Goal: Task Accomplishment & Management: Complete application form

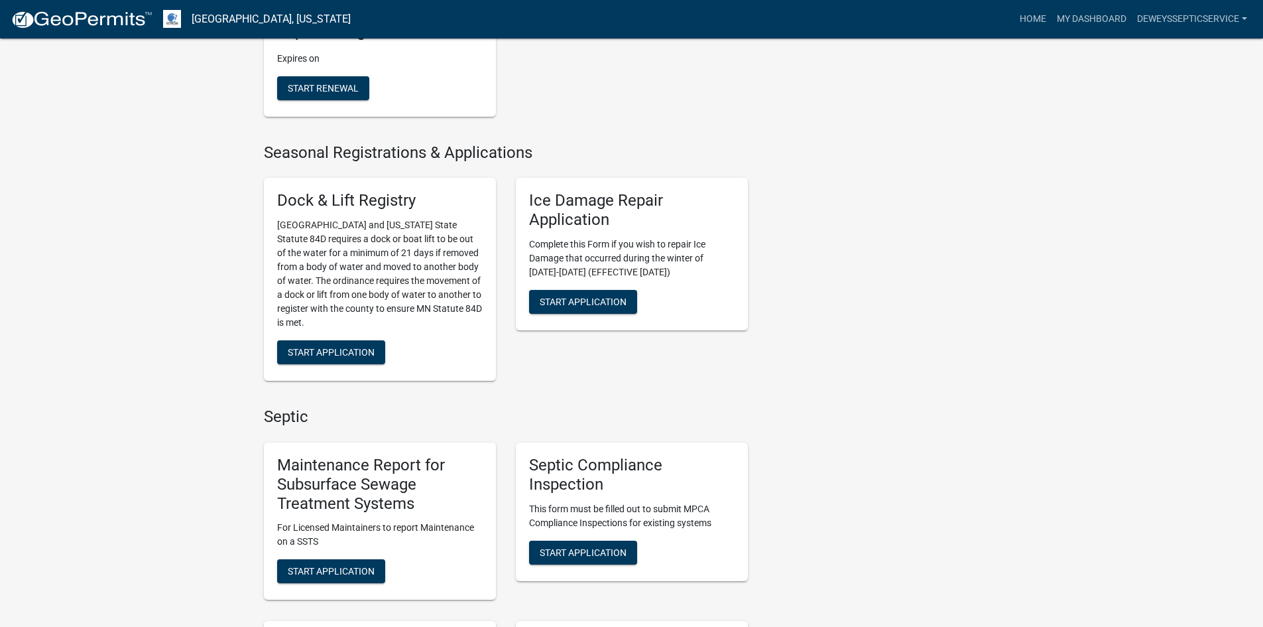
scroll to position [597, 0]
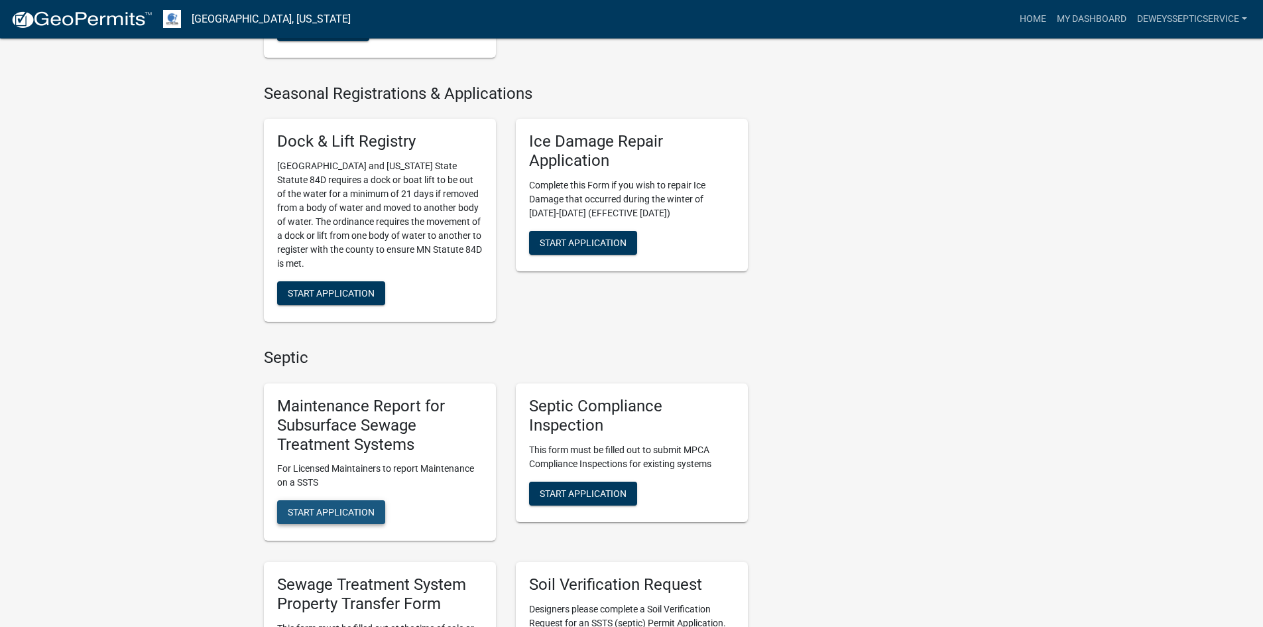
click at [350, 509] on span "Start Application" at bounding box center [331, 512] width 87 height 11
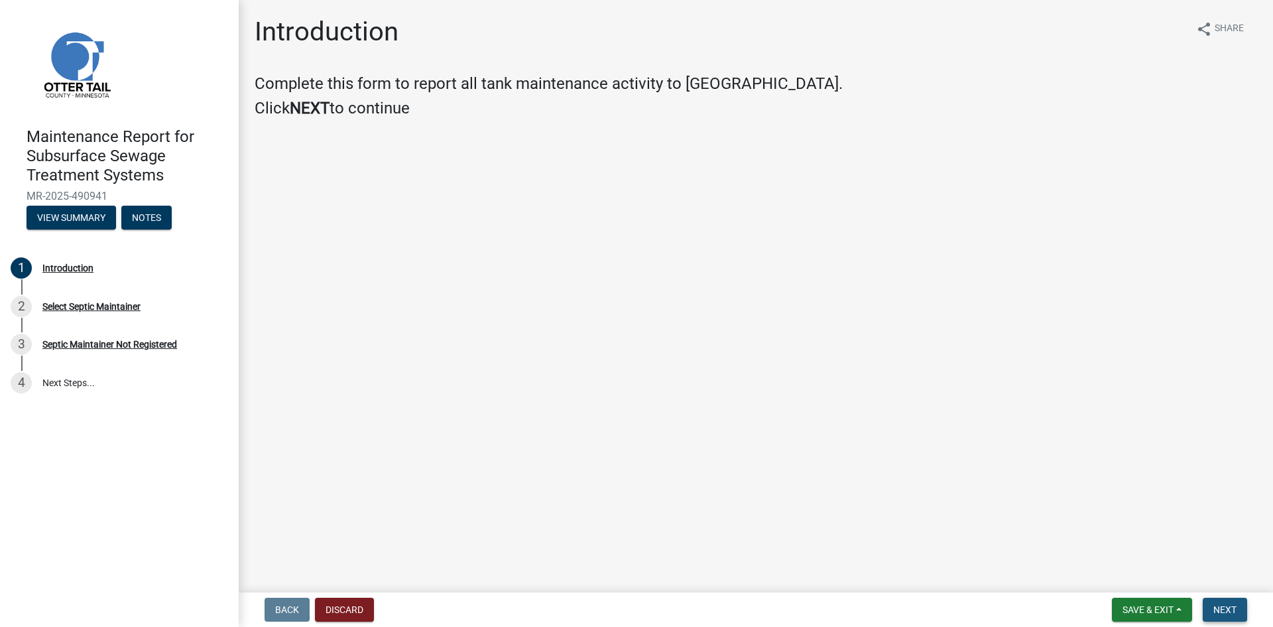
click at [1229, 610] on span "Next" at bounding box center [1224, 609] width 23 height 11
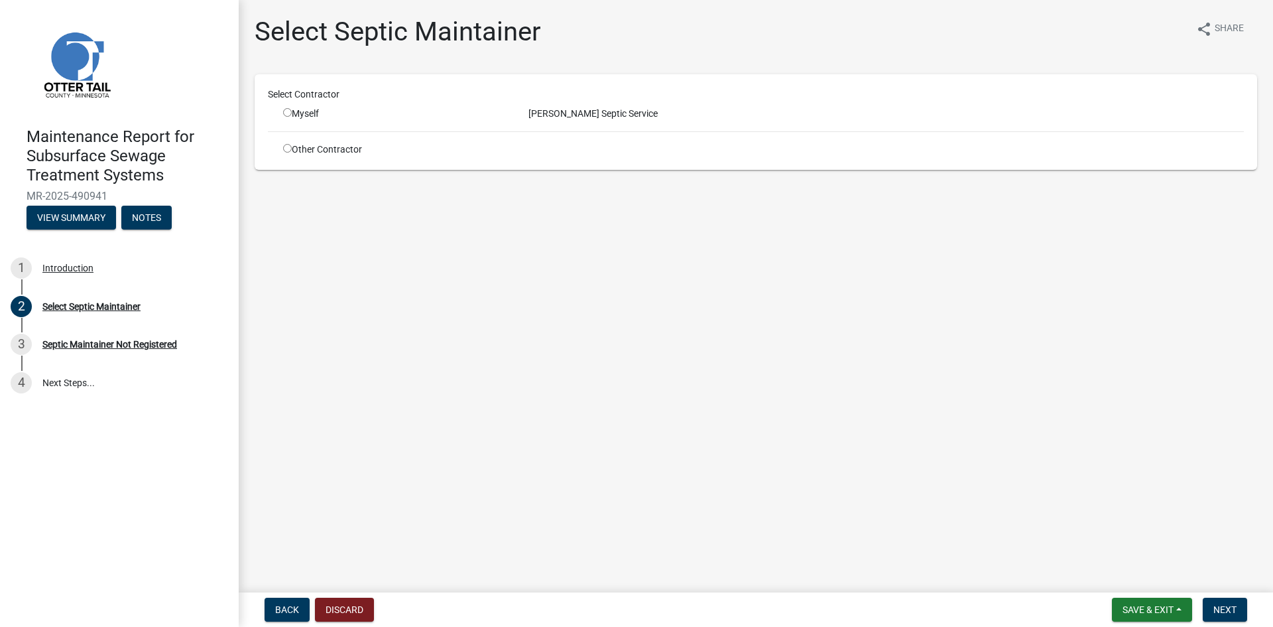
click at [286, 114] on input "radio" at bounding box center [287, 112] width 9 height 9
radio input "true"
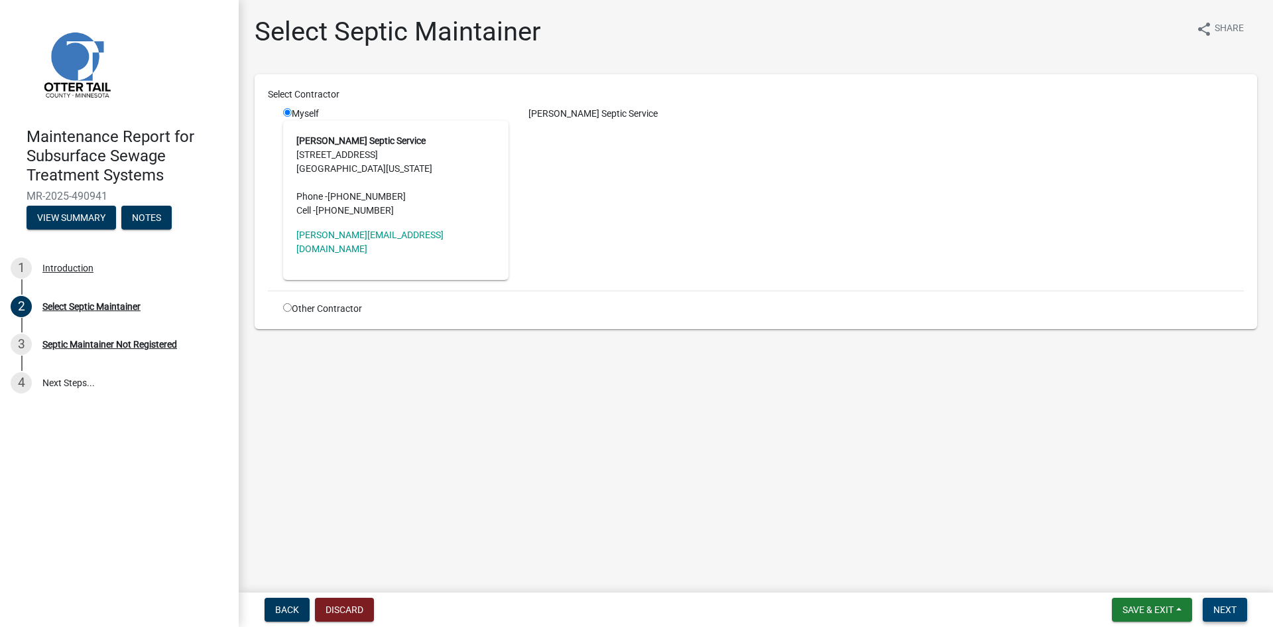
click at [1242, 612] on button "Next" at bounding box center [1225, 609] width 44 height 24
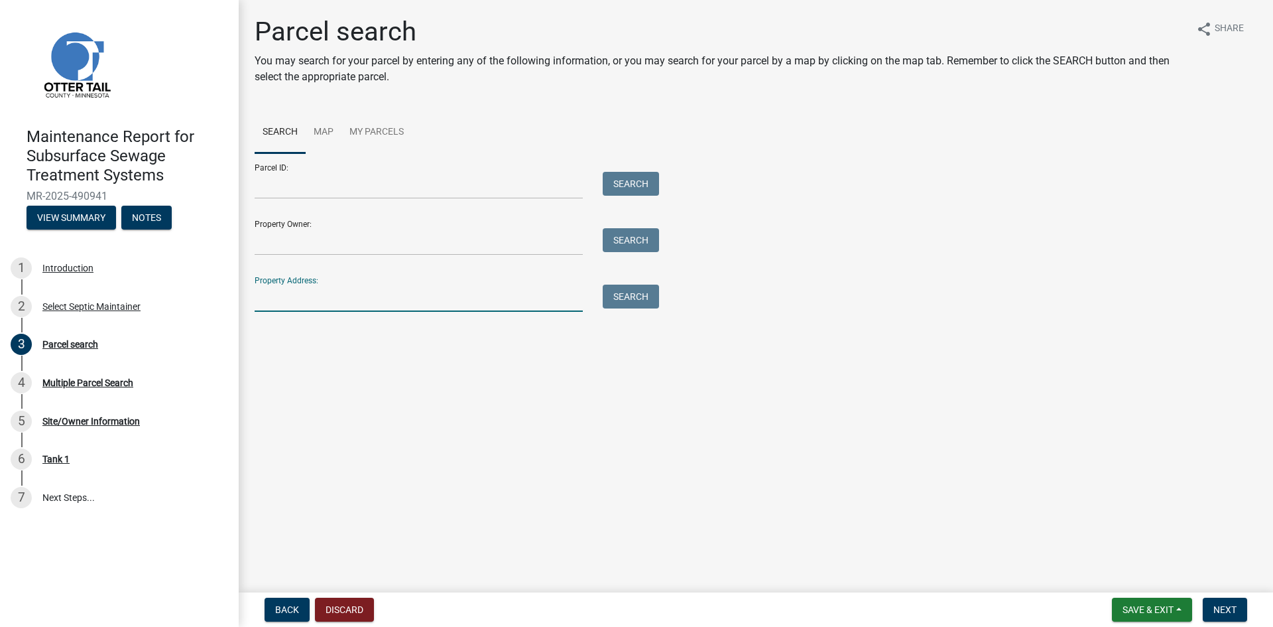
click at [269, 292] on input "Property Address:" at bounding box center [419, 297] width 328 height 27
type input "50684"
click at [640, 296] on button "Search" at bounding box center [631, 296] width 56 height 24
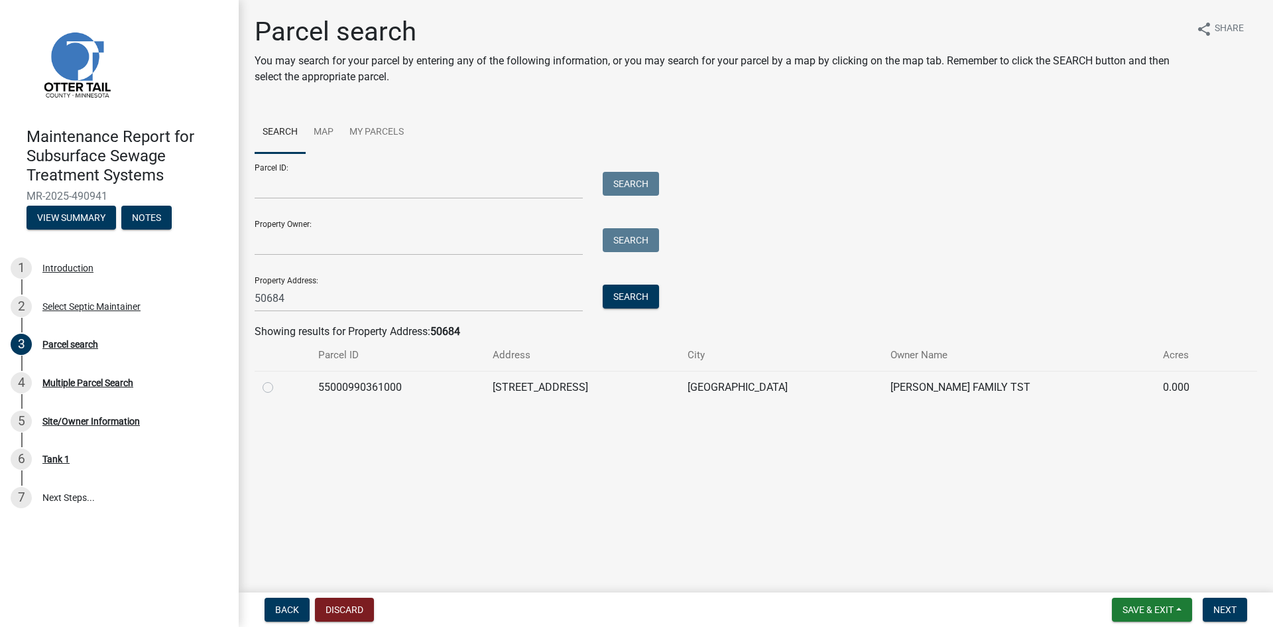
click at [278, 379] on label at bounding box center [278, 379] width 0 height 0
click at [278, 387] on input "radio" at bounding box center [282, 383] width 9 height 9
radio input "true"
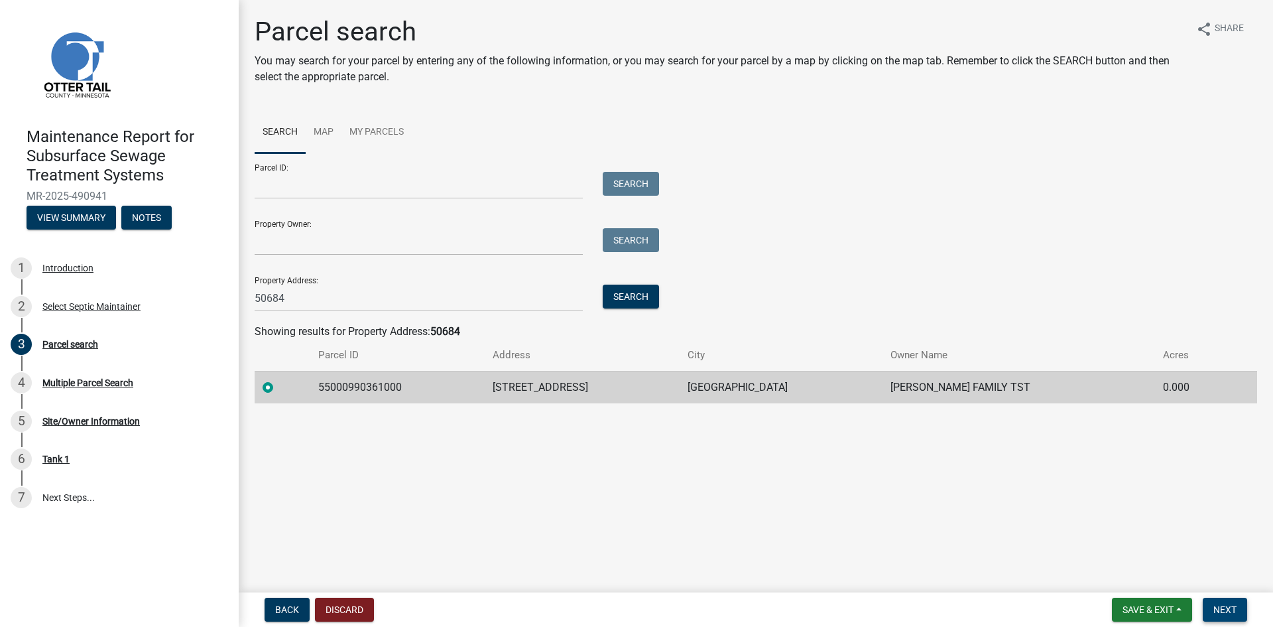
click at [1223, 609] on span "Next" at bounding box center [1224, 609] width 23 height 11
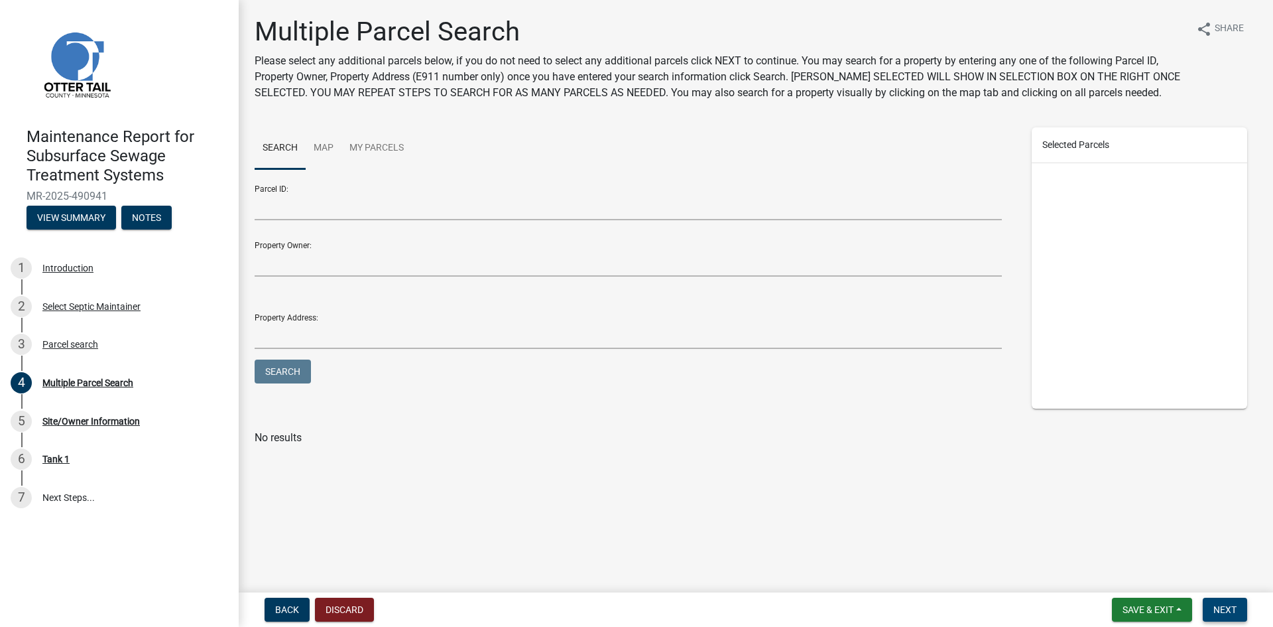
click at [1223, 609] on span "Next" at bounding box center [1224, 609] width 23 height 11
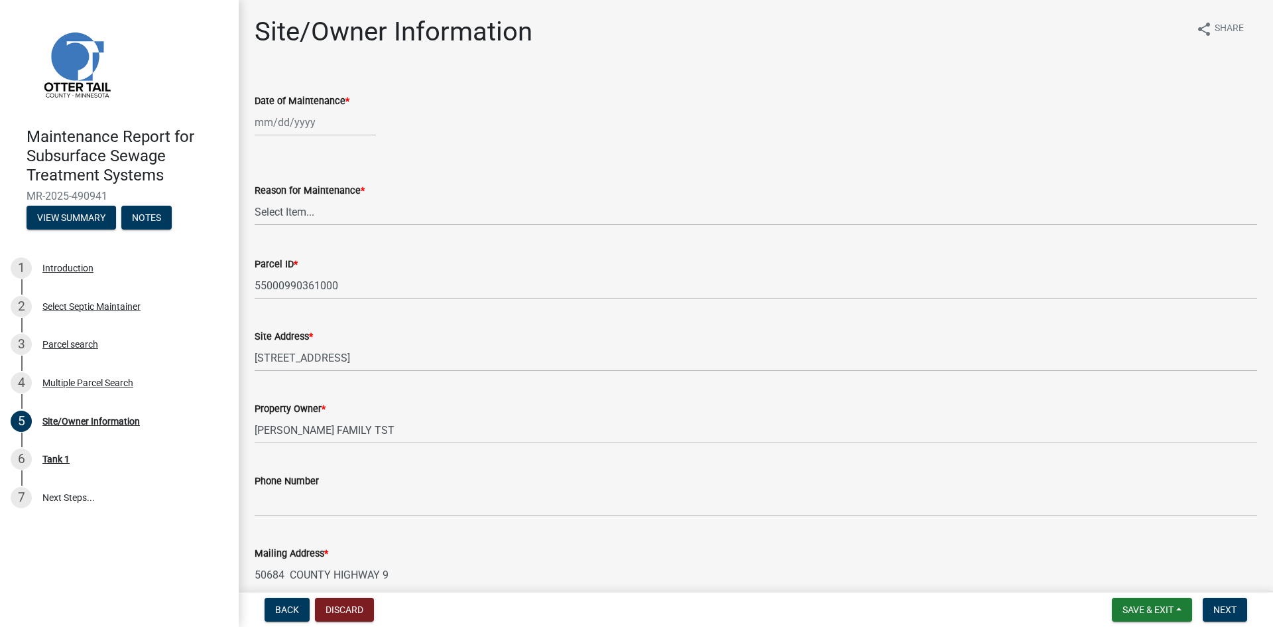
click at [312, 128] on div at bounding box center [315, 122] width 121 height 27
select select "10"
select select "2025"
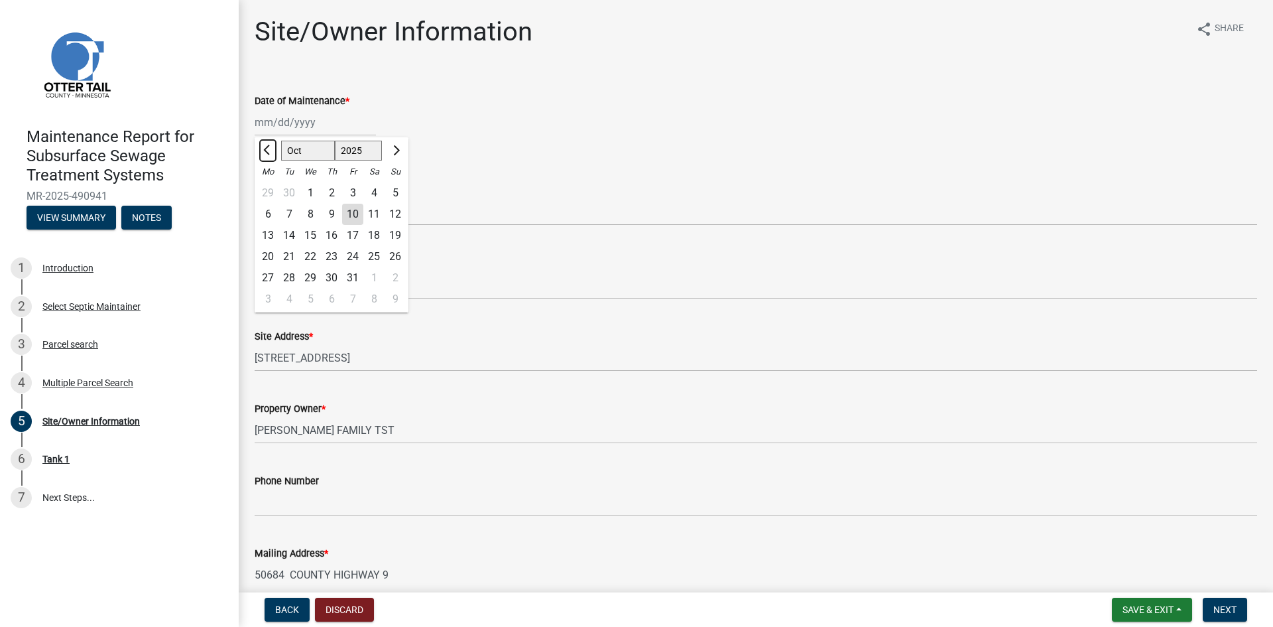
click at [268, 155] on button "Previous month" at bounding box center [268, 150] width 16 height 21
select select "9"
click at [265, 280] on div "29" at bounding box center [267, 277] width 21 height 21
type input "[DATE]"
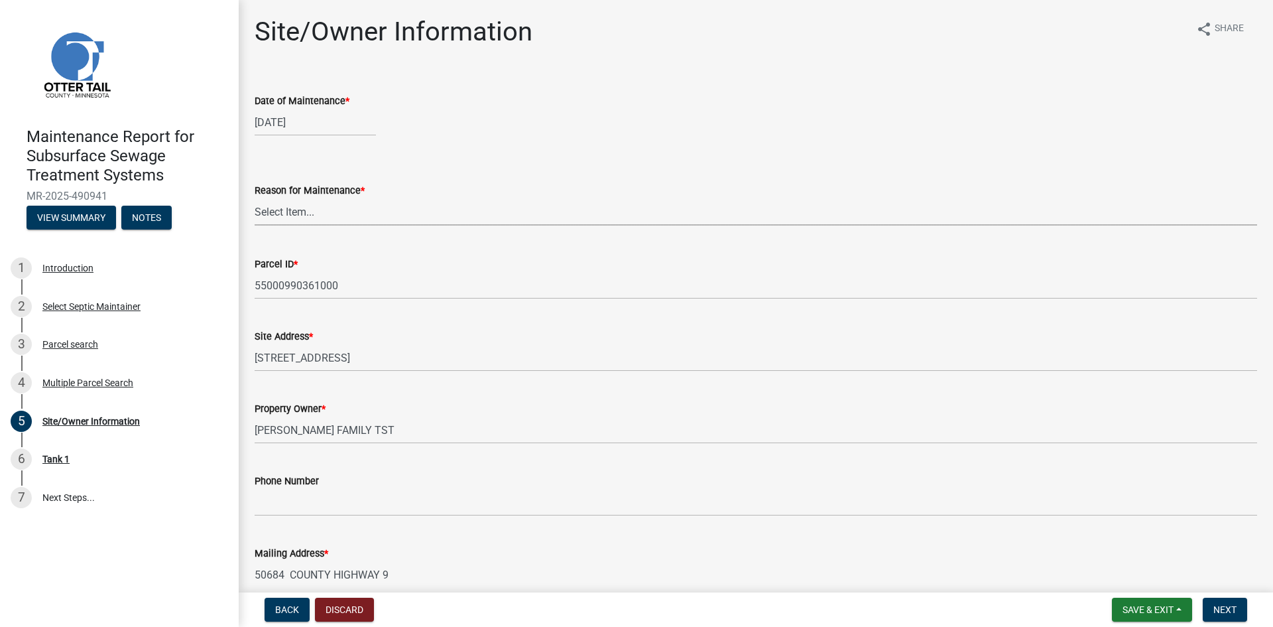
drag, startPoint x: 288, startPoint y: 206, endPoint x: 293, endPoint y: 224, distance: 18.5
click at [288, 206] on select "Select Item... Called Routine Other" at bounding box center [756, 211] width 1003 height 27
click at [255, 198] on select "Select Item... Called Routine Other" at bounding box center [756, 211] width 1003 height 27
select select "3ac72b63-7b21-42e4-8192-806faae7a4f1"
click at [1229, 611] on span "Next" at bounding box center [1224, 609] width 23 height 11
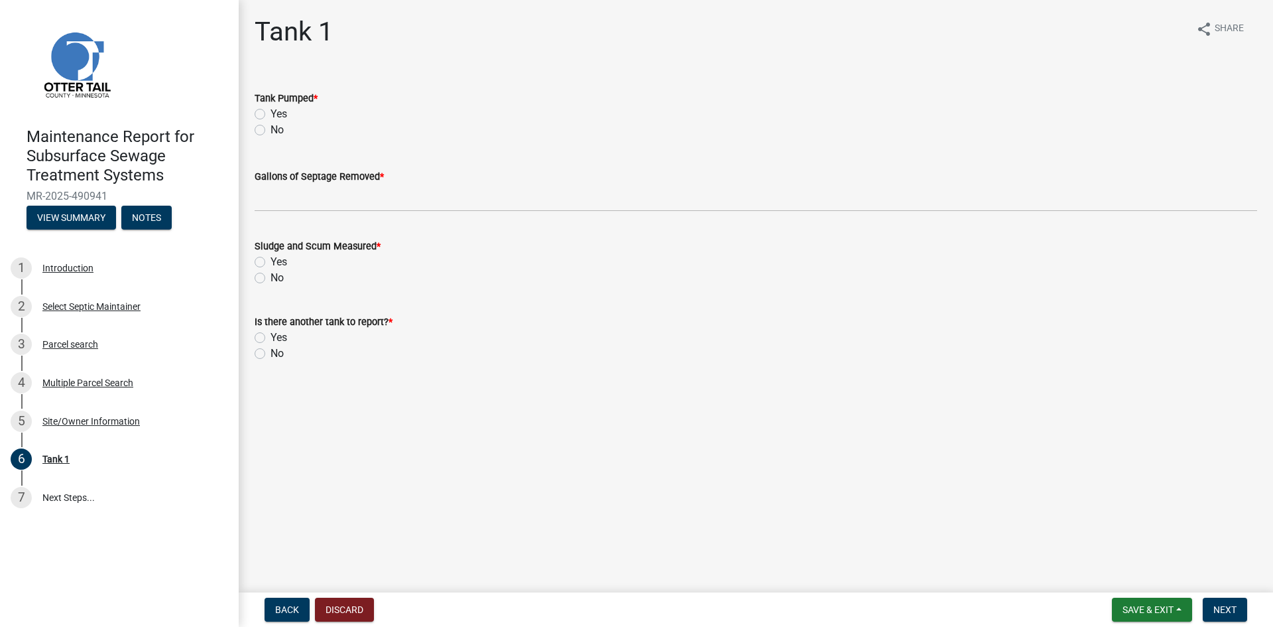
drag, startPoint x: 259, startPoint y: 113, endPoint x: 267, endPoint y: 124, distance: 12.9
click at [271, 115] on label "Yes" at bounding box center [279, 114] width 17 height 16
click at [271, 115] on input "Yes" at bounding box center [275, 110] width 9 height 9
radio input "true"
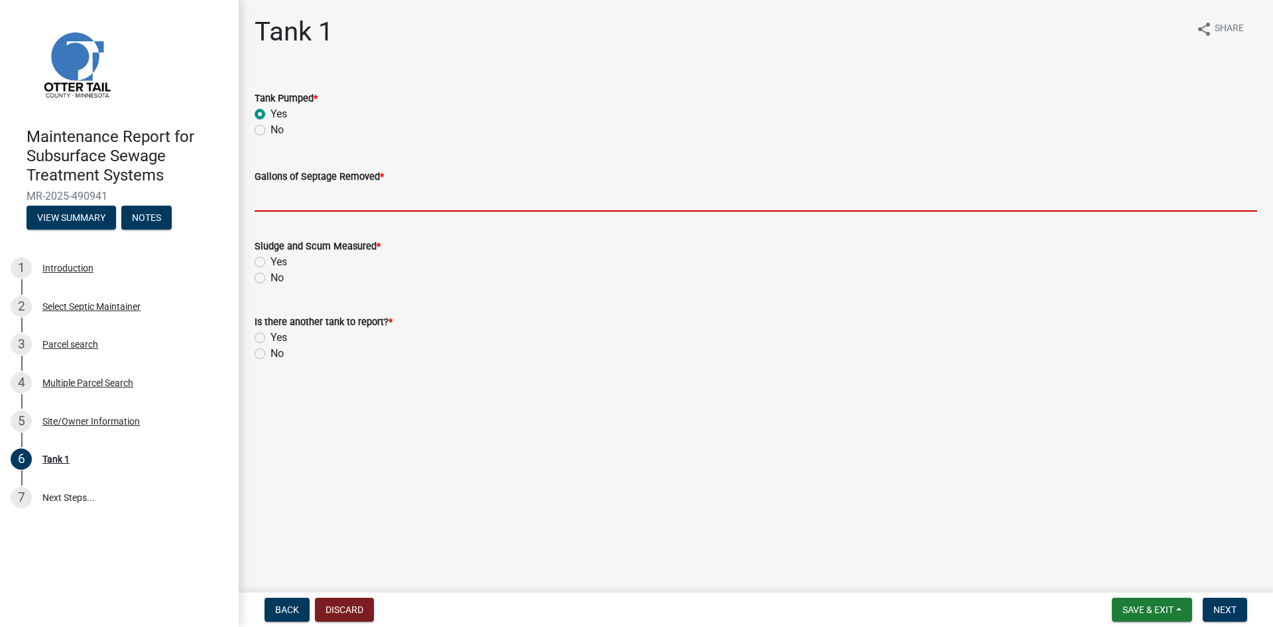
click at [306, 202] on input "Gallons of Septage Removed *" at bounding box center [756, 197] width 1003 height 27
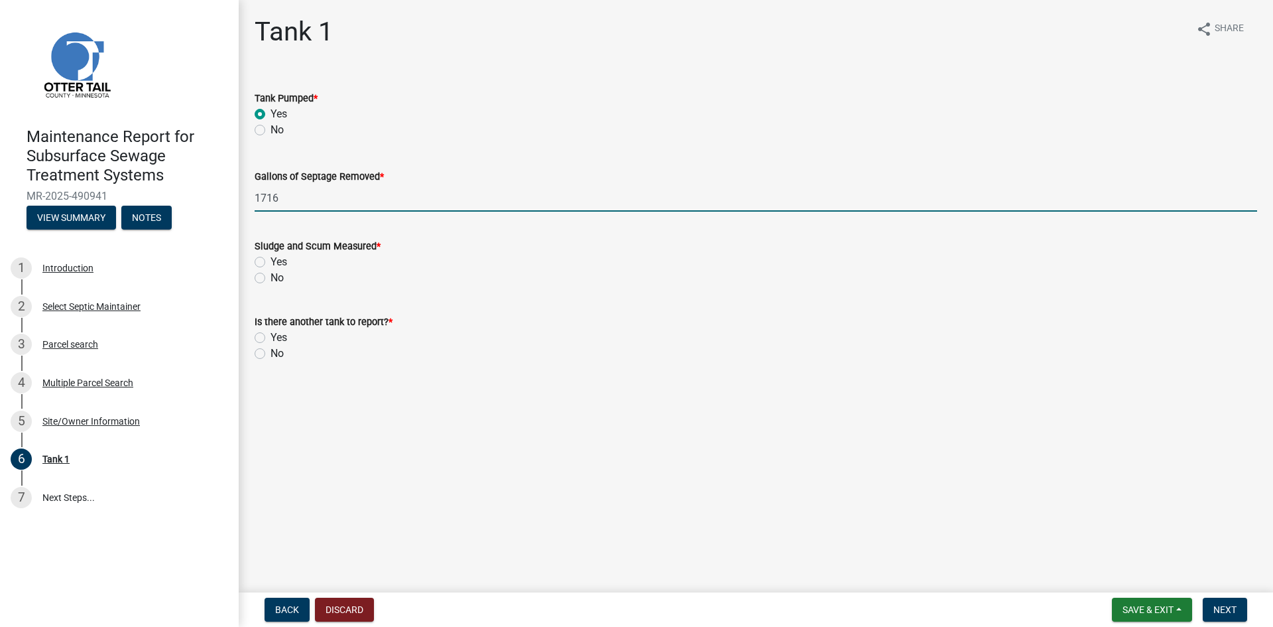
type input "1716"
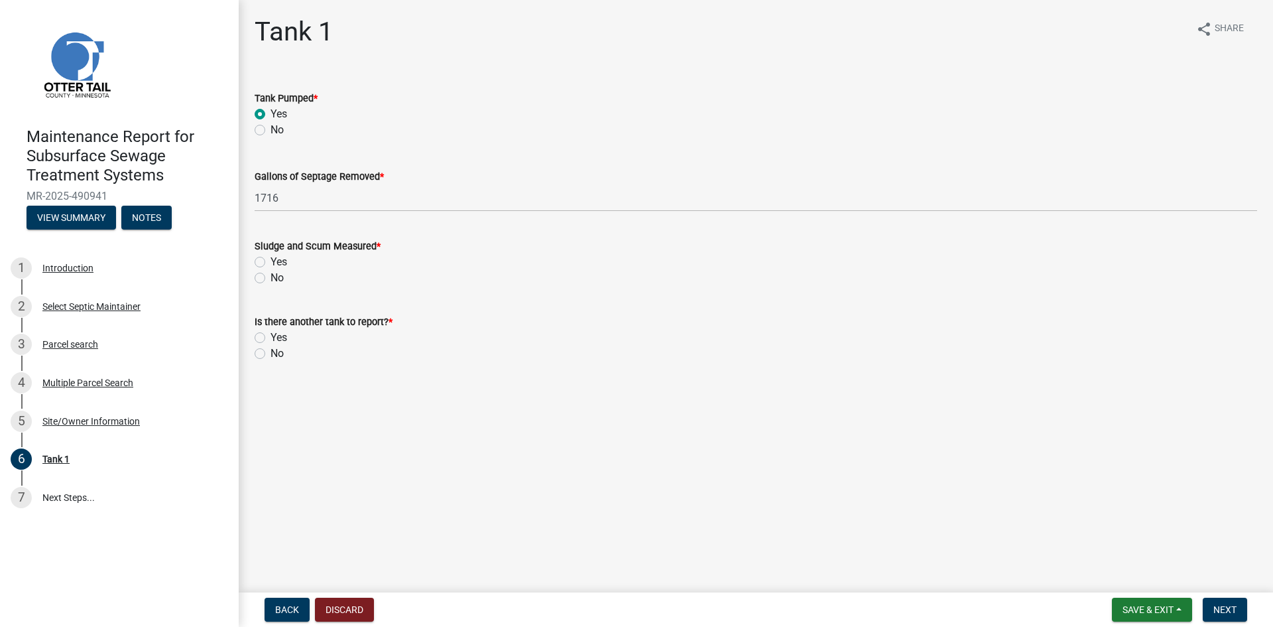
click at [271, 277] on label "No" at bounding box center [277, 278] width 13 height 16
click at [271, 277] on input "No" at bounding box center [275, 274] width 9 height 9
radio input "true"
click at [271, 357] on label "No" at bounding box center [277, 353] width 13 height 16
click at [271, 354] on input "No" at bounding box center [275, 349] width 9 height 9
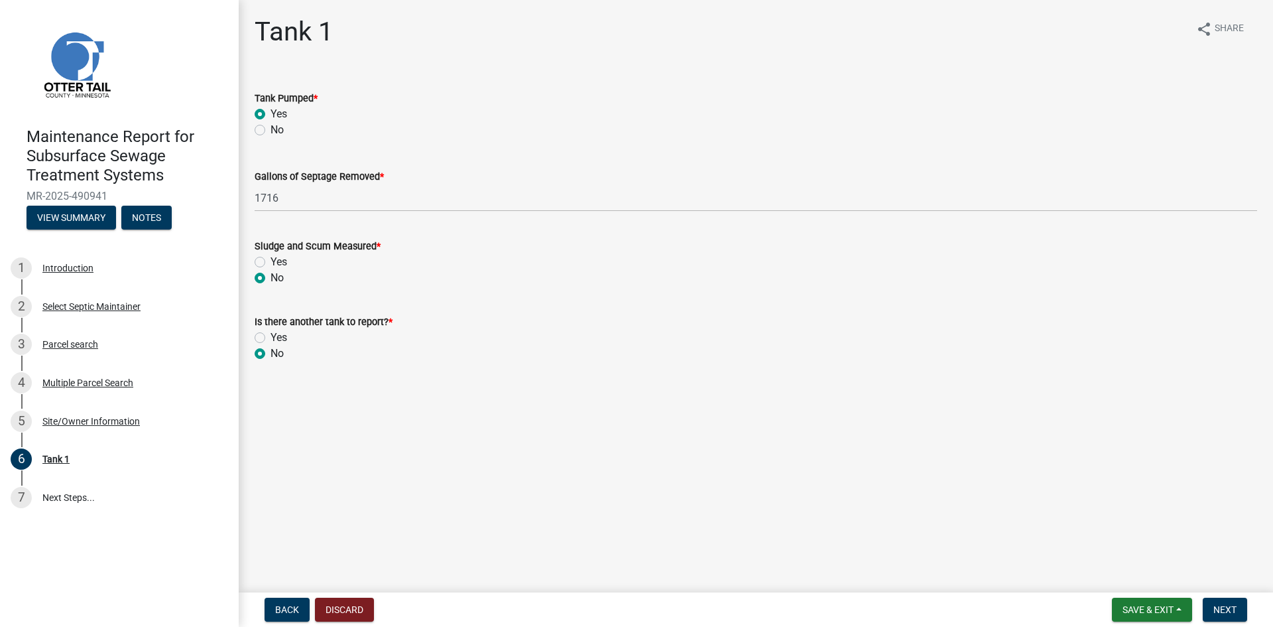
radio input "true"
click at [1219, 609] on span "Next" at bounding box center [1224, 609] width 23 height 11
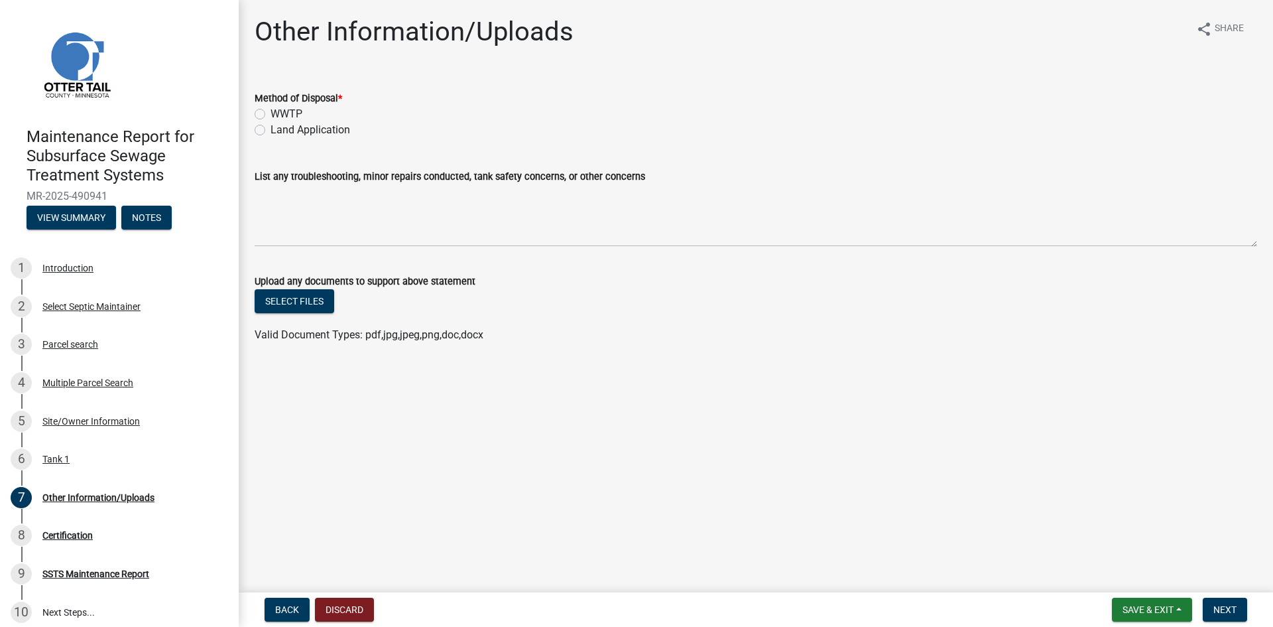
click at [334, 131] on label "Land Application" at bounding box center [311, 130] width 80 height 16
click at [279, 131] on input "Land Application" at bounding box center [275, 126] width 9 height 9
radio input "true"
click at [1231, 615] on button "Next" at bounding box center [1225, 609] width 44 height 24
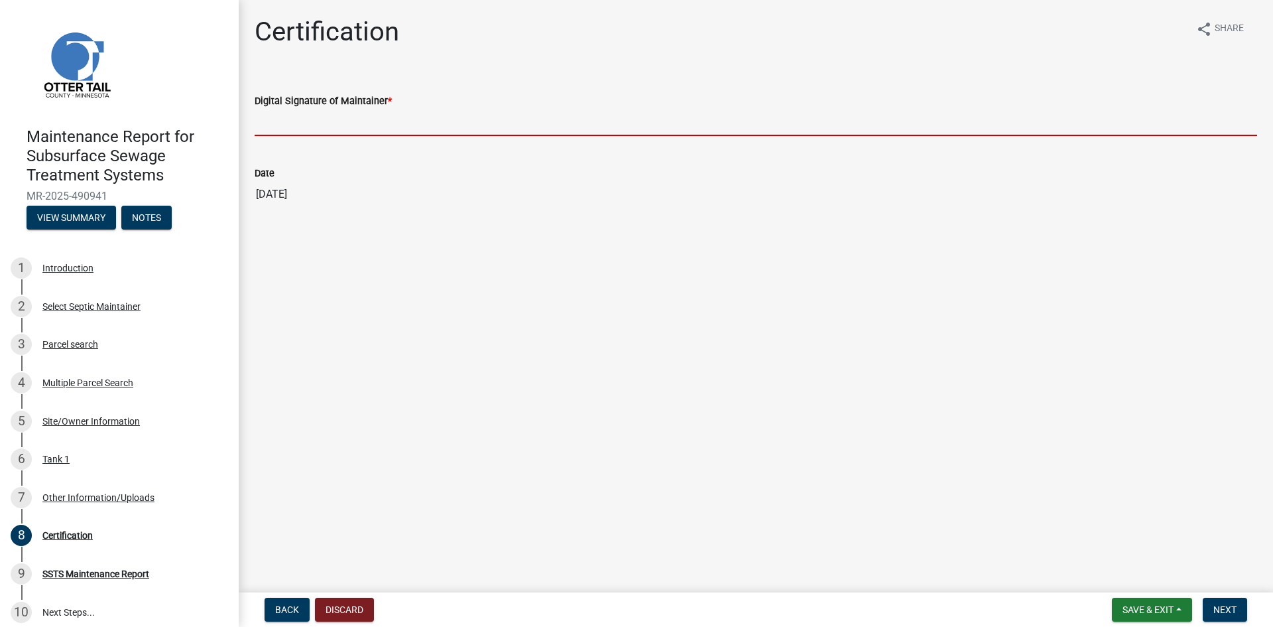
click at [499, 133] on input "Digital Signature of Maintainer *" at bounding box center [756, 122] width 1003 height 27
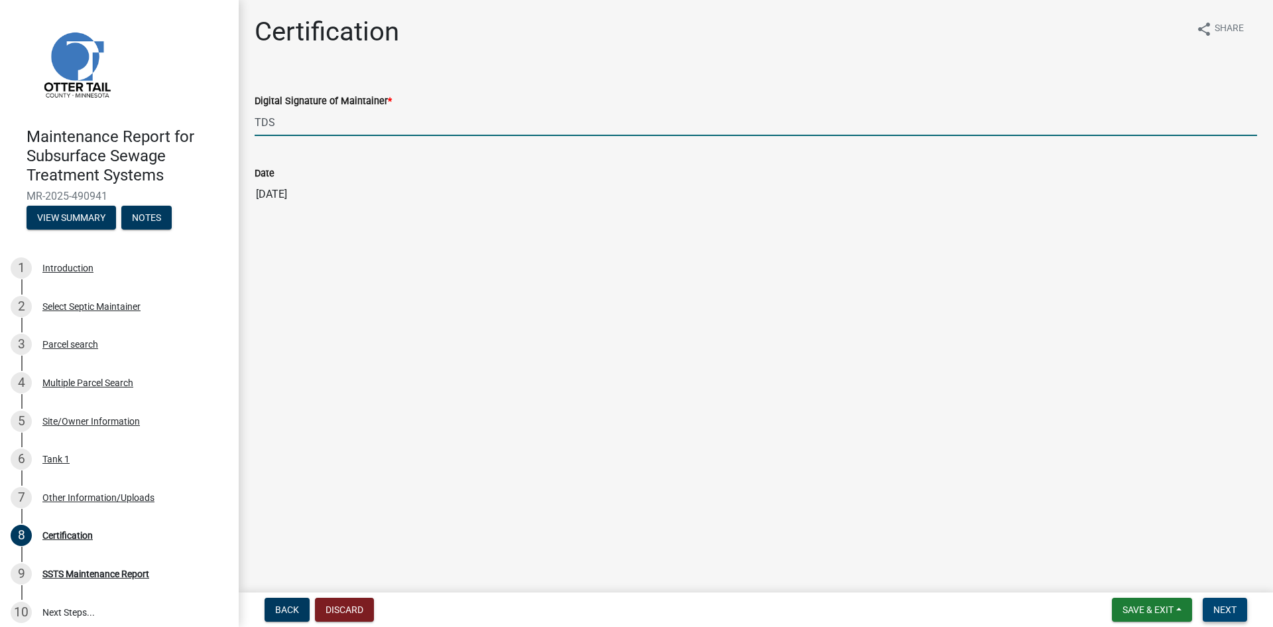
type input "TDS"
click at [1237, 611] on span "Next" at bounding box center [1224, 609] width 23 height 11
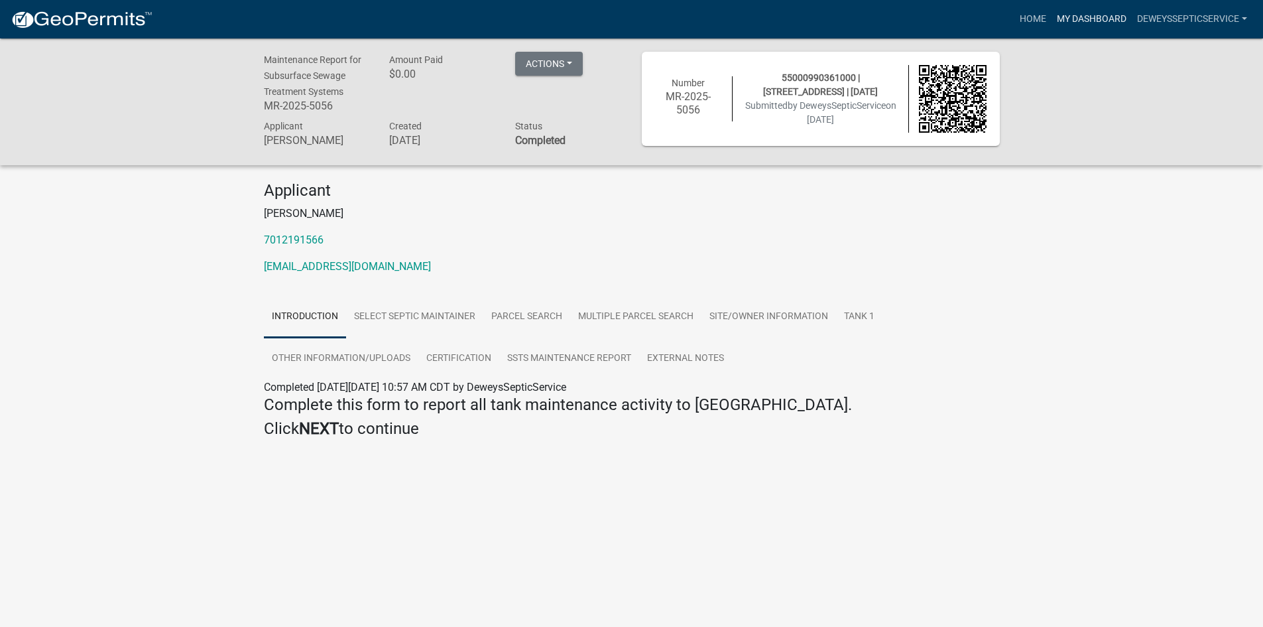
click at [1096, 15] on link "My Dashboard" at bounding box center [1092, 19] width 80 height 25
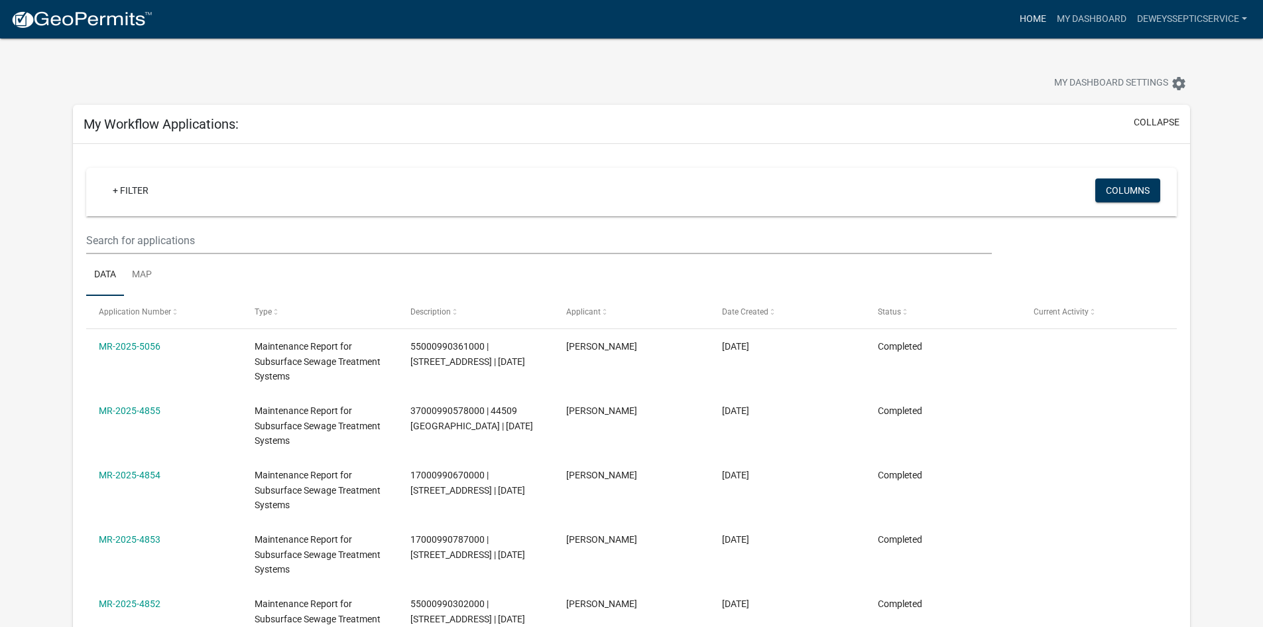
click at [1029, 18] on link "Home" at bounding box center [1032, 19] width 37 height 25
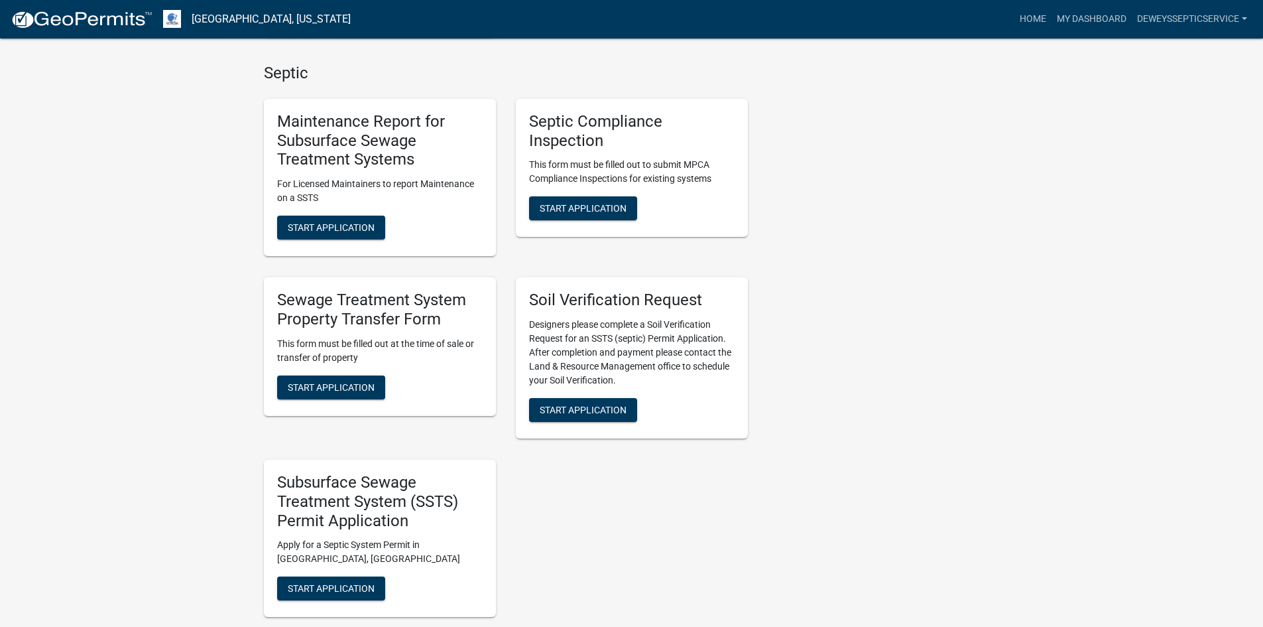
scroll to position [862, 0]
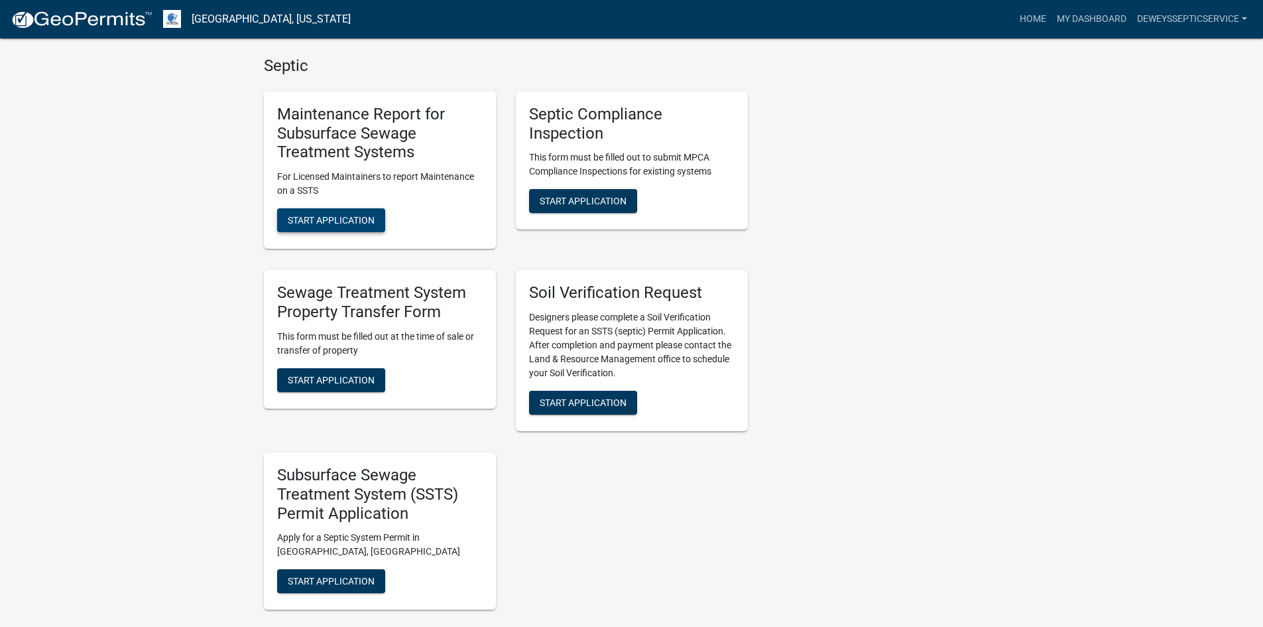
click at [343, 223] on span "Start Application" at bounding box center [331, 220] width 87 height 11
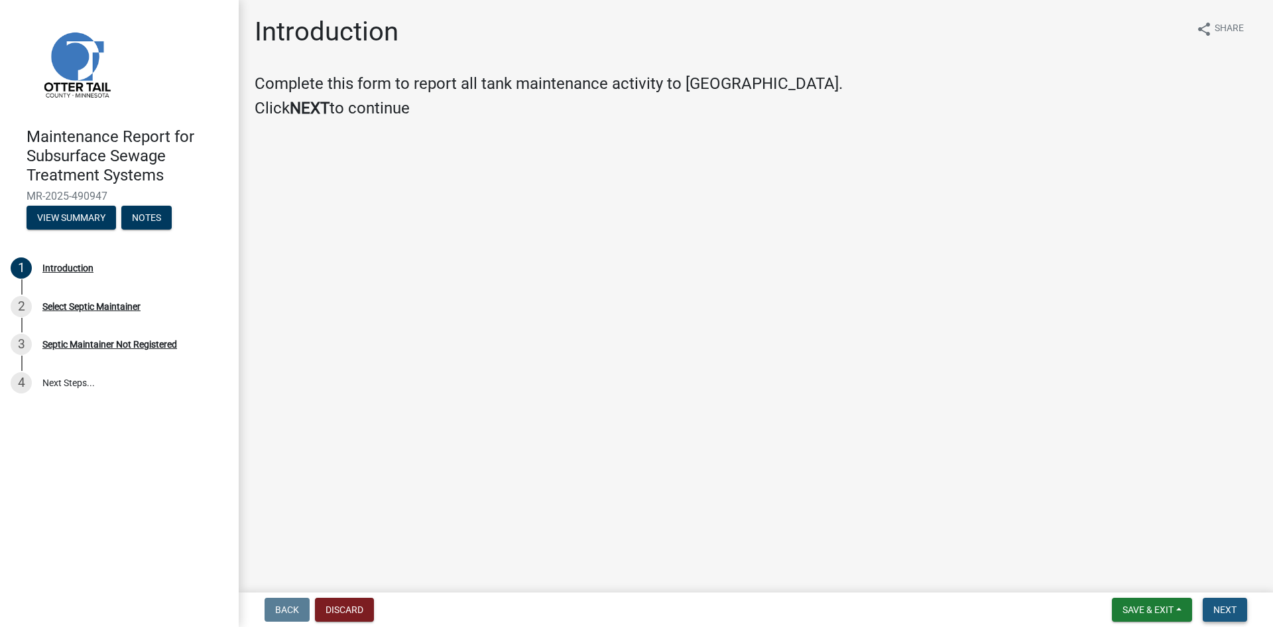
click at [1218, 603] on button "Next" at bounding box center [1225, 609] width 44 height 24
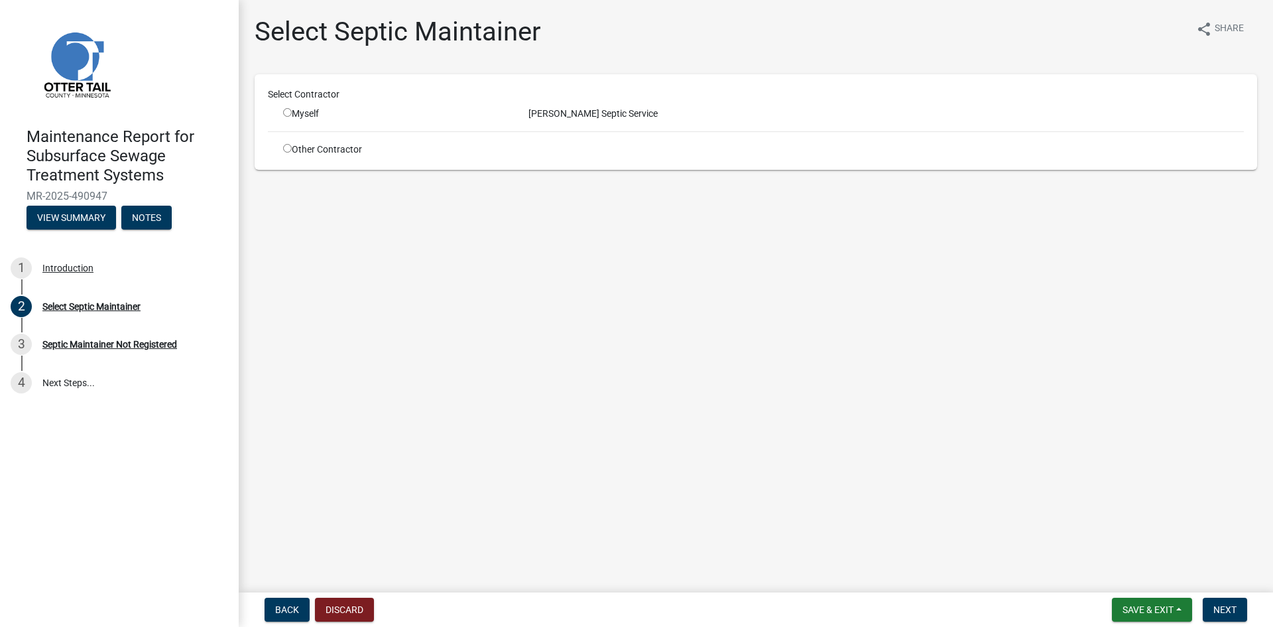
click at [286, 114] on input "radio" at bounding box center [287, 112] width 9 height 9
radio input "true"
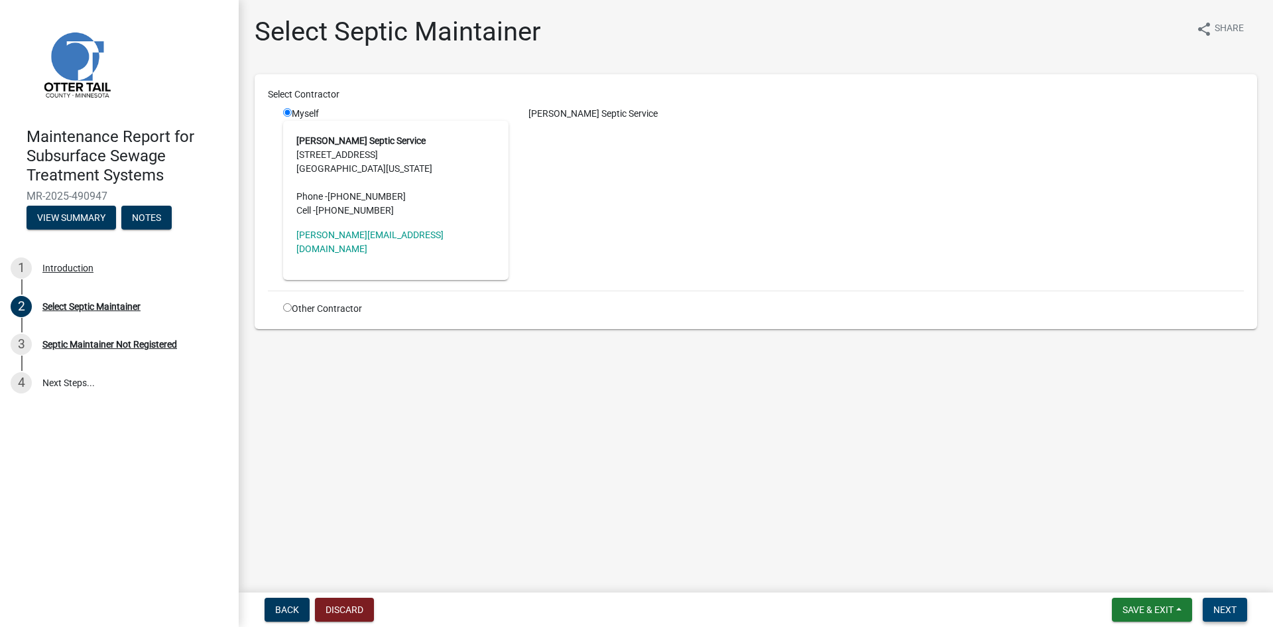
click at [1224, 610] on span "Next" at bounding box center [1224, 609] width 23 height 11
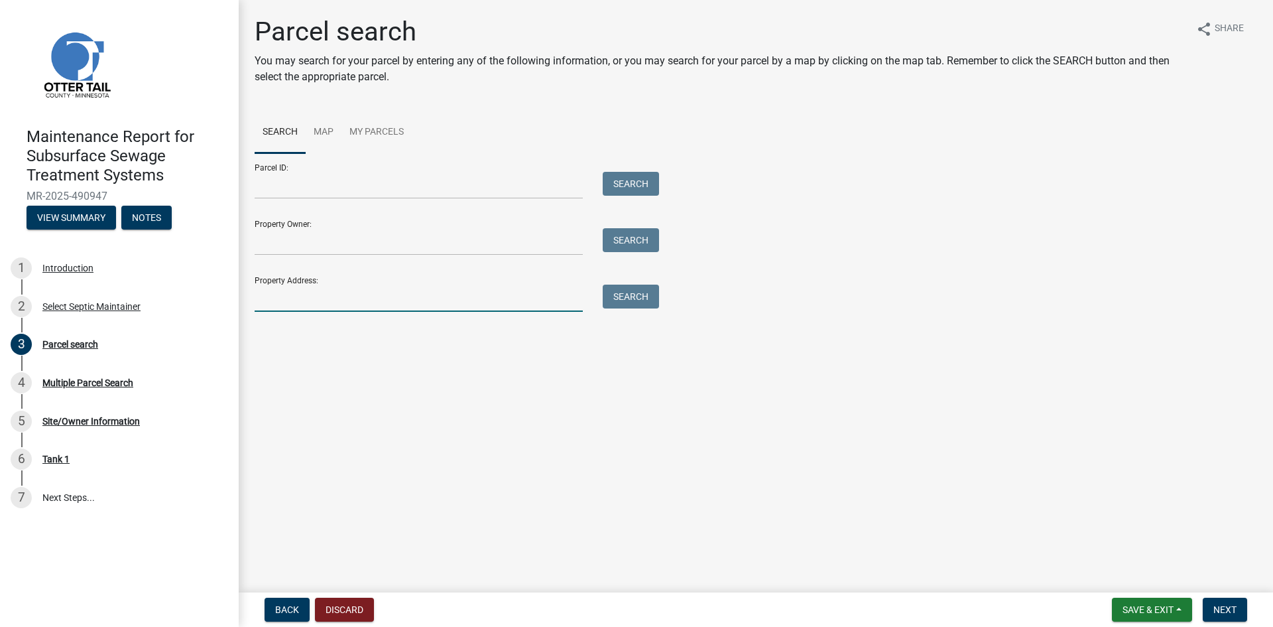
click at [296, 298] on input "Property Address:" at bounding box center [419, 297] width 328 height 27
type input "21124"
click at [617, 293] on button "Search" at bounding box center [631, 296] width 56 height 24
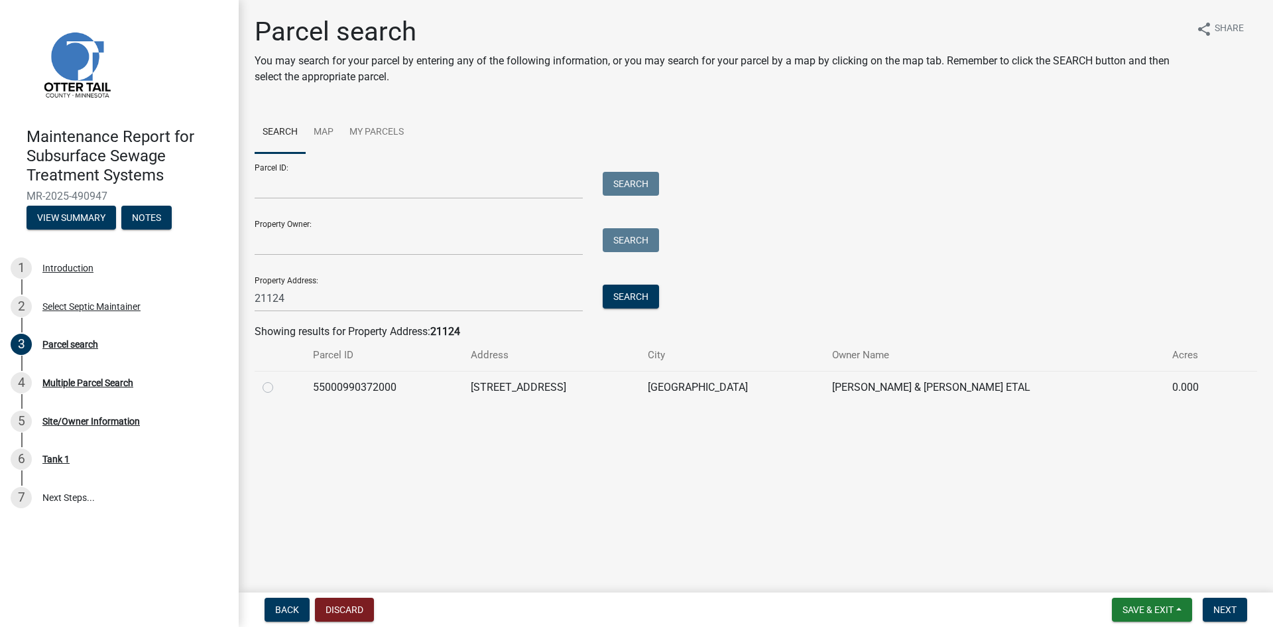
click at [278, 379] on label at bounding box center [278, 379] width 0 height 0
click at [278, 387] on input "radio" at bounding box center [282, 383] width 9 height 9
radio input "true"
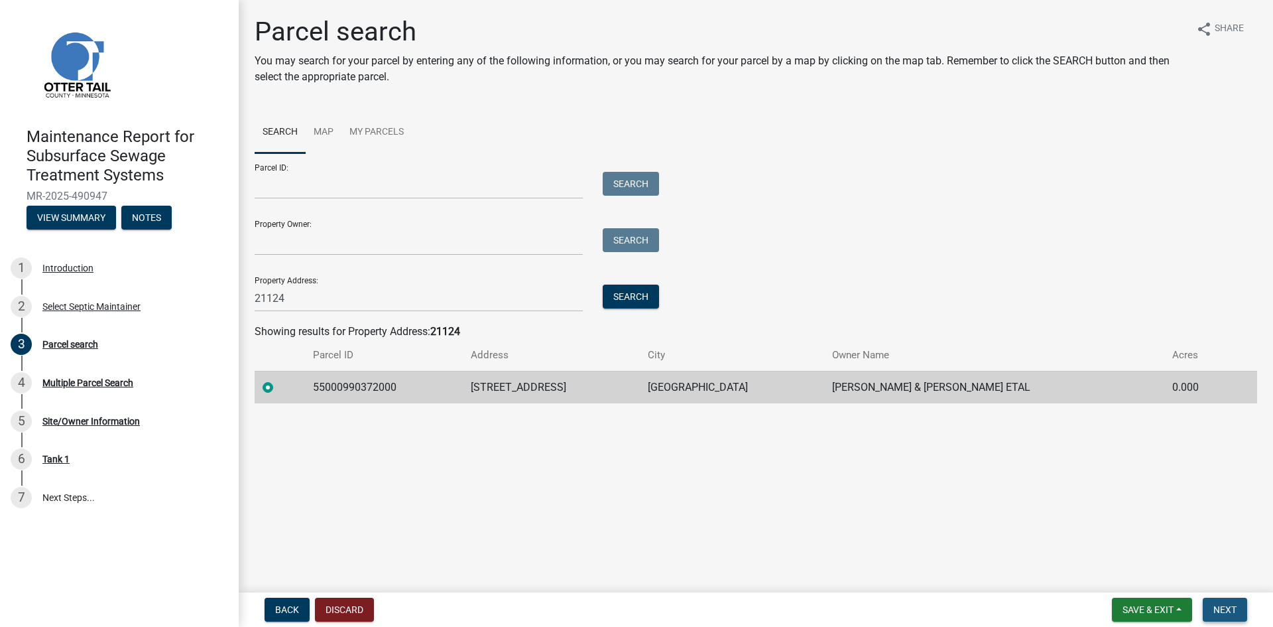
click at [1230, 611] on span "Next" at bounding box center [1224, 609] width 23 height 11
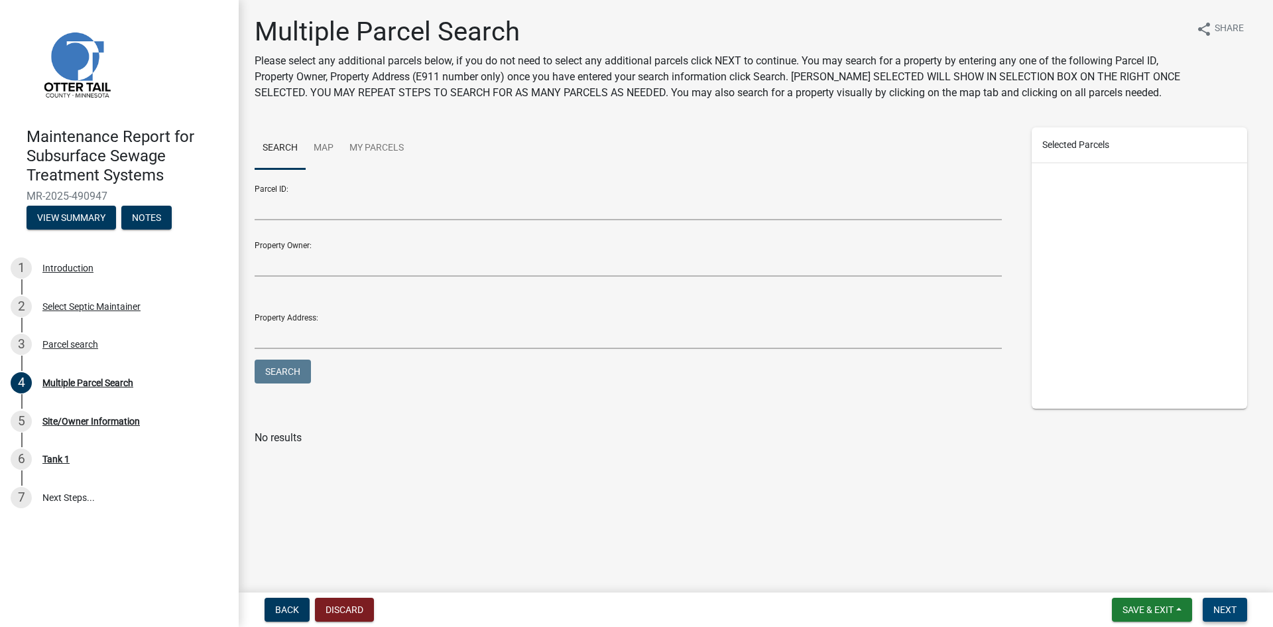
click at [1230, 611] on span "Next" at bounding box center [1224, 609] width 23 height 11
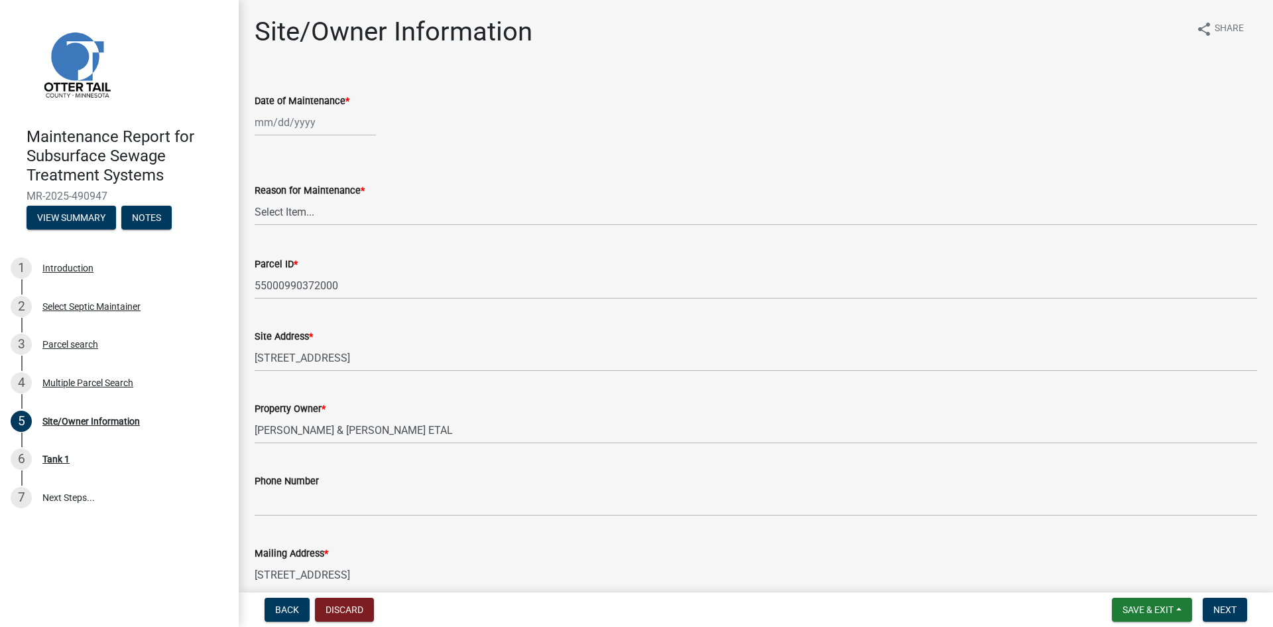
click at [308, 118] on div at bounding box center [315, 122] width 121 height 27
select select "10"
select select "2025"
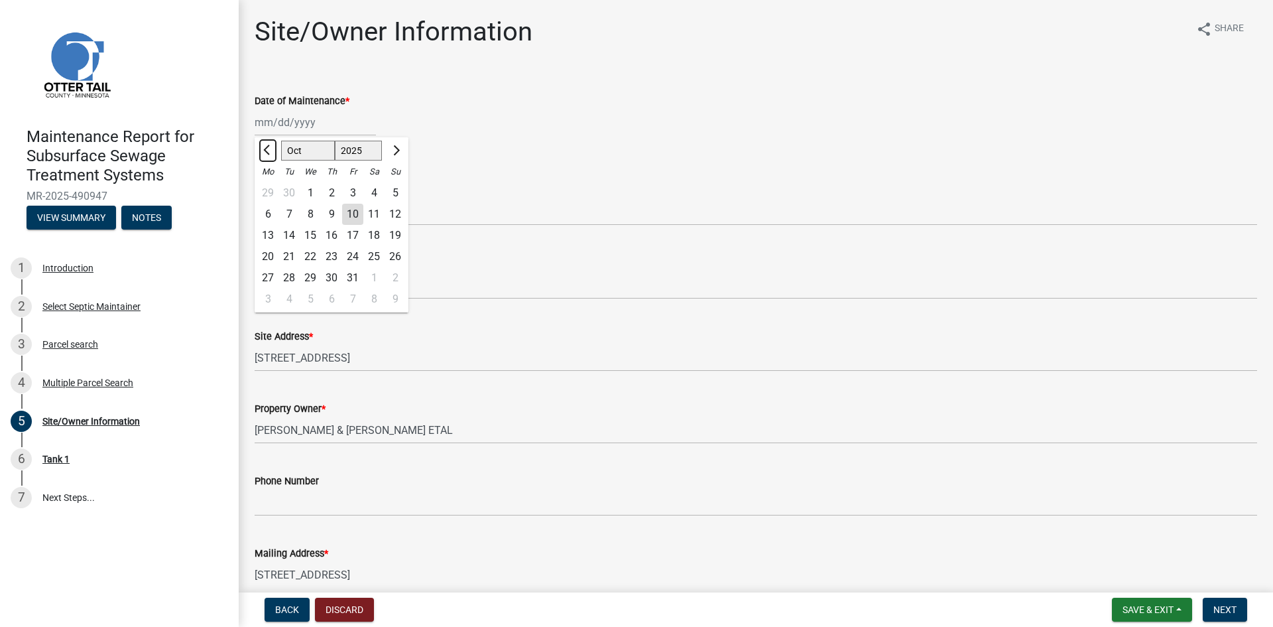
click at [265, 151] on span "Previous month" at bounding box center [268, 150] width 10 height 10
select select "9"
click at [266, 276] on div "29" at bounding box center [267, 277] width 21 height 21
type input "[DATE]"
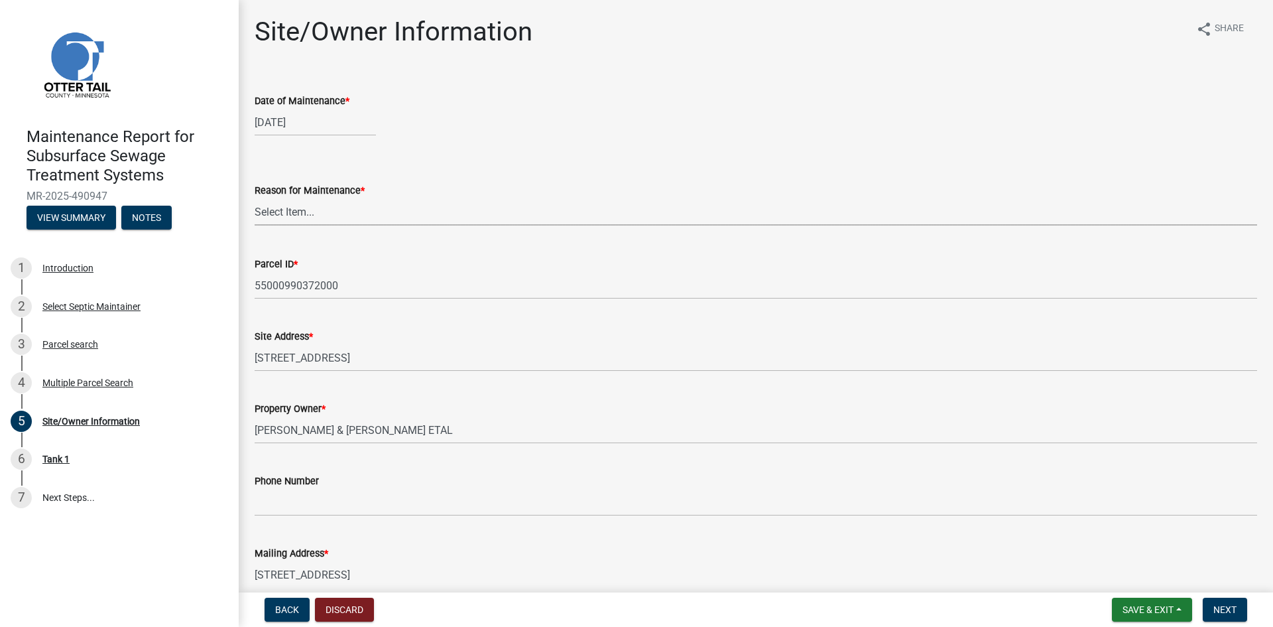
click at [292, 213] on select "Select Item... Called Routine Other" at bounding box center [756, 211] width 1003 height 27
click at [255, 198] on select "Select Item... Called Routine Other" at bounding box center [756, 211] width 1003 height 27
select select "3ac72b63-7b21-42e4-8192-806faae7a4f1"
click at [1224, 610] on span "Next" at bounding box center [1224, 609] width 23 height 11
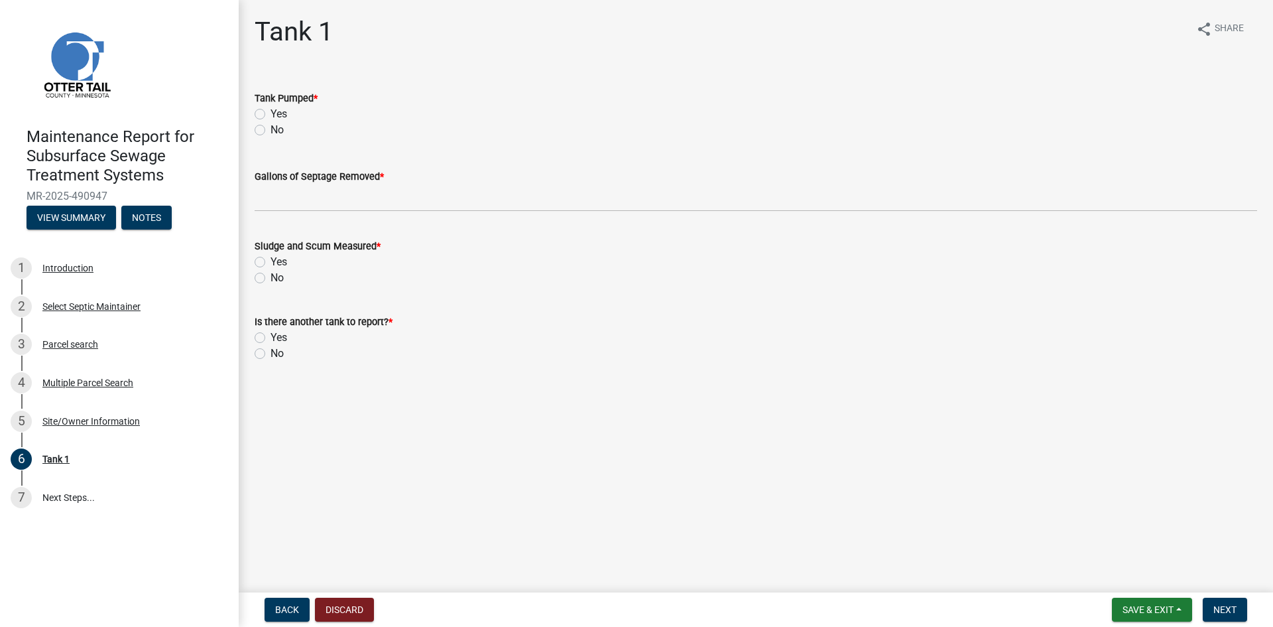
click at [271, 113] on label "Yes" at bounding box center [279, 114] width 17 height 16
click at [271, 113] on input "Yes" at bounding box center [275, 110] width 9 height 9
radio input "true"
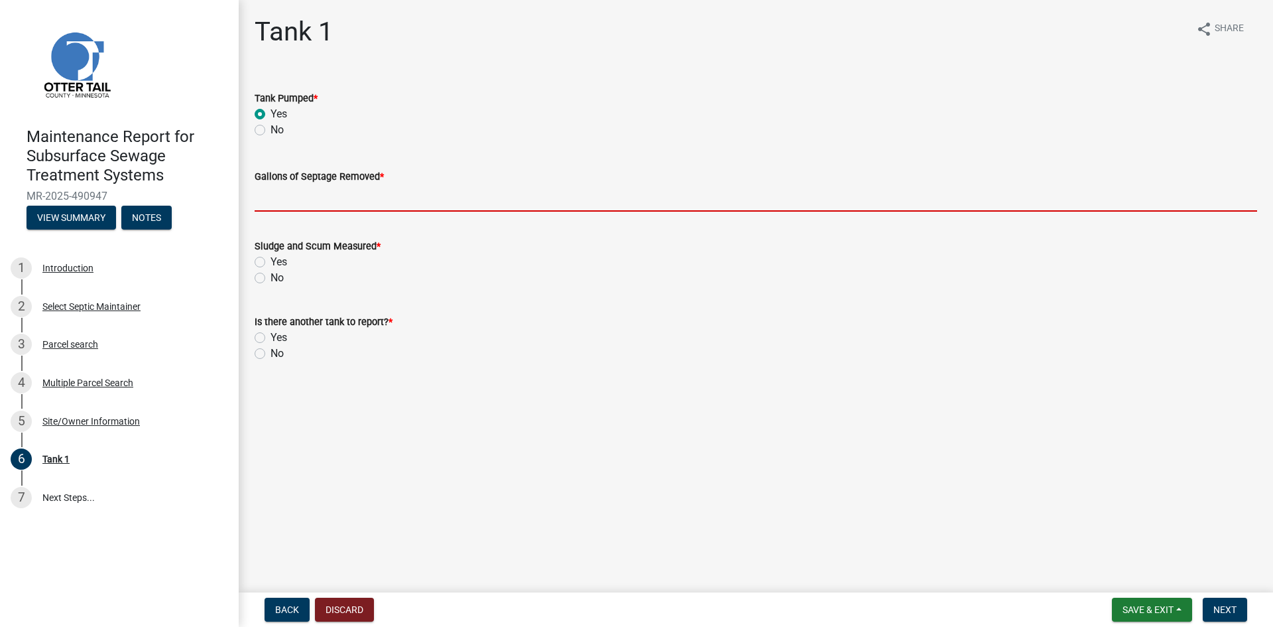
click at [279, 206] on input "Gallons of Septage Removed *" at bounding box center [756, 197] width 1003 height 27
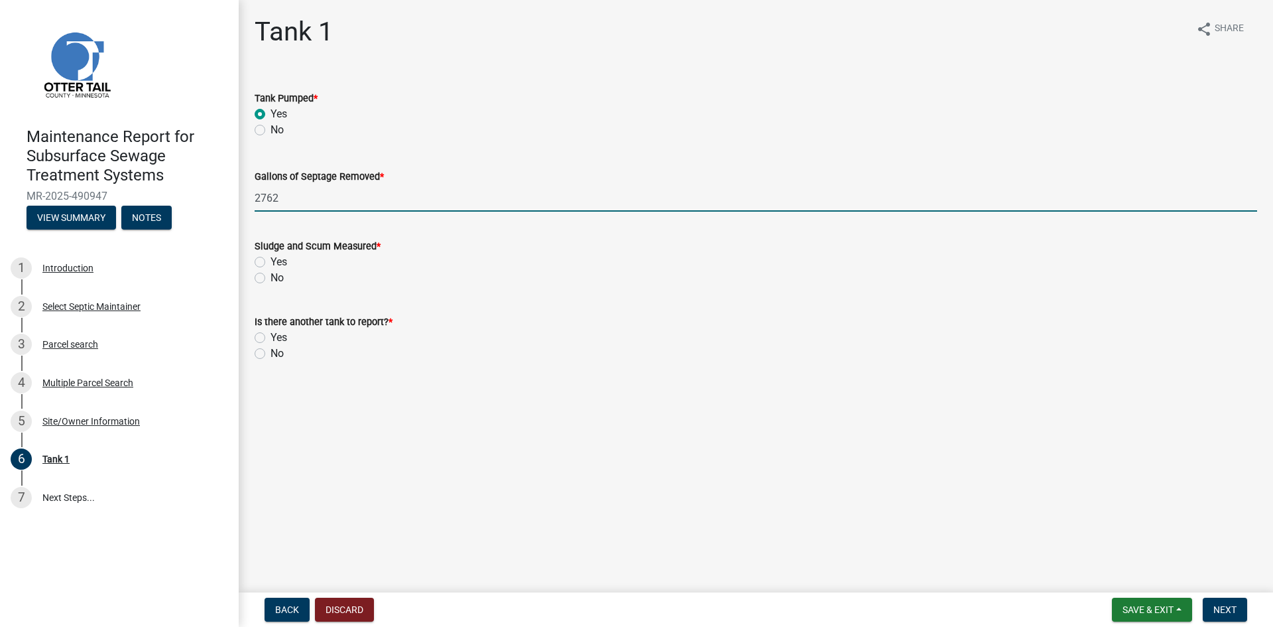
type input "2762"
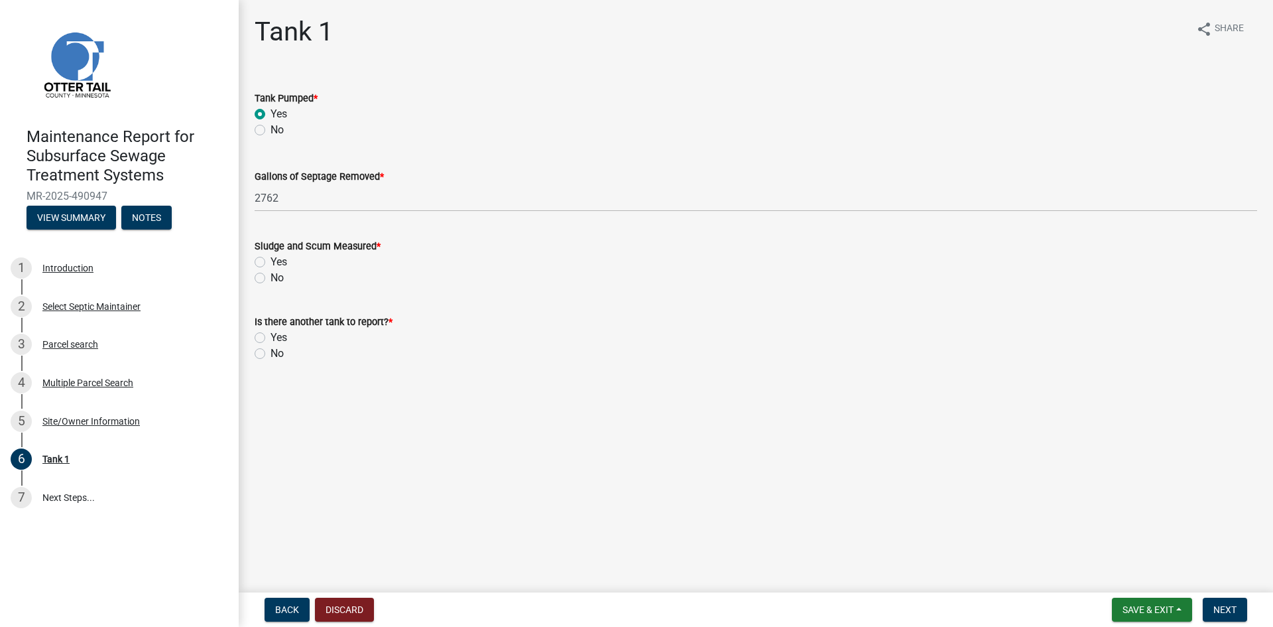
click at [253, 278] on div "Sludge and Scum Measured * Yes No" at bounding box center [756, 254] width 1022 height 64
click at [271, 280] on label "No" at bounding box center [277, 278] width 13 height 16
click at [271, 278] on input "No" at bounding box center [275, 274] width 9 height 9
radio input "true"
drag, startPoint x: 257, startPoint y: 353, endPoint x: 345, endPoint y: 376, distance: 90.5
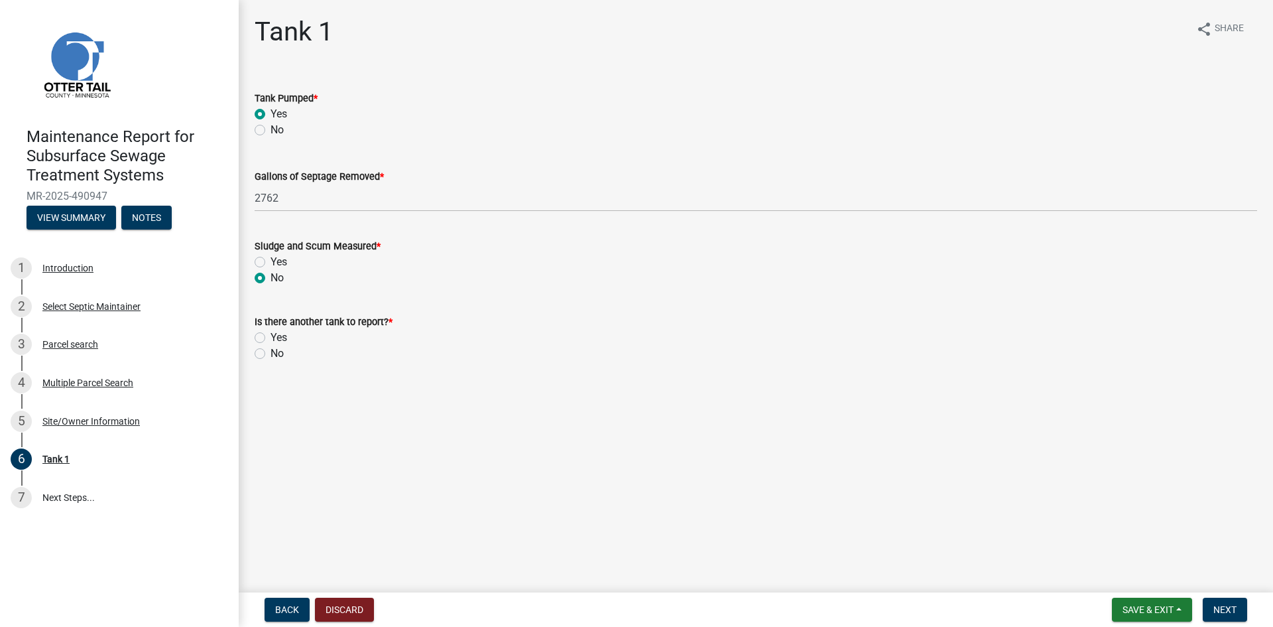
click at [271, 353] on label "No" at bounding box center [277, 353] width 13 height 16
click at [271, 353] on input "No" at bounding box center [275, 349] width 9 height 9
radio input "true"
click at [1233, 611] on span "Next" at bounding box center [1224, 609] width 23 height 11
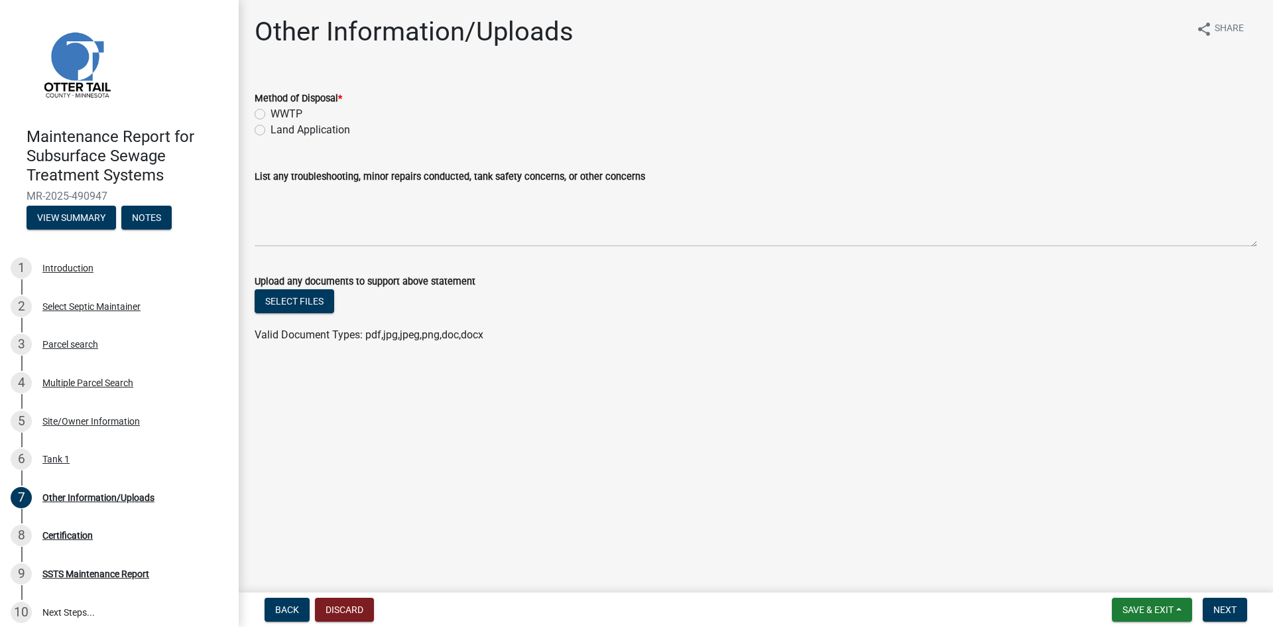
click at [332, 128] on label "Land Application" at bounding box center [311, 130] width 80 height 16
click at [279, 128] on input "Land Application" at bounding box center [275, 126] width 9 height 9
radio input "true"
click at [1233, 611] on span "Next" at bounding box center [1224, 609] width 23 height 11
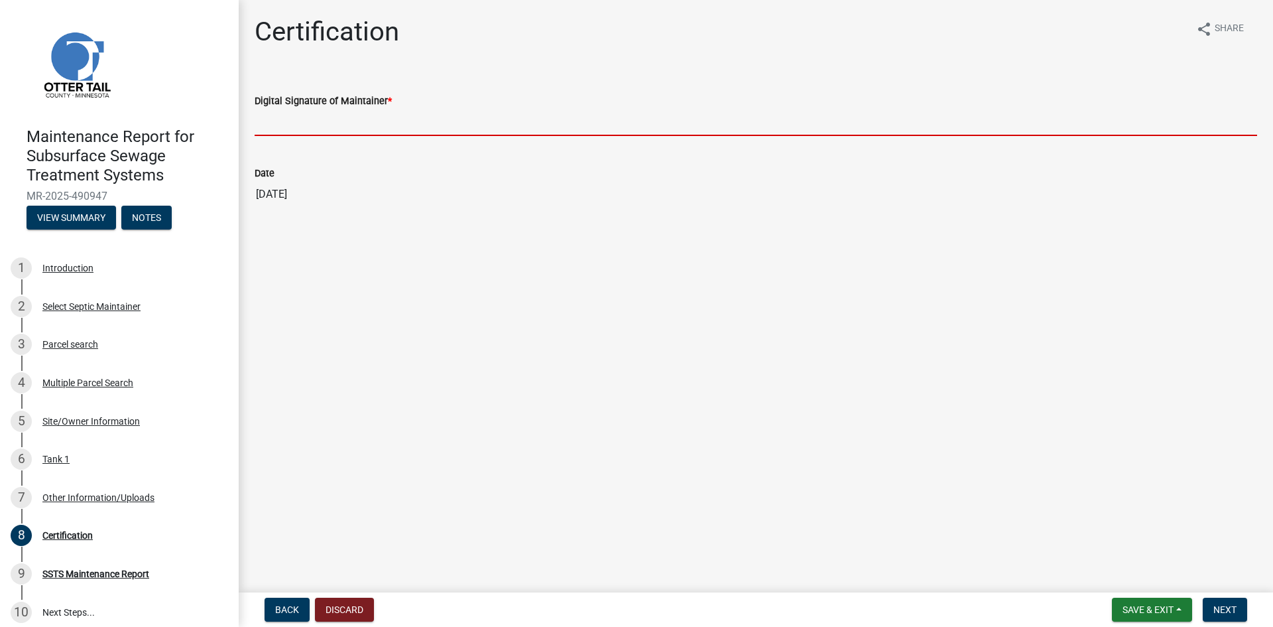
click at [361, 115] on input "Digital Signature of Maintainer *" at bounding box center [756, 122] width 1003 height 27
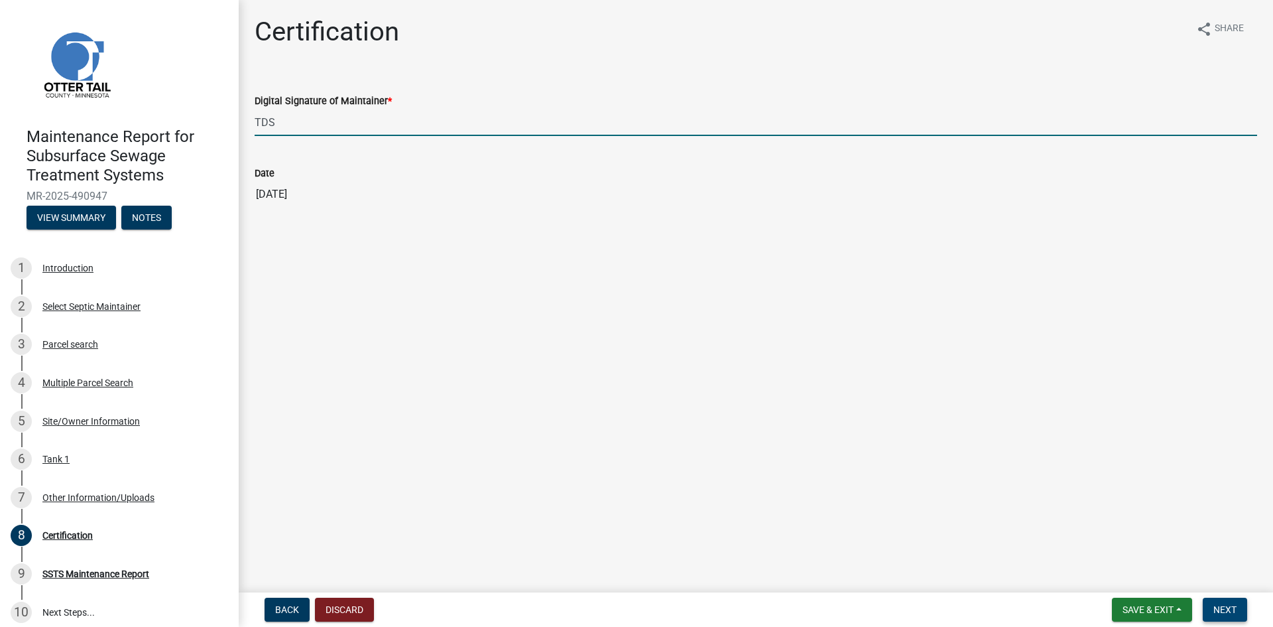
type input "TDS"
click at [1220, 611] on span "Next" at bounding box center [1224, 609] width 23 height 11
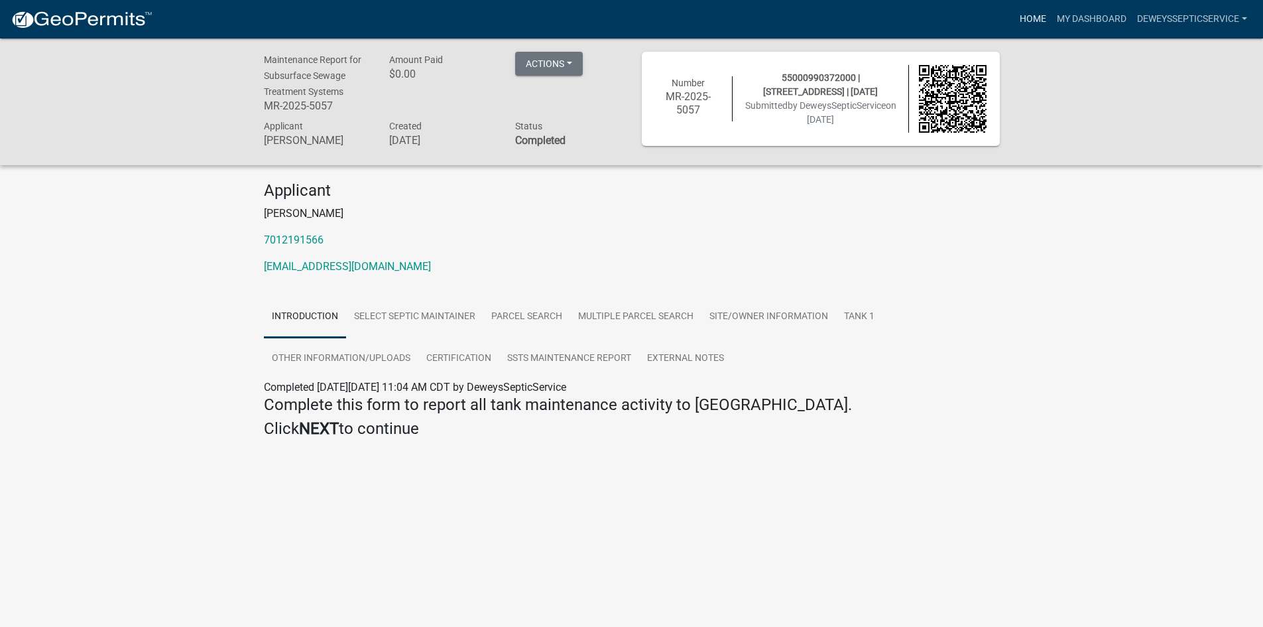
click at [1021, 19] on link "Home" at bounding box center [1032, 19] width 37 height 25
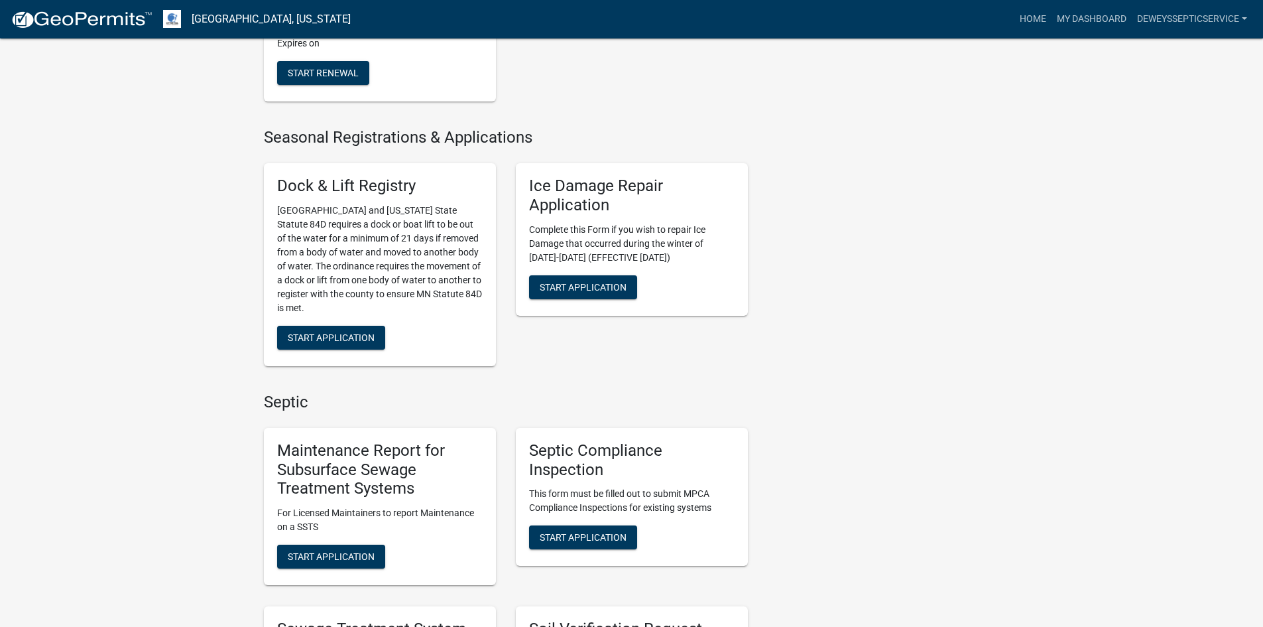
scroll to position [530, 0]
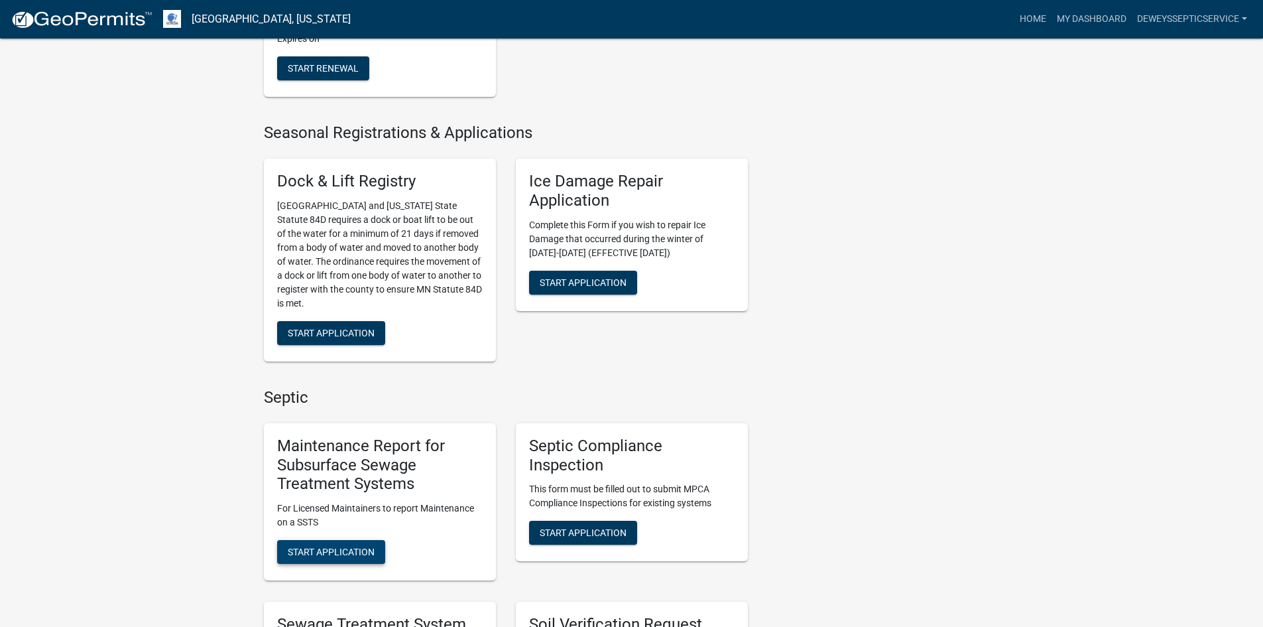
click at [358, 555] on span "Start Application" at bounding box center [331, 551] width 87 height 11
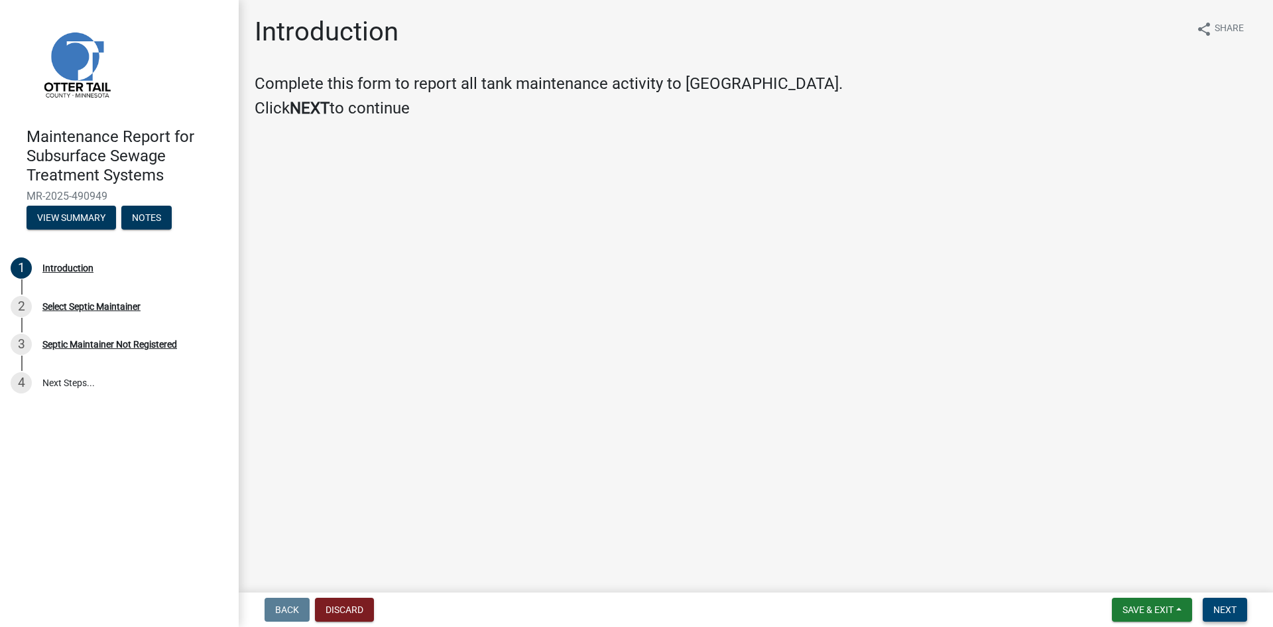
click at [1217, 608] on span "Next" at bounding box center [1224, 609] width 23 height 11
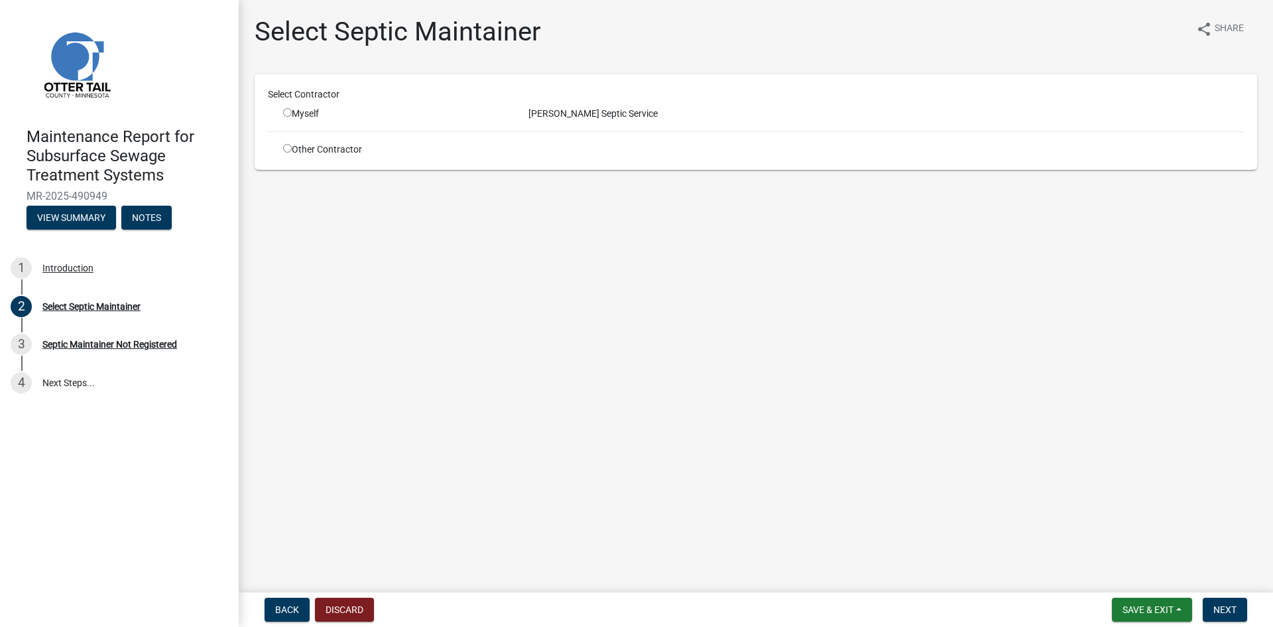
click at [286, 115] on input "radio" at bounding box center [287, 112] width 9 height 9
radio input "true"
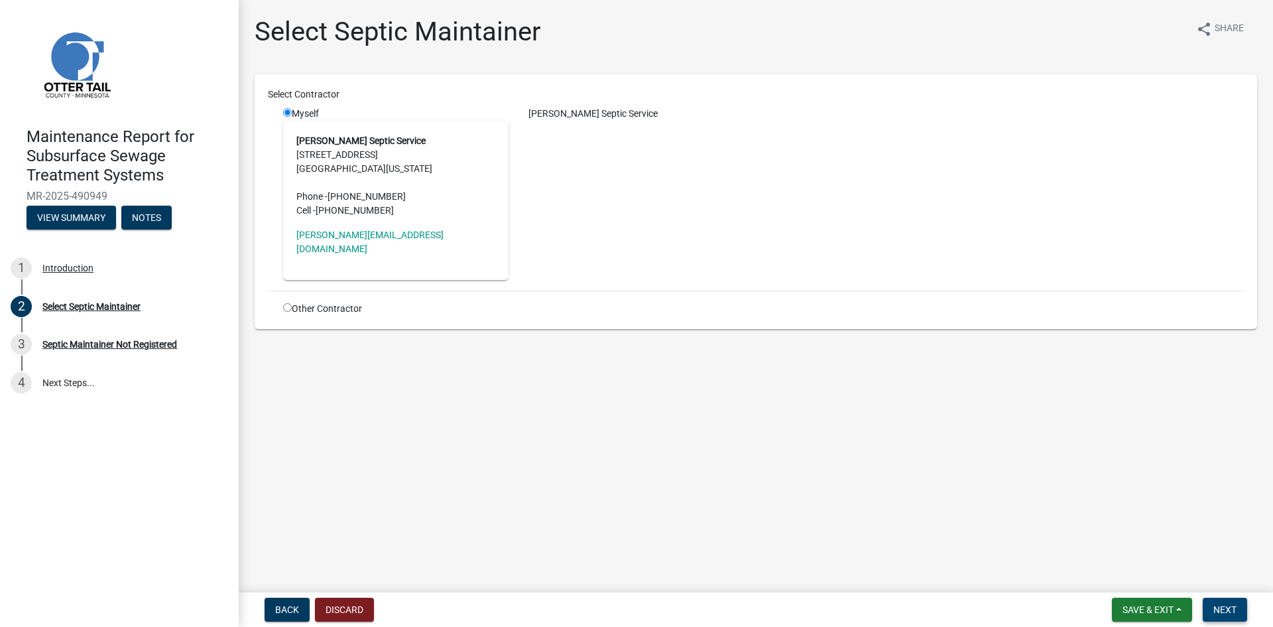
click at [1207, 607] on button "Next" at bounding box center [1225, 609] width 44 height 24
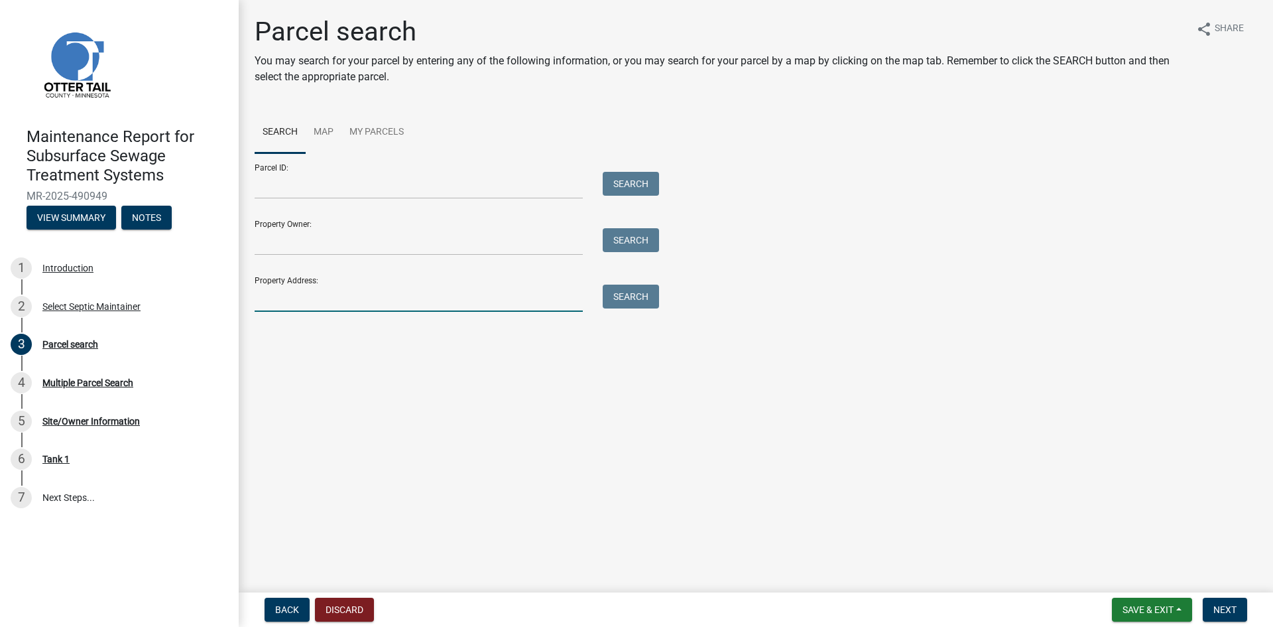
click at [341, 299] on input "Property Address:" at bounding box center [419, 297] width 328 height 27
type input "48990"
click at [621, 294] on button "Search" at bounding box center [631, 296] width 56 height 24
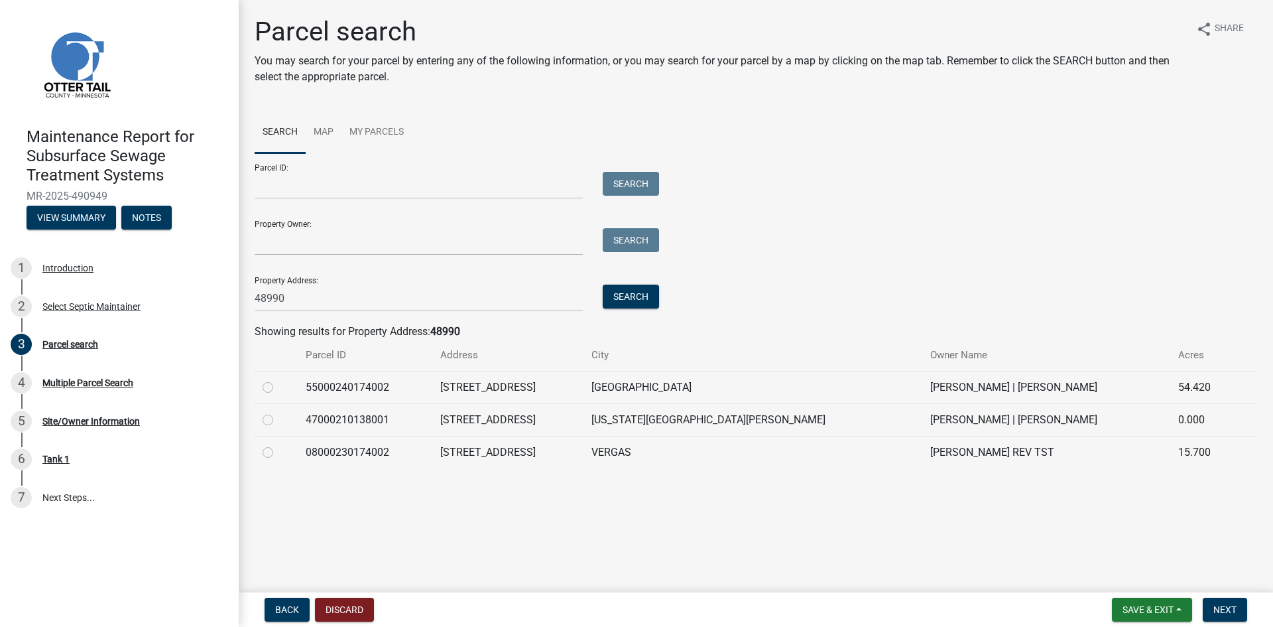
click at [278, 379] on label at bounding box center [278, 379] width 0 height 0
click at [278, 387] on input "radio" at bounding box center [282, 383] width 9 height 9
radio input "true"
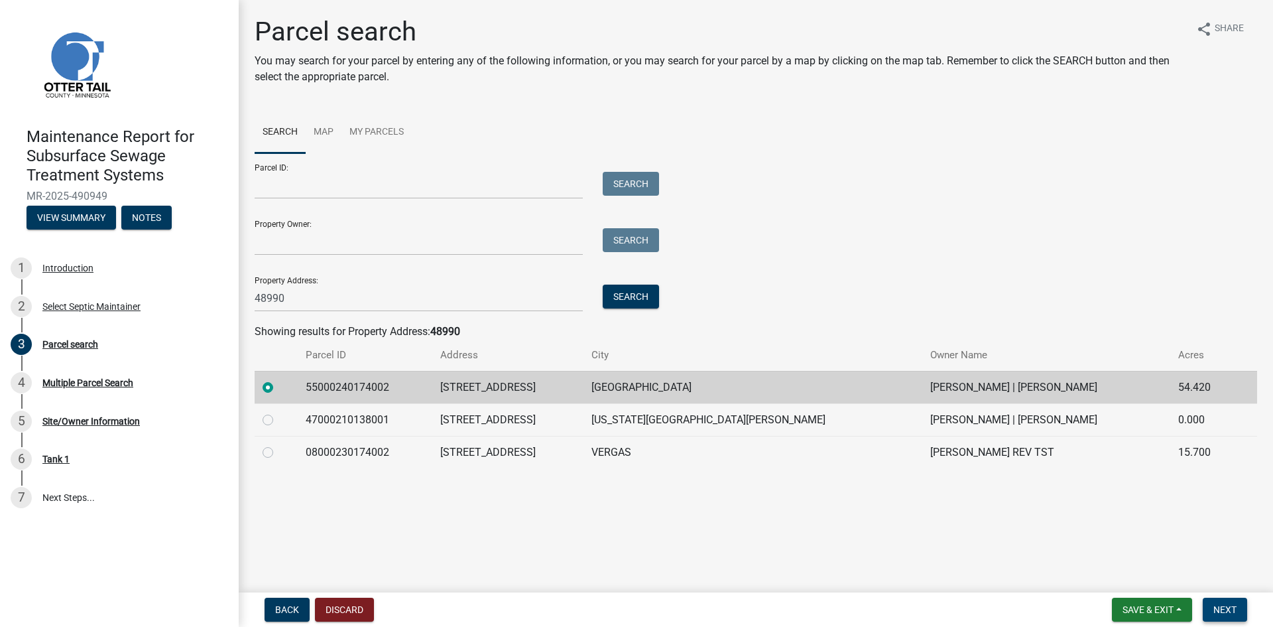
click at [1211, 607] on button "Next" at bounding box center [1225, 609] width 44 height 24
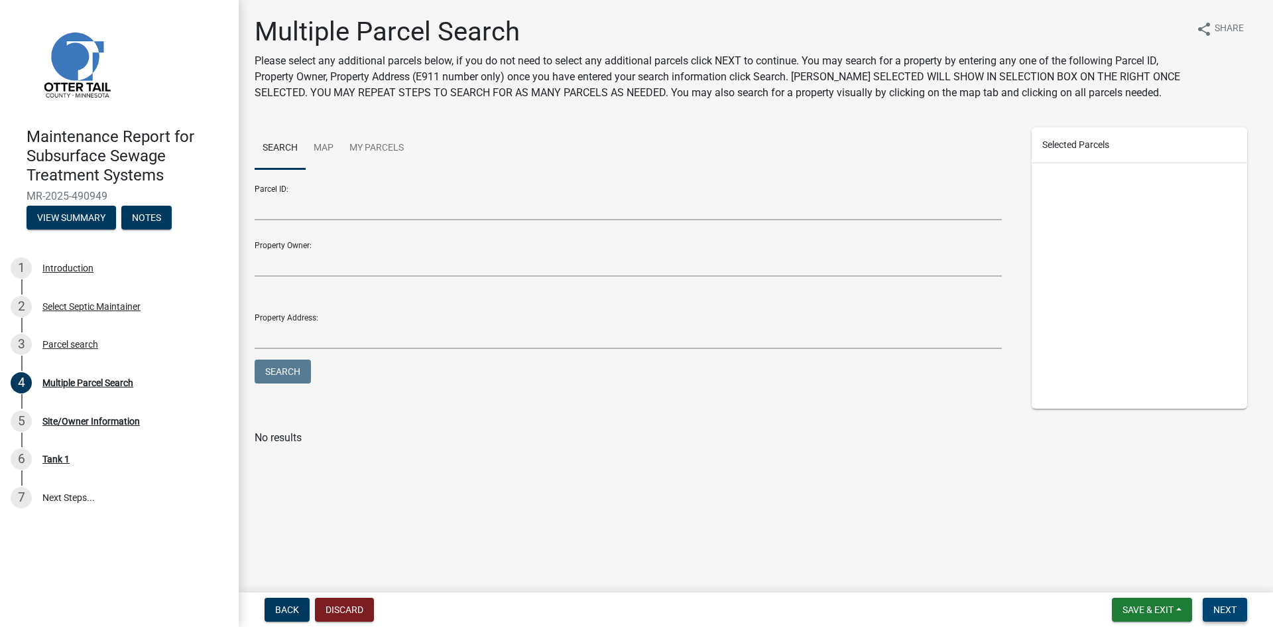
click at [1211, 607] on button "Next" at bounding box center [1225, 609] width 44 height 24
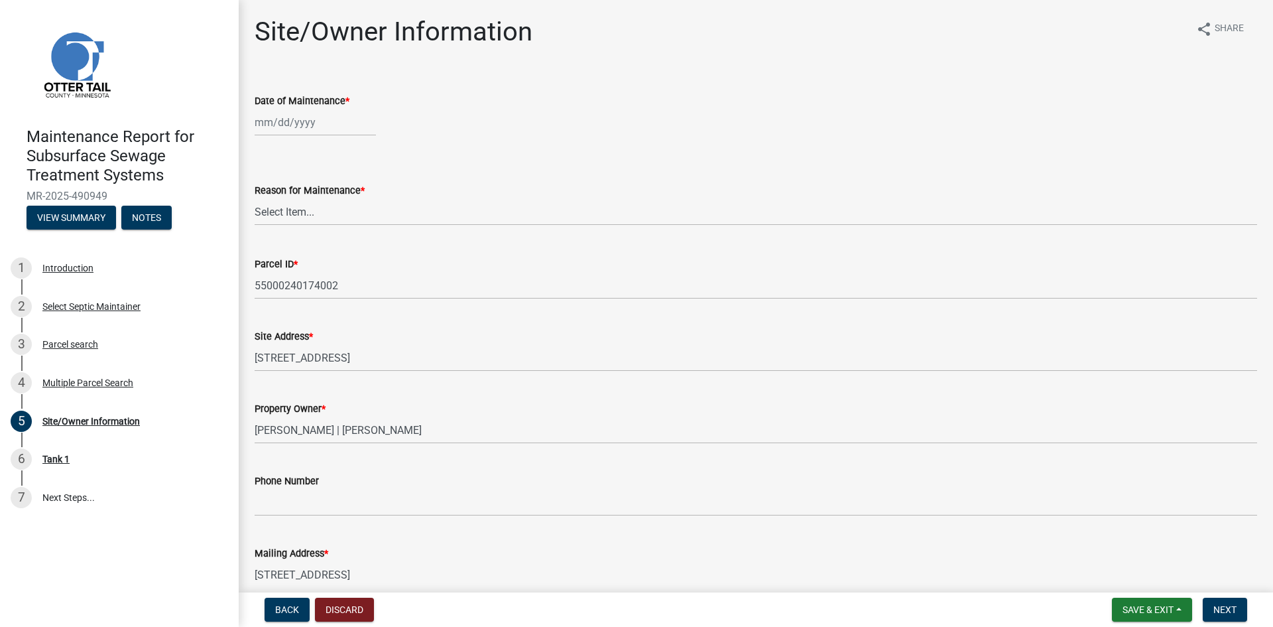
select select "10"
select select "2025"
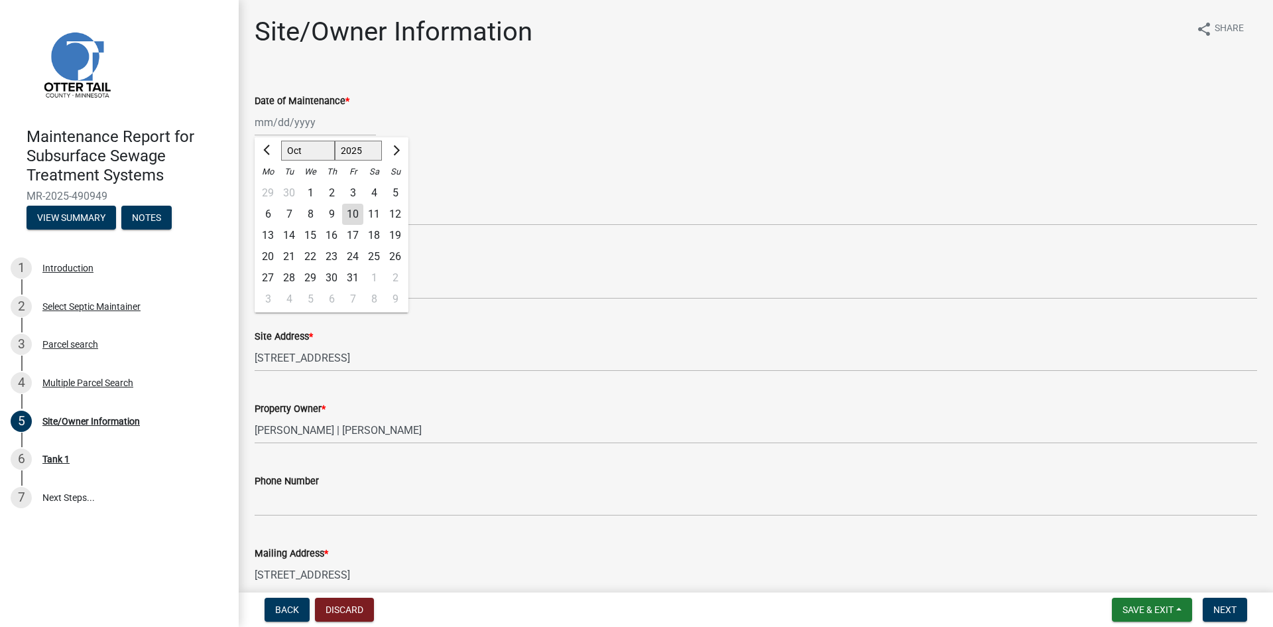
click at [305, 127] on div "[PERSON_NAME] Feb Mar Apr [PERSON_NAME][DATE] Oct Nov [DATE] 1526 1527 1528 152…" at bounding box center [315, 122] width 121 height 27
click at [267, 145] on button "Previous month" at bounding box center [268, 150] width 16 height 21
select select "9"
click at [268, 277] on div "29" at bounding box center [267, 277] width 21 height 21
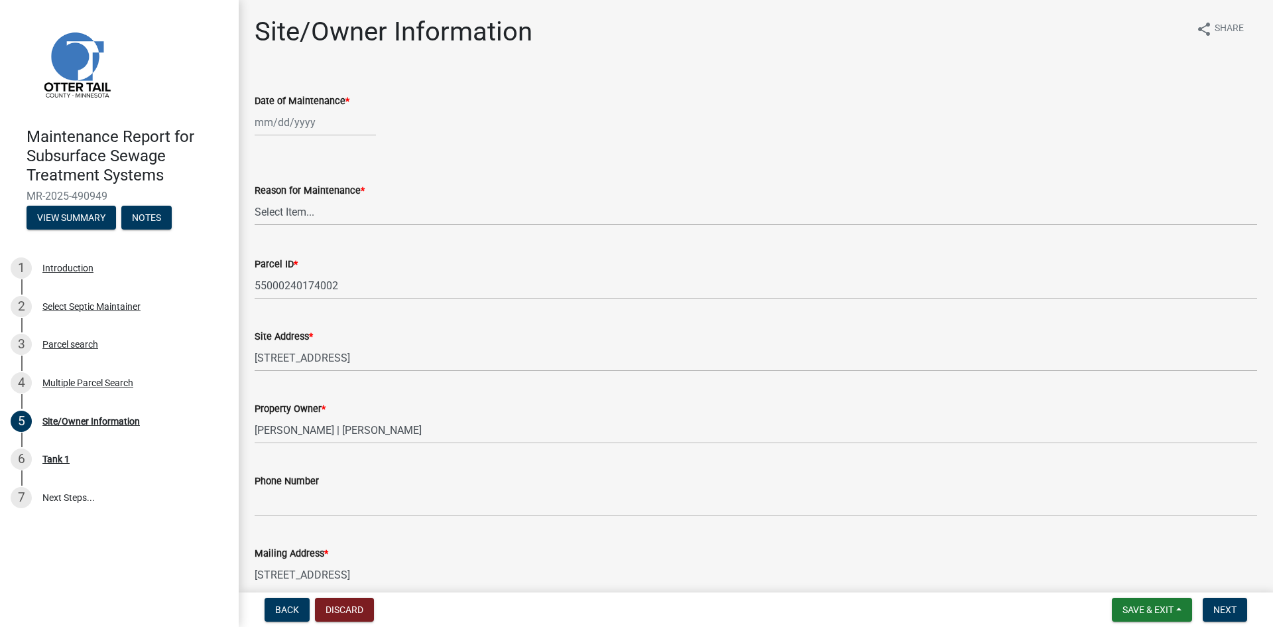
type input "[DATE]"
click at [300, 217] on select "Select Item... Called Routine Other" at bounding box center [756, 211] width 1003 height 27
click at [255, 198] on select "Select Item... Called Routine Other" at bounding box center [756, 211] width 1003 height 27
select select "3ac72b63-7b21-42e4-8192-806faae7a4f1"
click at [1215, 605] on span "Next" at bounding box center [1224, 609] width 23 height 11
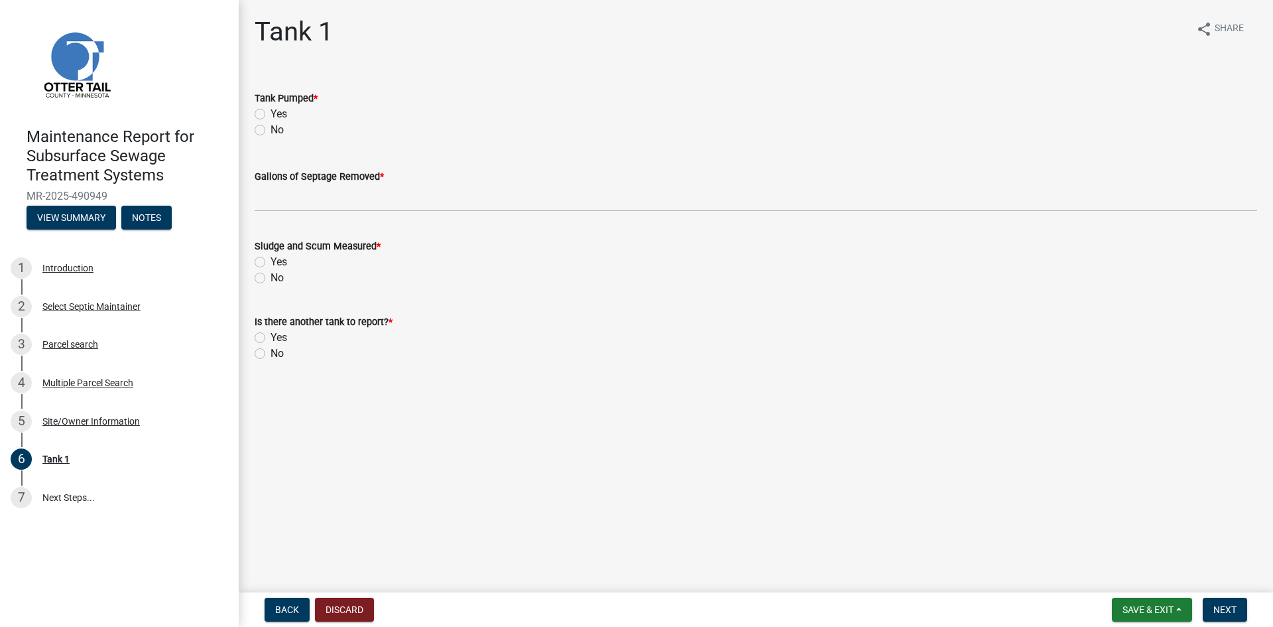
click at [271, 115] on label "Yes" at bounding box center [279, 114] width 17 height 16
click at [271, 115] on input "Yes" at bounding box center [275, 110] width 9 height 9
radio input "true"
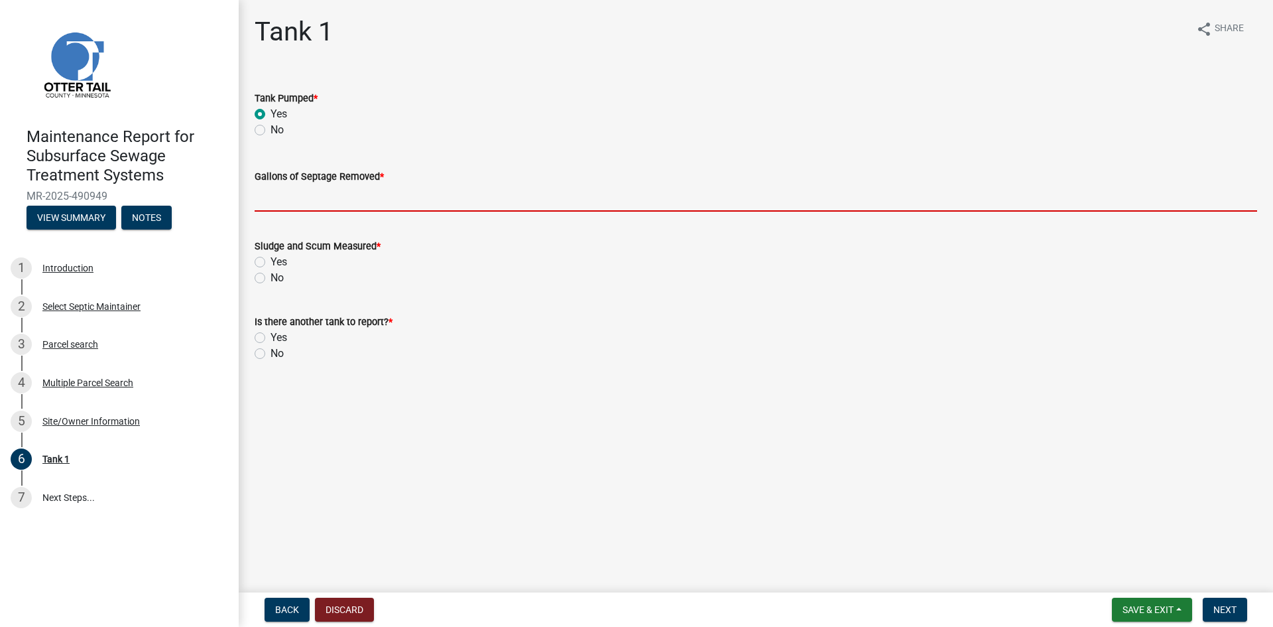
click at [282, 196] on input "Gallons of Septage Removed *" at bounding box center [756, 197] width 1003 height 27
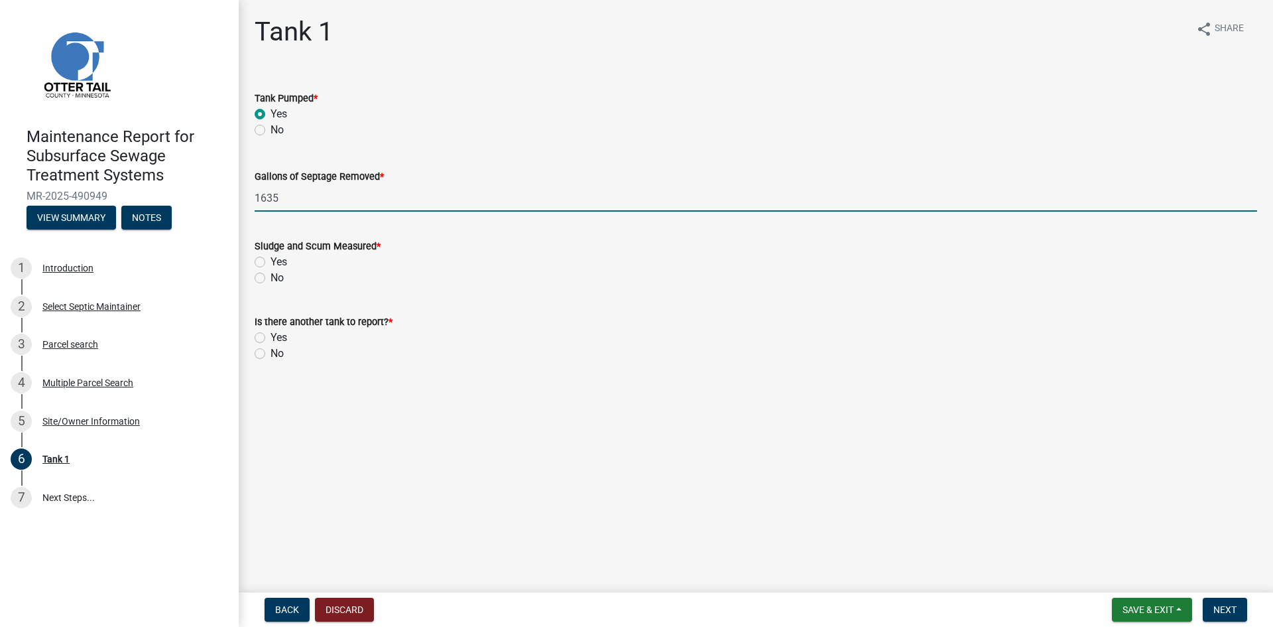
type input "1635"
click at [271, 278] on label "No" at bounding box center [277, 278] width 13 height 16
click at [271, 278] on input "No" at bounding box center [275, 274] width 9 height 9
radio input "true"
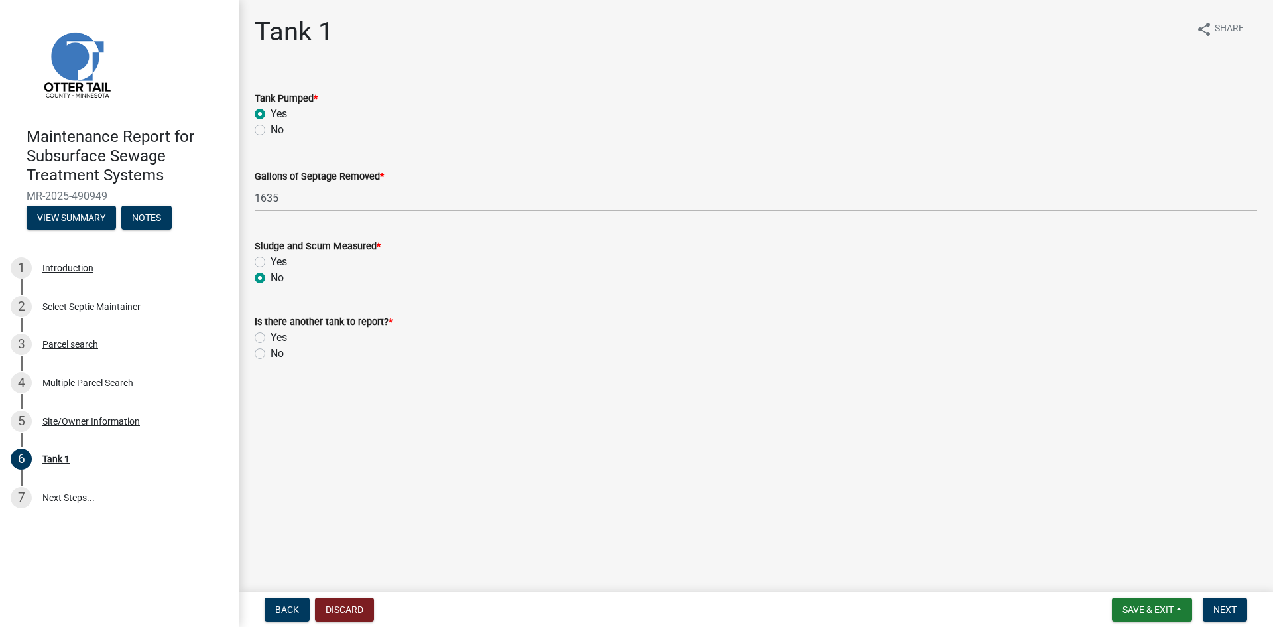
click at [271, 351] on label "No" at bounding box center [277, 353] width 13 height 16
click at [271, 351] on input "No" at bounding box center [275, 349] width 9 height 9
radio input "true"
click at [1231, 606] on span "Next" at bounding box center [1224, 609] width 23 height 11
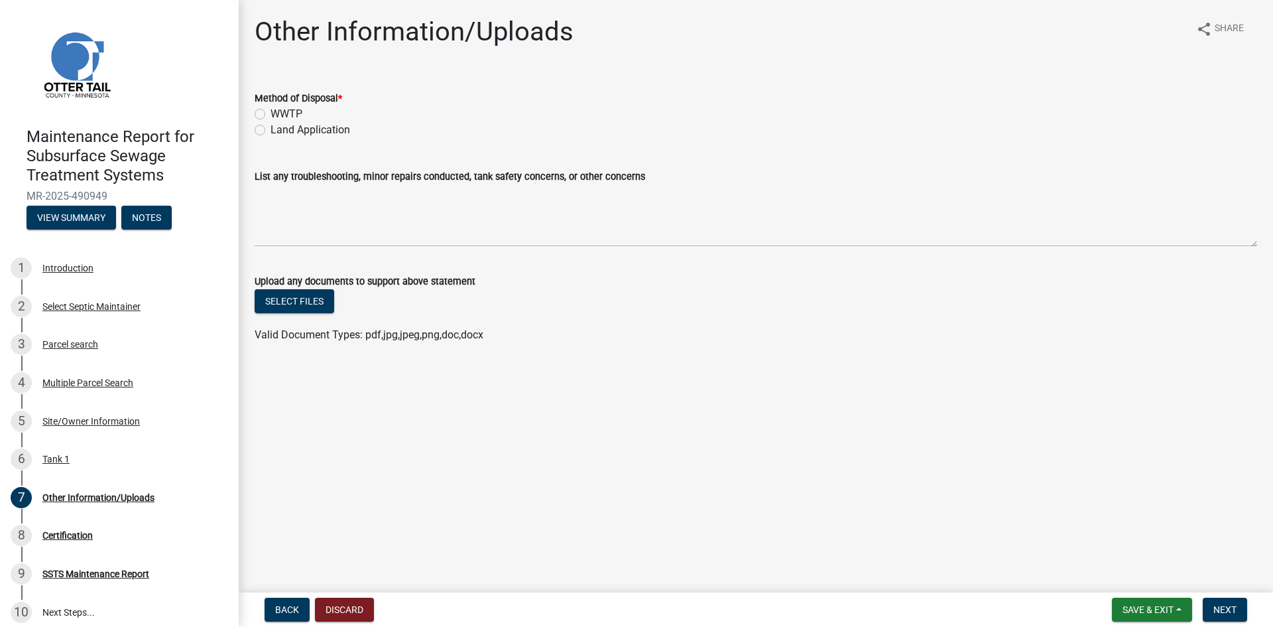
click at [343, 130] on label "Land Application" at bounding box center [311, 130] width 80 height 16
click at [279, 130] on input "Land Application" at bounding box center [275, 126] width 9 height 9
radio input "true"
click at [1216, 611] on span "Next" at bounding box center [1224, 609] width 23 height 11
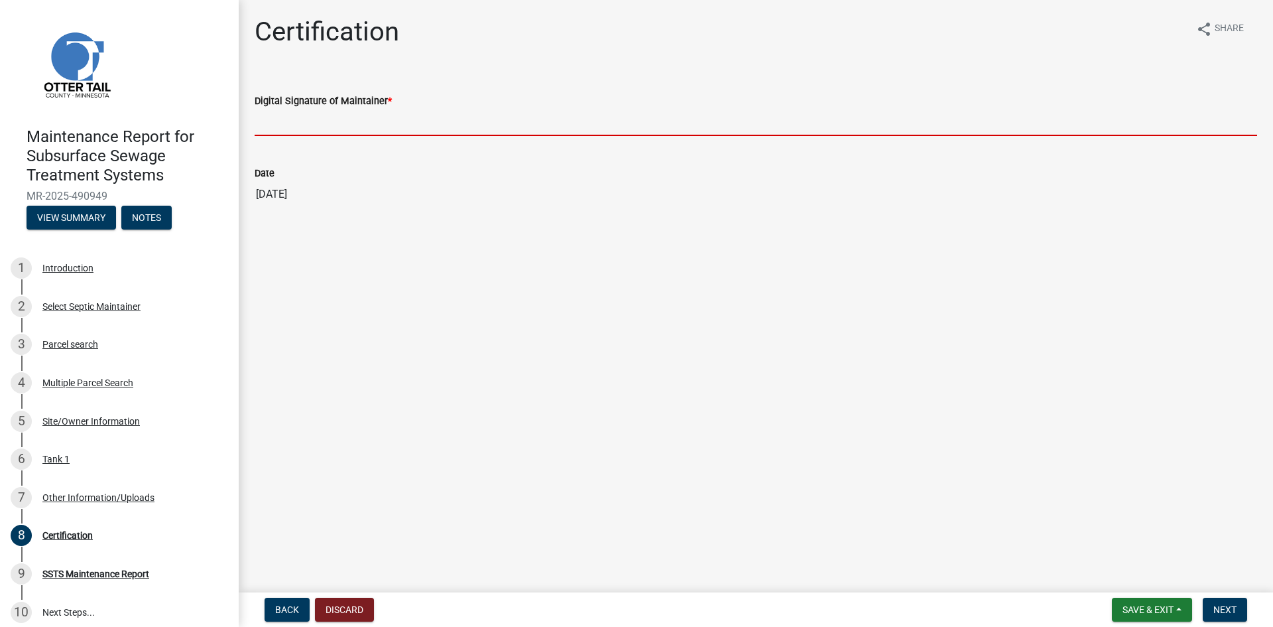
click at [400, 131] on input "Digital Signature of Maintainer *" at bounding box center [756, 122] width 1003 height 27
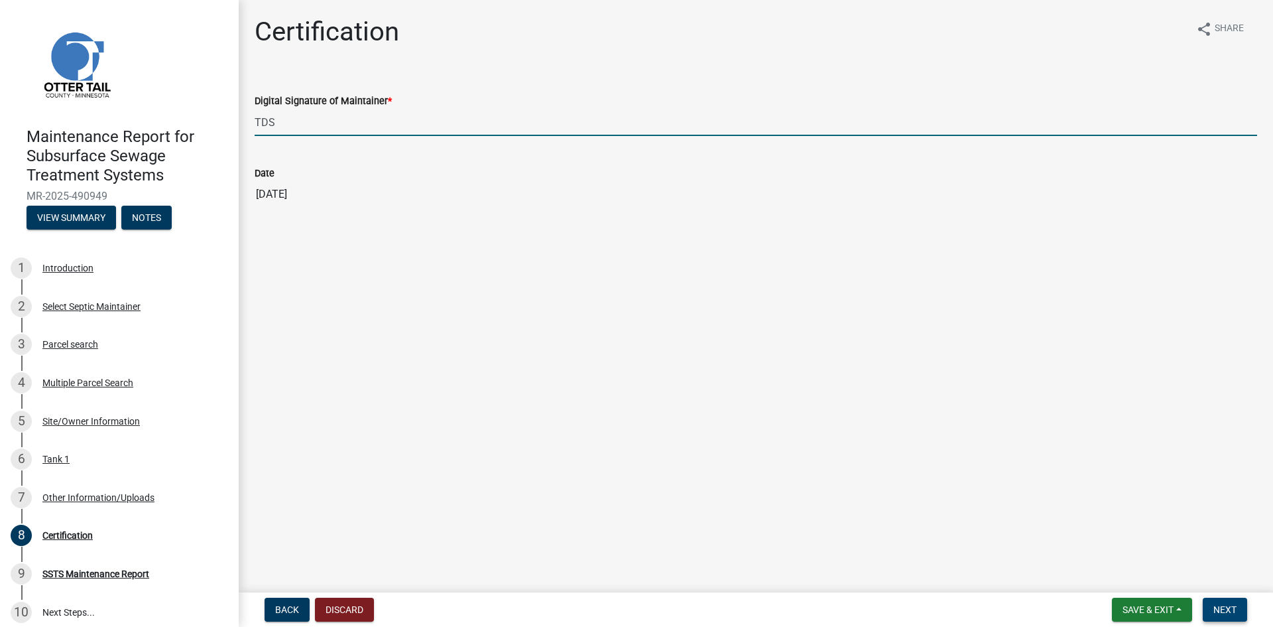
type input "TDS"
click at [1229, 604] on span "Next" at bounding box center [1224, 609] width 23 height 11
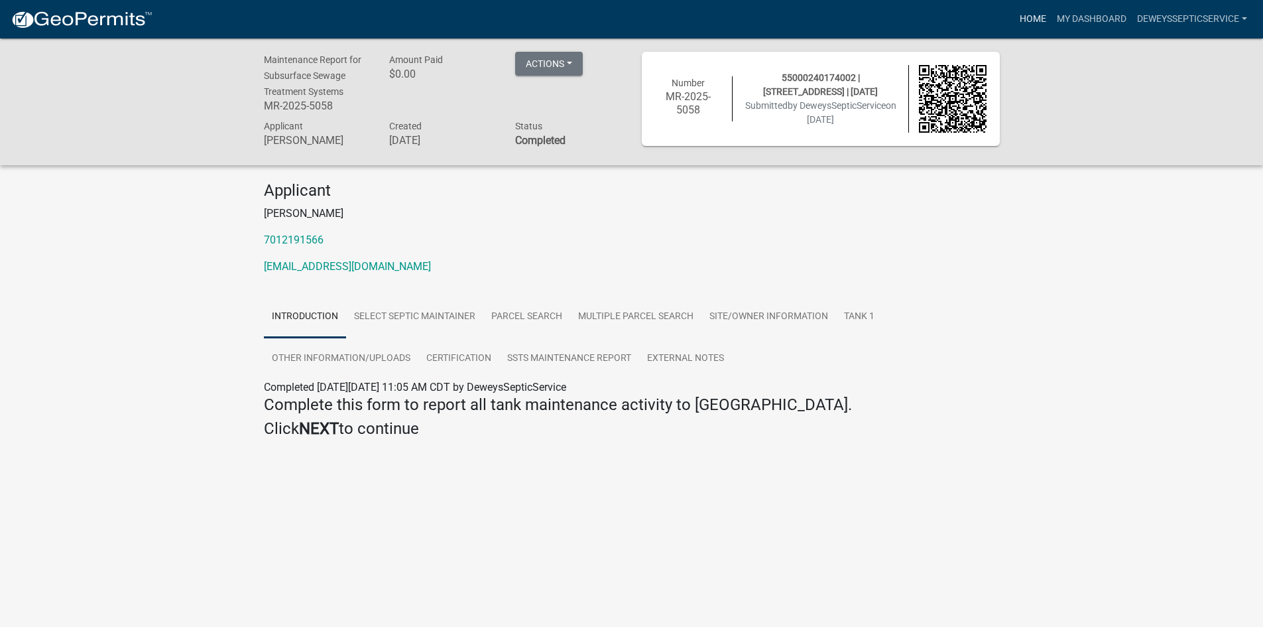
click at [1036, 18] on link "Home" at bounding box center [1032, 19] width 37 height 25
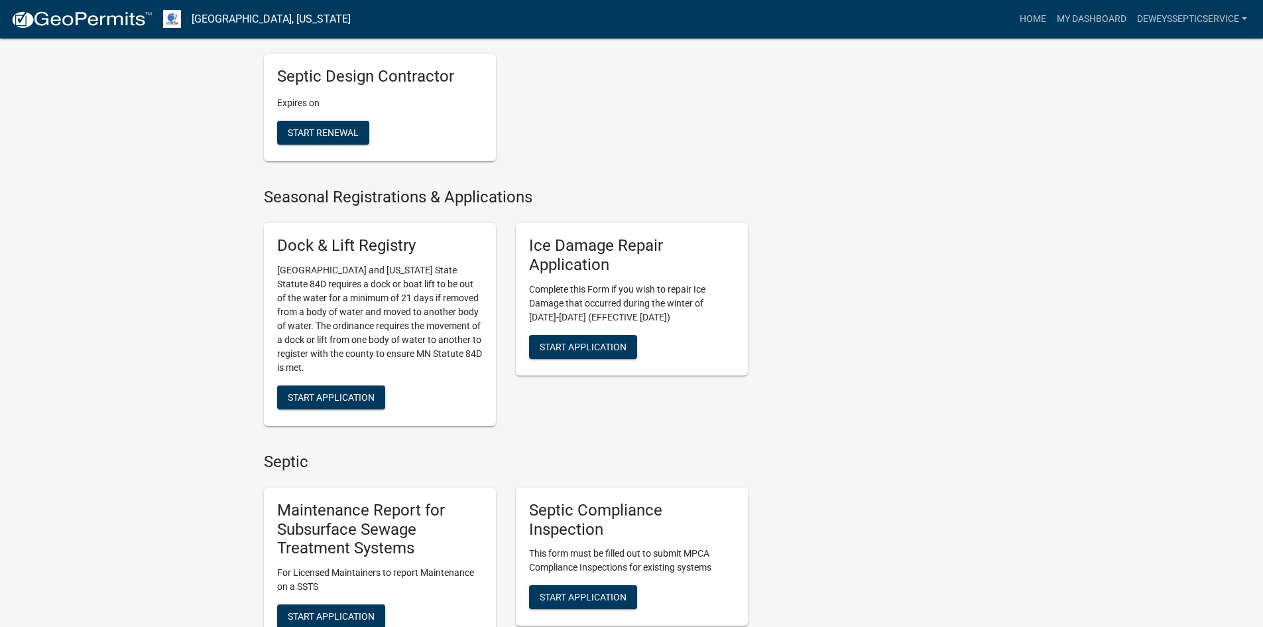
scroll to position [729, 0]
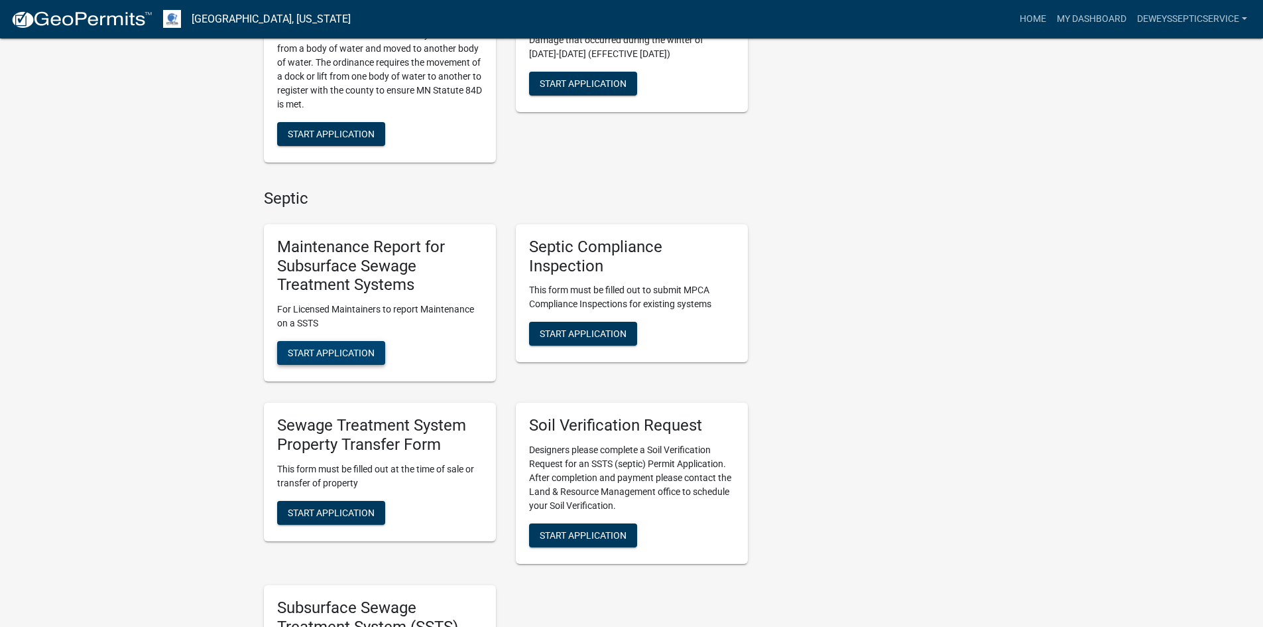
click at [334, 347] on span "Start Application" at bounding box center [331, 352] width 87 height 11
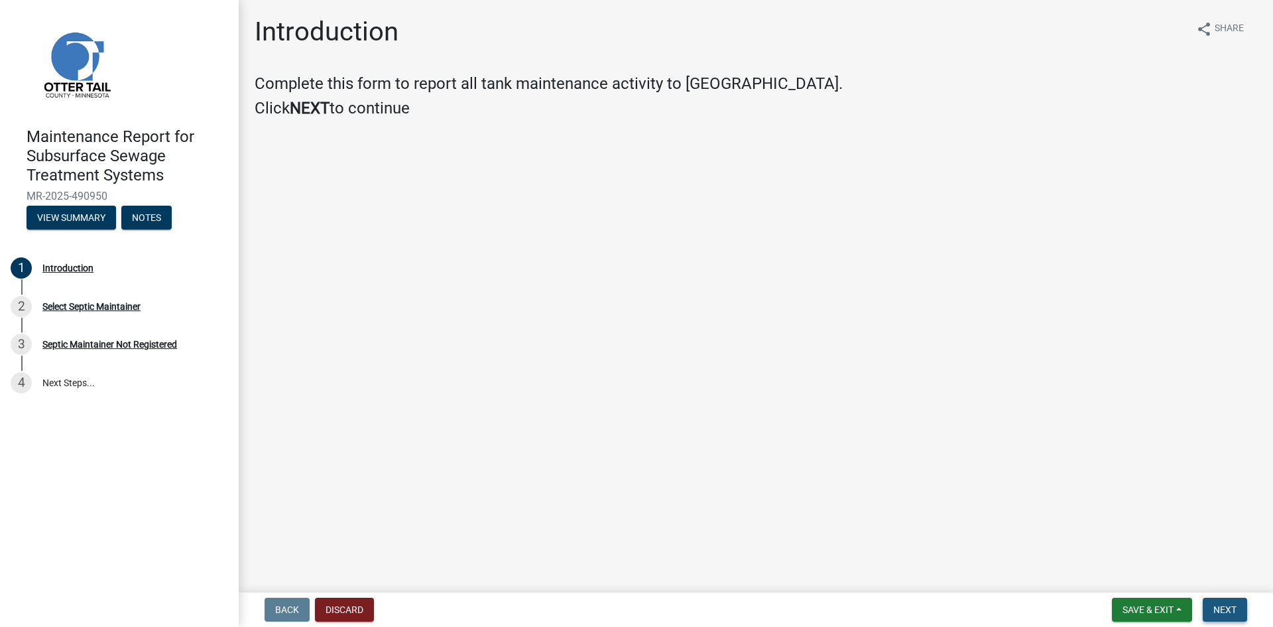
click at [1216, 604] on span "Next" at bounding box center [1224, 609] width 23 height 11
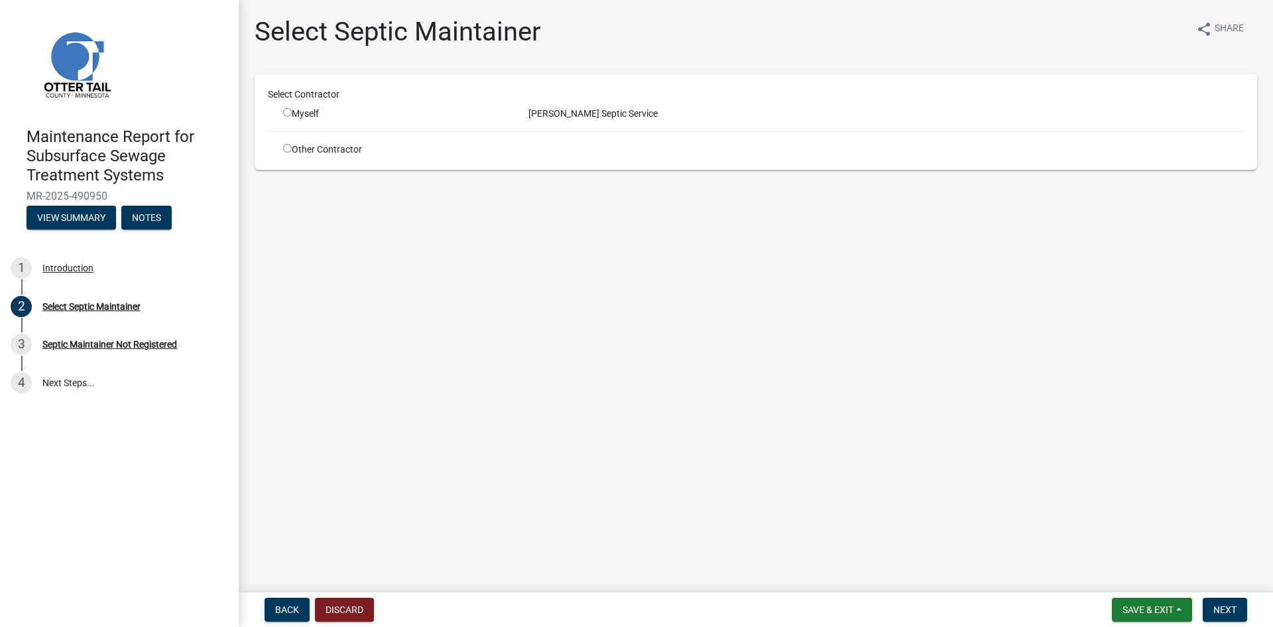
click at [284, 113] on input "radio" at bounding box center [287, 112] width 9 height 9
radio input "true"
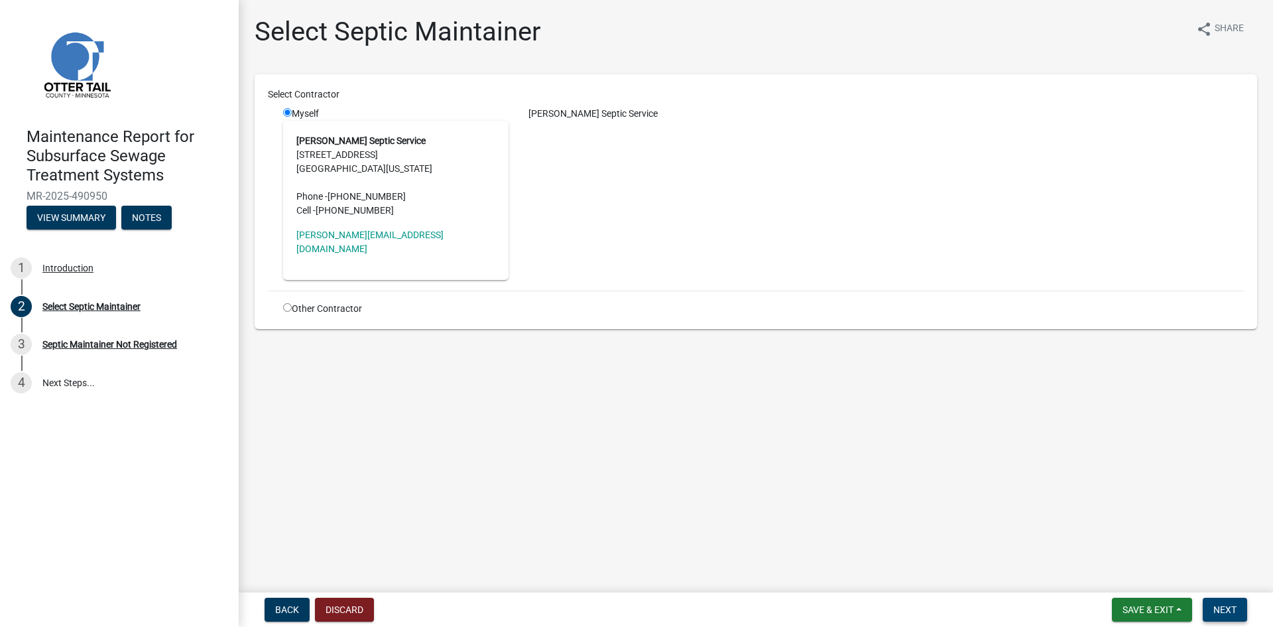
click at [1211, 615] on button "Next" at bounding box center [1225, 609] width 44 height 24
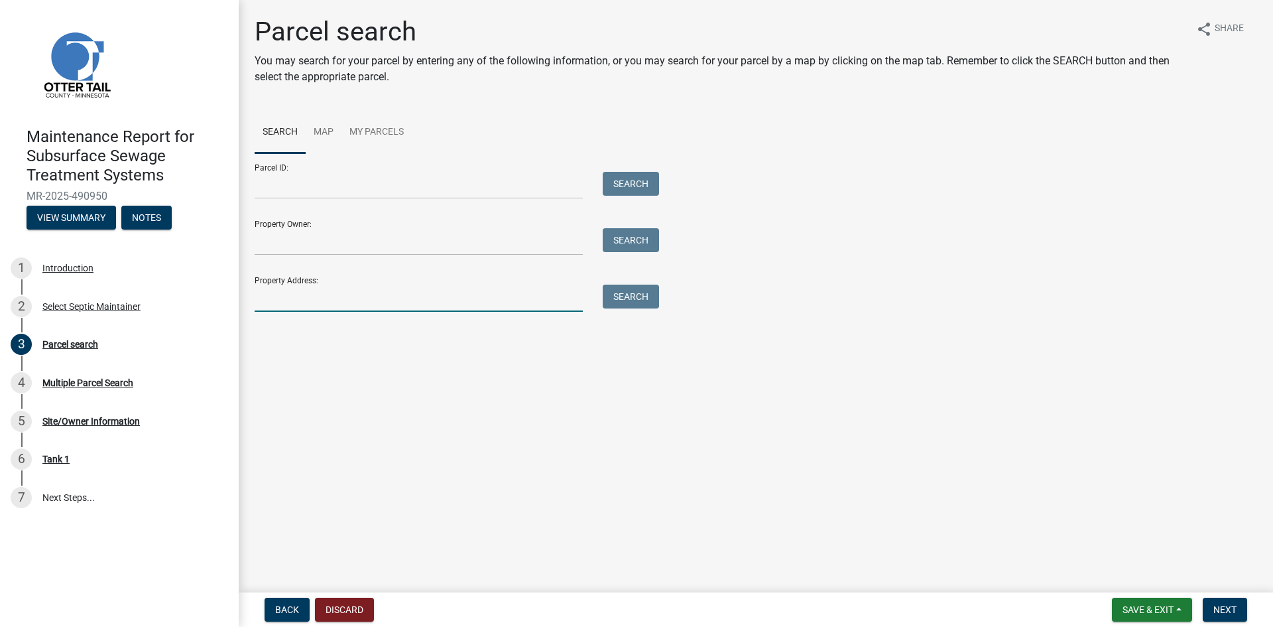
click at [292, 298] on input "Property Address:" at bounding box center [419, 297] width 328 height 27
type input "24742"
click at [635, 298] on button "Search" at bounding box center [631, 296] width 56 height 24
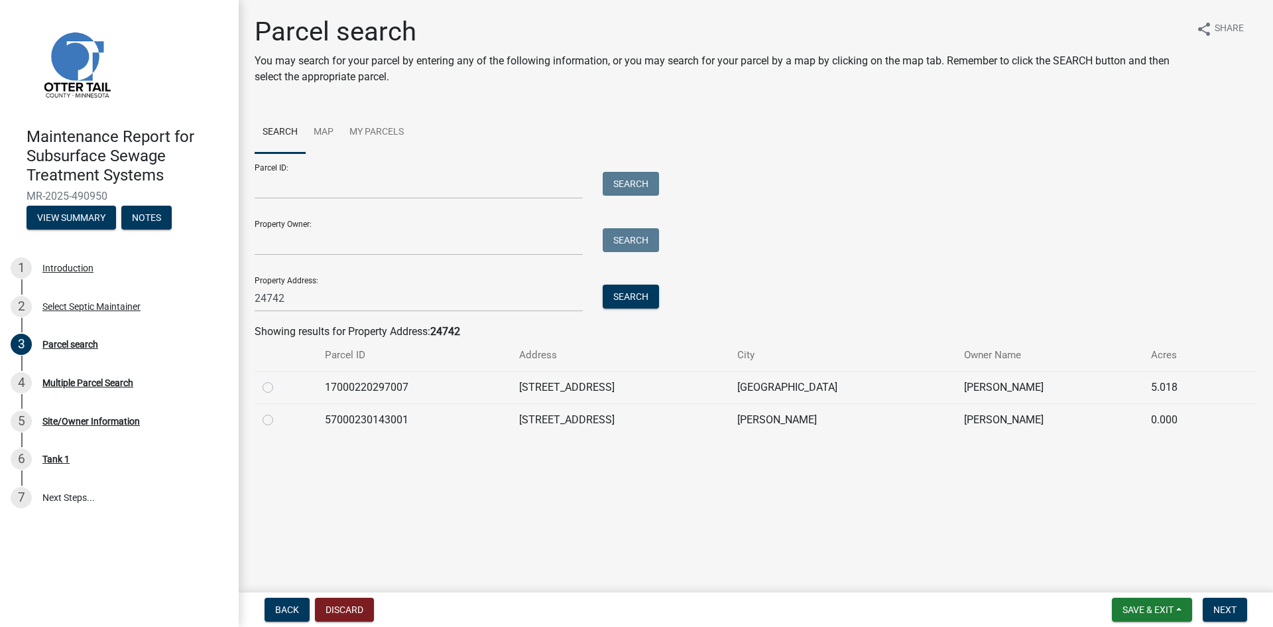
click at [278, 379] on label at bounding box center [278, 379] width 0 height 0
click at [278, 386] on input "radio" at bounding box center [282, 383] width 9 height 9
radio input "true"
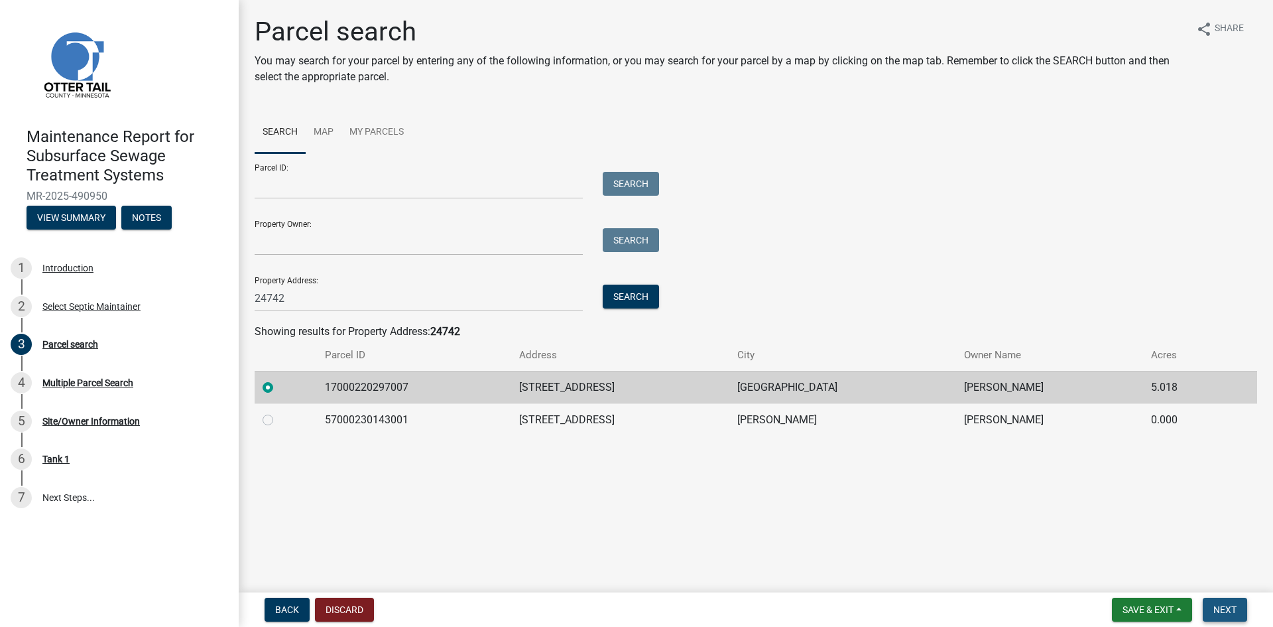
click at [1221, 615] on span "Next" at bounding box center [1224, 609] width 23 height 11
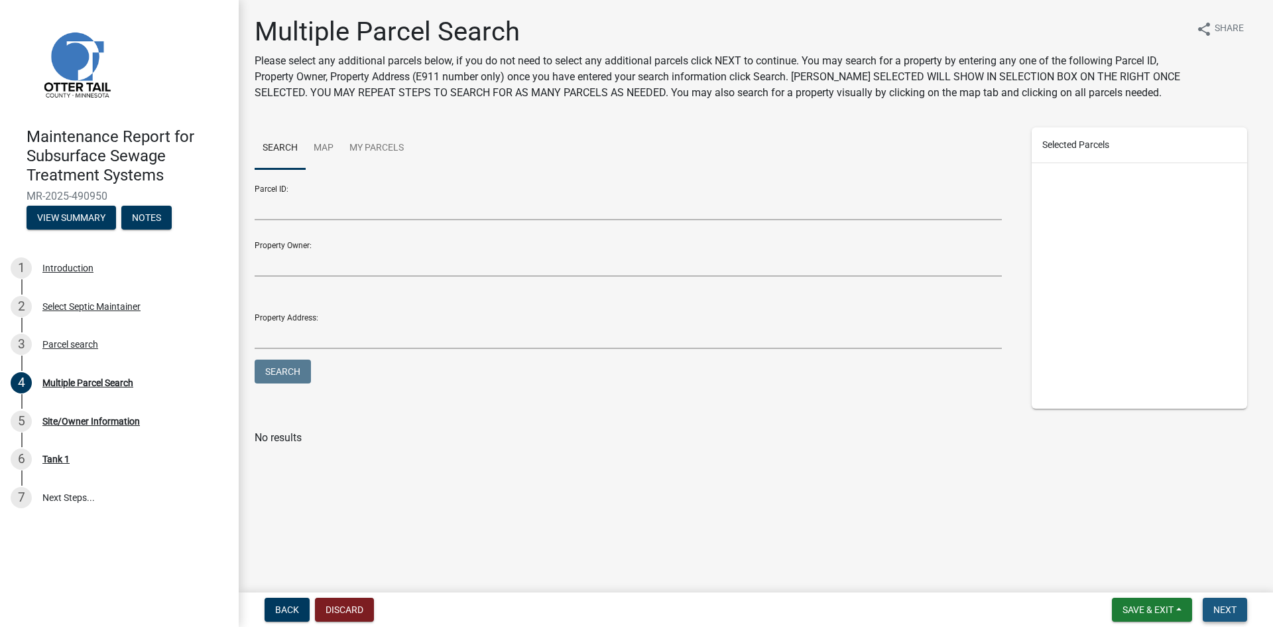
click at [1221, 615] on span "Next" at bounding box center [1224, 609] width 23 height 11
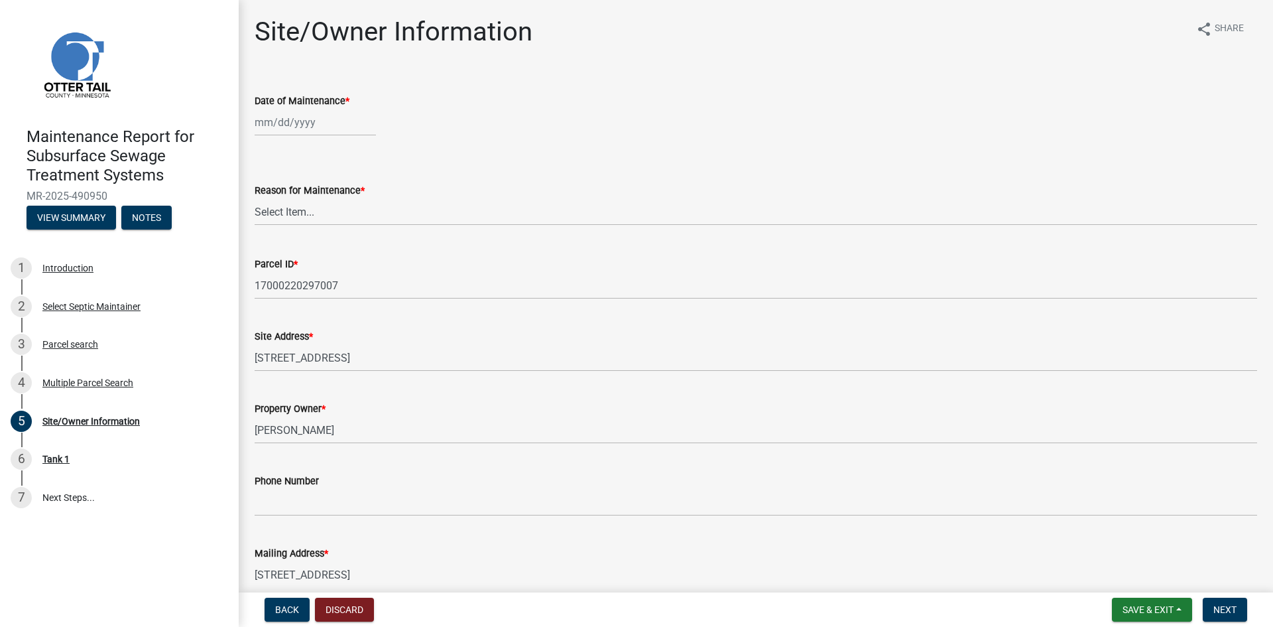
click at [298, 119] on div at bounding box center [315, 122] width 121 height 27
select select "10"
select select "2025"
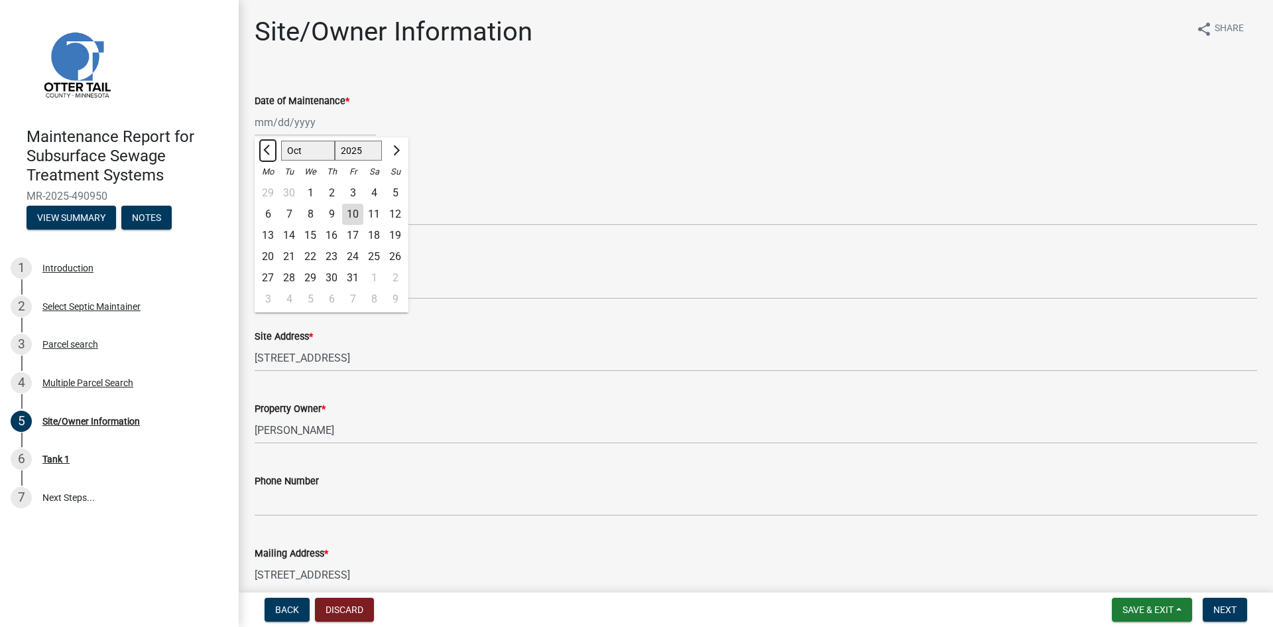
click at [266, 149] on span "Previous month" at bounding box center [268, 150] width 10 height 10
select select "9"
click at [269, 280] on div "29" at bounding box center [267, 277] width 21 height 21
type input "[DATE]"
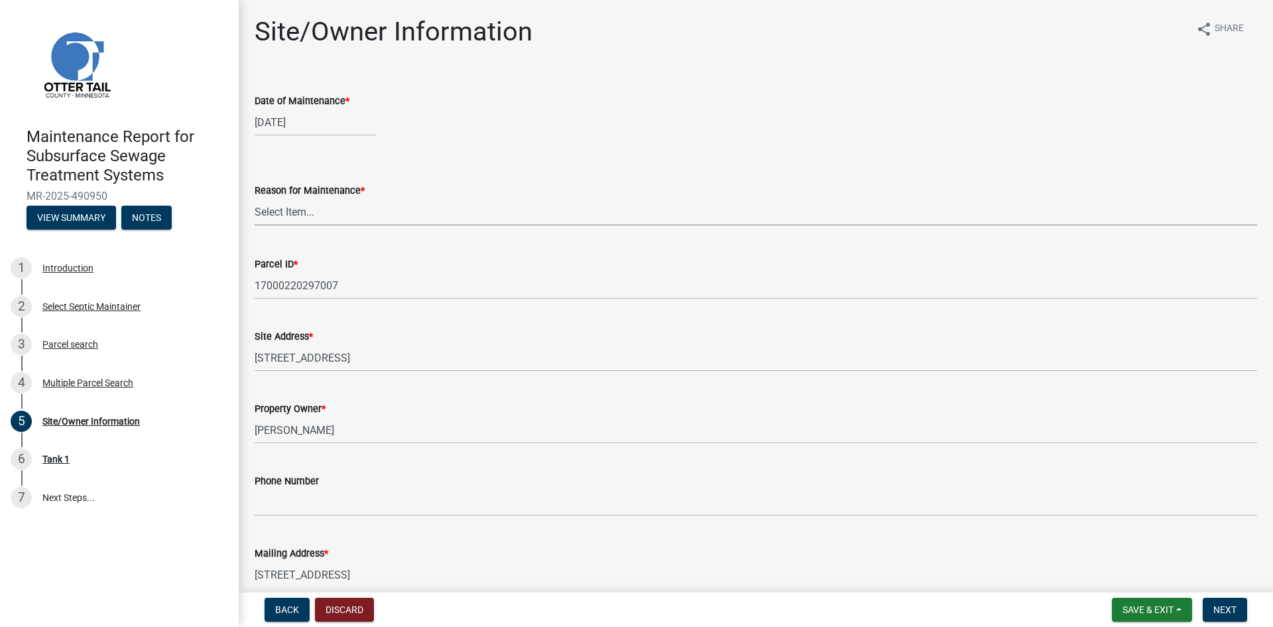
drag, startPoint x: 292, startPoint y: 218, endPoint x: 297, endPoint y: 224, distance: 7.6
click at [292, 218] on select "Select Item... Called Routine Other" at bounding box center [756, 211] width 1003 height 27
click at [255, 198] on select "Select Item... Called Routine Other" at bounding box center [756, 211] width 1003 height 27
select select "3ac72b63-7b21-42e4-8192-806faae7a4f1"
click at [1217, 605] on span "Next" at bounding box center [1224, 609] width 23 height 11
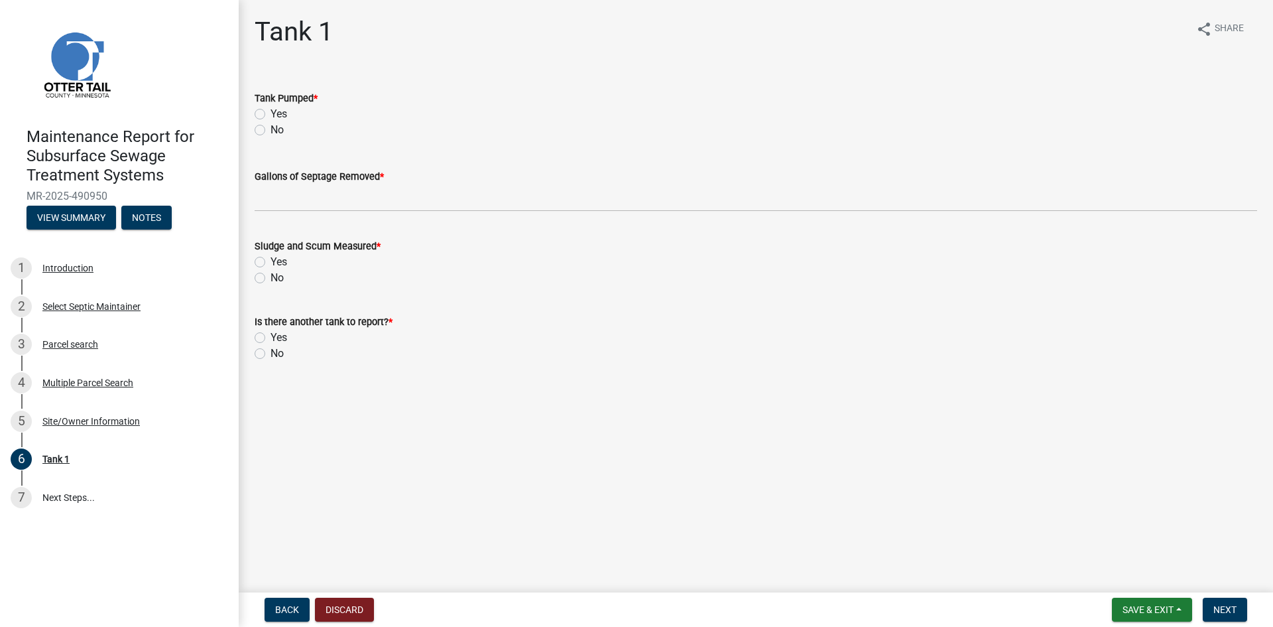
click at [271, 117] on label "Yes" at bounding box center [279, 114] width 17 height 16
click at [271, 115] on input "Yes" at bounding box center [275, 110] width 9 height 9
radio input "true"
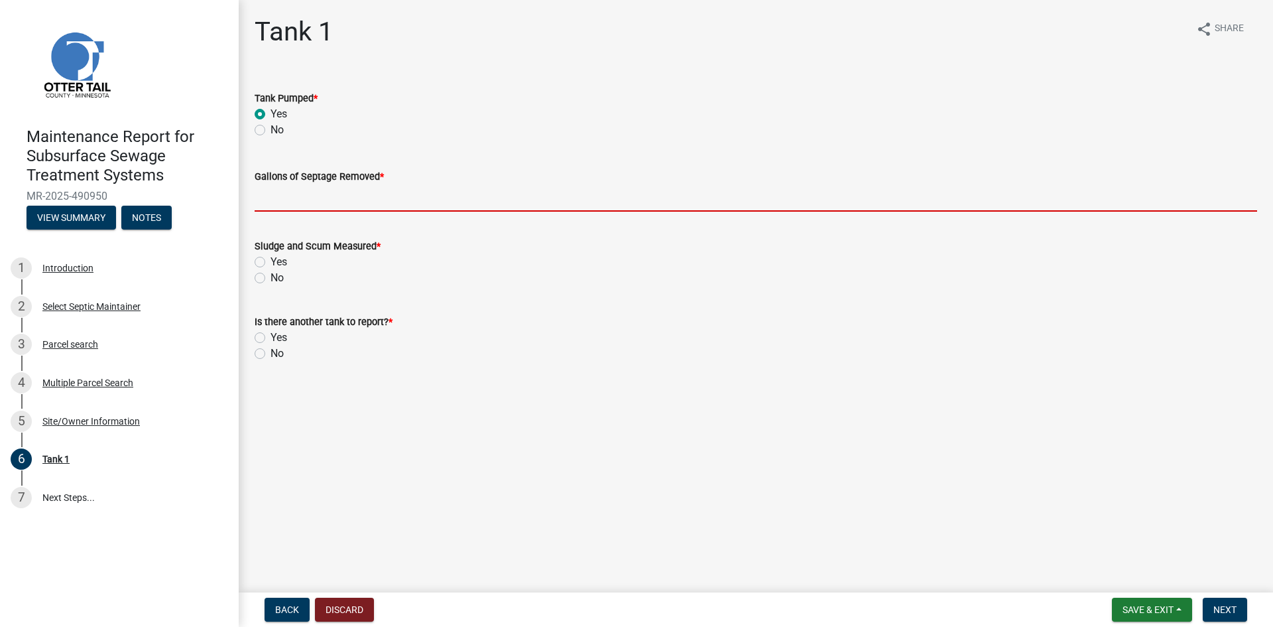
click at [282, 196] on input "Gallons of Septage Removed *" at bounding box center [756, 197] width 1003 height 27
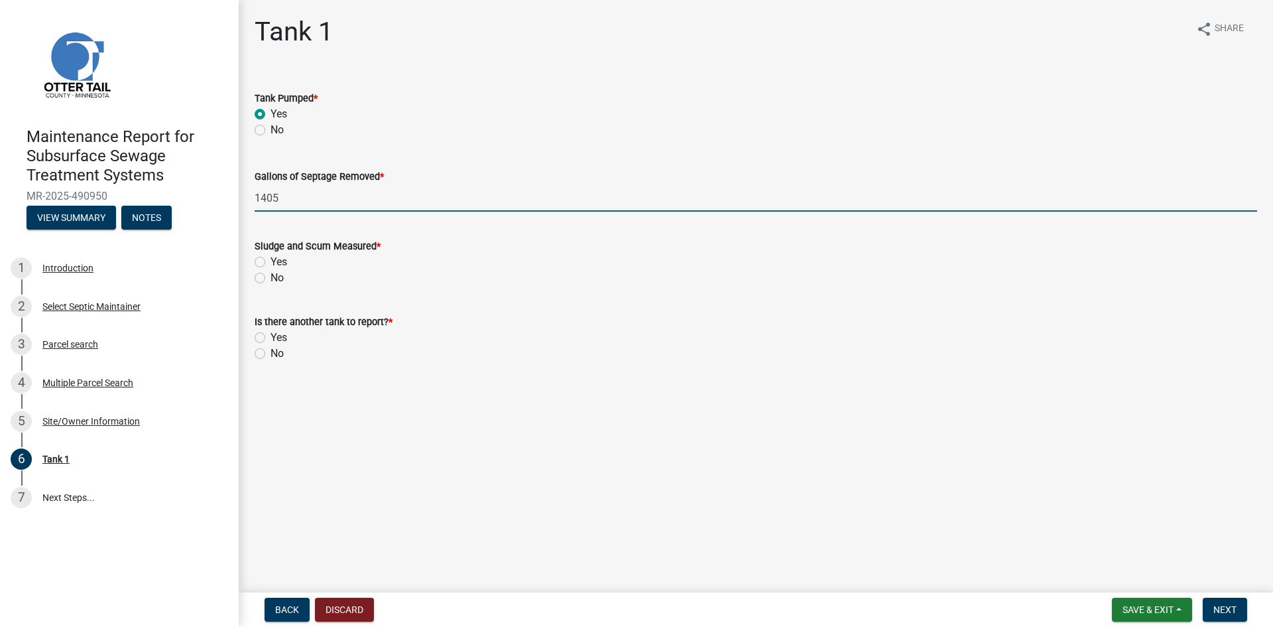
type input "1405"
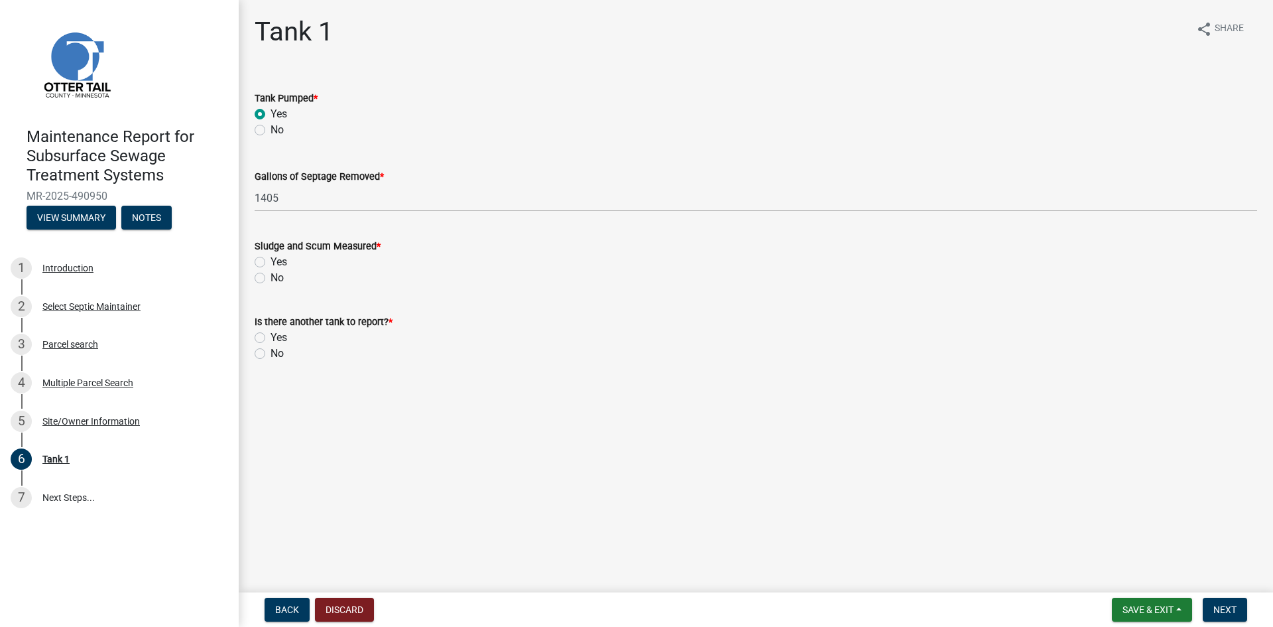
click at [271, 275] on label "No" at bounding box center [277, 278] width 13 height 16
click at [271, 275] on input "No" at bounding box center [275, 274] width 9 height 9
radio input "true"
click at [271, 348] on label "No" at bounding box center [277, 353] width 13 height 16
click at [271, 348] on input "No" at bounding box center [275, 349] width 9 height 9
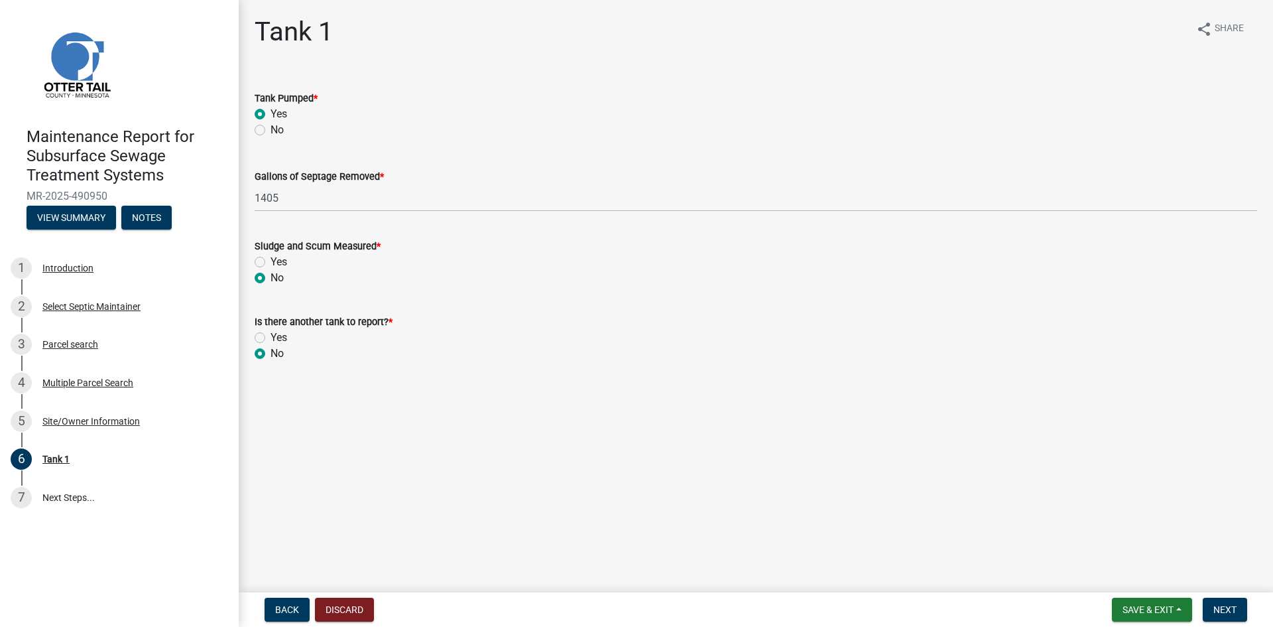
radio input "true"
click at [1215, 605] on span "Next" at bounding box center [1224, 609] width 23 height 11
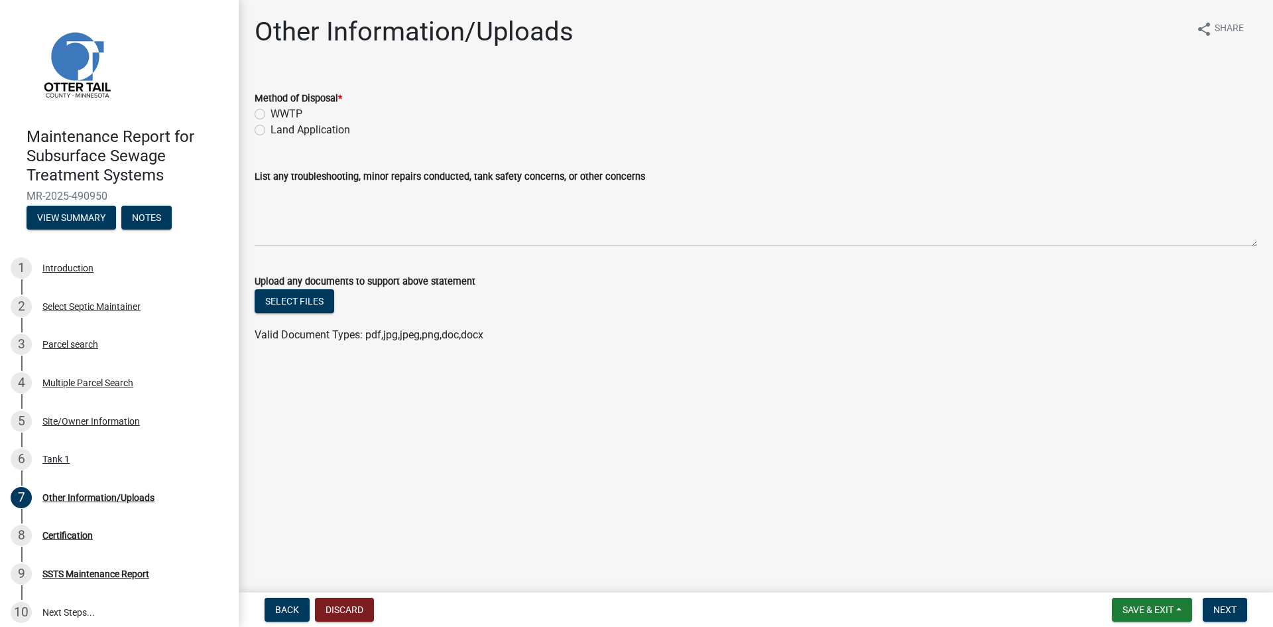
click at [271, 130] on label "Land Application" at bounding box center [311, 130] width 80 height 16
click at [271, 130] on input "Land Application" at bounding box center [275, 126] width 9 height 9
radio input "true"
click at [1217, 611] on span "Next" at bounding box center [1224, 609] width 23 height 11
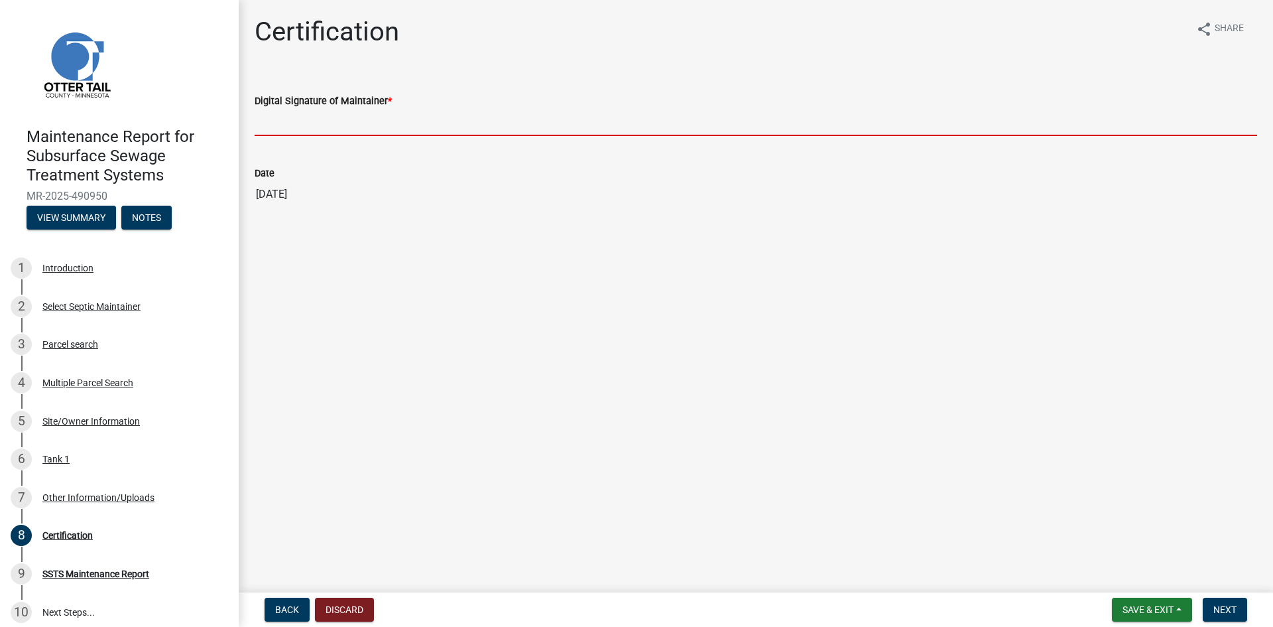
click at [408, 120] on input "Digital Signature of Maintainer *" at bounding box center [756, 122] width 1003 height 27
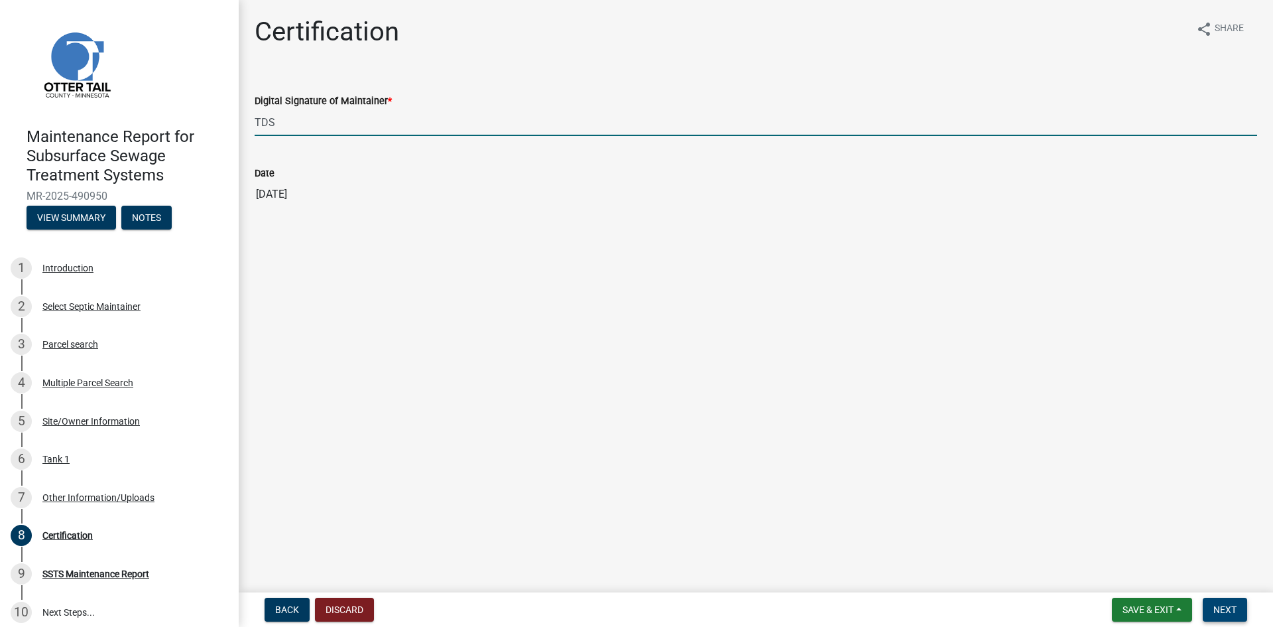
type input "TDS"
click at [1222, 607] on span "Next" at bounding box center [1224, 609] width 23 height 11
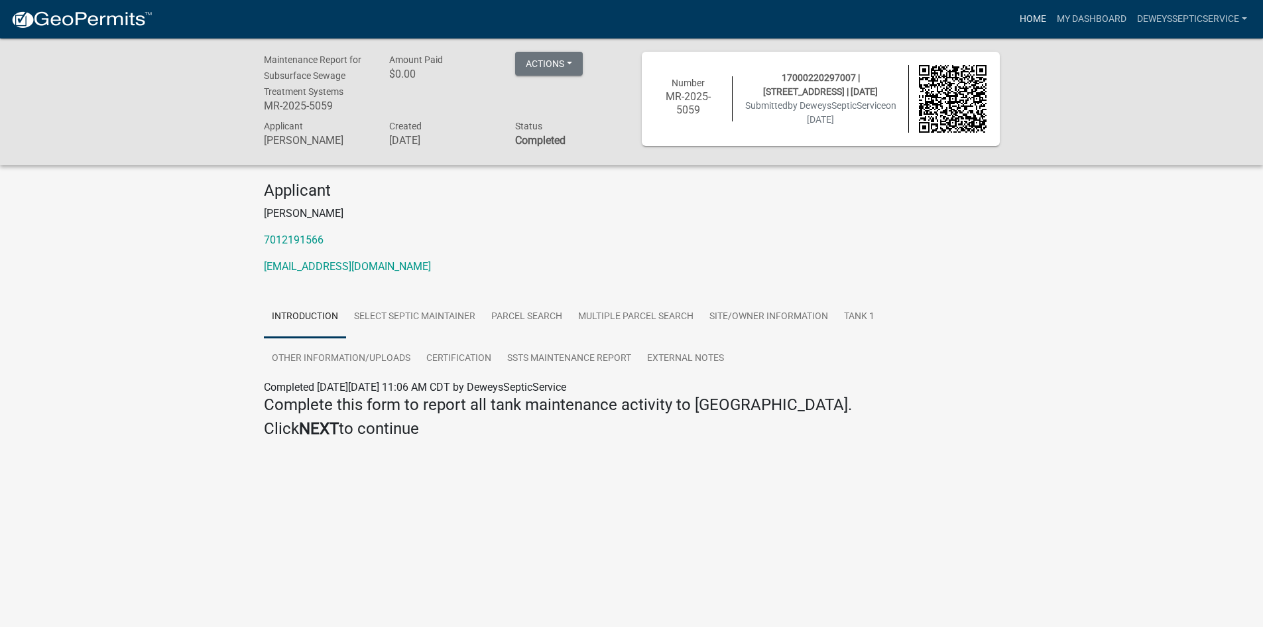
click at [1034, 16] on link "Home" at bounding box center [1032, 19] width 37 height 25
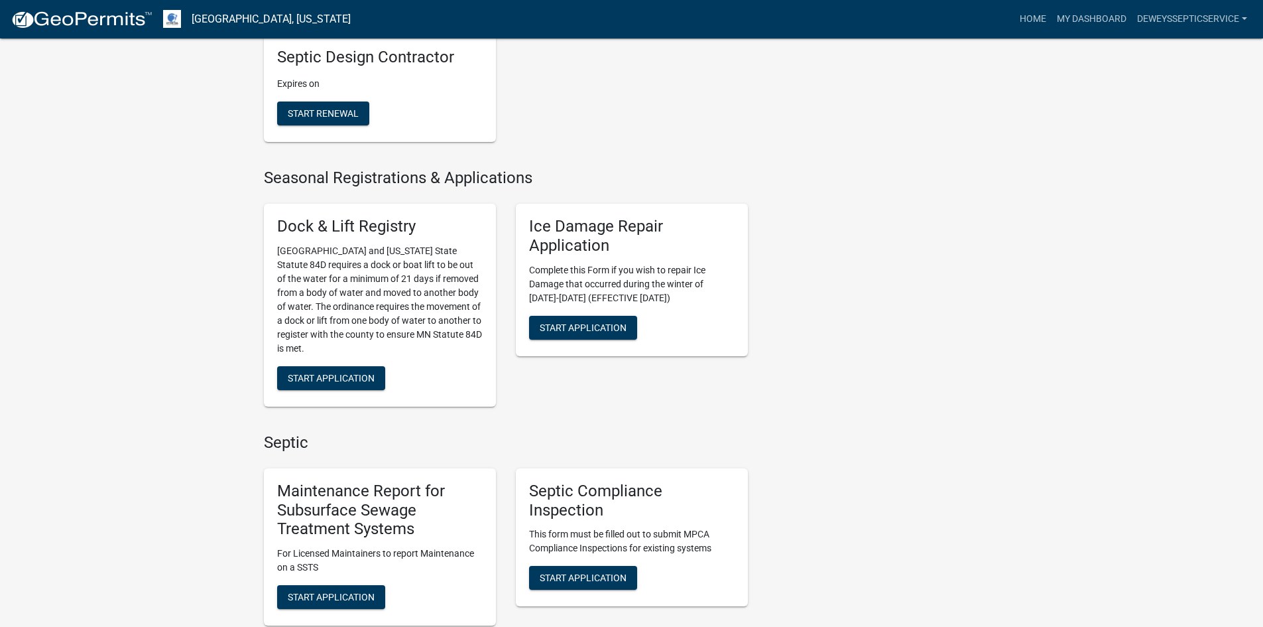
scroll to position [796, 0]
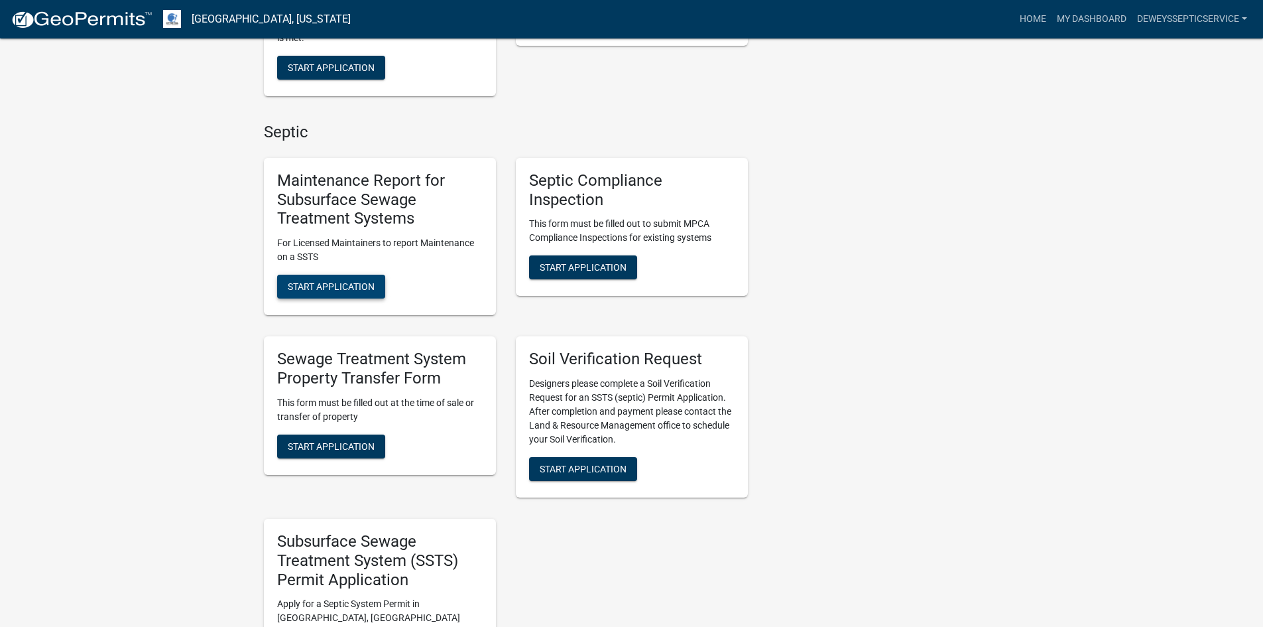
click at [341, 279] on button "Start Application" at bounding box center [331, 287] width 108 height 24
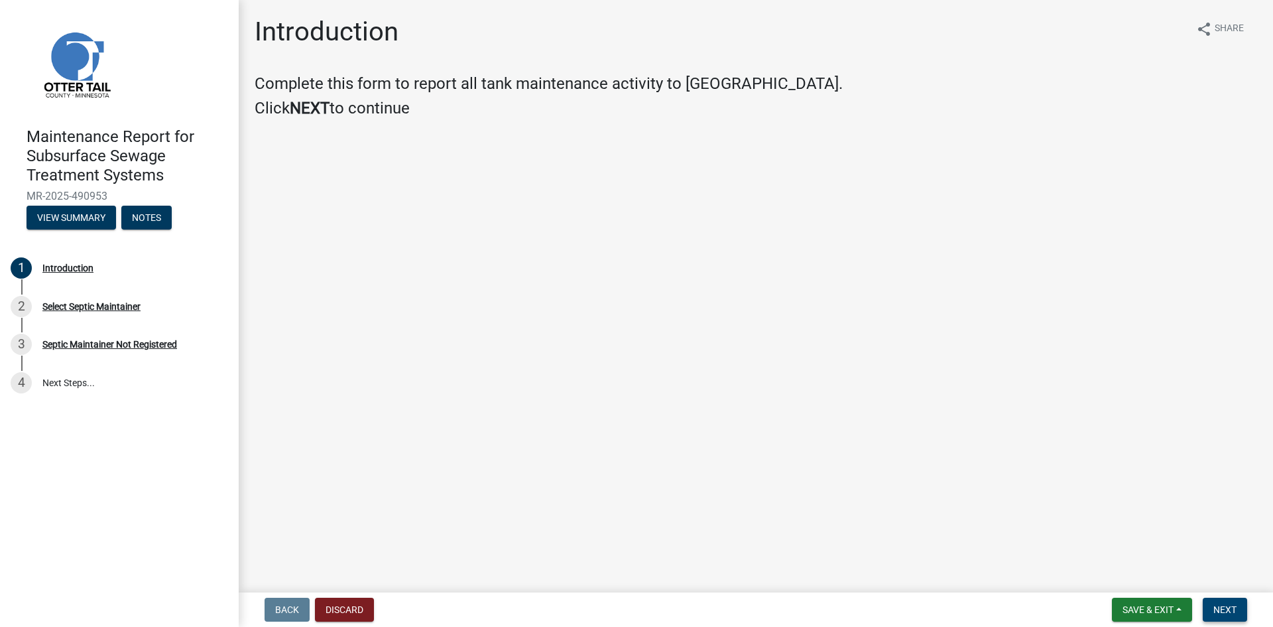
click at [1215, 616] on button "Next" at bounding box center [1225, 609] width 44 height 24
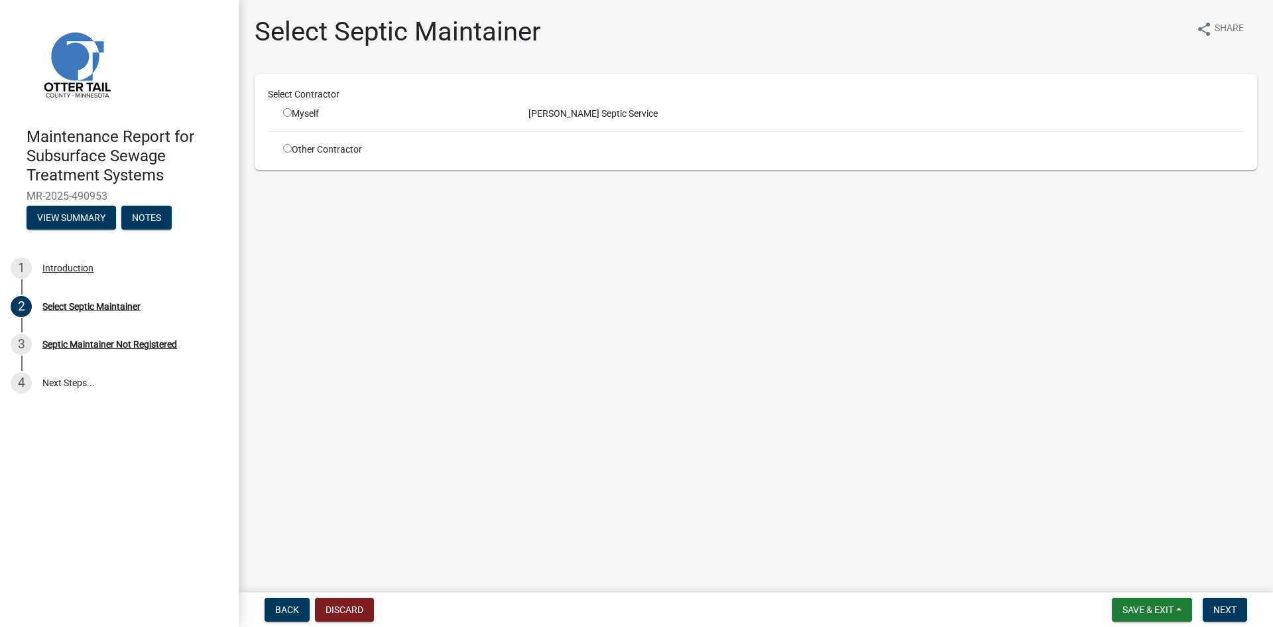
click at [291, 117] on div "Myself" at bounding box center [395, 114] width 225 height 14
click at [284, 113] on input "radio" at bounding box center [287, 112] width 9 height 9
radio input "true"
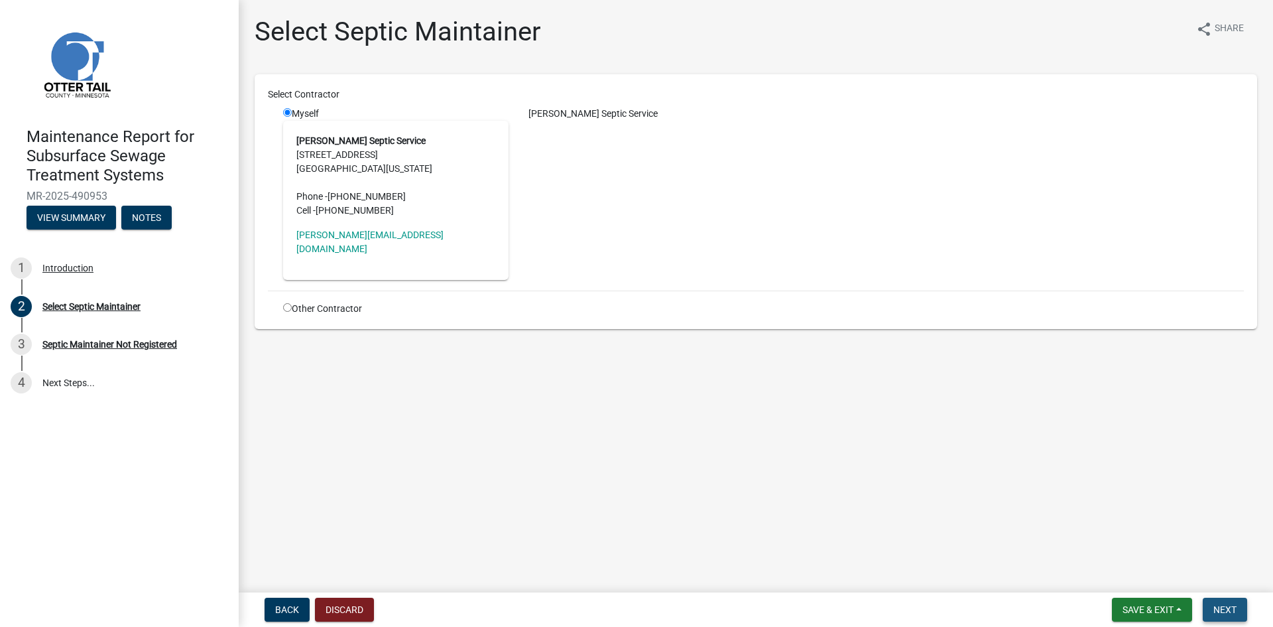
click at [1234, 608] on span "Next" at bounding box center [1224, 609] width 23 height 11
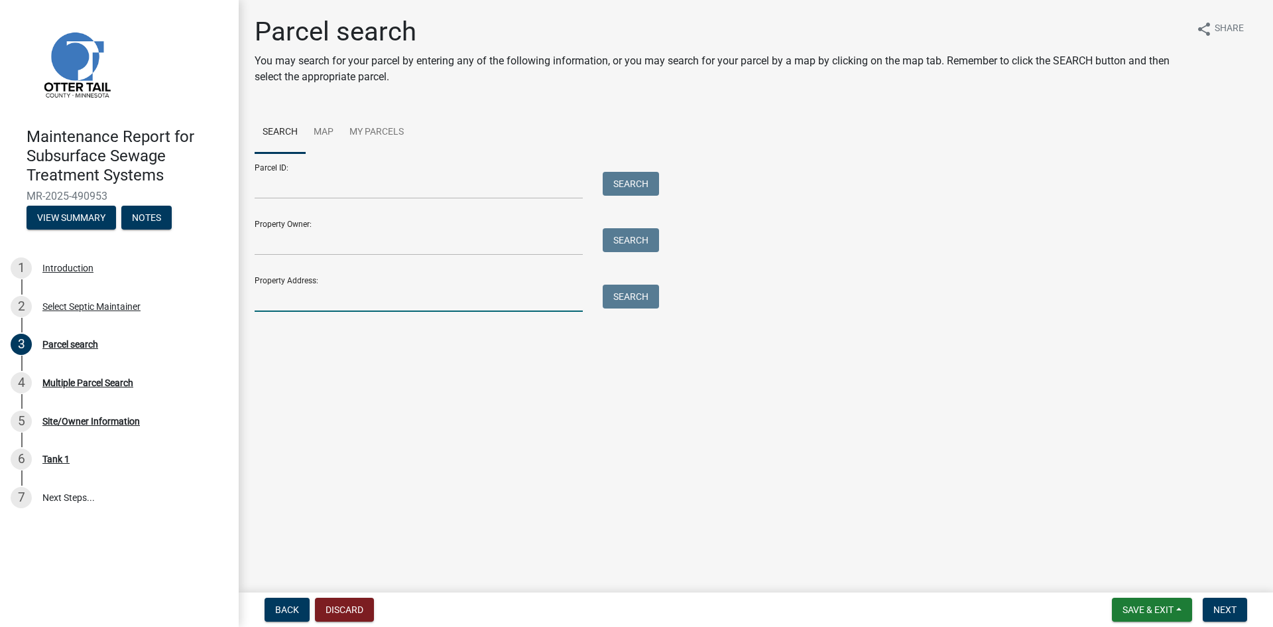
click at [280, 288] on input "Property Address:" at bounding box center [419, 297] width 328 height 27
type input "22263"
click at [649, 300] on button "Search" at bounding box center [631, 296] width 56 height 24
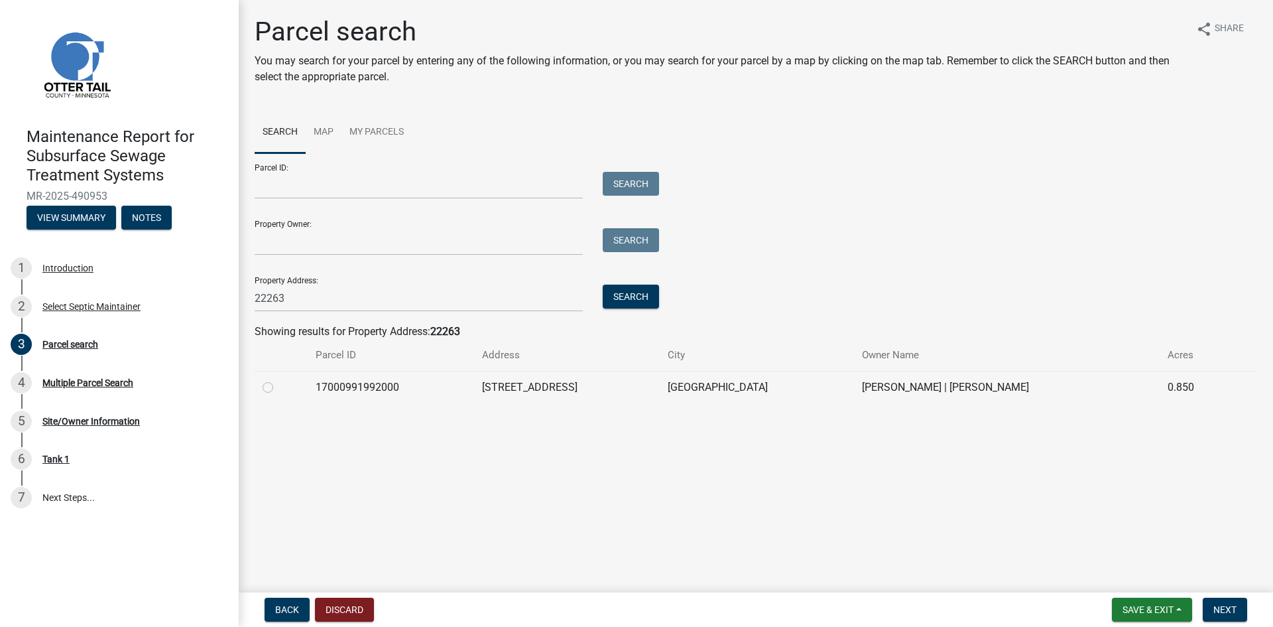
click at [278, 379] on label at bounding box center [278, 379] width 0 height 0
click at [278, 384] on input "radio" at bounding box center [282, 383] width 9 height 9
radio input "true"
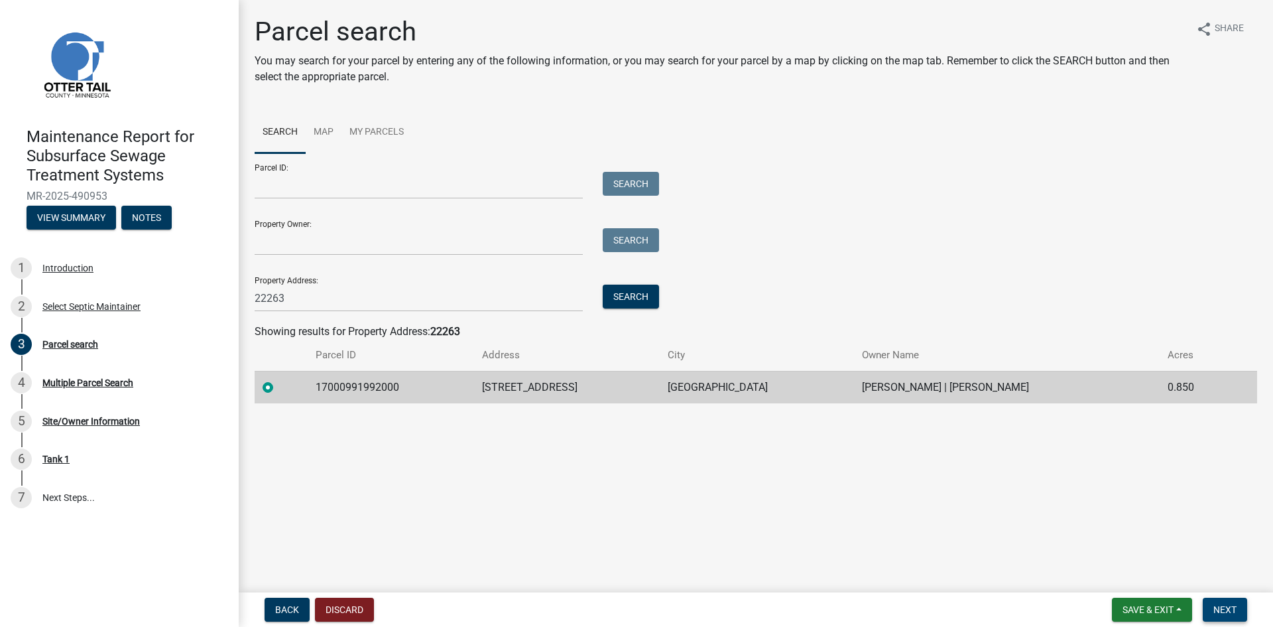
click at [1211, 610] on button "Next" at bounding box center [1225, 609] width 44 height 24
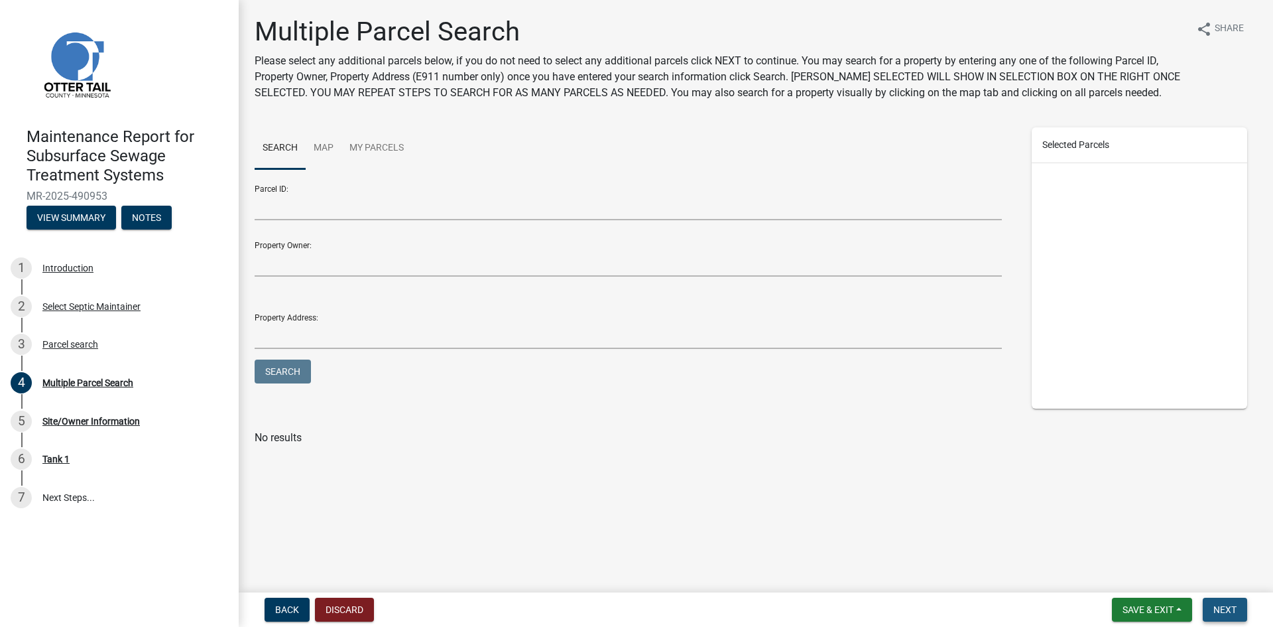
click at [1233, 613] on span "Next" at bounding box center [1224, 609] width 23 height 11
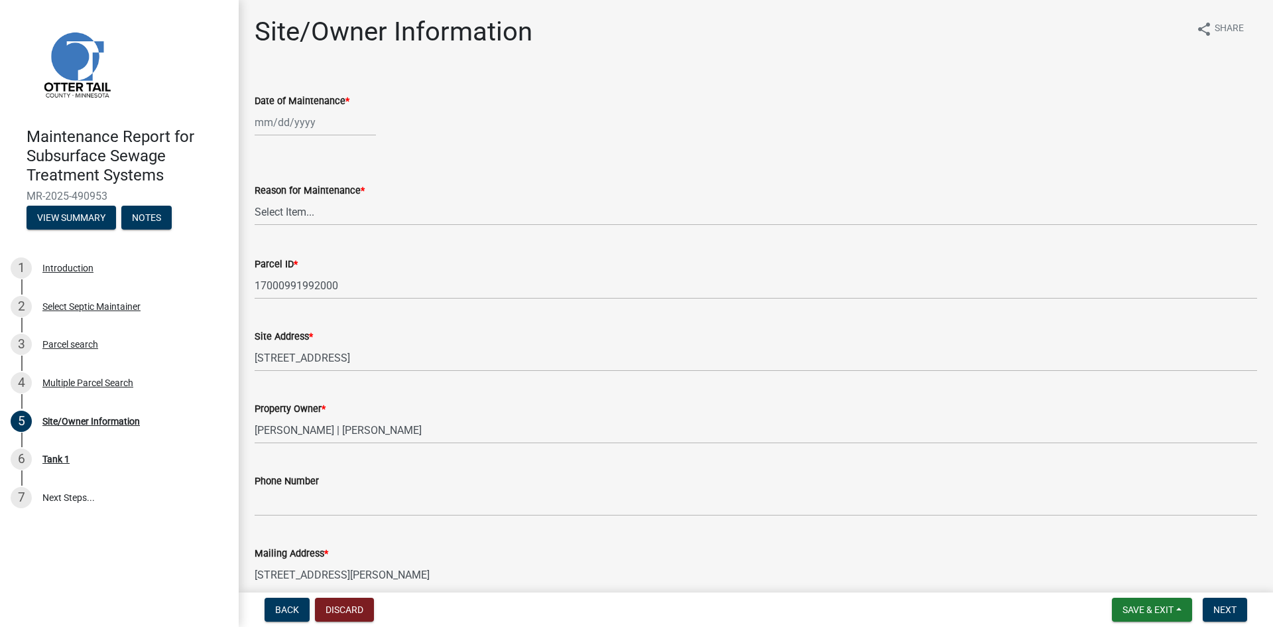
select select "10"
select select "2025"
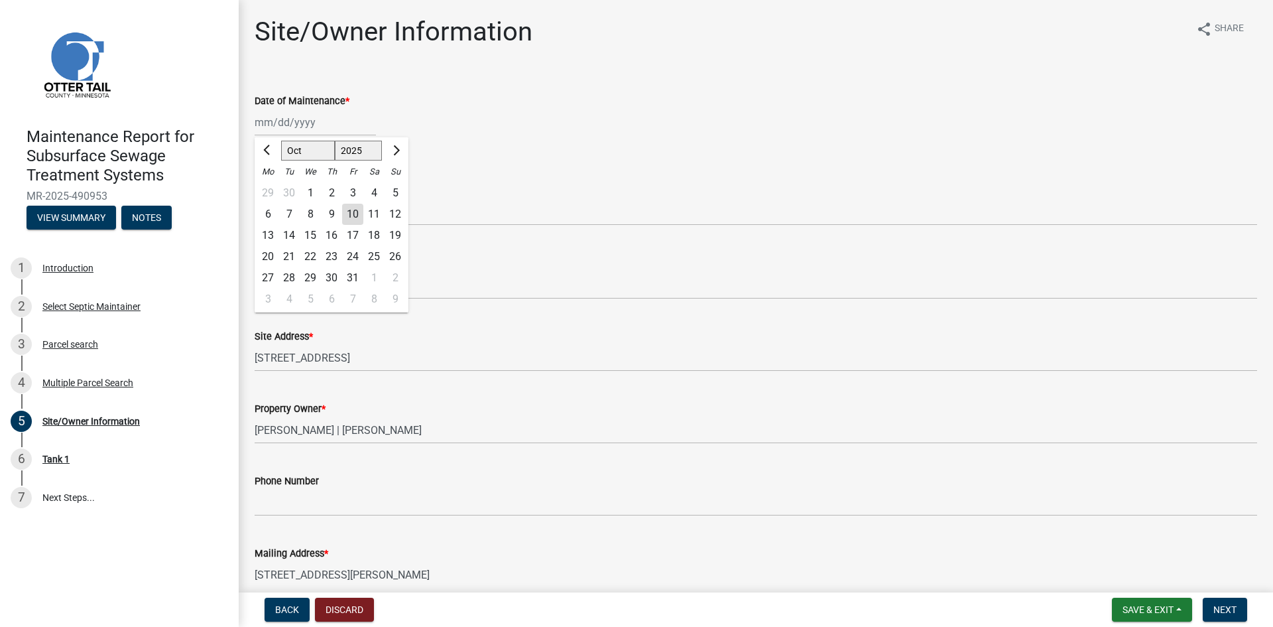
click at [323, 127] on div "[PERSON_NAME] Feb Mar Apr [PERSON_NAME][DATE] Oct Nov [DATE] 1526 1527 1528 152…" at bounding box center [315, 122] width 121 height 27
click at [270, 153] on span "Previous month" at bounding box center [268, 150] width 10 height 10
select select "9"
click at [290, 275] on div "30" at bounding box center [288, 277] width 21 height 21
type input "[DATE]"
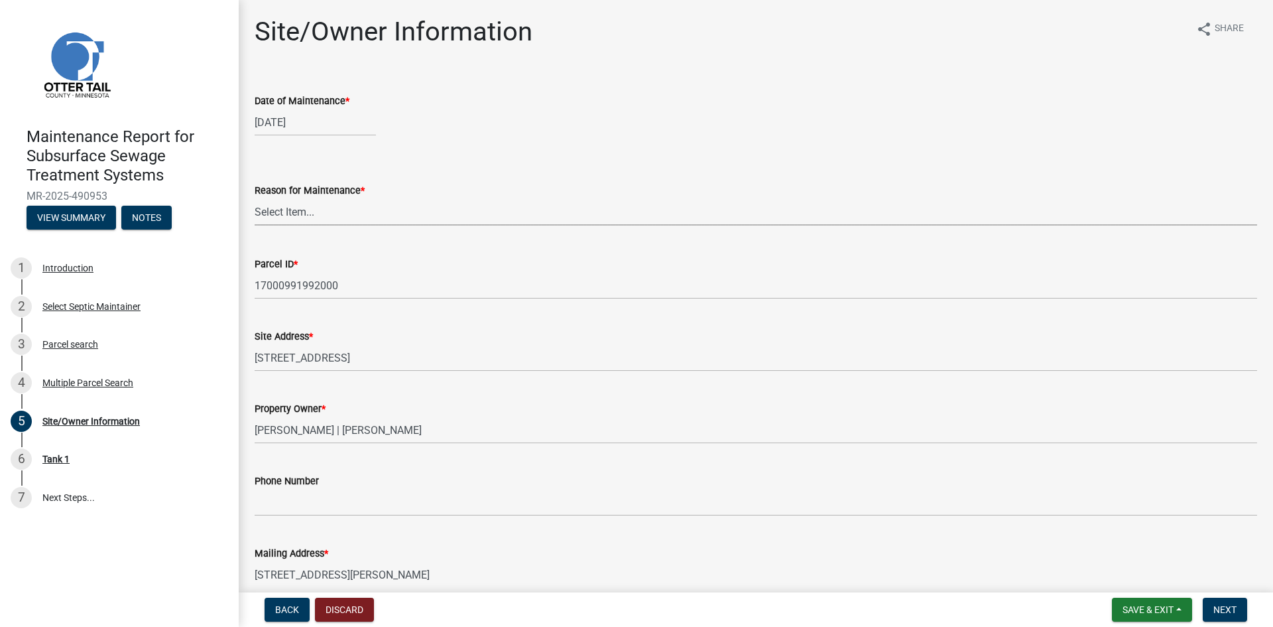
click at [310, 217] on select "Select Item... Called Routine Other" at bounding box center [756, 211] width 1003 height 27
click at [255, 198] on select "Select Item... Called Routine Other" at bounding box center [756, 211] width 1003 height 27
select select "3ac72b63-7b21-42e4-8192-806faae7a4f1"
click at [1231, 607] on span "Next" at bounding box center [1224, 609] width 23 height 11
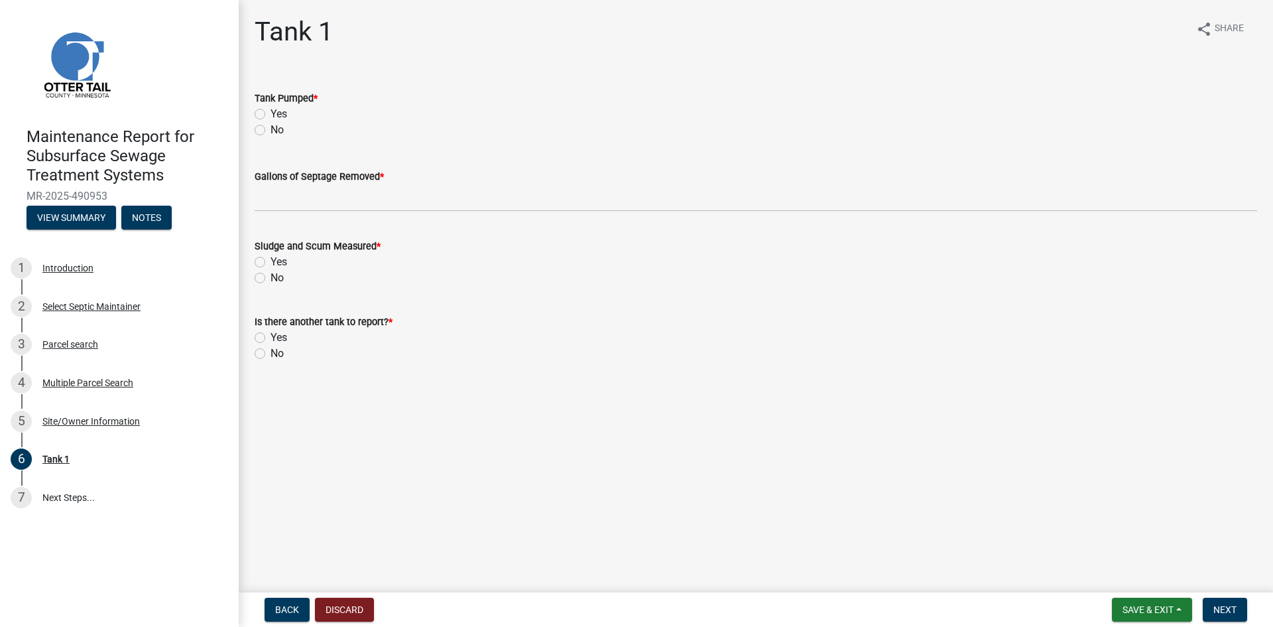
drag, startPoint x: 255, startPoint y: 113, endPoint x: 275, endPoint y: 158, distance: 48.4
click at [271, 114] on label "Yes" at bounding box center [279, 114] width 17 height 16
click at [271, 114] on input "Yes" at bounding box center [275, 110] width 9 height 9
radio input "true"
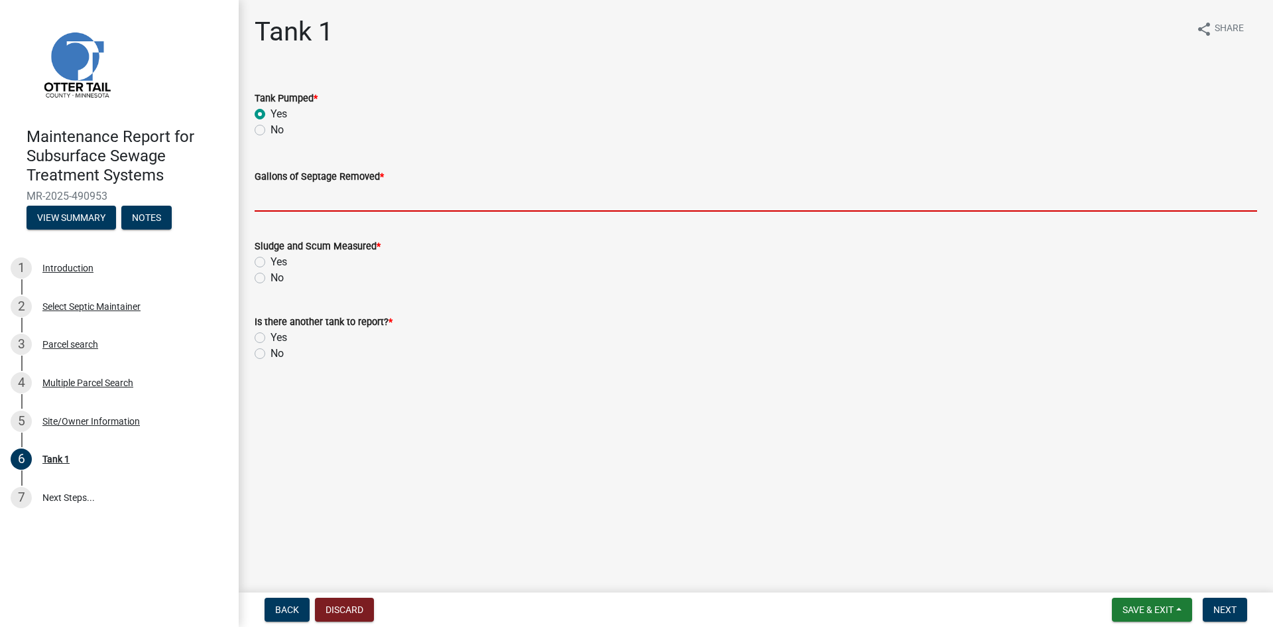
click at [267, 196] on input "Gallons of Septage Removed *" at bounding box center [756, 197] width 1003 height 27
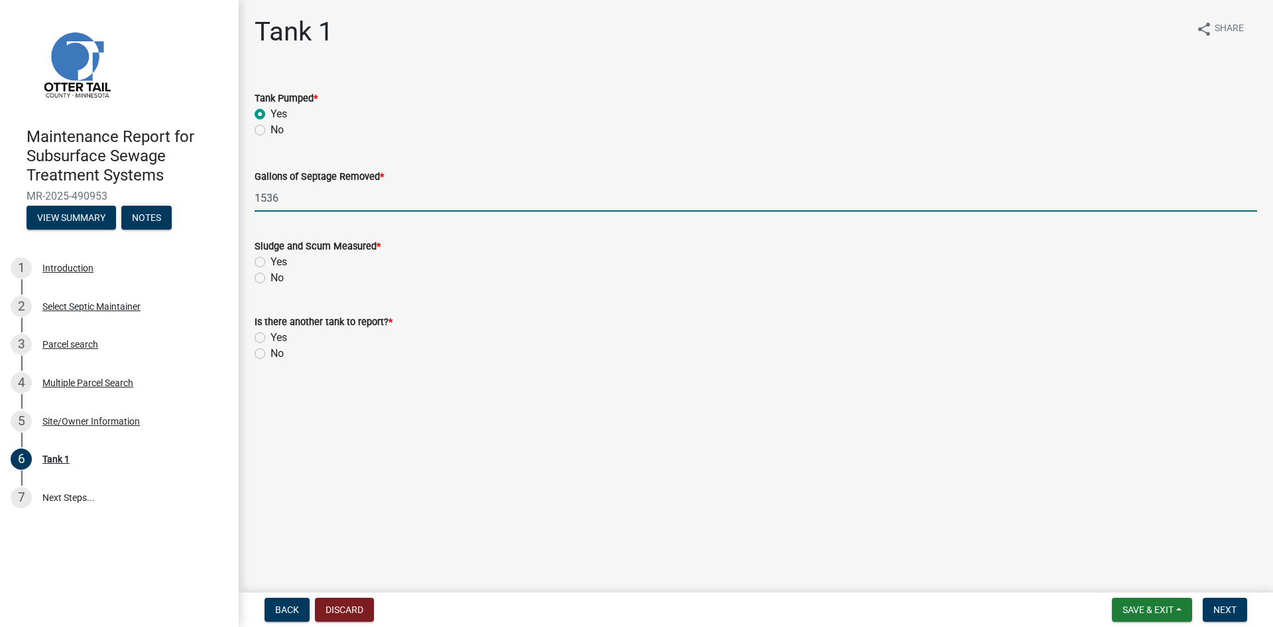
type input "1536"
drag, startPoint x: 259, startPoint y: 279, endPoint x: 266, endPoint y: 302, distance: 23.5
click at [271, 280] on label "No" at bounding box center [277, 278] width 13 height 16
click at [271, 278] on input "No" at bounding box center [275, 274] width 9 height 9
radio input "true"
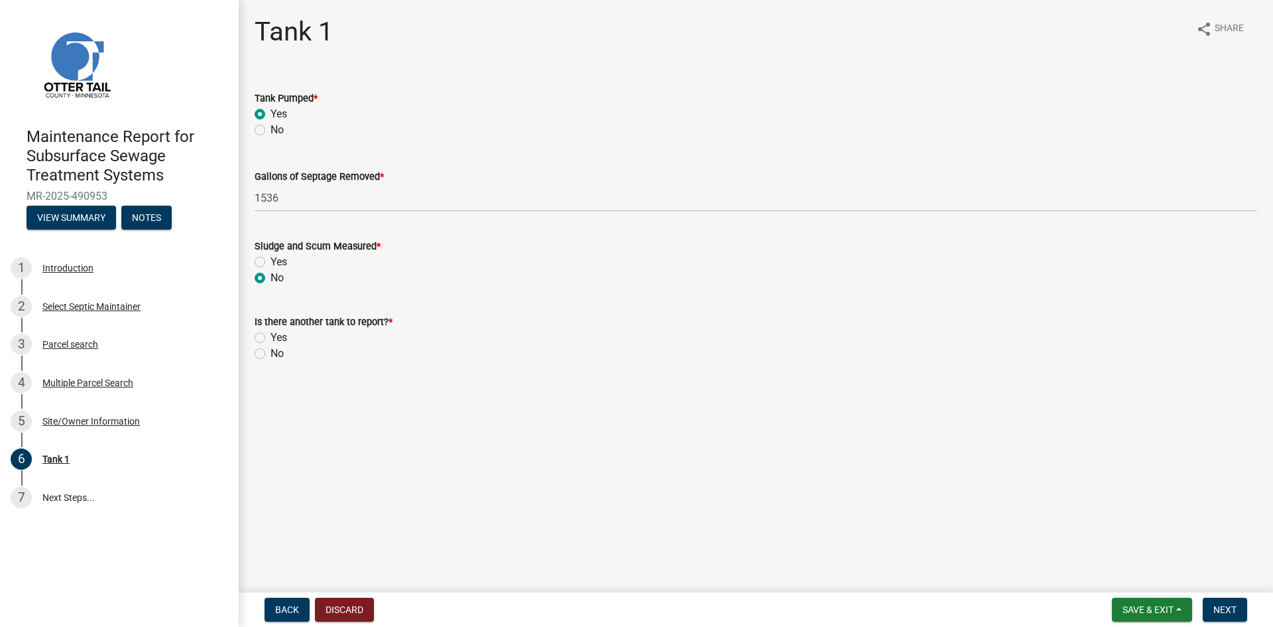
click at [271, 355] on label "No" at bounding box center [277, 353] width 13 height 16
click at [271, 354] on input "No" at bounding box center [275, 349] width 9 height 9
radio input "true"
click at [1226, 607] on span "Next" at bounding box center [1224, 609] width 23 height 11
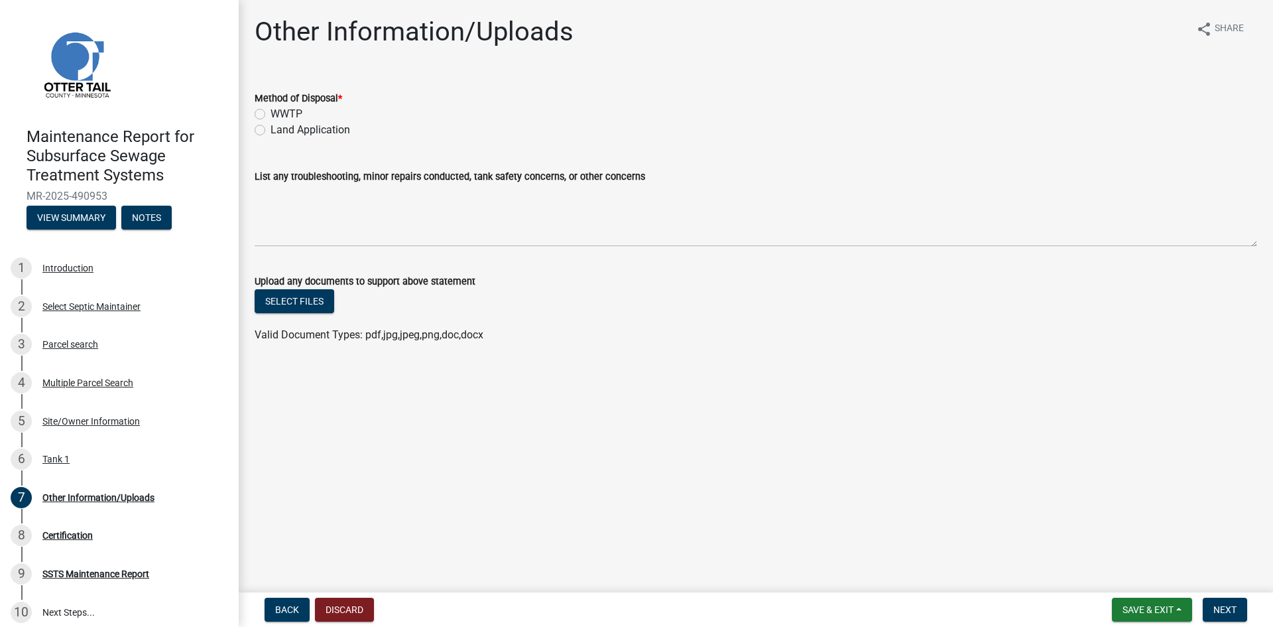
click at [304, 133] on label "Land Application" at bounding box center [311, 130] width 80 height 16
click at [279, 131] on input "Land Application" at bounding box center [275, 126] width 9 height 9
radio input "true"
click at [1229, 607] on span "Next" at bounding box center [1224, 609] width 23 height 11
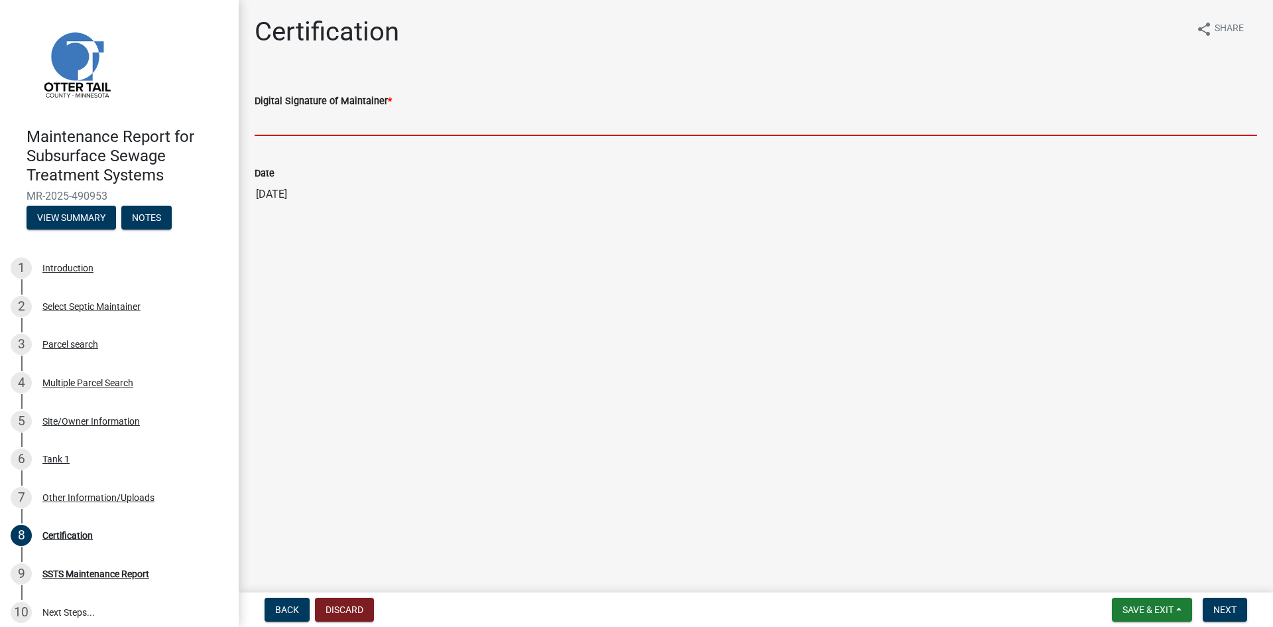
click at [322, 122] on input "Digital Signature of Maintainer *" at bounding box center [756, 122] width 1003 height 27
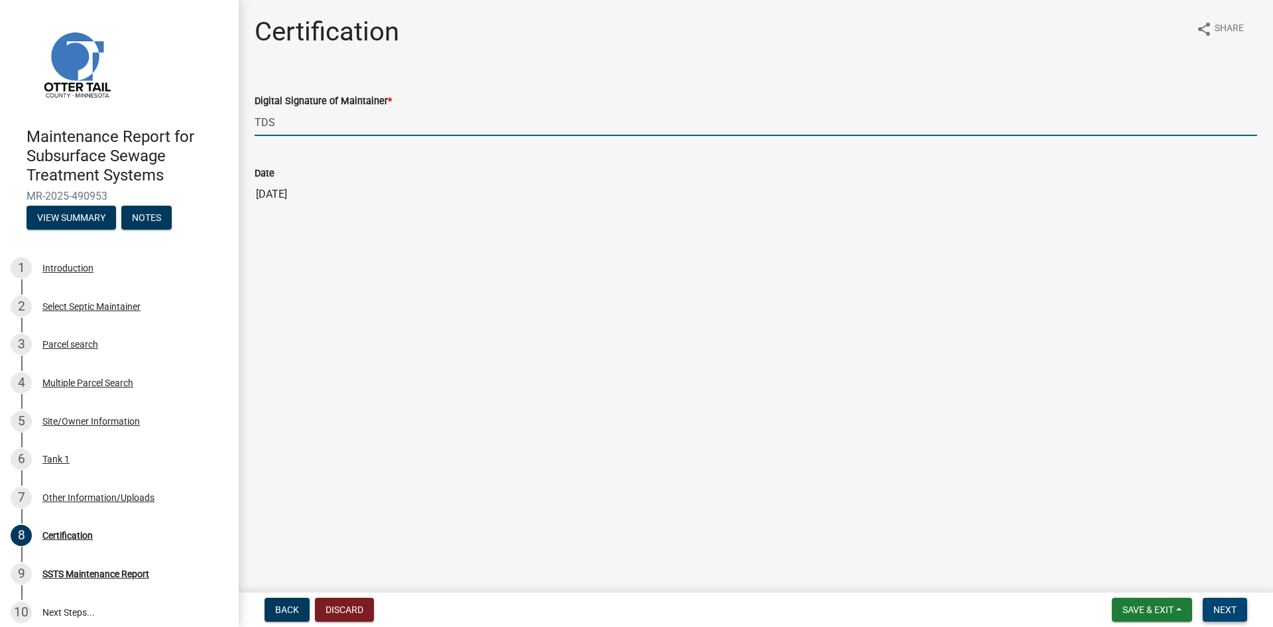
type input "TDS"
click at [1231, 610] on span "Next" at bounding box center [1224, 609] width 23 height 11
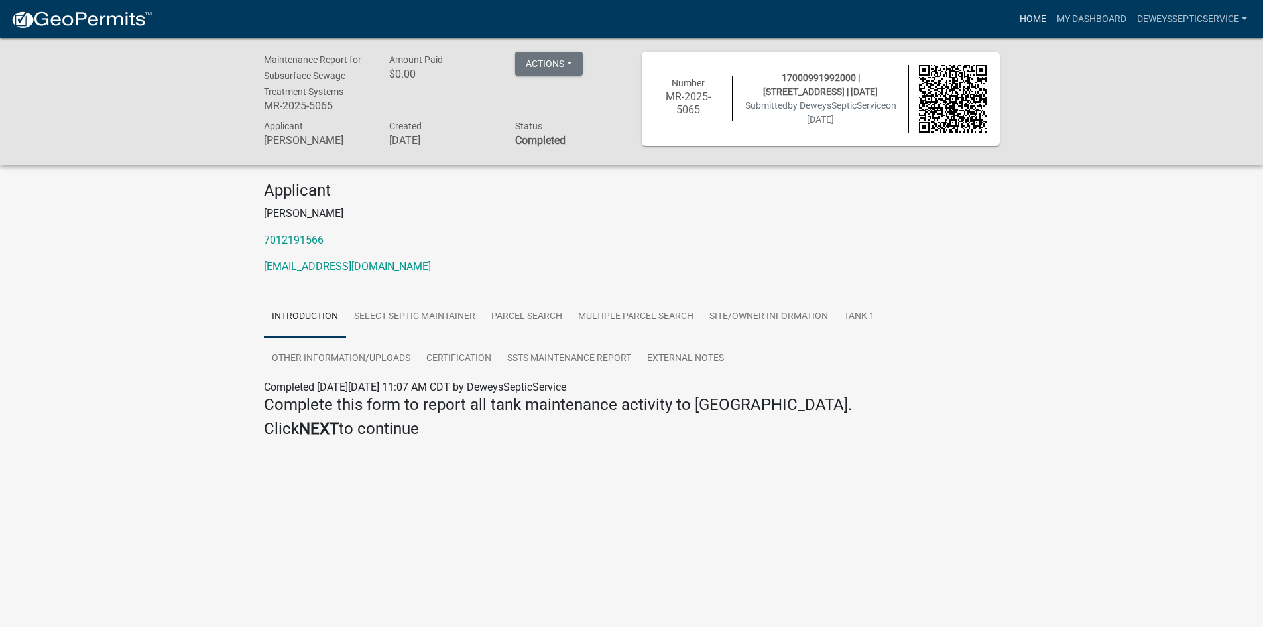
click at [1022, 15] on link "Home" at bounding box center [1032, 19] width 37 height 25
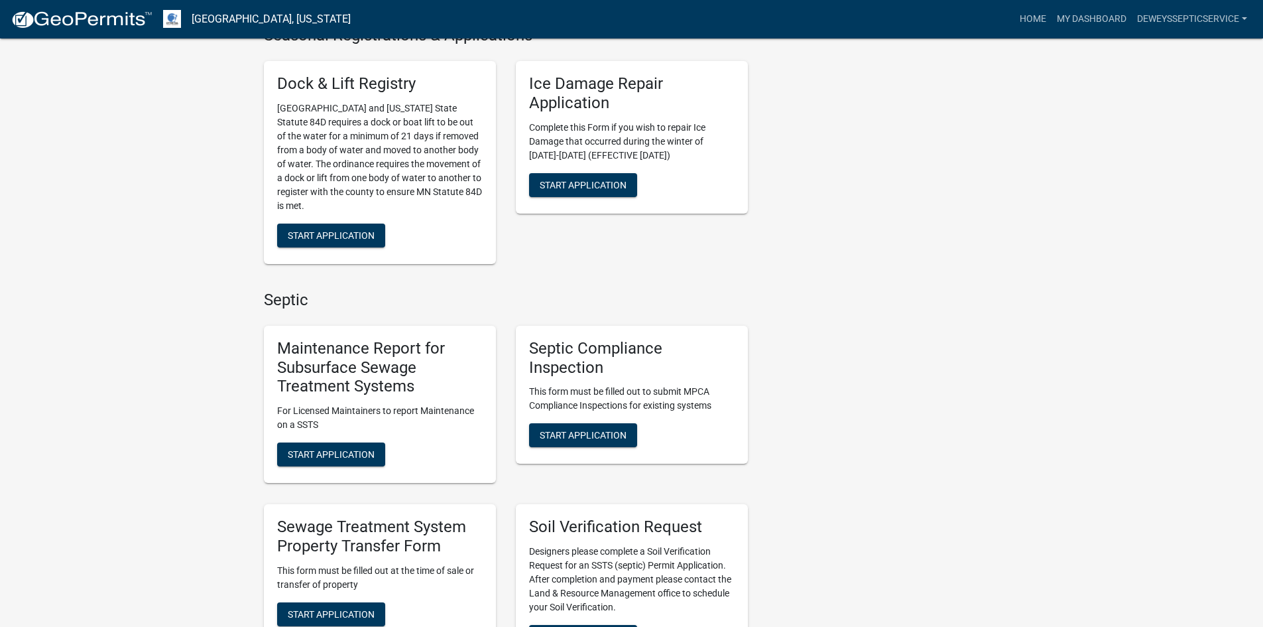
scroll to position [663, 0]
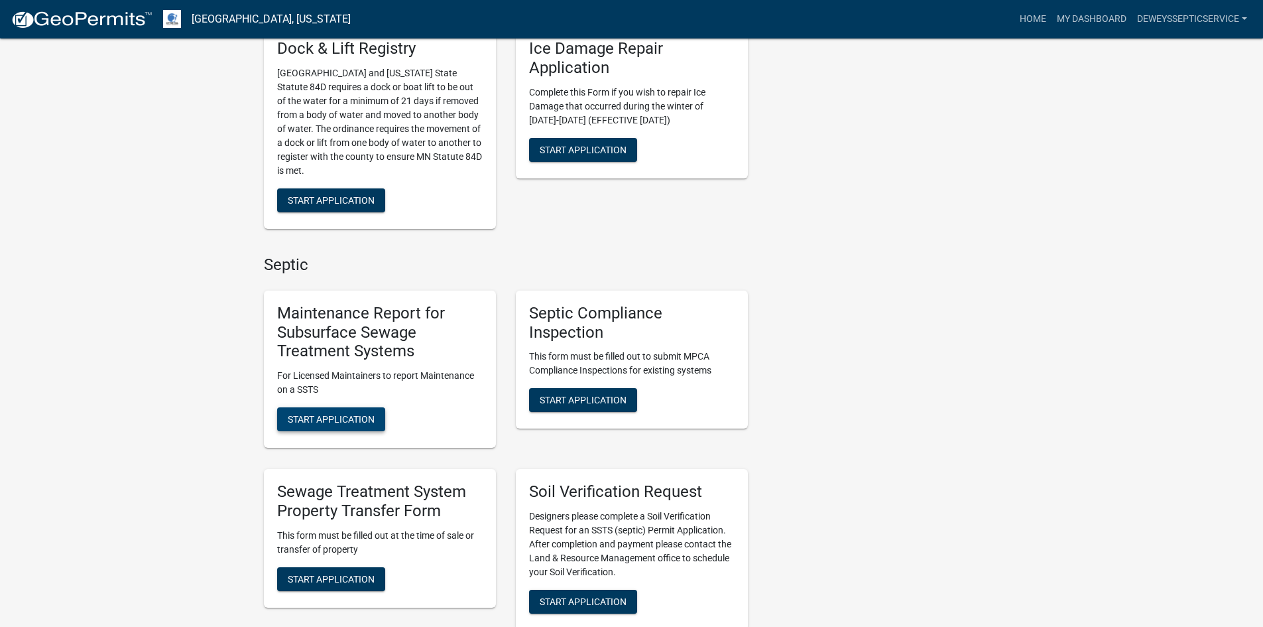
click at [353, 417] on span "Start Application" at bounding box center [331, 419] width 87 height 11
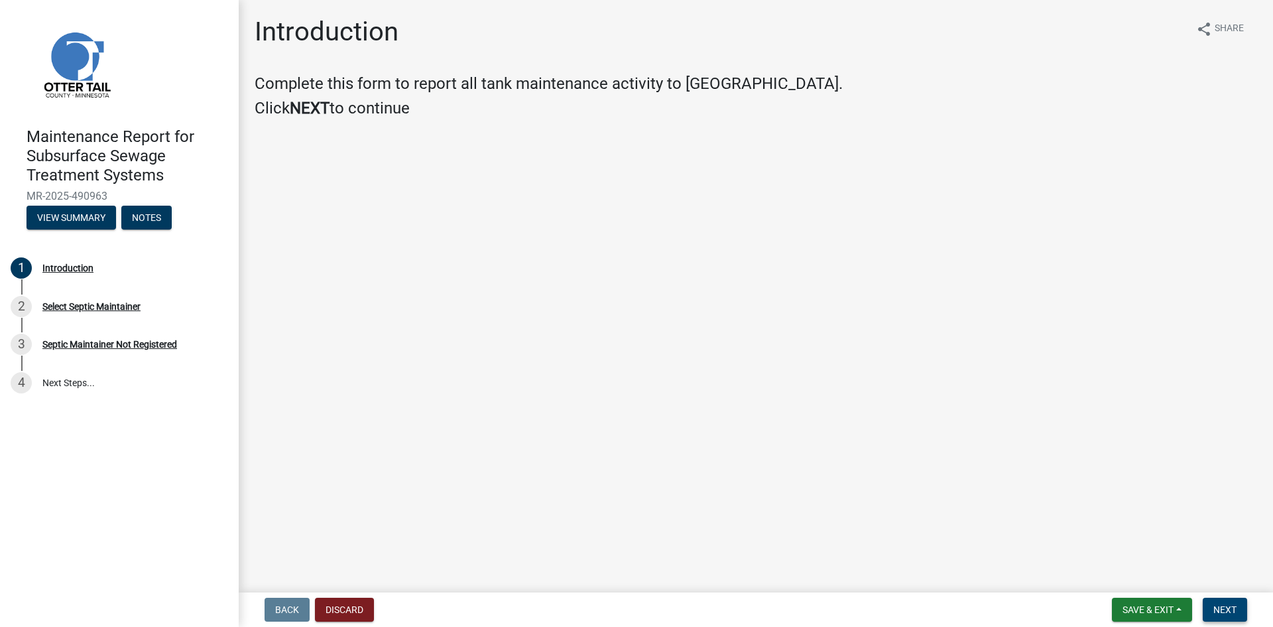
click at [1217, 605] on span "Next" at bounding box center [1224, 609] width 23 height 11
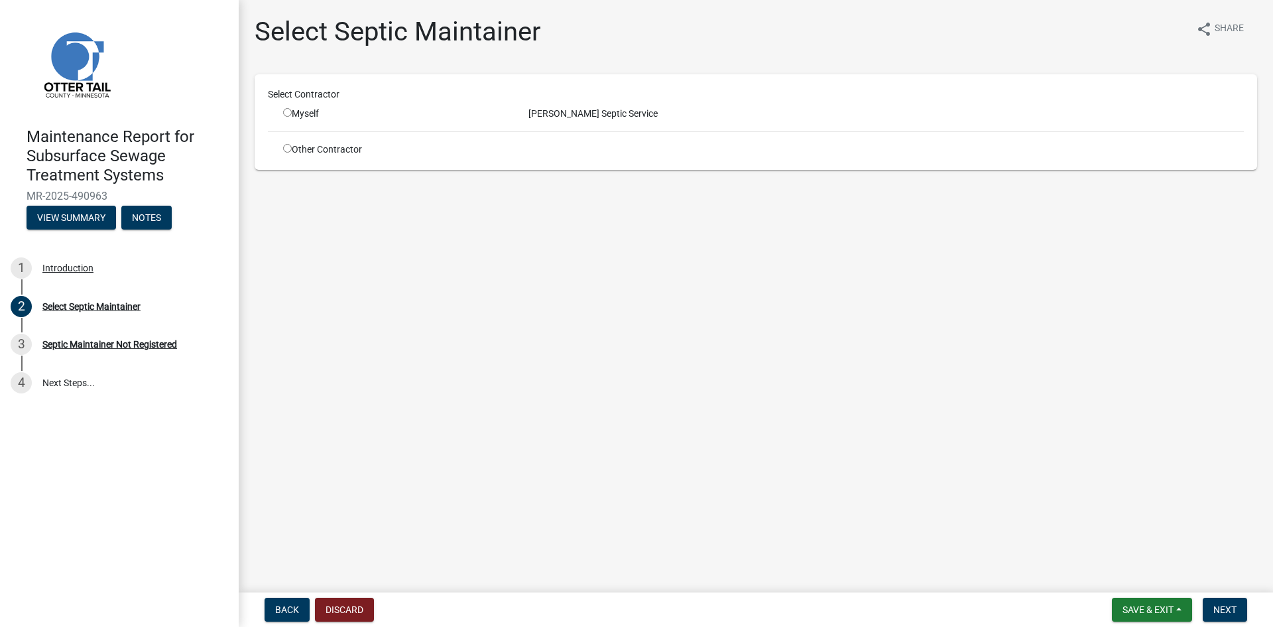
click at [308, 111] on div "Myself" at bounding box center [395, 114] width 225 height 14
click at [289, 109] on input "radio" at bounding box center [287, 112] width 9 height 9
radio input "true"
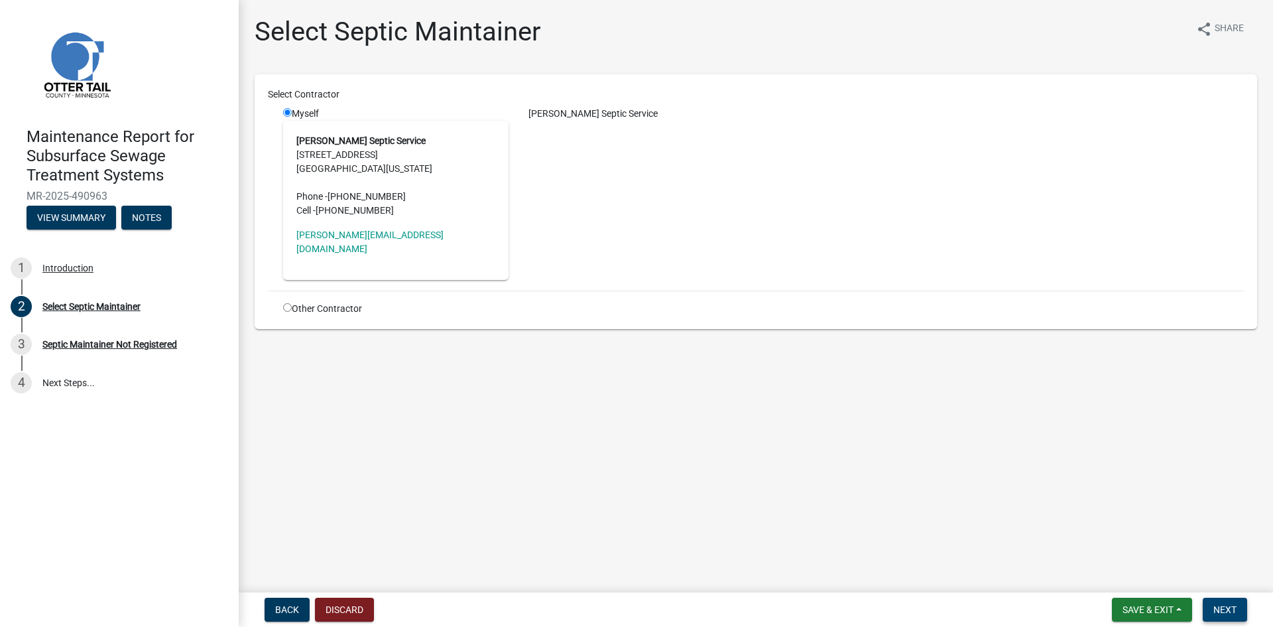
click at [1232, 613] on span "Next" at bounding box center [1224, 609] width 23 height 11
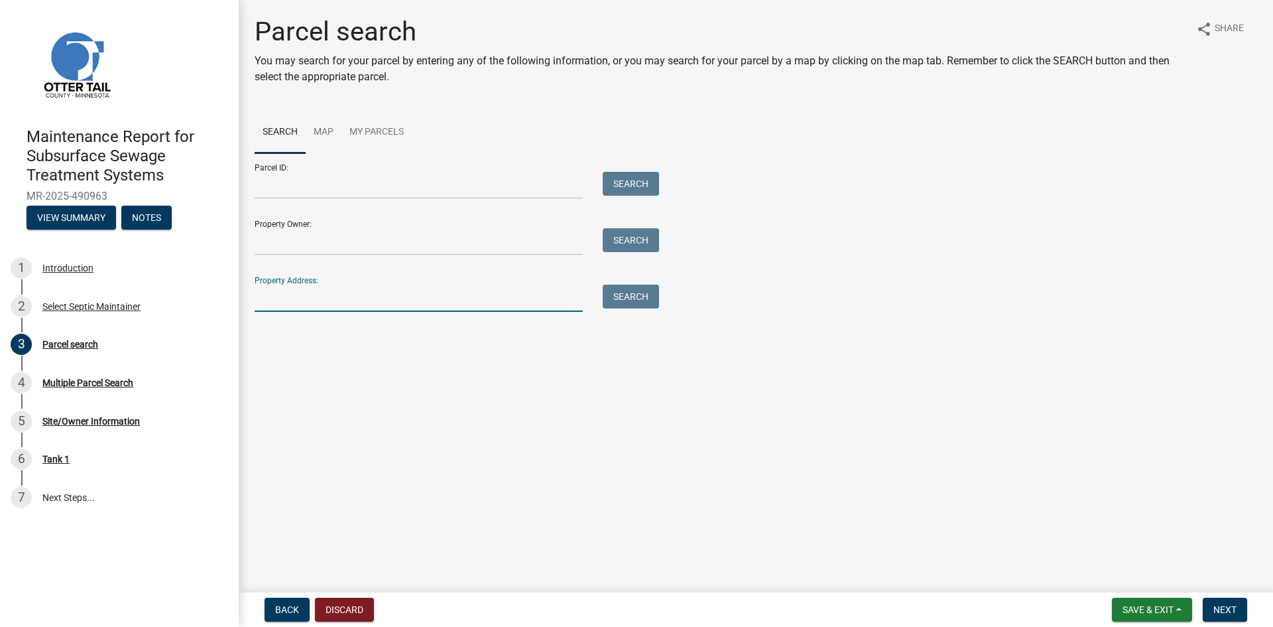
click at [343, 304] on input "Property Address:" at bounding box center [419, 297] width 328 height 27
type input "22155"
click at [635, 298] on button "Search" at bounding box center [631, 296] width 56 height 24
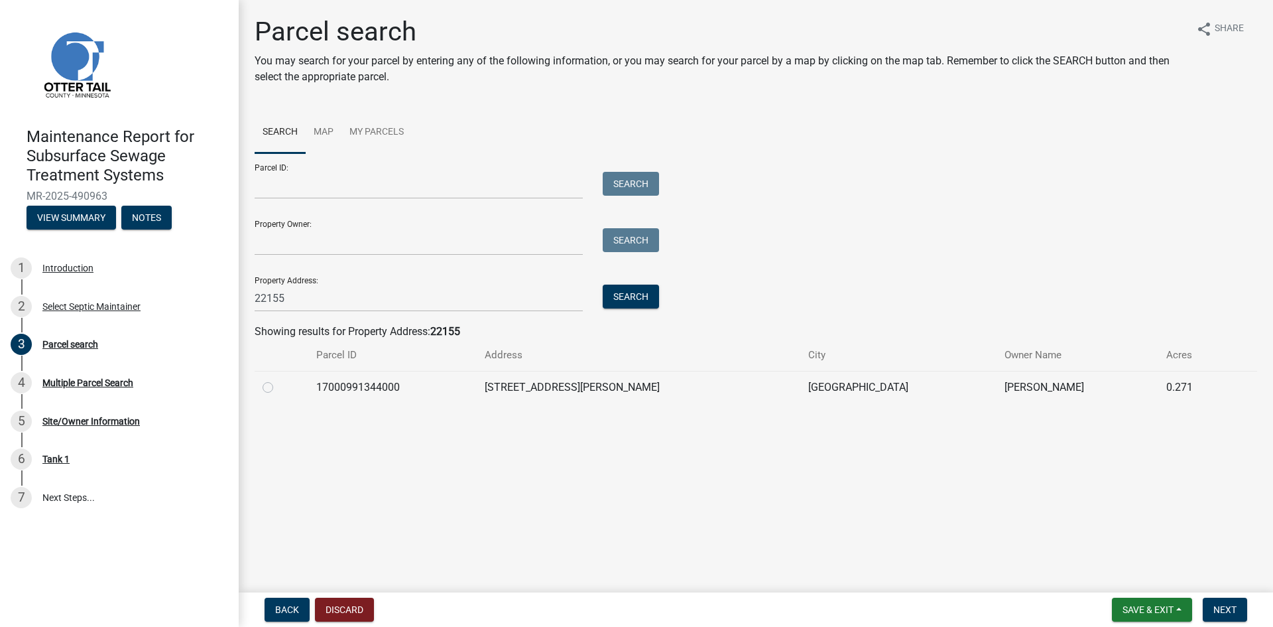
click at [278, 379] on label at bounding box center [278, 379] width 0 height 0
click at [278, 387] on input "radio" at bounding box center [282, 383] width 9 height 9
radio input "true"
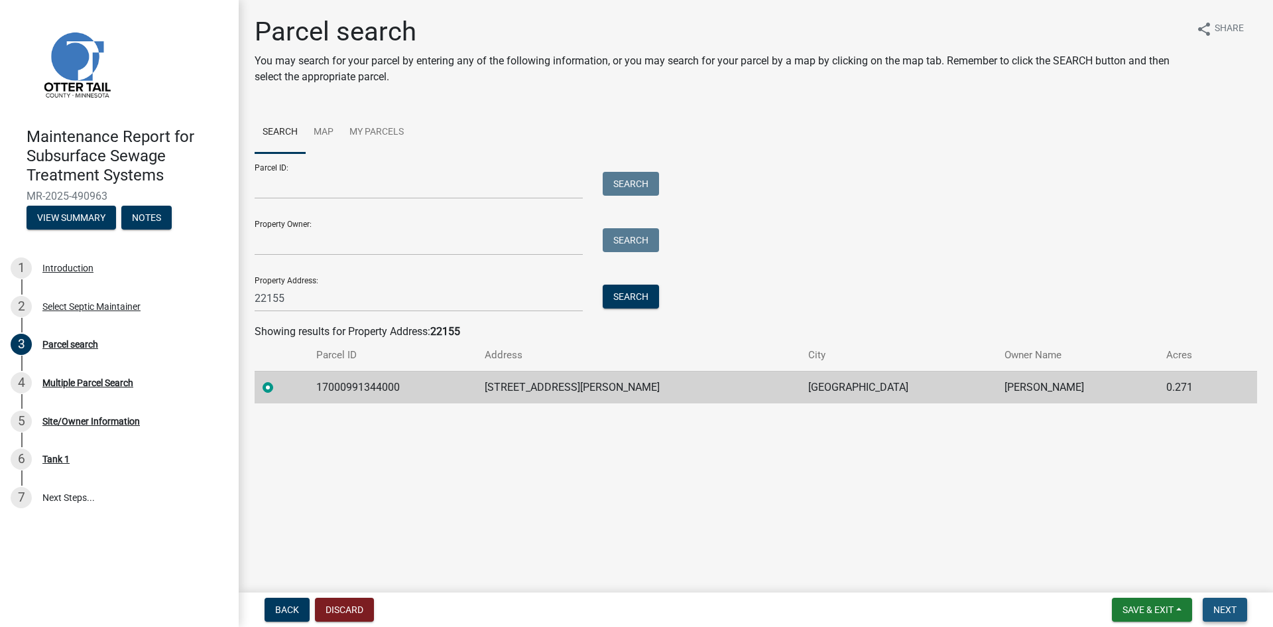
click at [1221, 611] on span "Next" at bounding box center [1224, 609] width 23 height 11
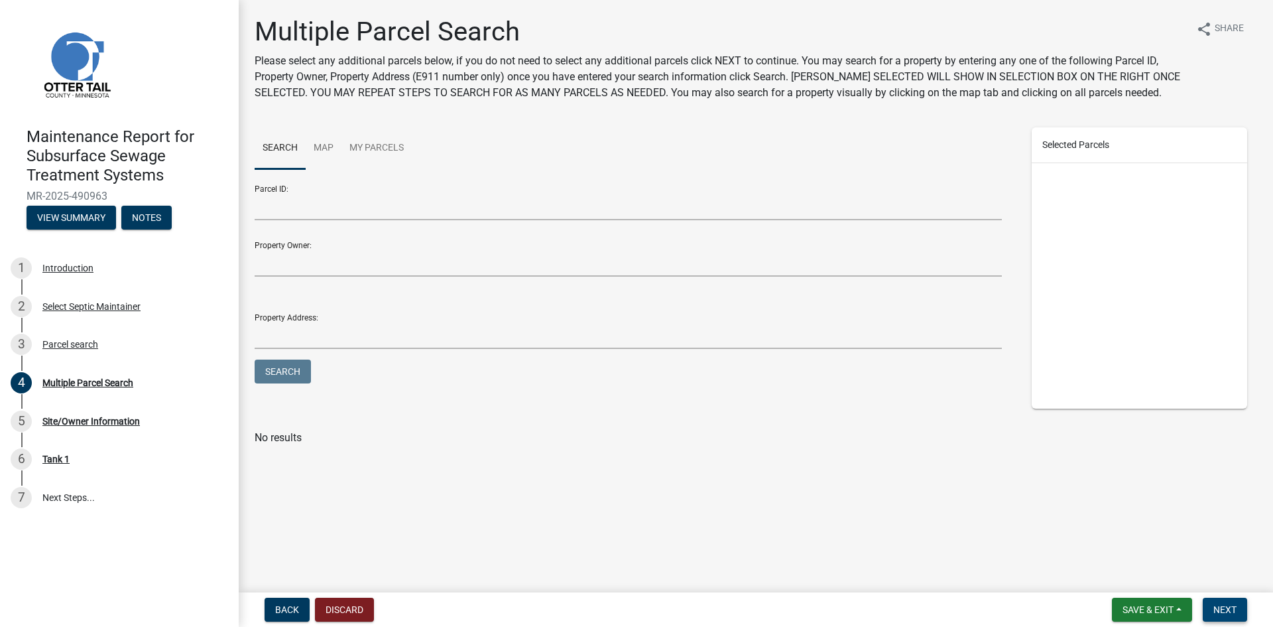
click at [1219, 605] on span "Next" at bounding box center [1224, 609] width 23 height 11
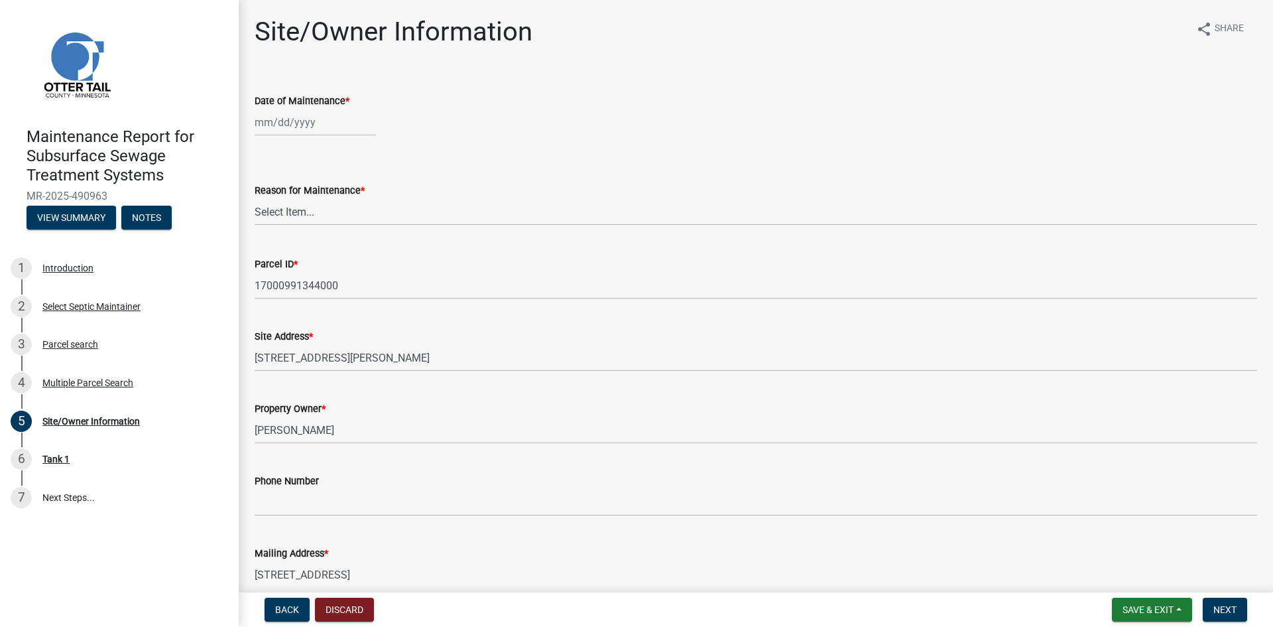
click at [310, 121] on div at bounding box center [315, 122] width 121 height 27
select select "10"
select select "2025"
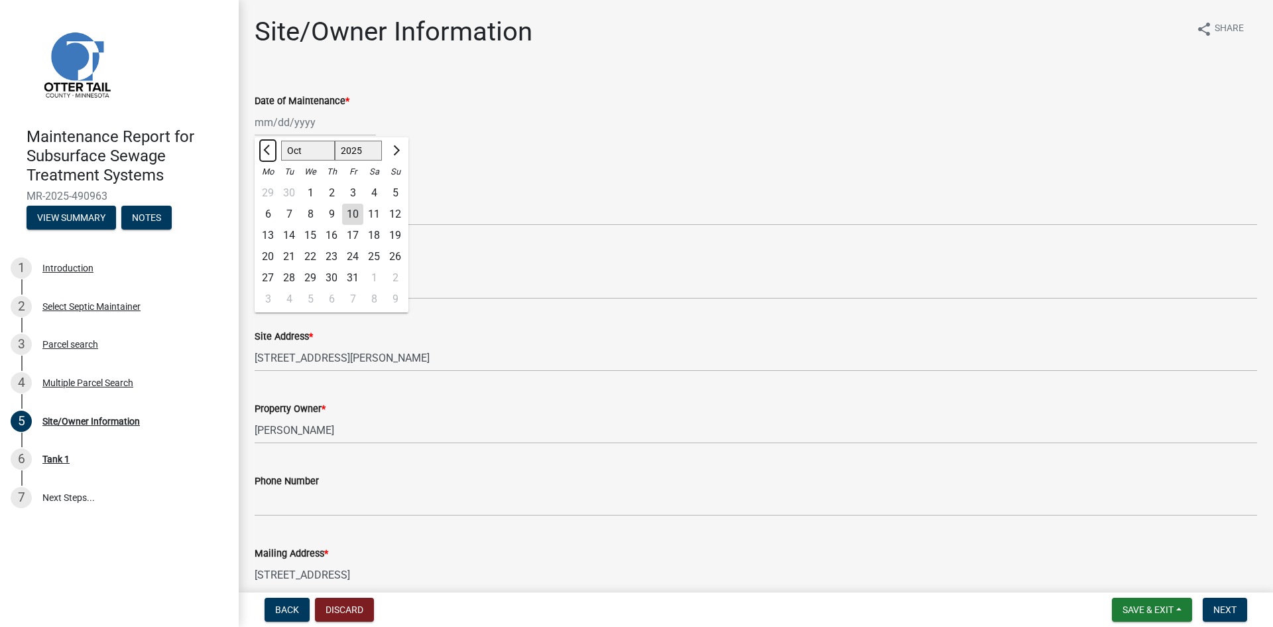
click at [266, 149] on span "Previous month" at bounding box center [268, 150] width 10 height 10
select select "9"
click at [286, 278] on div "30" at bounding box center [288, 277] width 21 height 21
type input "[DATE]"
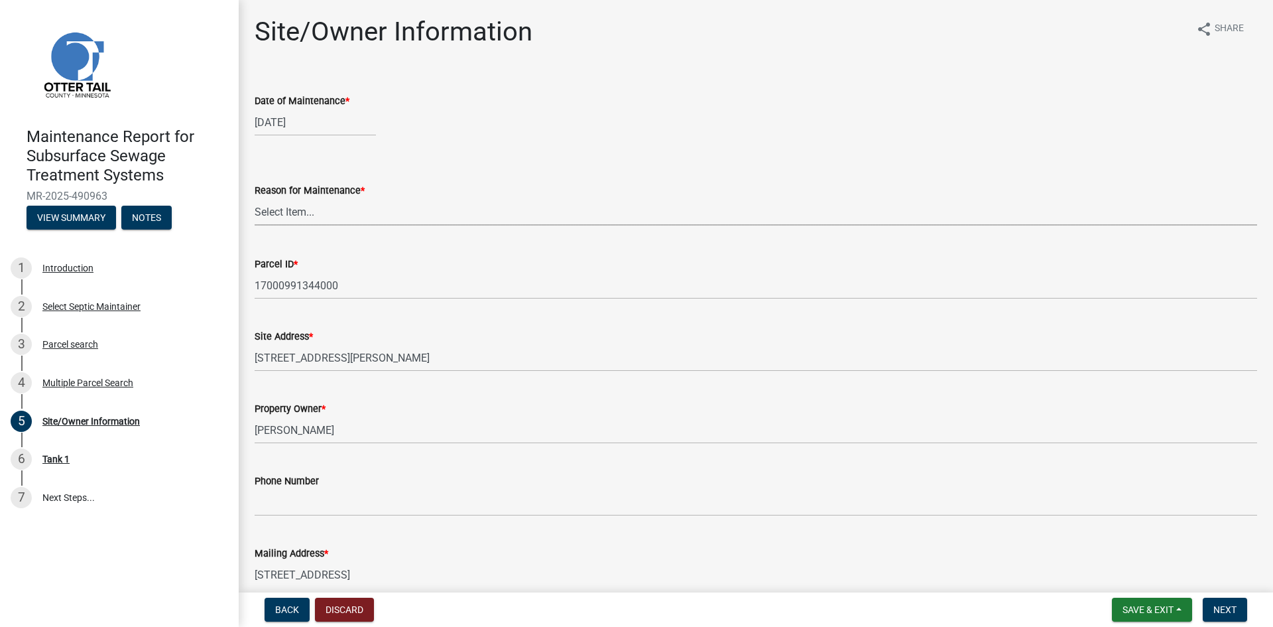
click at [294, 217] on select "Select Item... Called Routine Other" at bounding box center [756, 211] width 1003 height 27
click at [255, 198] on select "Select Item... Called Routine Other" at bounding box center [756, 211] width 1003 height 27
select select "3ac72b63-7b21-42e4-8192-806faae7a4f1"
click at [1215, 605] on span "Next" at bounding box center [1224, 609] width 23 height 11
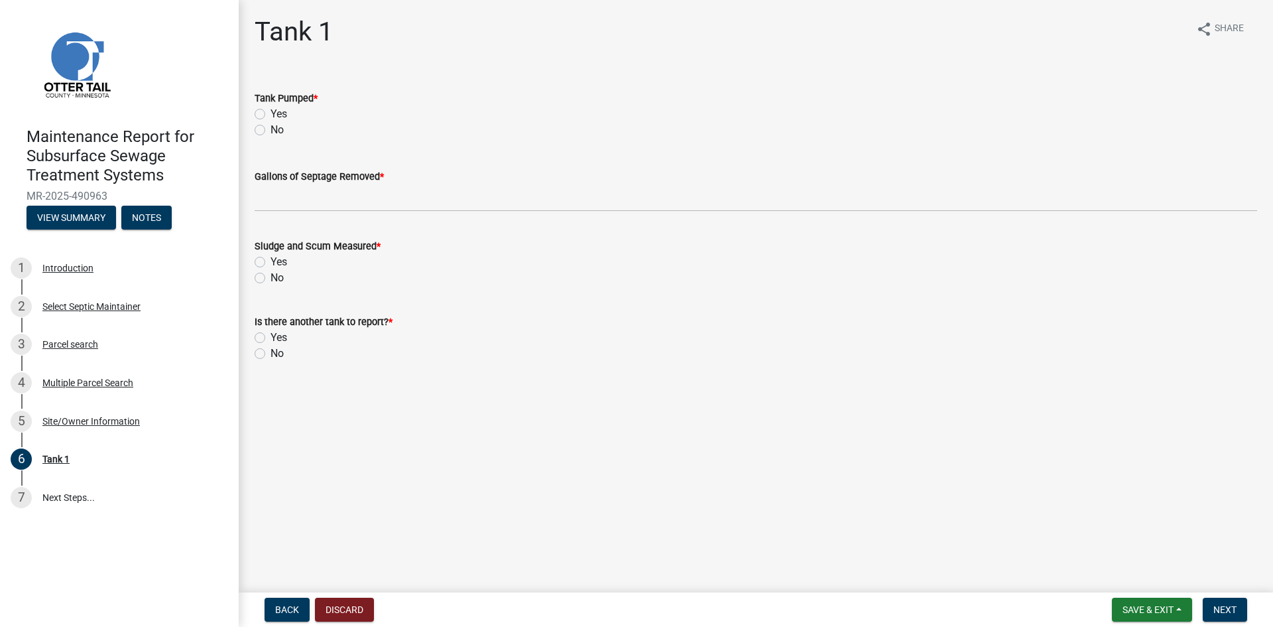
click at [271, 114] on label "Yes" at bounding box center [279, 114] width 17 height 16
click at [271, 114] on input "Yes" at bounding box center [275, 110] width 9 height 9
radio input "true"
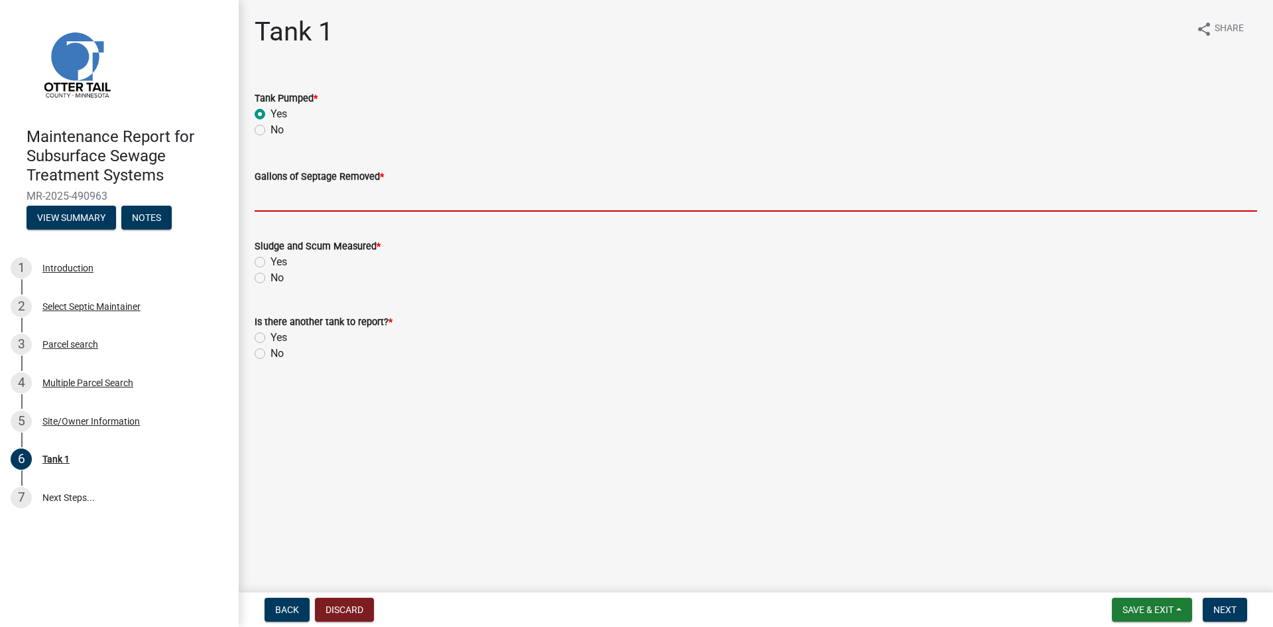
click at [281, 207] on input "Gallons of Septage Removed *" at bounding box center [756, 197] width 1003 height 27
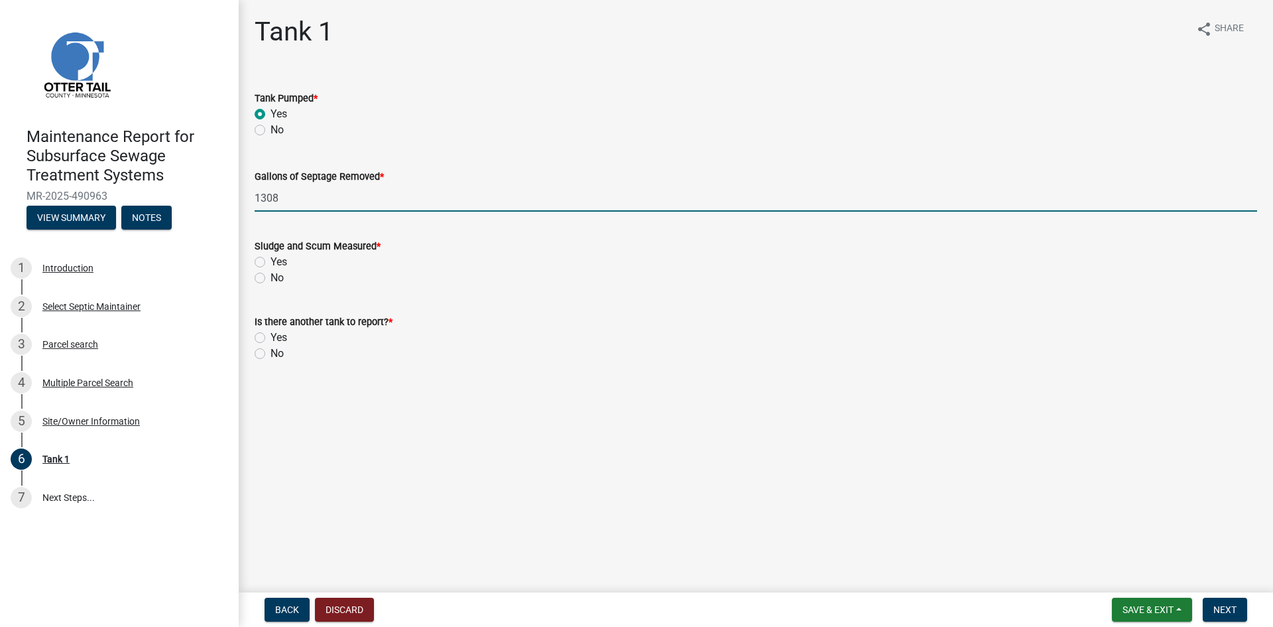
type input "1308"
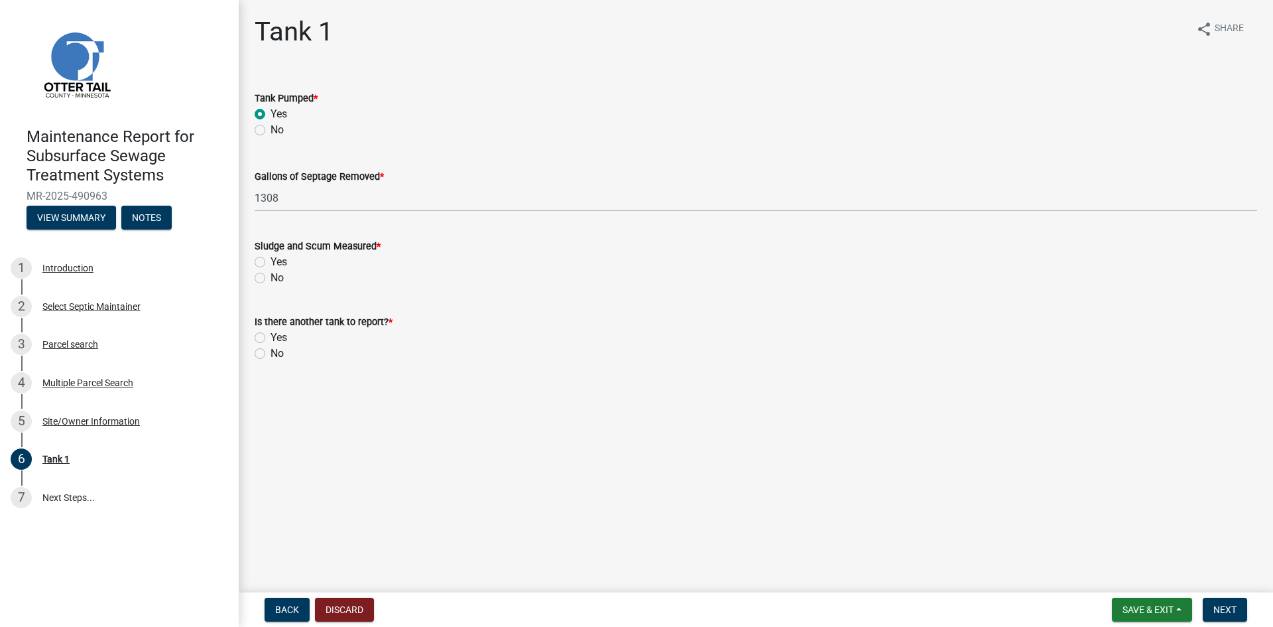
click at [271, 280] on label "No" at bounding box center [277, 278] width 13 height 16
click at [271, 278] on input "No" at bounding box center [275, 274] width 9 height 9
radio input "true"
click at [271, 356] on label "No" at bounding box center [277, 353] width 13 height 16
click at [271, 354] on input "No" at bounding box center [275, 349] width 9 height 9
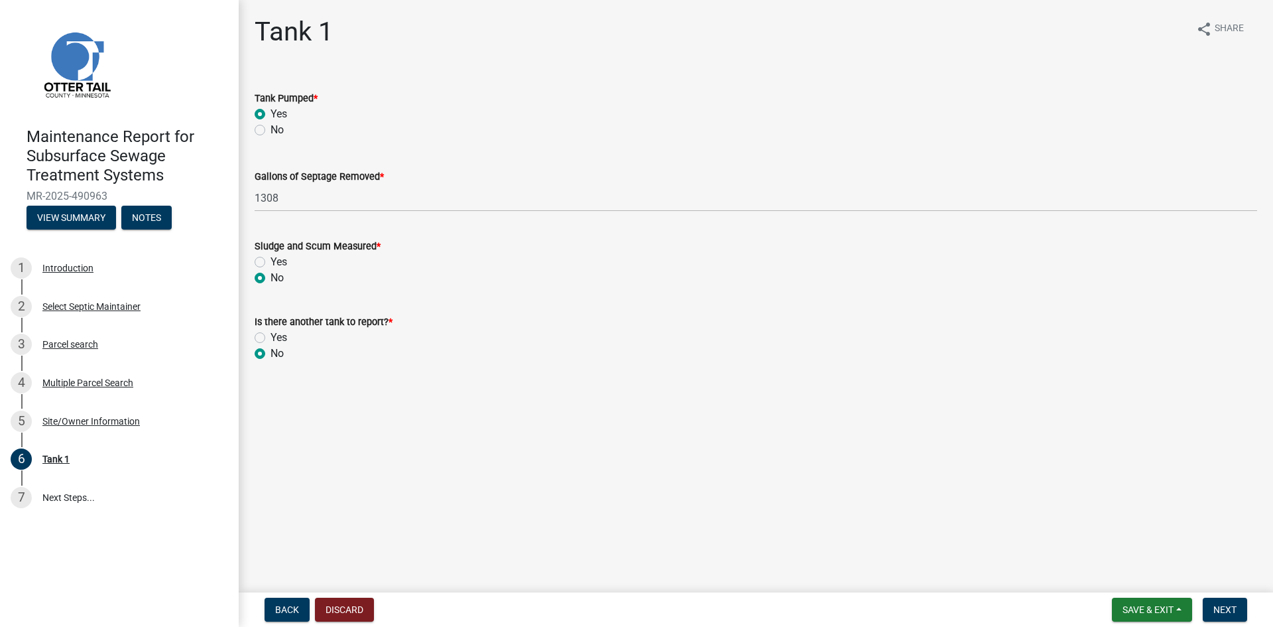
radio input "true"
click at [1222, 603] on button "Next" at bounding box center [1225, 609] width 44 height 24
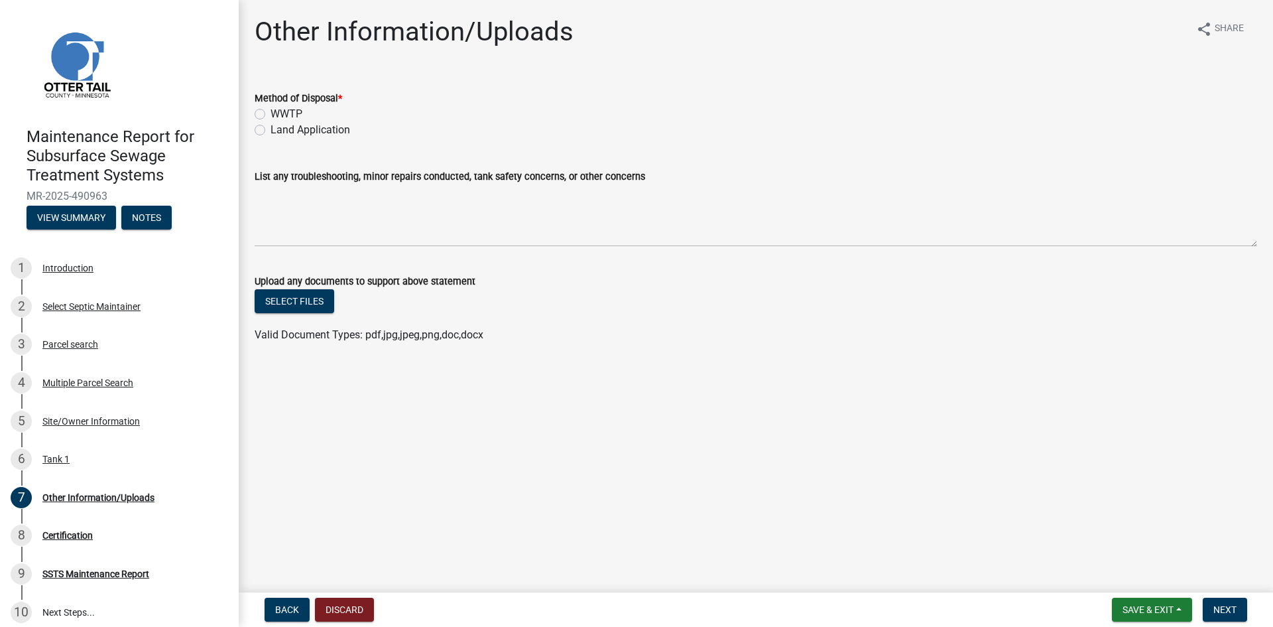
click at [301, 131] on label "Land Application" at bounding box center [311, 130] width 80 height 16
click at [279, 131] on input "Land Application" at bounding box center [275, 126] width 9 height 9
radio input "true"
click at [1216, 614] on span "Next" at bounding box center [1224, 609] width 23 height 11
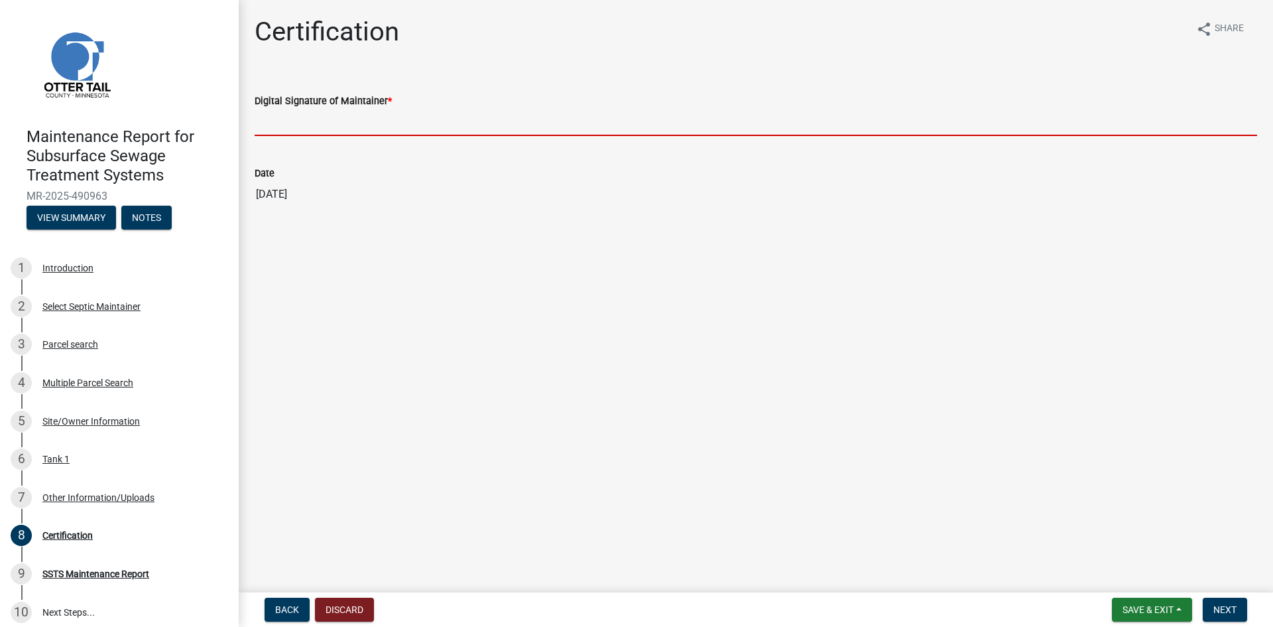
click at [342, 122] on input "Digital Signature of Maintainer *" at bounding box center [756, 122] width 1003 height 27
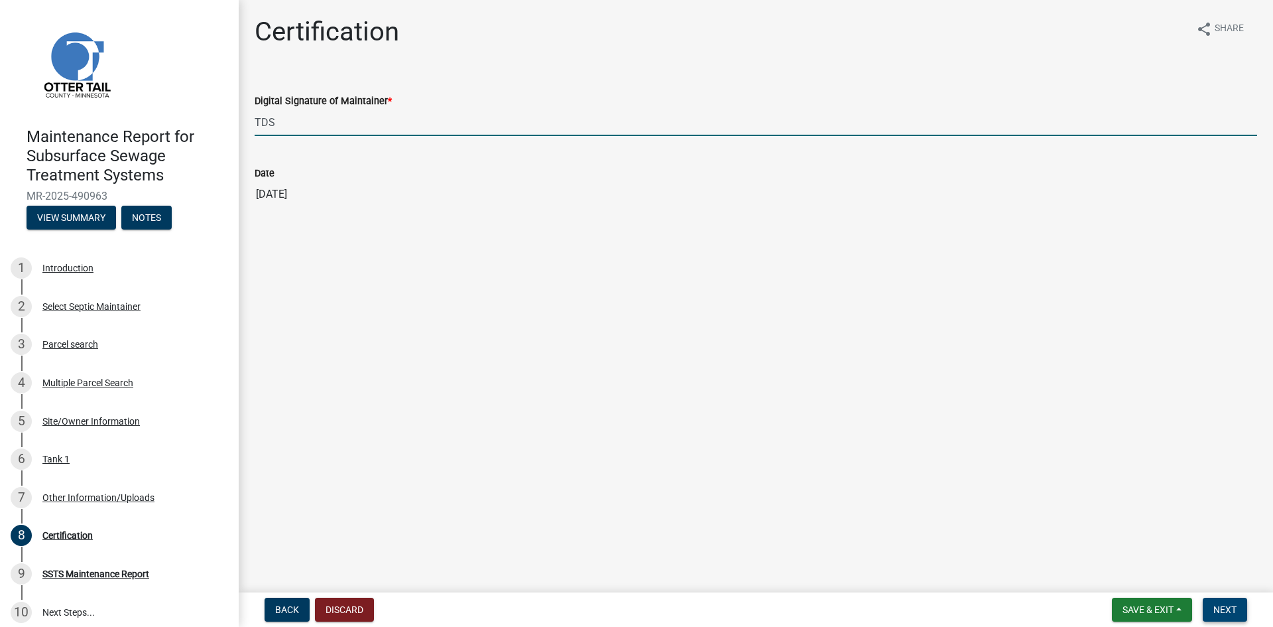
type input "TDS"
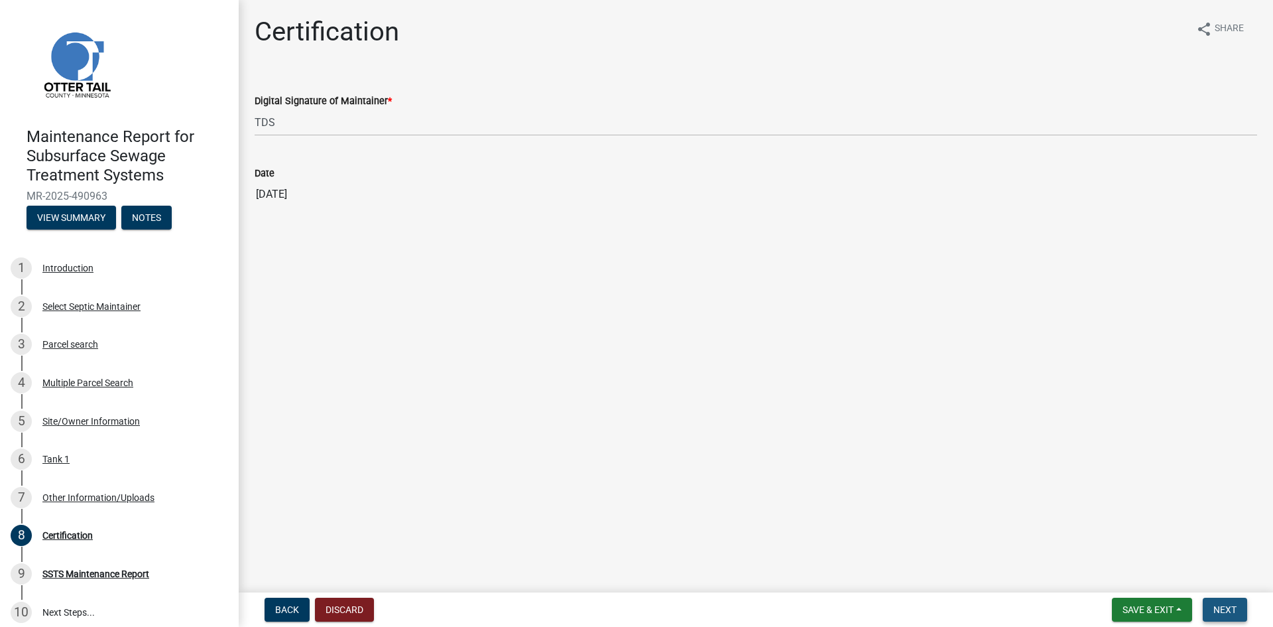
click at [1231, 605] on span "Next" at bounding box center [1224, 609] width 23 height 11
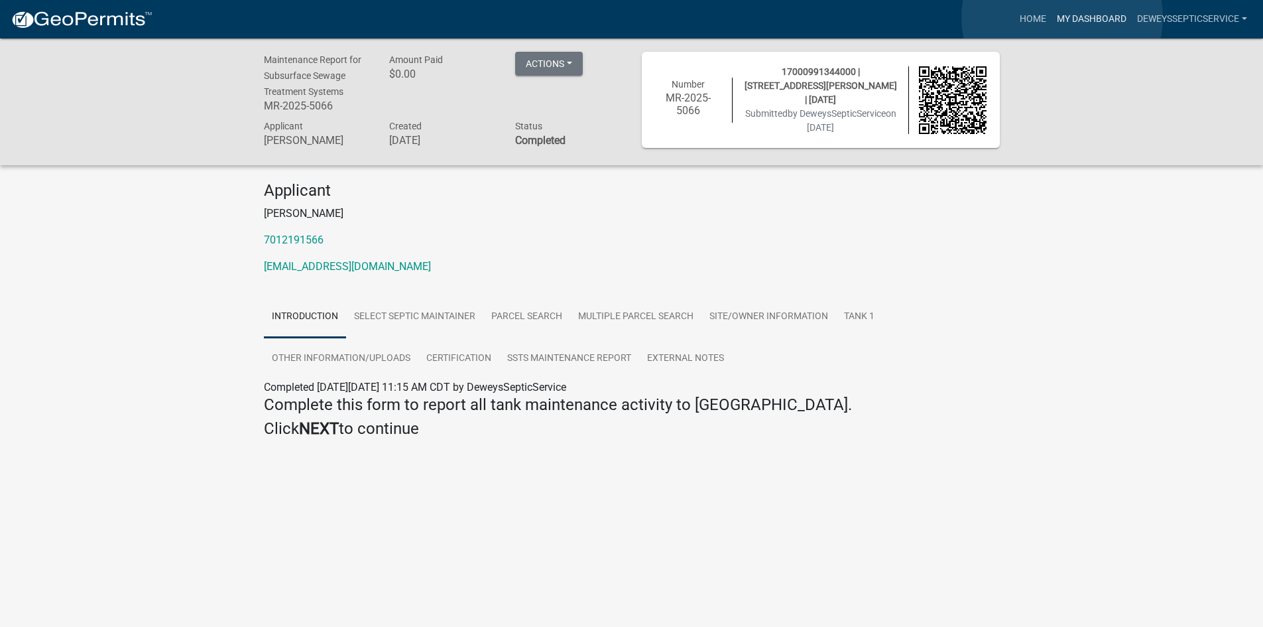
click at [1062, 17] on link "My Dashboard" at bounding box center [1092, 19] width 80 height 25
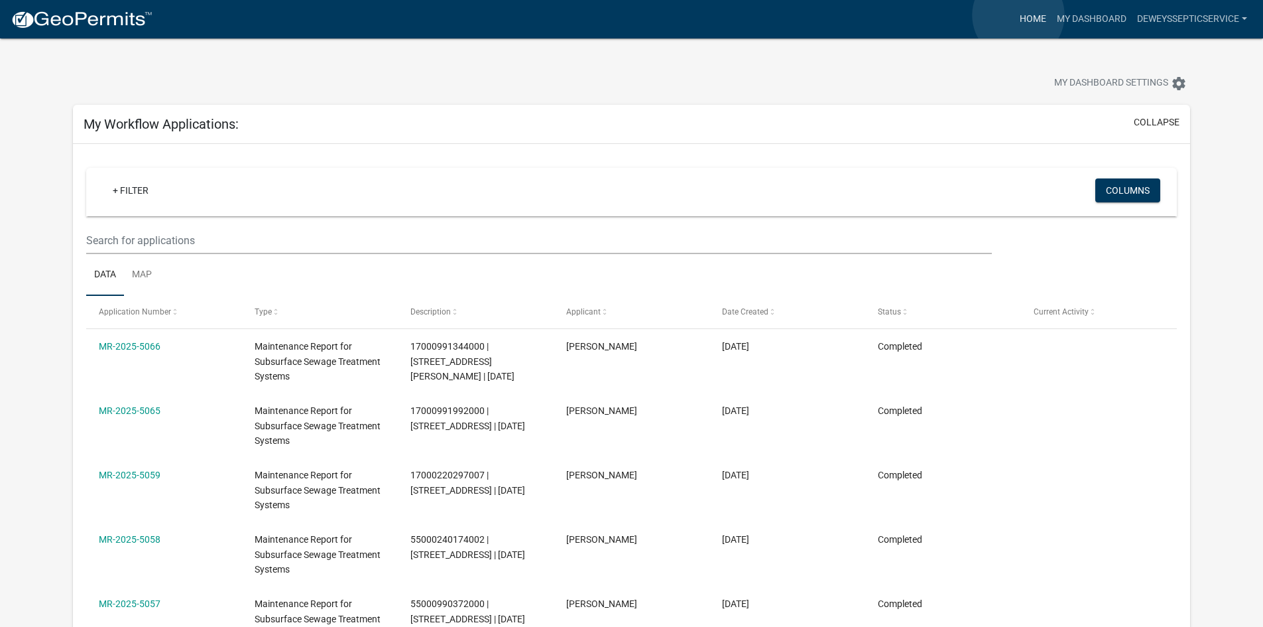
click at [1018, 15] on link "Home" at bounding box center [1032, 19] width 37 height 25
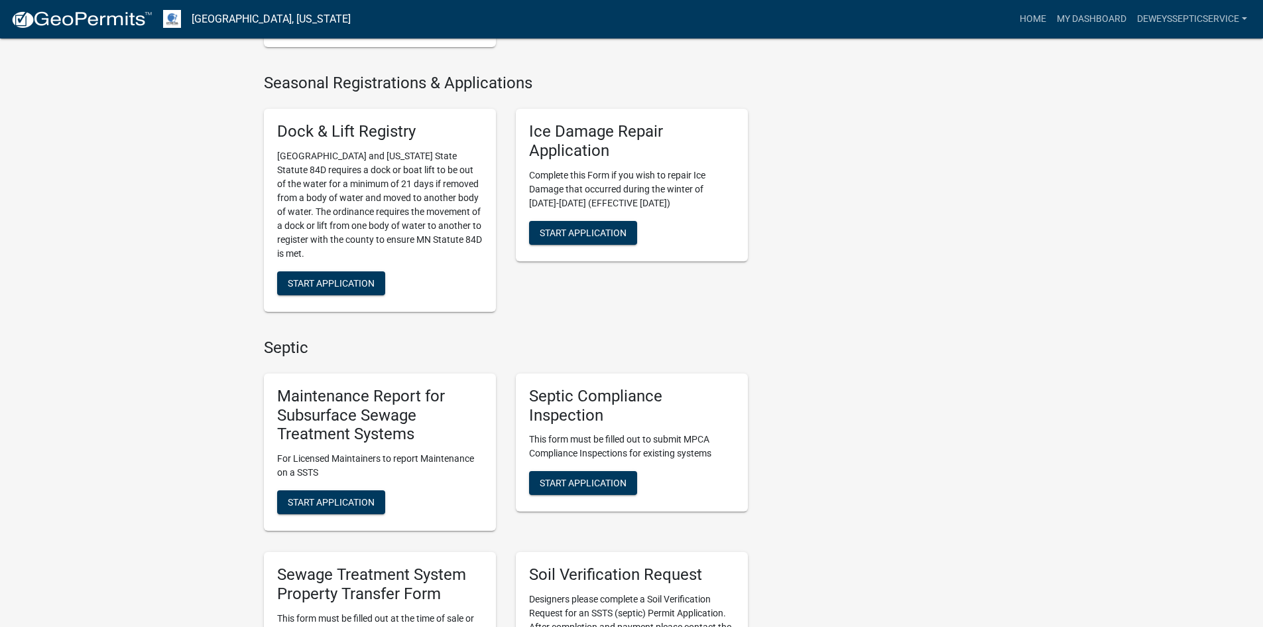
scroll to position [597, 0]
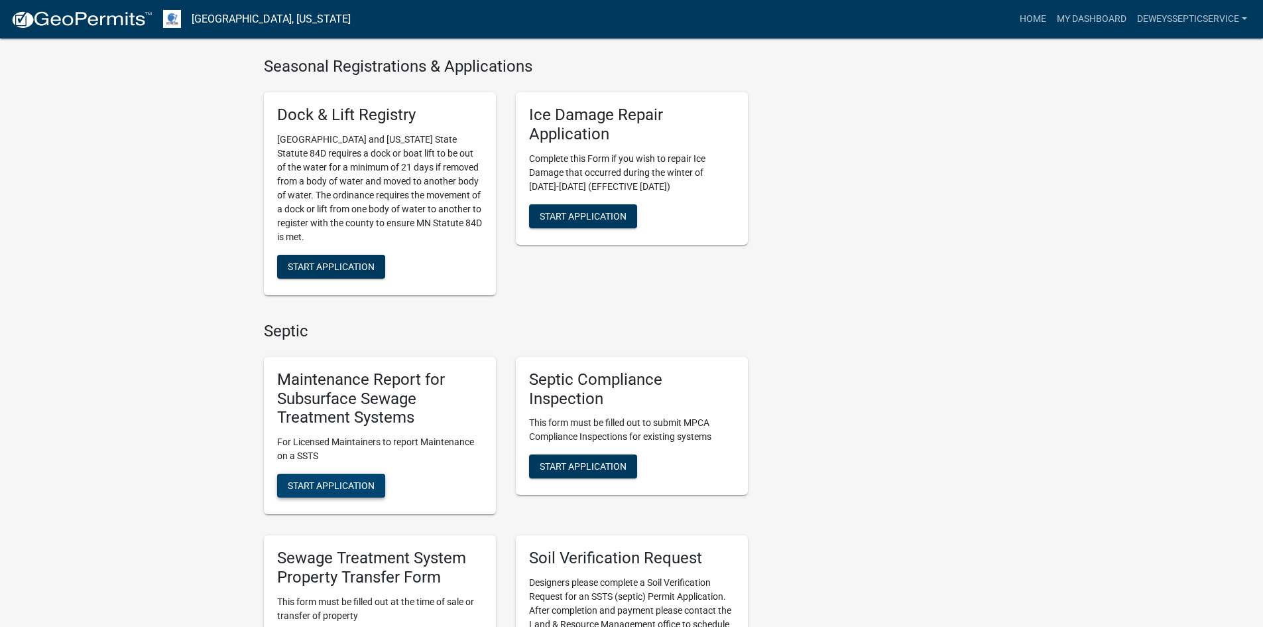
click at [327, 481] on span "Start Application" at bounding box center [331, 485] width 87 height 11
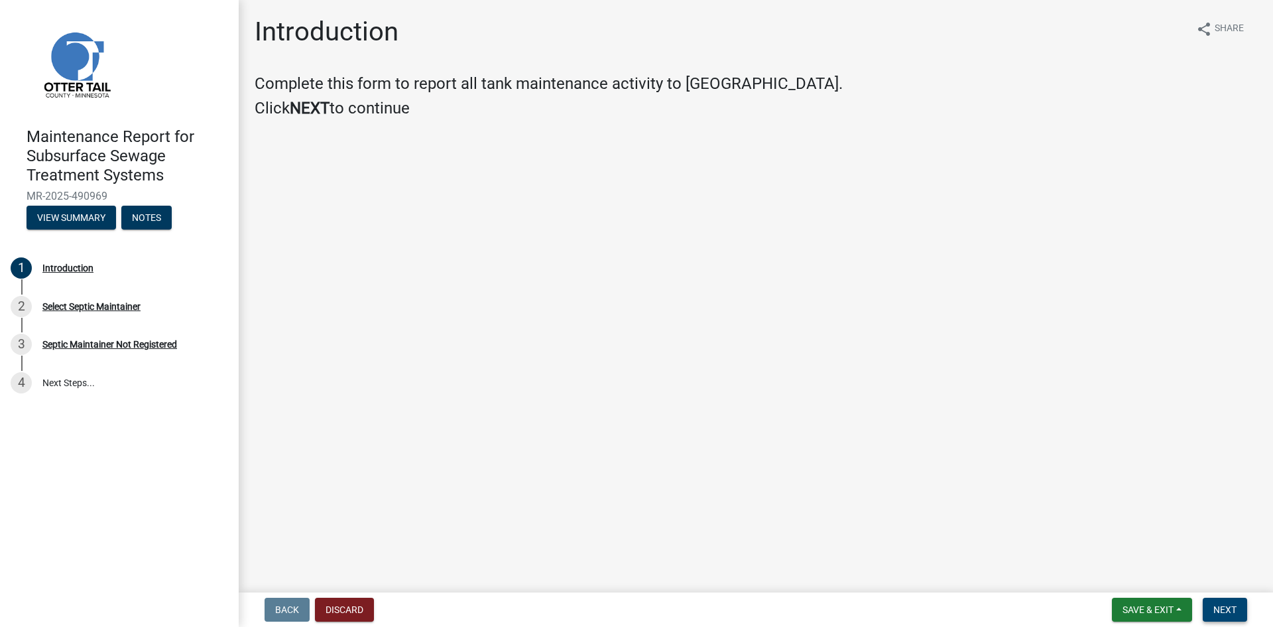
click at [1222, 608] on span "Next" at bounding box center [1224, 609] width 23 height 11
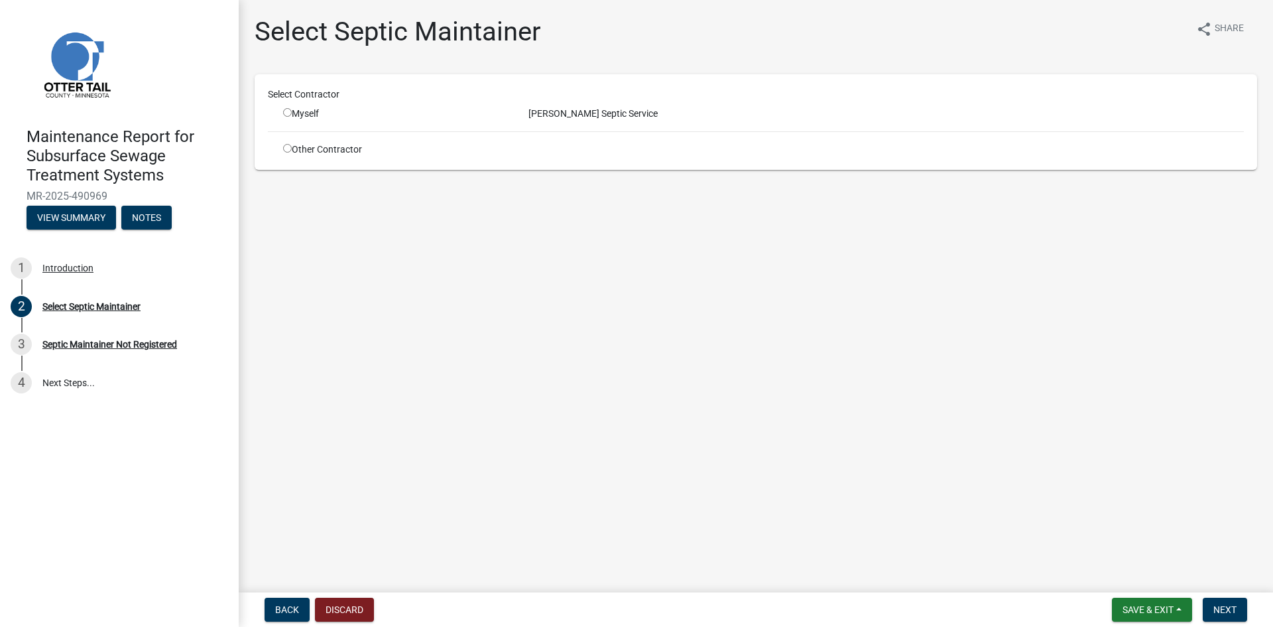
click at [286, 113] on input "radio" at bounding box center [287, 112] width 9 height 9
radio input "true"
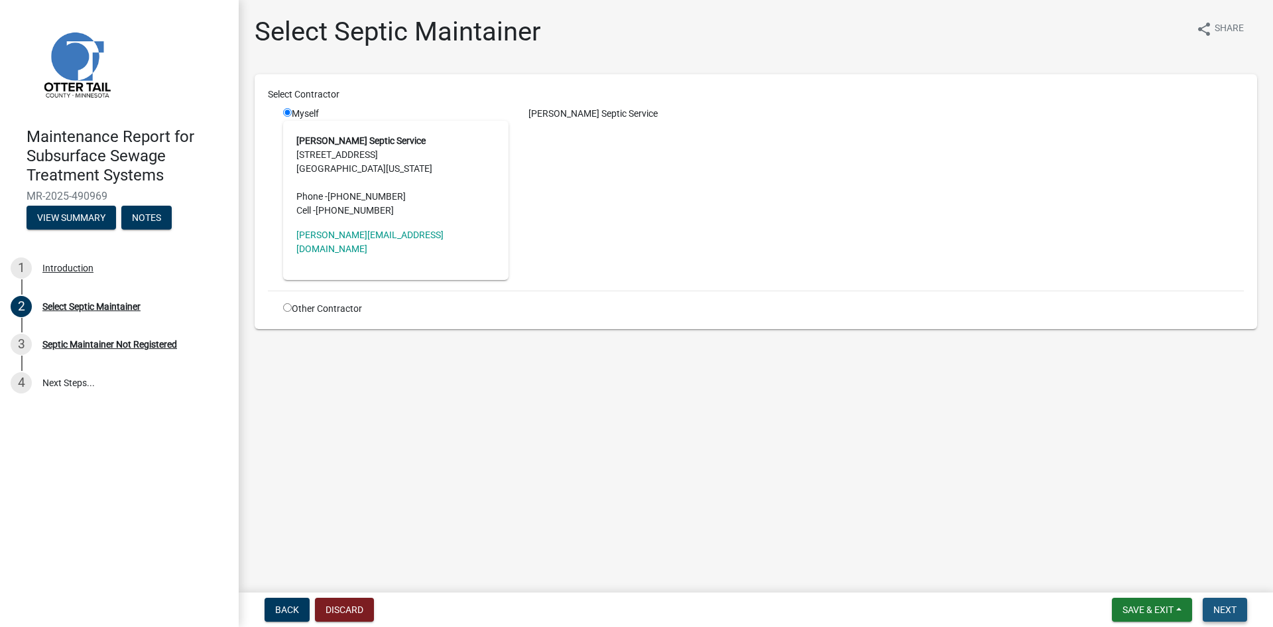
click at [1224, 609] on span "Next" at bounding box center [1224, 609] width 23 height 11
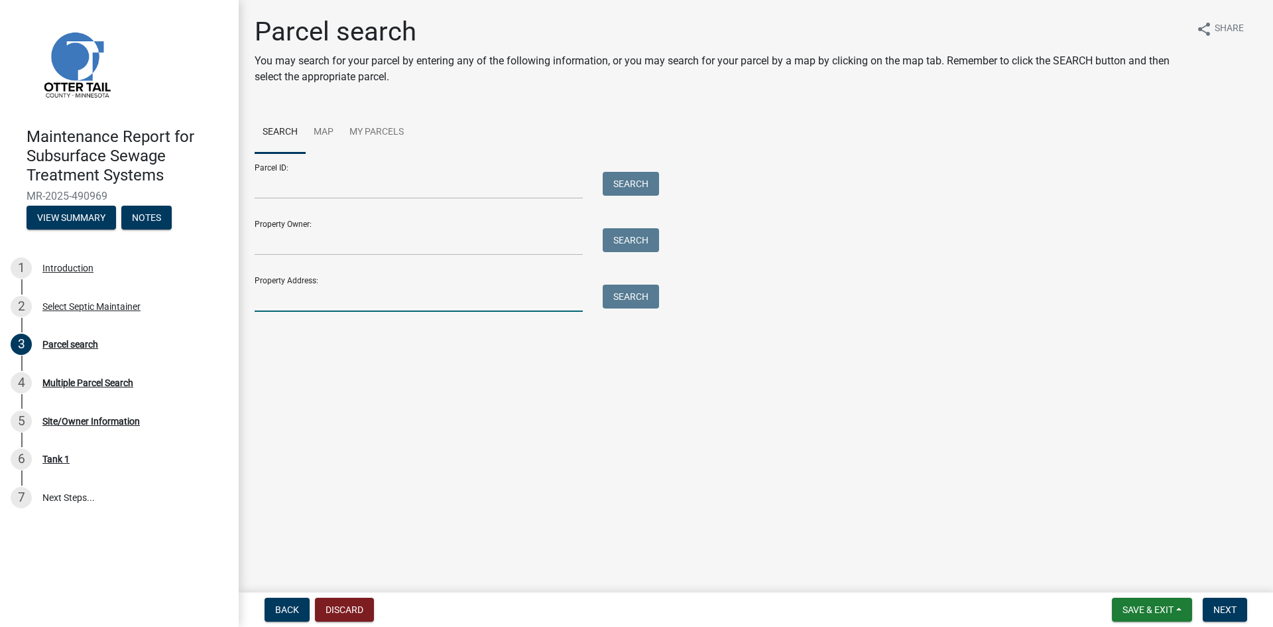
click at [349, 296] on input "Property Address:" at bounding box center [419, 297] width 328 height 27
type input "48789"
click at [619, 294] on button "Search" at bounding box center [631, 296] width 56 height 24
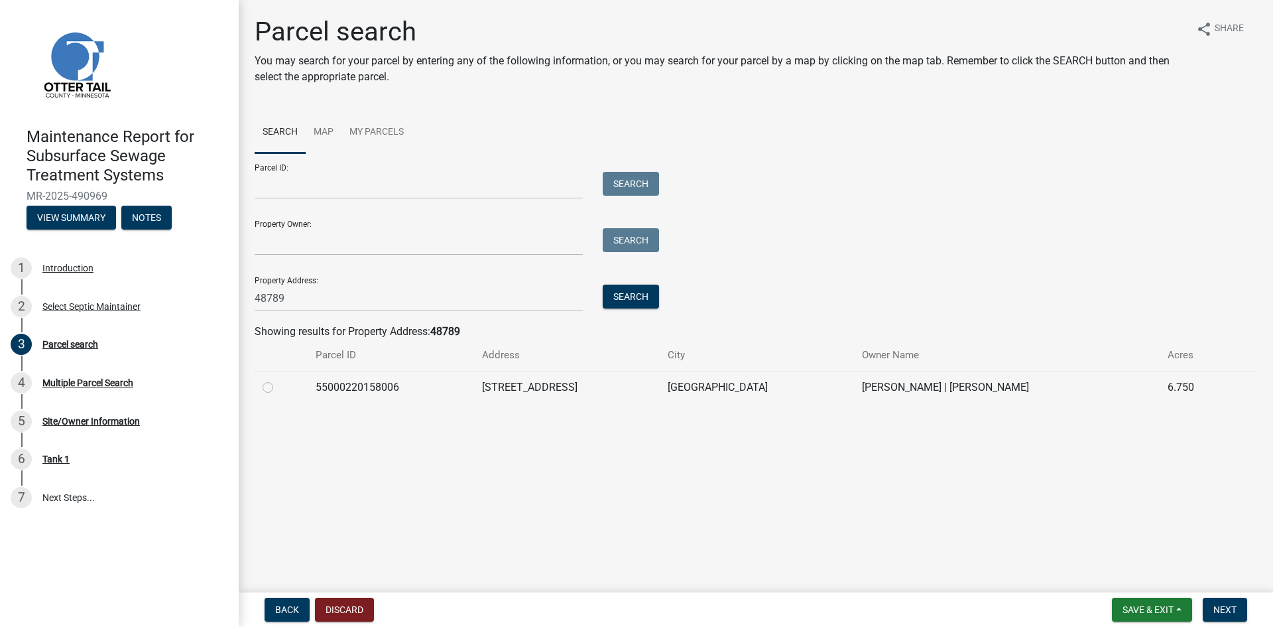
click at [278, 379] on label at bounding box center [278, 379] width 0 height 0
click at [278, 388] on input "radio" at bounding box center [282, 383] width 9 height 9
radio input "true"
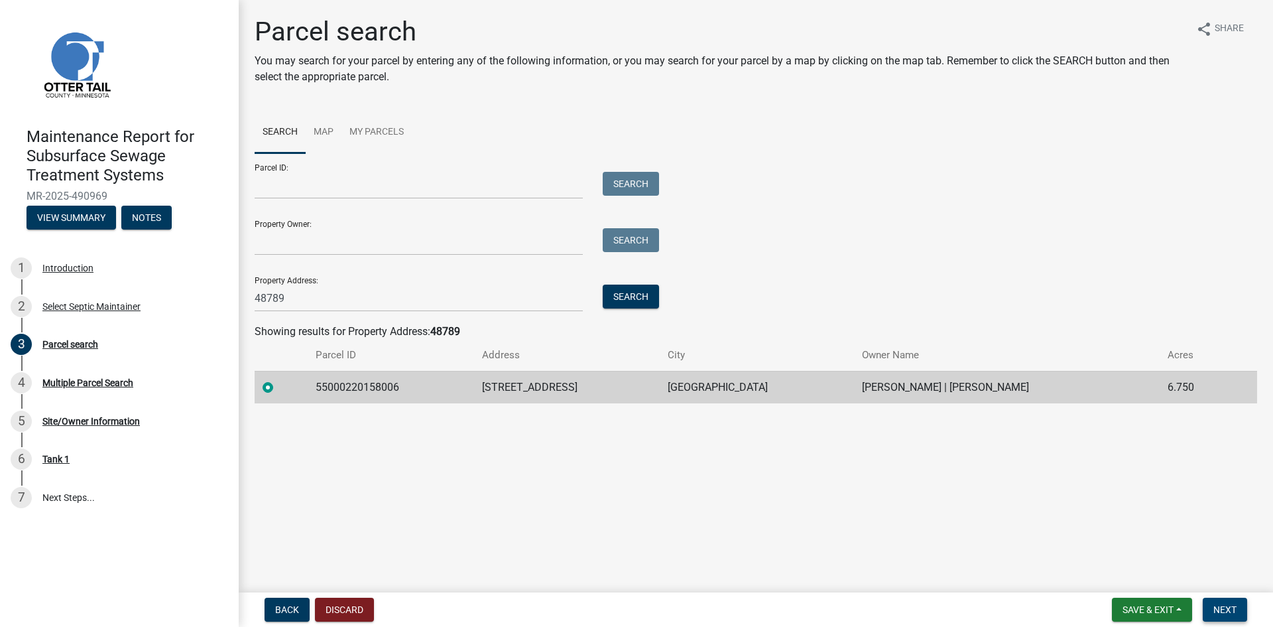
click at [1212, 609] on button "Next" at bounding box center [1225, 609] width 44 height 24
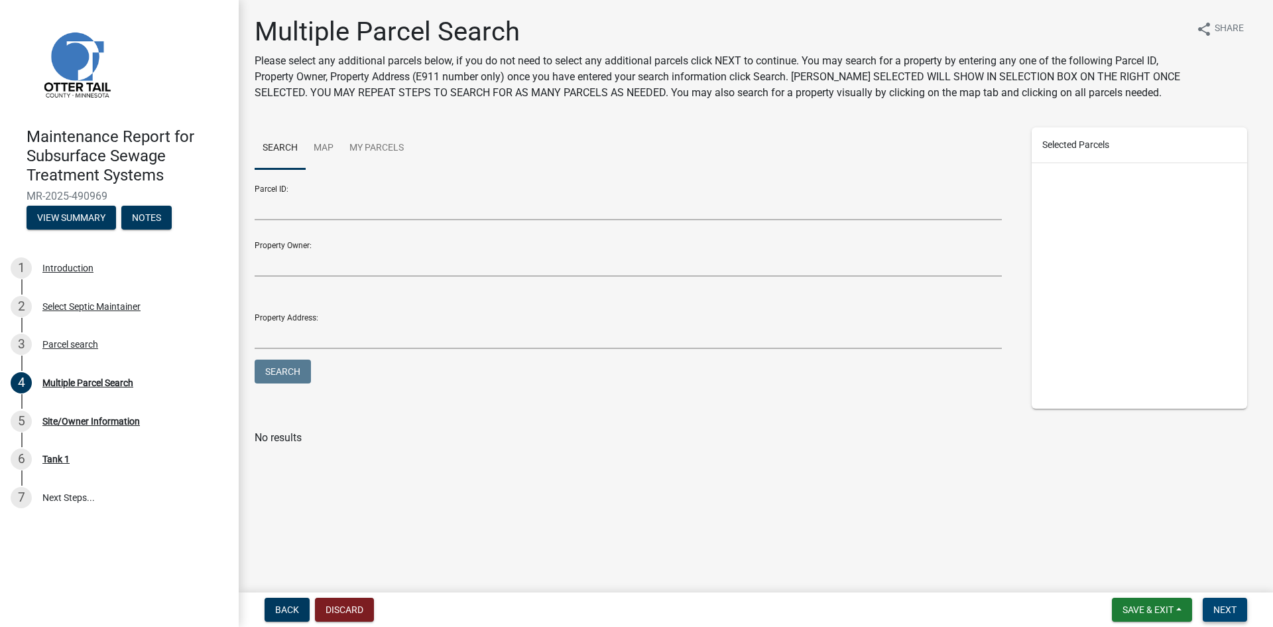
click at [1212, 609] on button "Next" at bounding box center [1225, 609] width 44 height 24
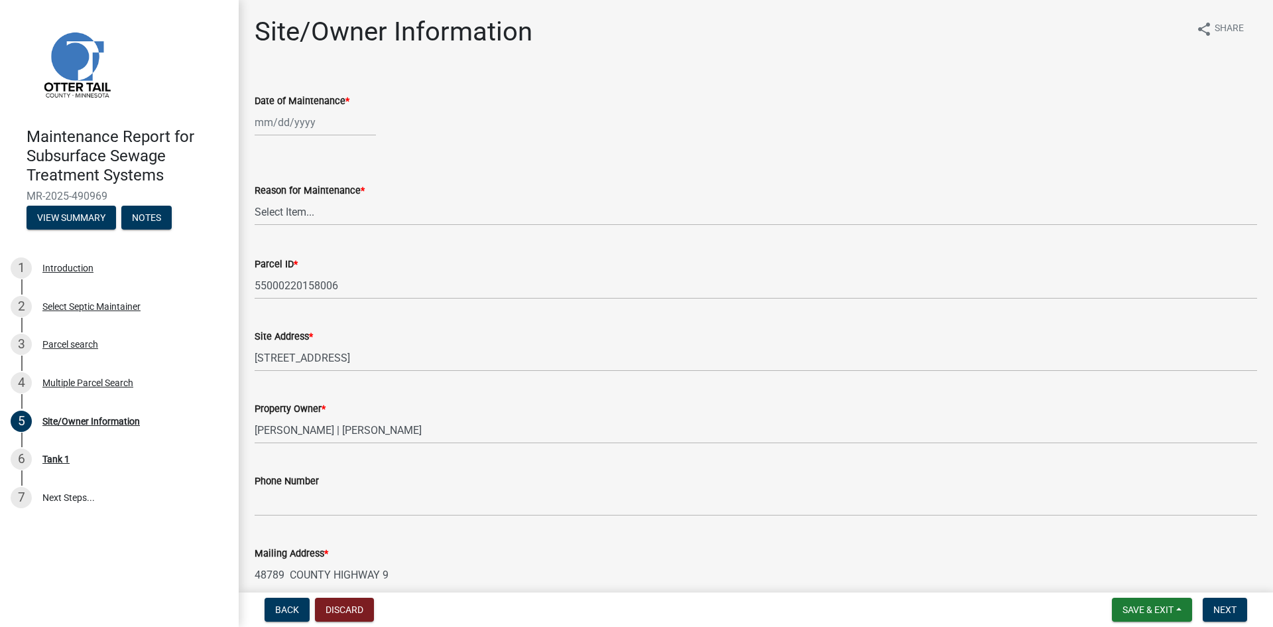
click at [308, 120] on div at bounding box center [315, 122] width 121 height 27
select select "10"
select select "2025"
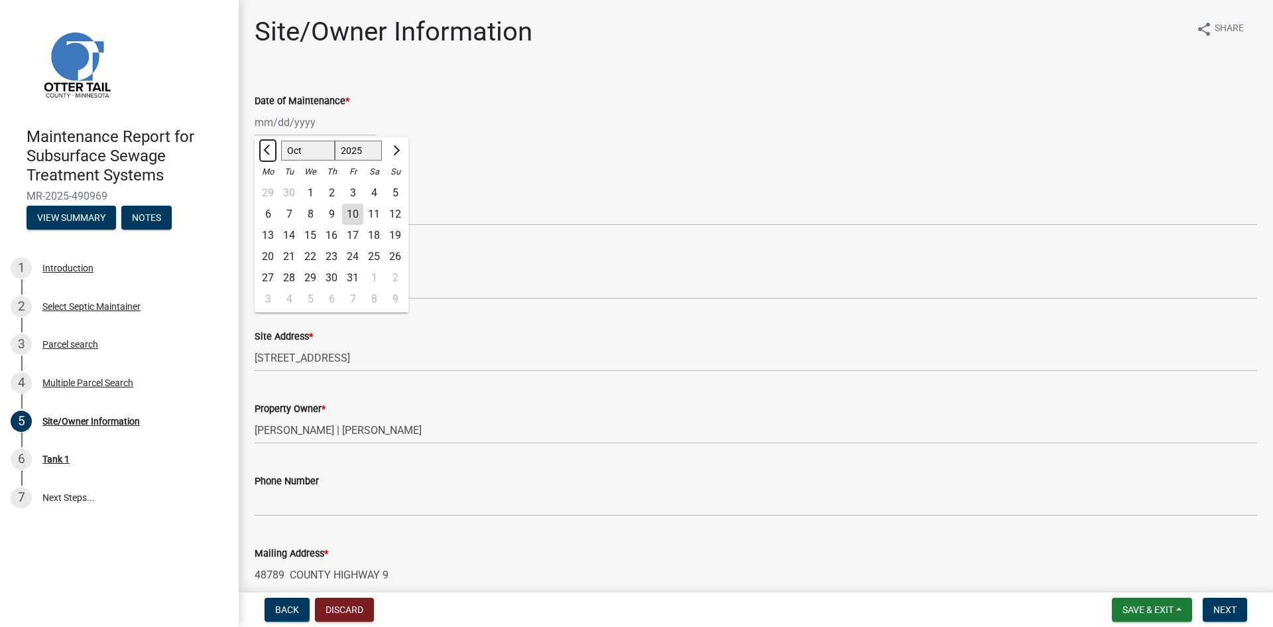
click at [268, 145] on button "Previous month" at bounding box center [268, 150] width 16 height 21
select select "9"
click at [288, 277] on div "30" at bounding box center [288, 277] width 21 height 21
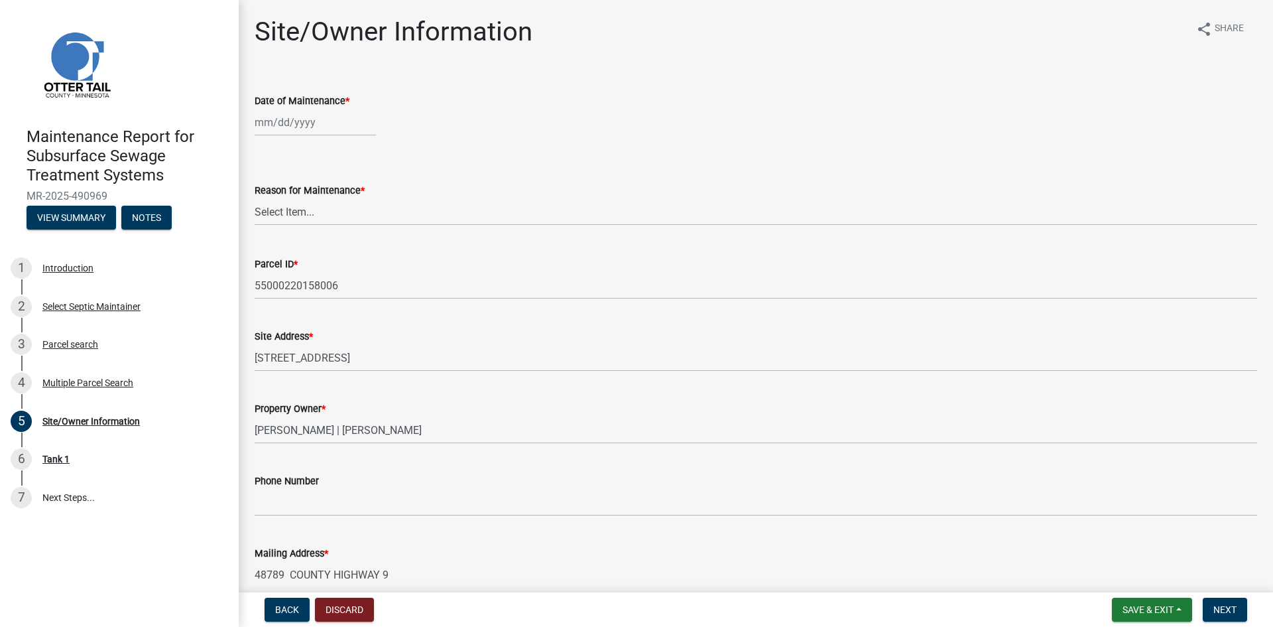
type input "[DATE]"
click at [296, 208] on select "Select Item... Called Routine Other" at bounding box center [756, 211] width 1003 height 27
click at [255, 198] on select "Select Item... Called Routine Other" at bounding box center [756, 211] width 1003 height 27
select select "3ac72b63-7b21-42e4-8192-806faae7a4f1"
click at [1221, 607] on span "Next" at bounding box center [1224, 609] width 23 height 11
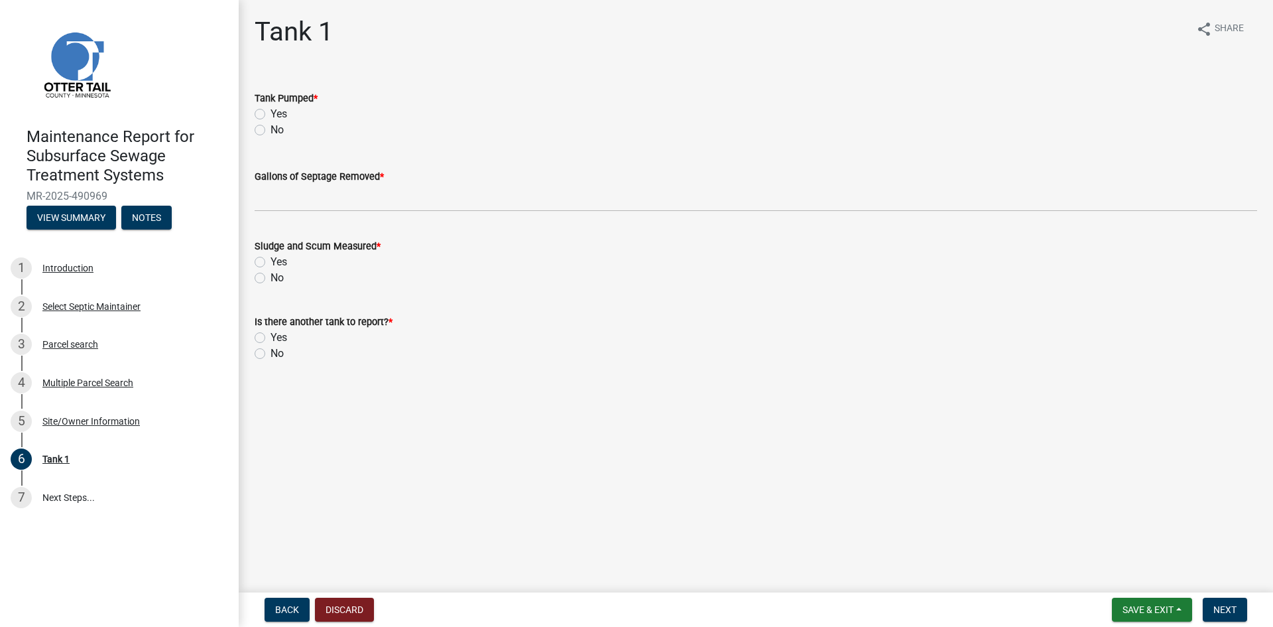
click at [271, 113] on label "Yes" at bounding box center [279, 114] width 17 height 16
click at [271, 113] on input "Yes" at bounding box center [275, 110] width 9 height 9
radio input "true"
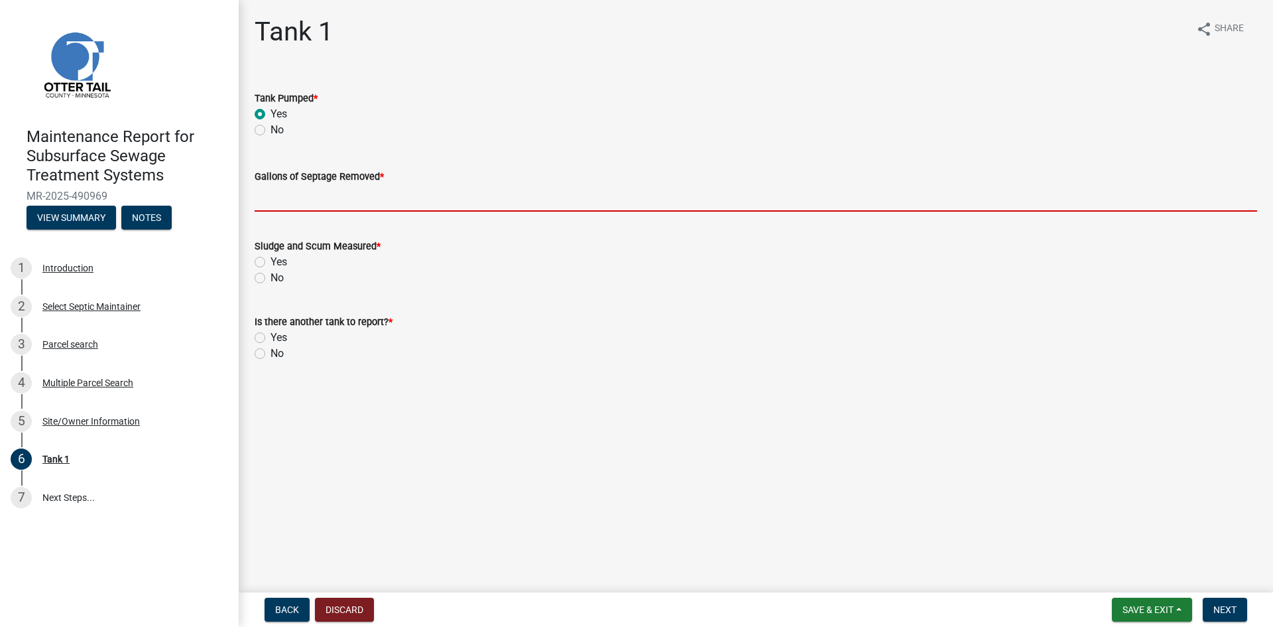
click at [271, 194] on input "Gallons of Septage Removed *" at bounding box center [756, 197] width 1003 height 27
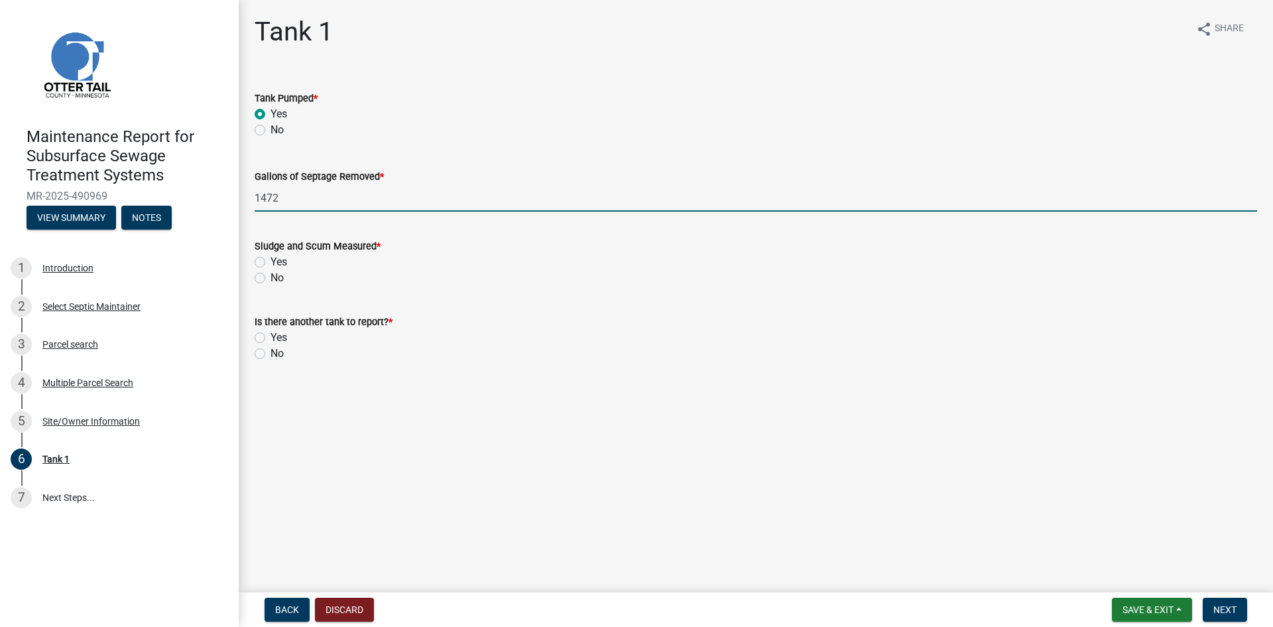
type input "1472"
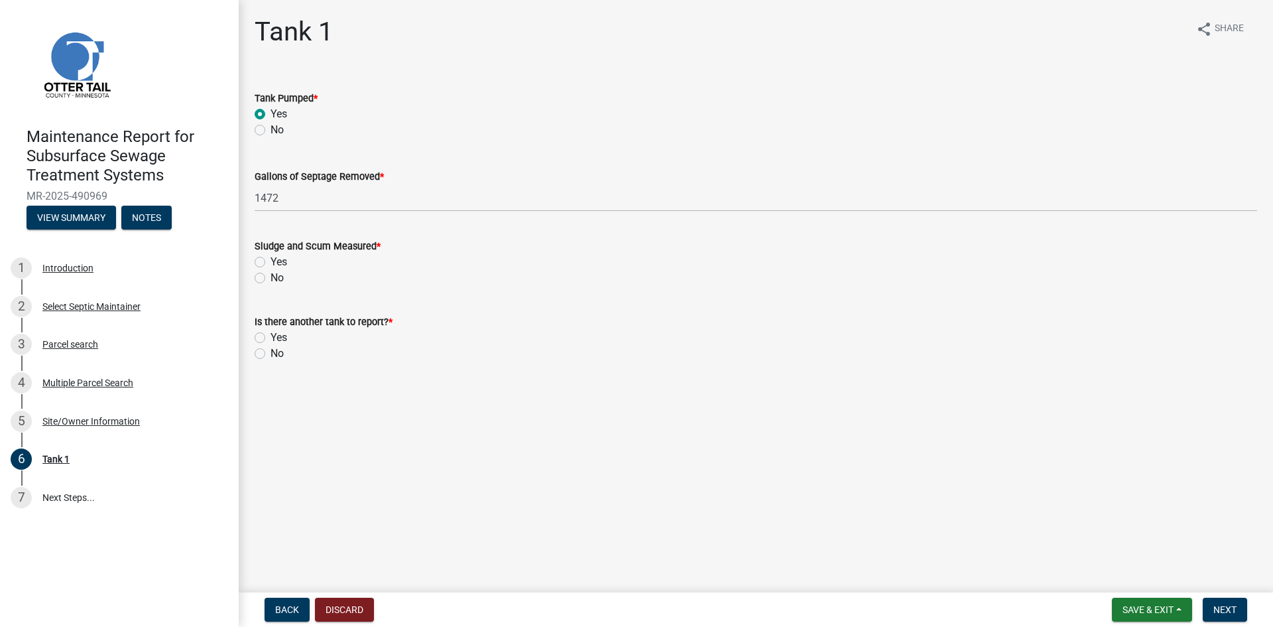
click at [271, 276] on label "No" at bounding box center [277, 278] width 13 height 16
click at [271, 276] on input "No" at bounding box center [275, 274] width 9 height 9
radio input "true"
click at [271, 353] on label "No" at bounding box center [277, 353] width 13 height 16
click at [271, 353] on input "No" at bounding box center [275, 349] width 9 height 9
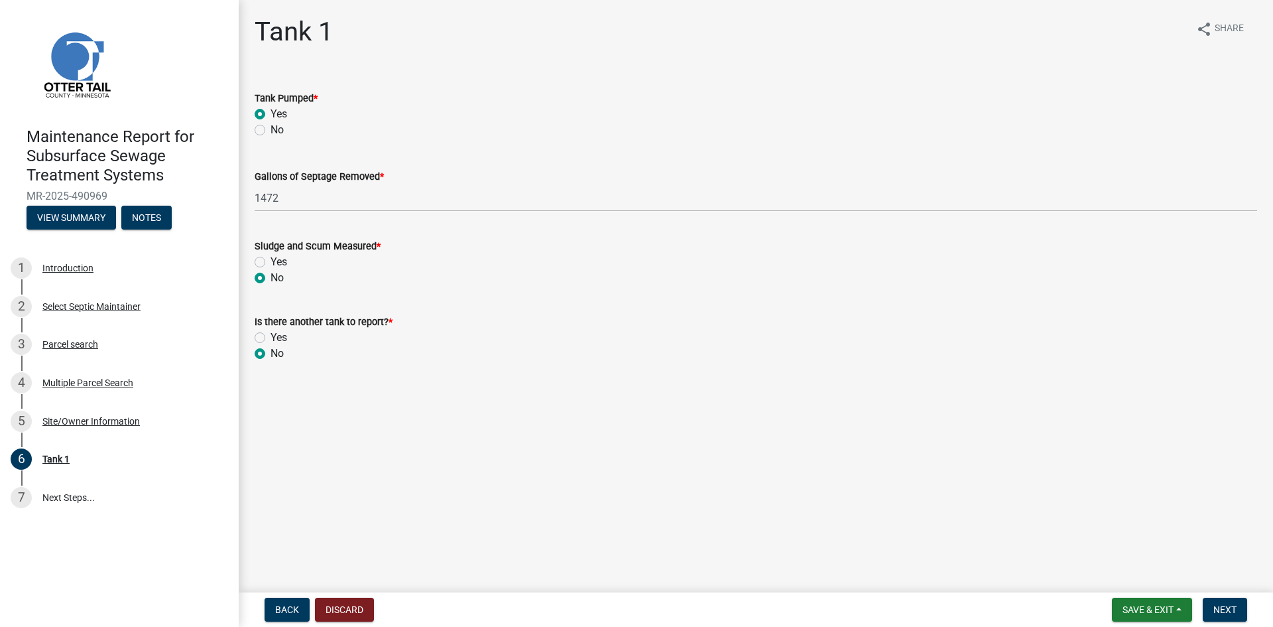
radio input "true"
click at [1215, 605] on span "Next" at bounding box center [1224, 609] width 23 height 11
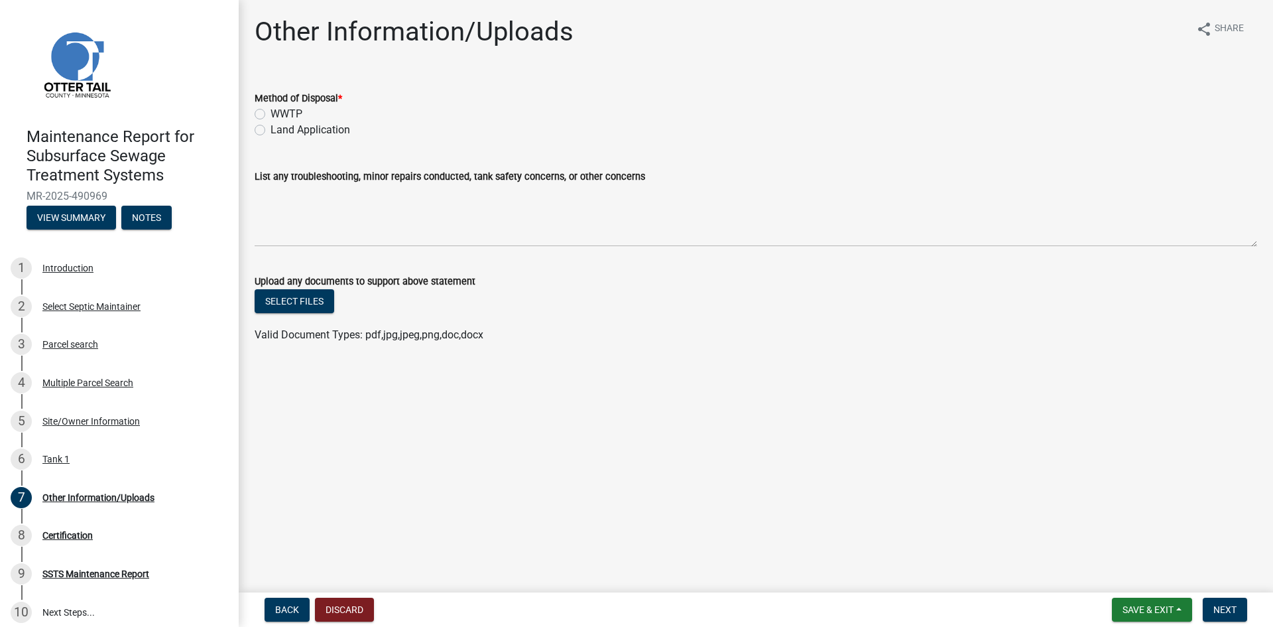
click at [296, 131] on label "Land Application" at bounding box center [311, 130] width 80 height 16
click at [279, 131] on input "Land Application" at bounding box center [275, 126] width 9 height 9
radio input "true"
click at [1232, 609] on span "Next" at bounding box center [1224, 609] width 23 height 11
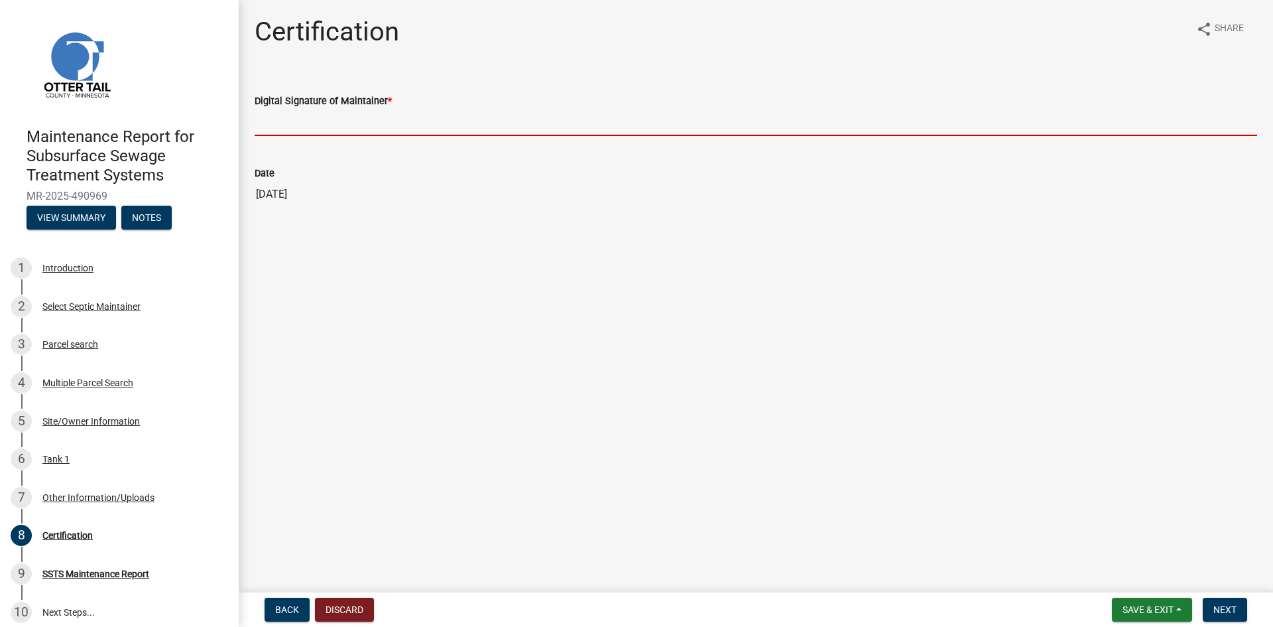
click at [461, 125] on input "Digital Signature of Maintainer *" at bounding box center [756, 122] width 1003 height 27
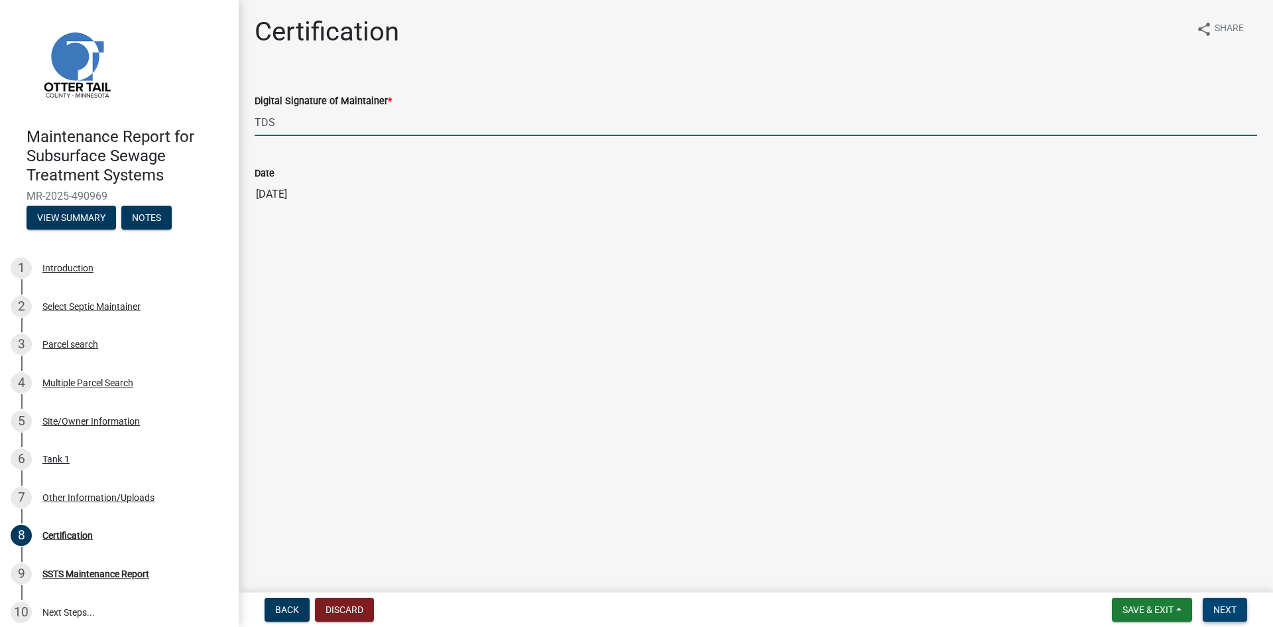
type input "TDS"
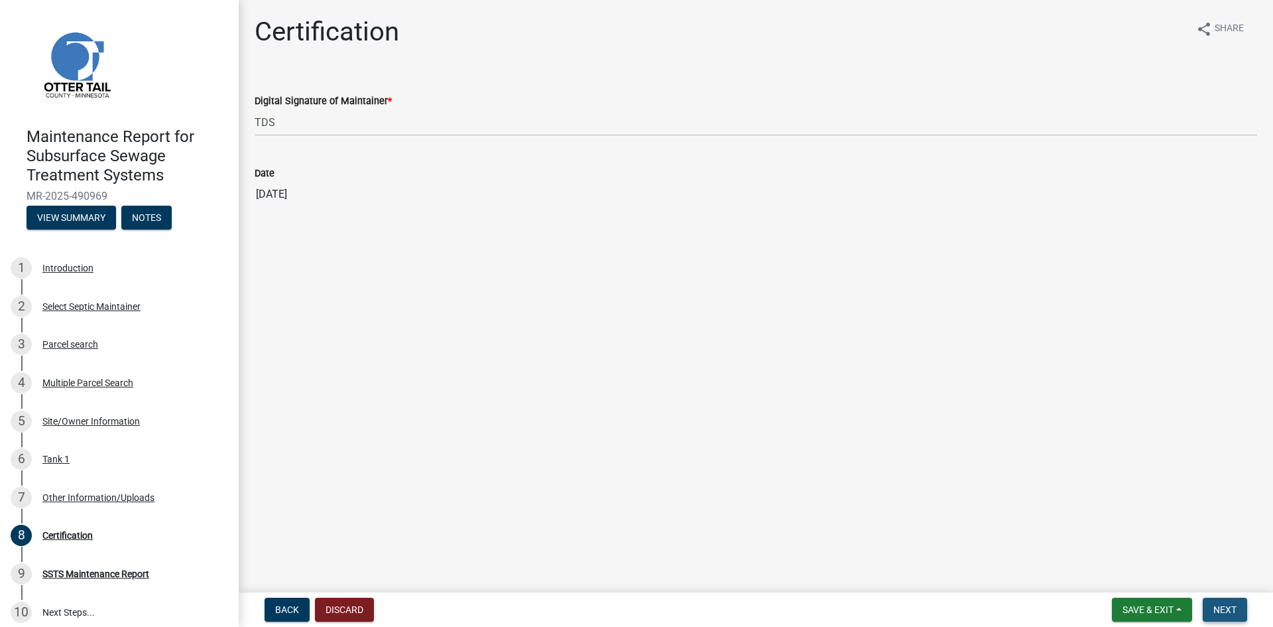
click at [1225, 612] on span "Next" at bounding box center [1224, 609] width 23 height 11
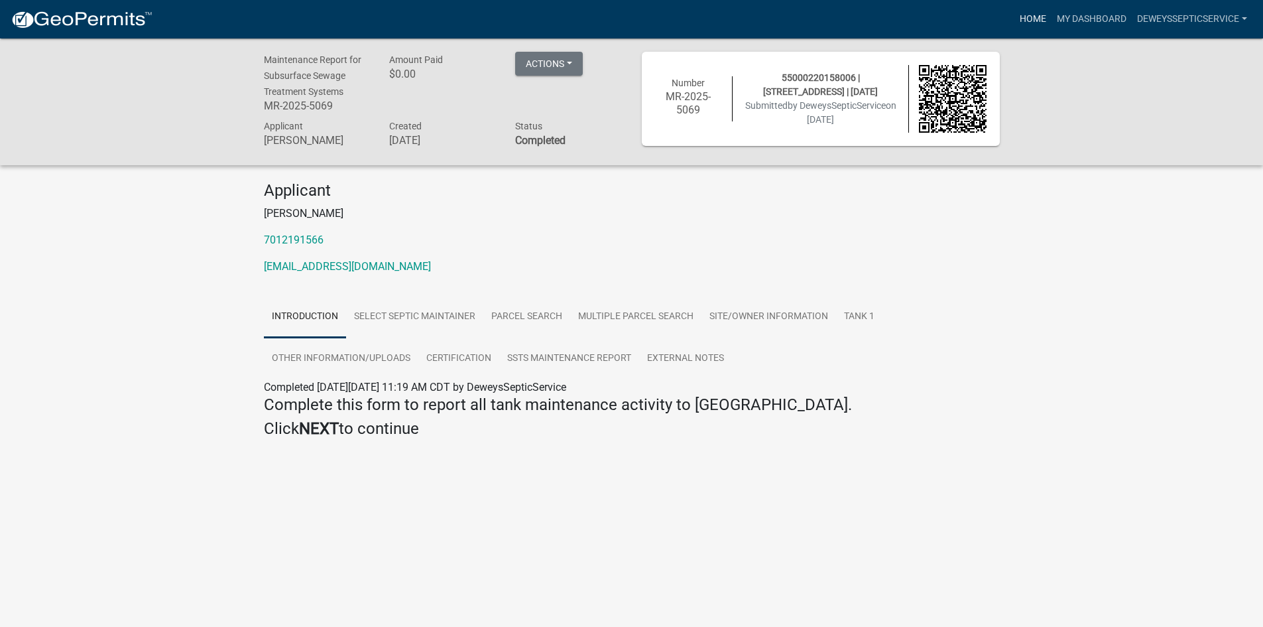
click at [1032, 18] on link "Home" at bounding box center [1032, 19] width 37 height 25
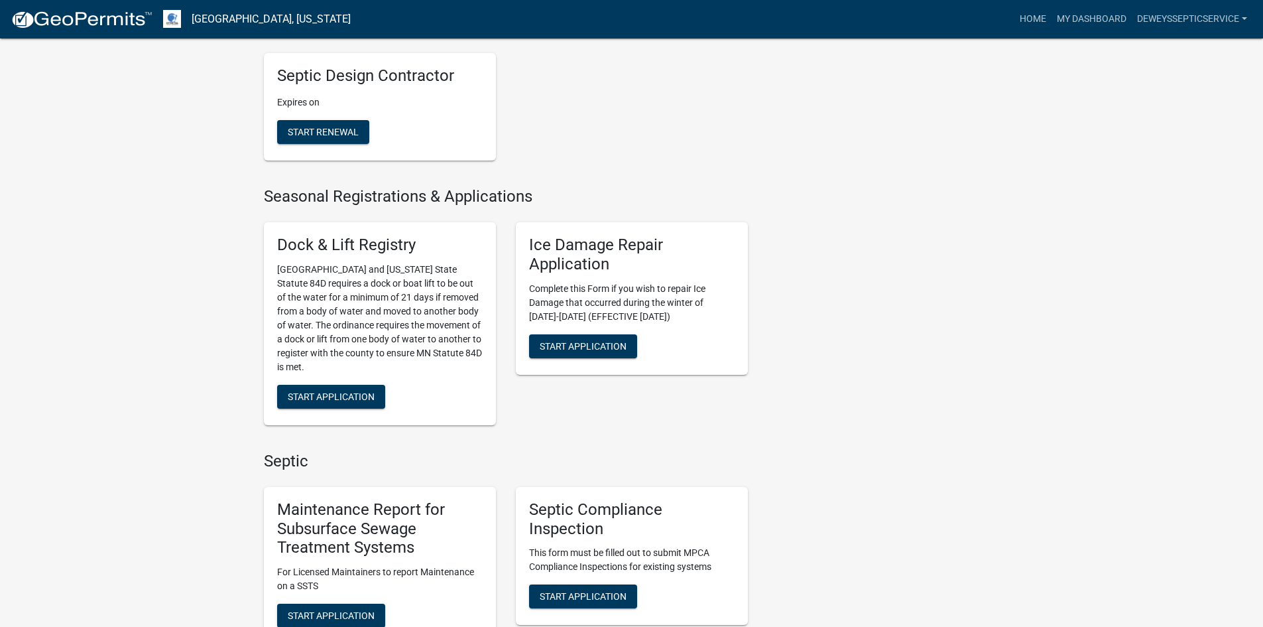
scroll to position [663, 0]
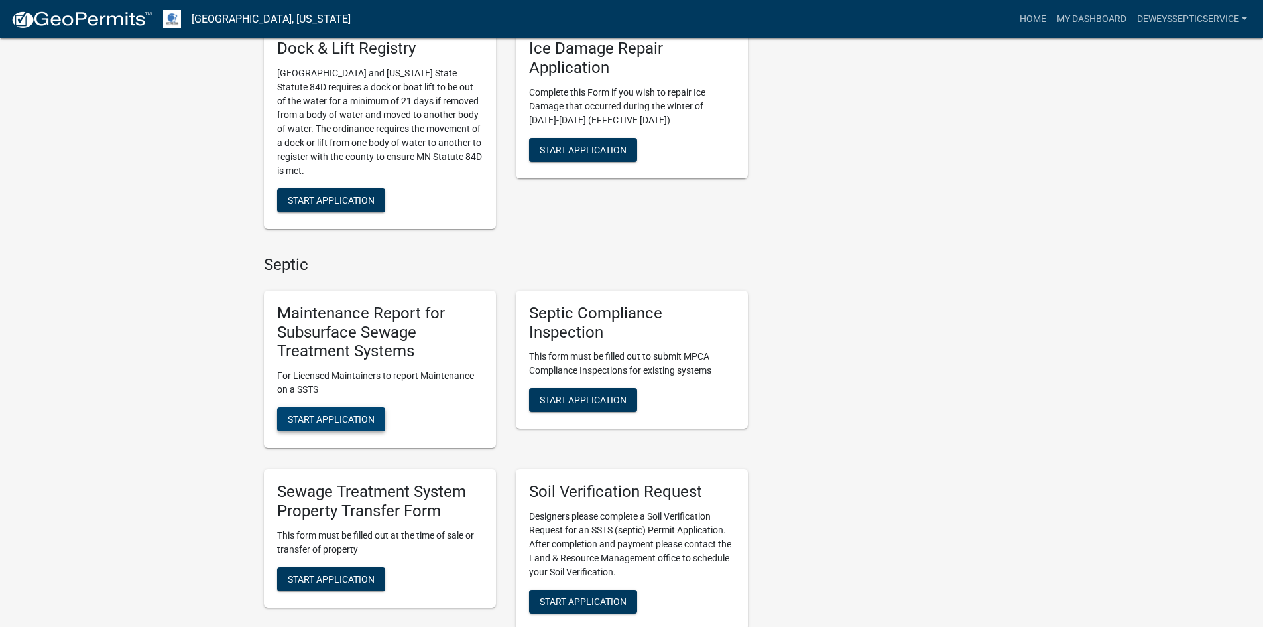
click at [331, 414] on span "Start Application" at bounding box center [331, 419] width 87 height 11
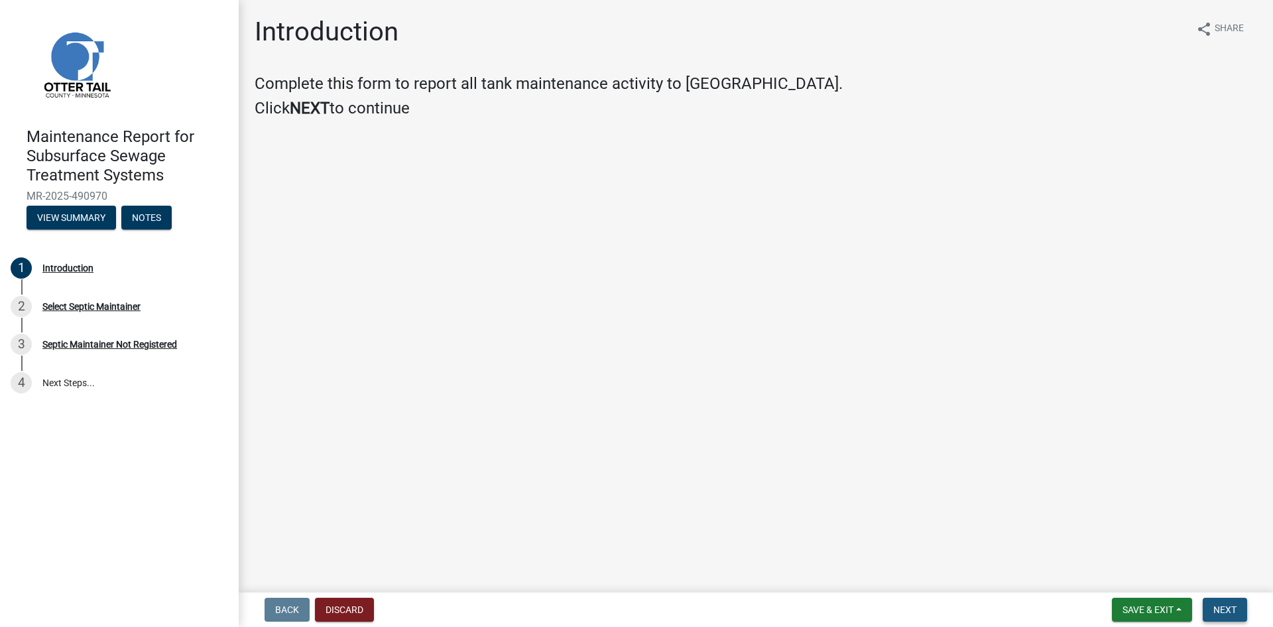
click at [1227, 605] on span "Next" at bounding box center [1224, 609] width 23 height 11
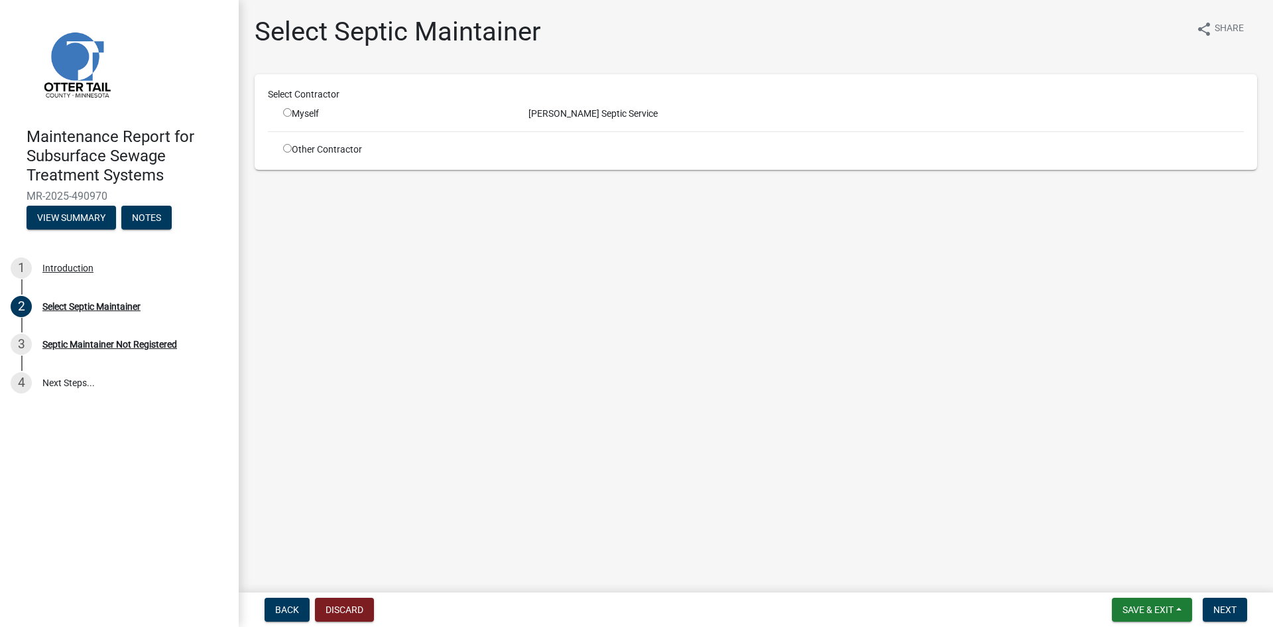
click at [290, 112] on input "radio" at bounding box center [287, 112] width 9 height 9
radio input "true"
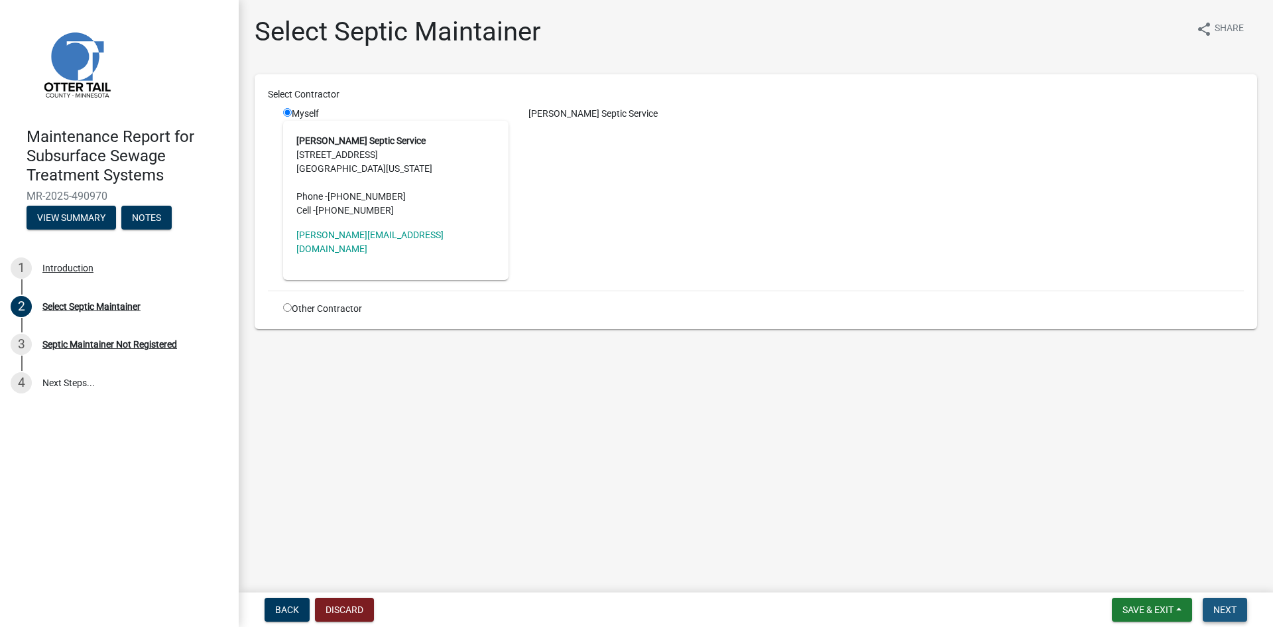
click at [1233, 611] on span "Next" at bounding box center [1224, 609] width 23 height 11
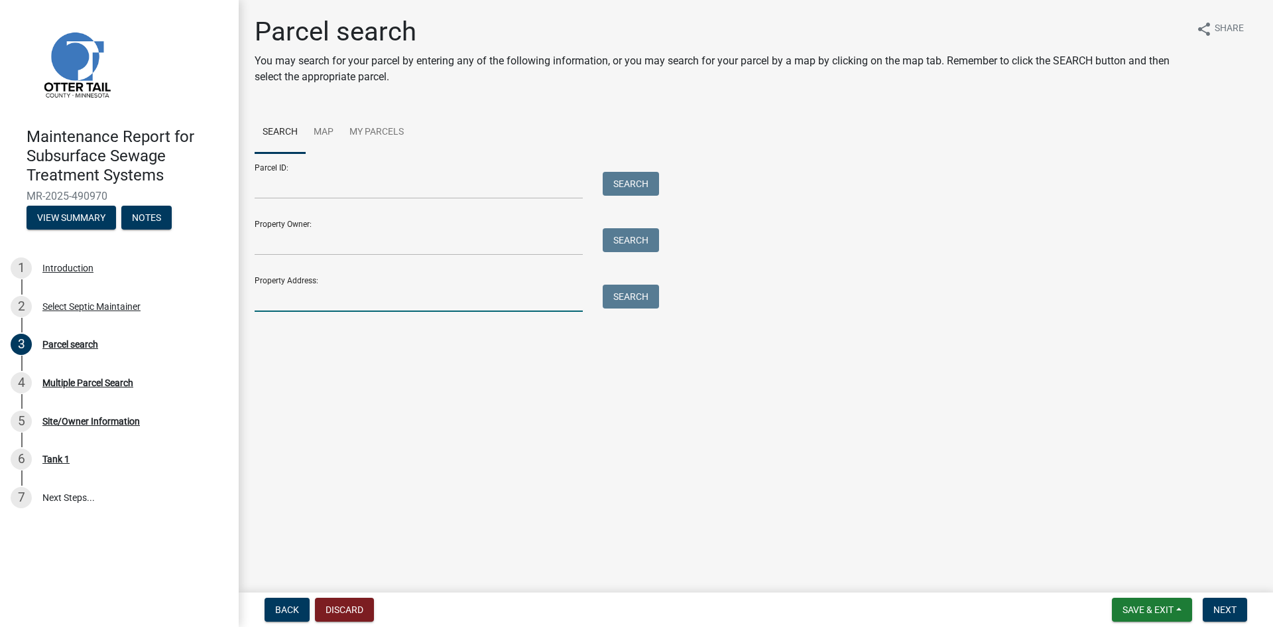
click at [330, 306] on input "Property Address:" at bounding box center [419, 297] width 328 height 27
type input "48344"
click at [633, 296] on button "Search" at bounding box center [631, 296] width 56 height 24
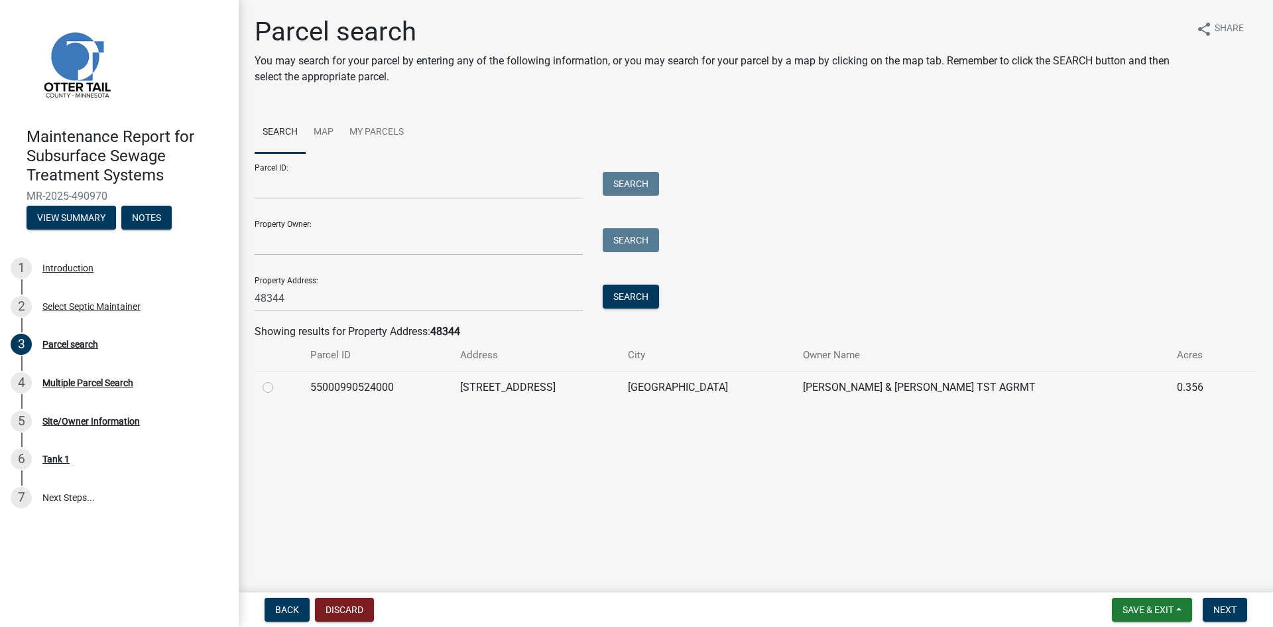
click at [278, 379] on label at bounding box center [278, 379] width 0 height 0
click at [278, 387] on input "radio" at bounding box center [282, 383] width 9 height 9
radio input "true"
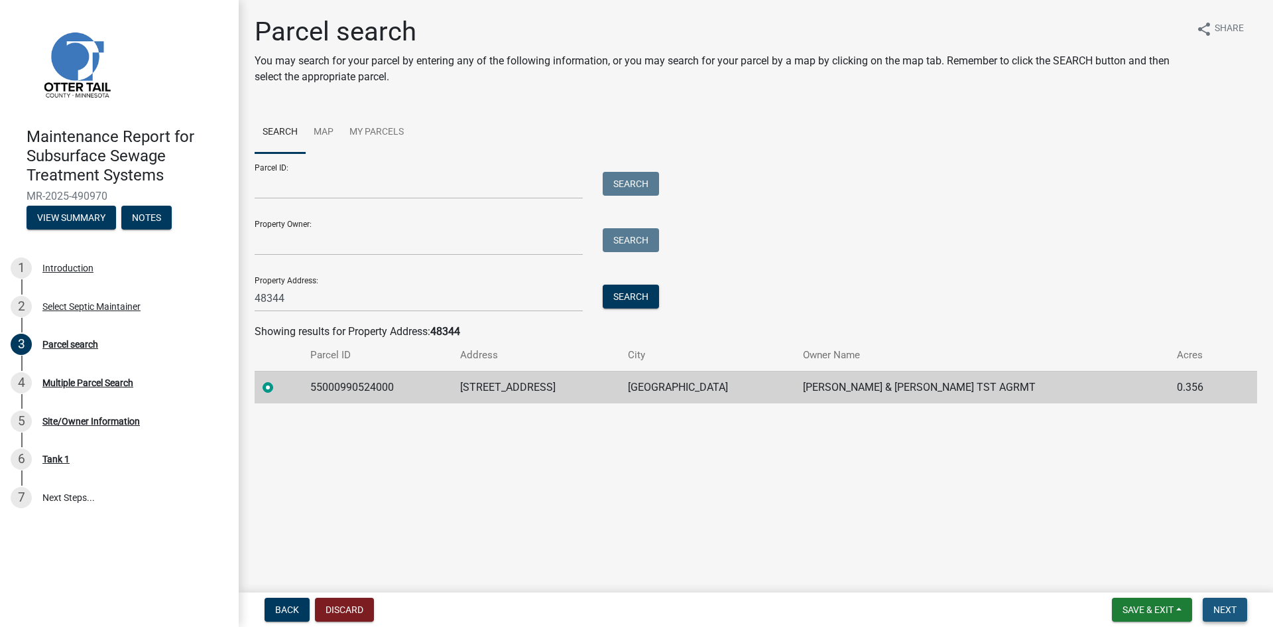
click at [1231, 607] on span "Next" at bounding box center [1224, 609] width 23 height 11
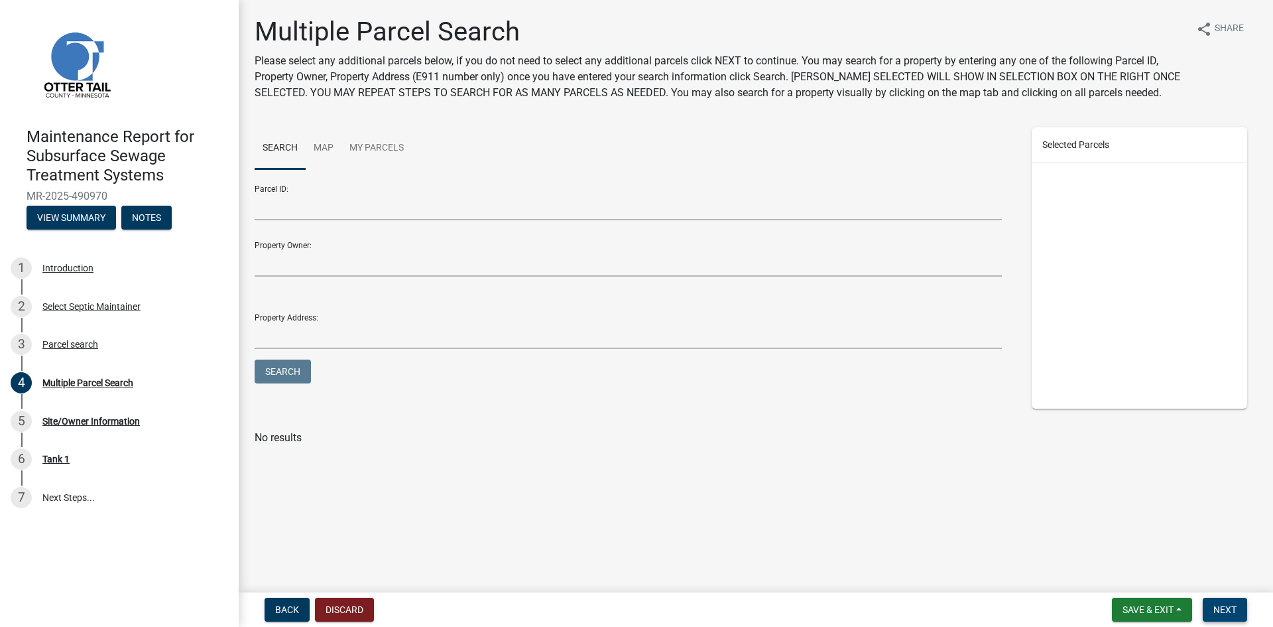
click at [1231, 607] on span "Next" at bounding box center [1224, 609] width 23 height 11
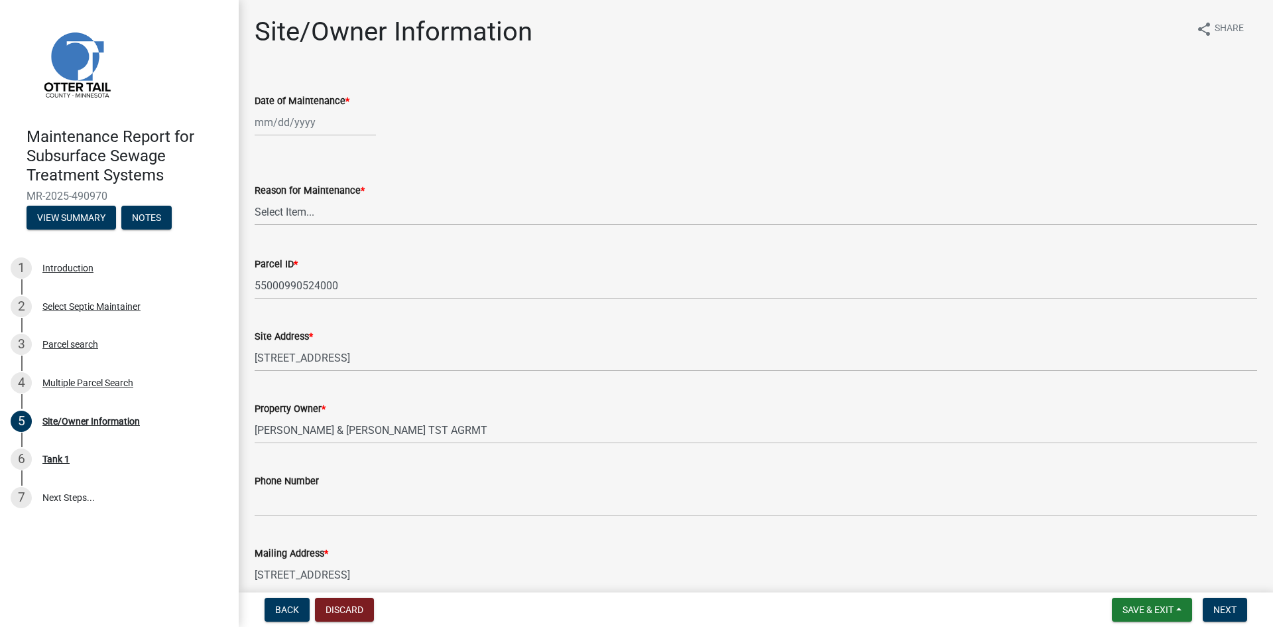
click at [263, 118] on div at bounding box center [315, 122] width 121 height 27
select select "10"
select select "2025"
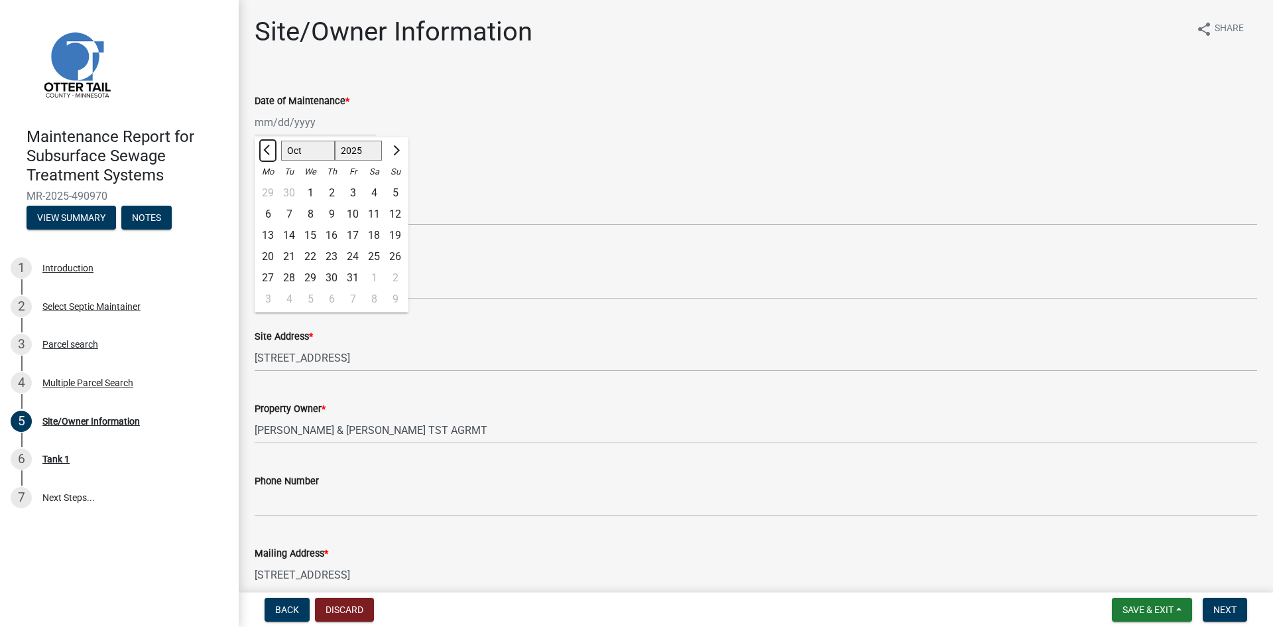
click at [264, 145] on button "Previous month" at bounding box center [268, 150] width 16 height 21
select select "9"
click at [287, 273] on div "30" at bounding box center [288, 277] width 21 height 21
type input "[DATE]"
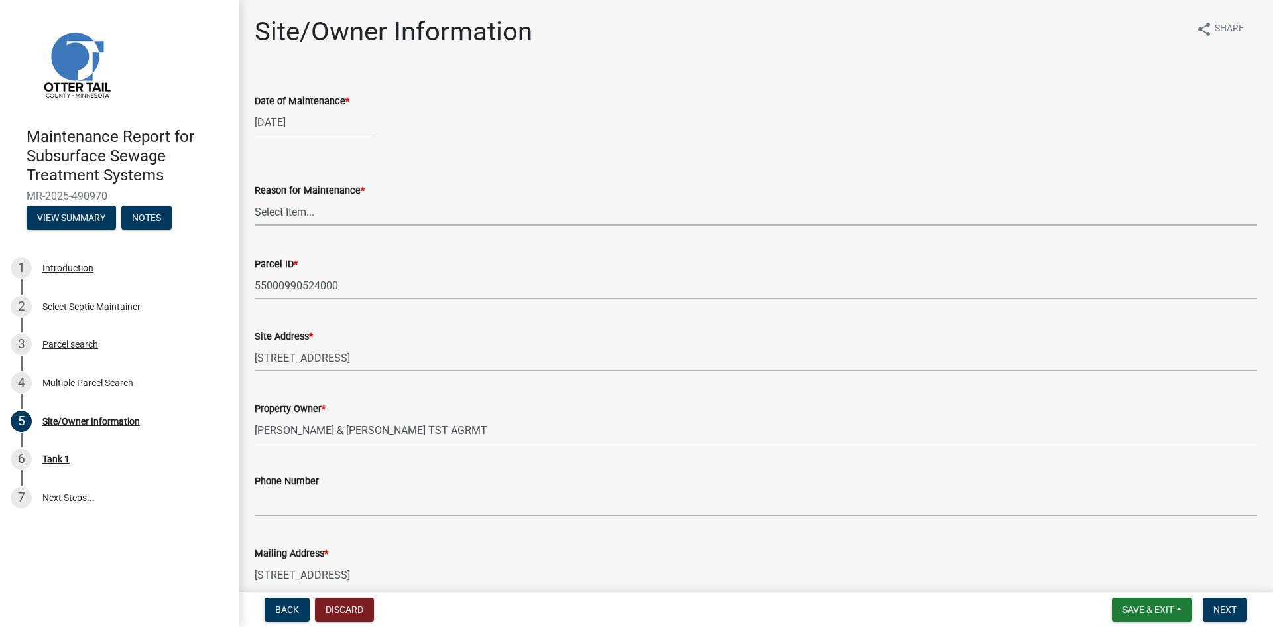
click at [287, 215] on select "Select Item... Called Routine Other" at bounding box center [756, 211] width 1003 height 27
click at [255, 198] on select "Select Item... Called Routine Other" at bounding box center [756, 211] width 1003 height 27
select select "3ac72b63-7b21-42e4-8192-806faae7a4f1"
click at [1213, 612] on span "Next" at bounding box center [1224, 609] width 23 height 11
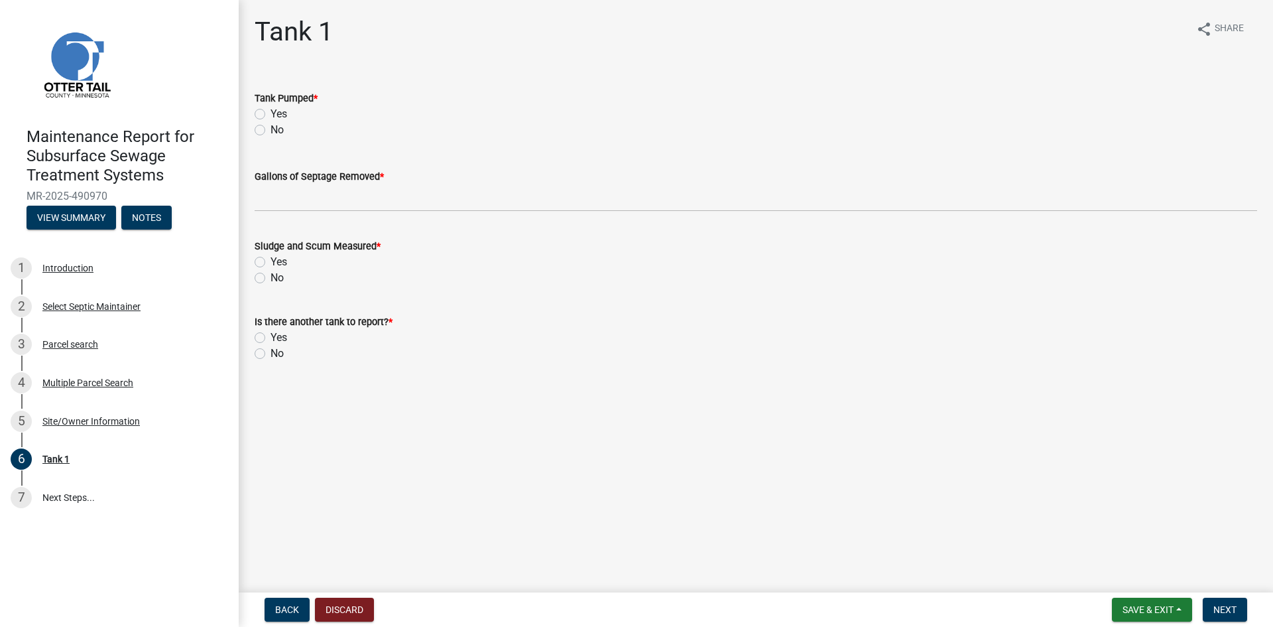
click at [271, 119] on label "Yes" at bounding box center [279, 114] width 17 height 16
click at [271, 115] on input "Yes" at bounding box center [275, 110] width 9 height 9
radio input "true"
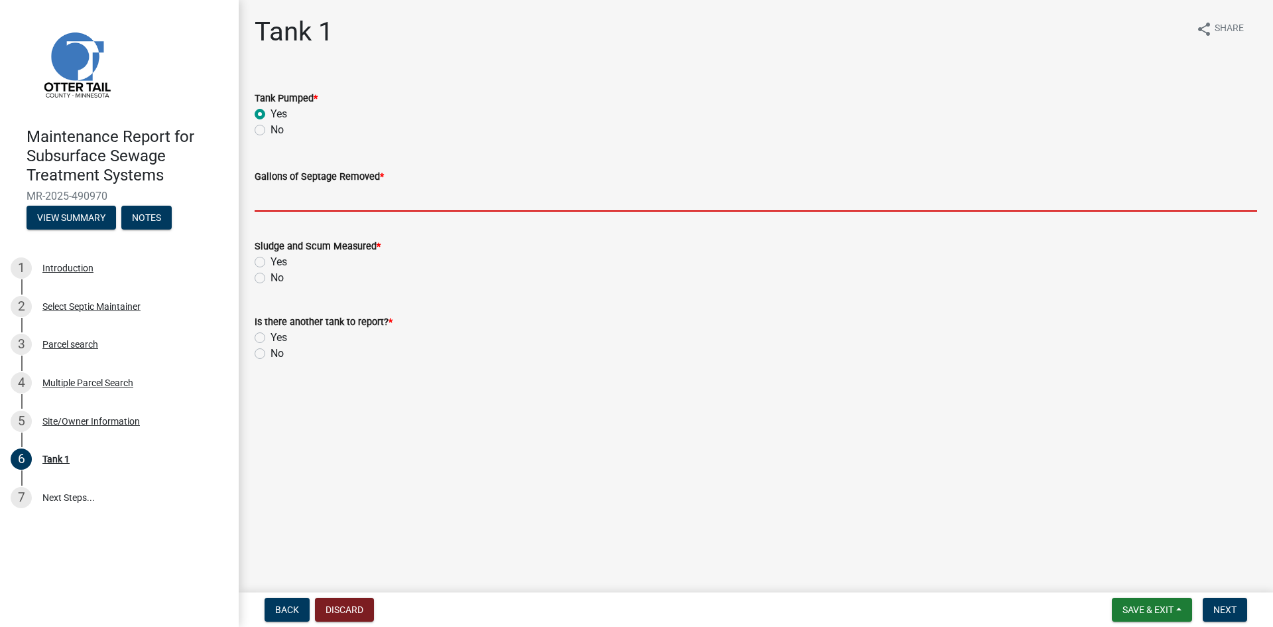
click at [277, 208] on input "Gallons of Septage Removed *" at bounding box center [756, 197] width 1003 height 27
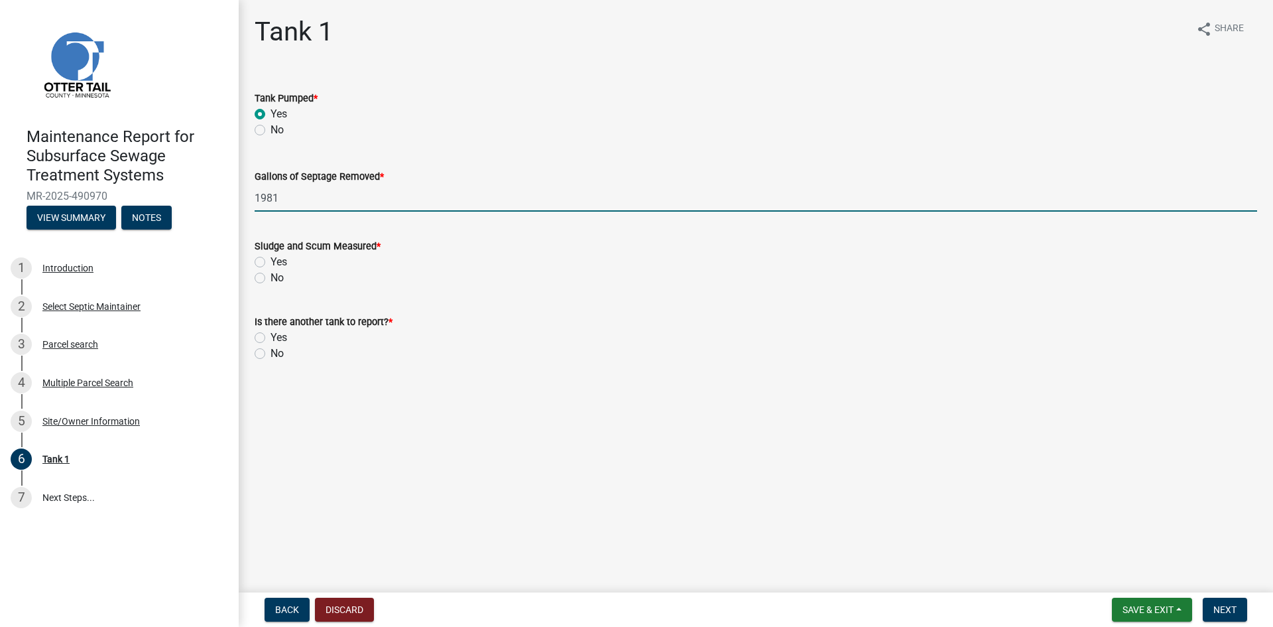
type input "1981"
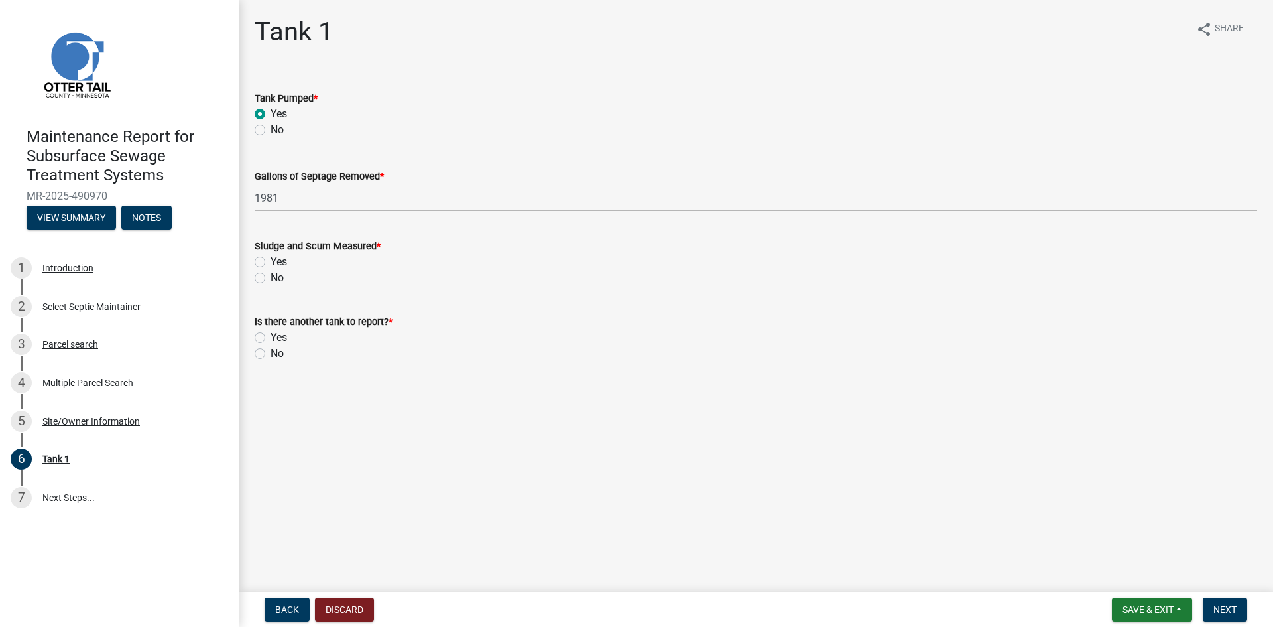
click at [271, 274] on label "No" at bounding box center [277, 278] width 13 height 16
click at [271, 274] on input "No" at bounding box center [275, 274] width 9 height 9
radio input "true"
click at [271, 351] on label "No" at bounding box center [277, 353] width 13 height 16
click at [271, 351] on input "No" at bounding box center [275, 349] width 9 height 9
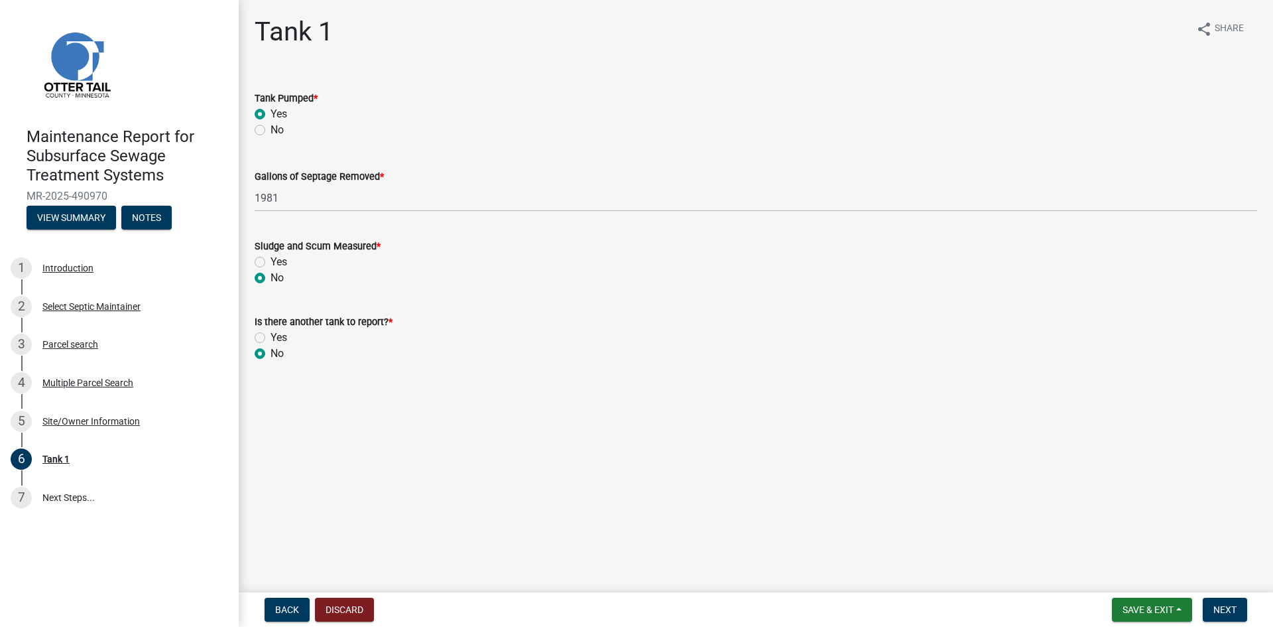
radio input "true"
click at [1218, 605] on span "Next" at bounding box center [1224, 609] width 23 height 11
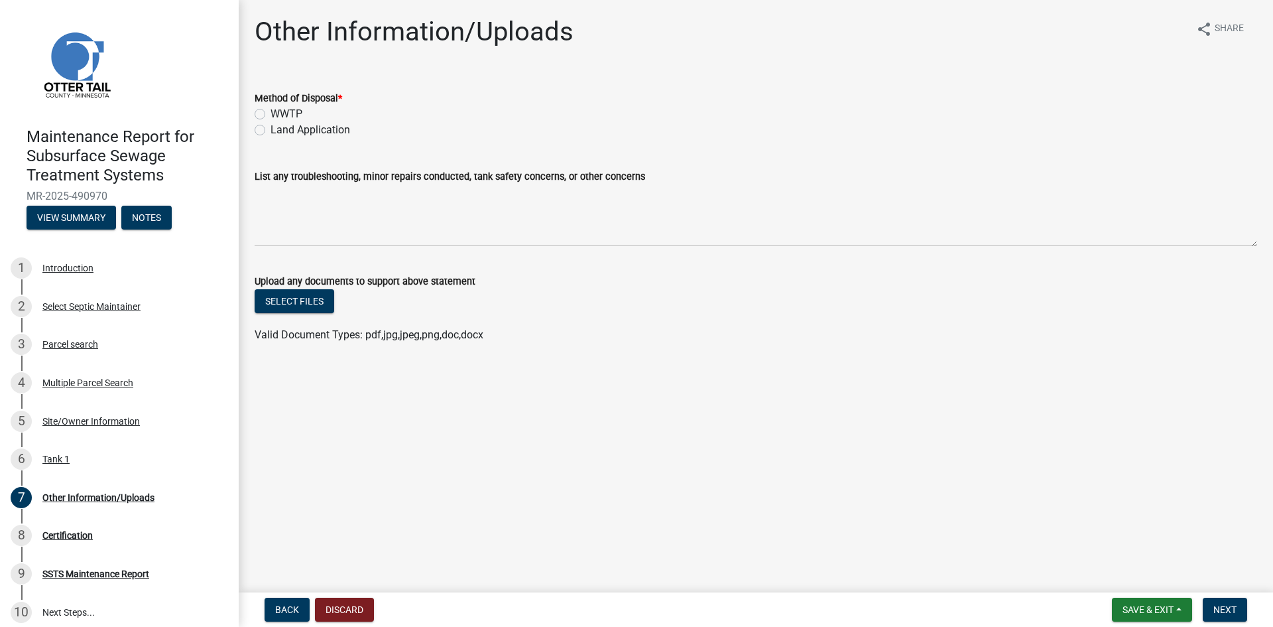
click at [323, 131] on label "Land Application" at bounding box center [311, 130] width 80 height 16
click at [279, 131] on input "Land Application" at bounding box center [275, 126] width 9 height 9
radio input "true"
click at [1242, 608] on button "Next" at bounding box center [1225, 609] width 44 height 24
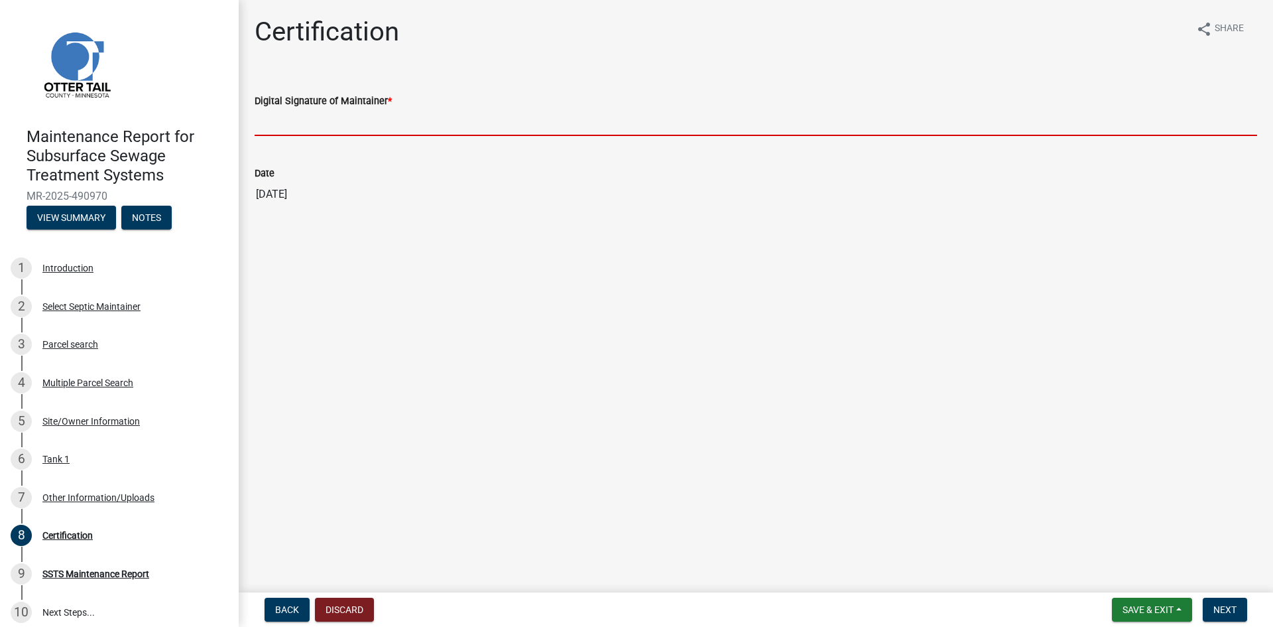
click at [350, 118] on input "Digital Signature of Maintainer *" at bounding box center [756, 122] width 1003 height 27
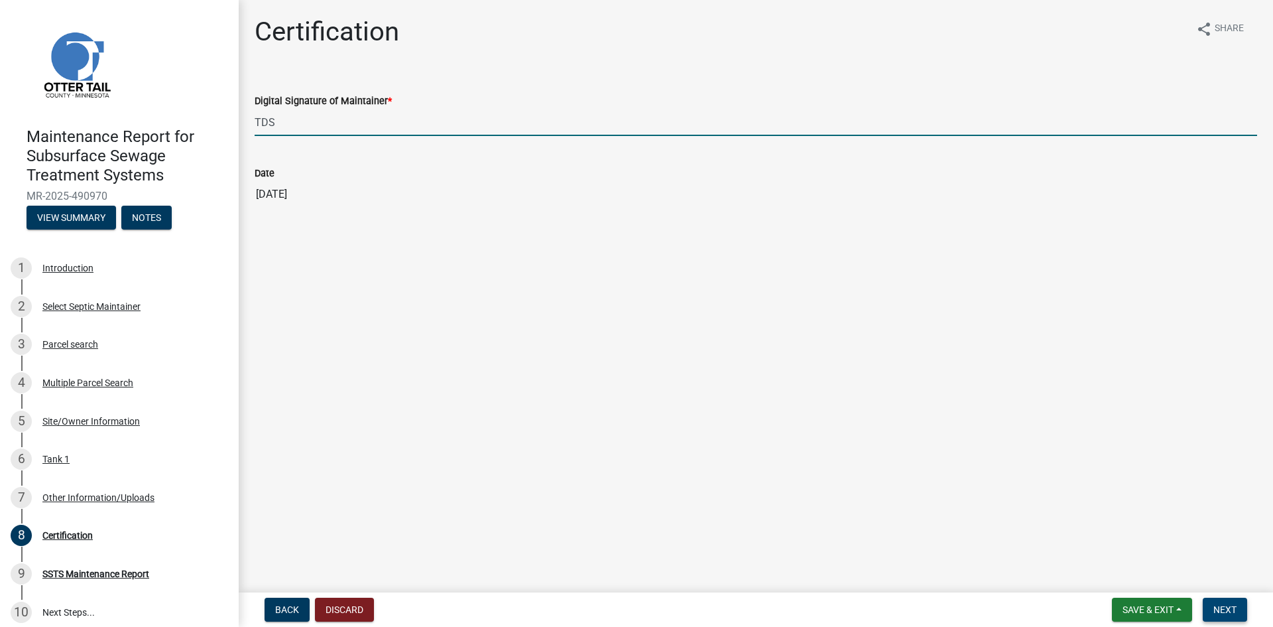
type input "TDS"
click at [1226, 610] on span "Next" at bounding box center [1224, 609] width 23 height 11
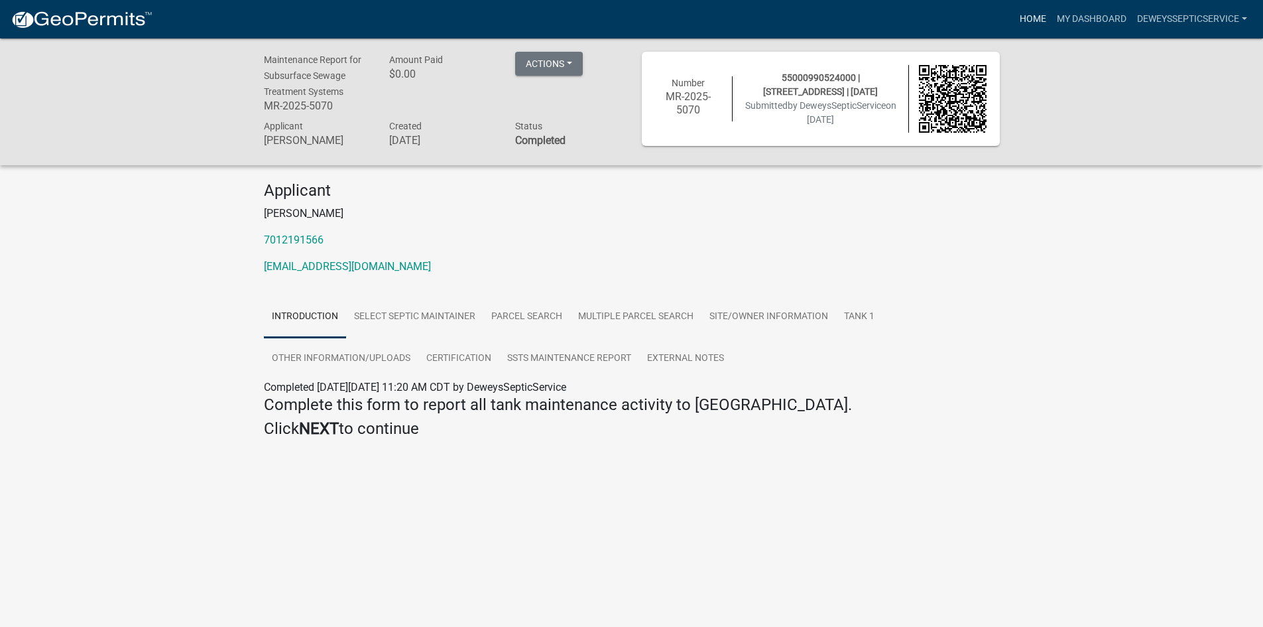
click at [1033, 21] on link "Home" at bounding box center [1032, 19] width 37 height 25
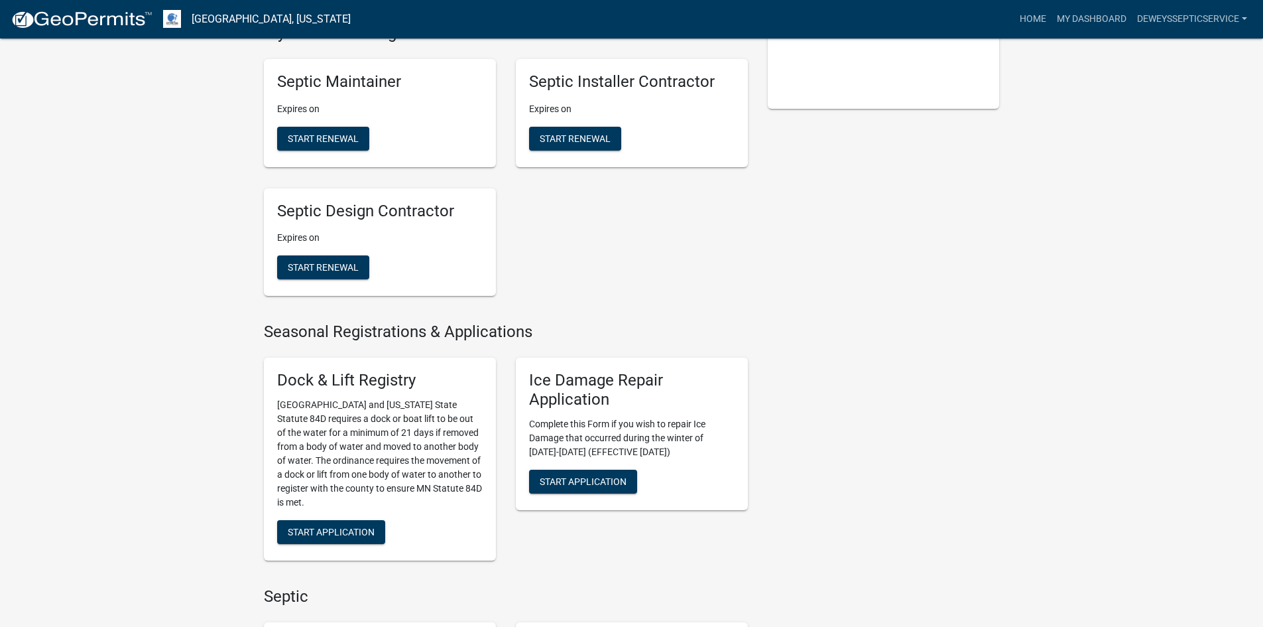
scroll to position [597, 0]
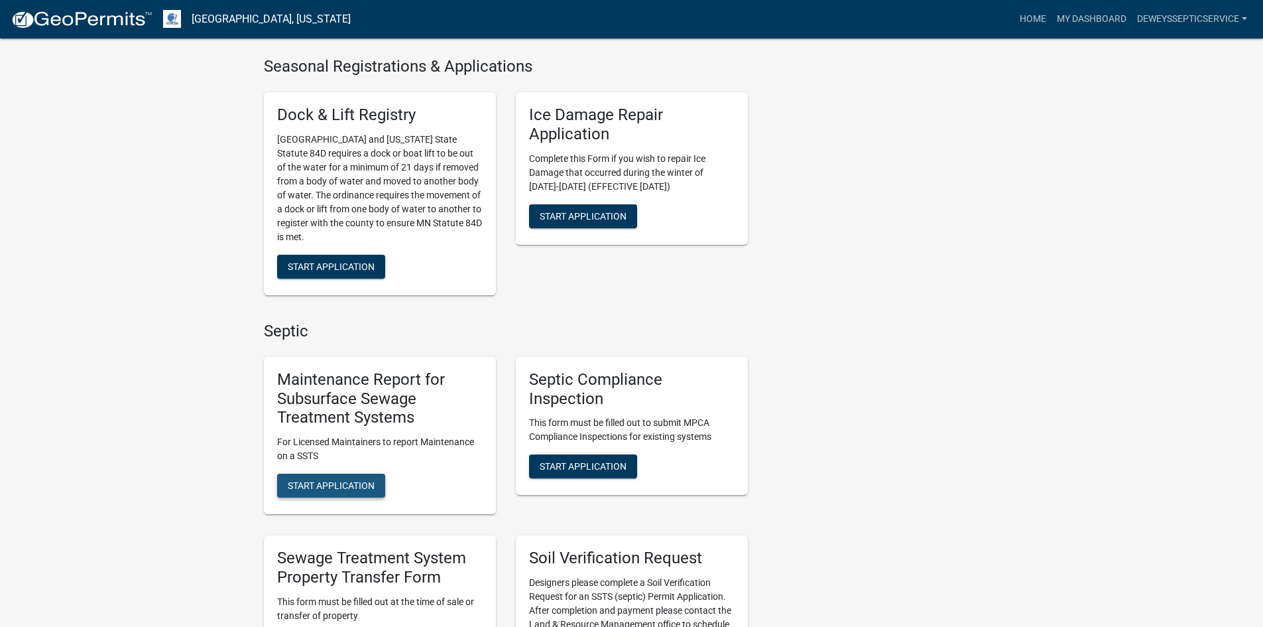
click at [312, 485] on span "Start Application" at bounding box center [331, 485] width 87 height 11
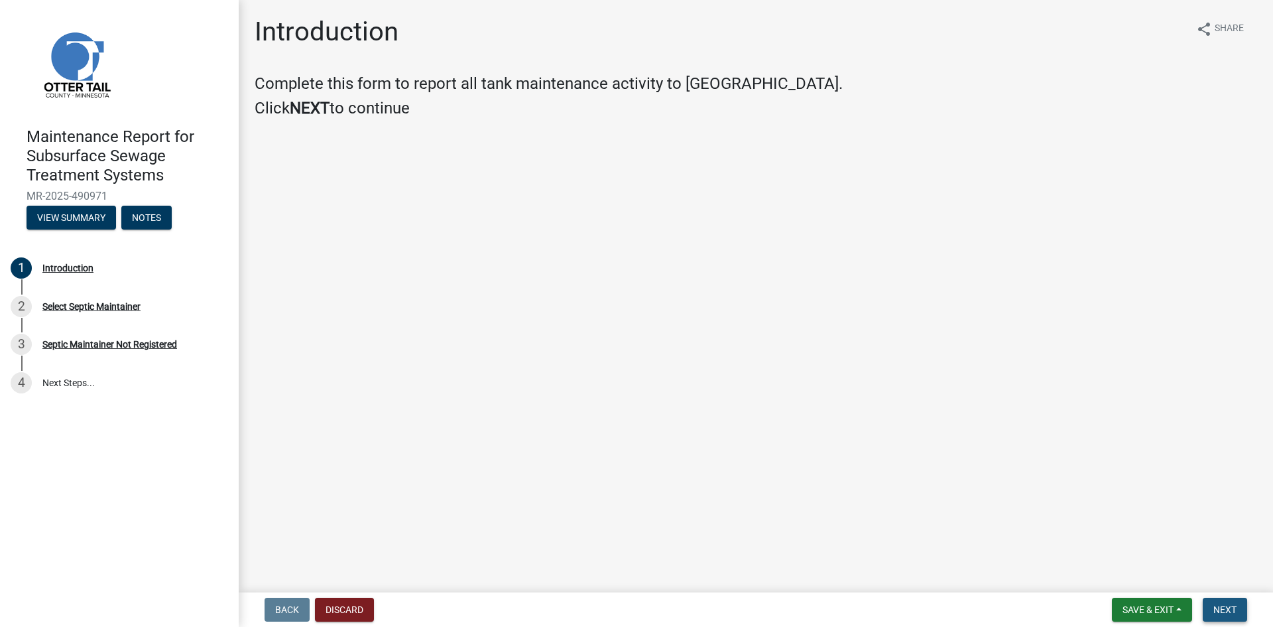
click at [1215, 605] on span "Next" at bounding box center [1224, 609] width 23 height 11
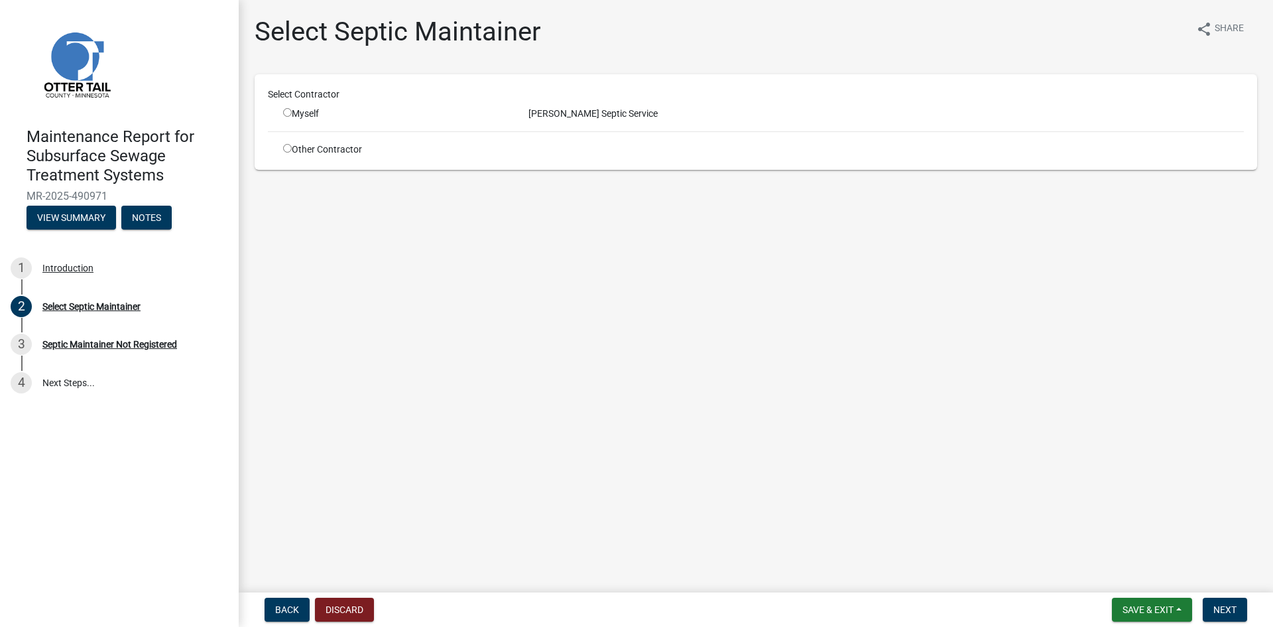
click at [289, 115] on input "radio" at bounding box center [287, 112] width 9 height 9
radio input "true"
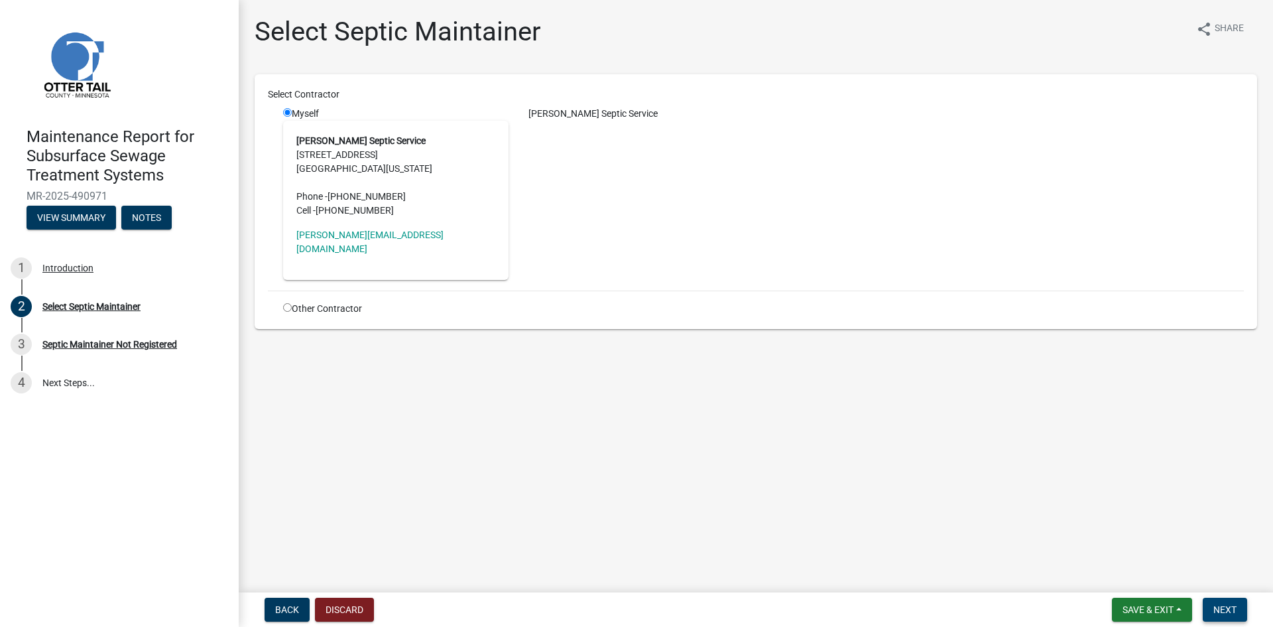
click at [1225, 606] on span "Next" at bounding box center [1224, 609] width 23 height 11
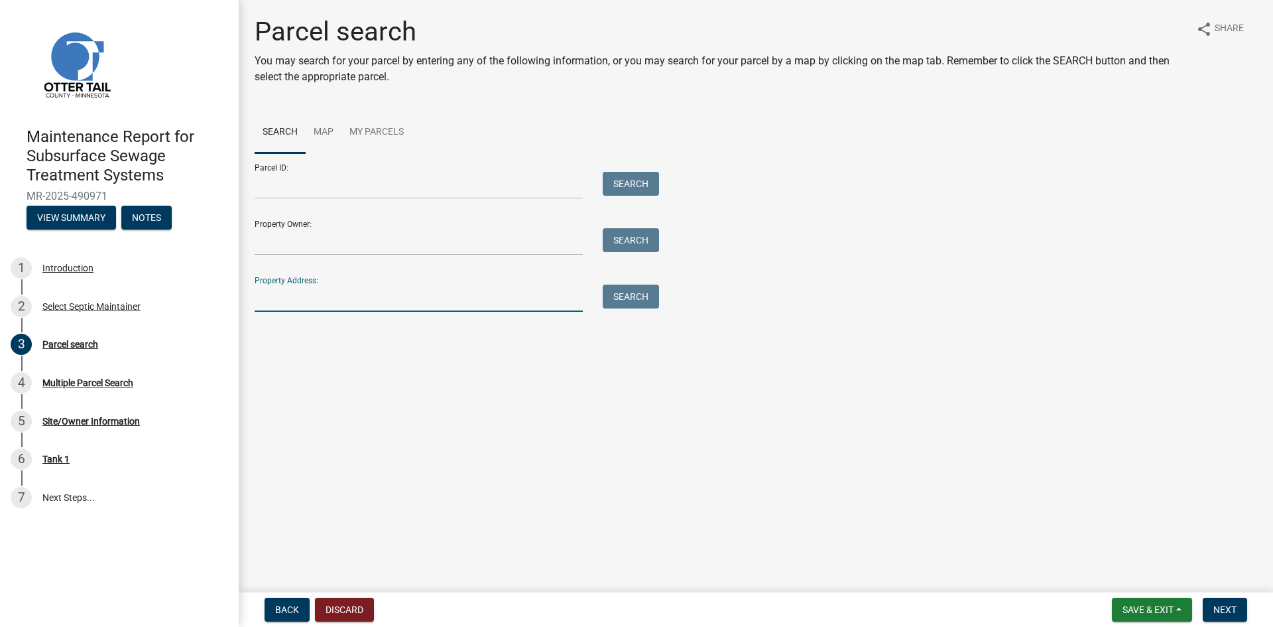
click at [320, 305] on input "Property Address:" at bounding box center [419, 297] width 328 height 27
type input "23371"
click at [658, 294] on button "Search" at bounding box center [631, 296] width 56 height 24
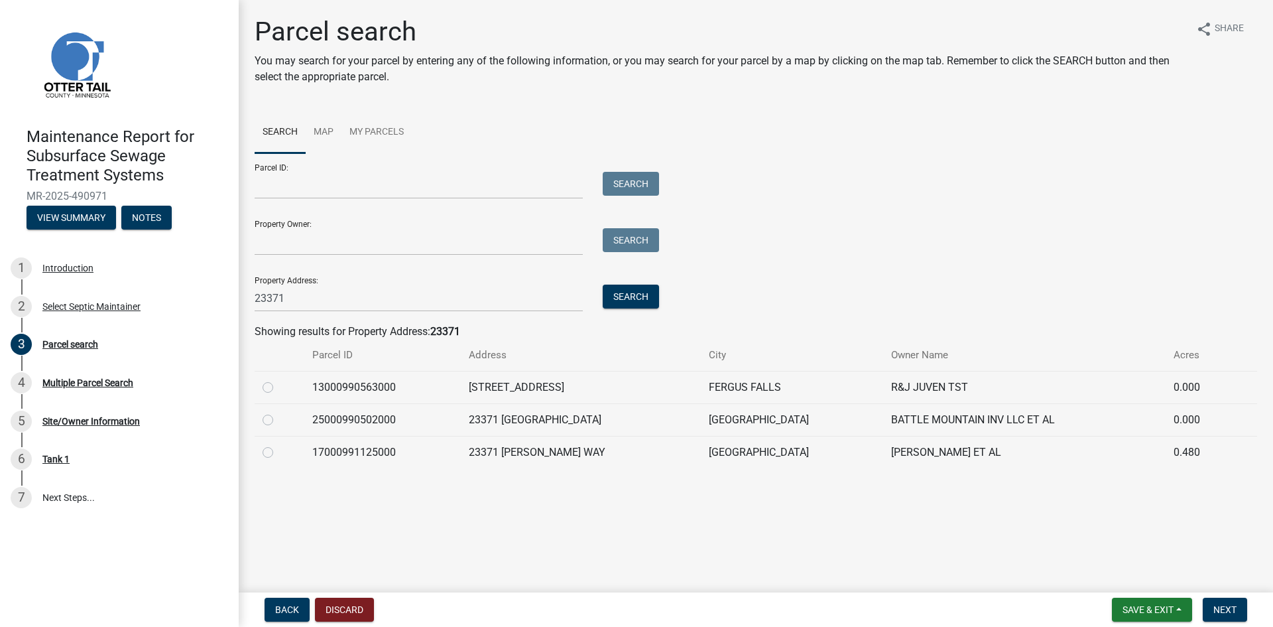
click at [278, 444] on label at bounding box center [278, 444] width 0 height 0
click at [278, 453] on input "radio" at bounding box center [282, 448] width 9 height 9
radio input "true"
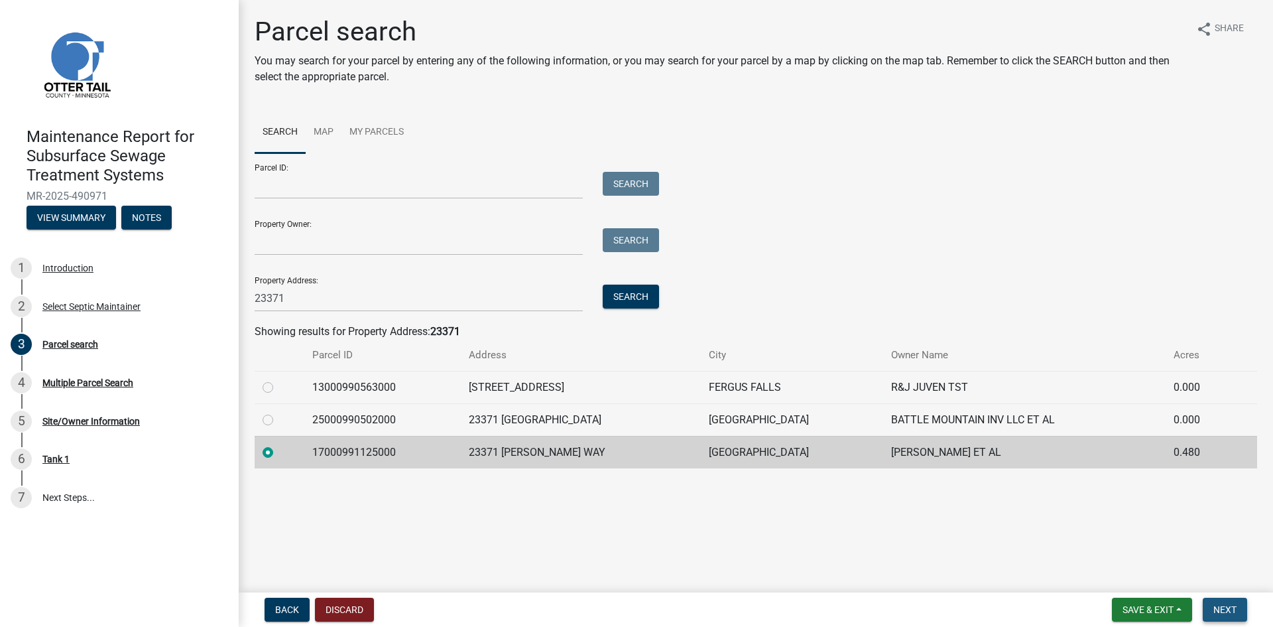
click at [1204, 609] on button "Next" at bounding box center [1225, 609] width 44 height 24
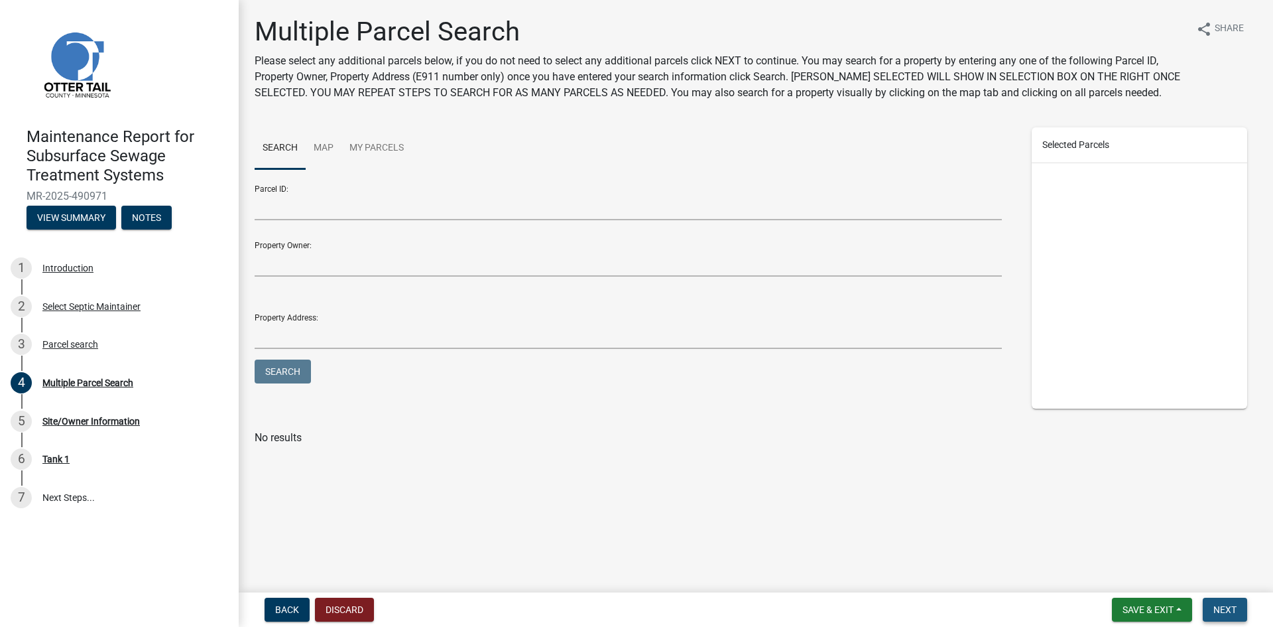
click at [1217, 609] on span "Next" at bounding box center [1224, 609] width 23 height 11
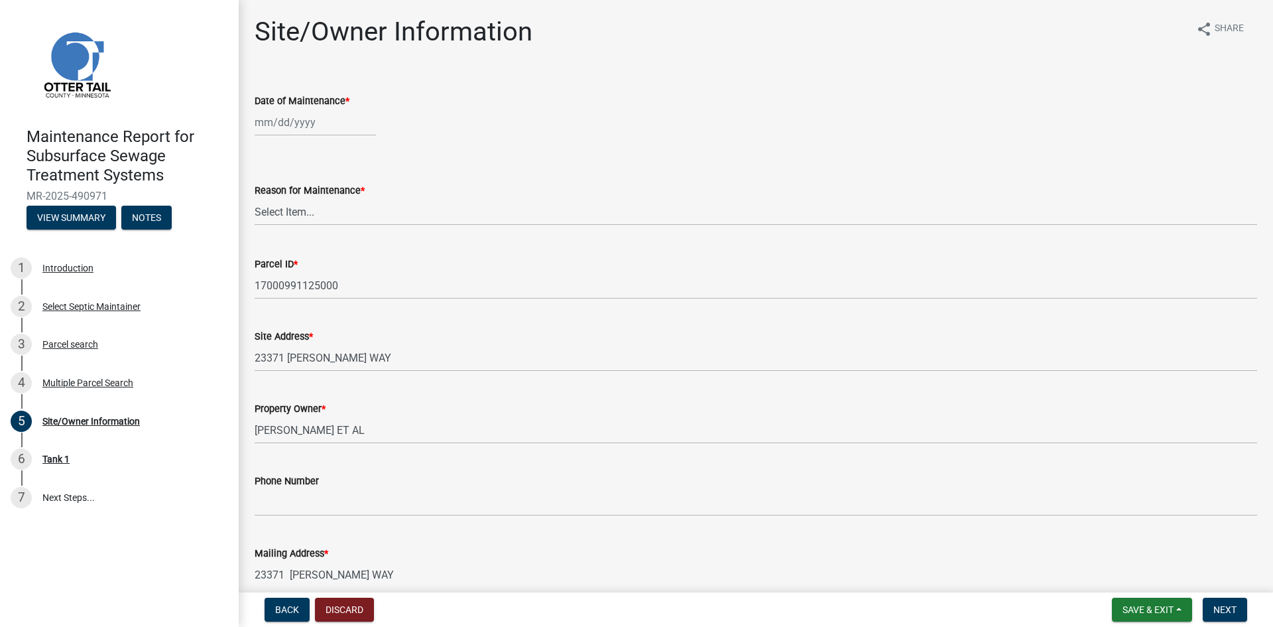
click at [278, 121] on div at bounding box center [315, 122] width 121 height 27
select select "10"
select select "2025"
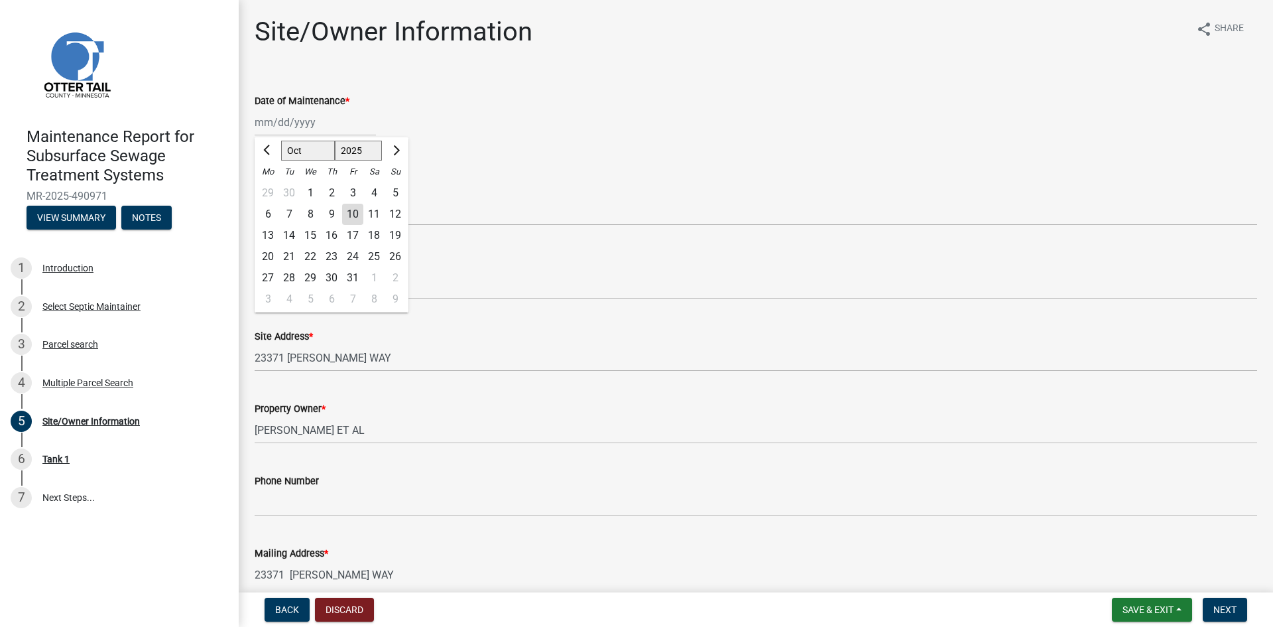
click at [306, 192] on div "1" at bounding box center [310, 192] width 21 height 21
type input "[DATE]"
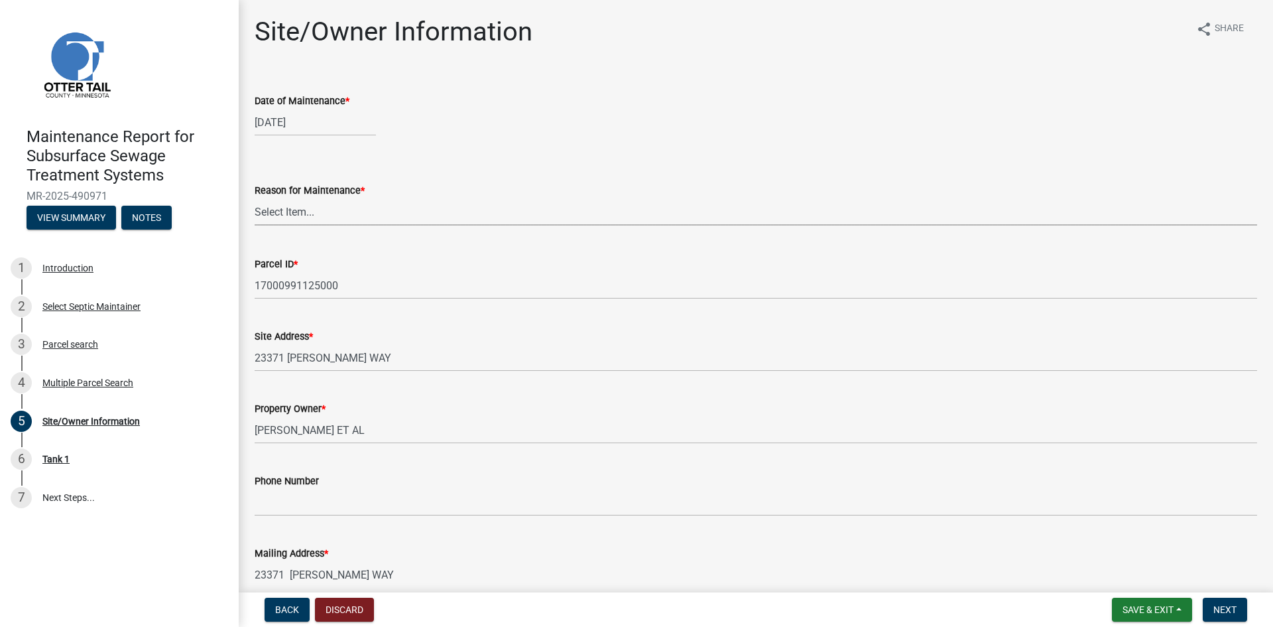
click at [296, 215] on select "Select Item... Called Routine Other" at bounding box center [756, 211] width 1003 height 27
click at [255, 198] on select "Select Item... Called Routine Other" at bounding box center [756, 211] width 1003 height 27
select select "3ac72b63-7b21-42e4-8192-806faae7a4f1"
click at [1221, 609] on span "Next" at bounding box center [1224, 609] width 23 height 11
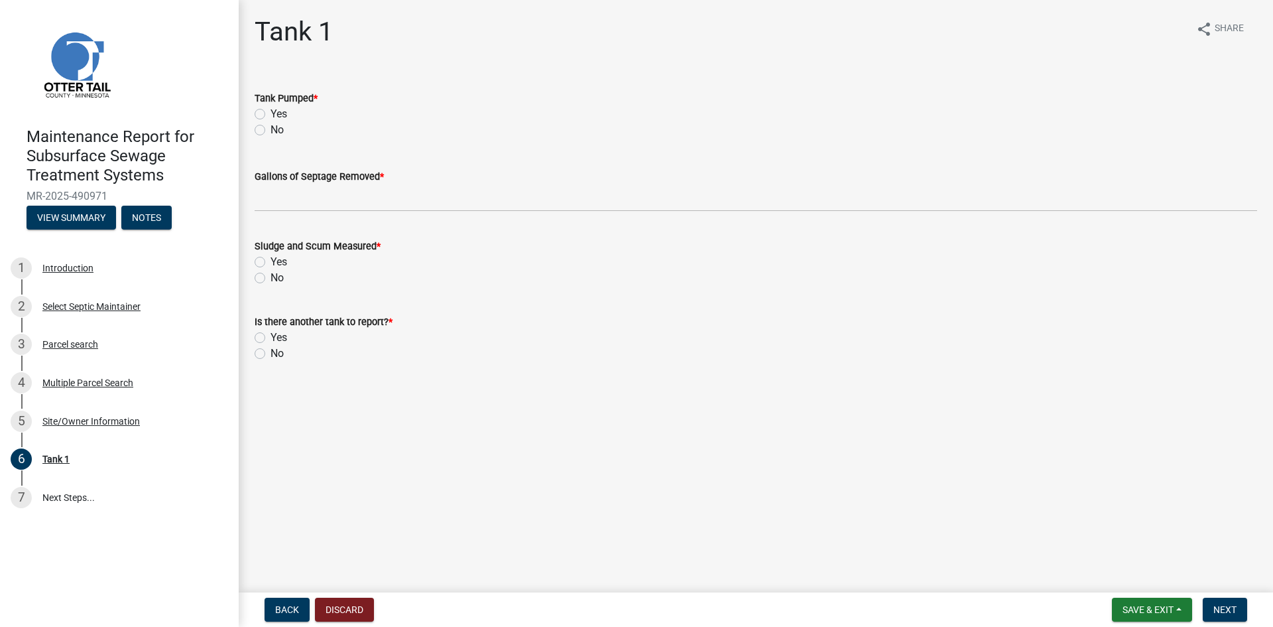
click at [271, 115] on label "Yes" at bounding box center [279, 114] width 17 height 16
click at [271, 115] on input "Yes" at bounding box center [275, 110] width 9 height 9
radio input "true"
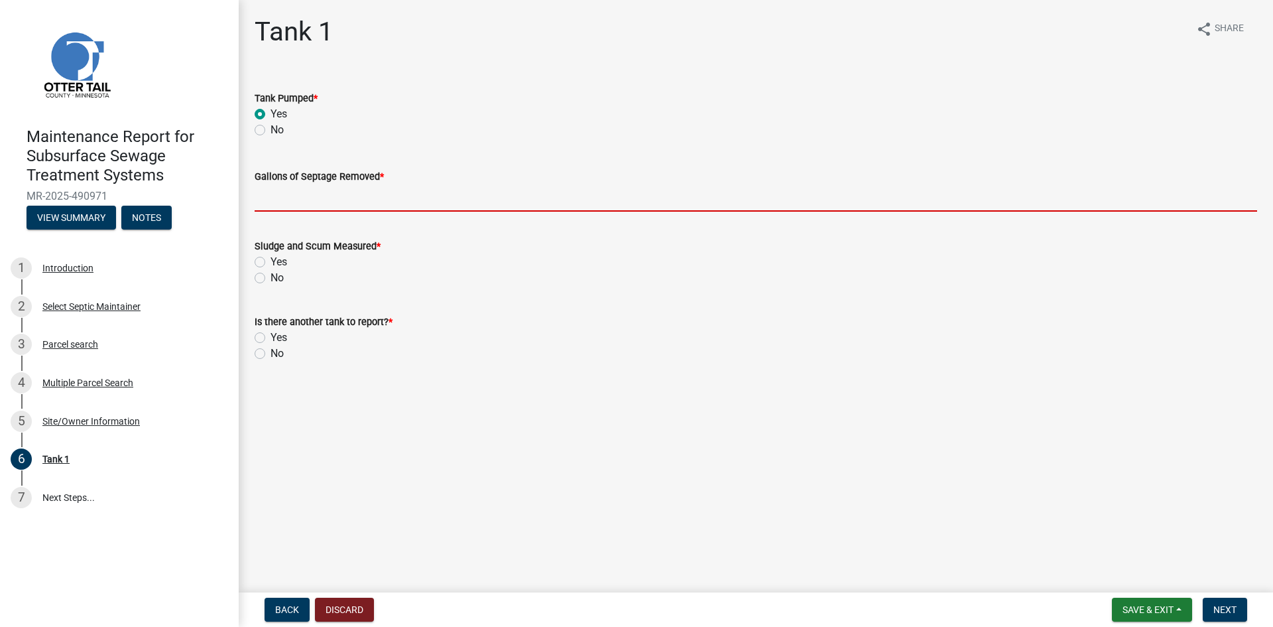
click at [271, 206] on input "Gallons of Septage Removed *" at bounding box center [756, 197] width 1003 height 27
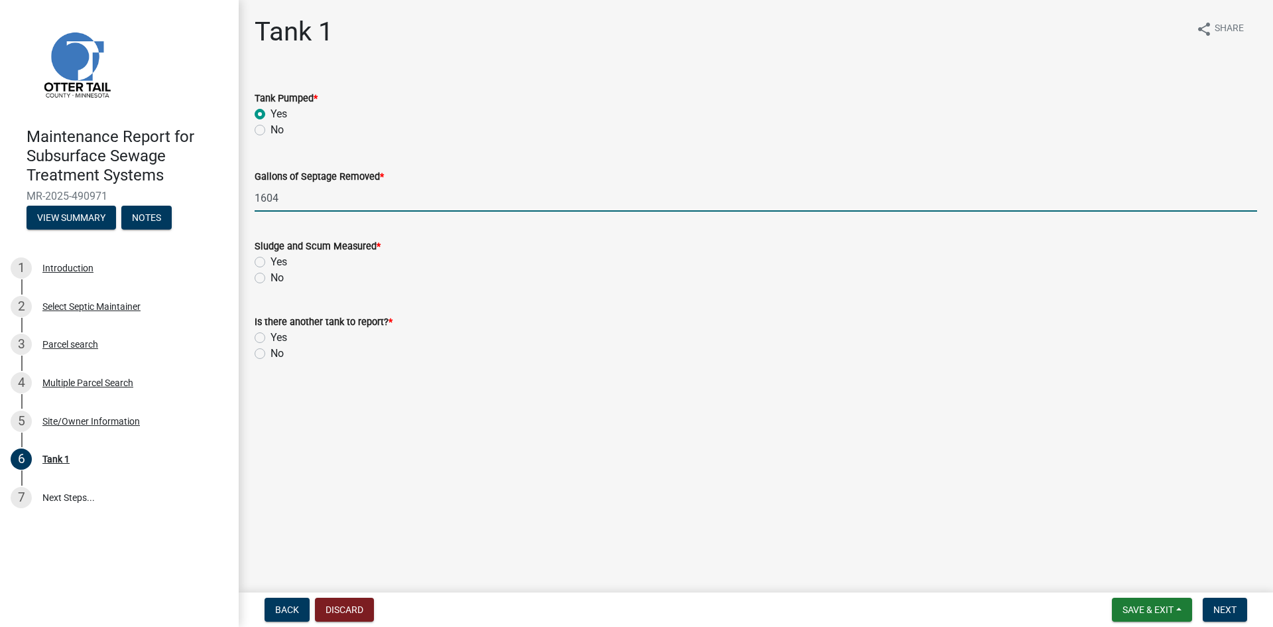
type input "1604"
drag, startPoint x: 261, startPoint y: 279, endPoint x: 260, endPoint y: 292, distance: 13.3
click at [271, 279] on label "No" at bounding box center [277, 278] width 13 height 16
click at [271, 278] on input "No" at bounding box center [275, 274] width 9 height 9
radio input "true"
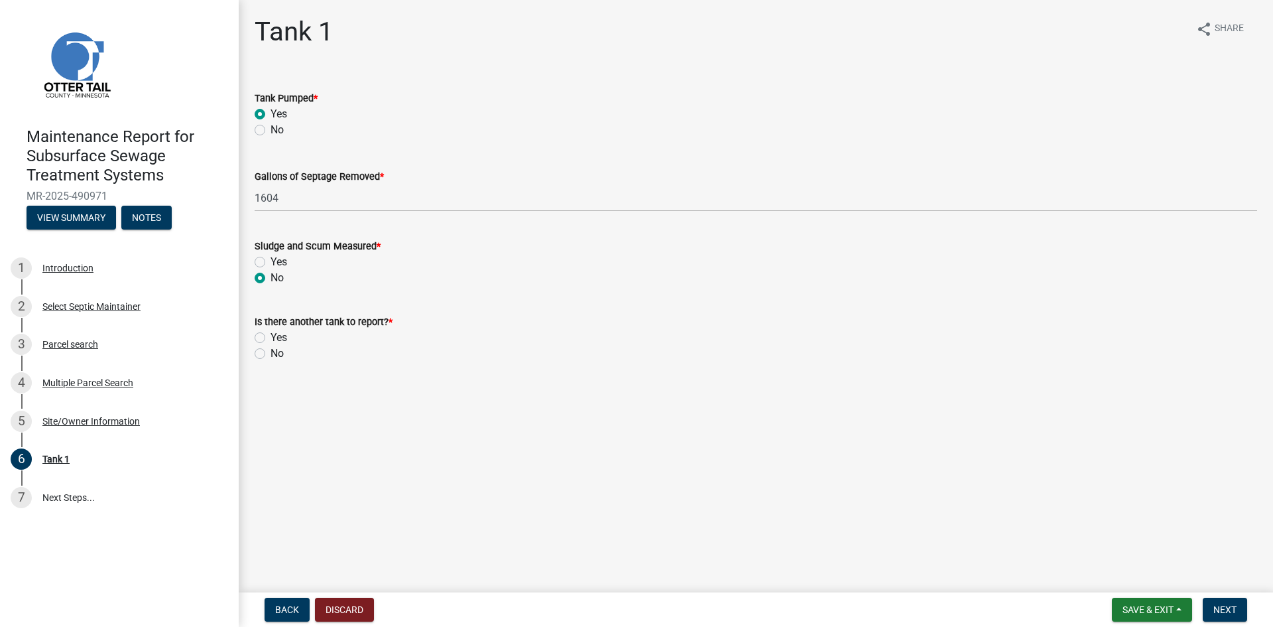
click at [271, 354] on label "No" at bounding box center [277, 353] width 13 height 16
click at [271, 354] on input "No" at bounding box center [275, 349] width 9 height 9
radio input "true"
click at [1243, 609] on button "Next" at bounding box center [1225, 609] width 44 height 24
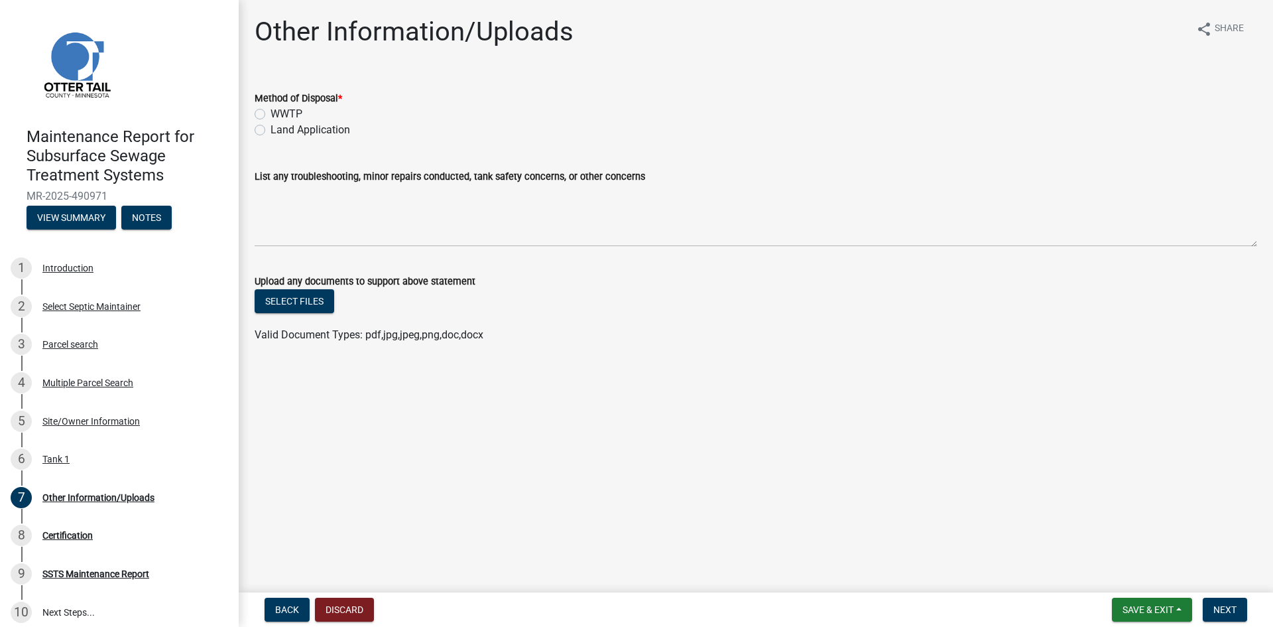
click at [320, 127] on label "Land Application" at bounding box center [311, 130] width 80 height 16
click at [279, 127] on input "Land Application" at bounding box center [275, 126] width 9 height 9
radio input "true"
click at [1227, 611] on span "Next" at bounding box center [1224, 609] width 23 height 11
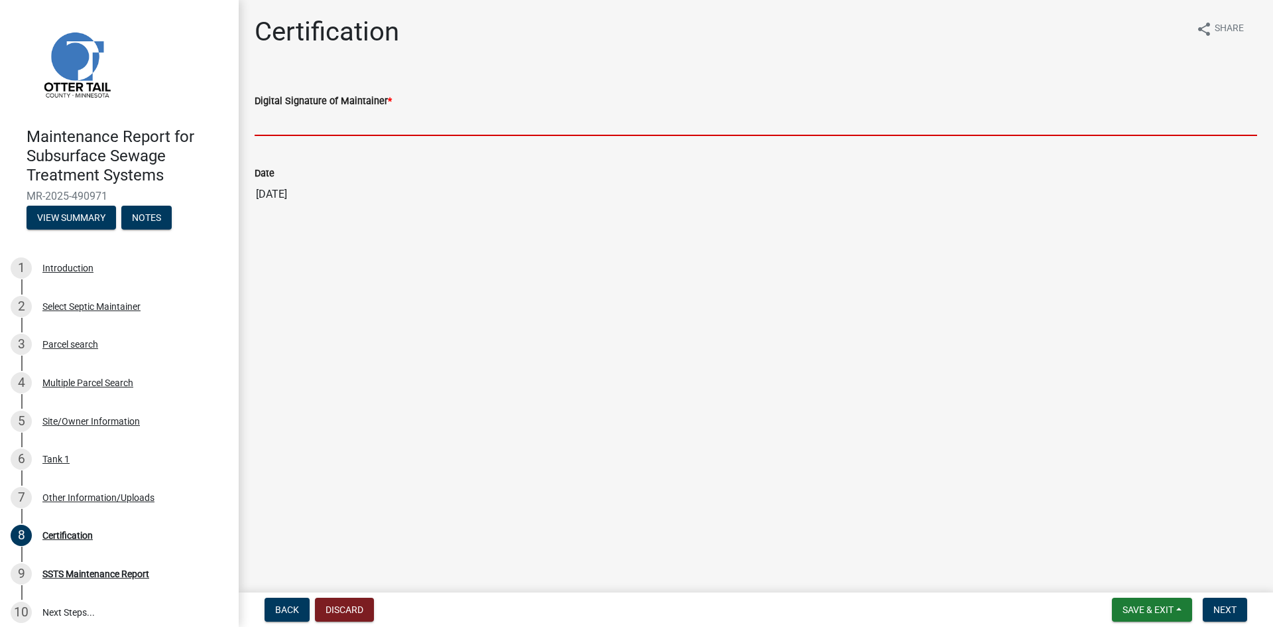
click at [375, 131] on input "Digital Signature of Maintainer *" at bounding box center [756, 122] width 1003 height 27
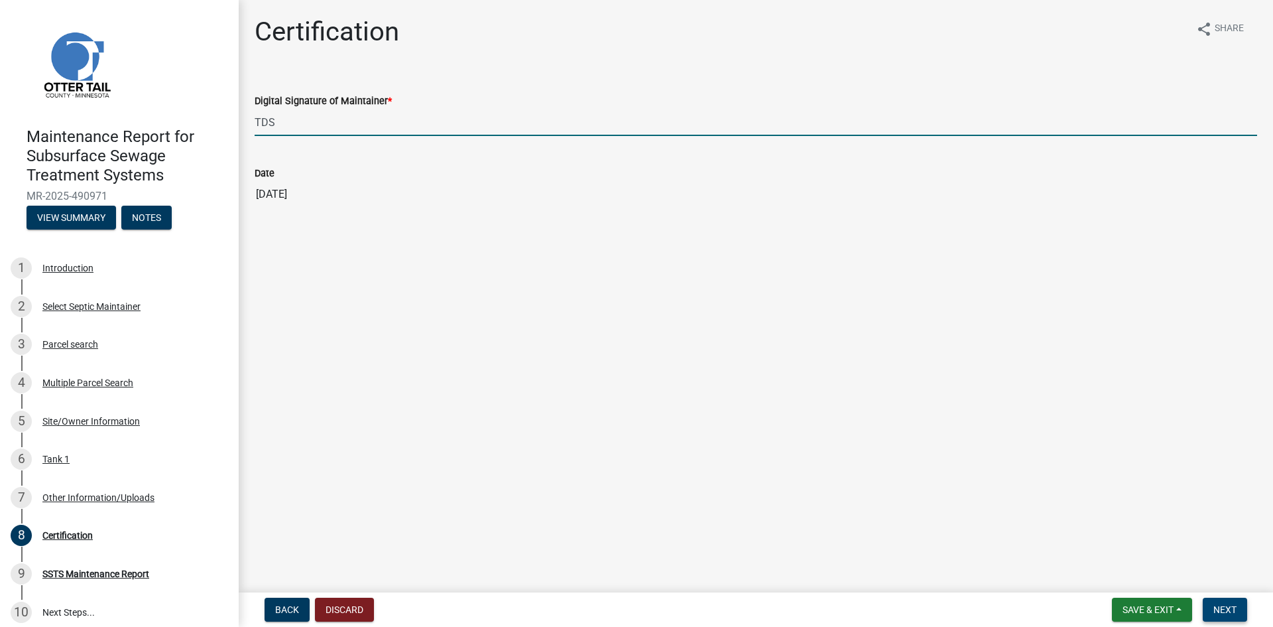
type input "TDS"
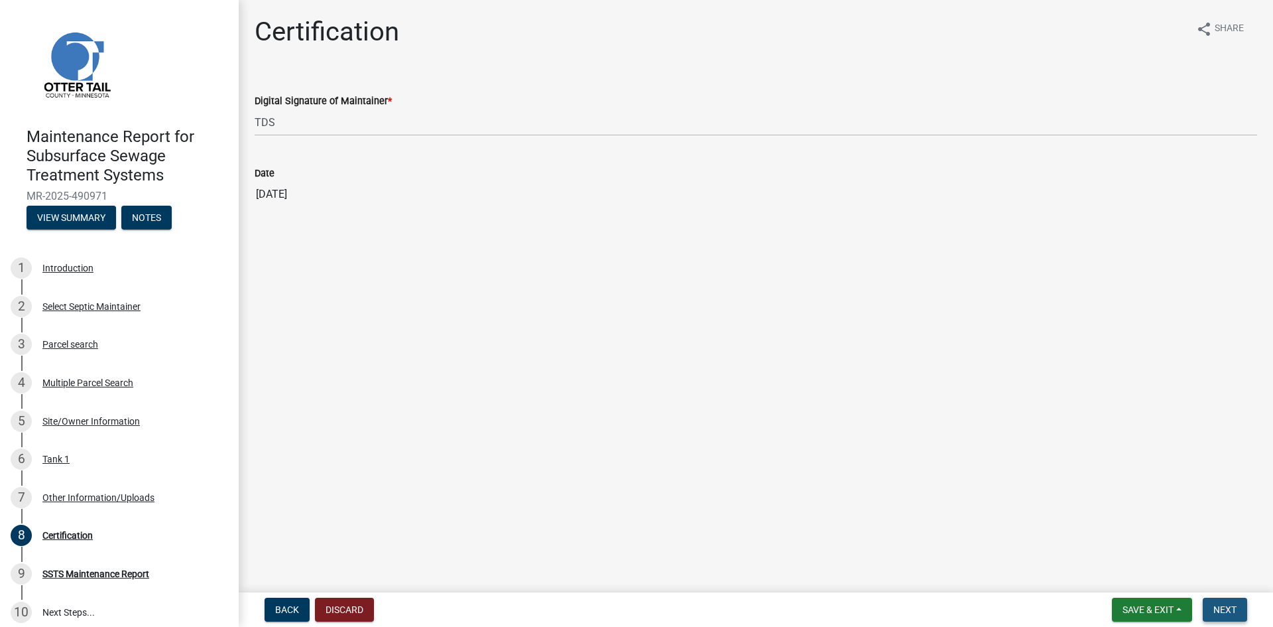
click at [1229, 605] on span "Next" at bounding box center [1224, 609] width 23 height 11
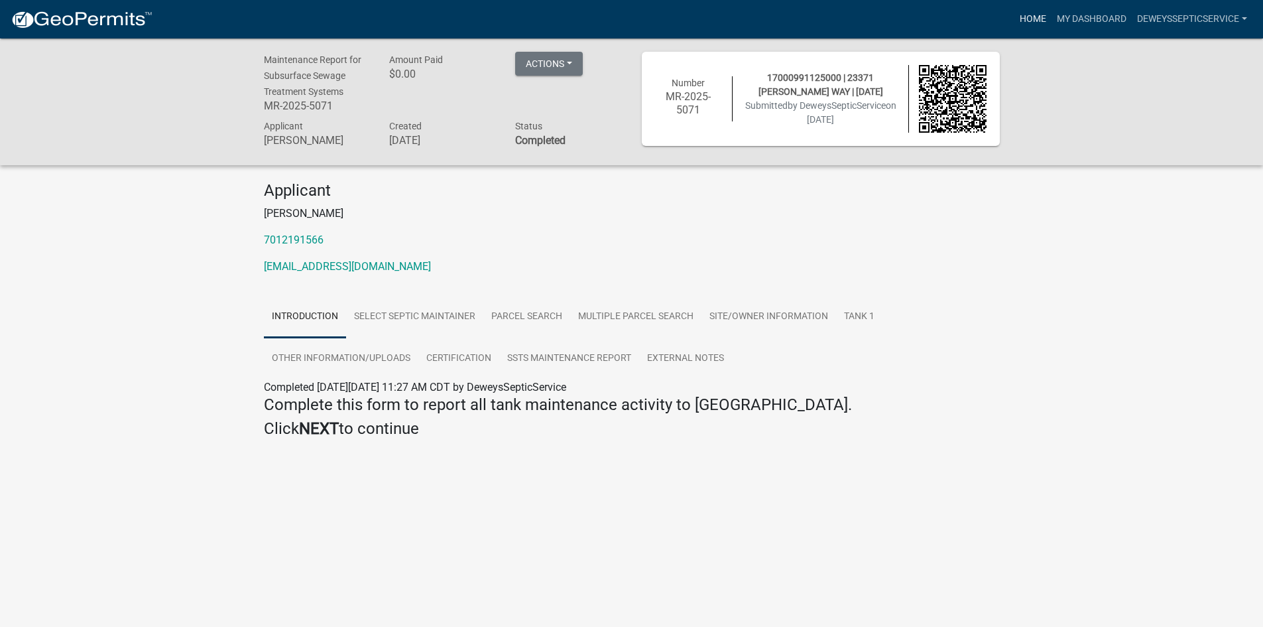
click at [1030, 20] on link "Home" at bounding box center [1032, 19] width 37 height 25
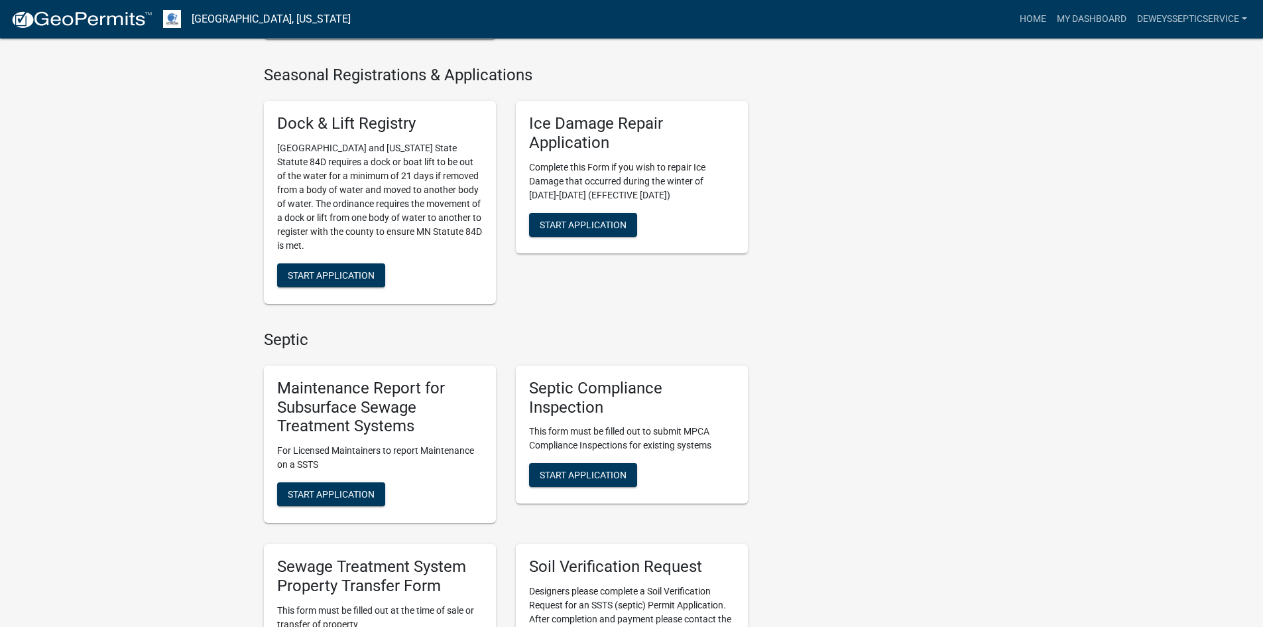
scroll to position [597, 0]
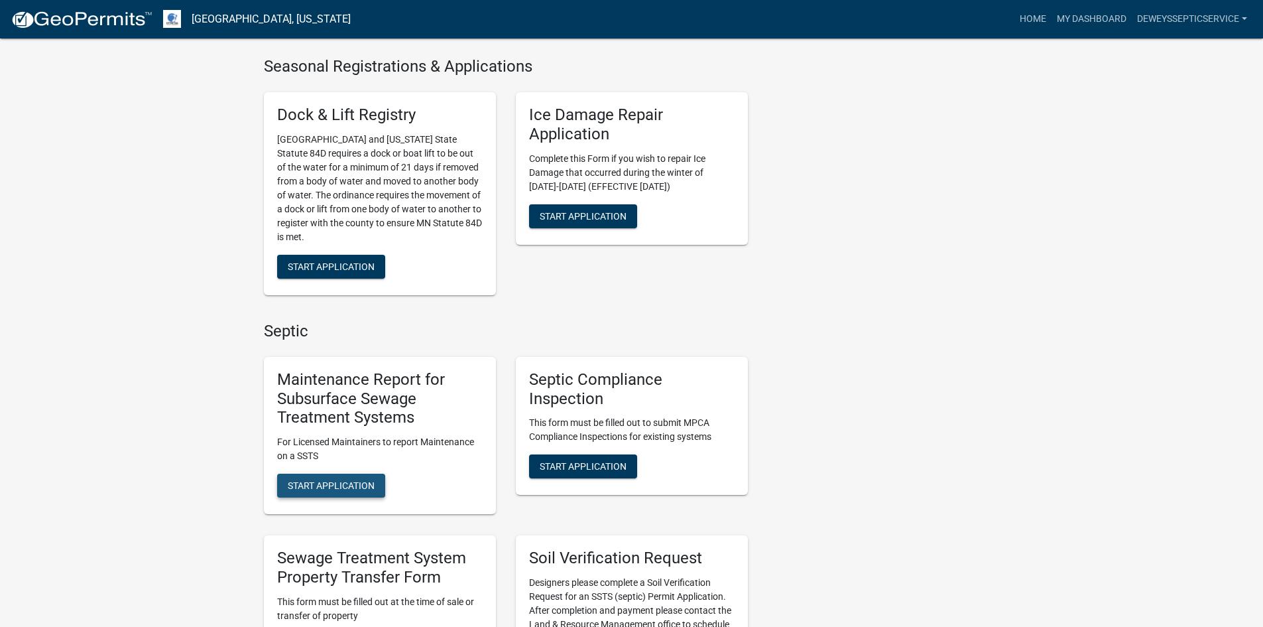
click at [350, 486] on span "Start Application" at bounding box center [331, 485] width 87 height 11
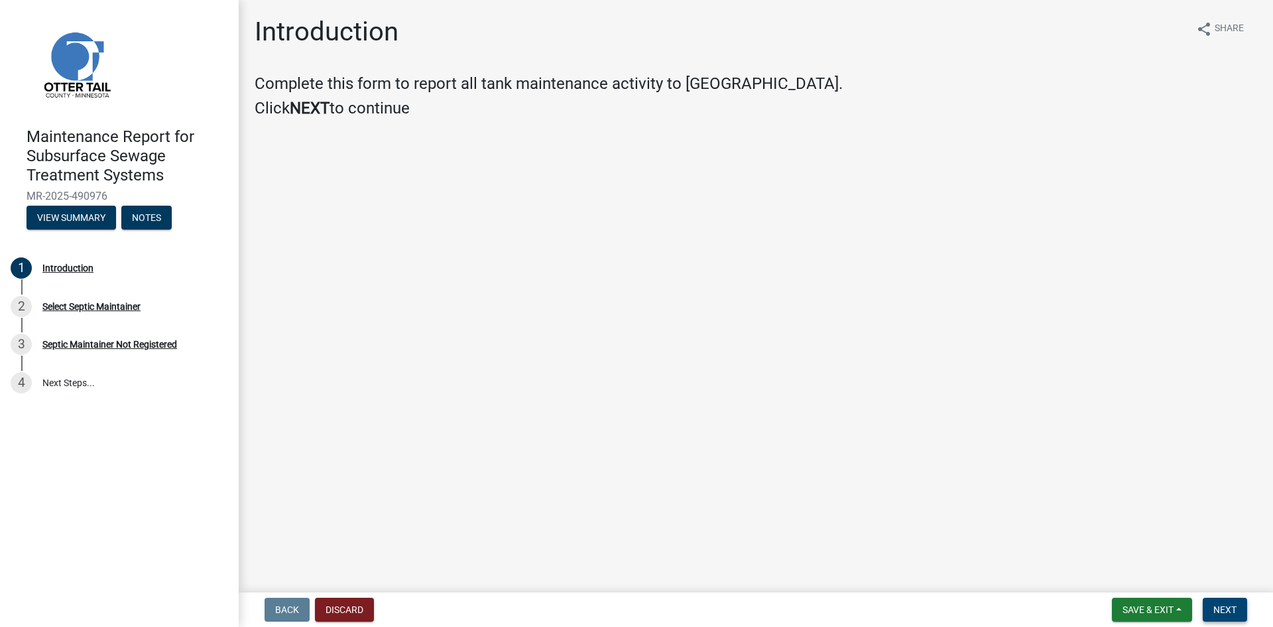
click at [1226, 609] on span "Next" at bounding box center [1224, 609] width 23 height 11
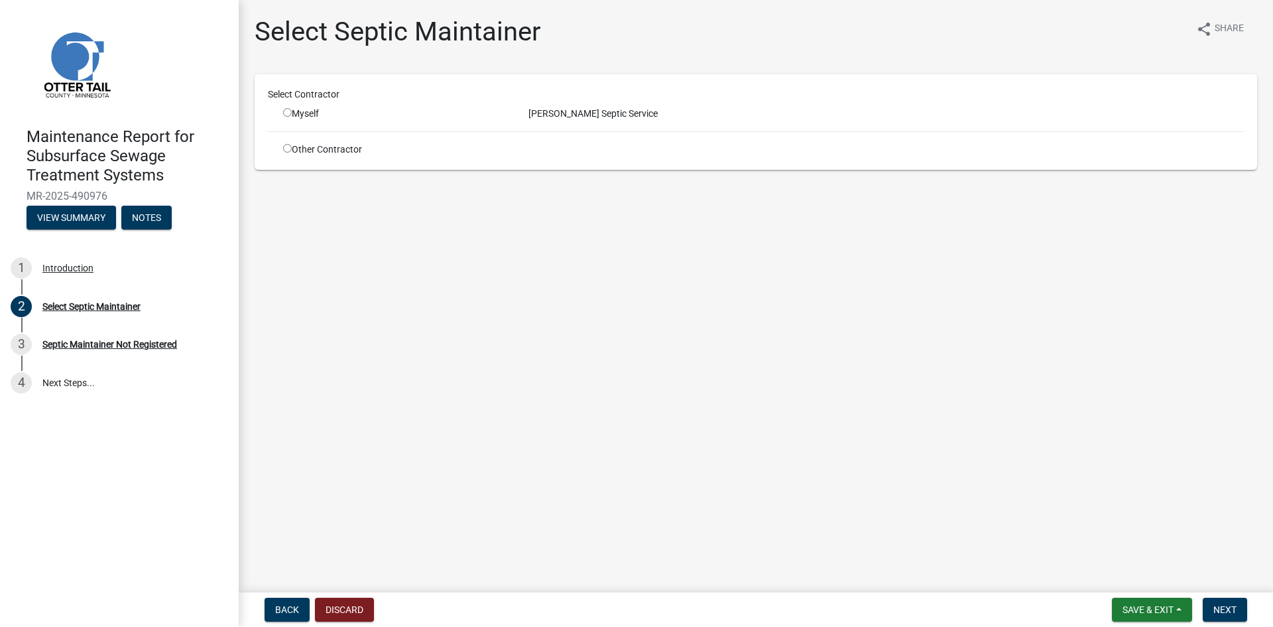
click at [283, 113] on input "radio" at bounding box center [287, 112] width 9 height 9
radio input "true"
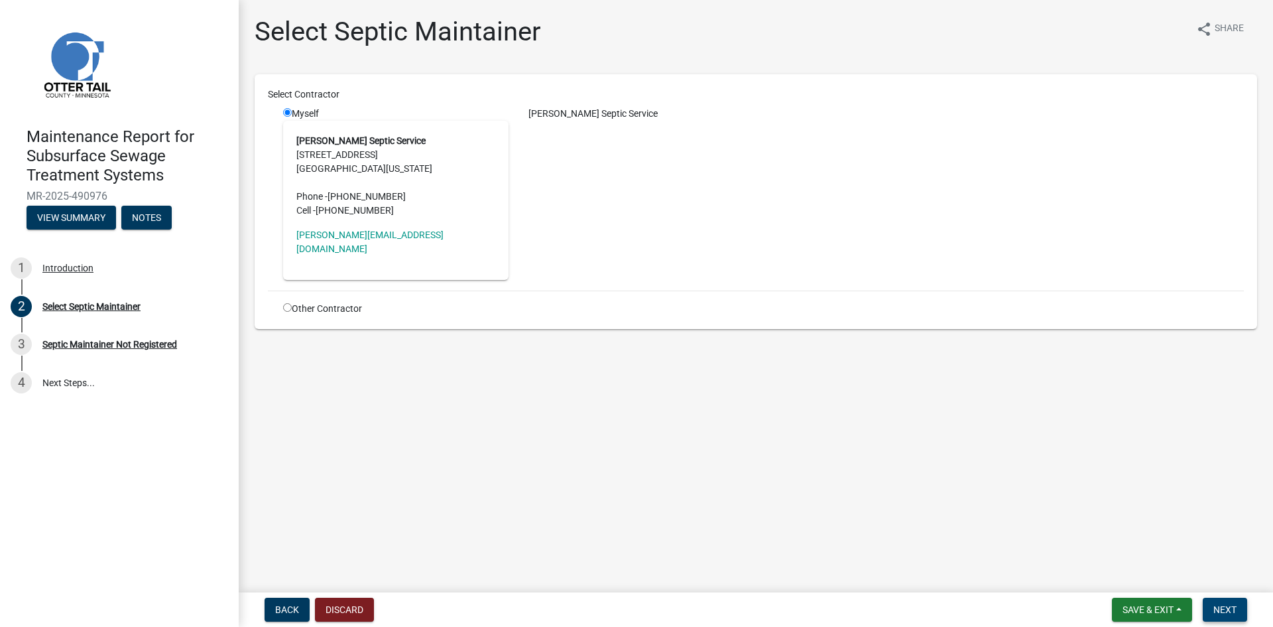
click at [1219, 607] on span "Next" at bounding box center [1224, 609] width 23 height 11
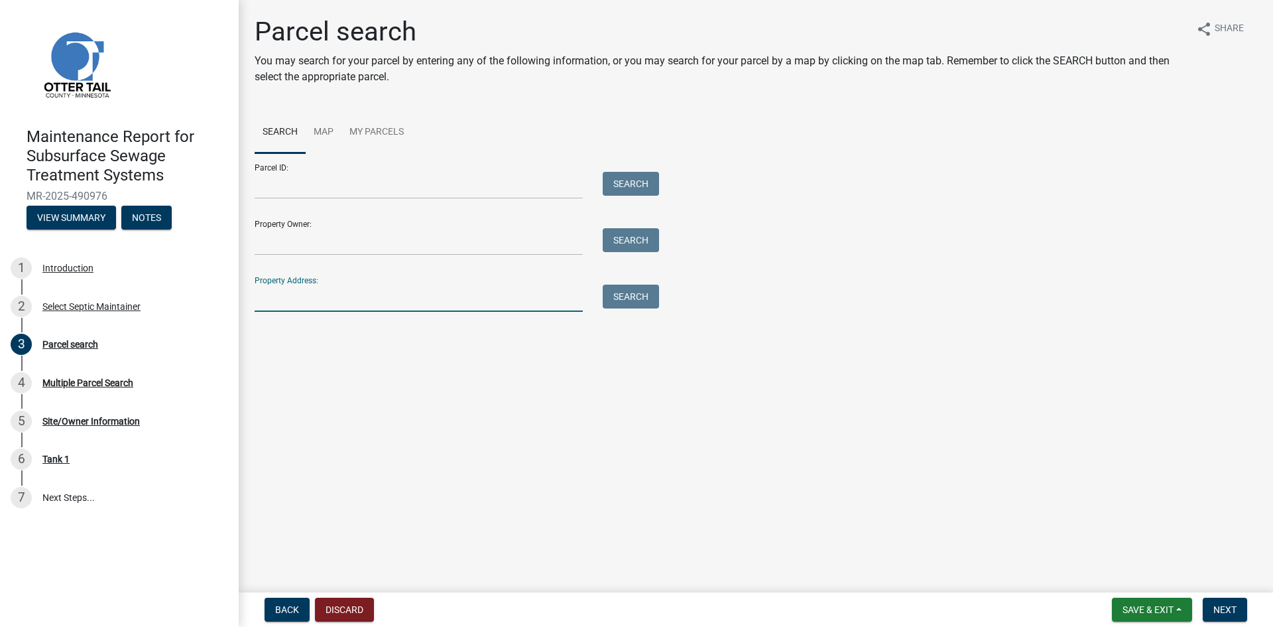
click at [324, 301] on input "Property Address:" at bounding box center [419, 297] width 328 height 27
type input "25253"
click at [620, 292] on button "Search" at bounding box center [631, 296] width 56 height 24
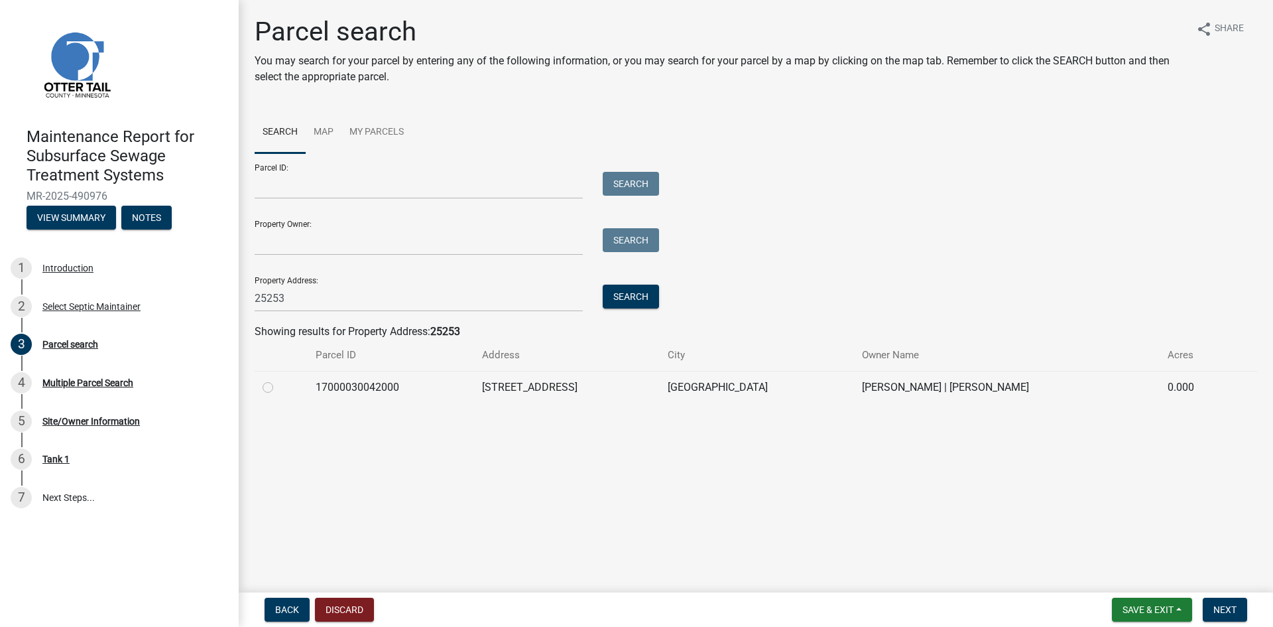
click at [278, 379] on label at bounding box center [278, 379] width 0 height 0
click at [278, 387] on input "radio" at bounding box center [282, 383] width 9 height 9
radio input "true"
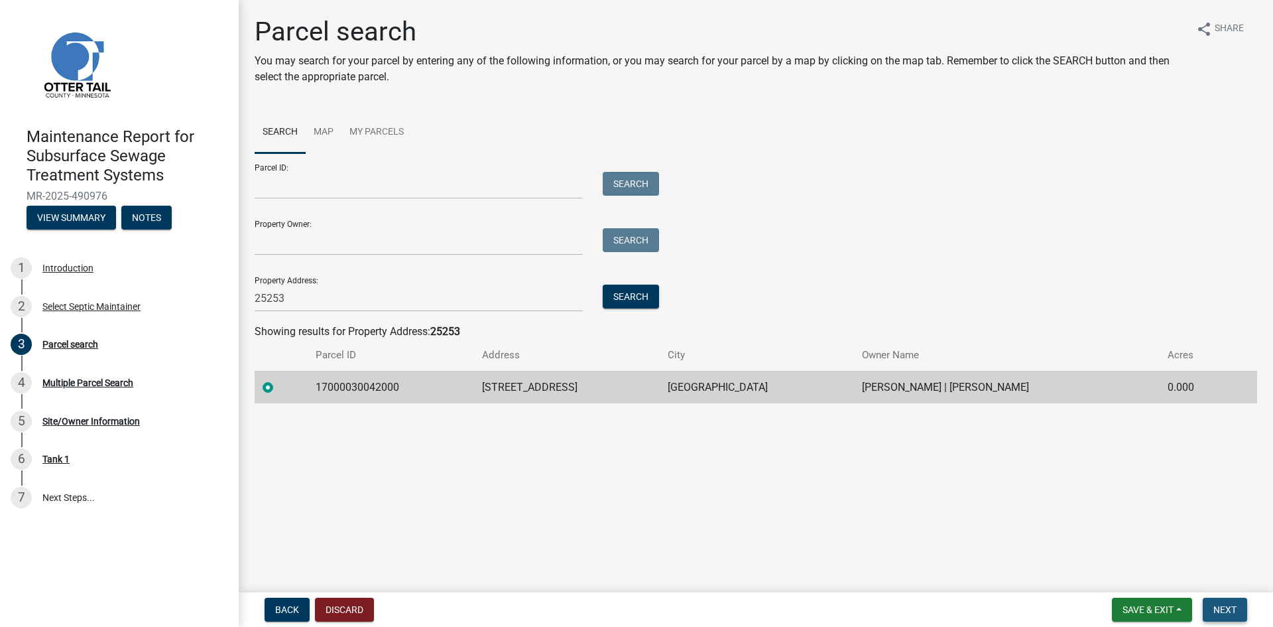
click at [1226, 609] on span "Next" at bounding box center [1224, 609] width 23 height 11
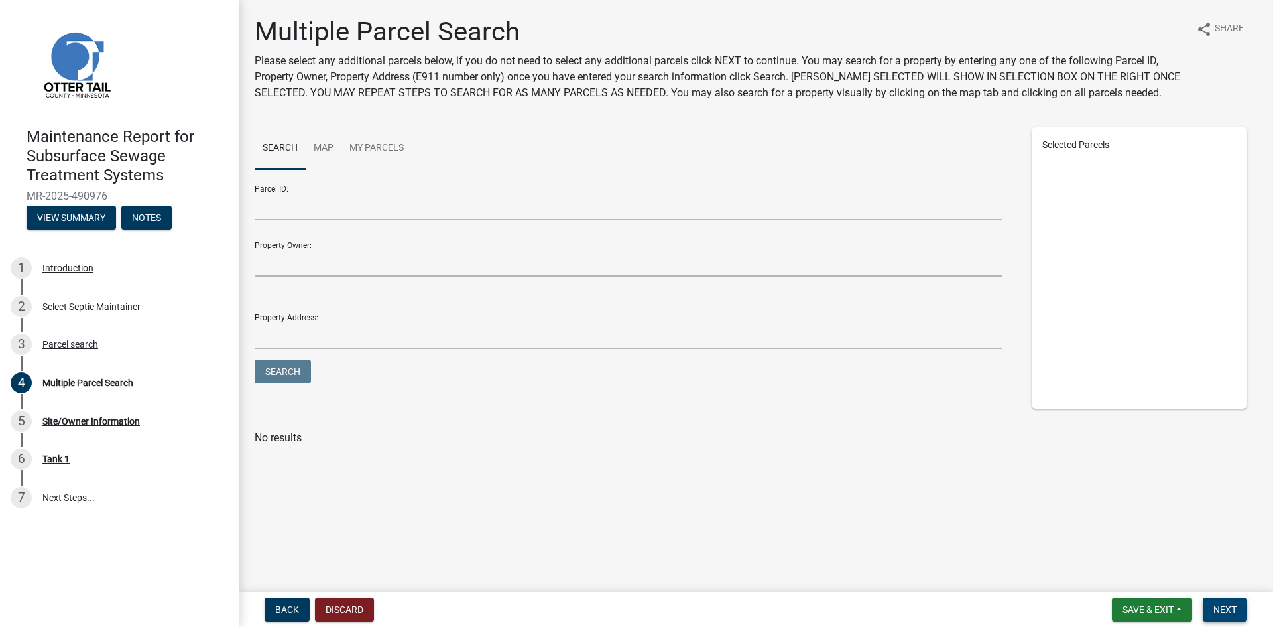
click at [1220, 608] on span "Next" at bounding box center [1224, 609] width 23 height 11
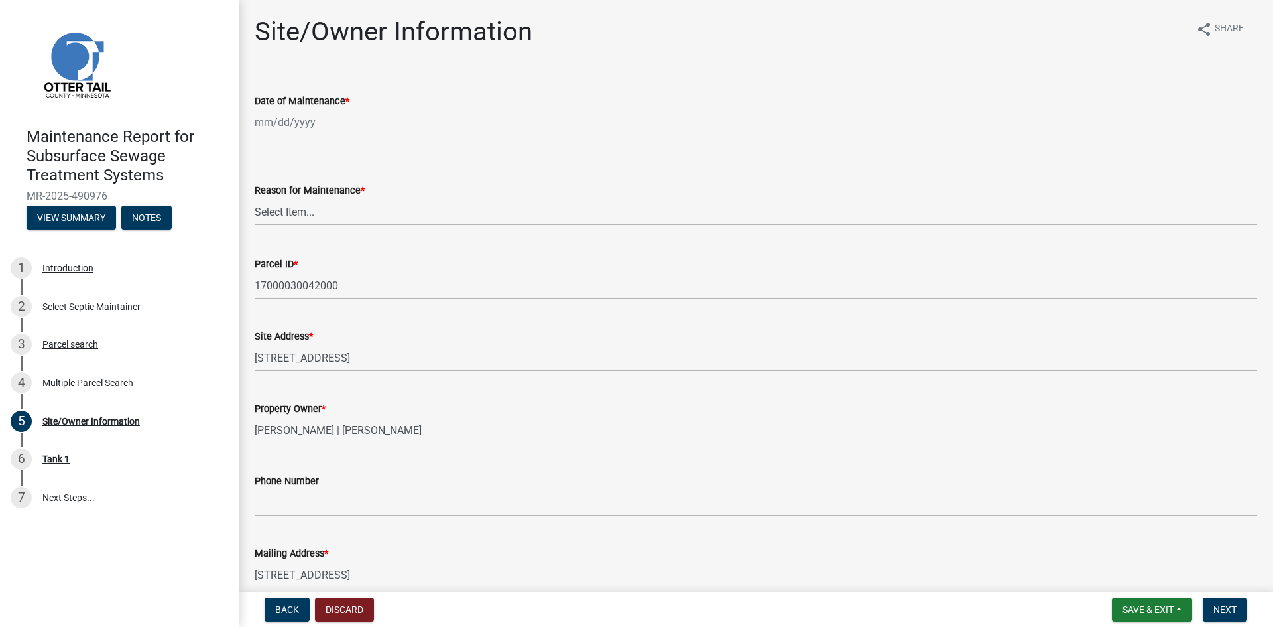
select select "10"
select select "2025"
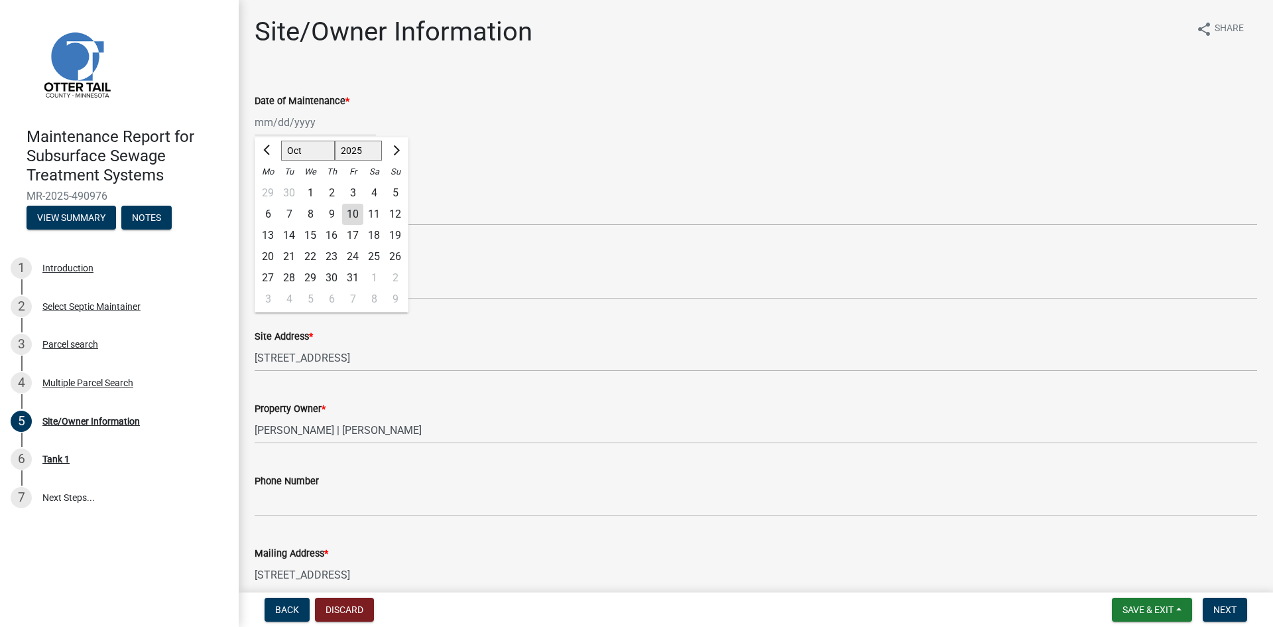
click at [325, 123] on div "[PERSON_NAME] Feb Mar Apr [PERSON_NAME][DATE] Oct Nov [DATE] 1526 1527 1528 152…" at bounding box center [315, 122] width 121 height 27
click at [311, 192] on div "1" at bounding box center [310, 192] width 21 height 21
type input "[DATE]"
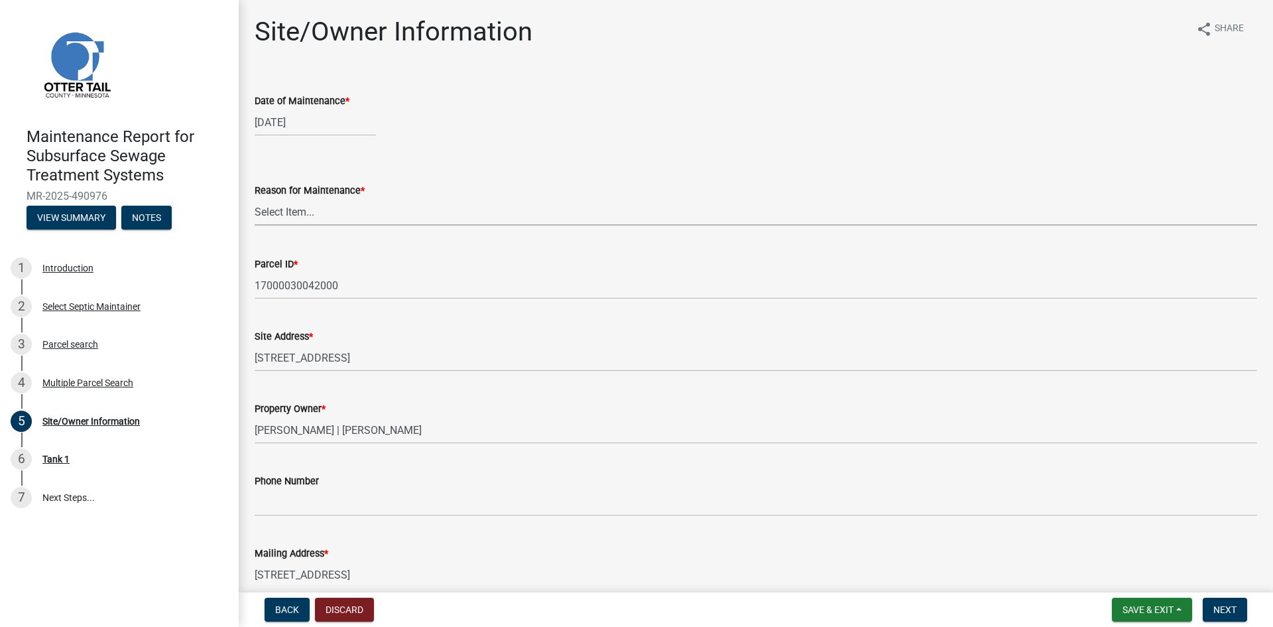
click at [298, 212] on select "Select Item... Called Routine Other" at bounding box center [756, 211] width 1003 height 27
click at [255, 198] on select "Select Item... Called Routine Other" at bounding box center [756, 211] width 1003 height 27
select select "3ac72b63-7b21-42e4-8192-806faae7a4f1"
click at [1225, 607] on span "Next" at bounding box center [1224, 609] width 23 height 11
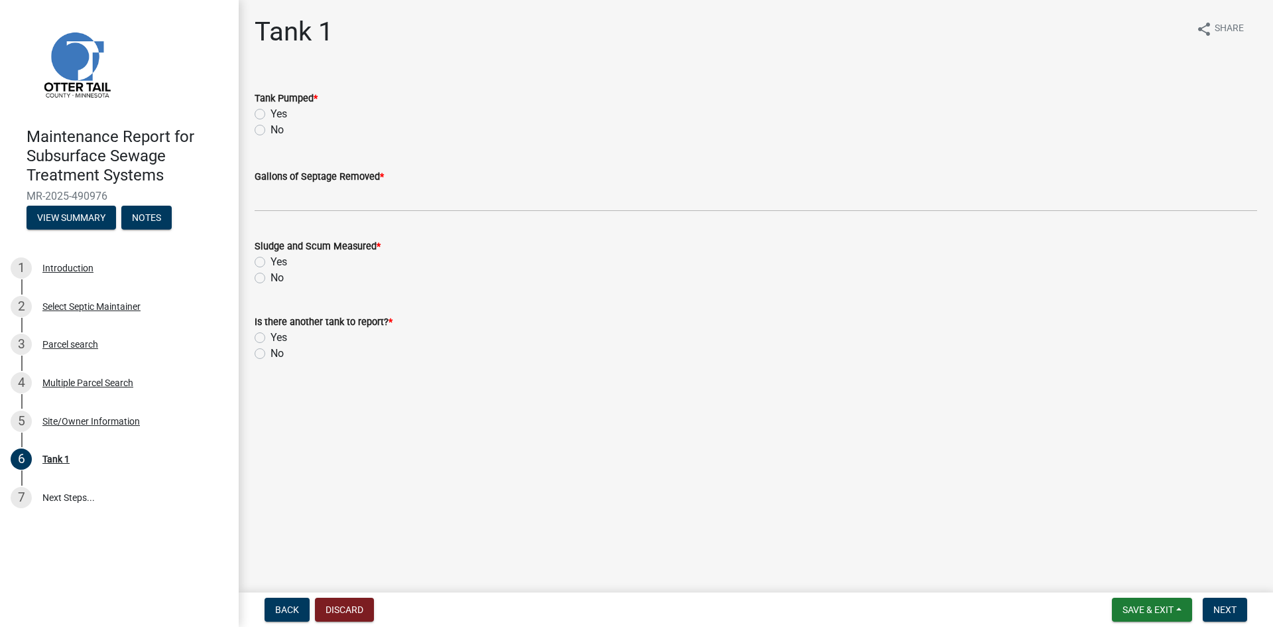
click at [271, 113] on label "Yes" at bounding box center [279, 114] width 17 height 16
click at [271, 113] on input "Yes" at bounding box center [275, 110] width 9 height 9
radio input "true"
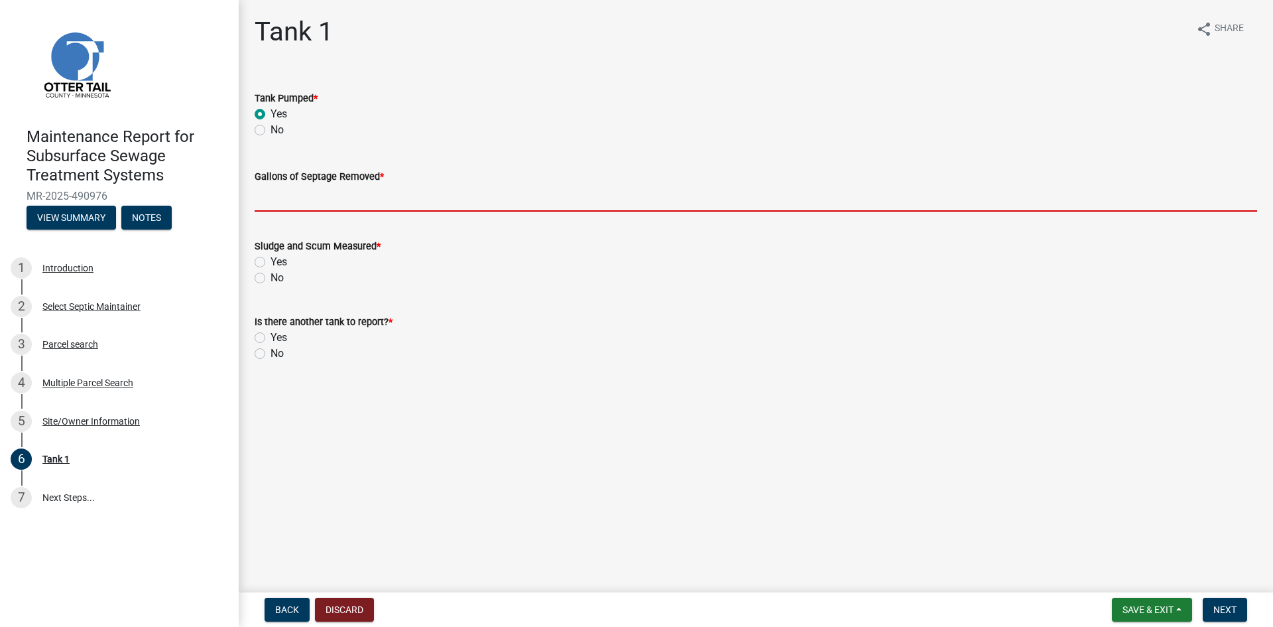
click at [283, 199] on input "Gallons of Septage Removed *" at bounding box center [756, 197] width 1003 height 27
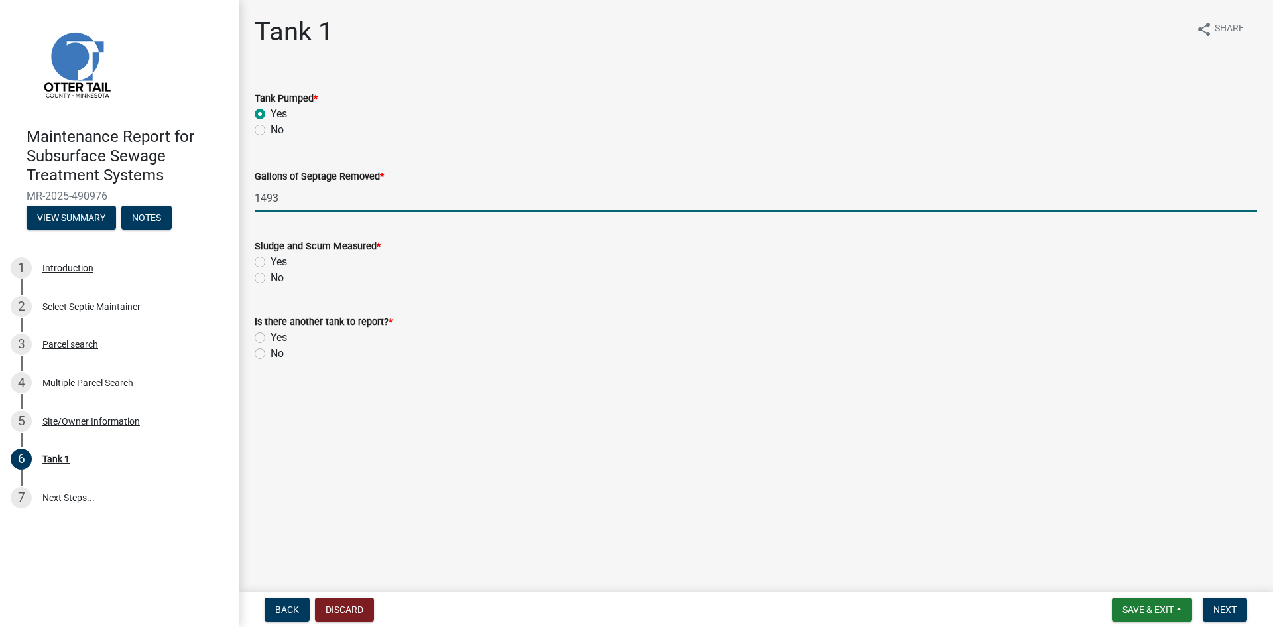
type input "1493"
click at [271, 278] on label "No" at bounding box center [277, 278] width 13 height 16
click at [271, 278] on input "No" at bounding box center [275, 274] width 9 height 9
radio input "true"
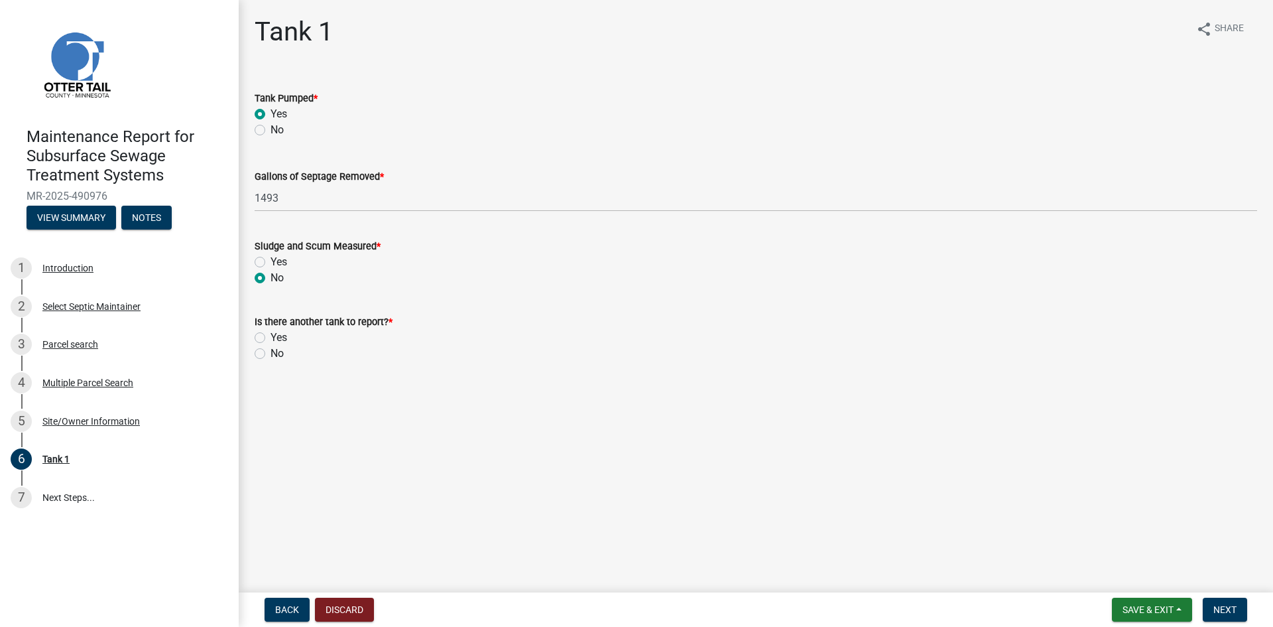
click at [271, 355] on label "No" at bounding box center [277, 353] width 13 height 16
click at [271, 354] on input "No" at bounding box center [275, 349] width 9 height 9
radio input "true"
click at [1227, 607] on span "Next" at bounding box center [1224, 609] width 23 height 11
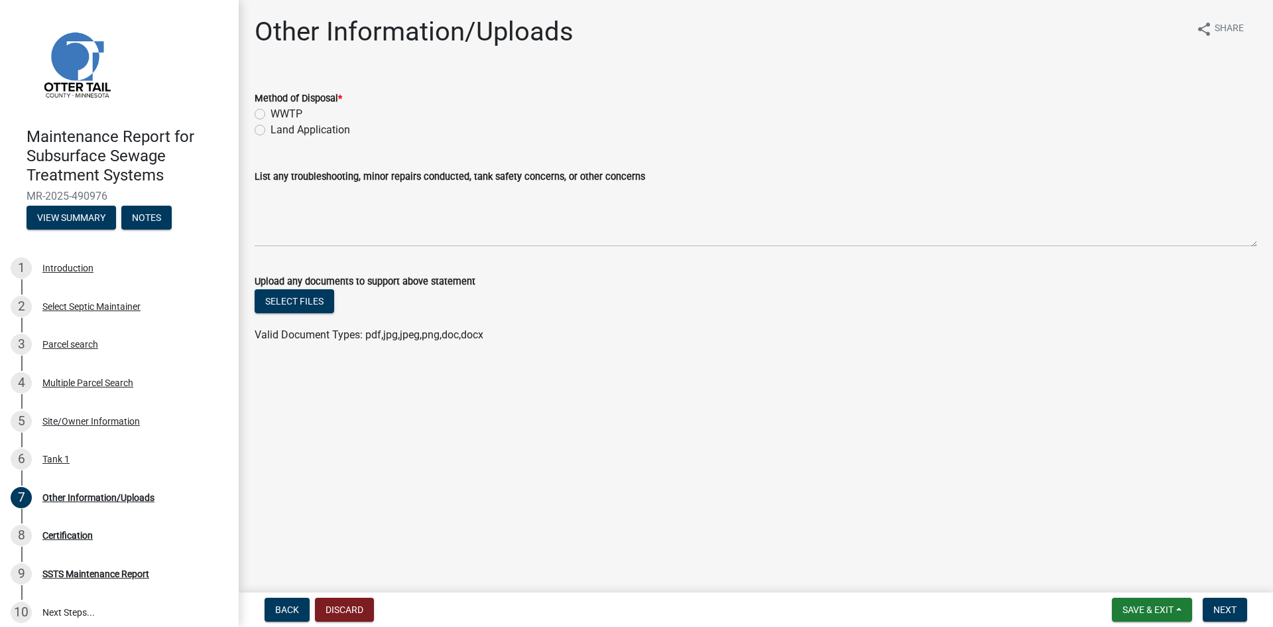
click at [324, 126] on label "Land Application" at bounding box center [311, 130] width 80 height 16
click at [279, 126] on input "Land Application" at bounding box center [275, 126] width 9 height 9
radio input "true"
click at [1229, 609] on span "Next" at bounding box center [1224, 609] width 23 height 11
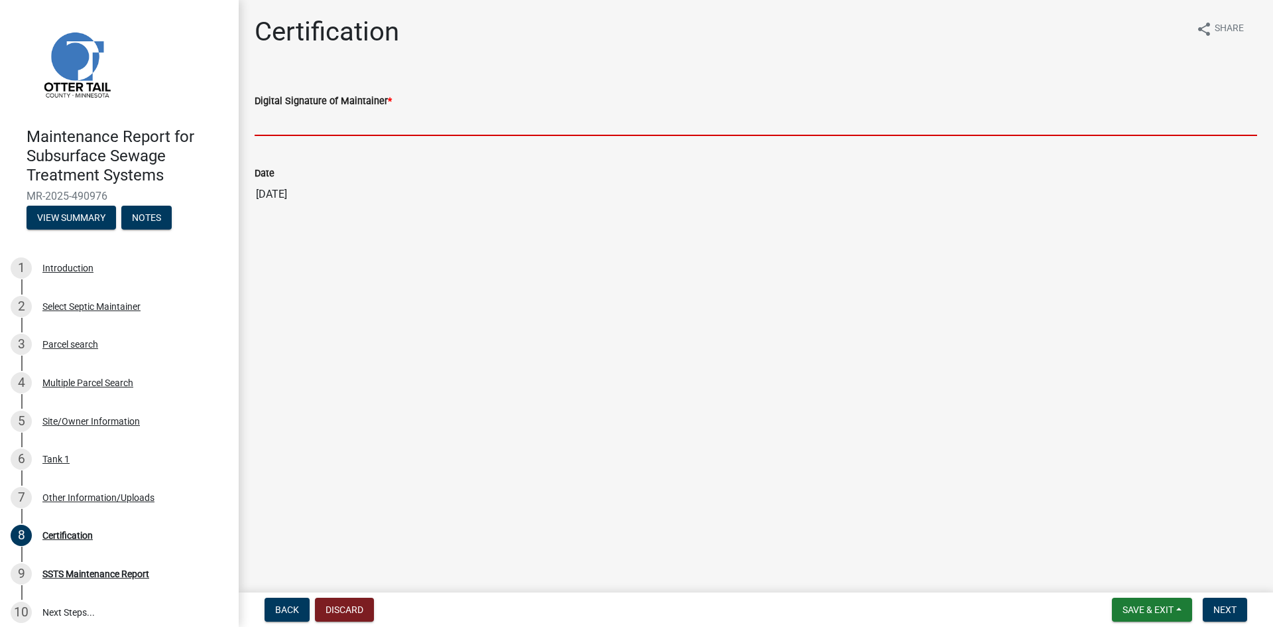
click at [444, 121] on input "Digital Signature of Maintainer *" at bounding box center [756, 122] width 1003 height 27
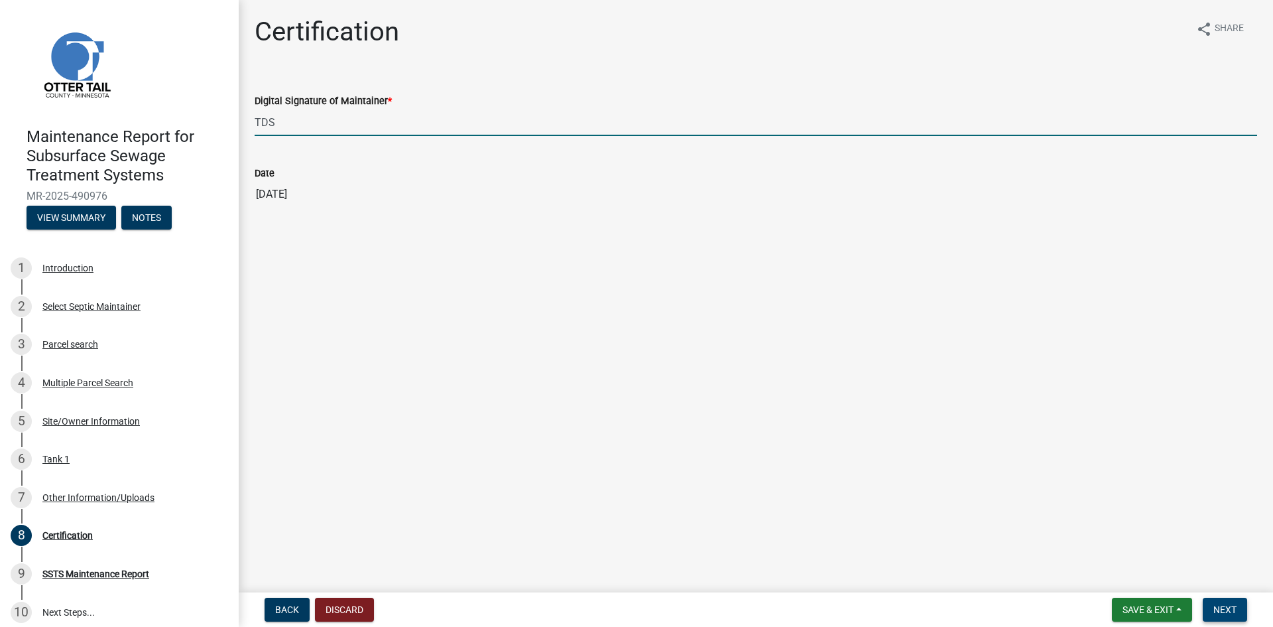
type input "TDS"
click at [1227, 607] on span "Next" at bounding box center [1224, 609] width 23 height 11
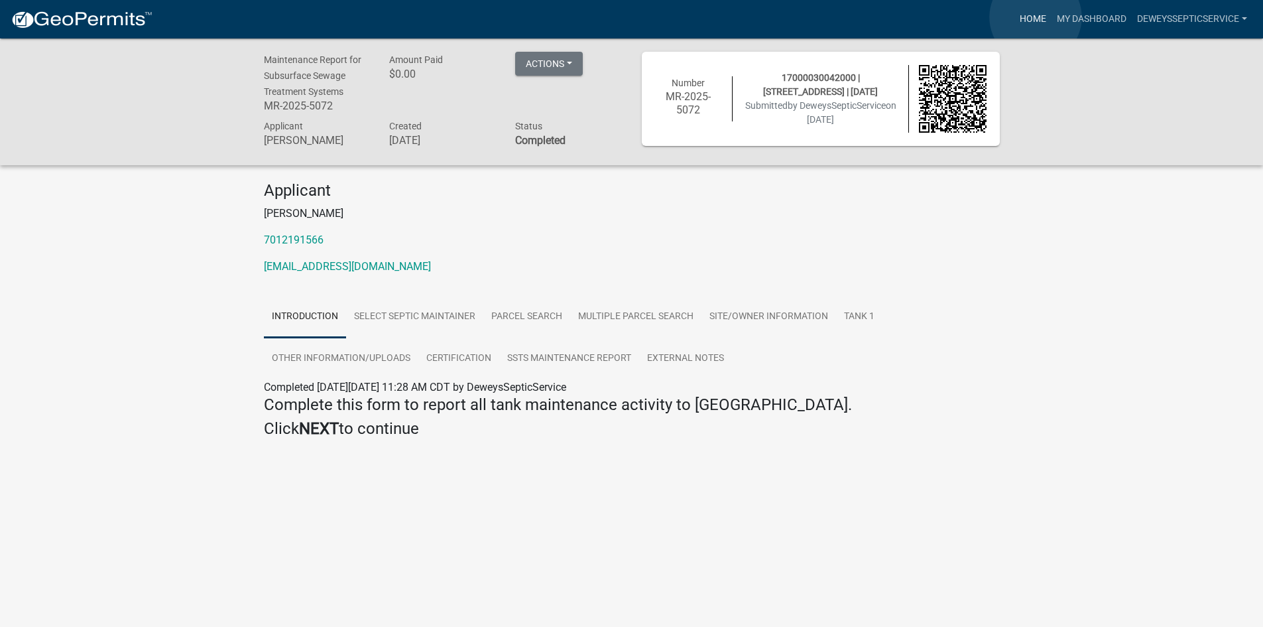
click at [1036, 17] on link "Home" at bounding box center [1032, 19] width 37 height 25
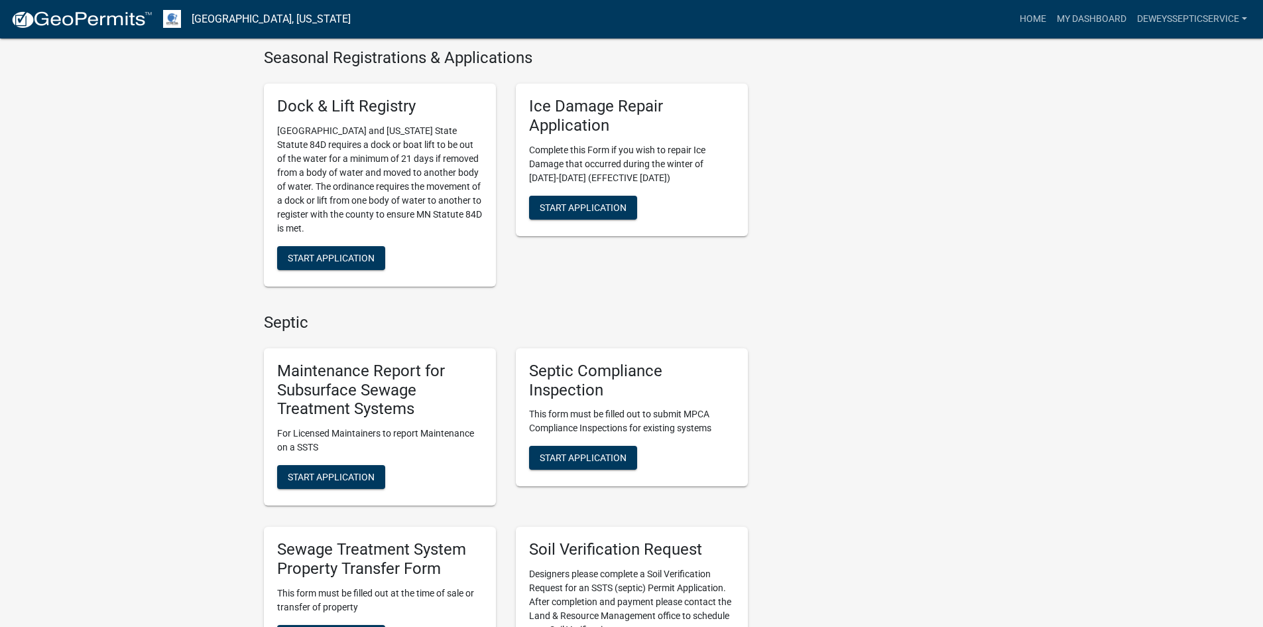
scroll to position [796, 0]
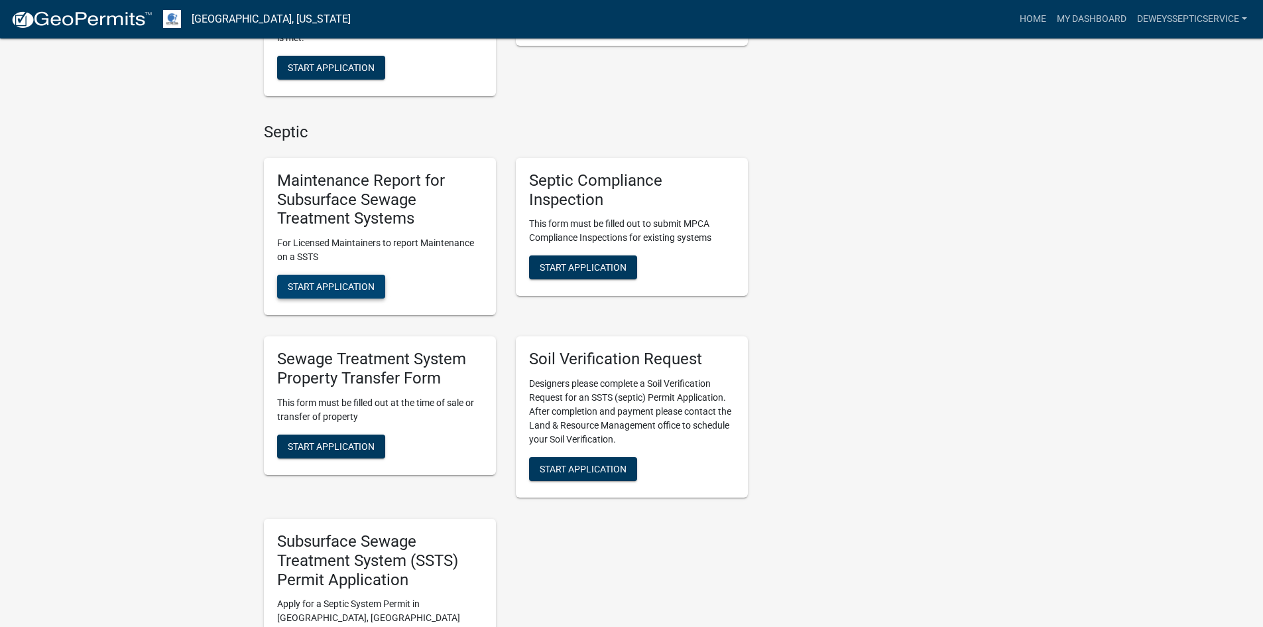
click at [302, 287] on span "Start Application" at bounding box center [331, 286] width 87 height 11
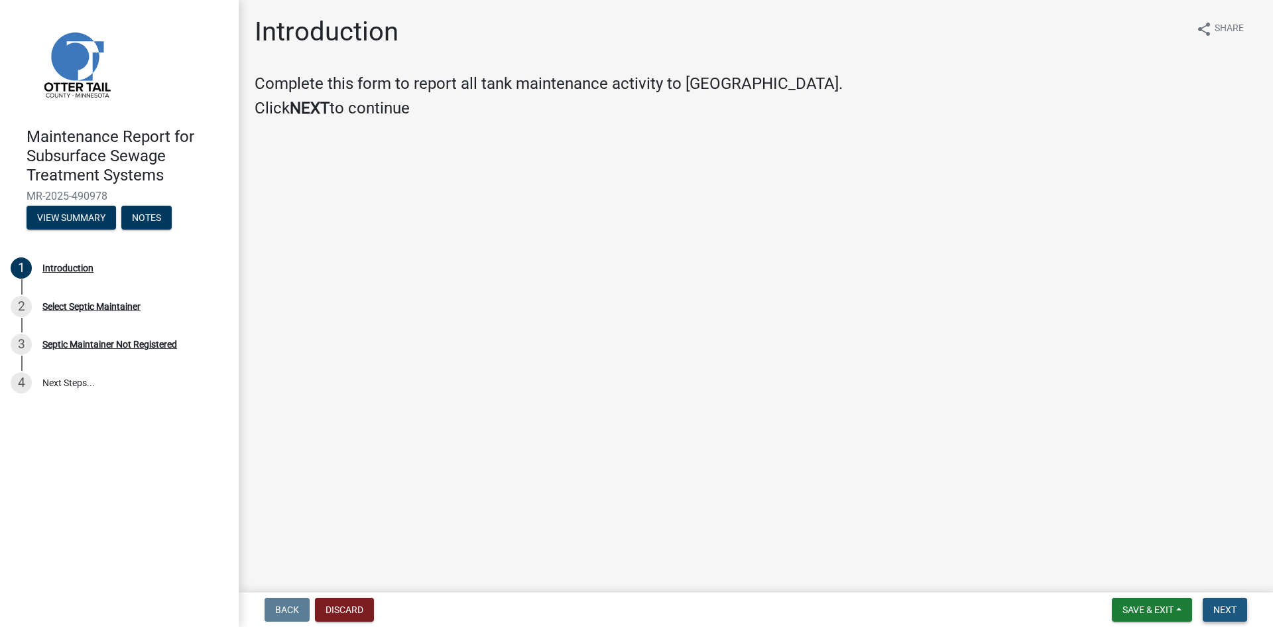
click at [1229, 608] on span "Next" at bounding box center [1224, 609] width 23 height 11
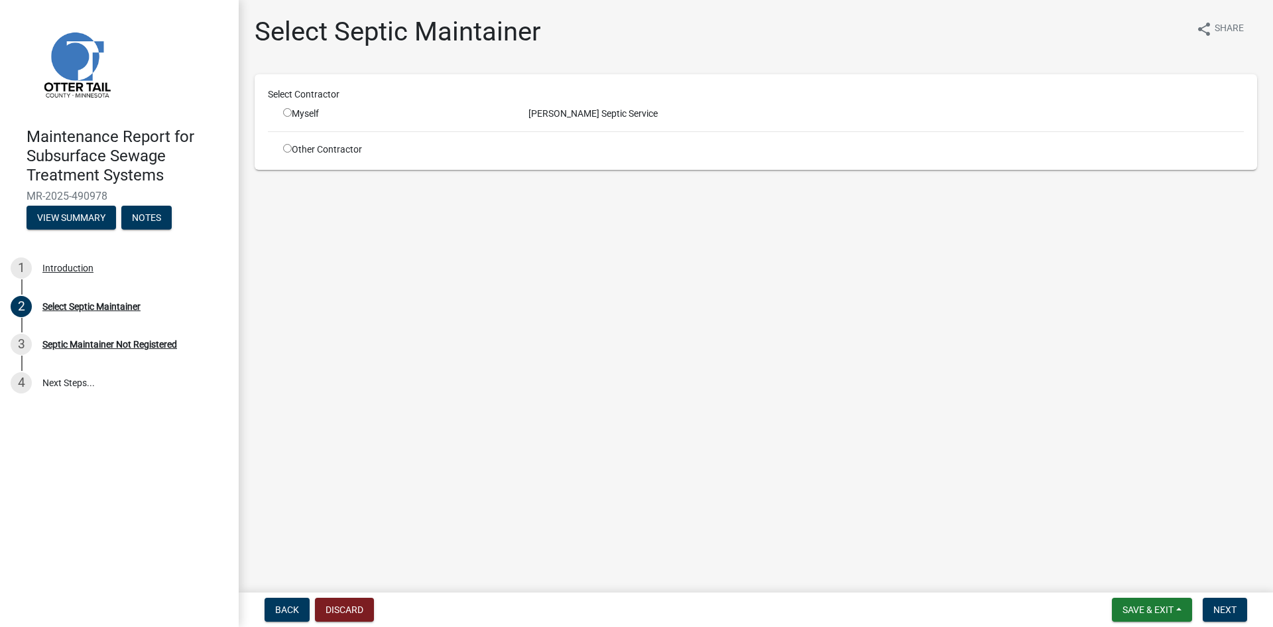
click at [288, 112] on input "radio" at bounding box center [287, 112] width 9 height 9
radio input "true"
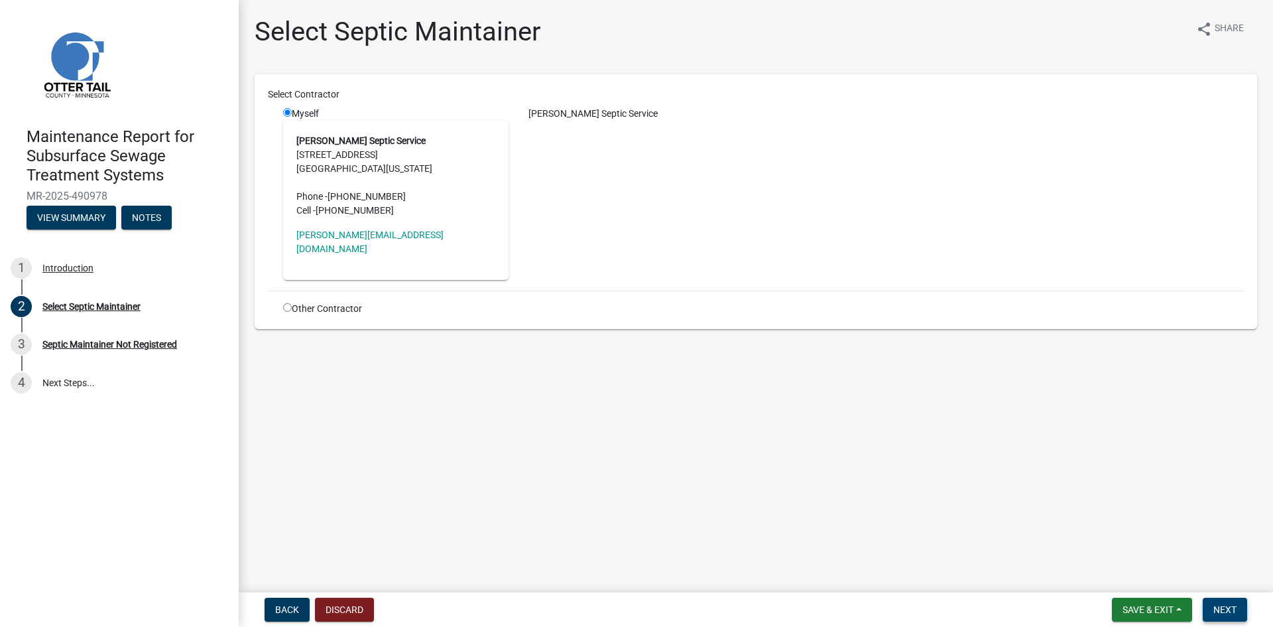
click at [1209, 608] on button "Next" at bounding box center [1225, 609] width 44 height 24
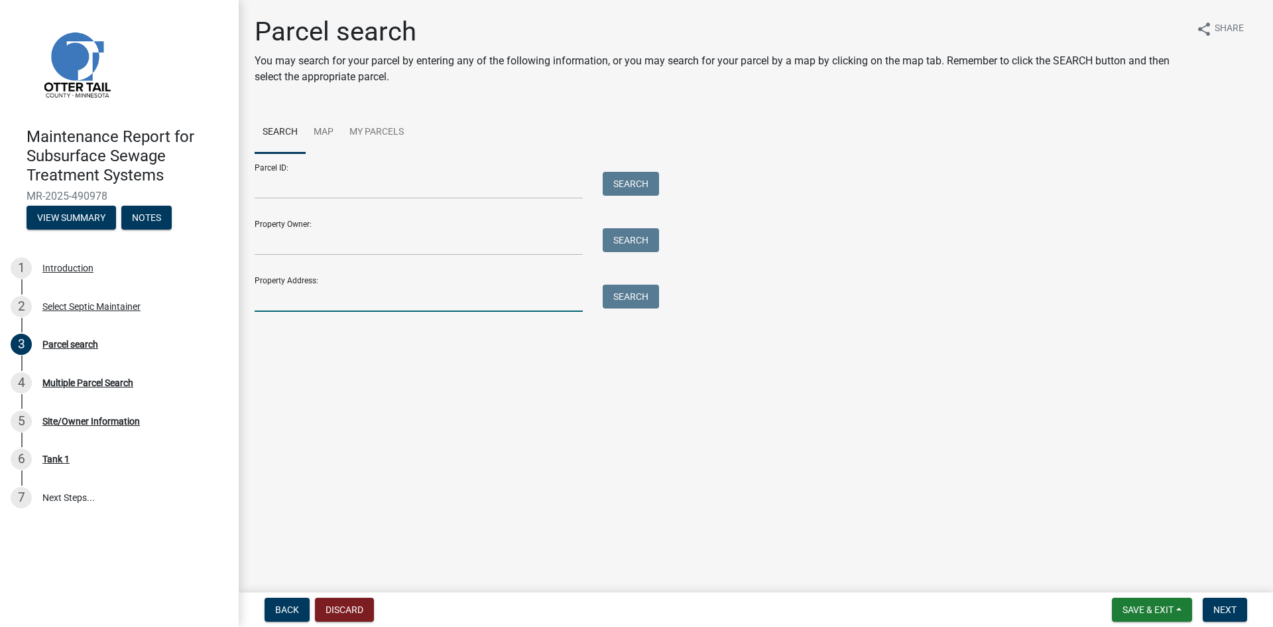
click at [317, 304] on input "Property Address:" at bounding box center [419, 297] width 328 height 27
type input "41832"
click at [641, 294] on button "Search" at bounding box center [631, 296] width 56 height 24
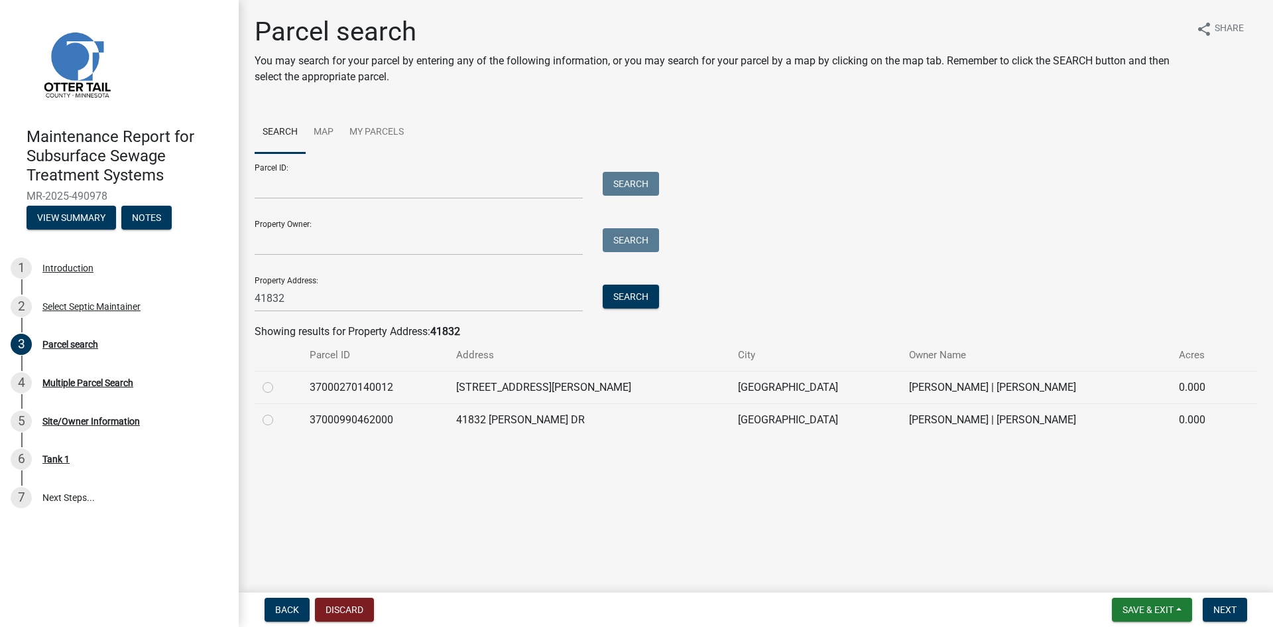
click at [278, 412] on label at bounding box center [278, 412] width 0 height 0
click at [278, 419] on input "radio" at bounding box center [282, 416] width 9 height 9
radio input "true"
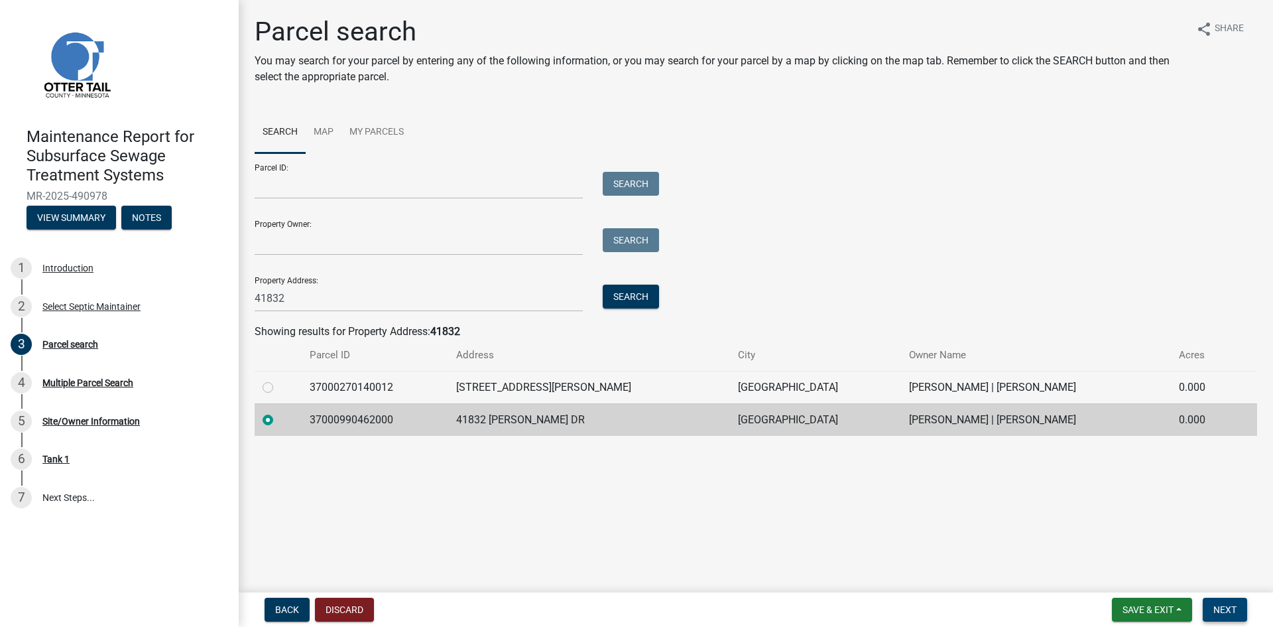
click at [1226, 607] on span "Next" at bounding box center [1224, 609] width 23 height 11
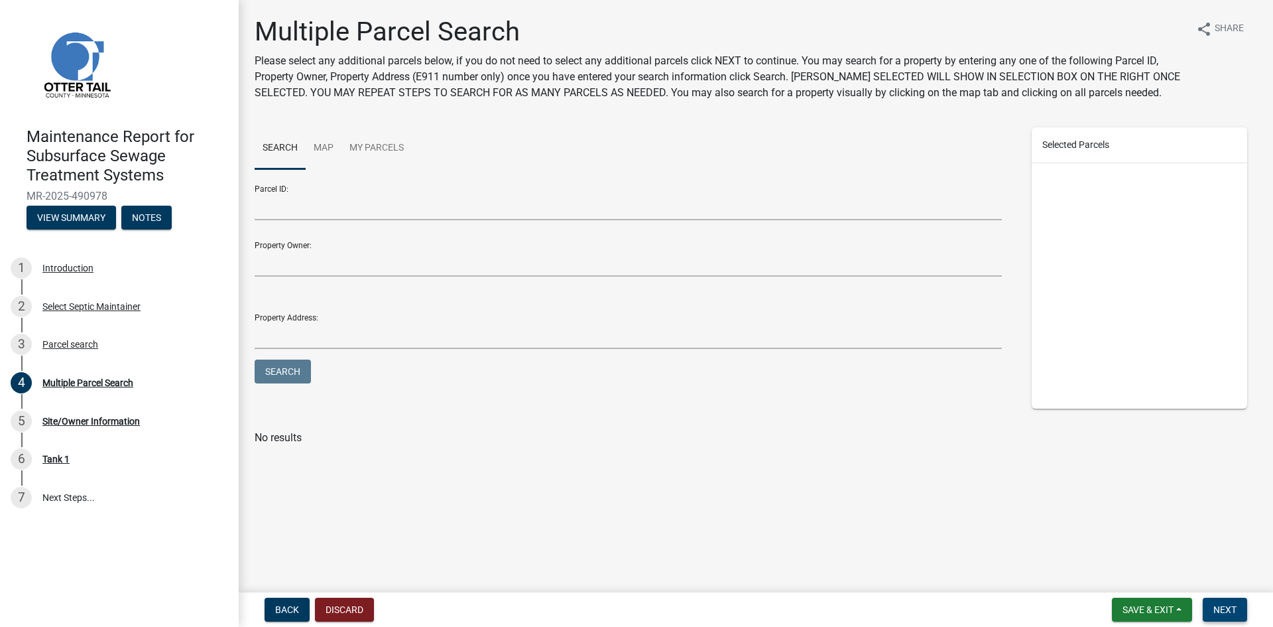
click at [1215, 605] on span "Next" at bounding box center [1224, 609] width 23 height 11
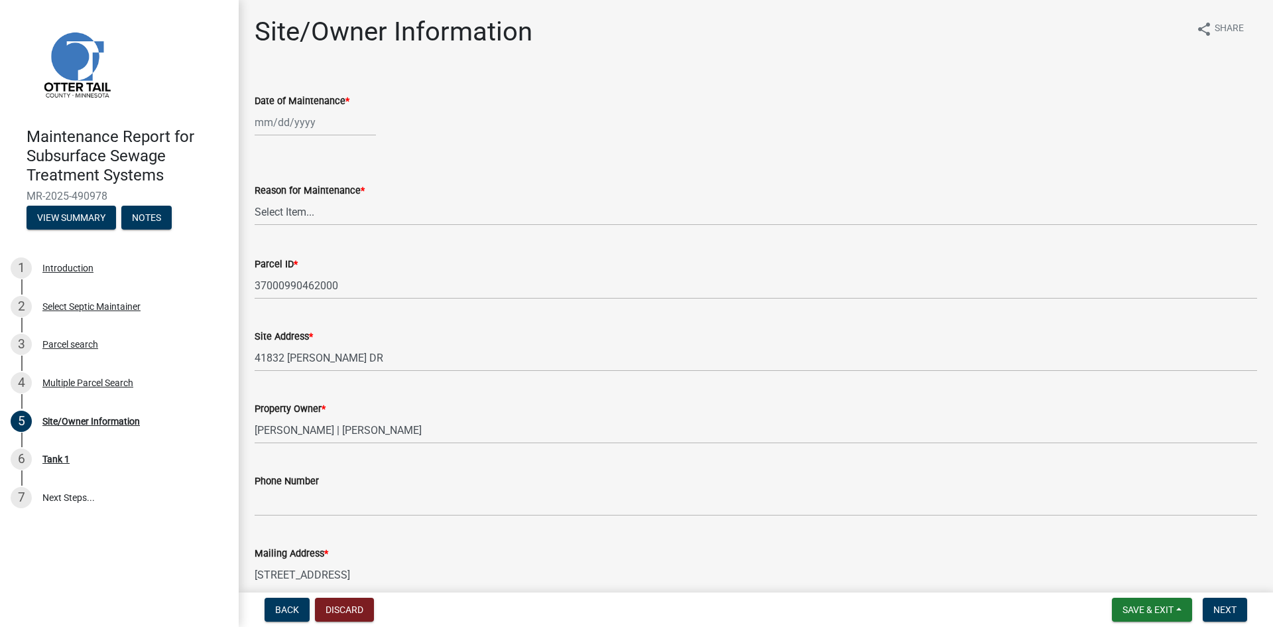
select select "10"
select select "2025"
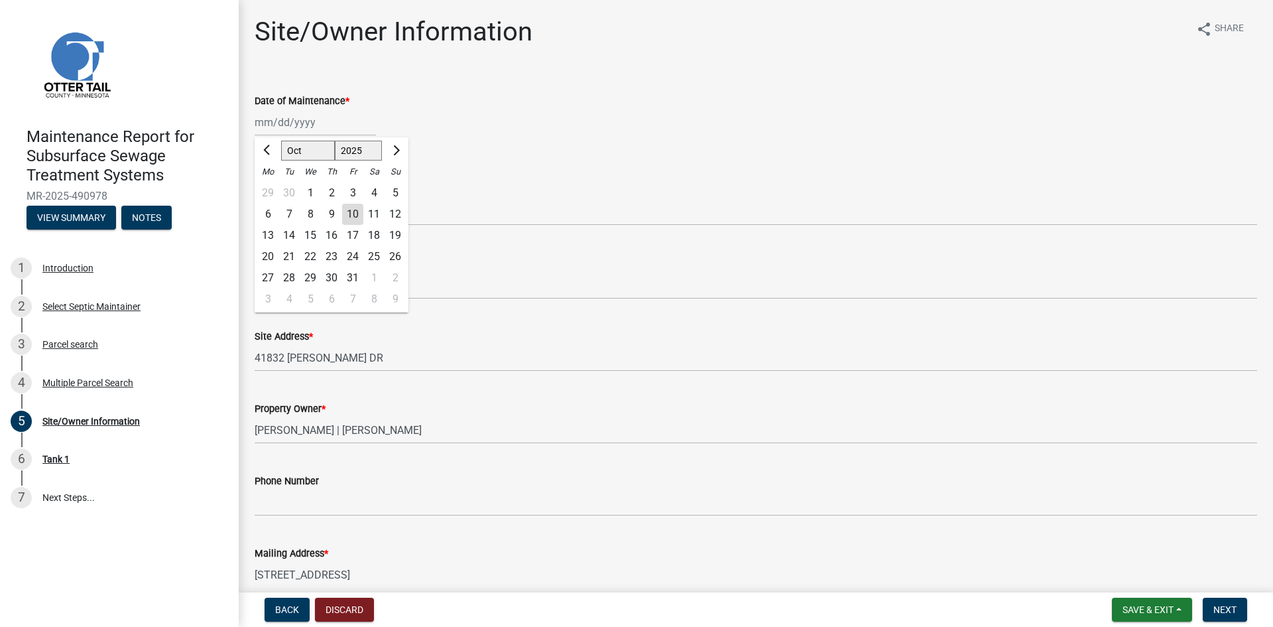
click at [305, 119] on div "[PERSON_NAME] Feb Mar Apr [PERSON_NAME][DATE] Oct Nov [DATE] 1526 1527 1528 152…" at bounding box center [315, 122] width 121 height 27
click at [329, 191] on div "2" at bounding box center [331, 192] width 21 height 21
type input "[DATE]"
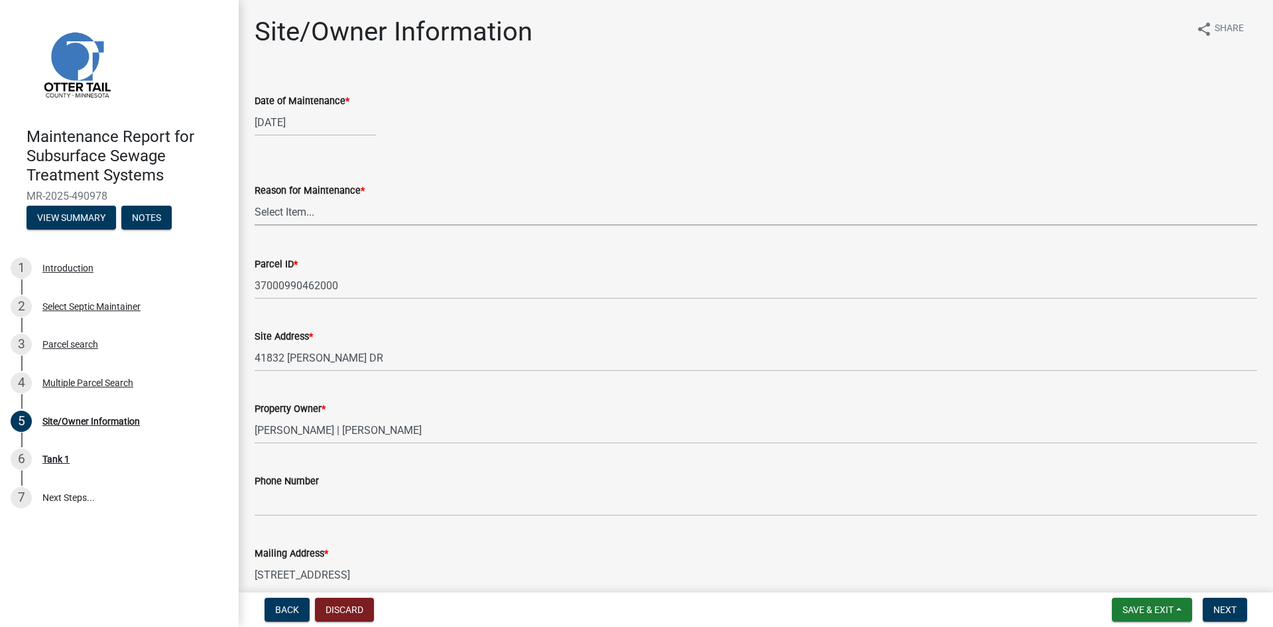
drag, startPoint x: 312, startPoint y: 214, endPoint x: 314, endPoint y: 225, distance: 11.3
click at [312, 214] on select "Select Item... Called Routine Other" at bounding box center [756, 211] width 1003 height 27
click at [255, 198] on select "Select Item... Called Routine Other" at bounding box center [756, 211] width 1003 height 27
select select "3ac72b63-7b21-42e4-8192-806faae7a4f1"
click at [1244, 609] on button "Next" at bounding box center [1225, 609] width 44 height 24
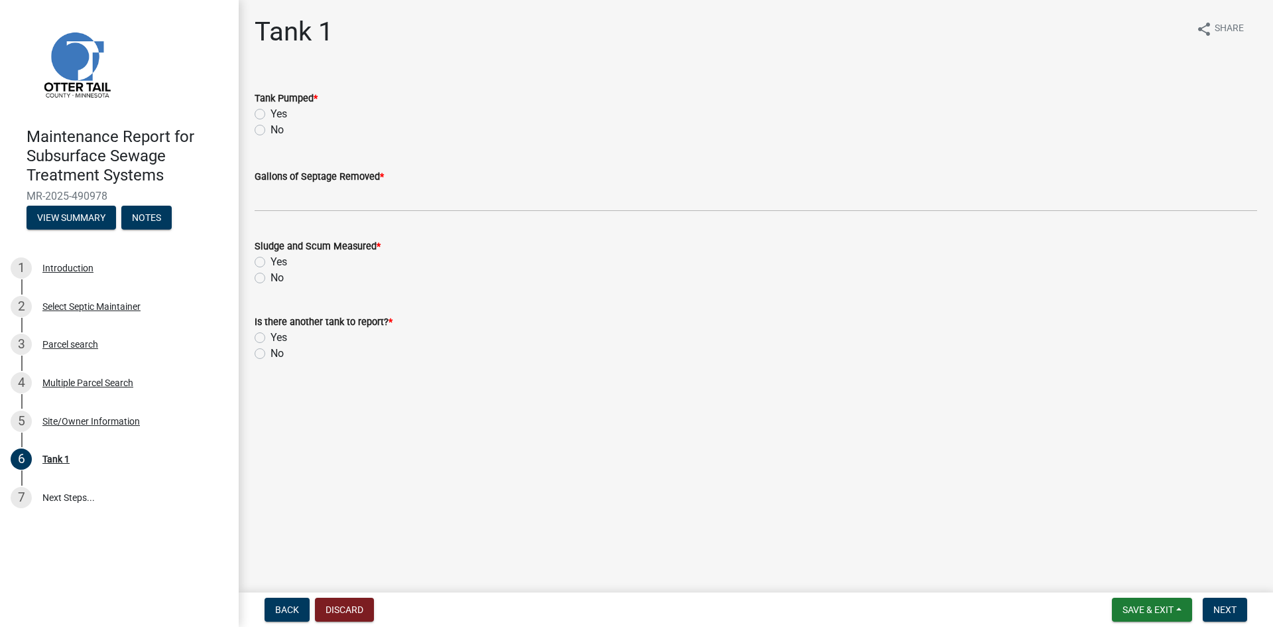
click at [271, 115] on label "Yes" at bounding box center [279, 114] width 17 height 16
click at [271, 115] on input "Yes" at bounding box center [275, 110] width 9 height 9
radio input "true"
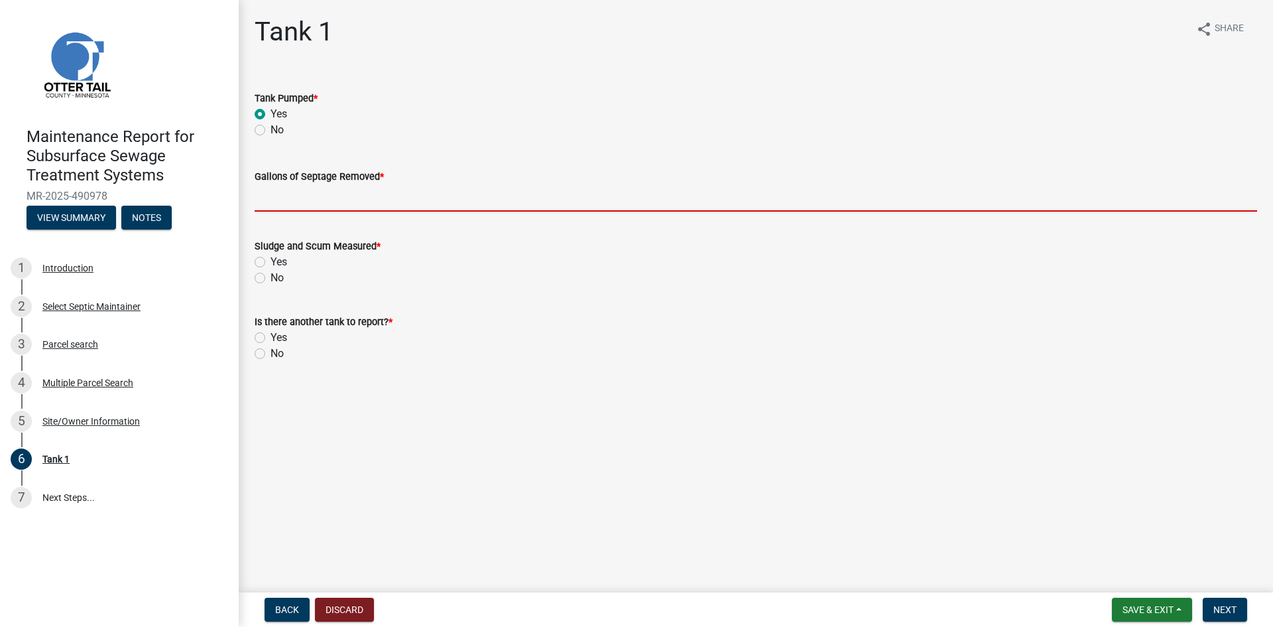
click at [288, 204] on input "Gallons of Septage Removed *" at bounding box center [756, 197] width 1003 height 27
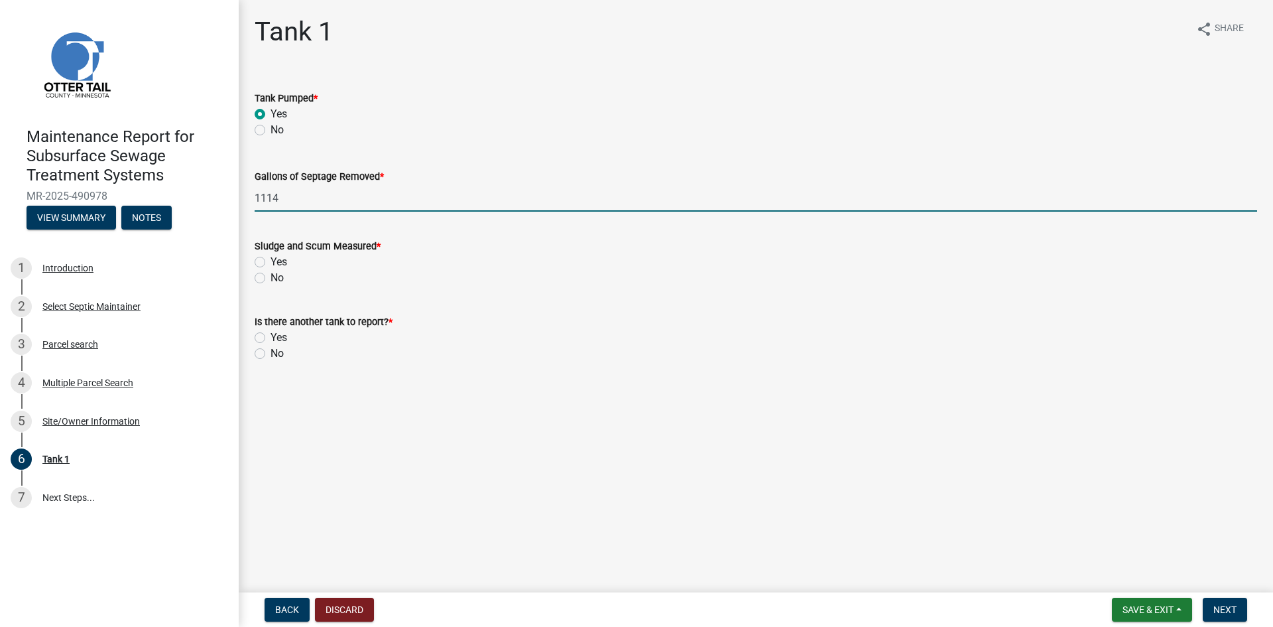
type input "1114"
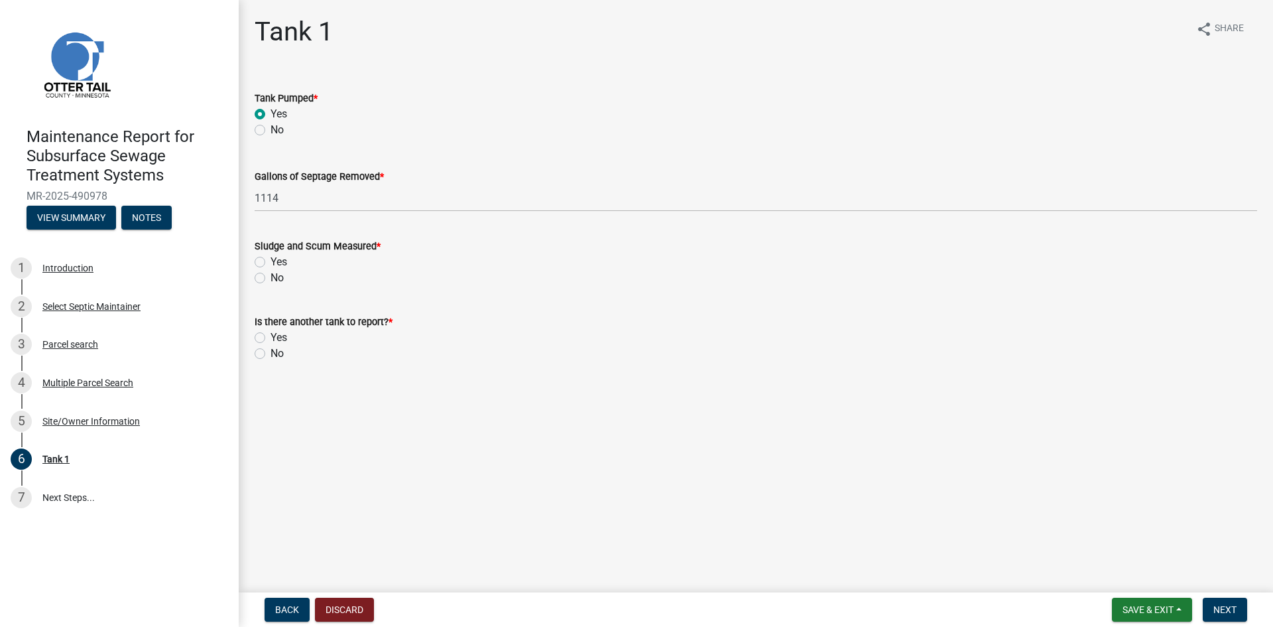
click at [271, 278] on label "No" at bounding box center [277, 278] width 13 height 16
click at [271, 278] on input "No" at bounding box center [275, 274] width 9 height 9
radio input "true"
click at [271, 355] on label "No" at bounding box center [277, 353] width 13 height 16
click at [271, 354] on input "No" at bounding box center [275, 349] width 9 height 9
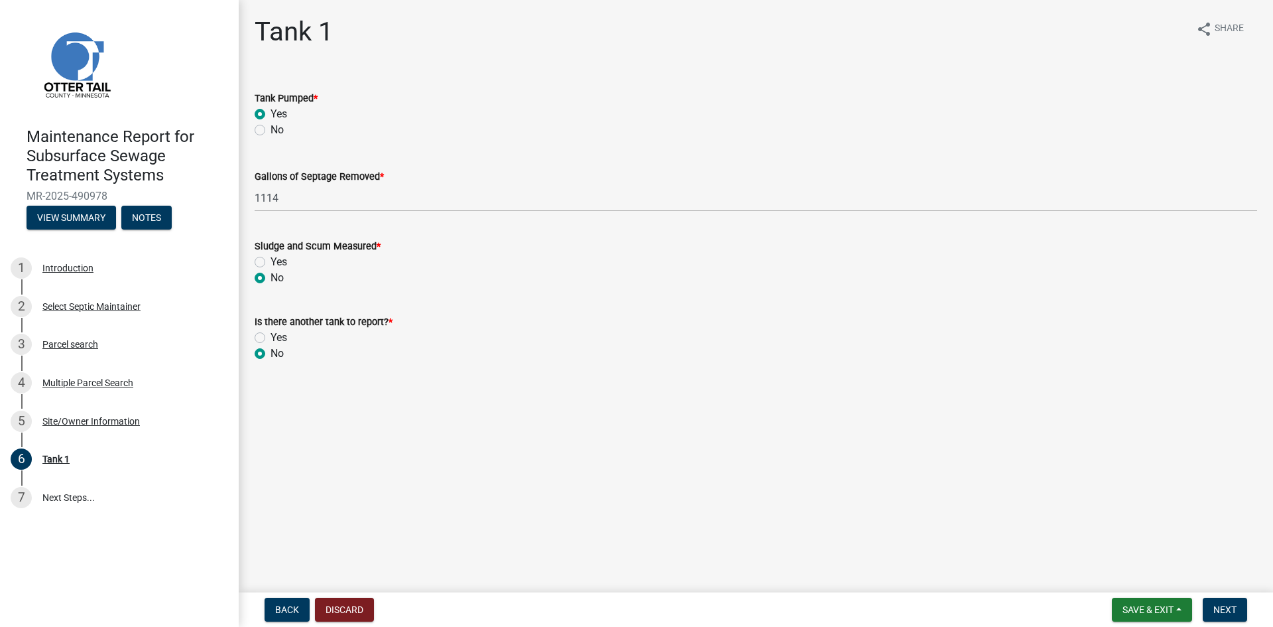
radio input "true"
click at [1218, 611] on span "Next" at bounding box center [1224, 609] width 23 height 11
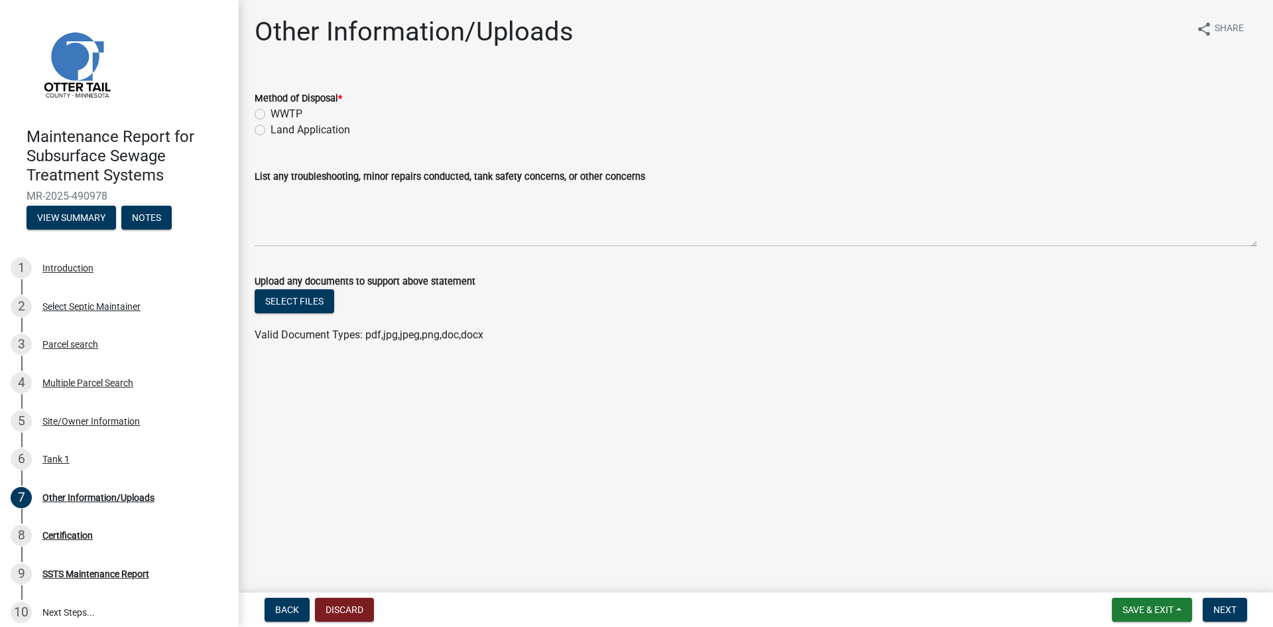
drag, startPoint x: 294, startPoint y: 130, endPoint x: 330, endPoint y: 149, distance: 40.3
click at [294, 130] on label "Land Application" at bounding box center [311, 130] width 80 height 16
click at [279, 130] on input "Land Application" at bounding box center [275, 126] width 9 height 9
radio input "true"
click at [1211, 606] on button "Next" at bounding box center [1225, 609] width 44 height 24
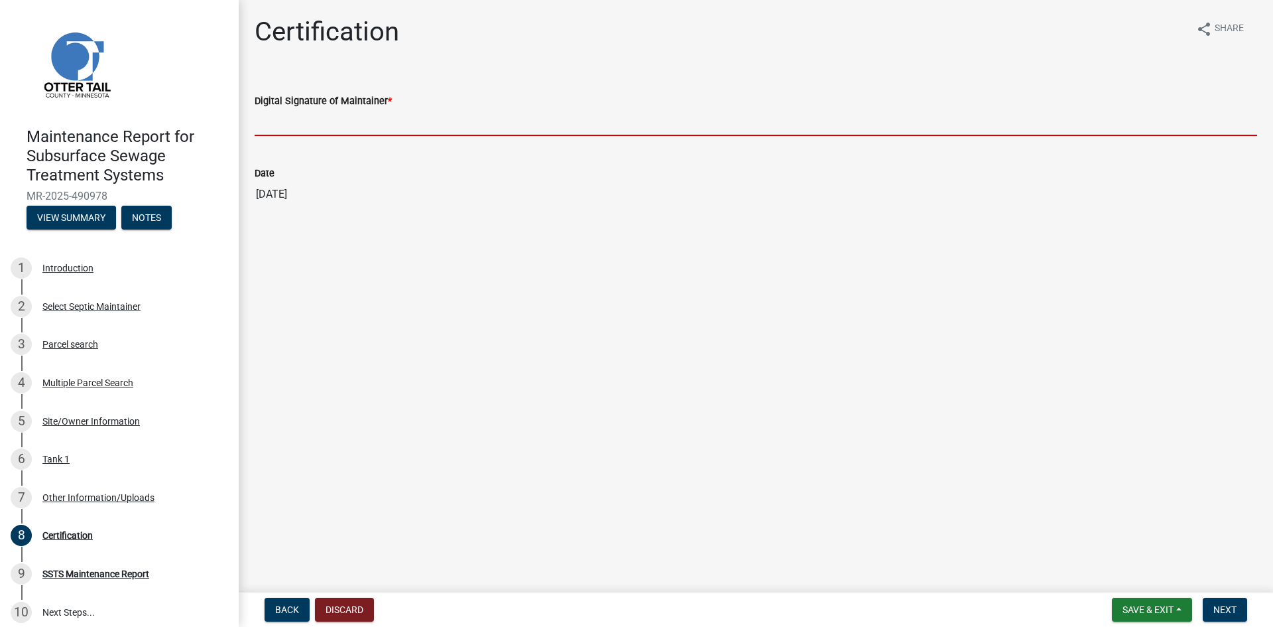
click at [402, 126] on input "Digital Signature of Maintainer *" at bounding box center [756, 122] width 1003 height 27
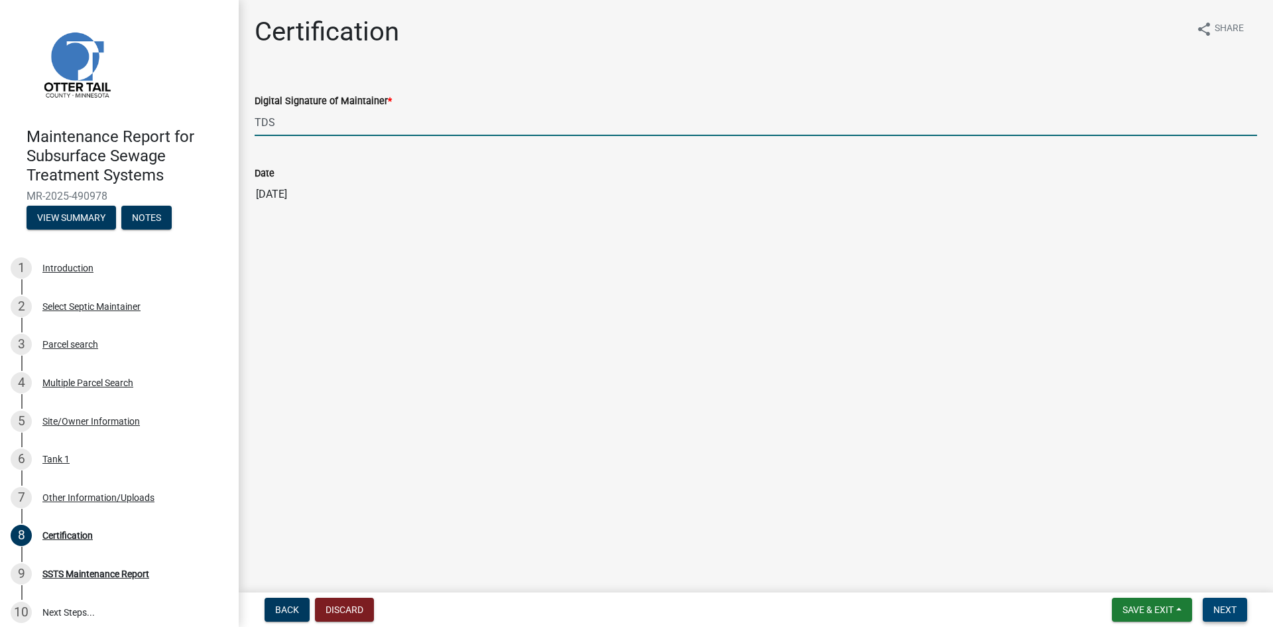
type input "TDS"
click at [1211, 609] on button "Next" at bounding box center [1225, 609] width 44 height 24
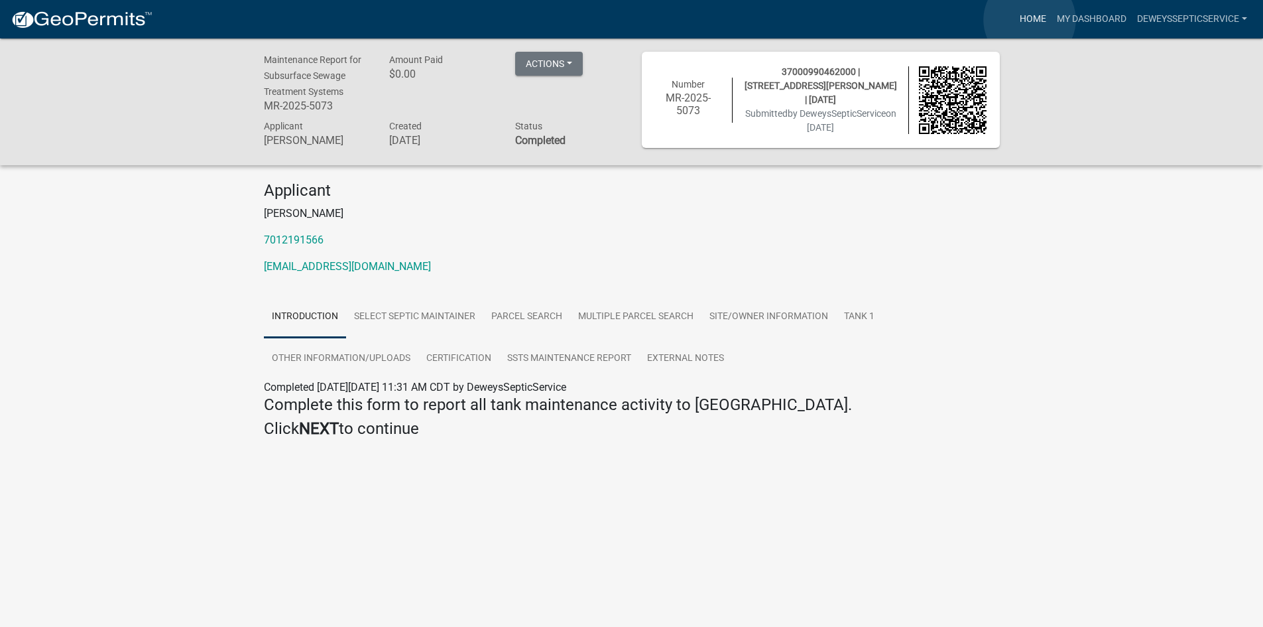
click at [1030, 20] on link "Home" at bounding box center [1032, 19] width 37 height 25
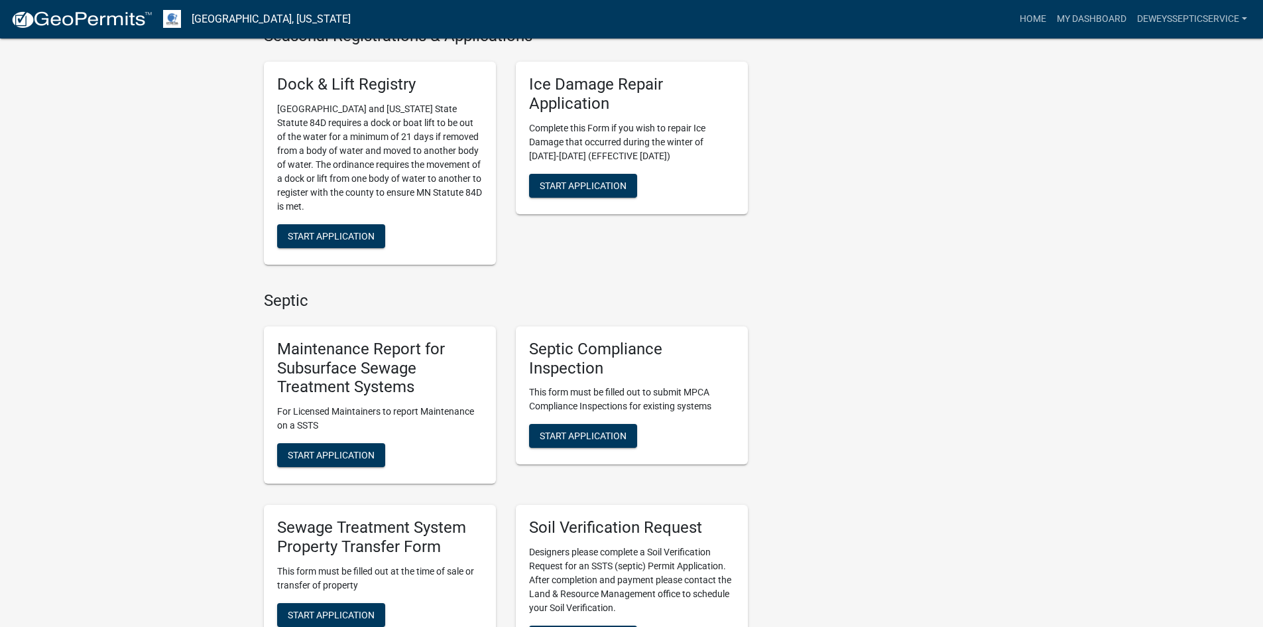
scroll to position [663, 0]
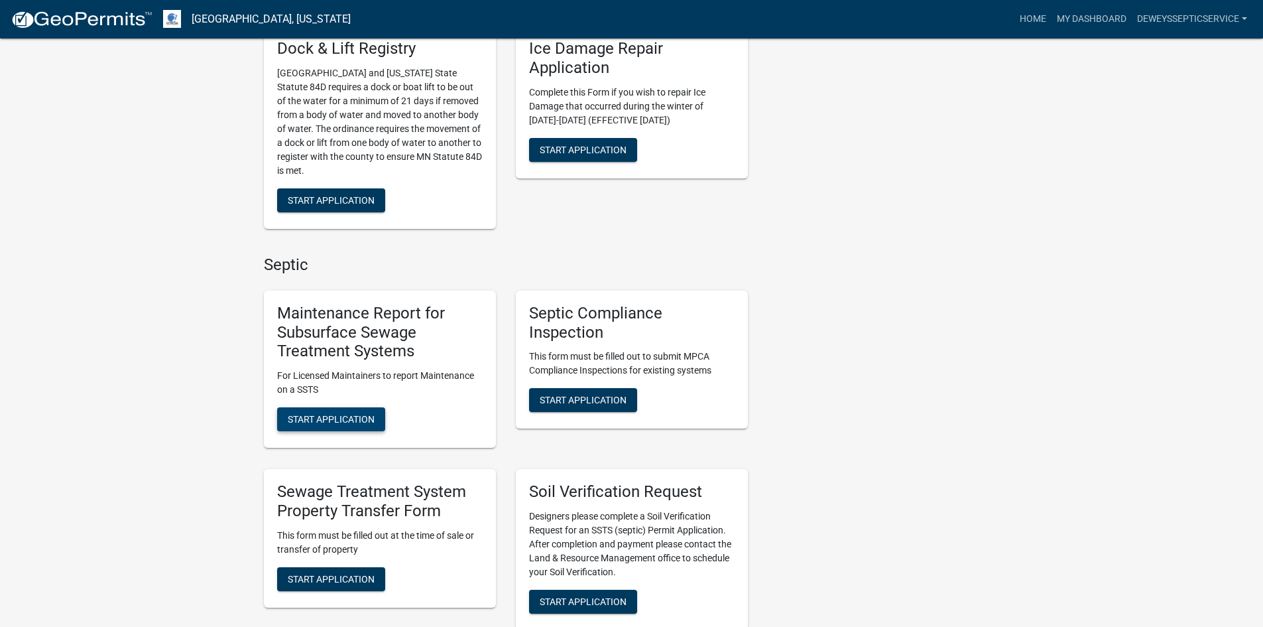
click at [296, 418] on span "Start Application" at bounding box center [331, 419] width 87 height 11
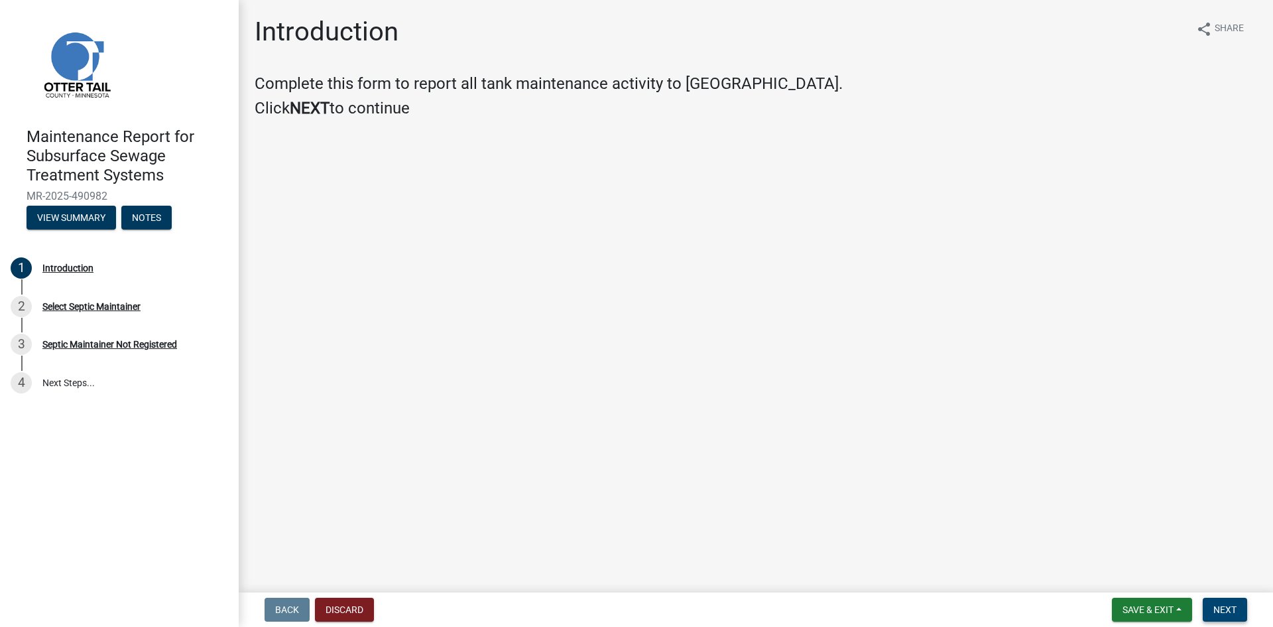
click at [1215, 609] on span "Next" at bounding box center [1224, 609] width 23 height 11
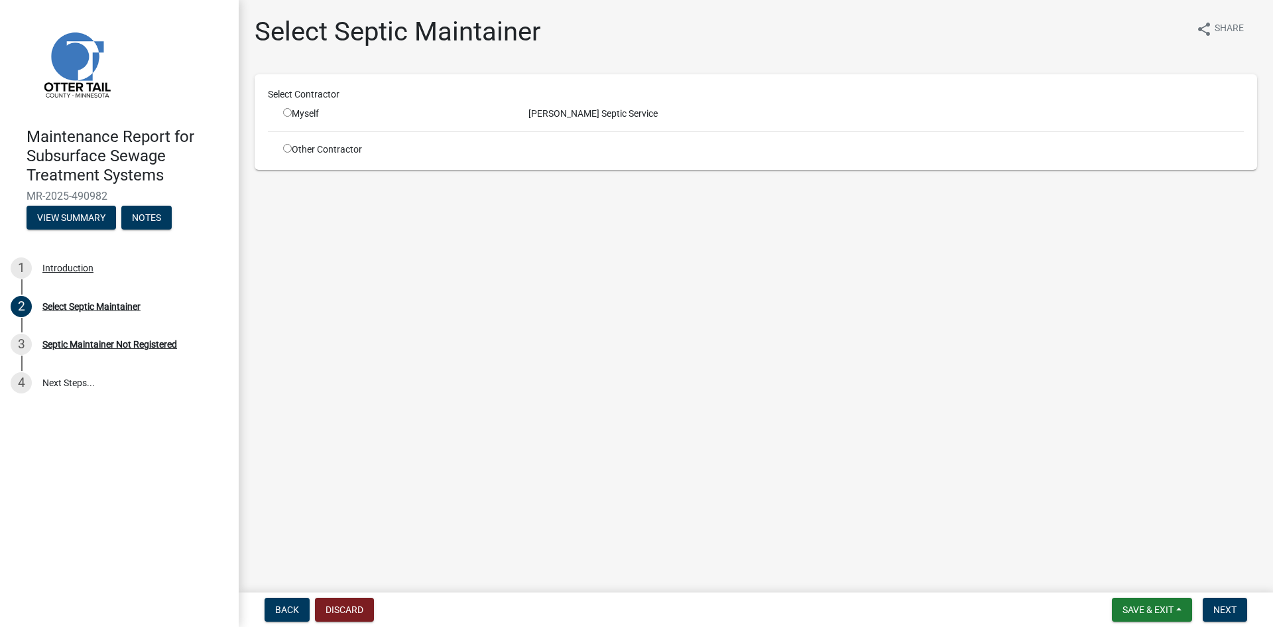
click at [289, 111] on input "radio" at bounding box center [287, 112] width 9 height 9
radio input "true"
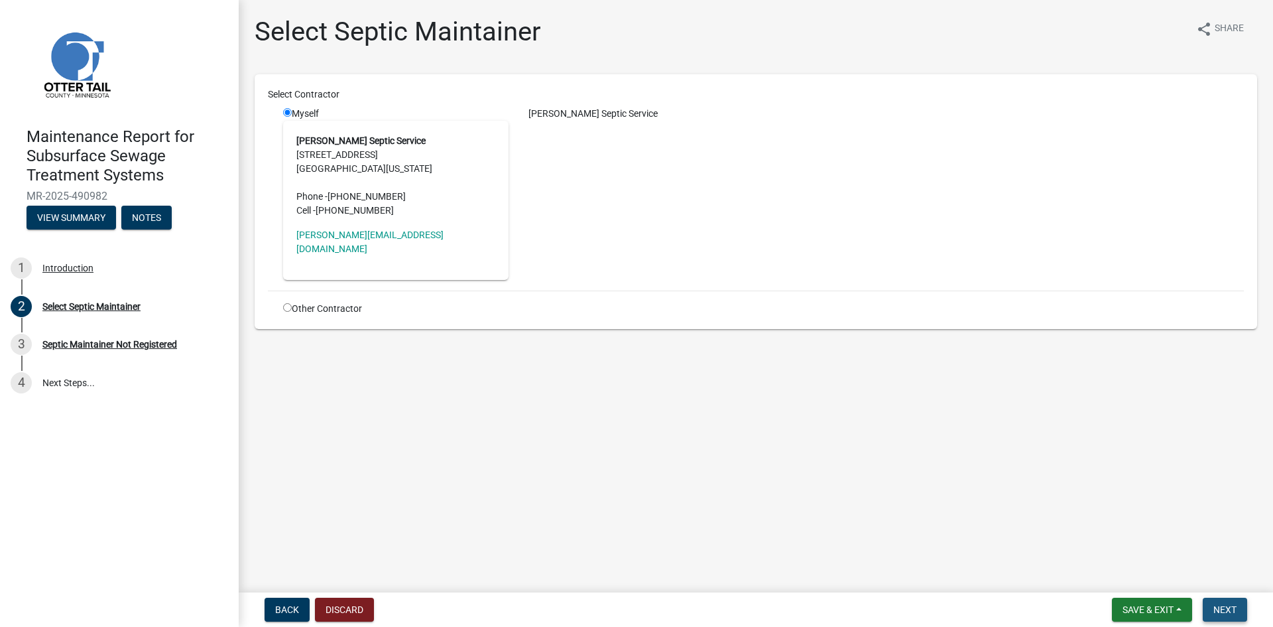
click at [1223, 604] on span "Next" at bounding box center [1224, 609] width 23 height 11
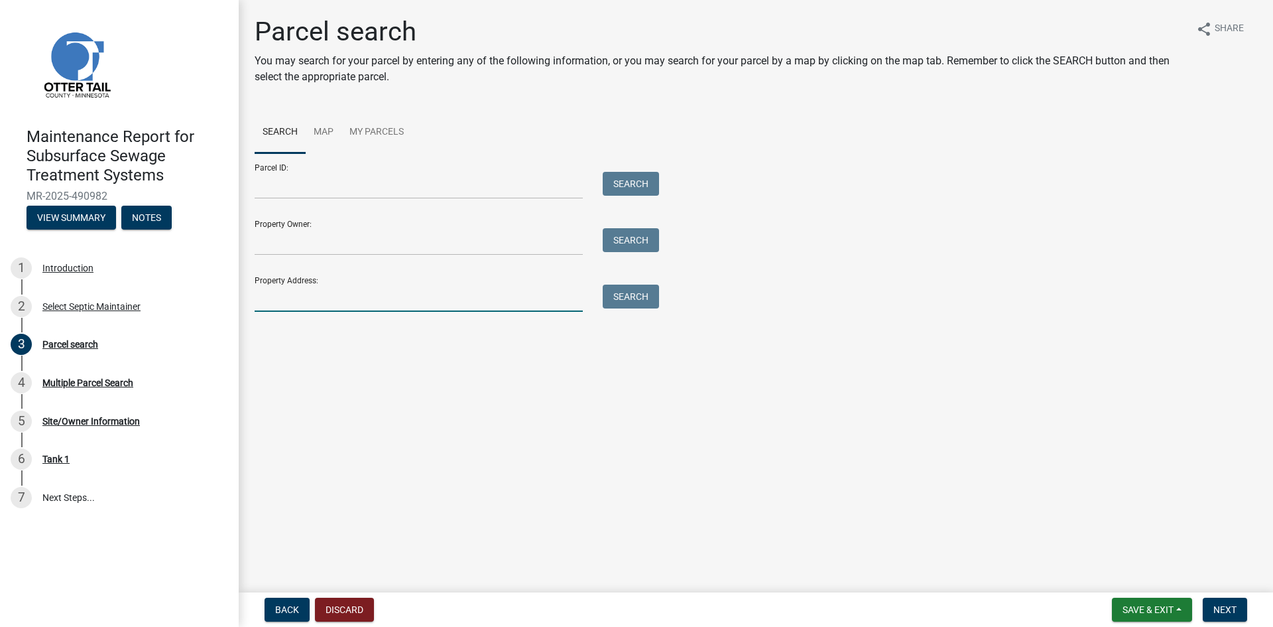
click at [278, 294] on input "Property Address:" at bounding box center [419, 297] width 328 height 27
type input "20991"
click at [609, 298] on button "Search" at bounding box center [631, 296] width 56 height 24
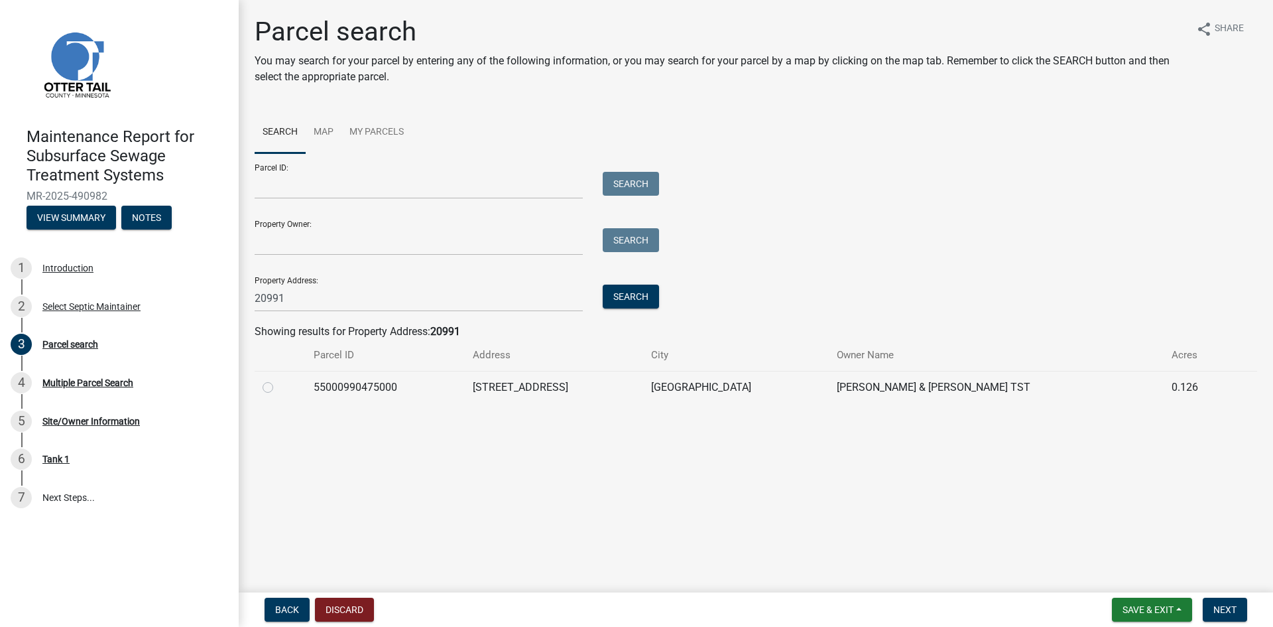
click at [278, 379] on label at bounding box center [278, 379] width 0 height 0
click at [278, 385] on input "radio" at bounding box center [282, 383] width 9 height 9
radio input "true"
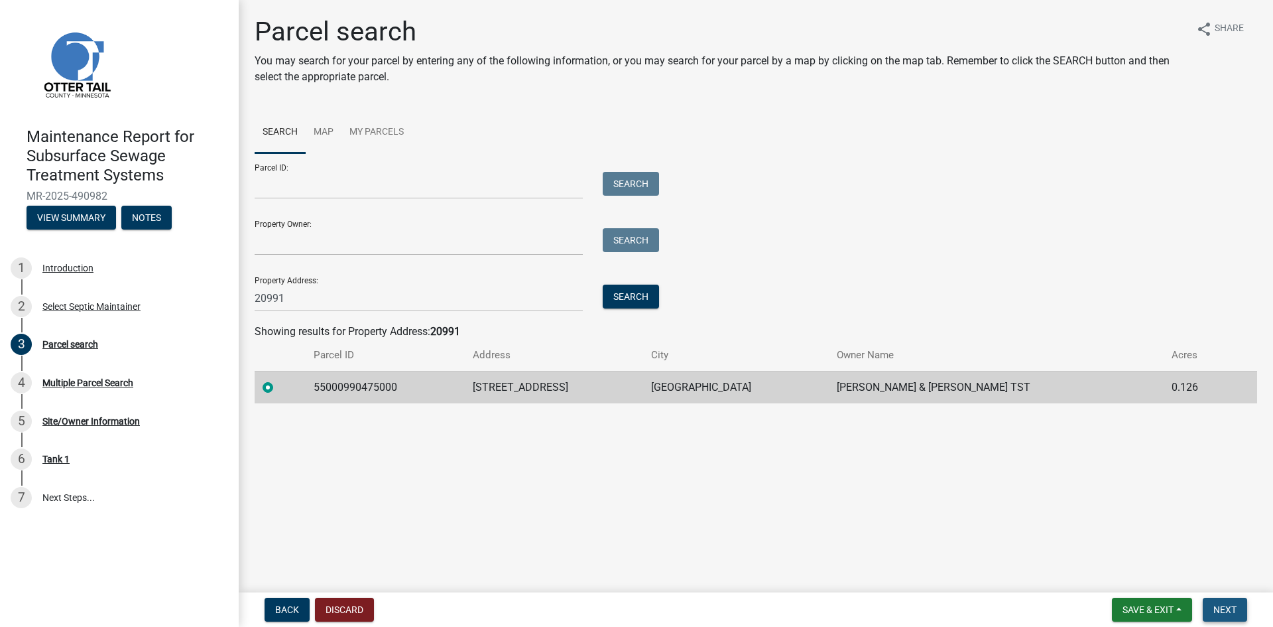
click at [1221, 609] on span "Next" at bounding box center [1224, 609] width 23 height 11
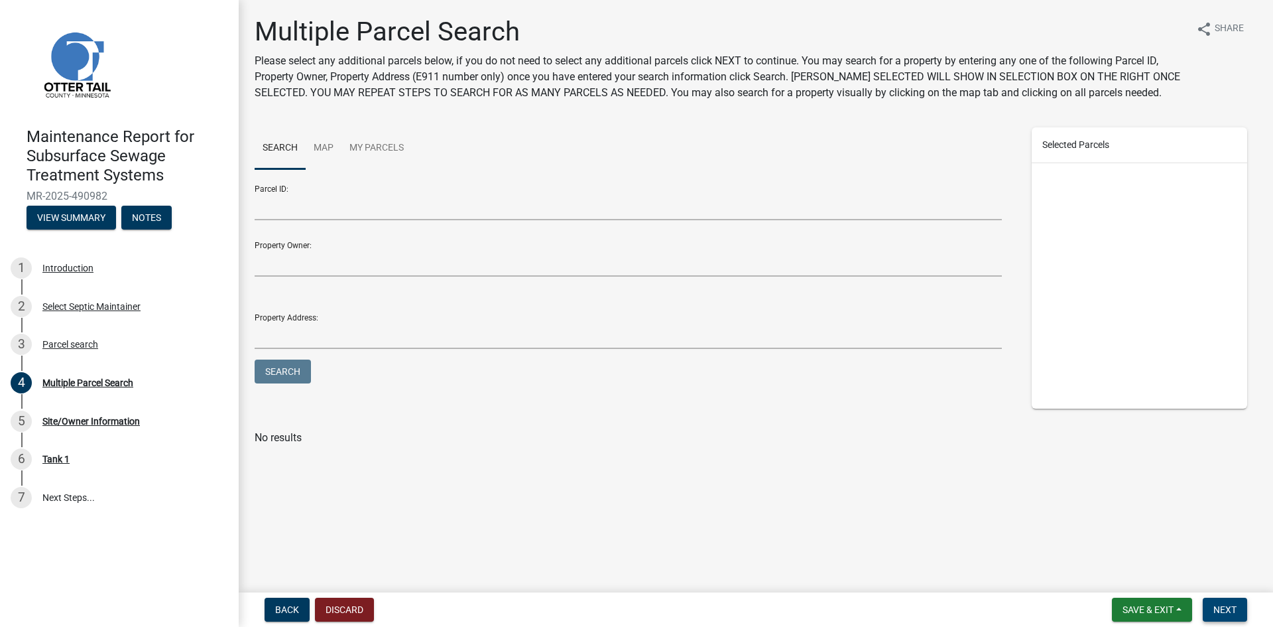
click at [1221, 609] on span "Next" at bounding box center [1224, 609] width 23 height 11
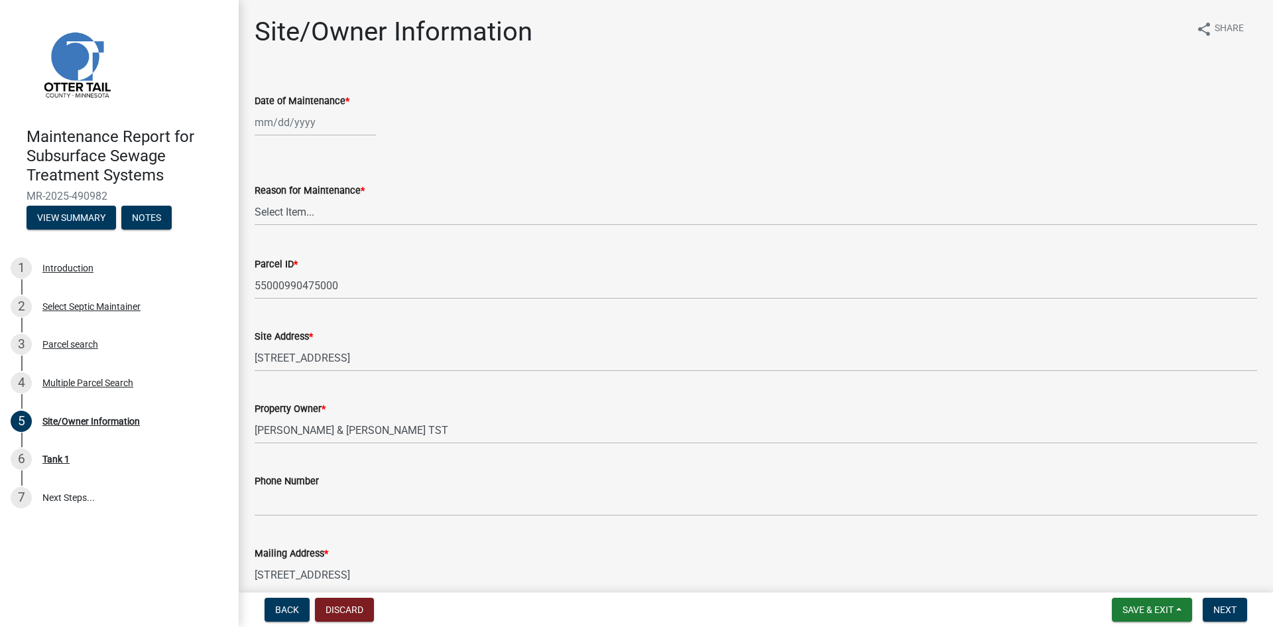
select select "10"
select select "2025"
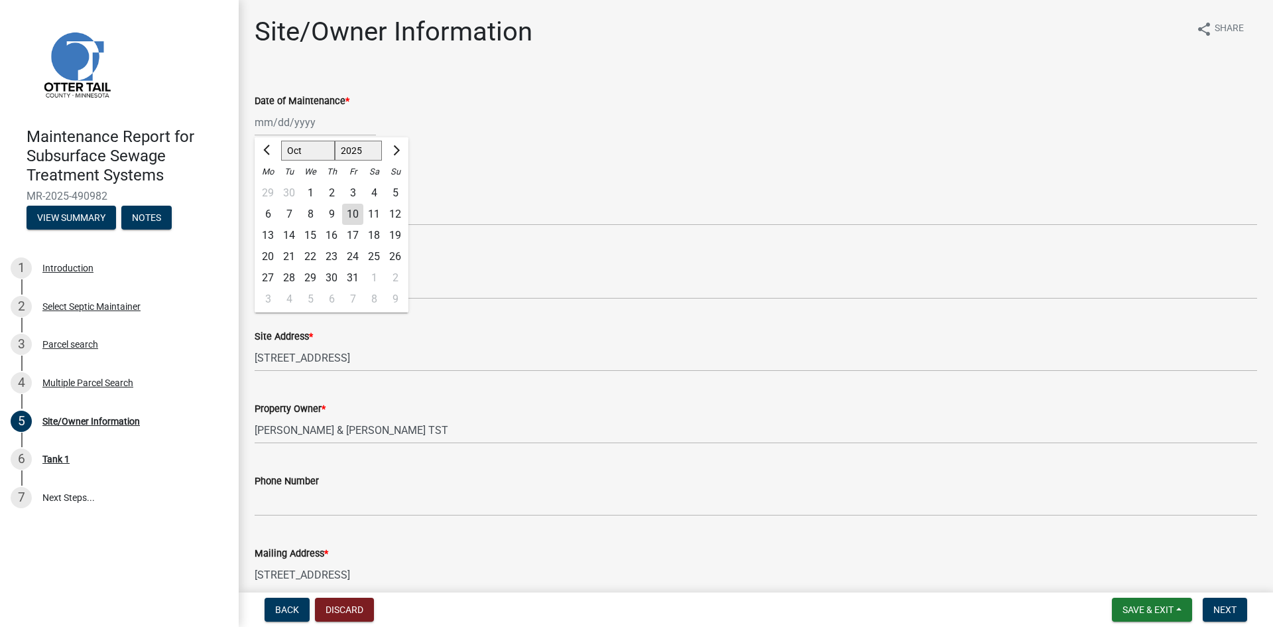
click at [308, 124] on div "[PERSON_NAME] Feb Mar Apr [PERSON_NAME][DATE] Oct Nov [DATE] 1526 1527 1528 152…" at bounding box center [315, 122] width 121 height 27
click at [332, 193] on div "2" at bounding box center [331, 192] width 21 height 21
type input "[DATE]"
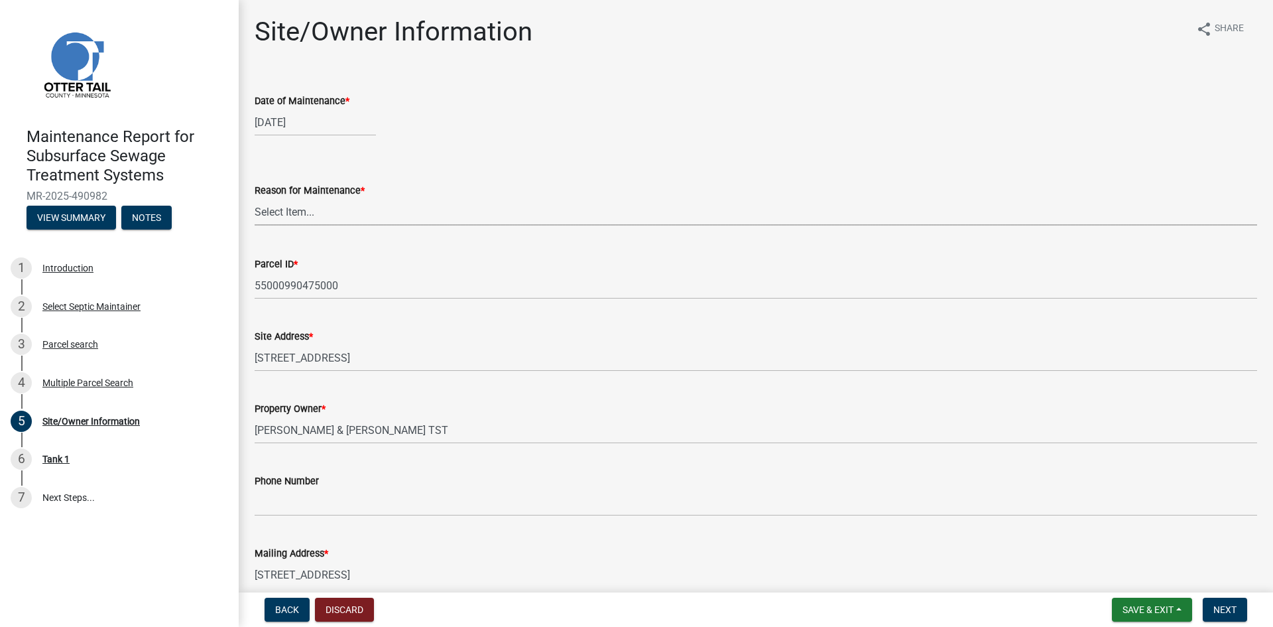
click at [278, 215] on select "Select Item... Called Routine Other" at bounding box center [756, 211] width 1003 height 27
click at [255, 198] on select "Select Item... Called Routine Other" at bounding box center [756, 211] width 1003 height 27
select select "3ac72b63-7b21-42e4-8192-806faae7a4f1"
click at [1231, 606] on span "Next" at bounding box center [1224, 609] width 23 height 11
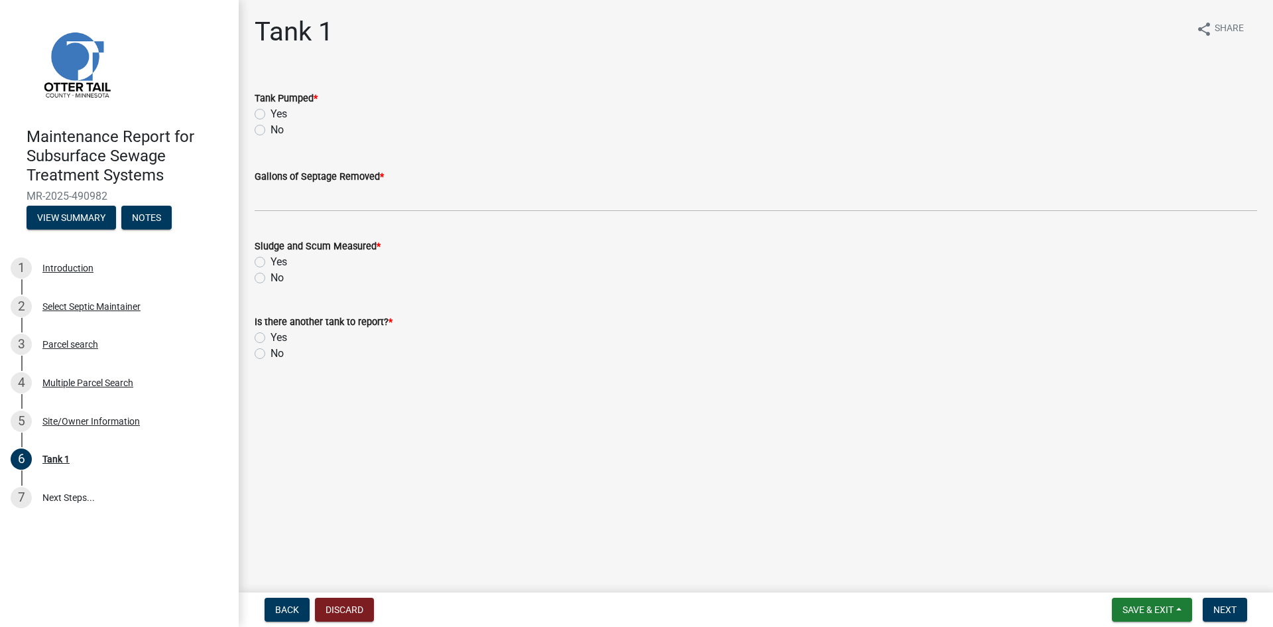
click at [271, 111] on label "Yes" at bounding box center [279, 114] width 17 height 16
click at [271, 111] on input "Yes" at bounding box center [275, 110] width 9 height 9
radio input "true"
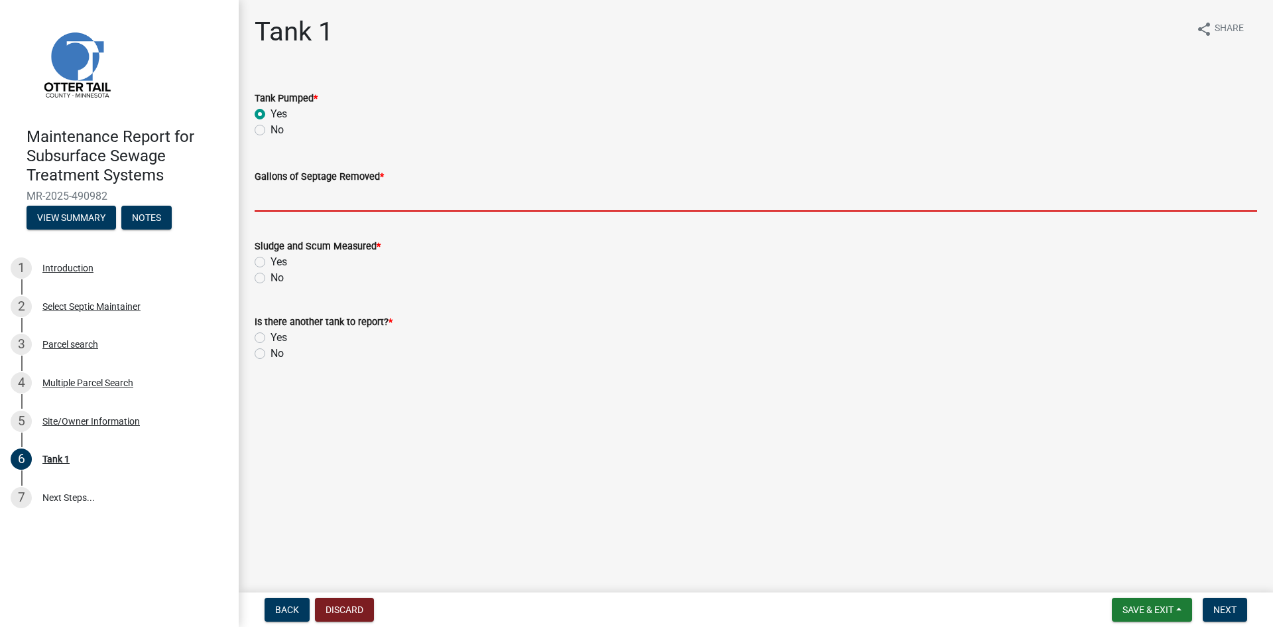
click at [276, 193] on input "Gallons of Septage Removed *" at bounding box center [756, 197] width 1003 height 27
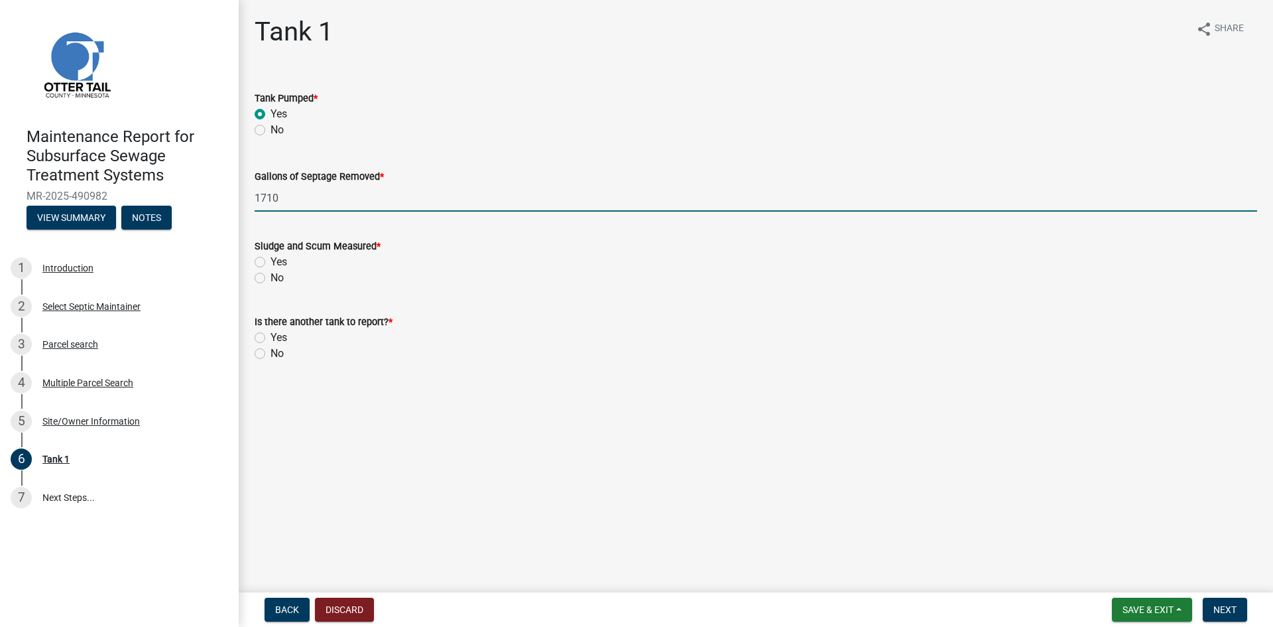
type input "1710"
click at [271, 278] on label "No" at bounding box center [277, 278] width 13 height 16
click at [271, 278] on input "No" at bounding box center [275, 274] width 9 height 9
radio input "true"
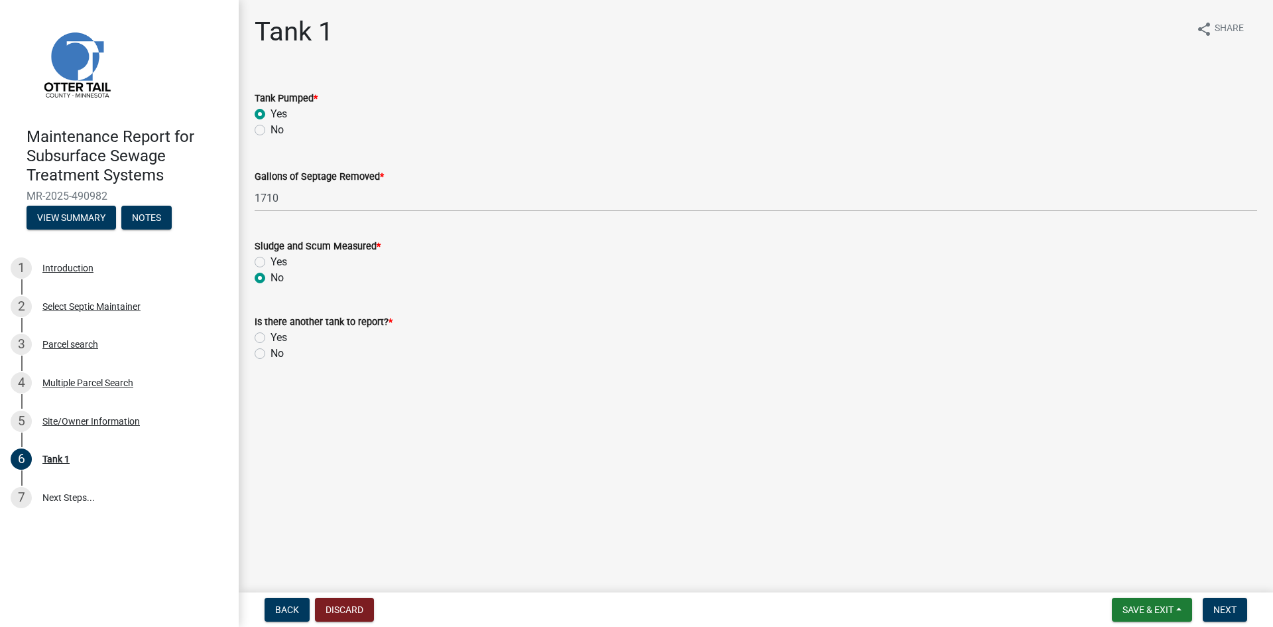
click at [271, 355] on label "No" at bounding box center [277, 353] width 13 height 16
click at [271, 354] on input "No" at bounding box center [275, 349] width 9 height 9
radio input "true"
click at [1233, 607] on span "Next" at bounding box center [1224, 609] width 23 height 11
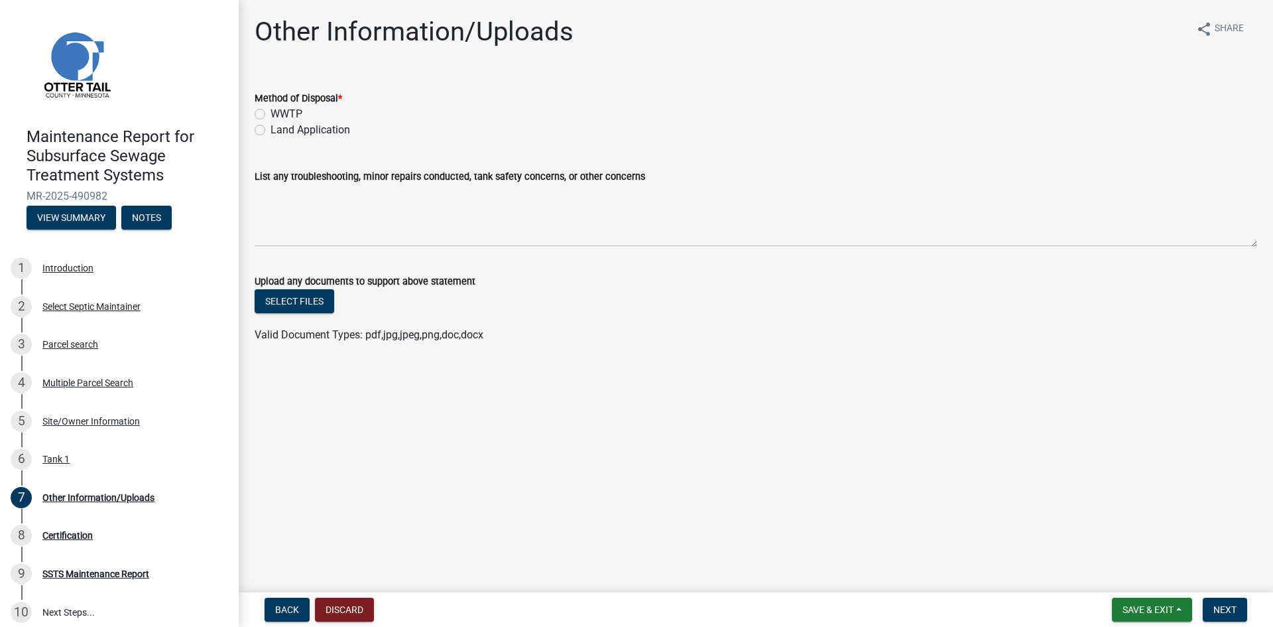
click at [327, 128] on label "Land Application" at bounding box center [311, 130] width 80 height 16
click at [279, 128] on input "Land Application" at bounding box center [275, 126] width 9 height 9
radio input "true"
click at [1218, 605] on span "Next" at bounding box center [1224, 609] width 23 height 11
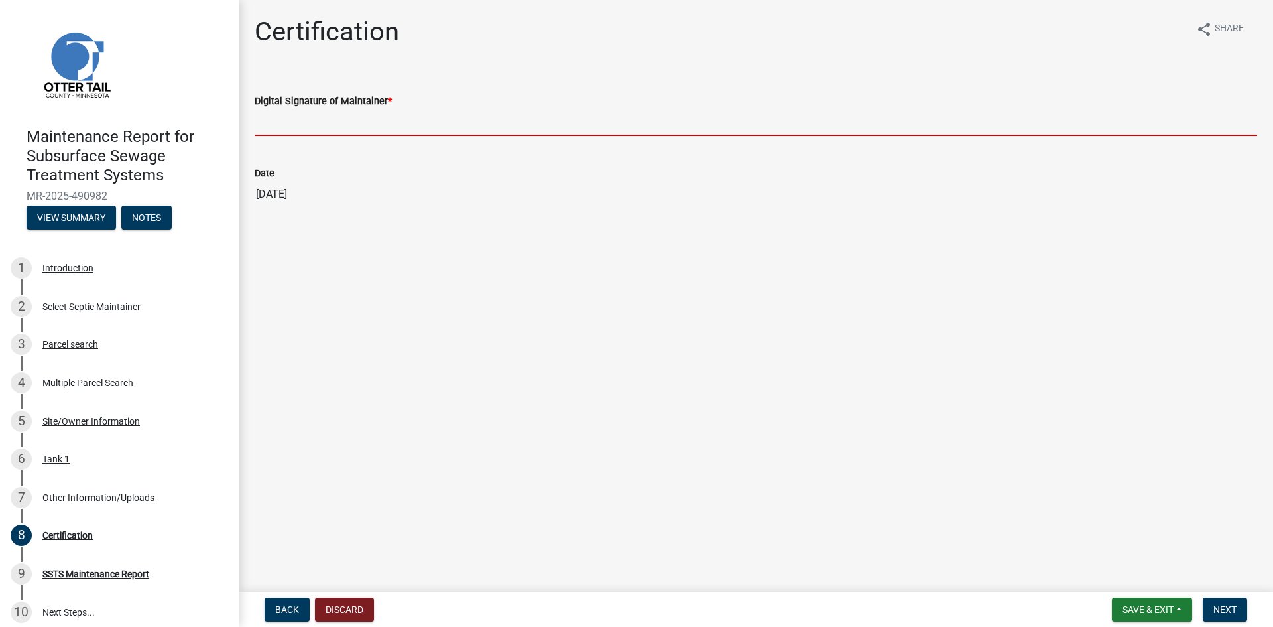
click at [305, 120] on input "Digital Signature of Maintainer *" at bounding box center [756, 122] width 1003 height 27
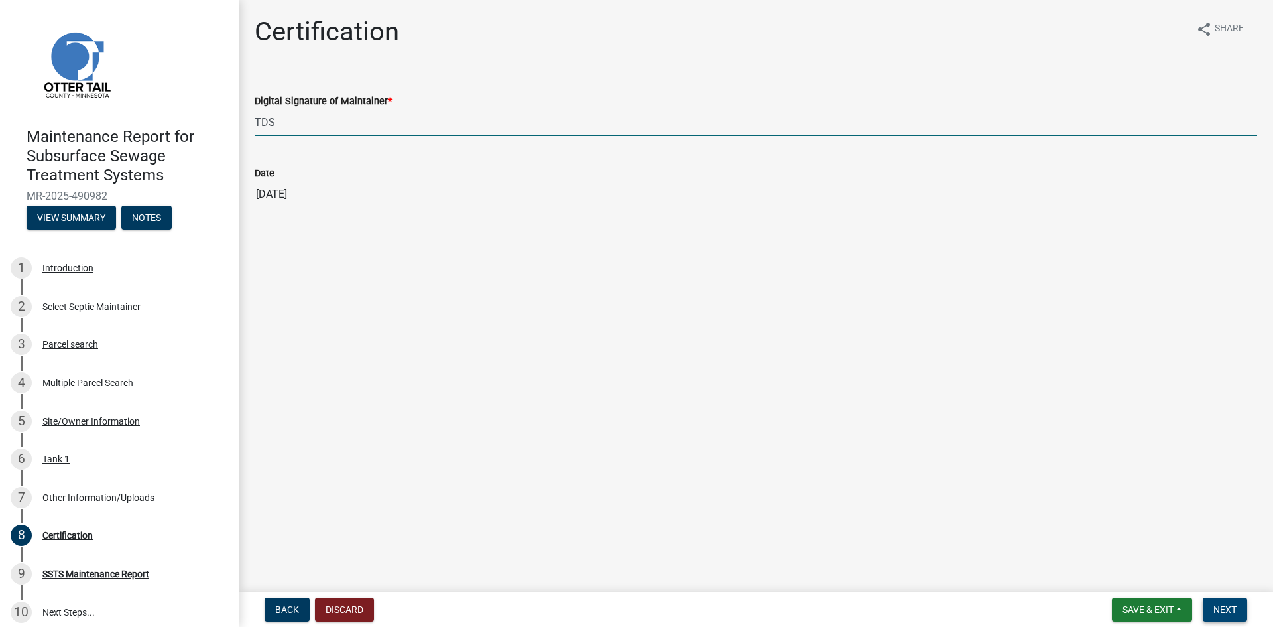
type input "TDS"
click at [1230, 606] on span "Next" at bounding box center [1224, 609] width 23 height 11
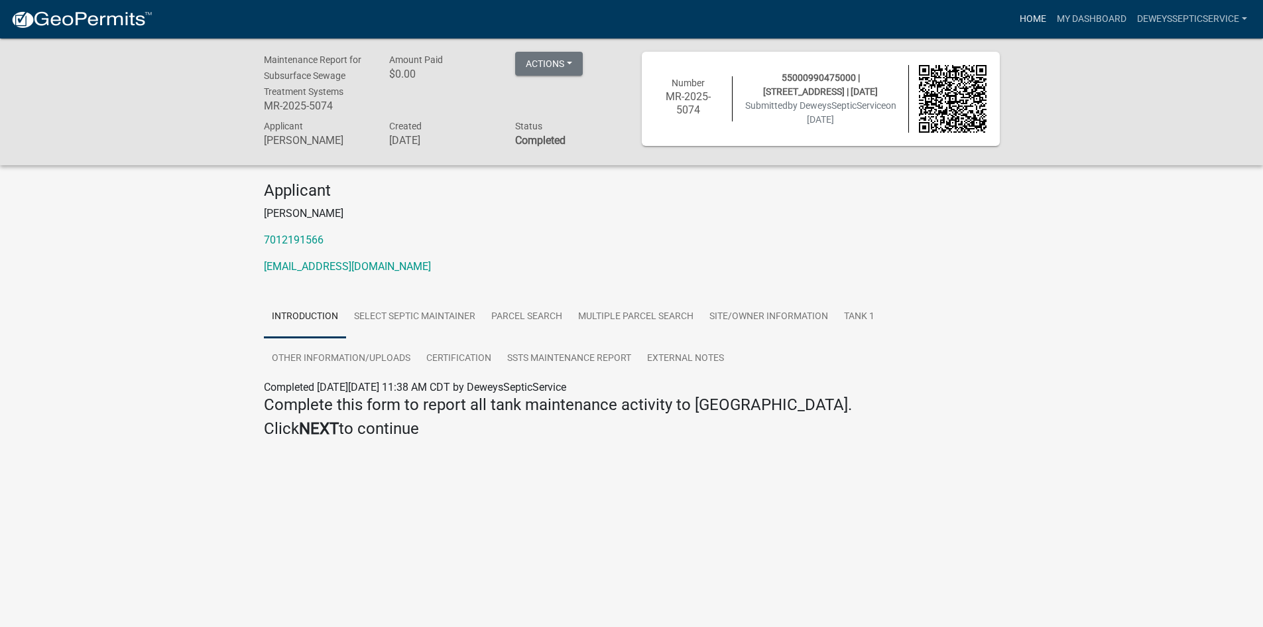
click at [1019, 17] on link "Home" at bounding box center [1032, 19] width 37 height 25
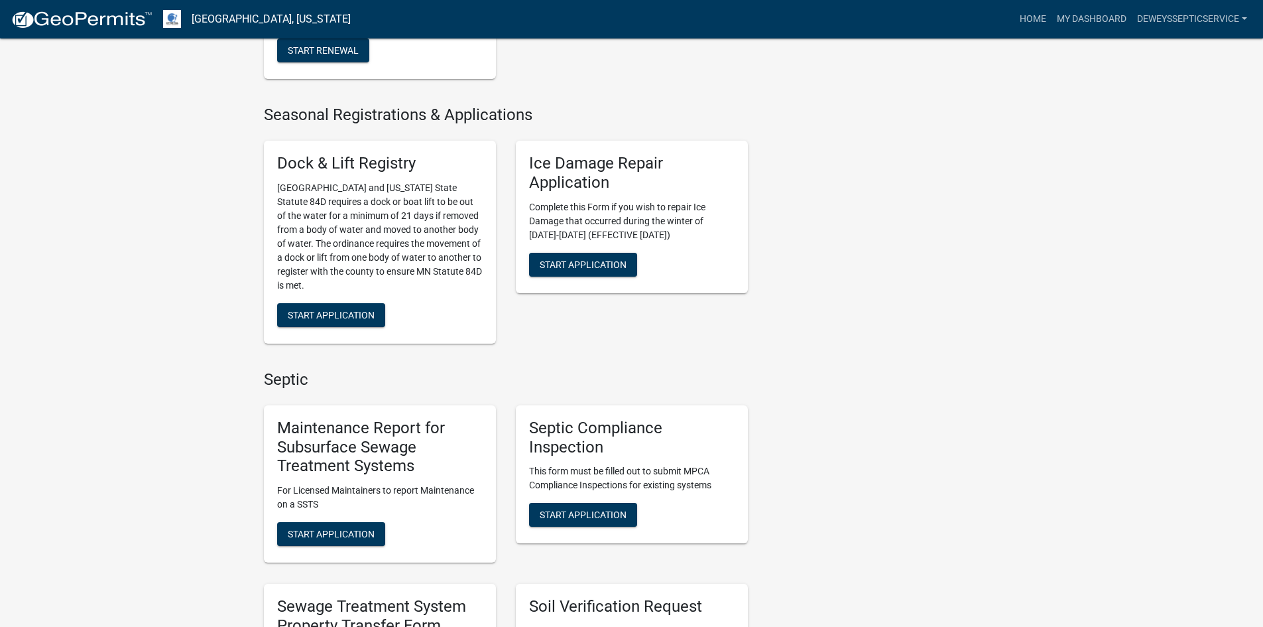
scroll to position [663, 0]
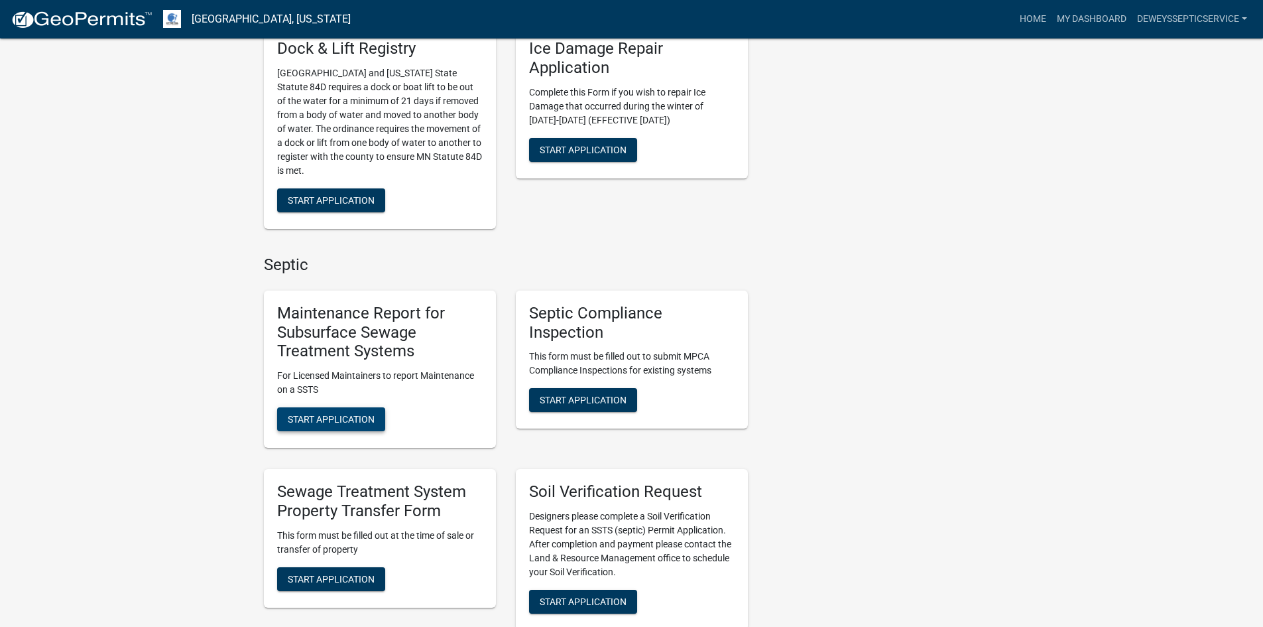
click at [302, 422] on span "Start Application" at bounding box center [331, 419] width 87 height 11
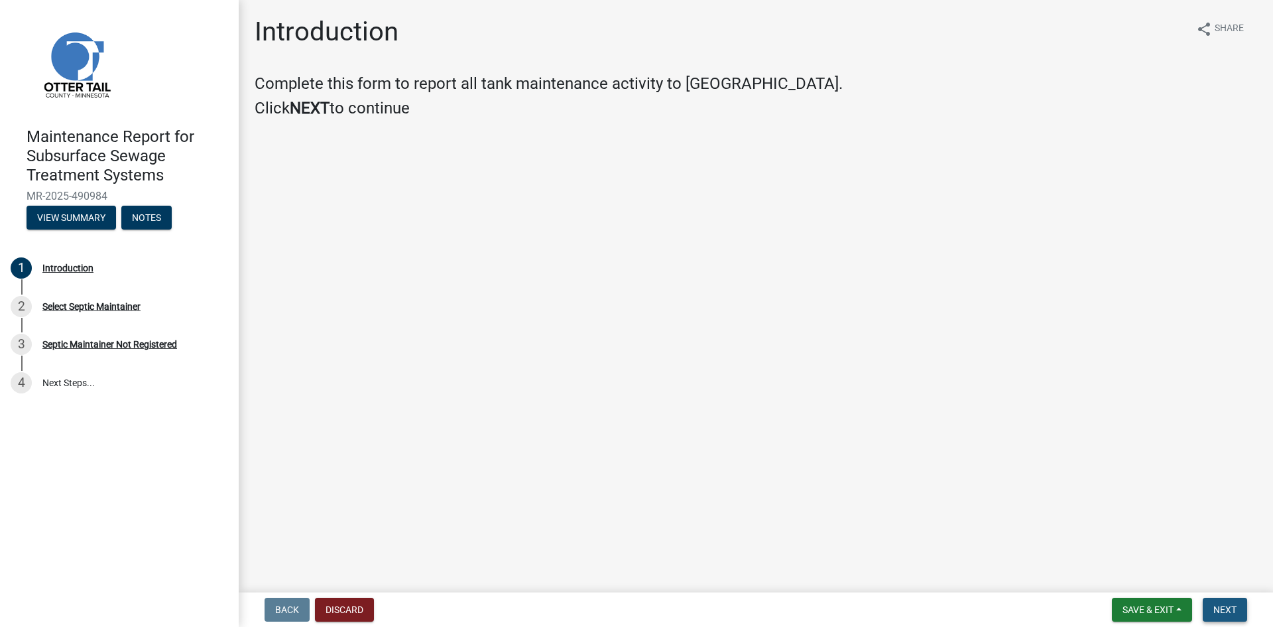
click at [1221, 606] on span "Next" at bounding box center [1224, 609] width 23 height 11
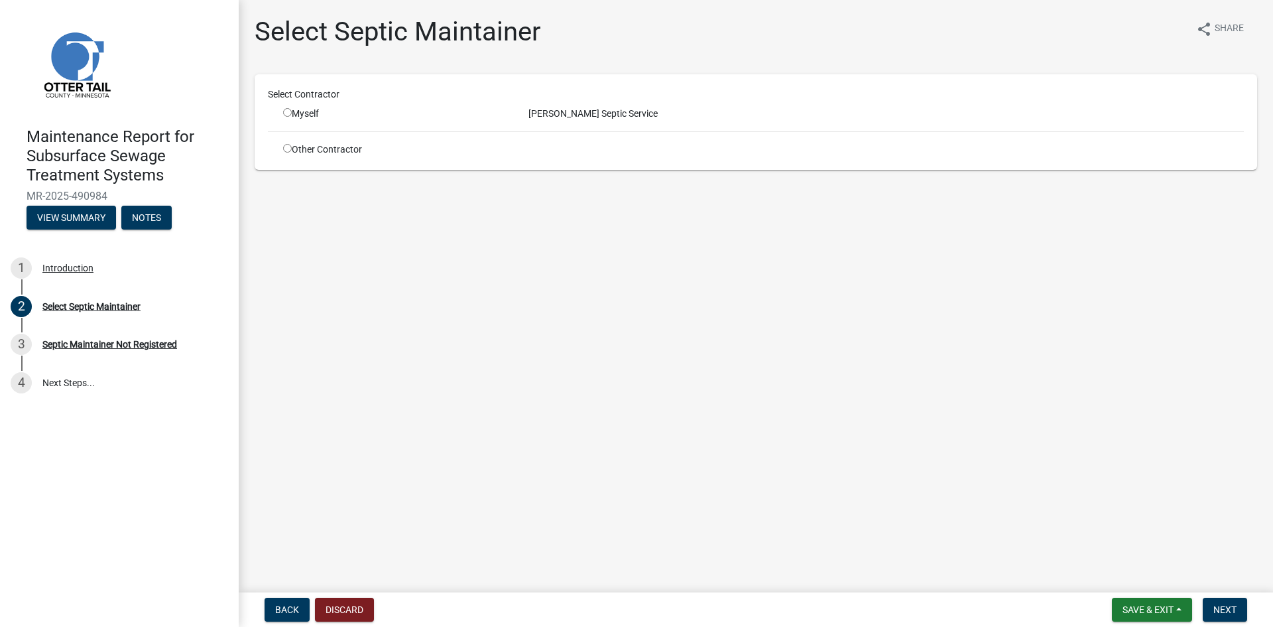
click at [292, 113] on div "Myself" at bounding box center [395, 114] width 225 height 14
click at [287, 112] on input "radio" at bounding box center [287, 112] width 9 height 9
radio input "true"
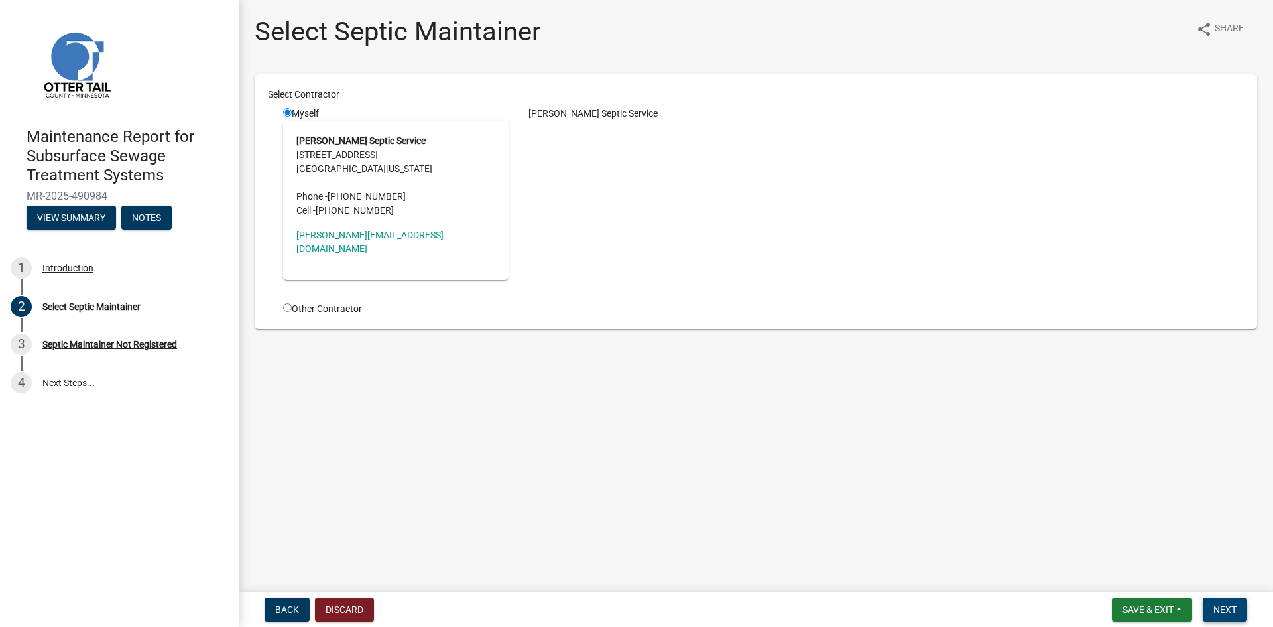
click at [1219, 607] on span "Next" at bounding box center [1224, 609] width 23 height 11
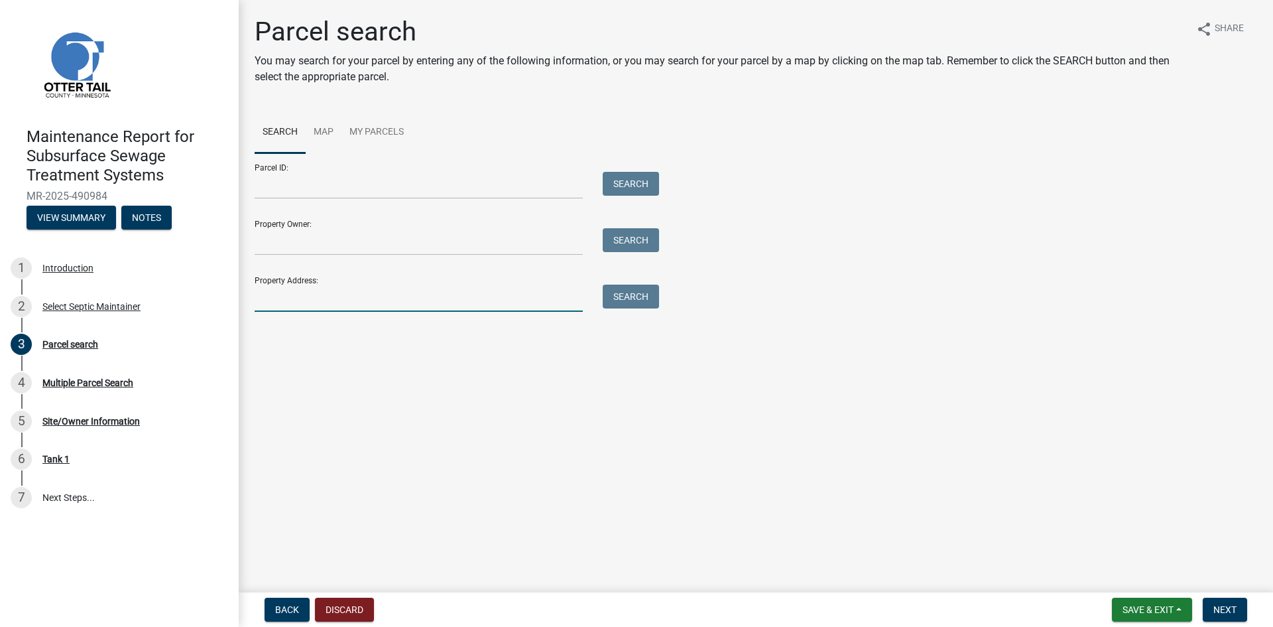
click at [329, 293] on input "Property Address:" at bounding box center [419, 297] width 328 height 27
type input "50571"
click at [630, 293] on button "Search" at bounding box center [631, 296] width 56 height 24
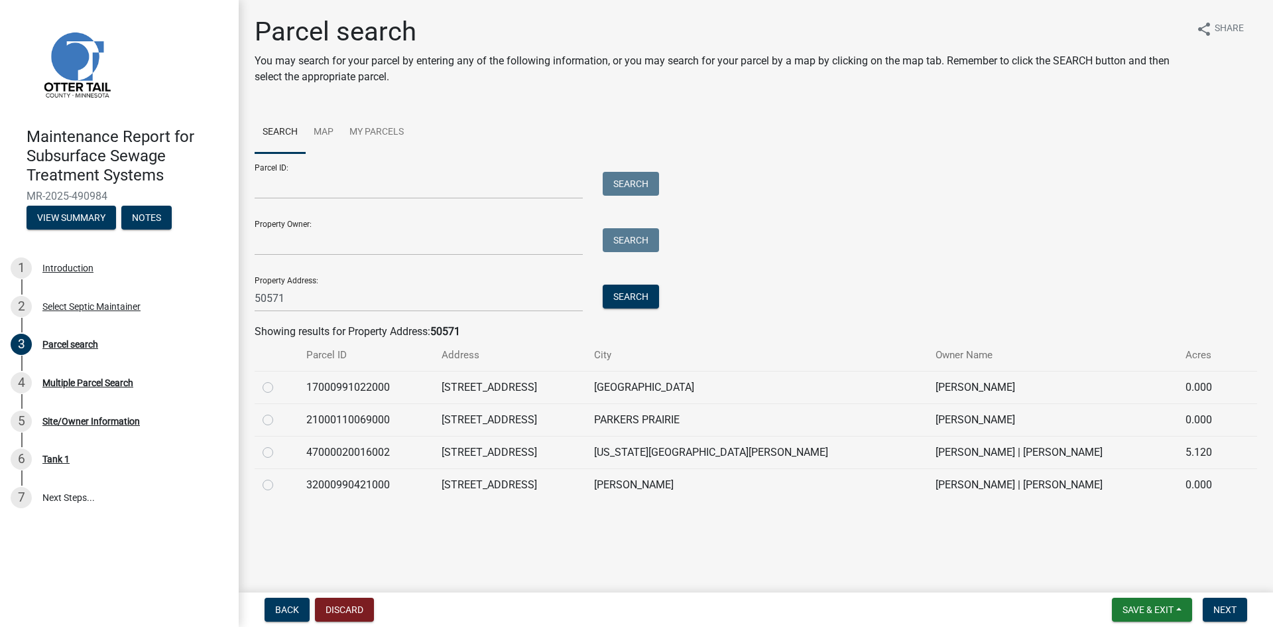
click at [278, 379] on label at bounding box center [278, 379] width 0 height 0
click at [278, 384] on input "radio" at bounding box center [282, 383] width 9 height 9
radio input "true"
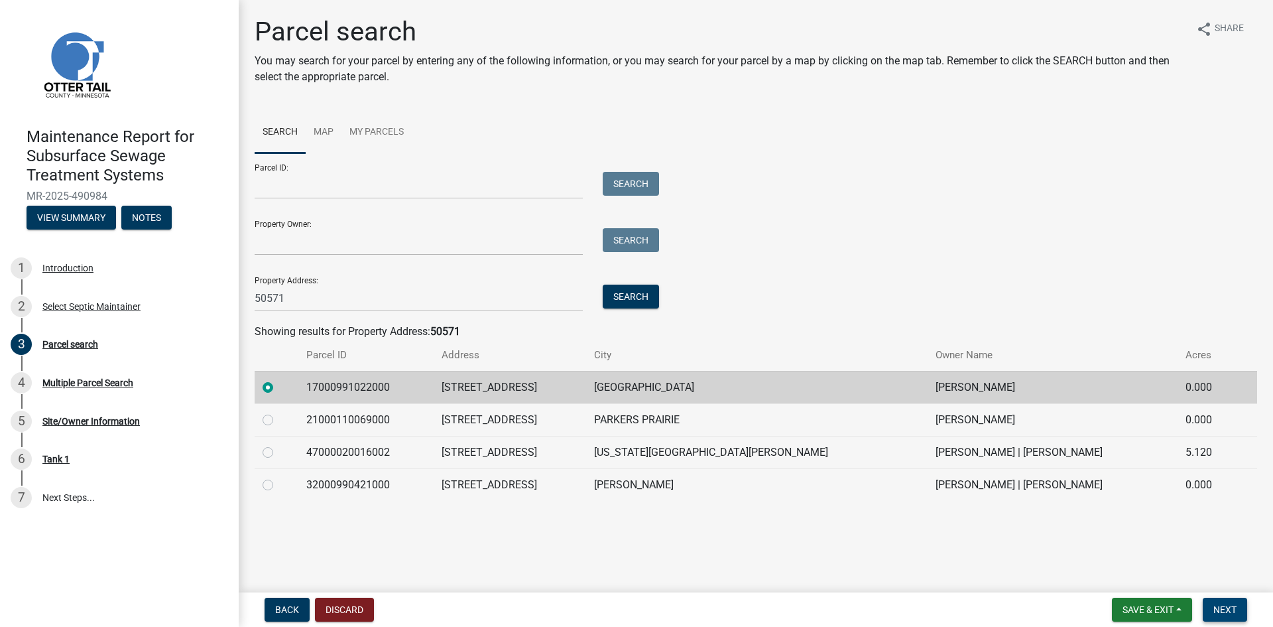
click at [1225, 611] on span "Next" at bounding box center [1224, 609] width 23 height 11
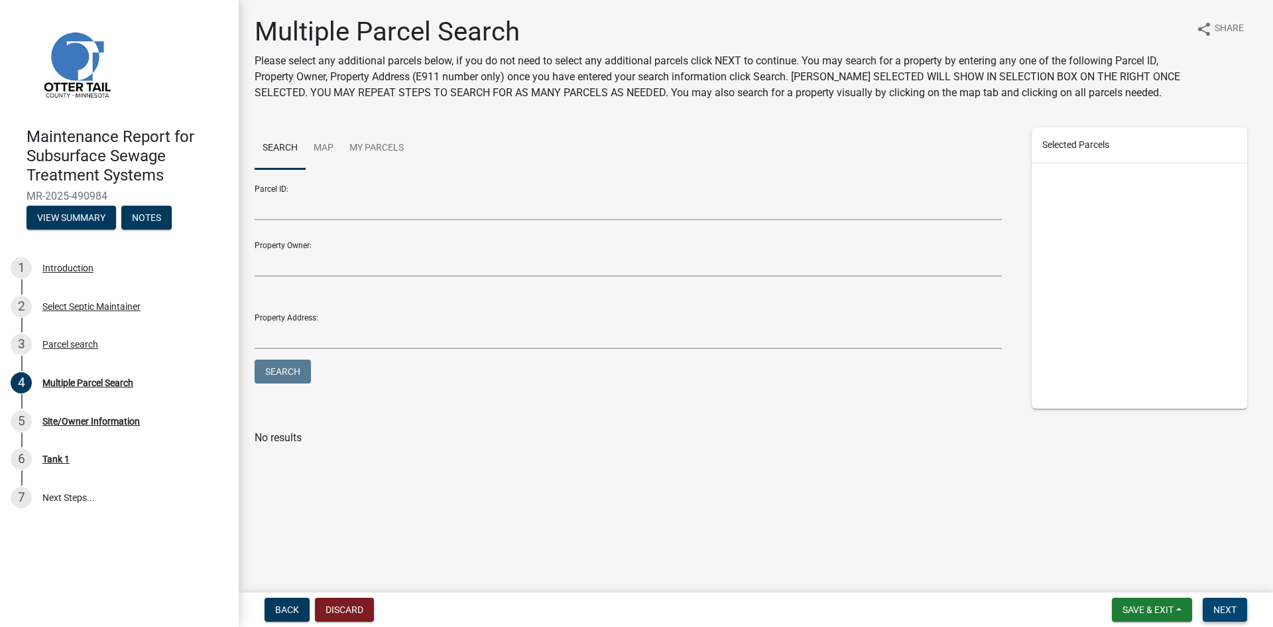
click at [1225, 611] on span "Next" at bounding box center [1224, 609] width 23 height 11
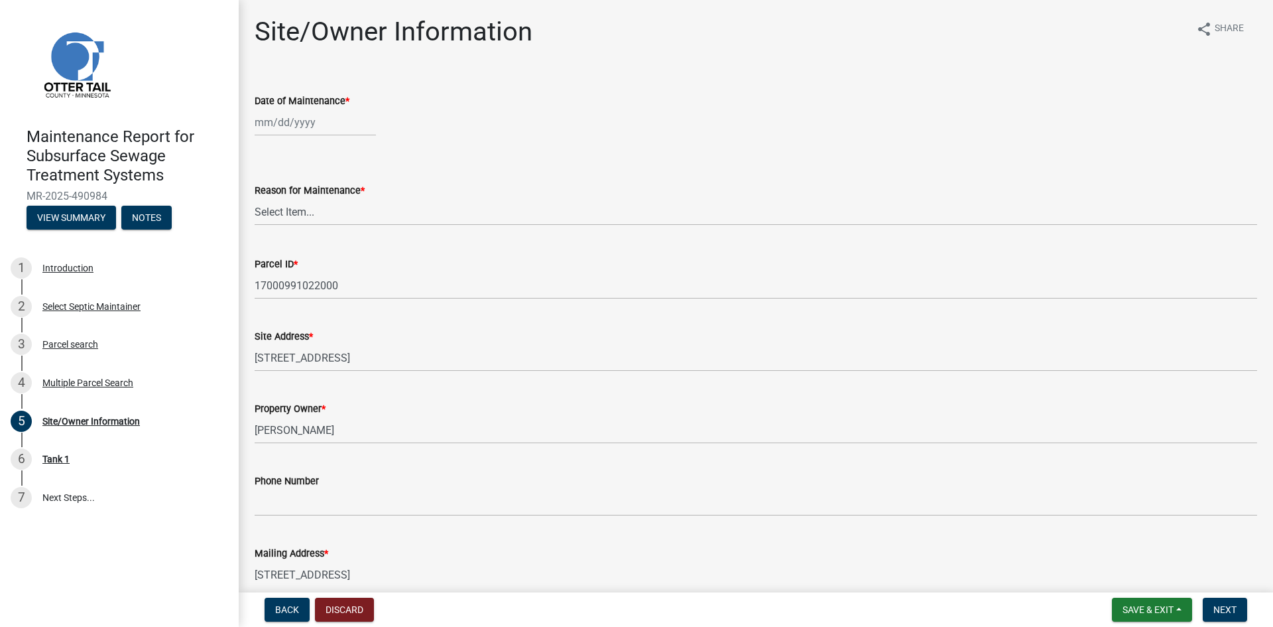
select select "10"
select select "2025"
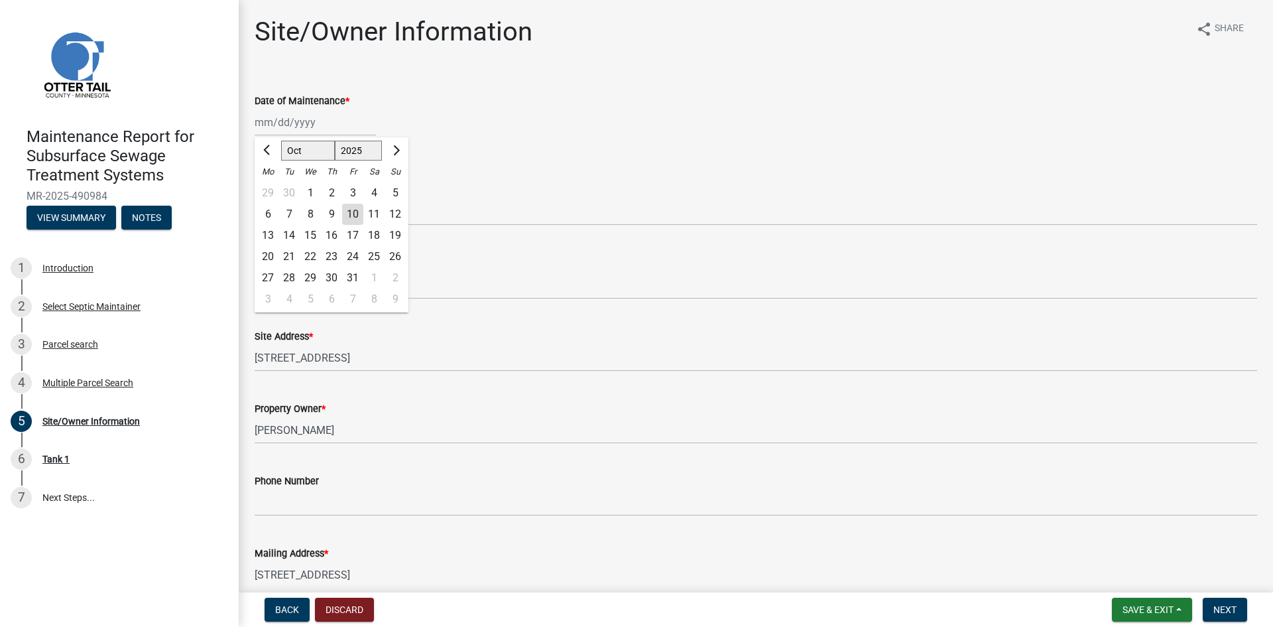
click at [308, 131] on div "[PERSON_NAME] Feb Mar Apr [PERSON_NAME][DATE] Oct Nov [DATE] 1526 1527 1528 152…" at bounding box center [315, 122] width 121 height 27
click at [330, 194] on div "2" at bounding box center [331, 192] width 21 height 21
type input "[DATE]"
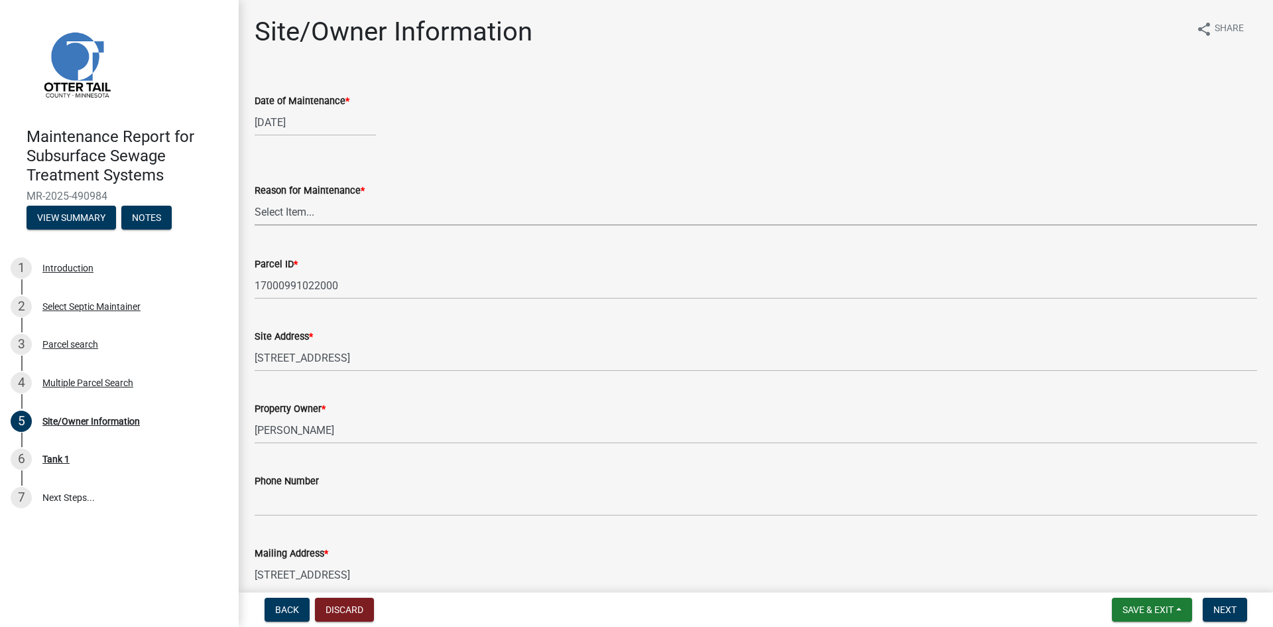
click at [319, 215] on select "Select Item... Called Routine Other" at bounding box center [756, 211] width 1003 height 27
click at [255, 198] on select "Select Item... Called Routine Other" at bounding box center [756, 211] width 1003 height 27
select select "3ac72b63-7b21-42e4-8192-806faae7a4f1"
click at [1231, 607] on span "Next" at bounding box center [1224, 609] width 23 height 11
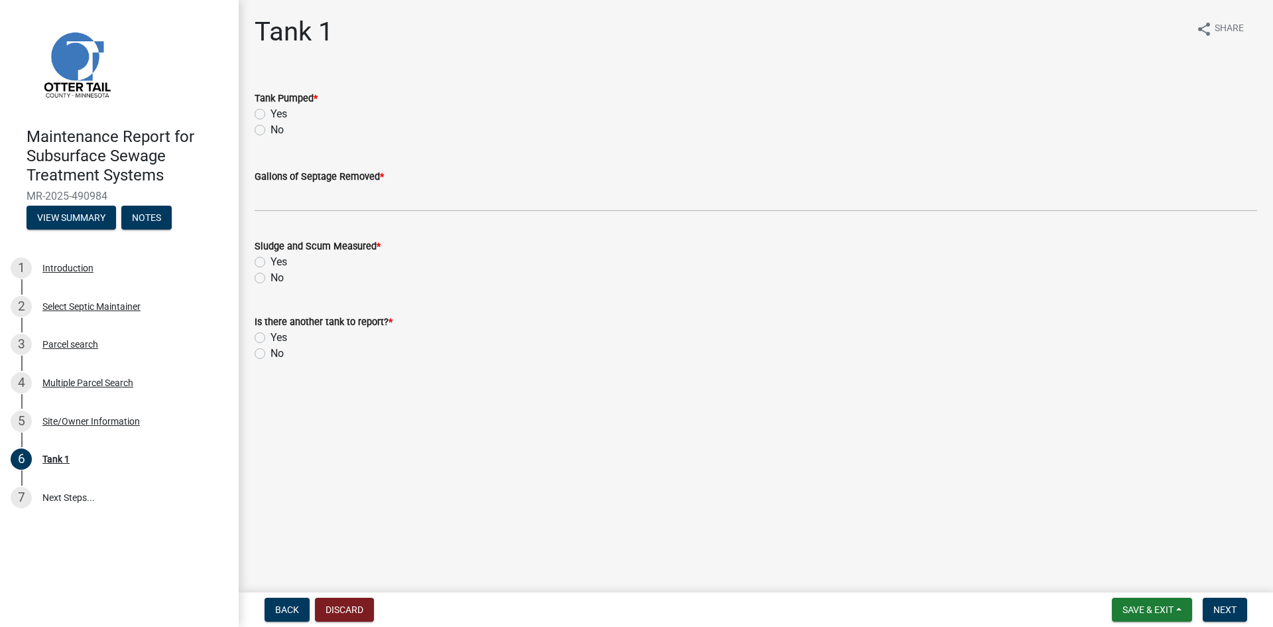
click at [271, 112] on label "Yes" at bounding box center [279, 114] width 17 height 16
click at [271, 112] on input "Yes" at bounding box center [275, 110] width 9 height 9
radio input "true"
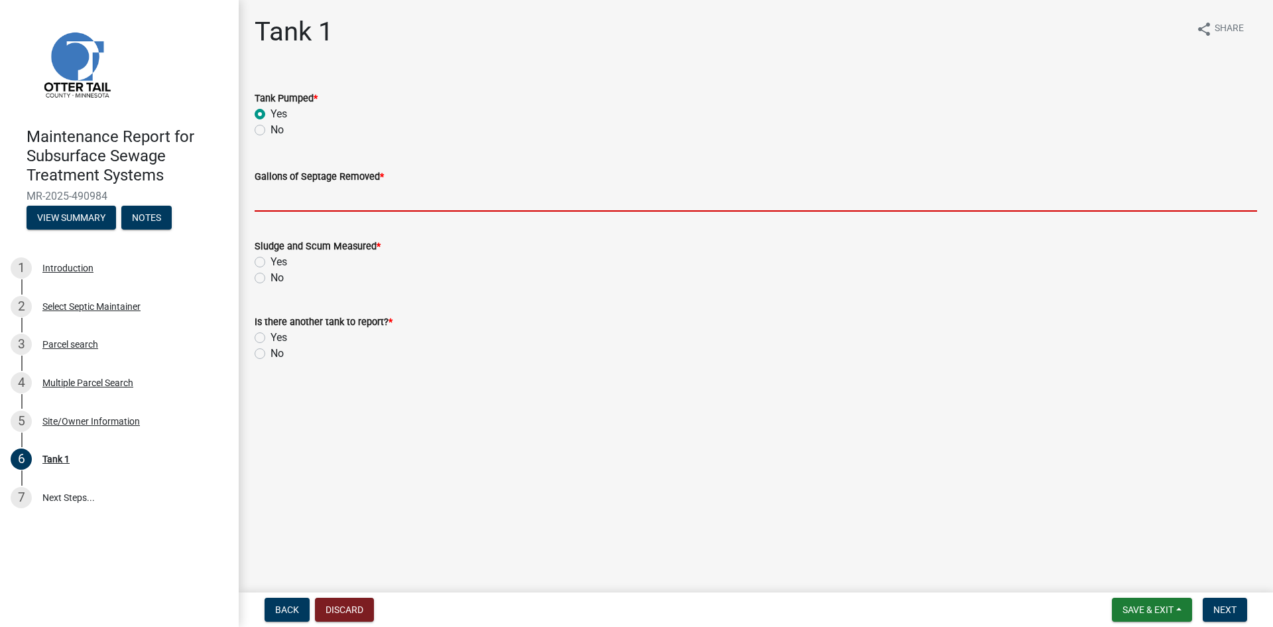
click at [300, 202] on input "Gallons of Septage Removed *" at bounding box center [756, 197] width 1003 height 27
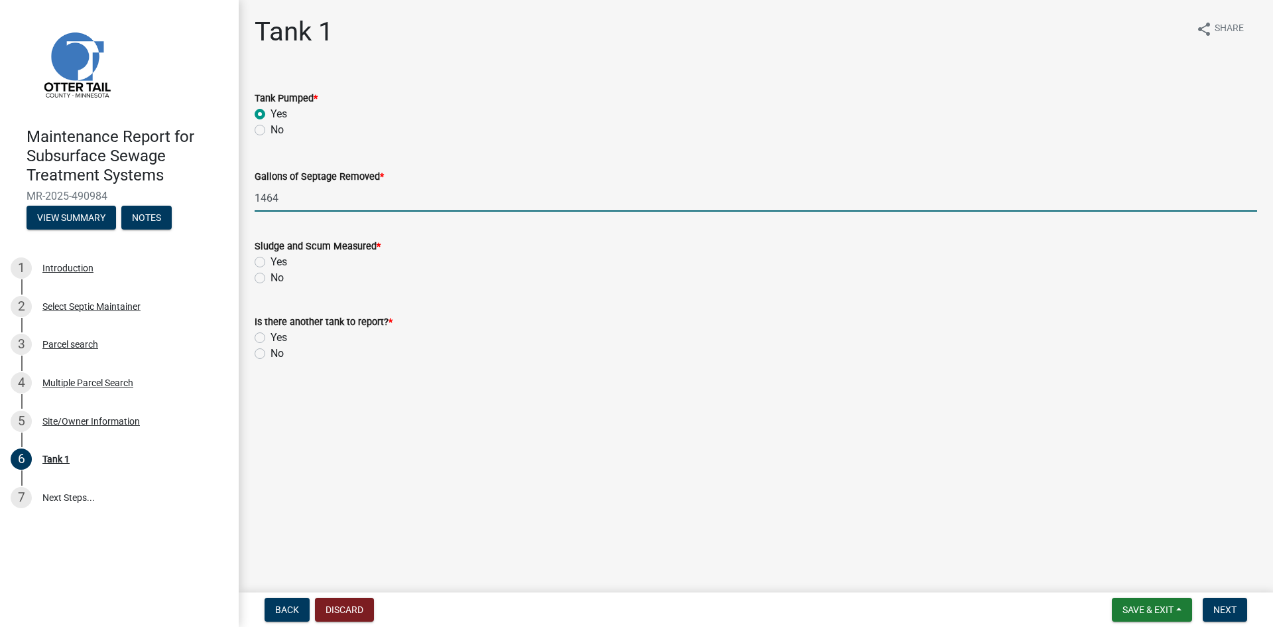
type input "1464"
click at [271, 278] on label "No" at bounding box center [277, 278] width 13 height 16
click at [271, 278] on input "No" at bounding box center [275, 274] width 9 height 9
radio input "true"
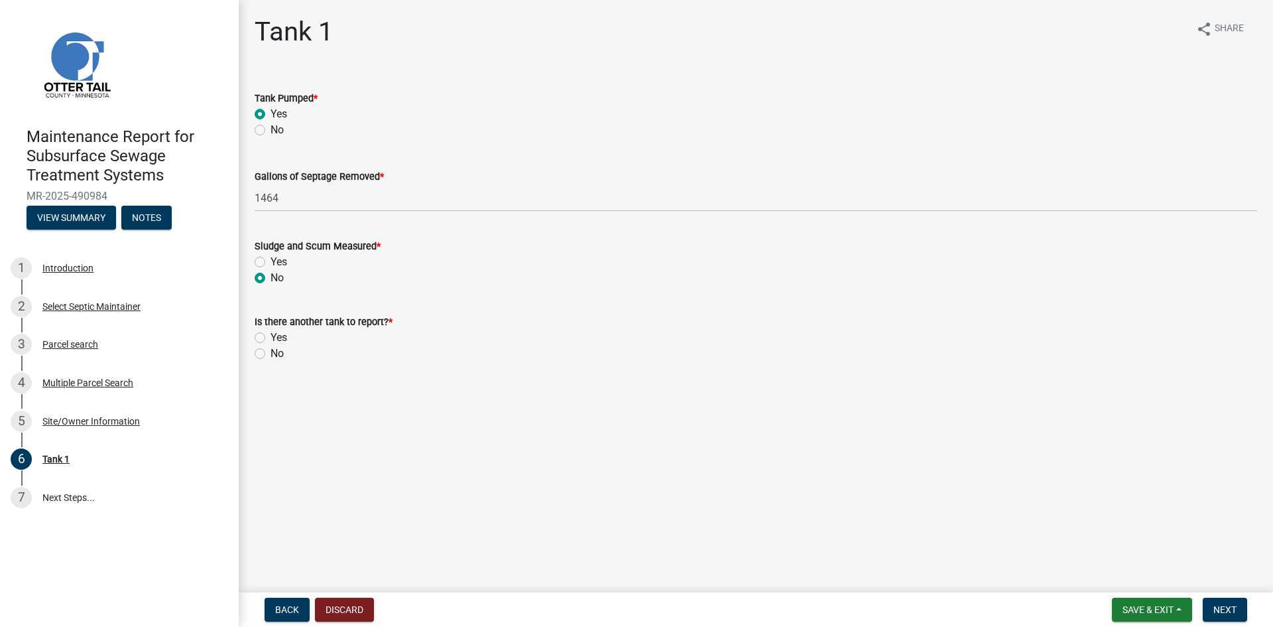
click at [271, 356] on label "No" at bounding box center [277, 353] width 13 height 16
click at [271, 354] on input "No" at bounding box center [275, 349] width 9 height 9
radio input "true"
click at [1231, 608] on span "Next" at bounding box center [1224, 609] width 23 height 11
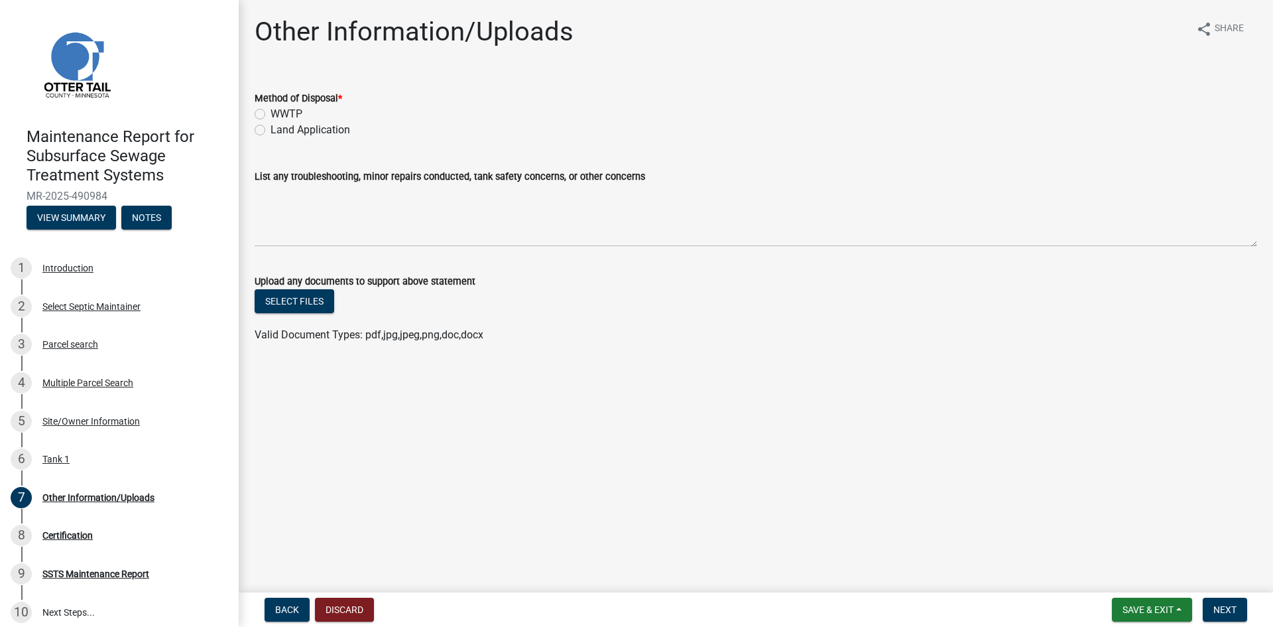
click at [271, 130] on label "Land Application" at bounding box center [311, 130] width 80 height 16
click at [271, 130] on input "Land Application" at bounding box center [275, 126] width 9 height 9
radio input "true"
click at [1227, 606] on span "Next" at bounding box center [1224, 609] width 23 height 11
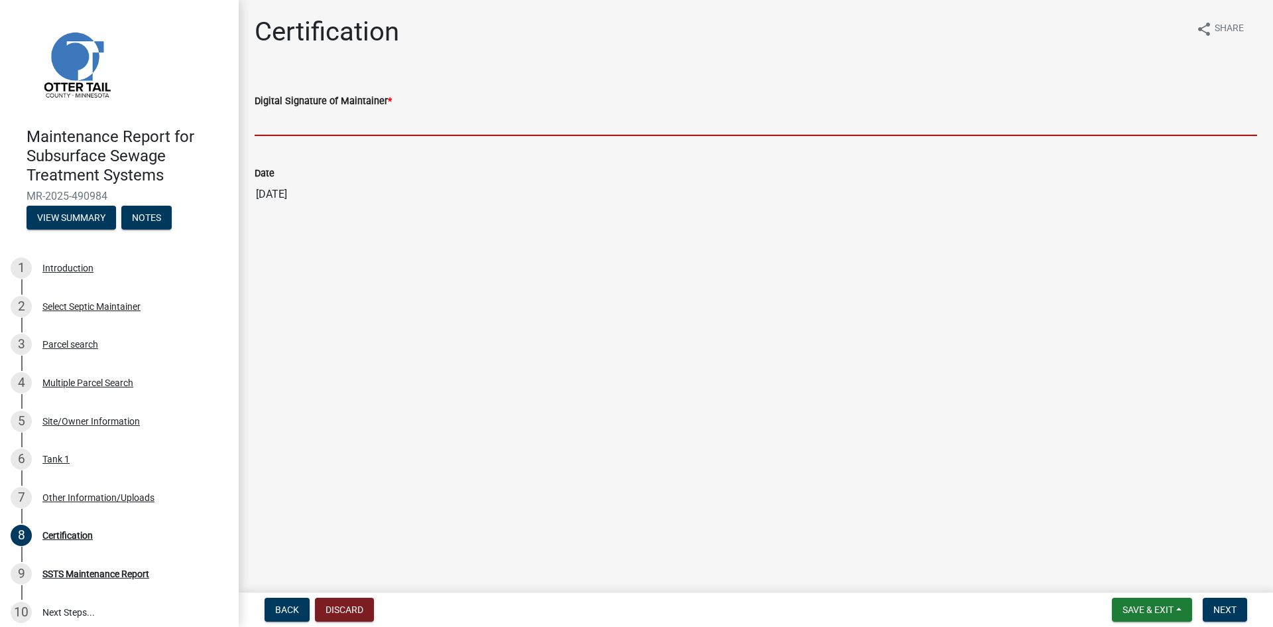
click at [387, 125] on input "Digital Signature of Maintainer *" at bounding box center [756, 122] width 1003 height 27
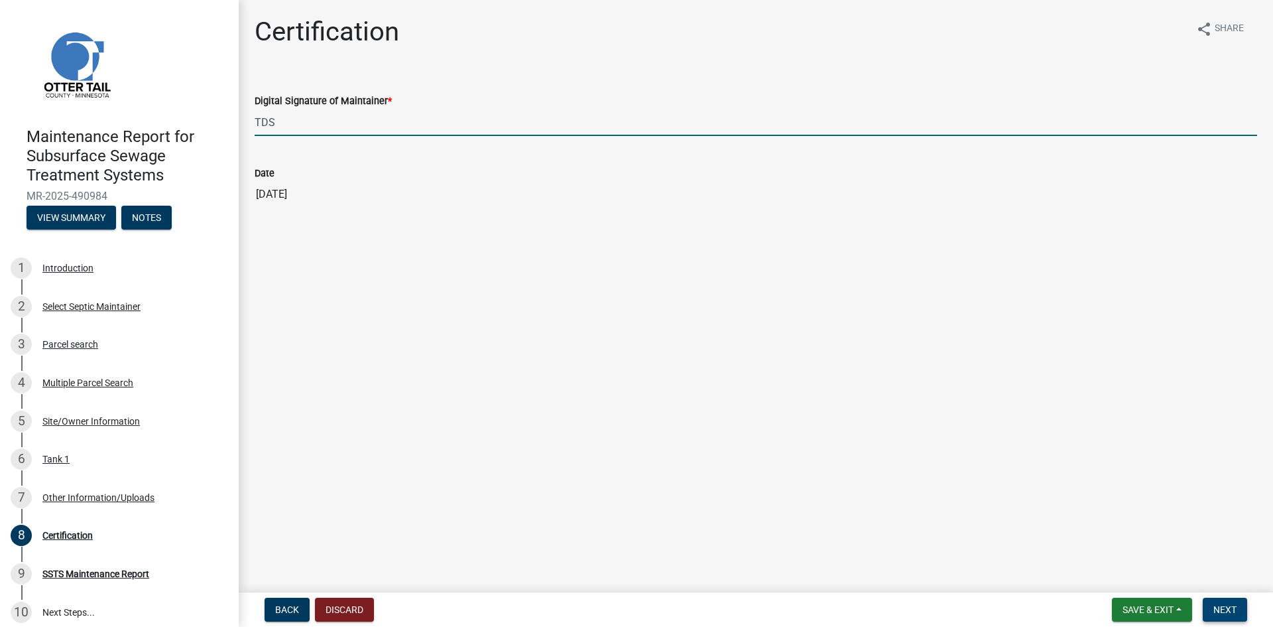
type input "TDS"
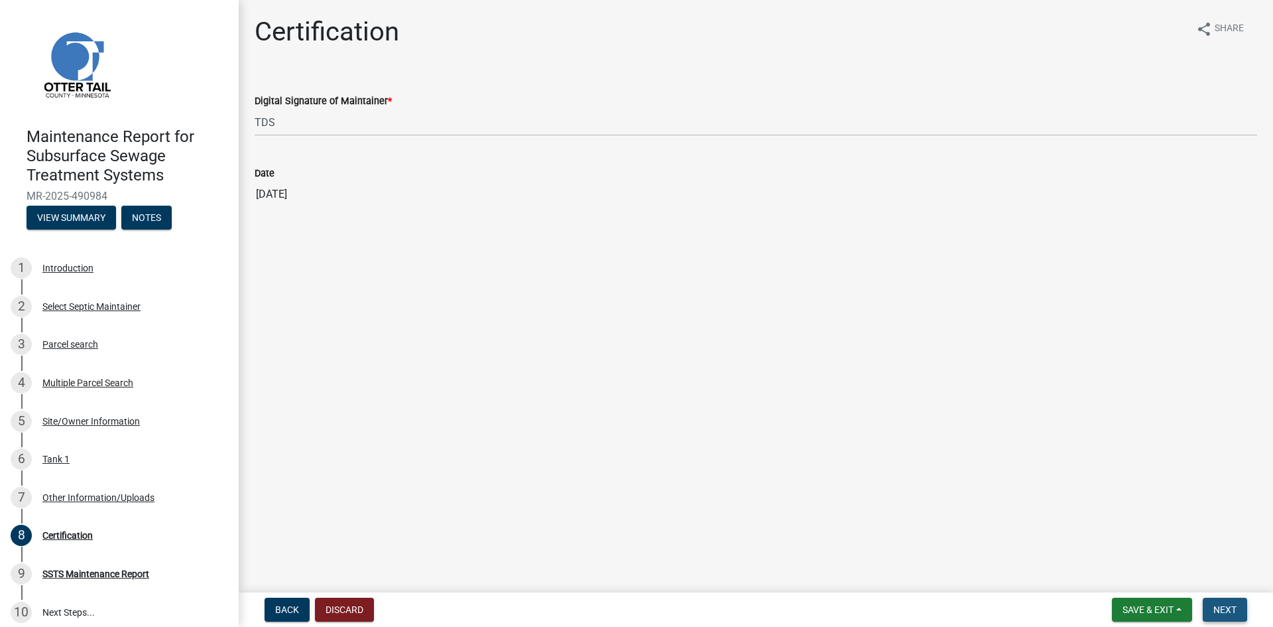
click at [1223, 606] on span "Next" at bounding box center [1224, 609] width 23 height 11
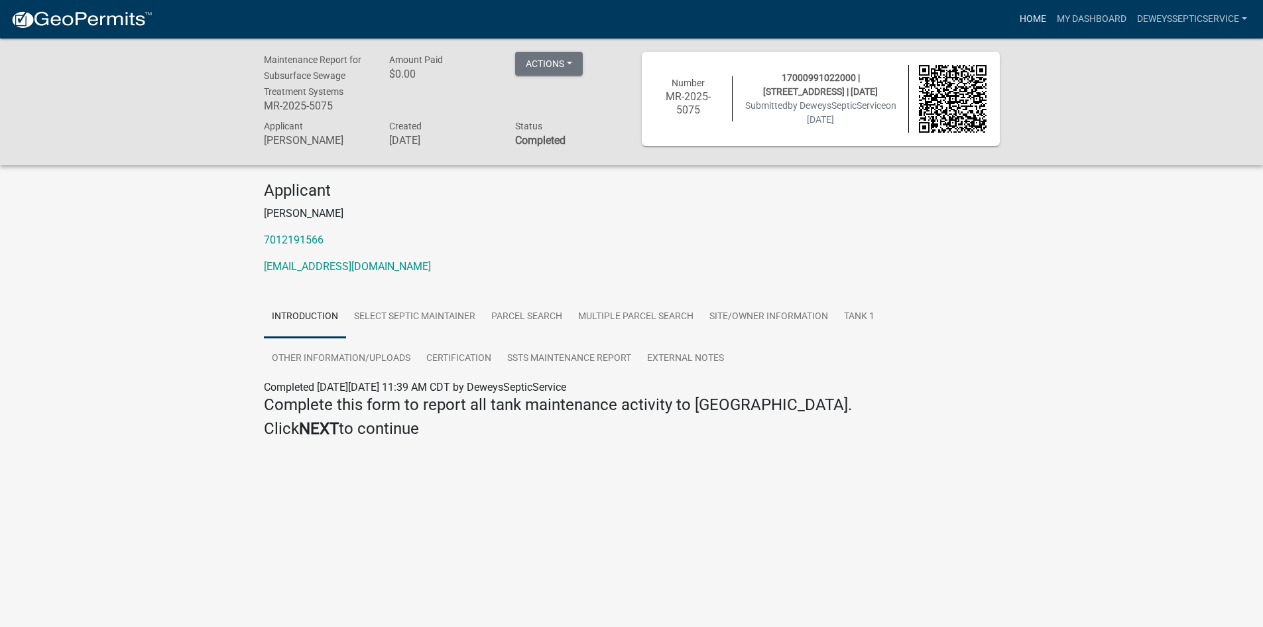
click at [1022, 21] on link "Home" at bounding box center [1032, 19] width 37 height 25
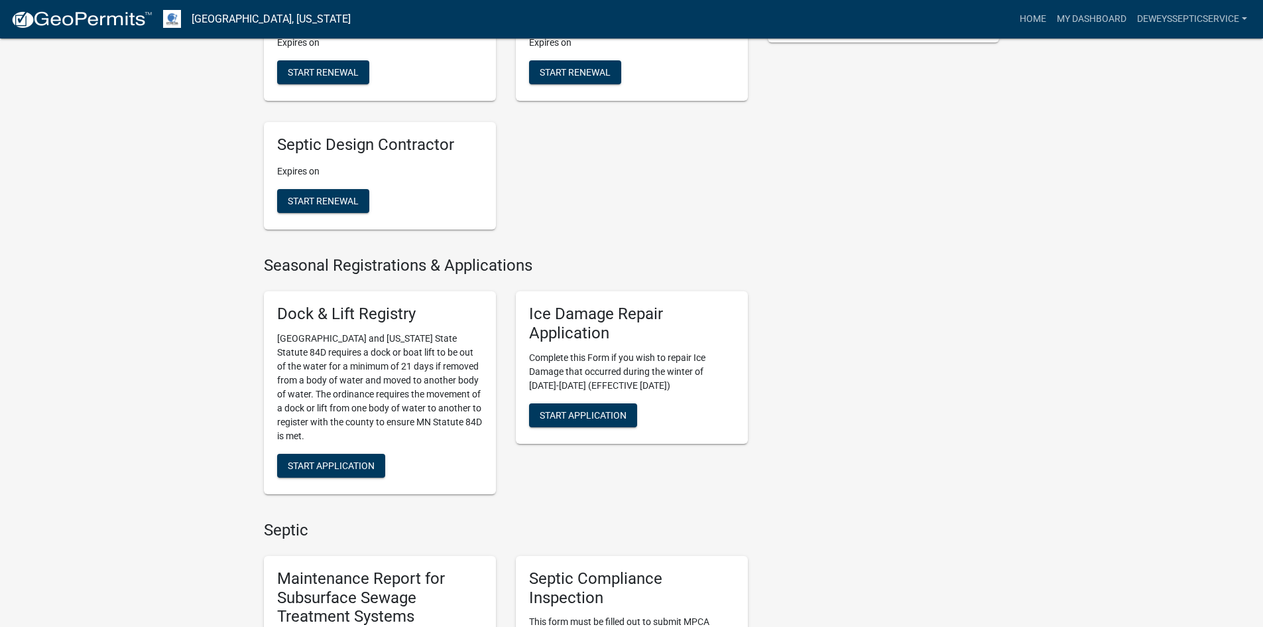
scroll to position [663, 0]
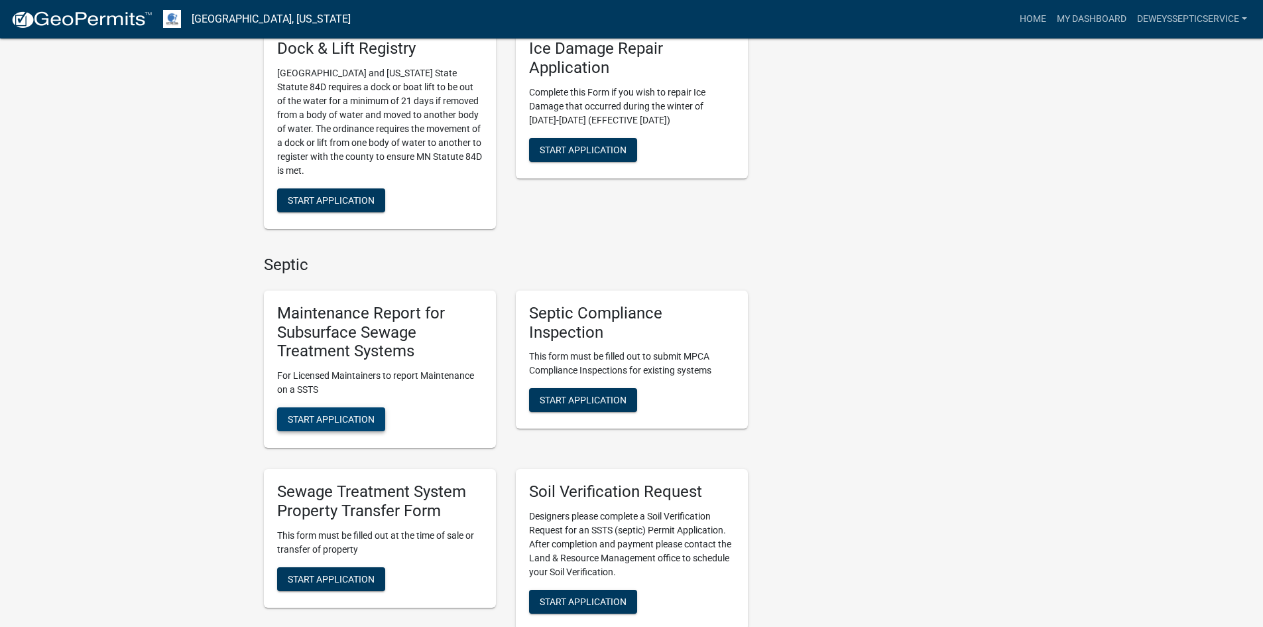
click at [374, 415] on span "Start Application" at bounding box center [331, 419] width 87 height 11
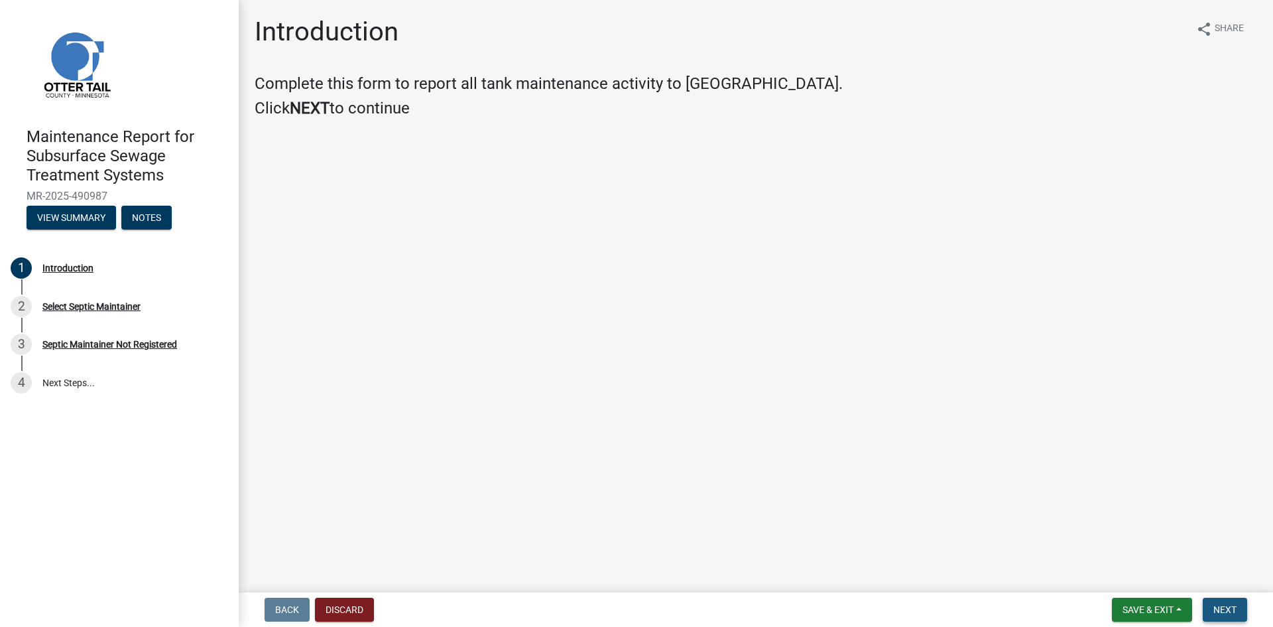
click at [1219, 609] on span "Next" at bounding box center [1224, 609] width 23 height 11
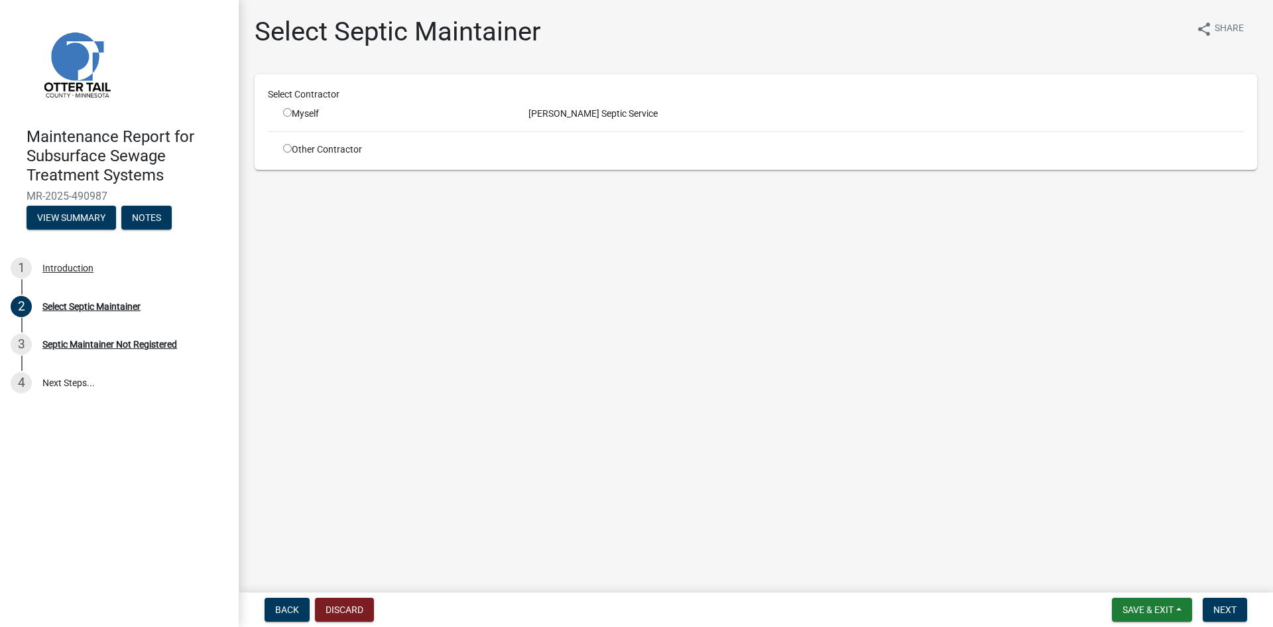
click at [288, 110] on input "radio" at bounding box center [287, 112] width 9 height 9
radio input "true"
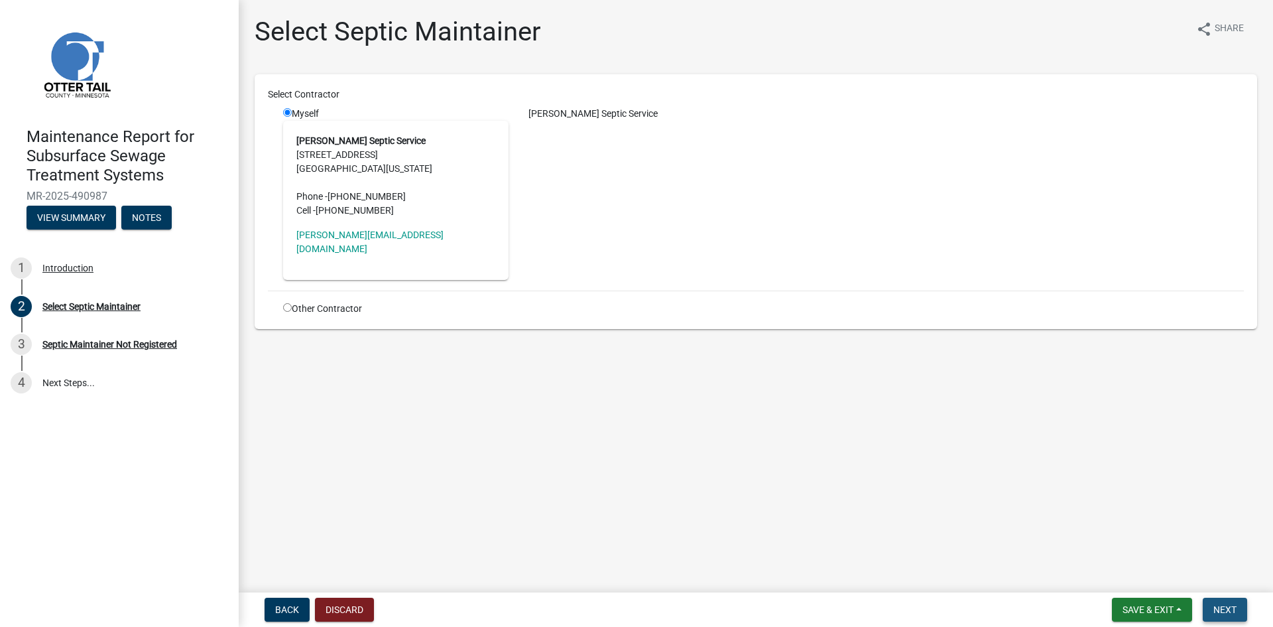
click at [1239, 610] on button "Next" at bounding box center [1225, 609] width 44 height 24
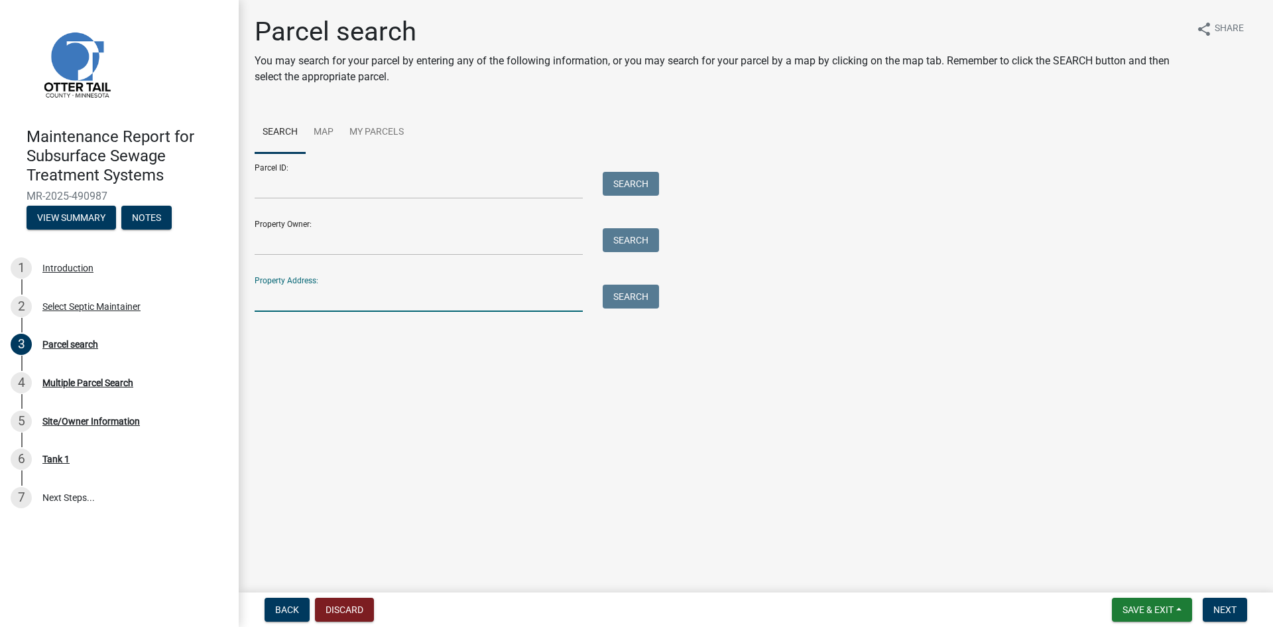
click at [304, 300] on input "Property Address:" at bounding box center [419, 297] width 328 height 27
type input "50365"
click at [607, 300] on button "Search" at bounding box center [631, 296] width 56 height 24
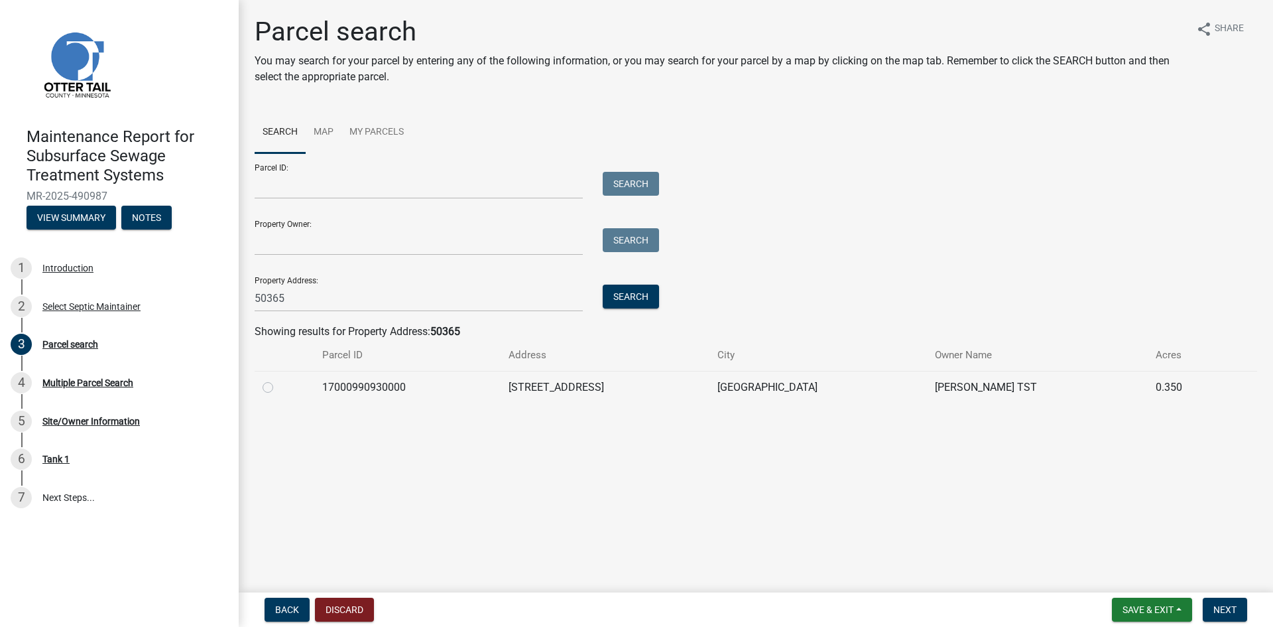
click at [278, 379] on label at bounding box center [278, 379] width 0 height 0
click at [278, 387] on input "radio" at bounding box center [282, 383] width 9 height 9
radio input "true"
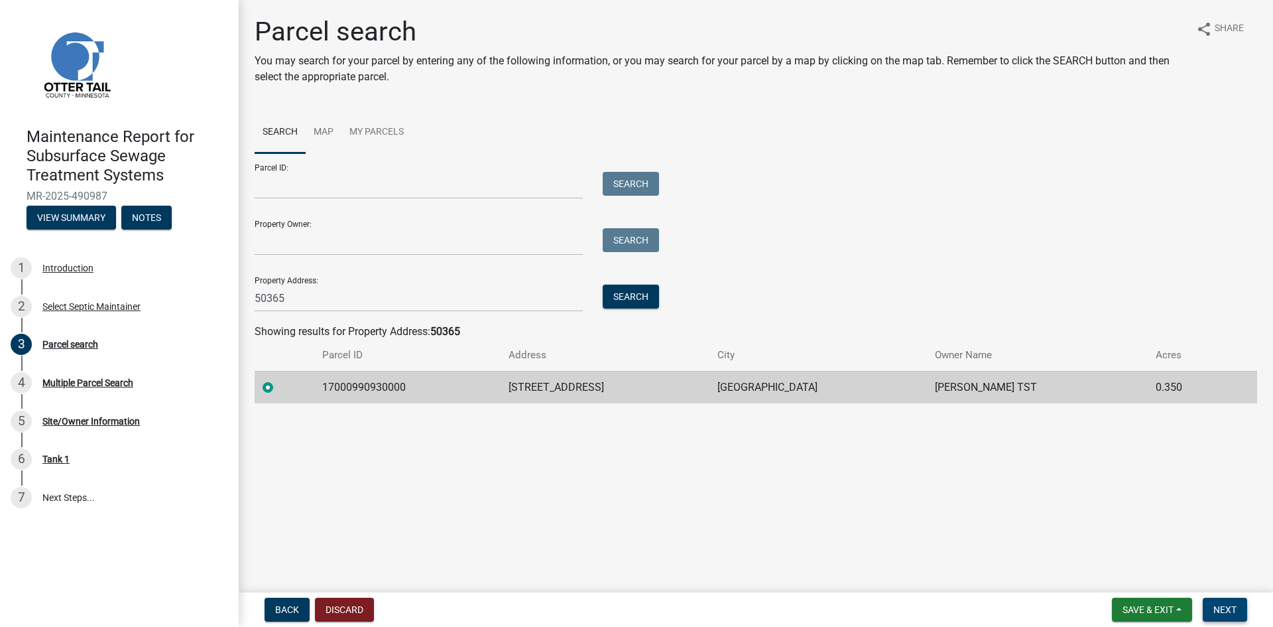
click at [1225, 613] on span "Next" at bounding box center [1224, 609] width 23 height 11
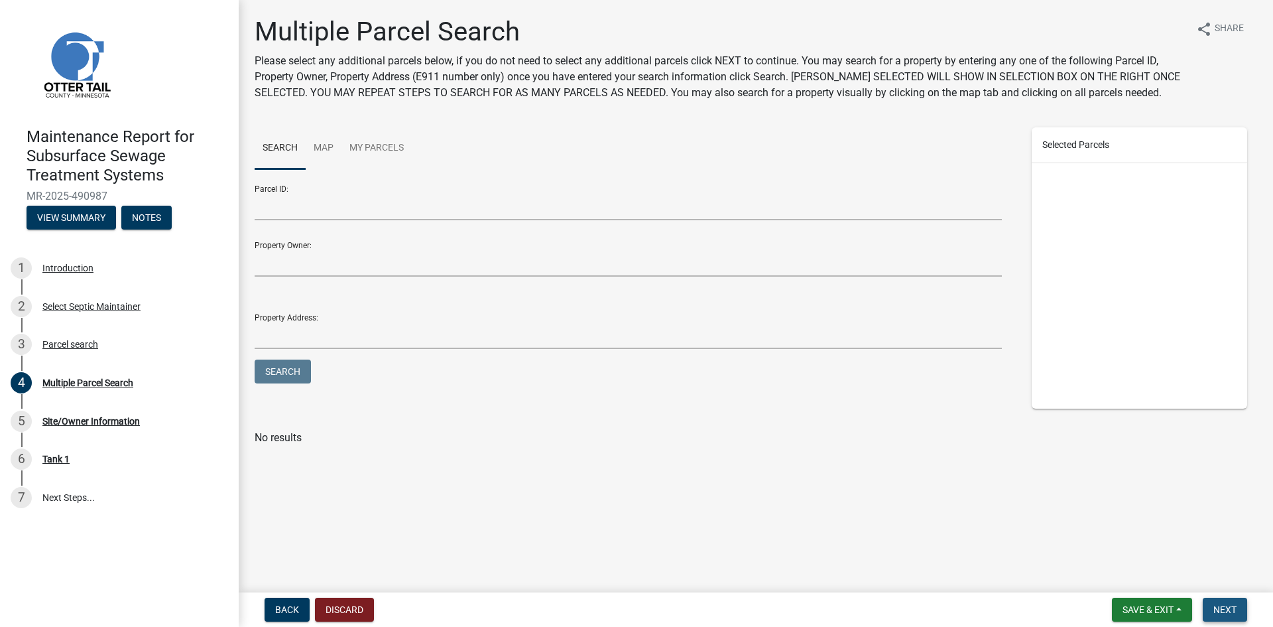
click at [1225, 613] on span "Next" at bounding box center [1224, 609] width 23 height 11
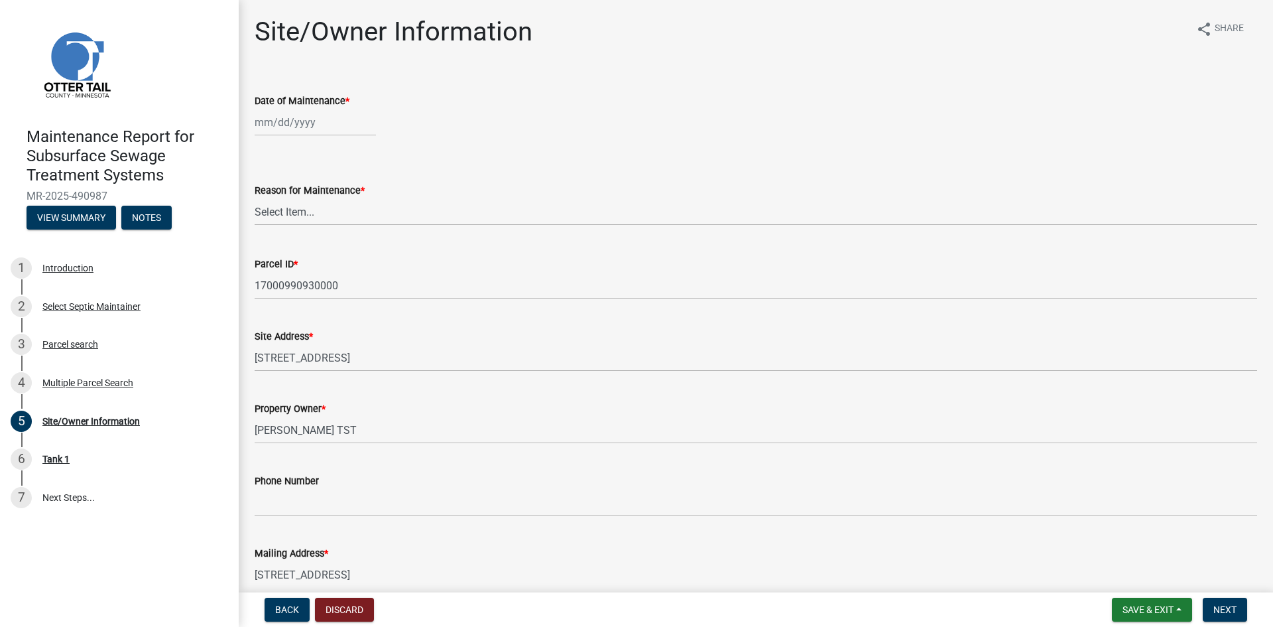
click at [280, 131] on div at bounding box center [315, 122] width 121 height 27
select select "10"
select select "2025"
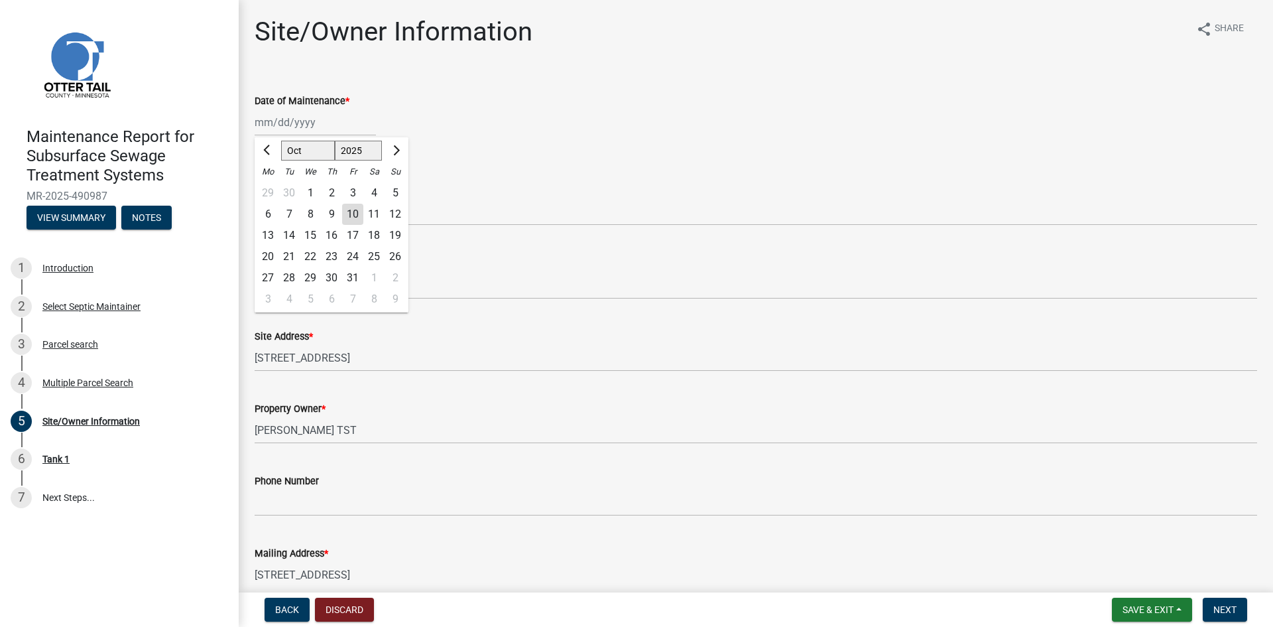
click at [329, 191] on div "2" at bounding box center [331, 192] width 21 height 21
type input "[DATE]"
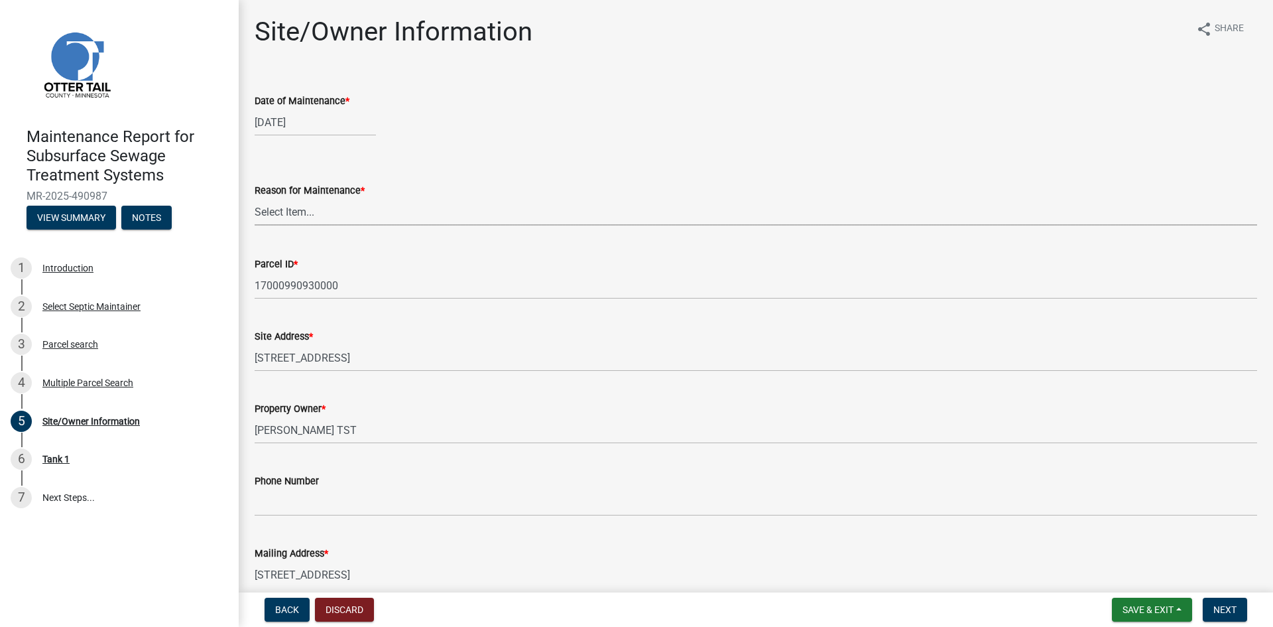
click at [311, 211] on select "Select Item... Called Routine Other" at bounding box center [756, 211] width 1003 height 27
click at [255, 198] on select "Select Item... Called Routine Other" at bounding box center [756, 211] width 1003 height 27
select select "3ac72b63-7b21-42e4-8192-806faae7a4f1"
click at [1213, 607] on button "Next" at bounding box center [1225, 609] width 44 height 24
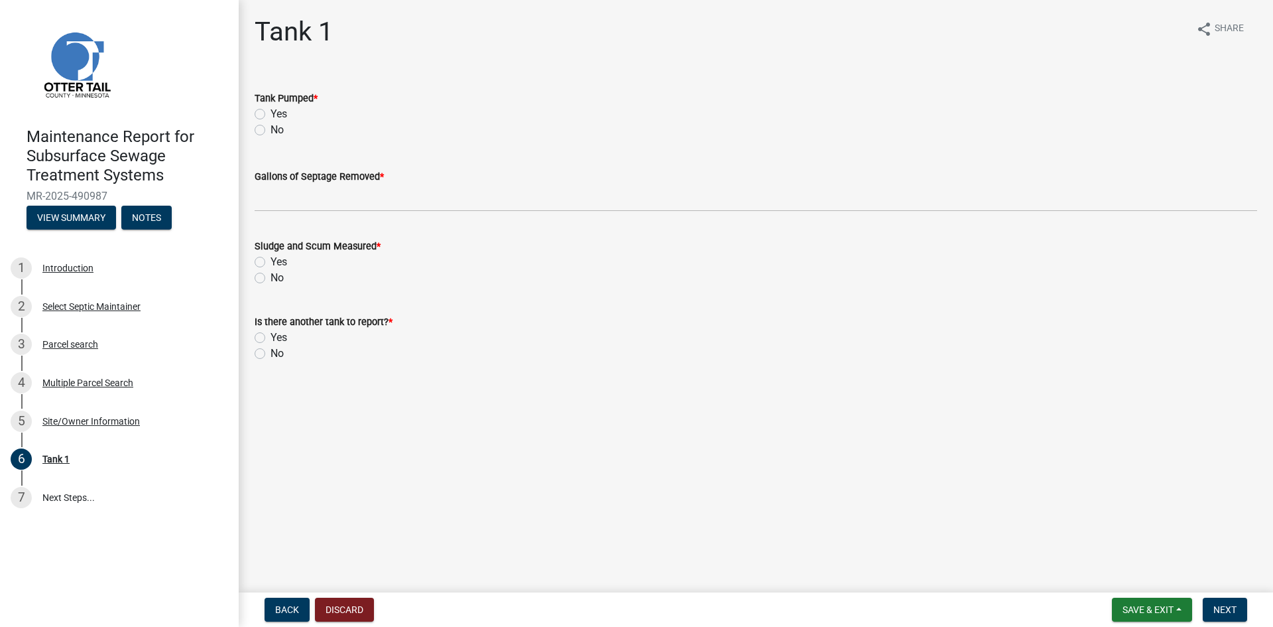
click at [271, 119] on label "Yes" at bounding box center [279, 114] width 17 height 16
click at [271, 115] on input "Yes" at bounding box center [275, 110] width 9 height 9
radio input "true"
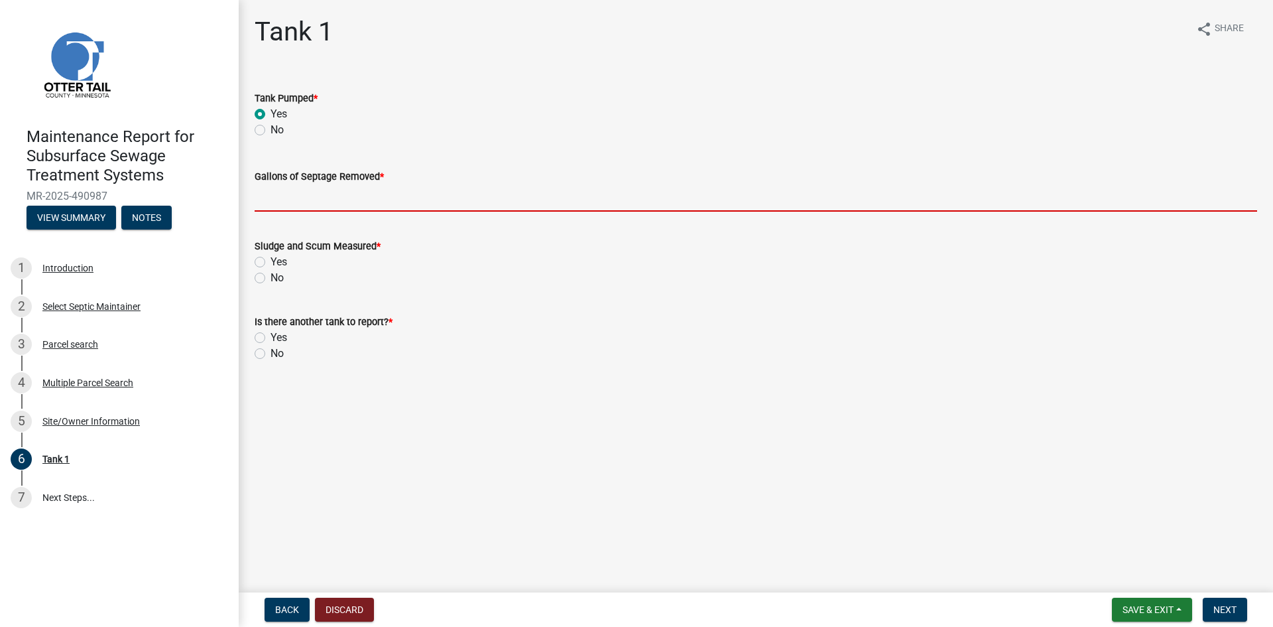
click at [267, 192] on input "Gallons of Septage Removed *" at bounding box center [756, 197] width 1003 height 27
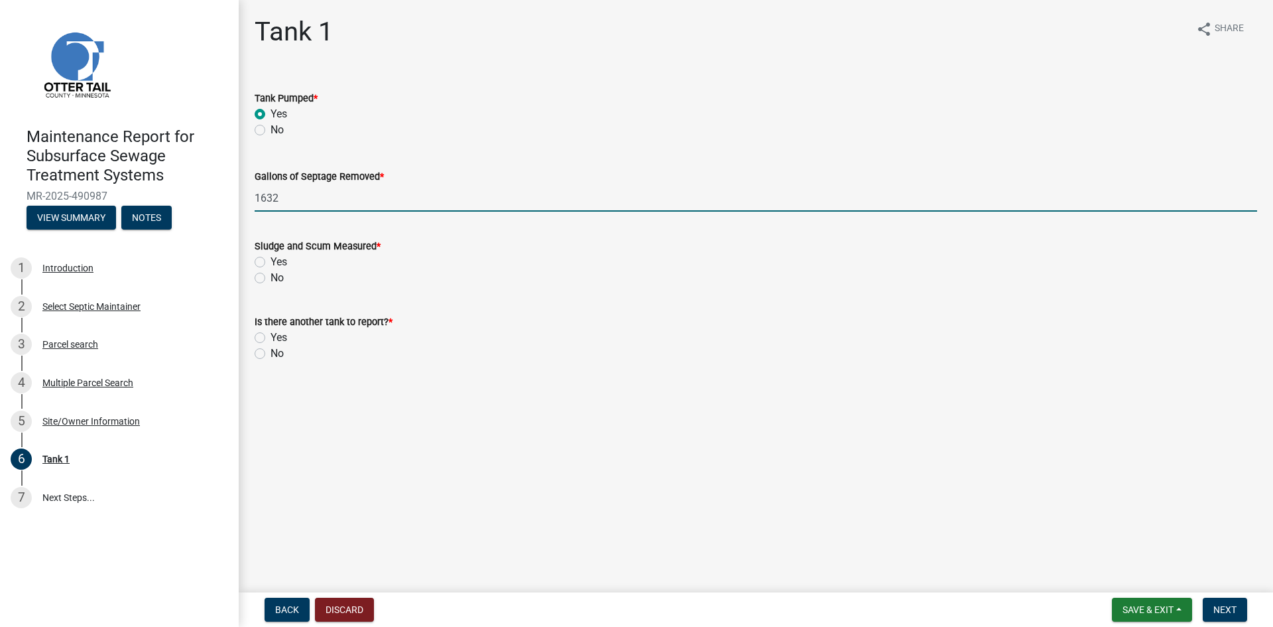
type input "1632"
click at [271, 279] on label "No" at bounding box center [277, 278] width 13 height 16
click at [271, 278] on input "No" at bounding box center [275, 274] width 9 height 9
radio input "true"
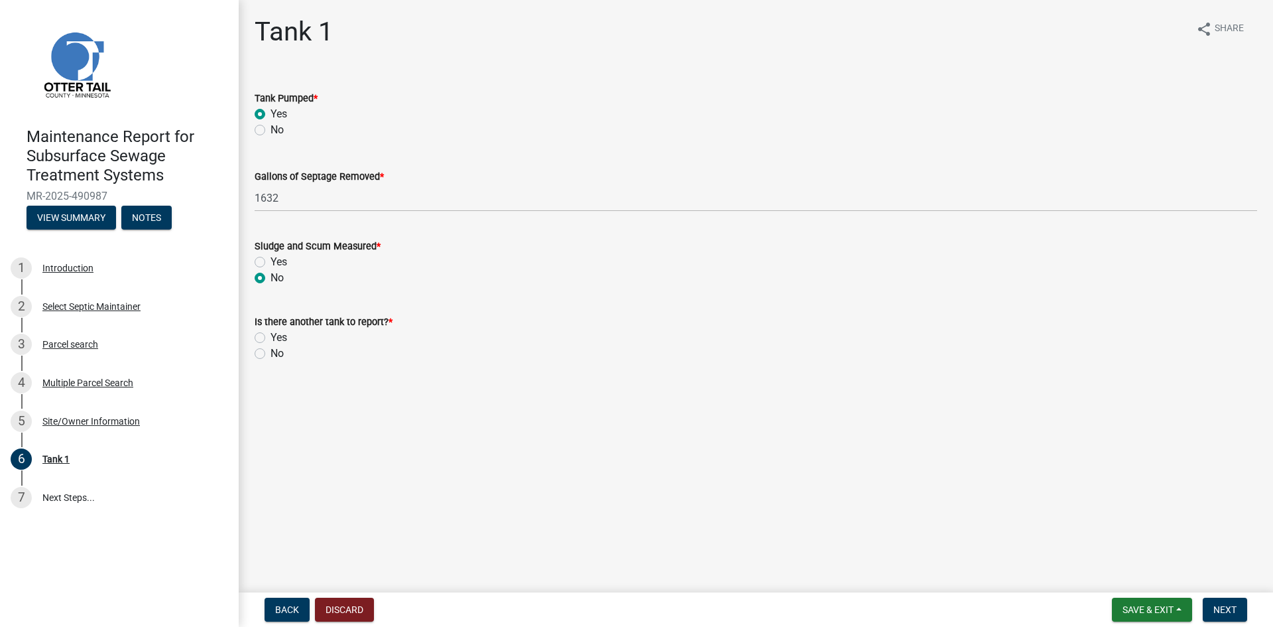
click at [271, 351] on label "No" at bounding box center [277, 353] width 13 height 16
click at [271, 351] on input "No" at bounding box center [275, 349] width 9 height 9
radio input "true"
click at [1205, 603] on button "Next" at bounding box center [1225, 609] width 44 height 24
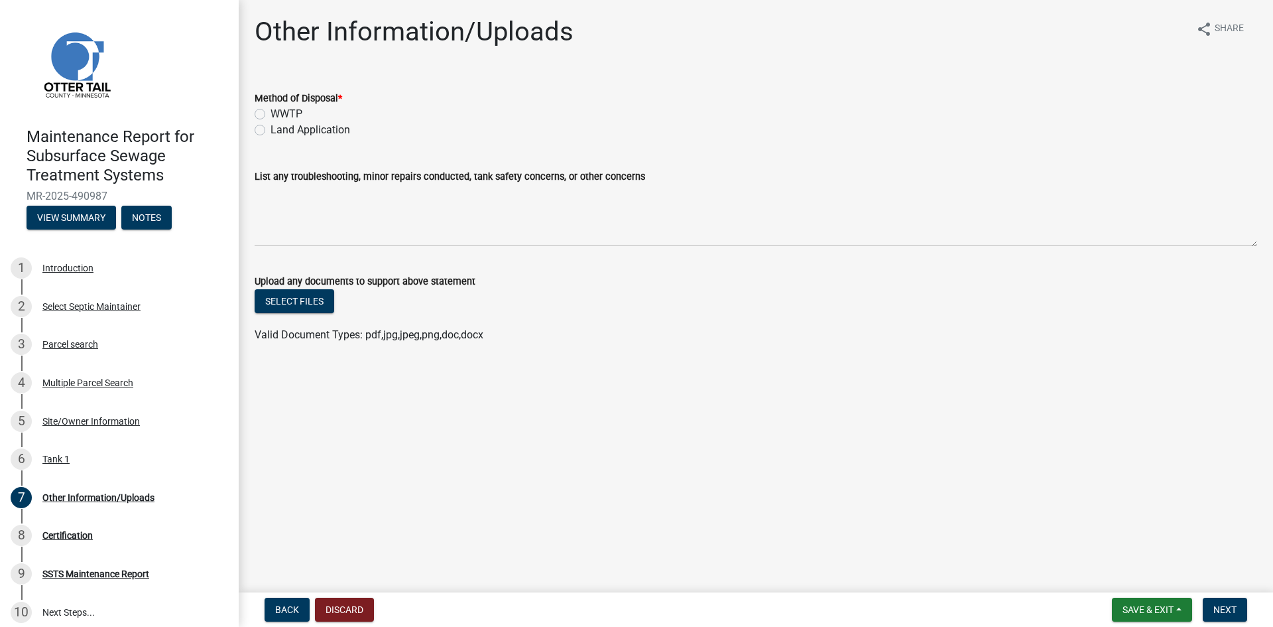
click at [288, 131] on label "Land Application" at bounding box center [311, 130] width 80 height 16
click at [279, 131] on input "Land Application" at bounding box center [275, 126] width 9 height 9
radio input "true"
click at [1216, 608] on span "Next" at bounding box center [1224, 609] width 23 height 11
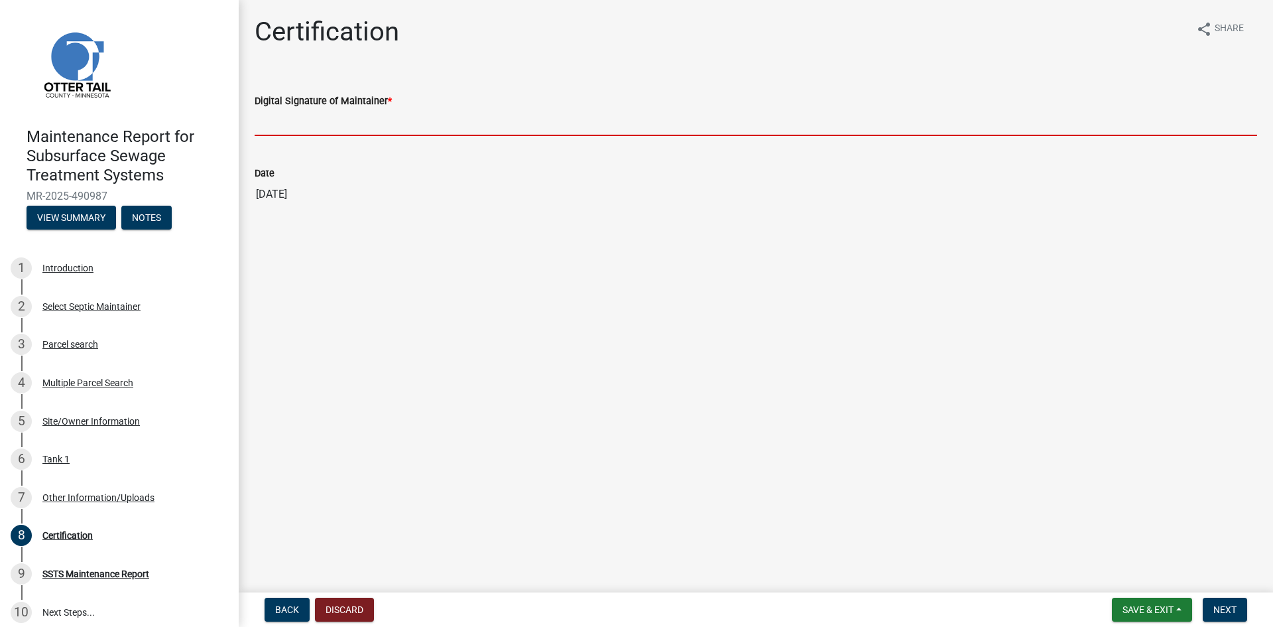
click at [369, 117] on input "Digital Signature of Maintainer *" at bounding box center [756, 122] width 1003 height 27
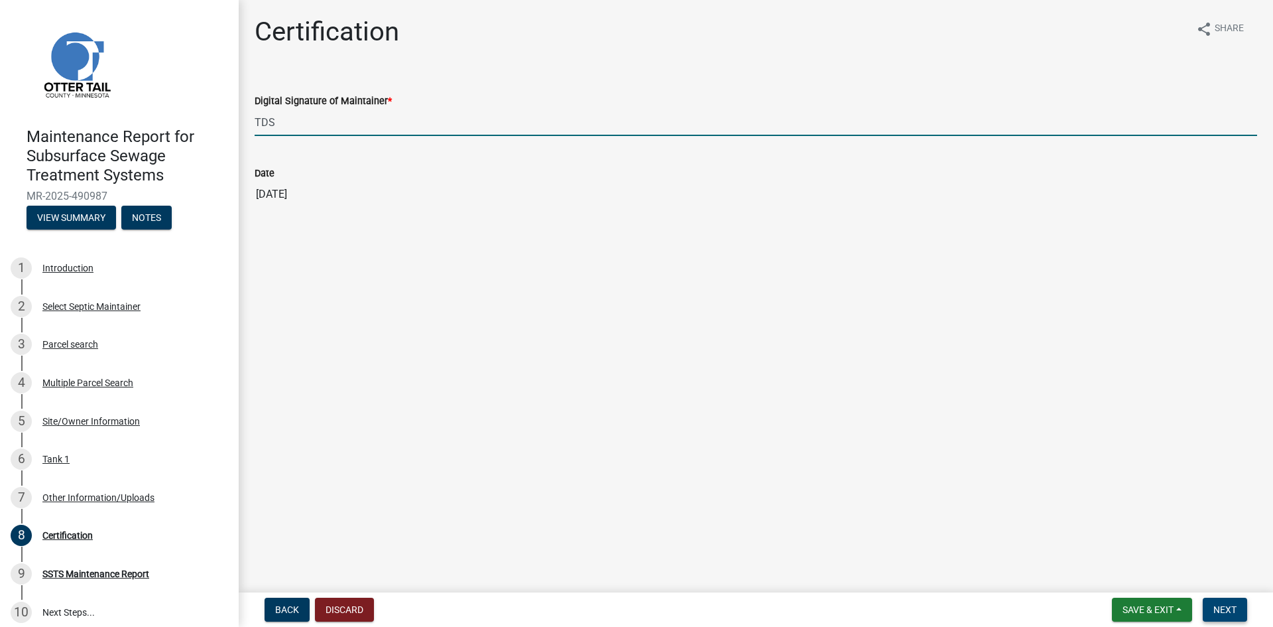
type input "TDS"
click at [1242, 609] on button "Next" at bounding box center [1225, 609] width 44 height 24
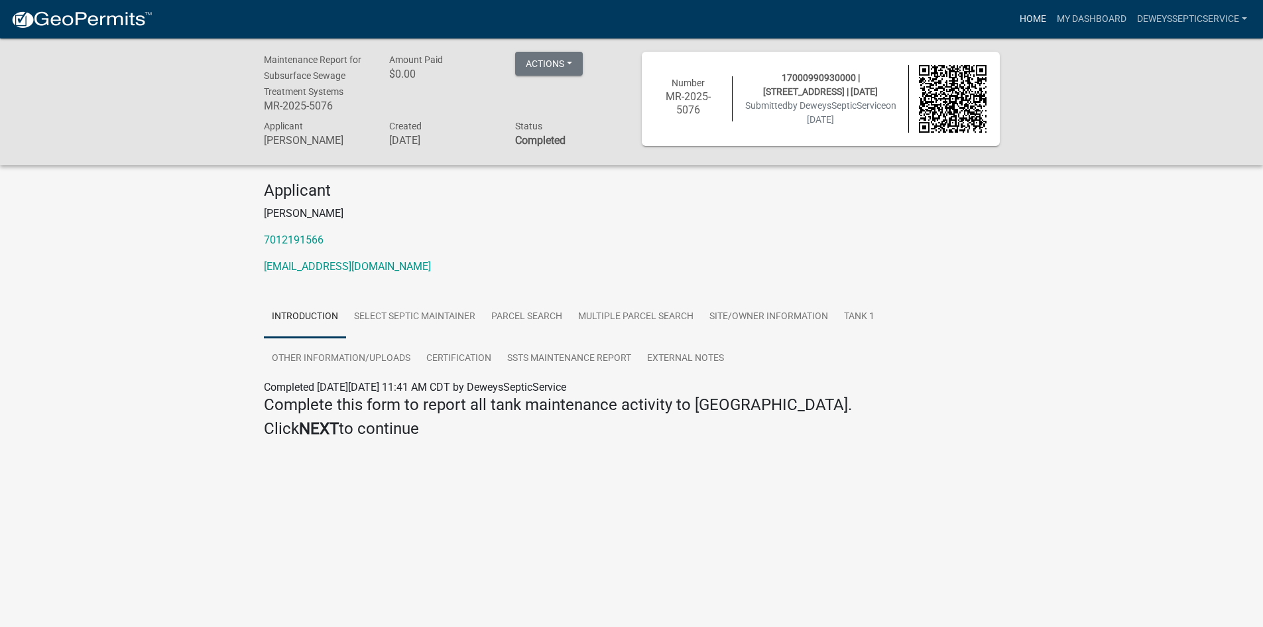
click at [1033, 21] on link "Home" at bounding box center [1032, 19] width 37 height 25
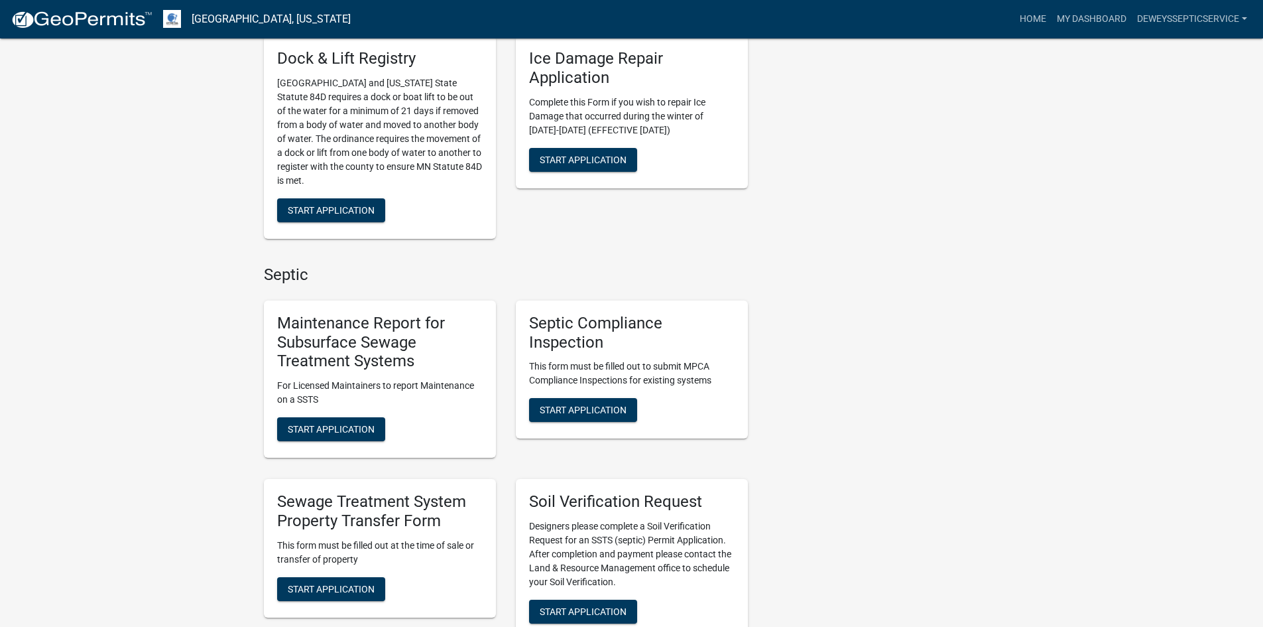
scroll to position [729, 0]
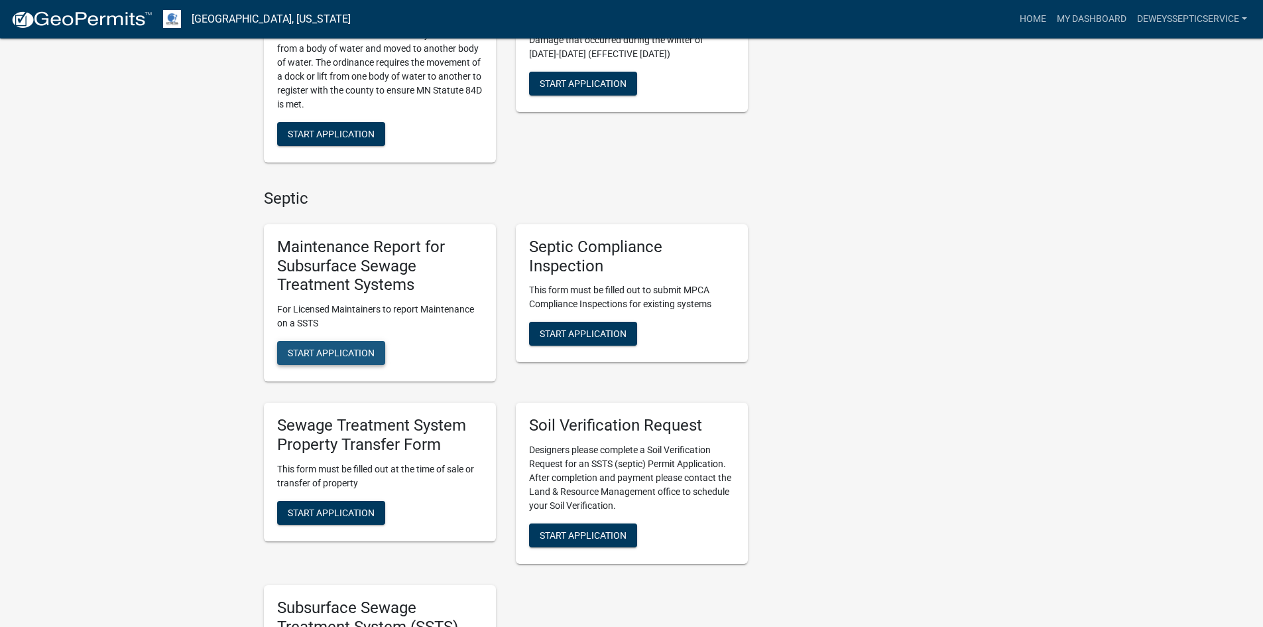
click at [334, 353] on span "Start Application" at bounding box center [331, 352] width 87 height 11
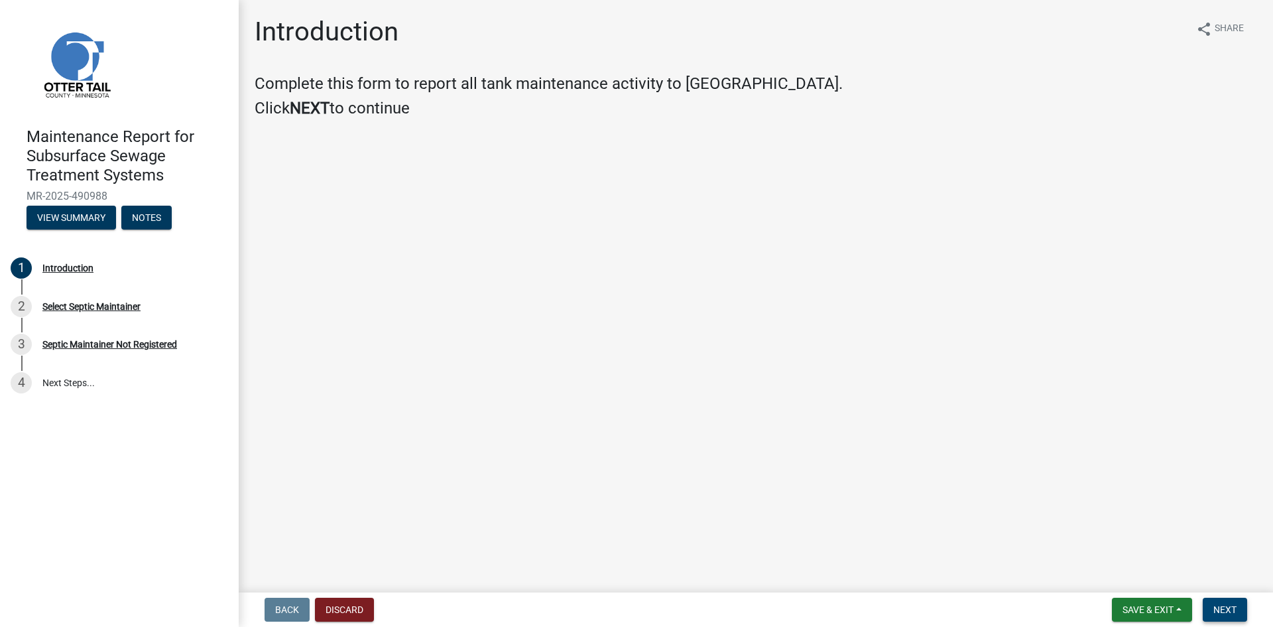
click at [1225, 605] on span "Next" at bounding box center [1224, 609] width 23 height 11
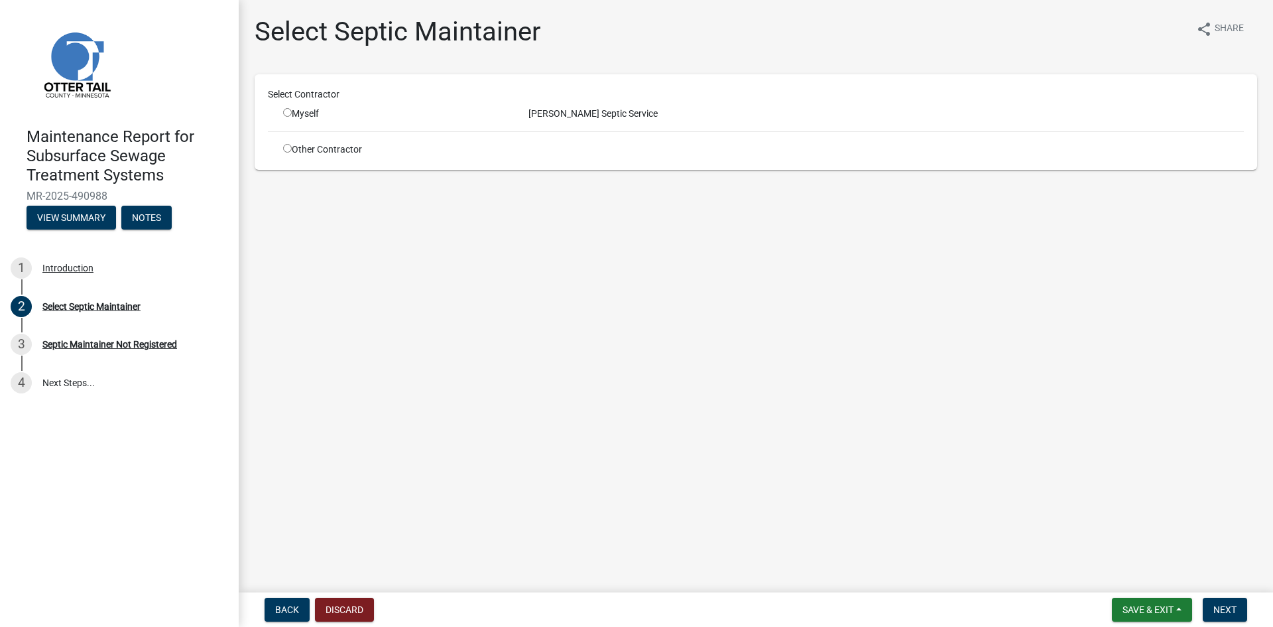
click at [285, 112] on input "radio" at bounding box center [287, 112] width 9 height 9
radio input "true"
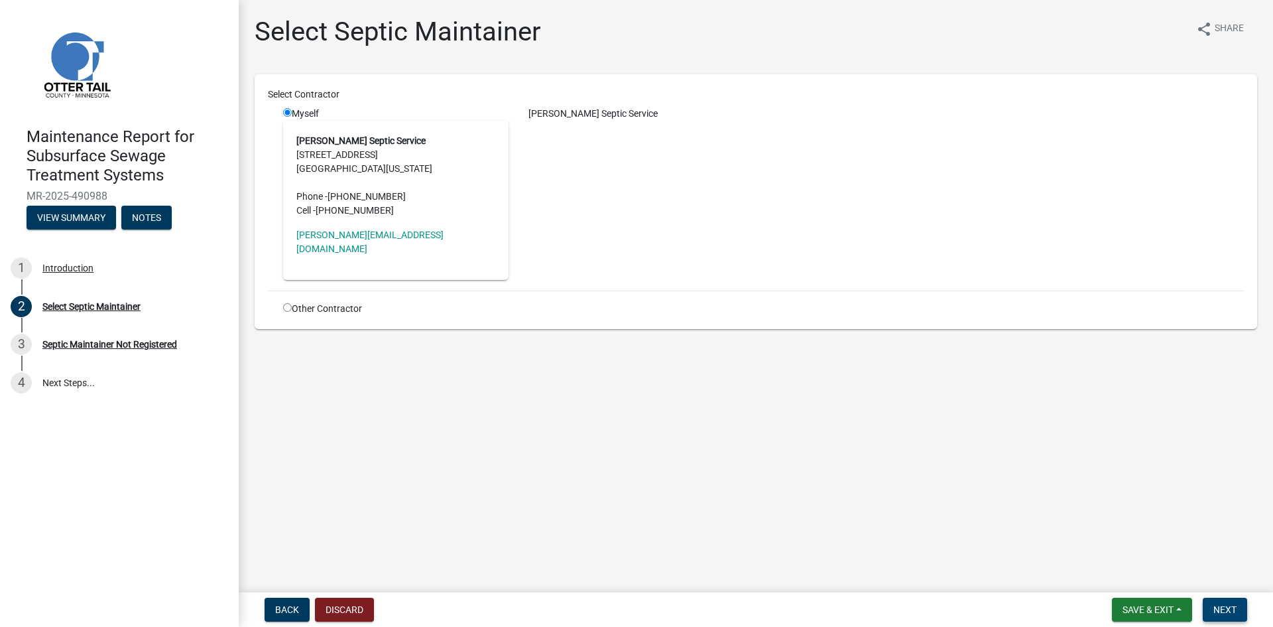
click at [1223, 606] on span "Next" at bounding box center [1224, 609] width 23 height 11
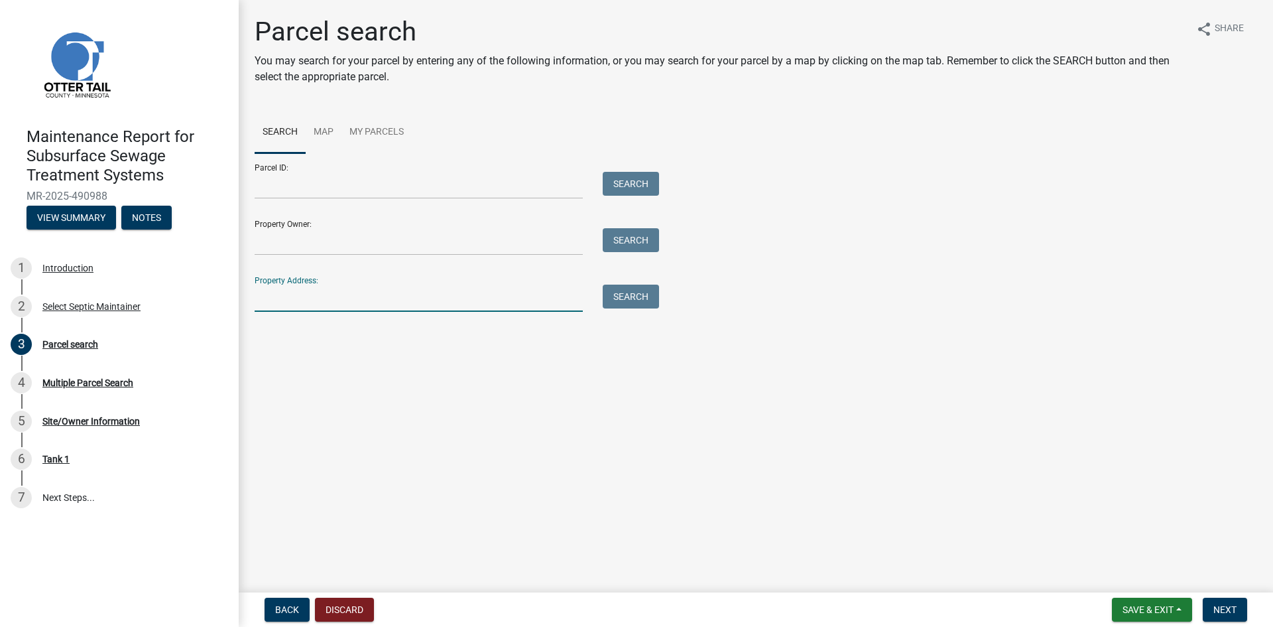
click at [274, 296] on input "Property Address:" at bounding box center [419, 297] width 328 height 27
type input "21749"
click at [633, 294] on button "Search" at bounding box center [631, 296] width 56 height 24
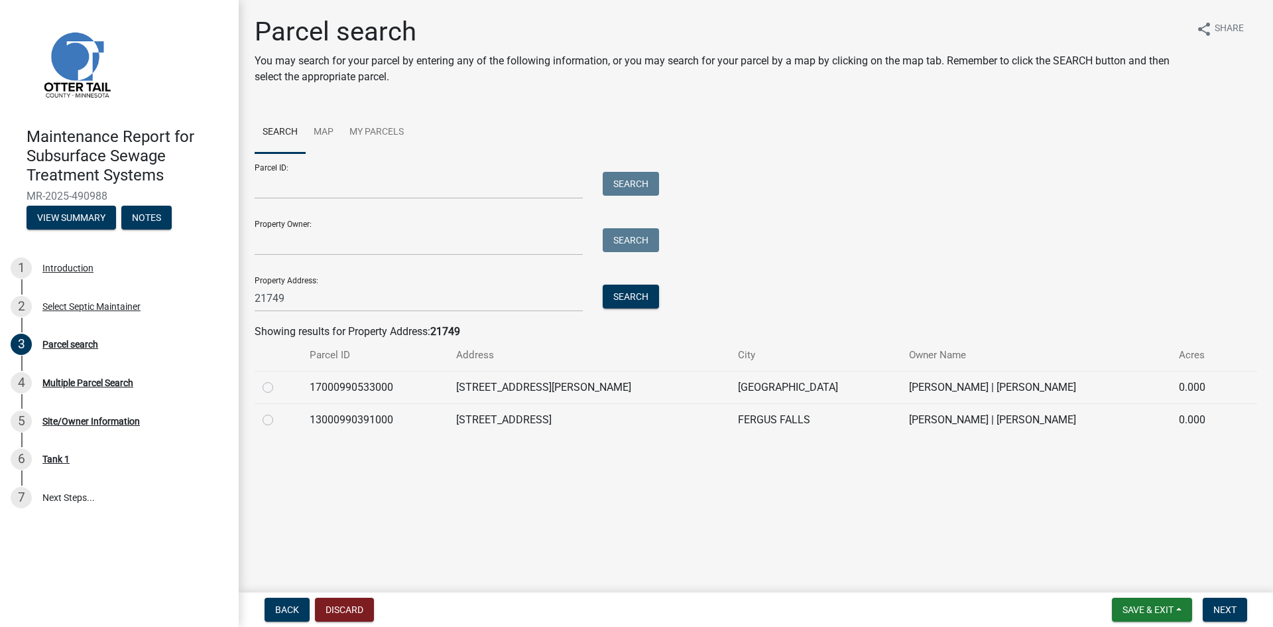
drag, startPoint x: 270, startPoint y: 387, endPoint x: 360, endPoint y: 406, distance: 92.2
click at [278, 379] on label at bounding box center [278, 379] width 0 height 0
click at [278, 387] on input "radio" at bounding box center [282, 383] width 9 height 9
radio input "true"
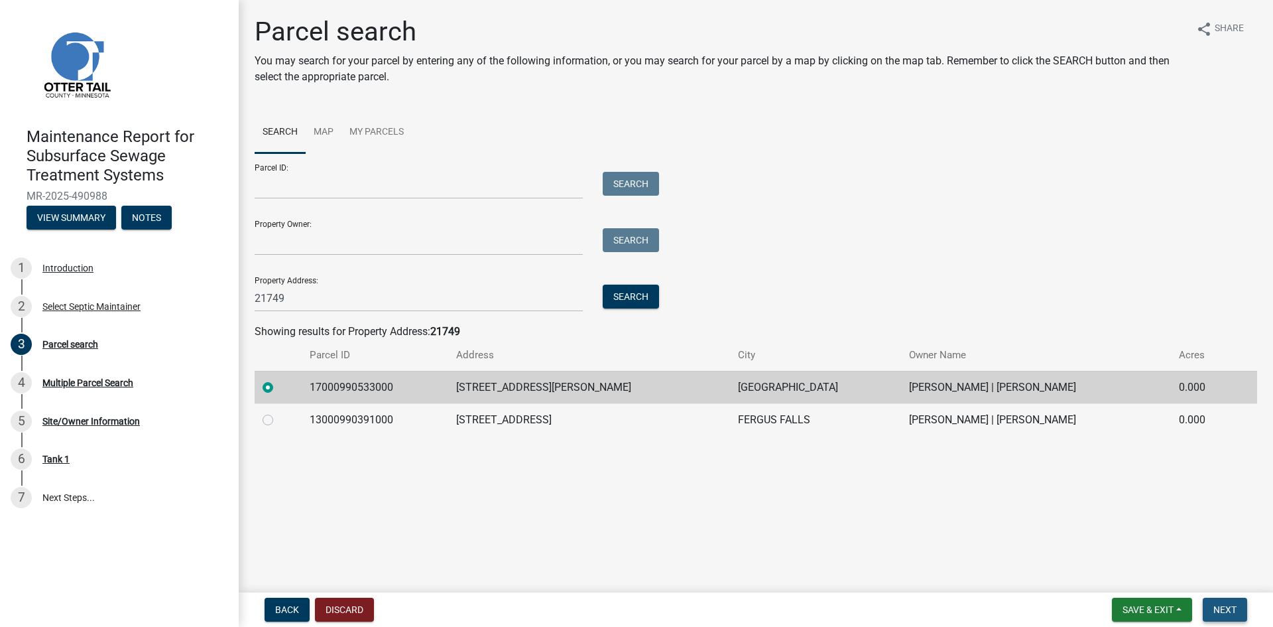
click at [1230, 612] on span "Next" at bounding box center [1224, 609] width 23 height 11
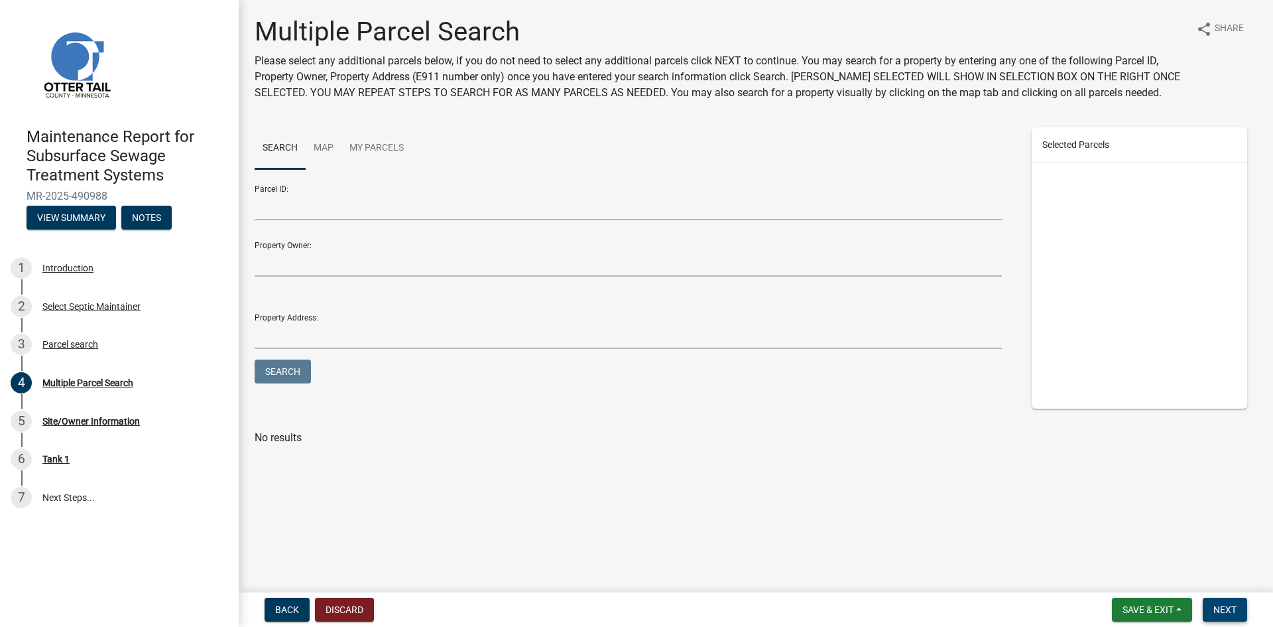
click at [1230, 612] on span "Next" at bounding box center [1224, 609] width 23 height 11
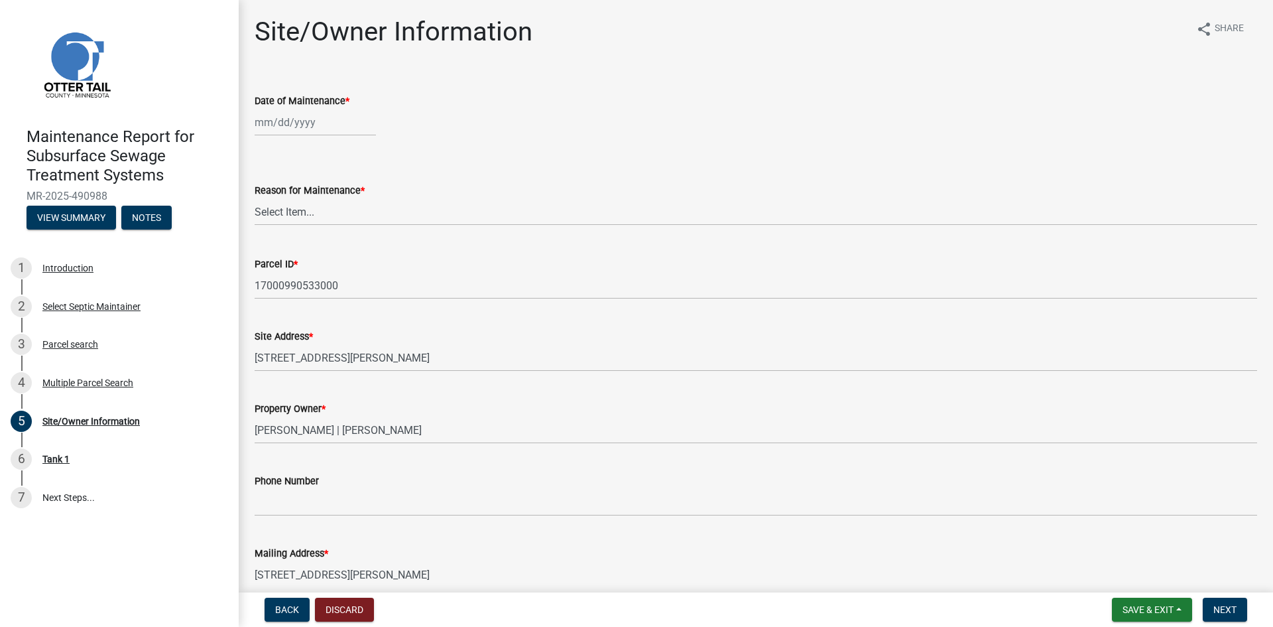
click at [292, 123] on div at bounding box center [315, 122] width 121 height 27
select select "10"
select select "2025"
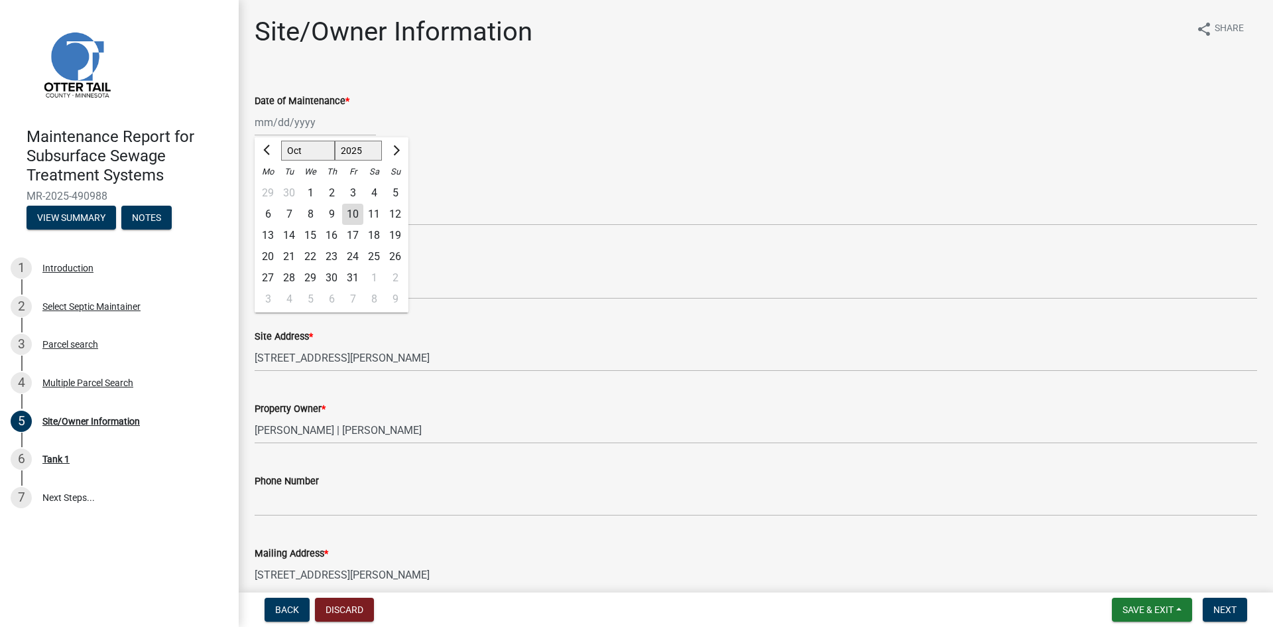
click at [327, 190] on div "2" at bounding box center [331, 192] width 21 height 21
type input "[DATE]"
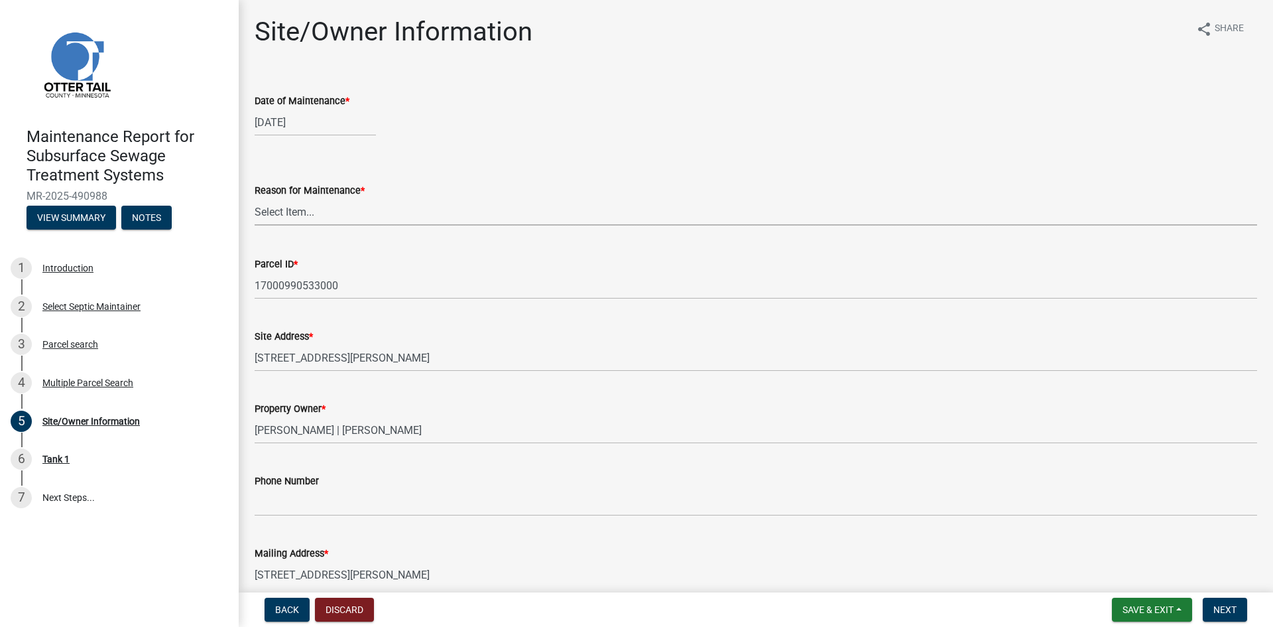
drag, startPoint x: 309, startPoint y: 212, endPoint x: 315, endPoint y: 223, distance: 12.8
click at [309, 212] on select "Select Item... Called Routine Other" at bounding box center [756, 211] width 1003 height 27
click at [255, 198] on select "Select Item... Called Routine Other" at bounding box center [756, 211] width 1003 height 27
select select "3ac72b63-7b21-42e4-8192-806faae7a4f1"
click at [1228, 608] on span "Next" at bounding box center [1224, 609] width 23 height 11
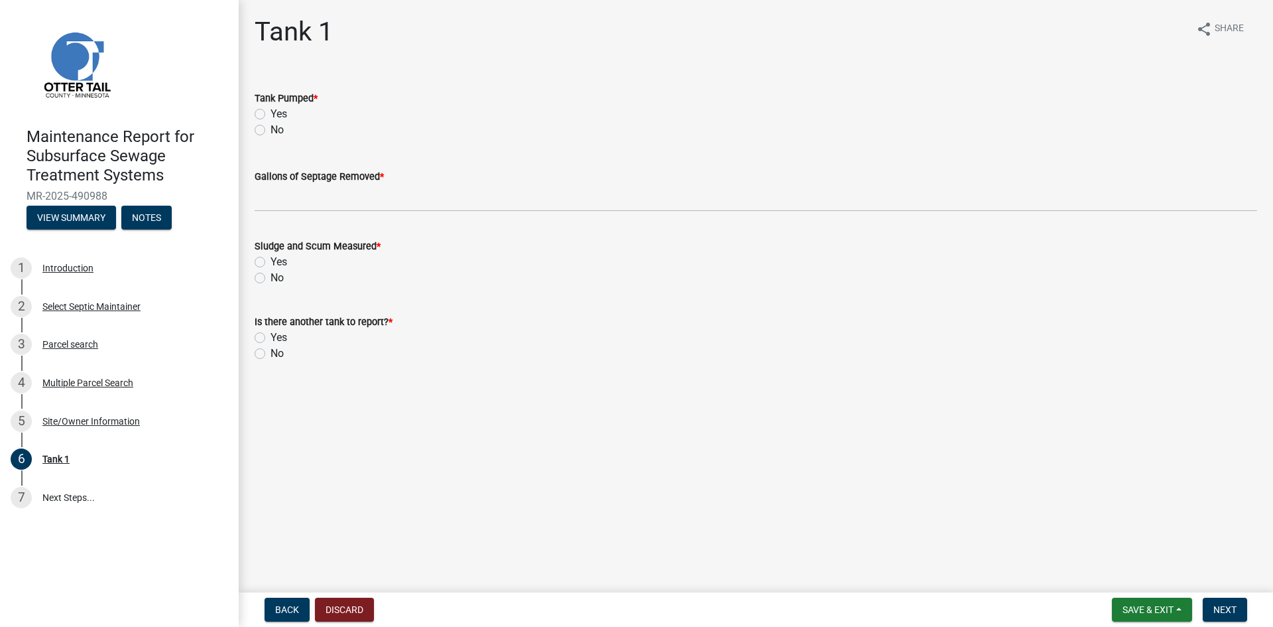
click at [271, 115] on label "Yes" at bounding box center [279, 114] width 17 height 16
click at [271, 115] on input "Yes" at bounding box center [275, 110] width 9 height 9
radio input "true"
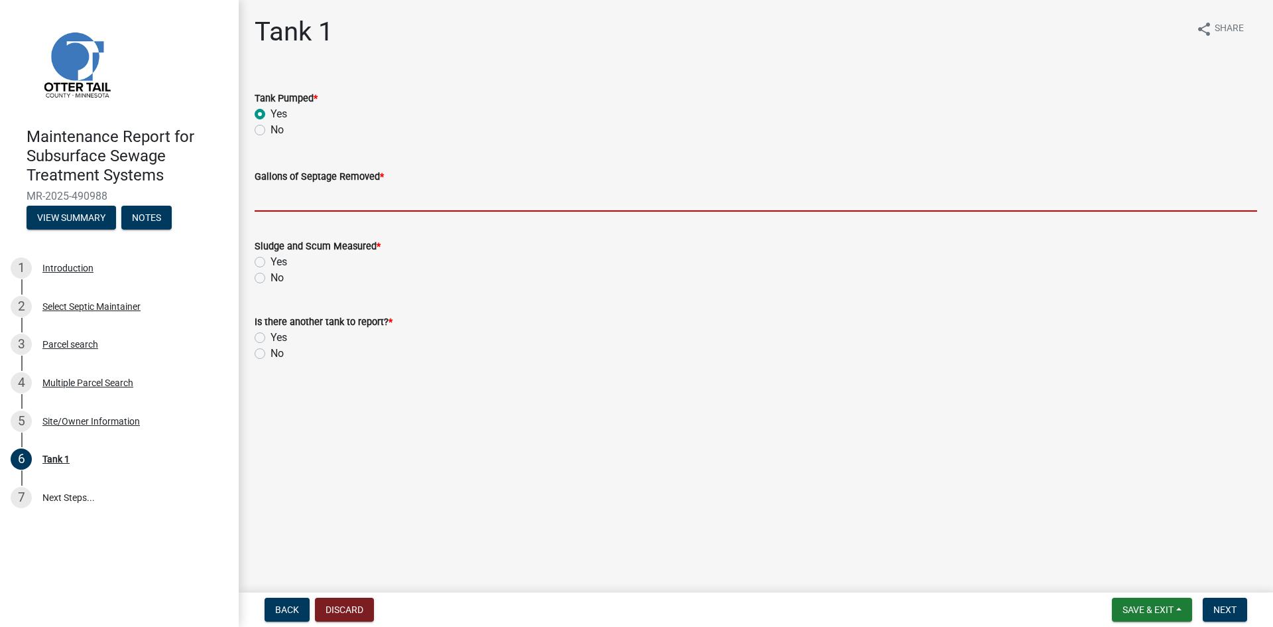
click at [271, 194] on input "Gallons of Septage Removed *" at bounding box center [756, 197] width 1003 height 27
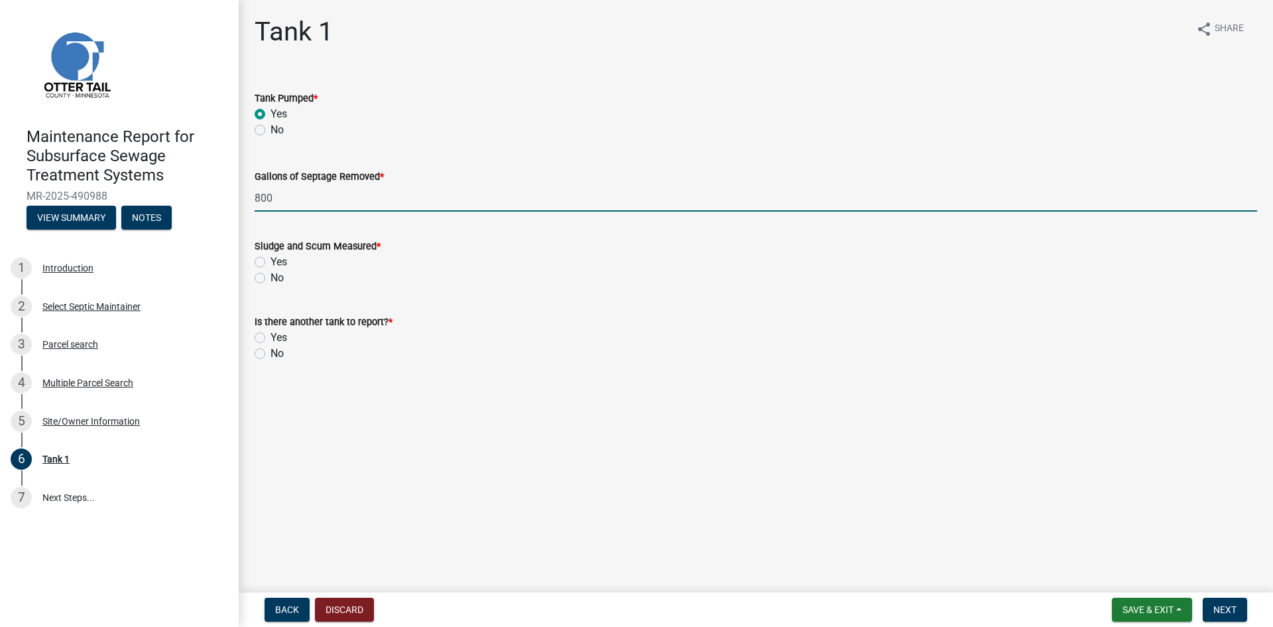
type input "800"
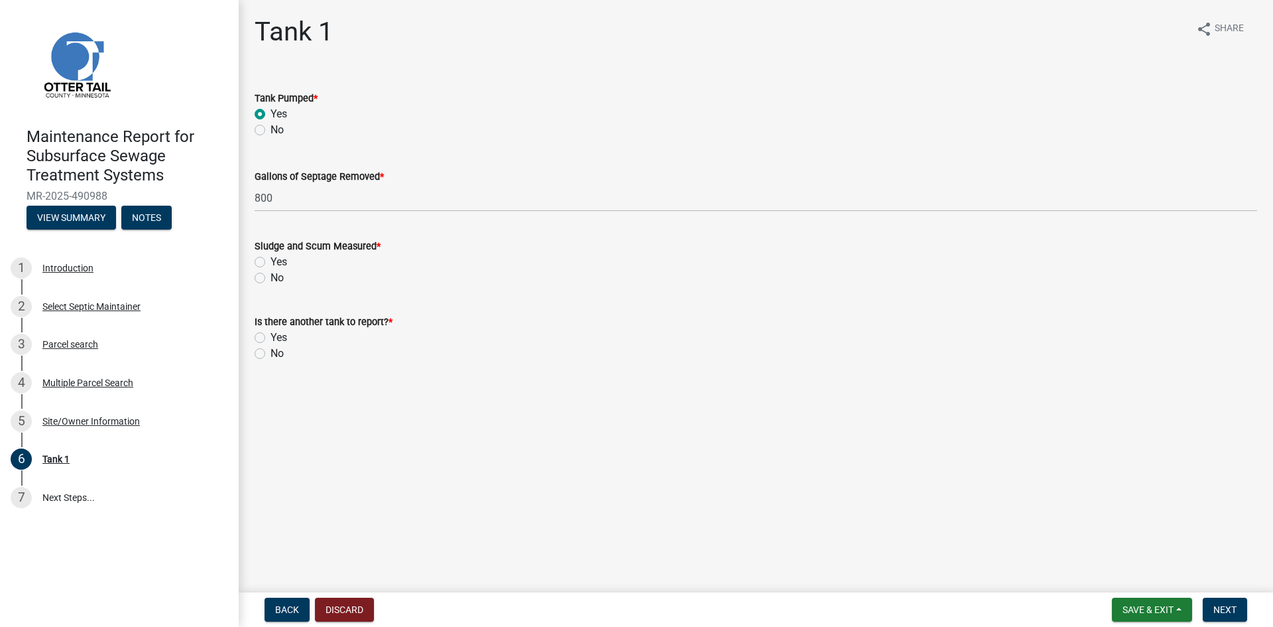
click at [271, 278] on label "No" at bounding box center [277, 278] width 13 height 16
click at [271, 278] on input "No" at bounding box center [275, 274] width 9 height 9
radio input "true"
click at [258, 359] on div "No" at bounding box center [756, 353] width 1003 height 16
click at [271, 356] on label "No" at bounding box center [277, 353] width 13 height 16
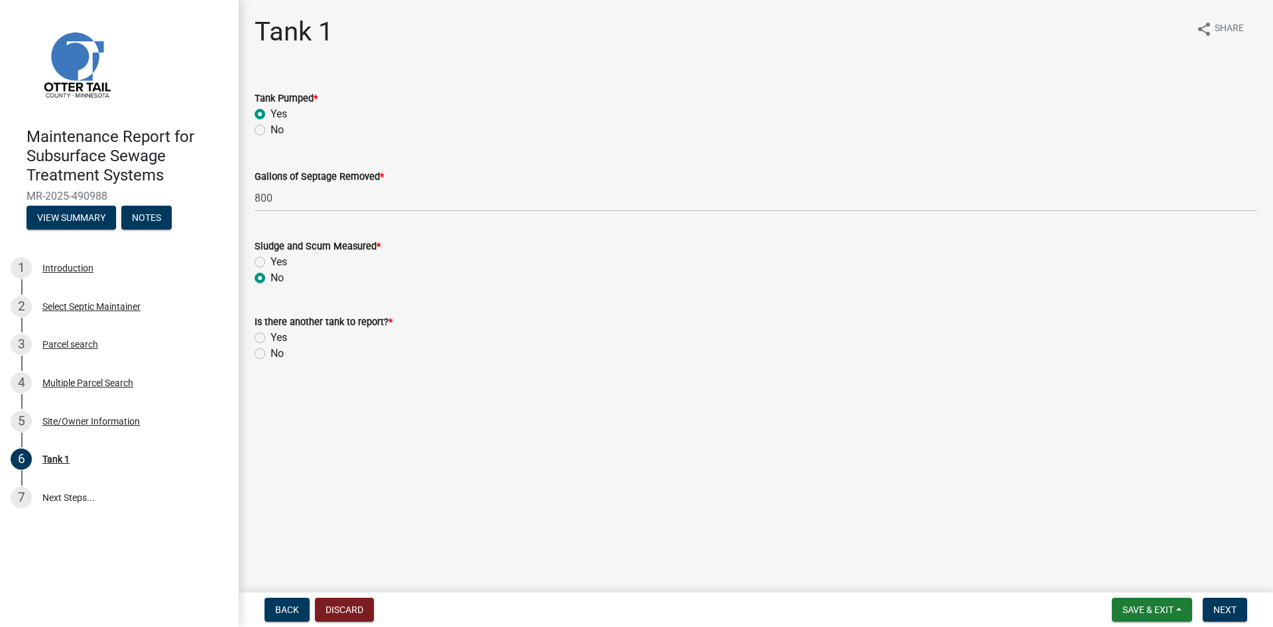
click at [271, 354] on input "No" at bounding box center [275, 349] width 9 height 9
click at [1230, 607] on span "Next" at bounding box center [1224, 609] width 23 height 11
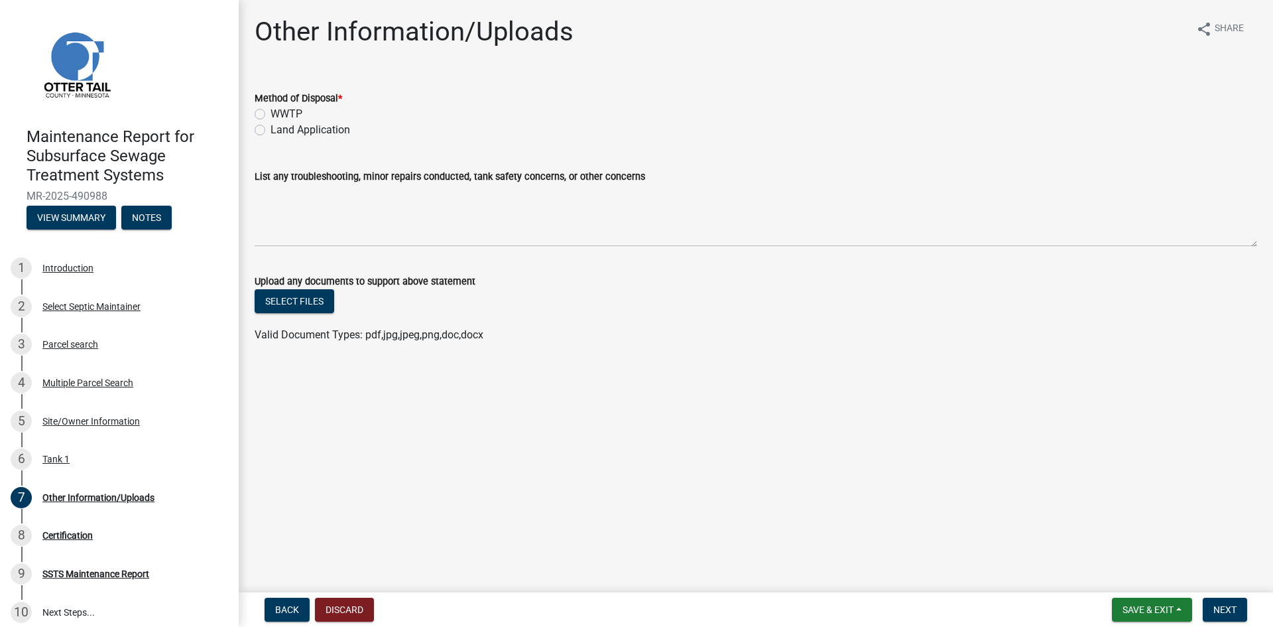
click at [294, 133] on label "Land Application" at bounding box center [311, 130] width 80 height 16
click at [279, 131] on input "Land Application" at bounding box center [275, 126] width 9 height 9
click at [1215, 607] on span "Next" at bounding box center [1224, 609] width 23 height 11
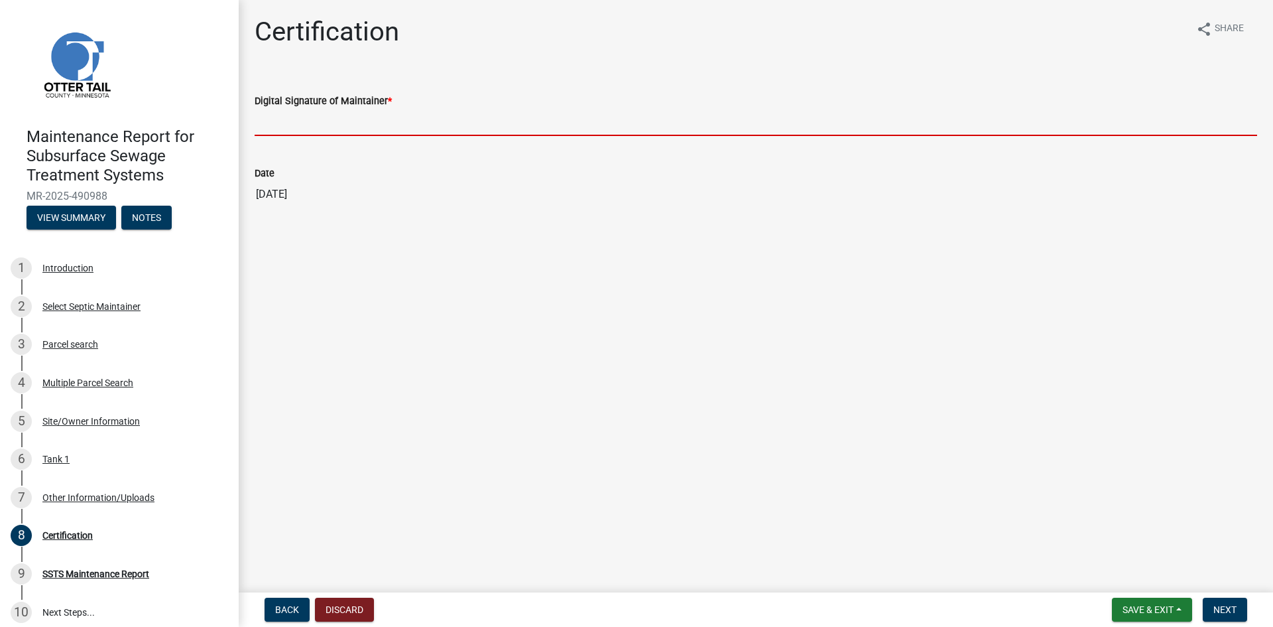
click at [333, 121] on input "Digital Signature of Maintainer *" at bounding box center [756, 122] width 1003 height 27
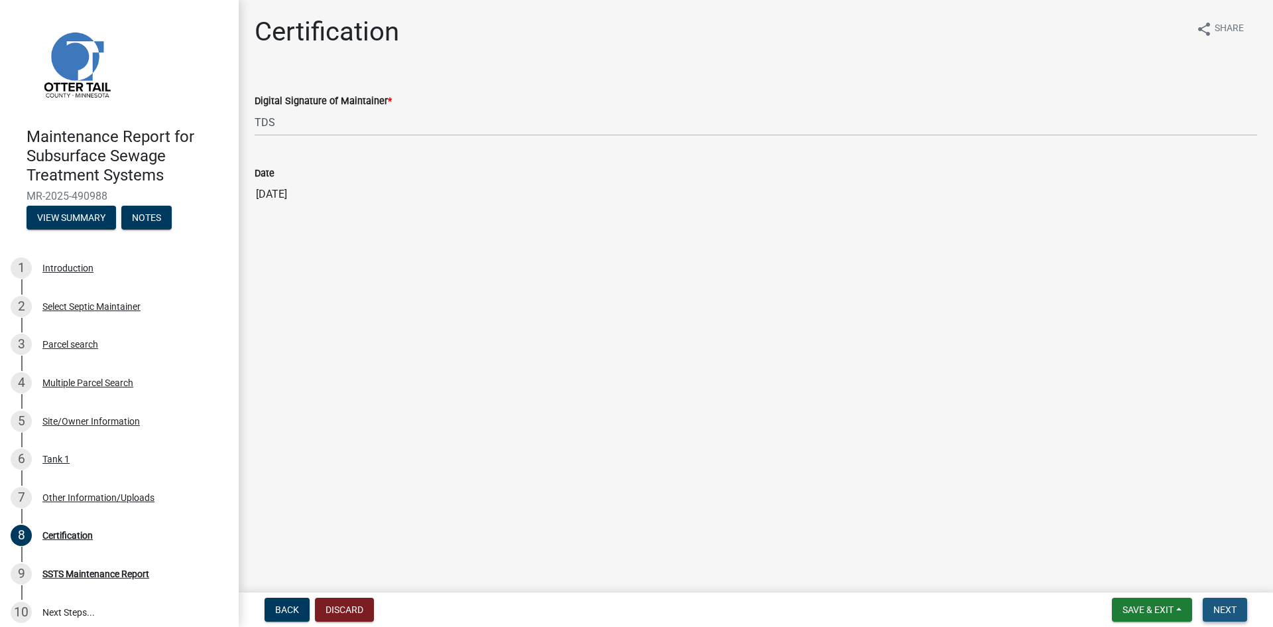
click at [1234, 608] on span "Next" at bounding box center [1224, 609] width 23 height 11
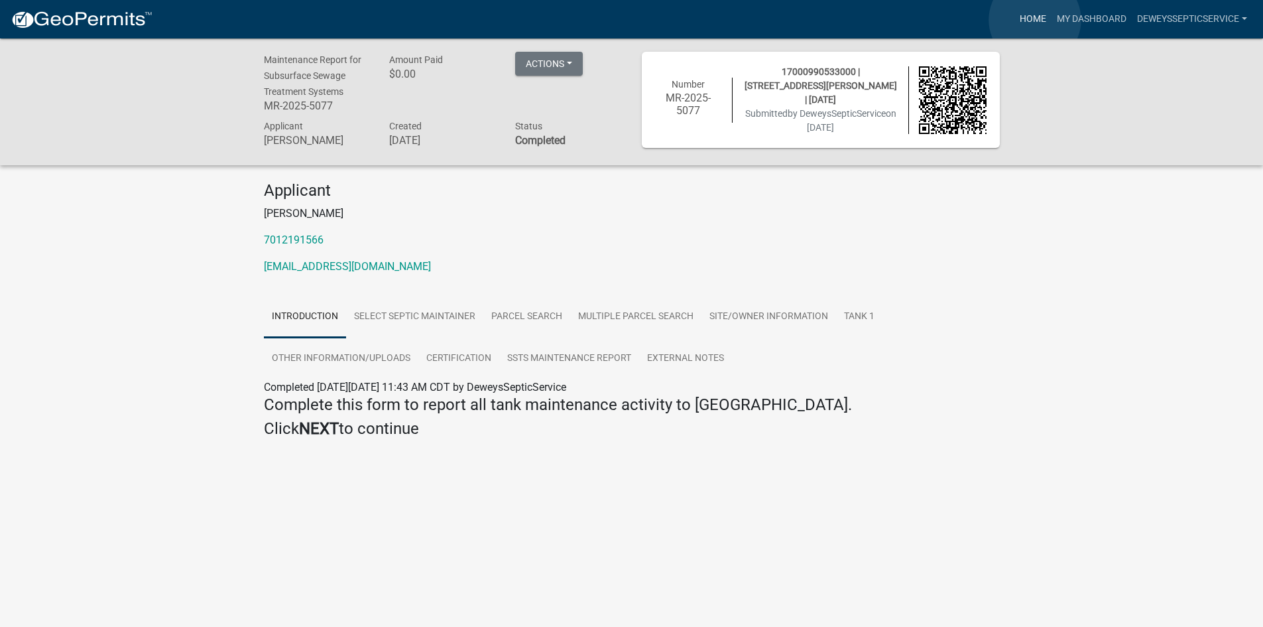
click at [1035, 20] on link "Home" at bounding box center [1032, 19] width 37 height 25
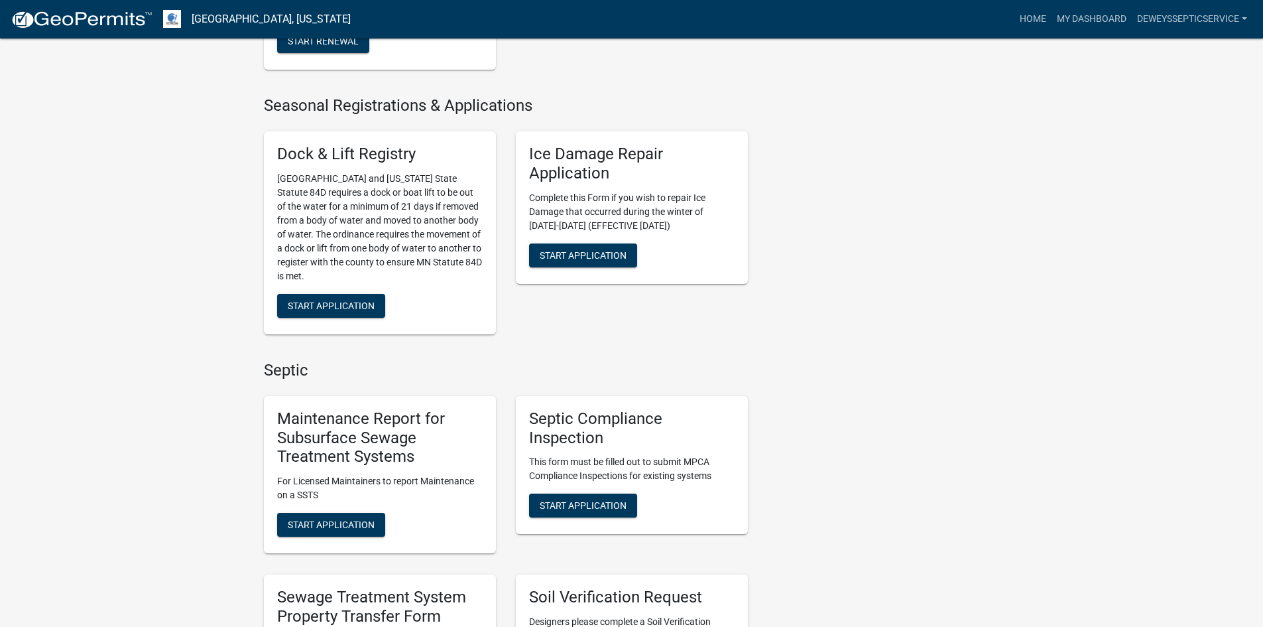
scroll to position [663, 0]
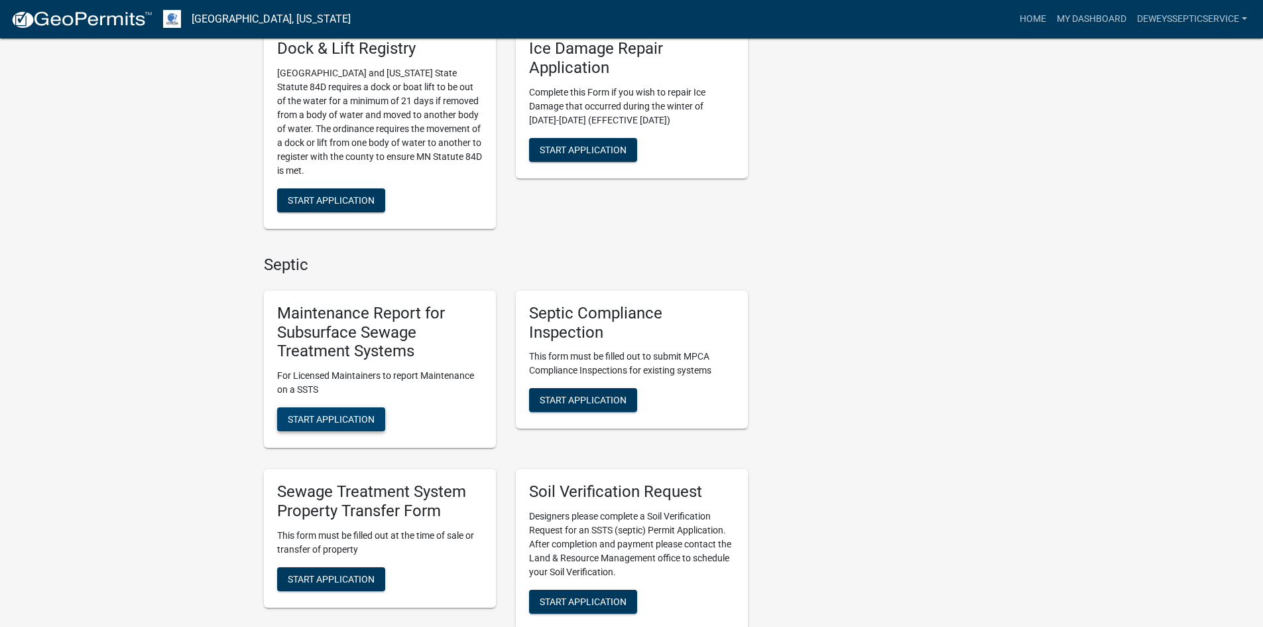
click at [302, 416] on span "Start Application" at bounding box center [331, 419] width 87 height 11
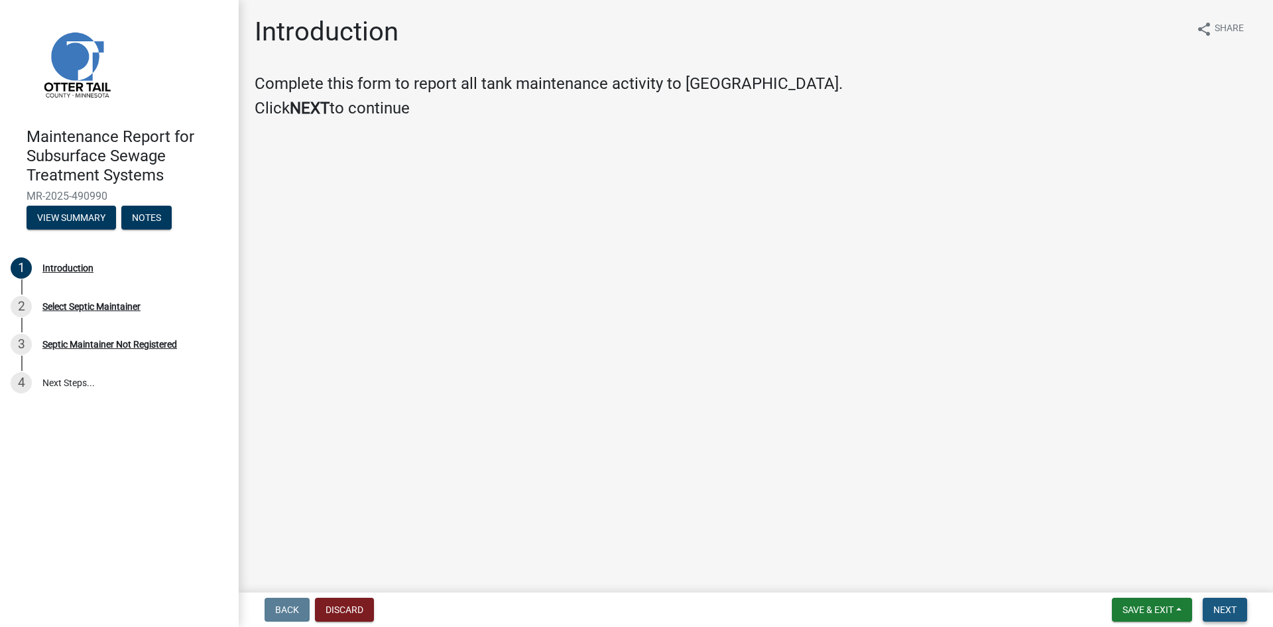
click at [1229, 607] on span "Next" at bounding box center [1224, 609] width 23 height 11
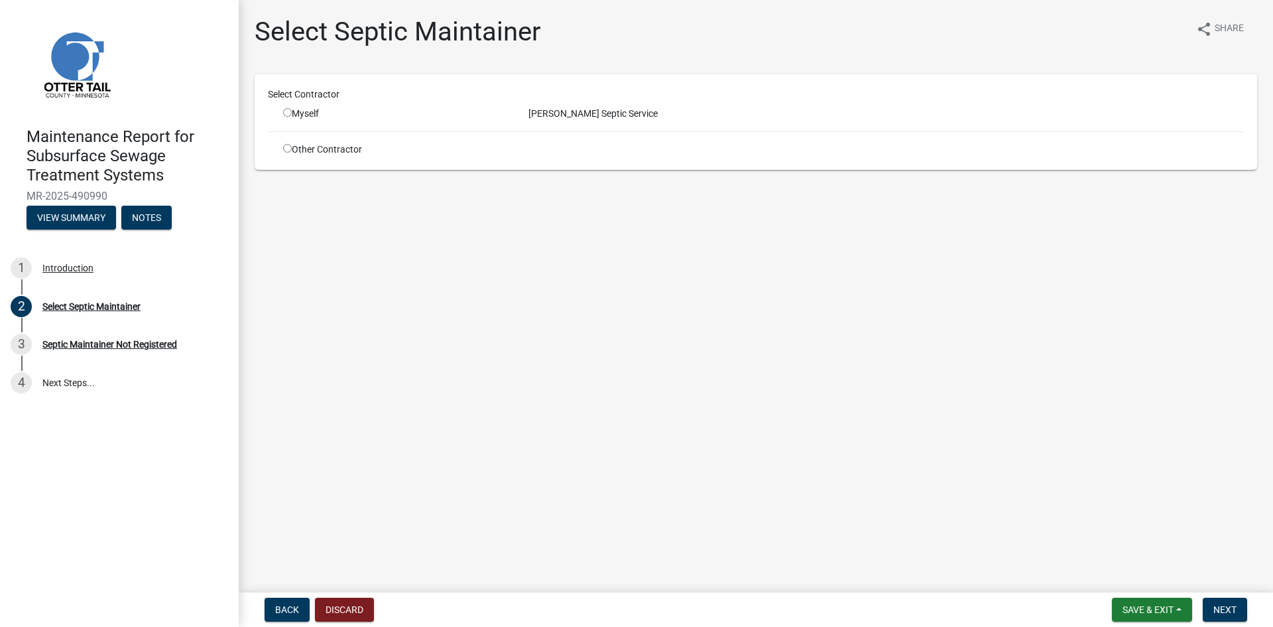
click at [288, 112] on input "radio" at bounding box center [287, 112] width 9 height 9
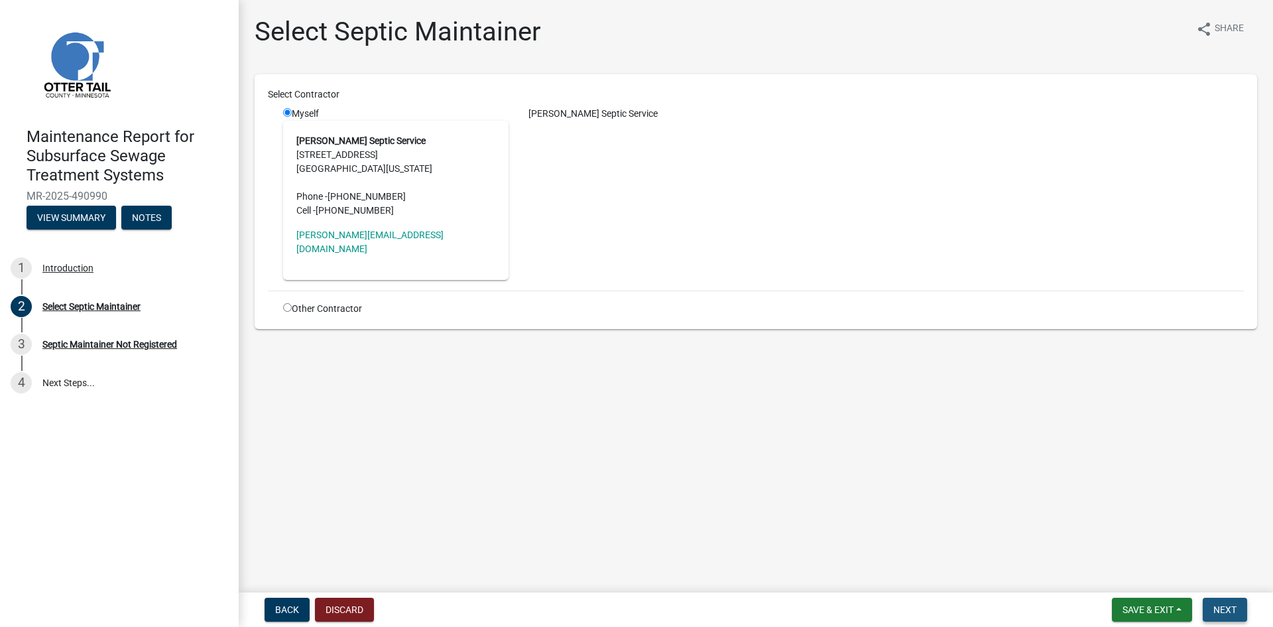
click at [1225, 607] on span "Next" at bounding box center [1224, 609] width 23 height 11
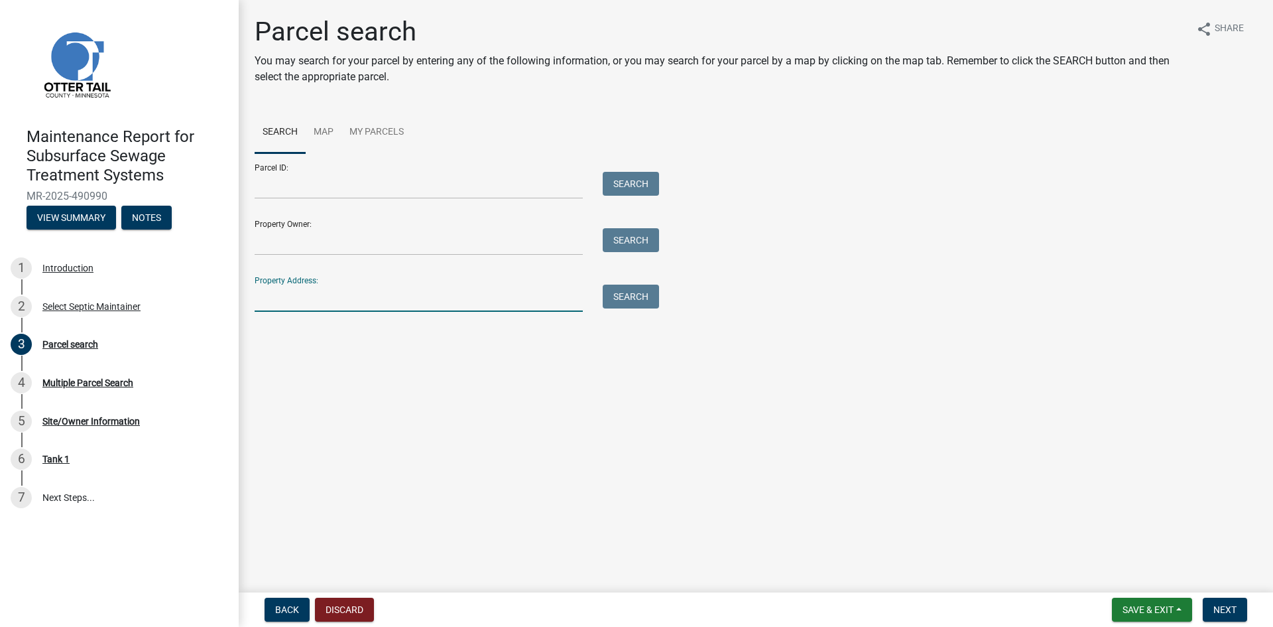
click at [286, 294] on input "Property Address:" at bounding box center [419, 297] width 328 height 27
click at [625, 292] on button "Search" at bounding box center [631, 296] width 56 height 24
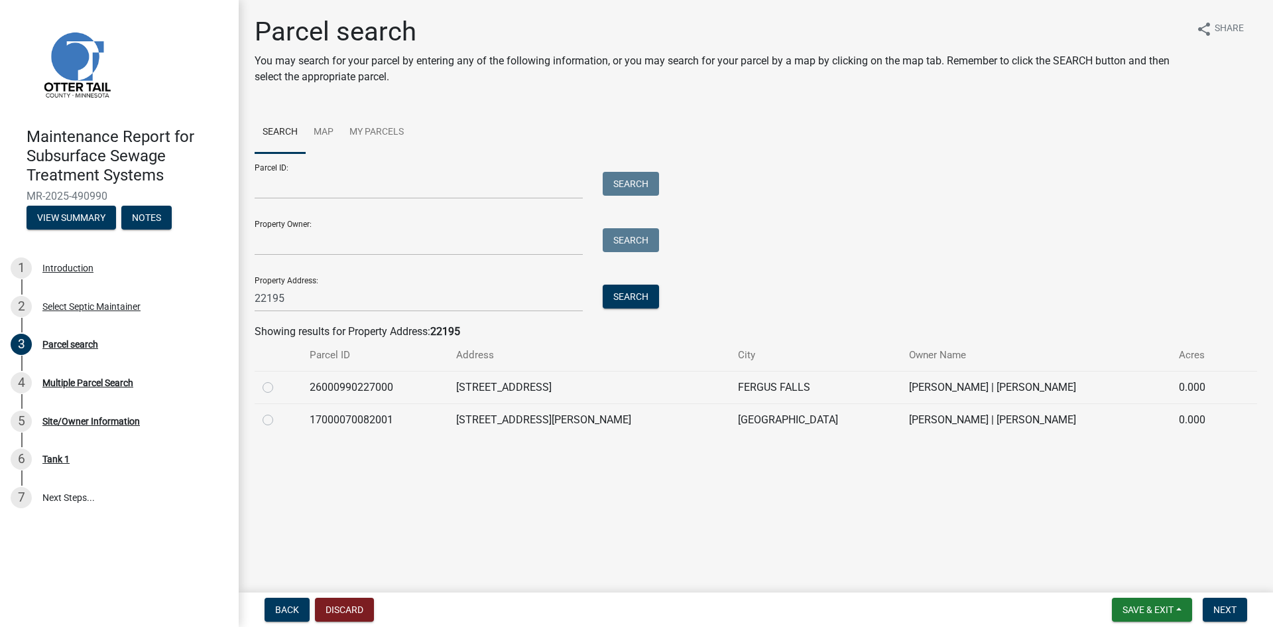
click at [278, 412] on label at bounding box center [278, 412] width 0 height 0
click at [278, 420] on input "radio" at bounding box center [282, 416] width 9 height 9
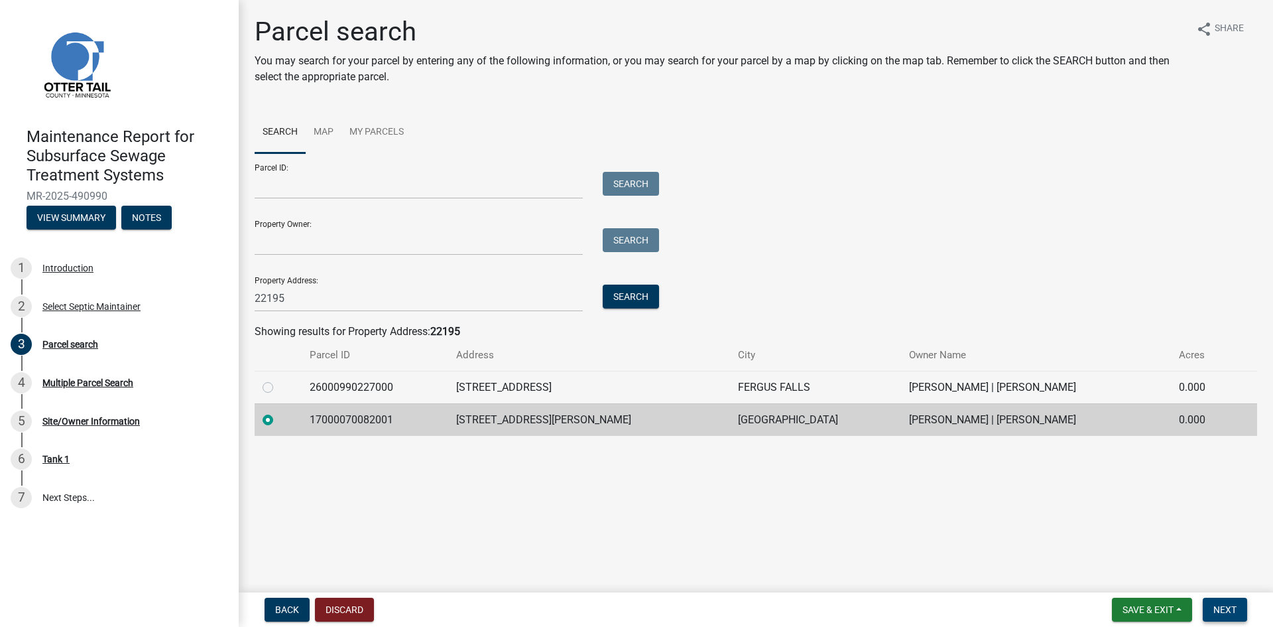
click at [1216, 611] on span "Next" at bounding box center [1224, 609] width 23 height 11
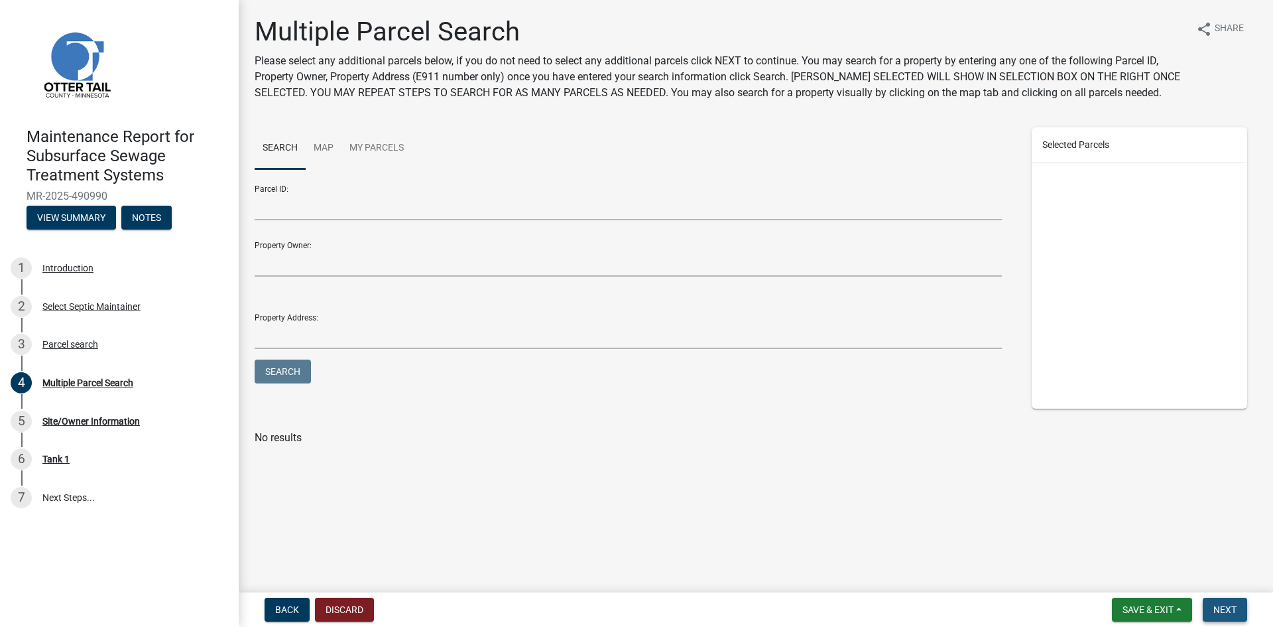
click at [1227, 606] on span "Next" at bounding box center [1224, 609] width 23 height 11
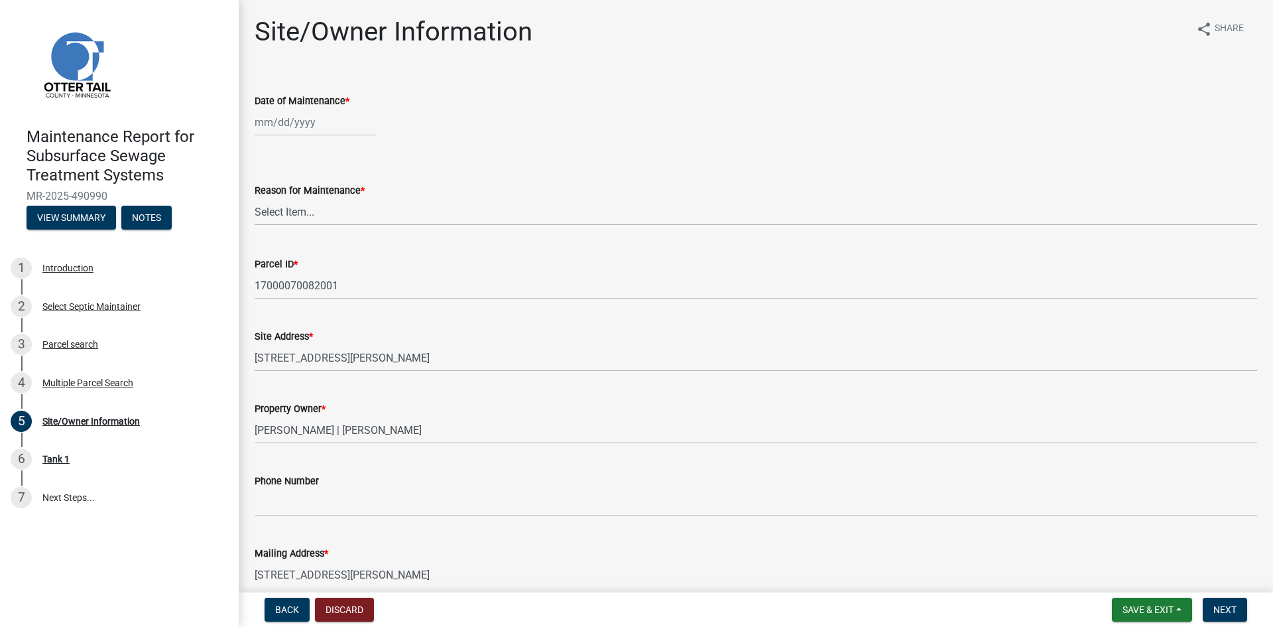
click at [285, 129] on div at bounding box center [315, 122] width 121 height 27
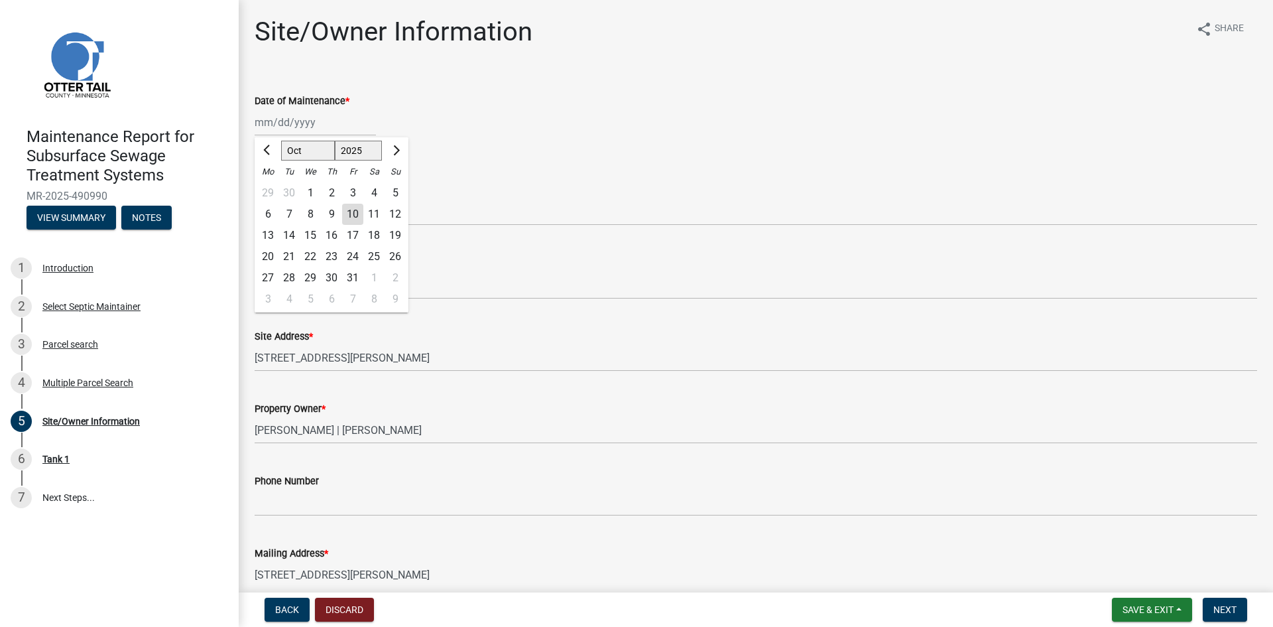
click at [330, 194] on div "2" at bounding box center [331, 192] width 21 height 21
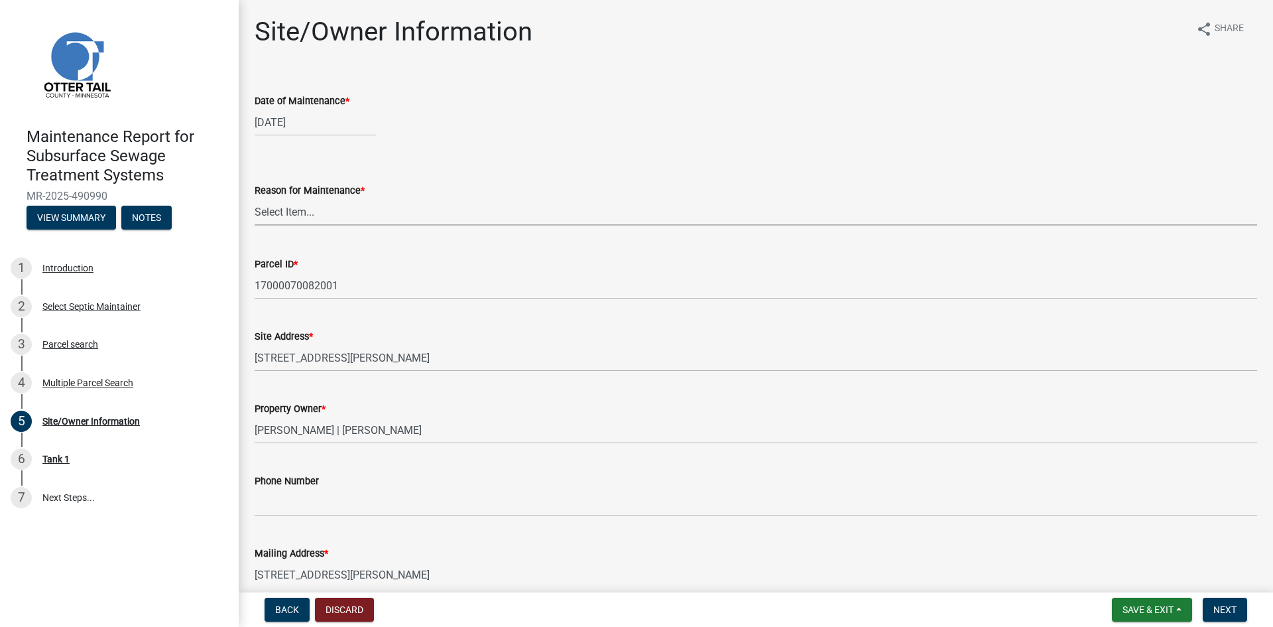
drag, startPoint x: 298, startPoint y: 210, endPoint x: 296, endPoint y: 219, distance: 9.7
click at [298, 210] on select "Select Item... Called Routine Other" at bounding box center [756, 211] width 1003 height 27
click at [255, 198] on select "Select Item... Called Routine Other" at bounding box center [756, 211] width 1003 height 27
click at [1229, 611] on span "Next" at bounding box center [1224, 609] width 23 height 11
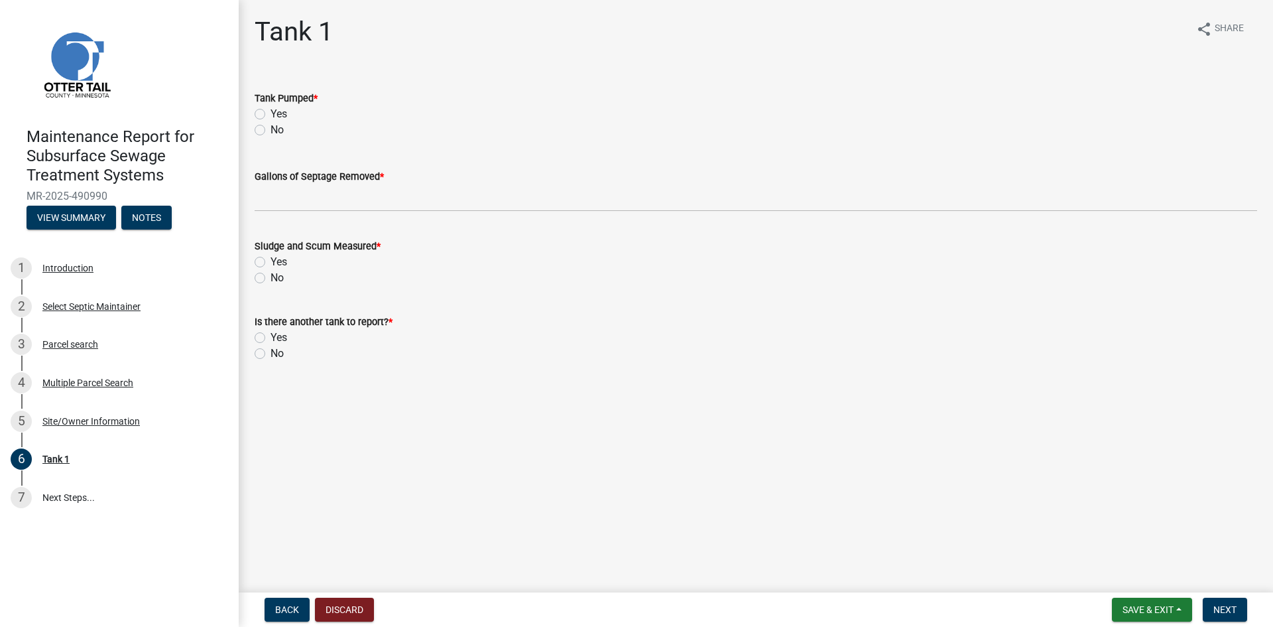
click at [271, 115] on label "Yes" at bounding box center [279, 114] width 17 height 16
click at [271, 115] on input "Yes" at bounding box center [275, 110] width 9 height 9
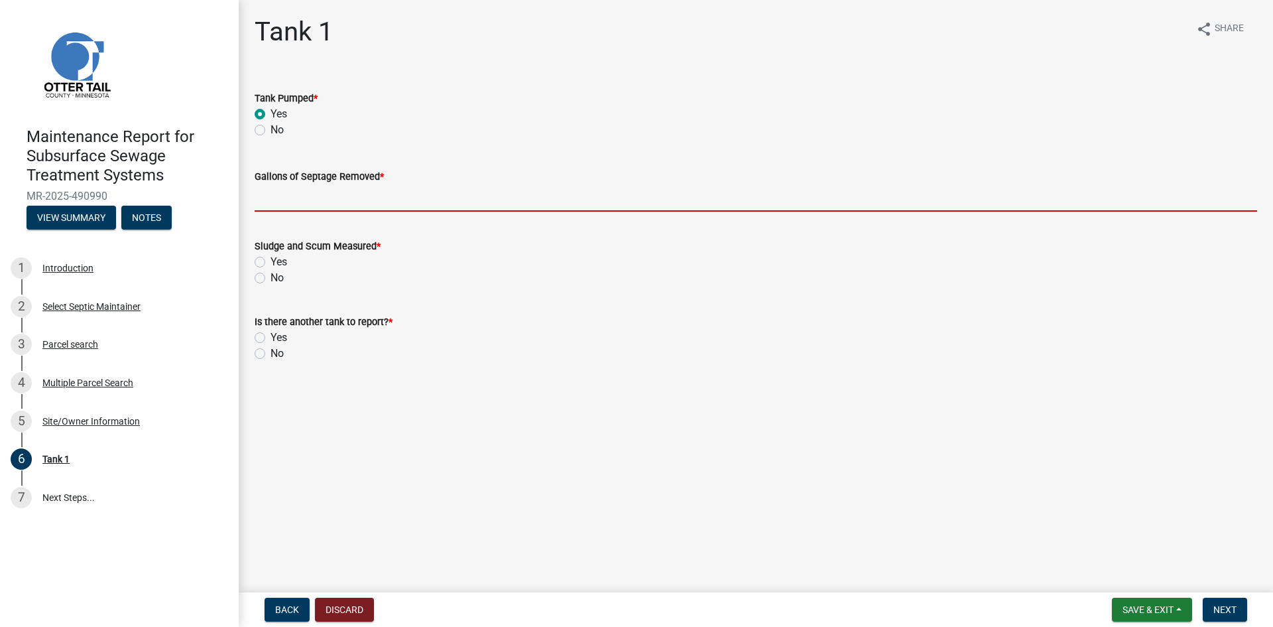
click at [276, 196] on input "Gallons of Septage Removed *" at bounding box center [756, 197] width 1003 height 27
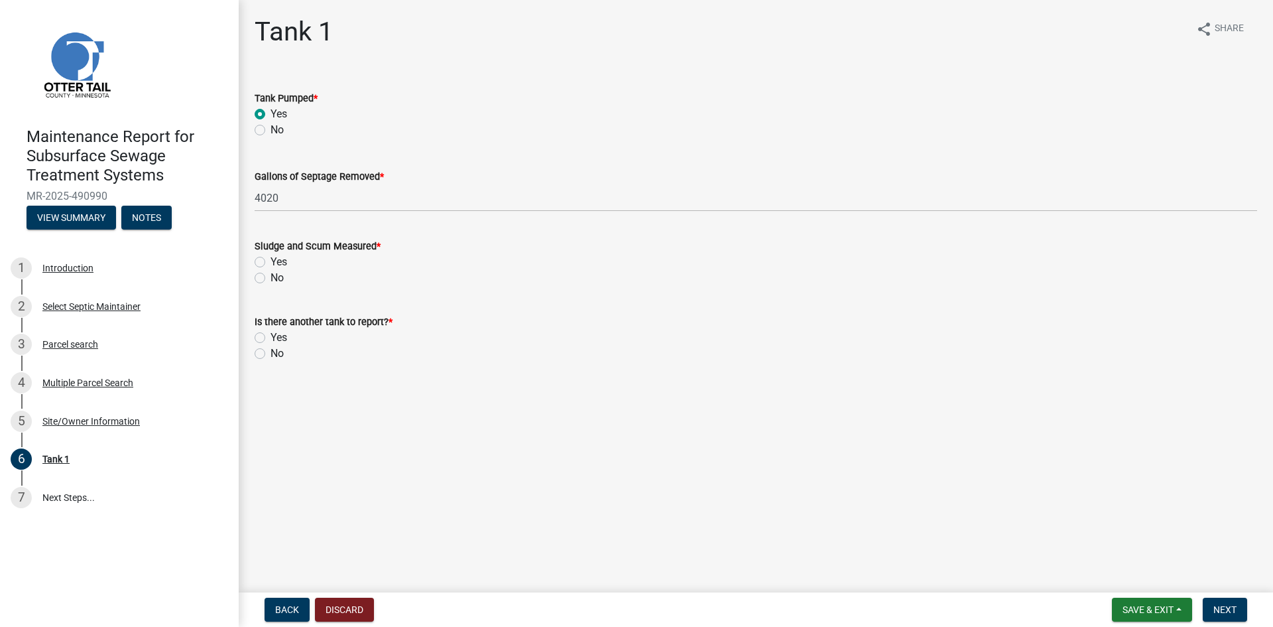
click at [271, 278] on label "No" at bounding box center [277, 278] width 13 height 16
click at [271, 278] on input "No" at bounding box center [275, 274] width 9 height 9
click at [271, 351] on label "No" at bounding box center [277, 353] width 13 height 16
click at [271, 351] on input "No" at bounding box center [275, 349] width 9 height 9
click at [1221, 613] on span "Next" at bounding box center [1224, 609] width 23 height 11
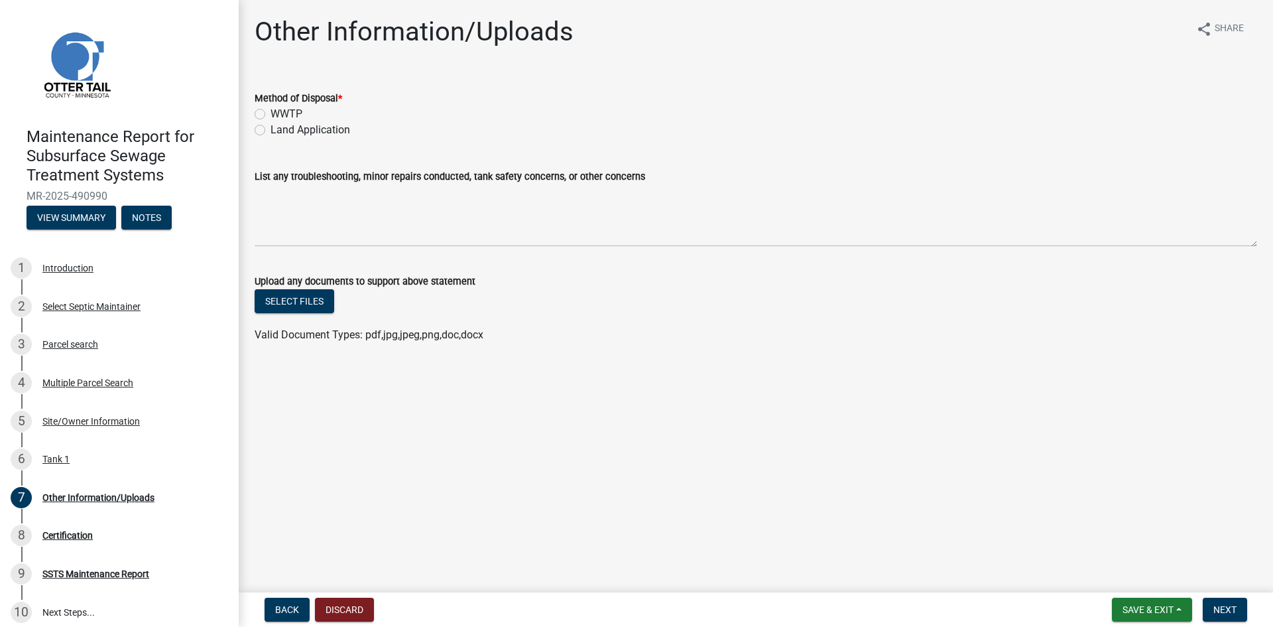
click at [311, 131] on label "Land Application" at bounding box center [311, 130] width 80 height 16
click at [279, 131] on input "Land Application" at bounding box center [275, 126] width 9 height 9
click at [1223, 611] on span "Next" at bounding box center [1224, 609] width 23 height 11
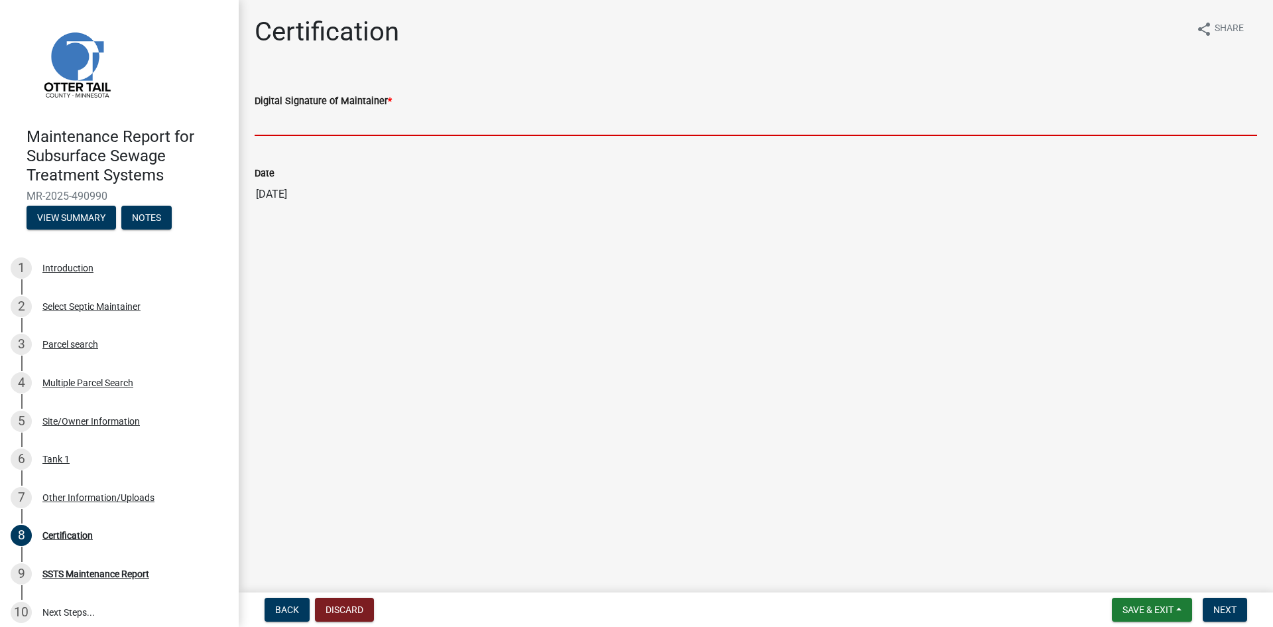
click at [397, 120] on input "Digital Signature of Maintainer *" at bounding box center [756, 122] width 1003 height 27
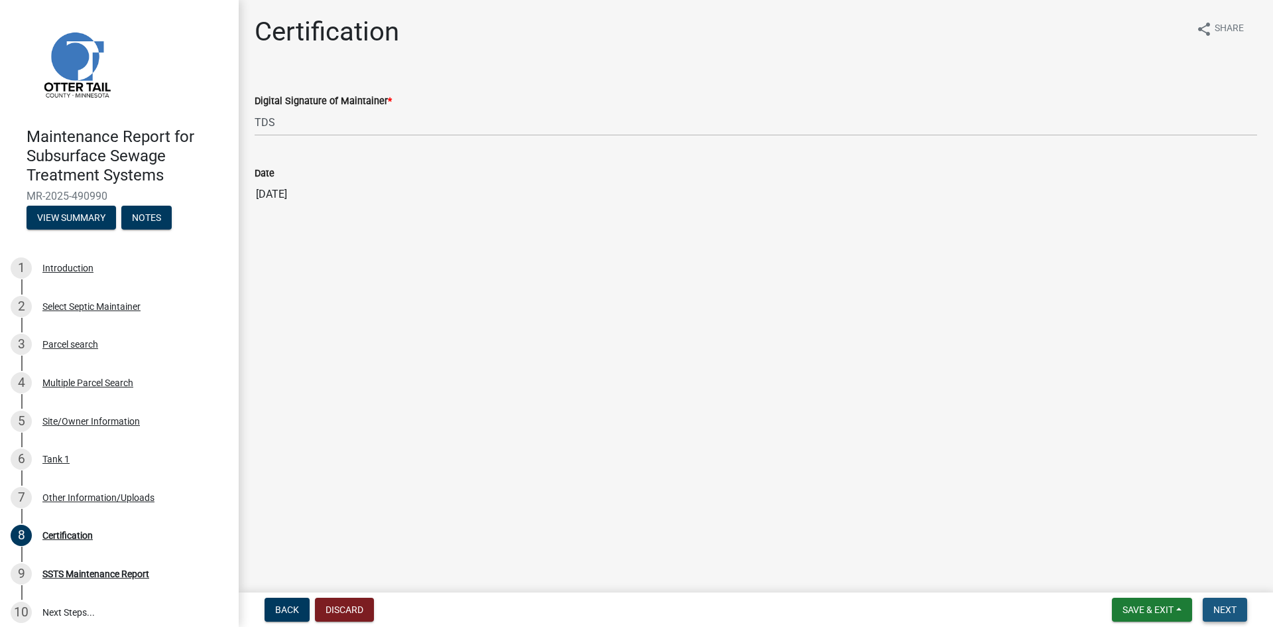
click at [1228, 612] on span "Next" at bounding box center [1224, 609] width 23 height 11
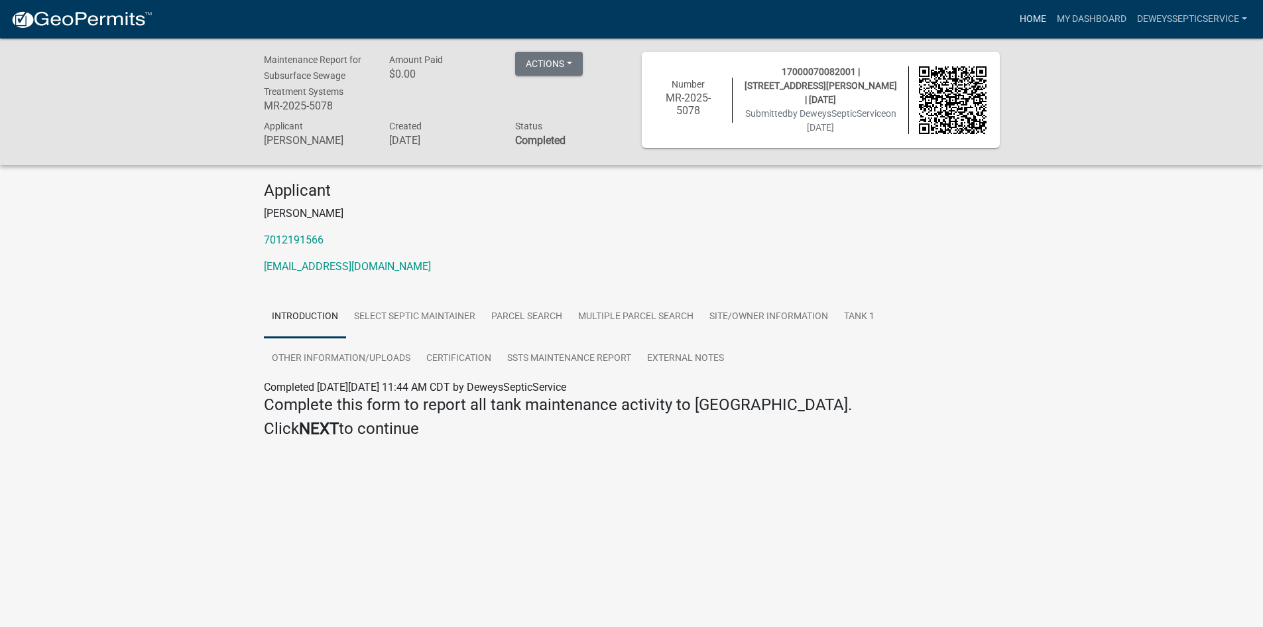
click at [1031, 18] on link "Home" at bounding box center [1032, 19] width 37 height 25
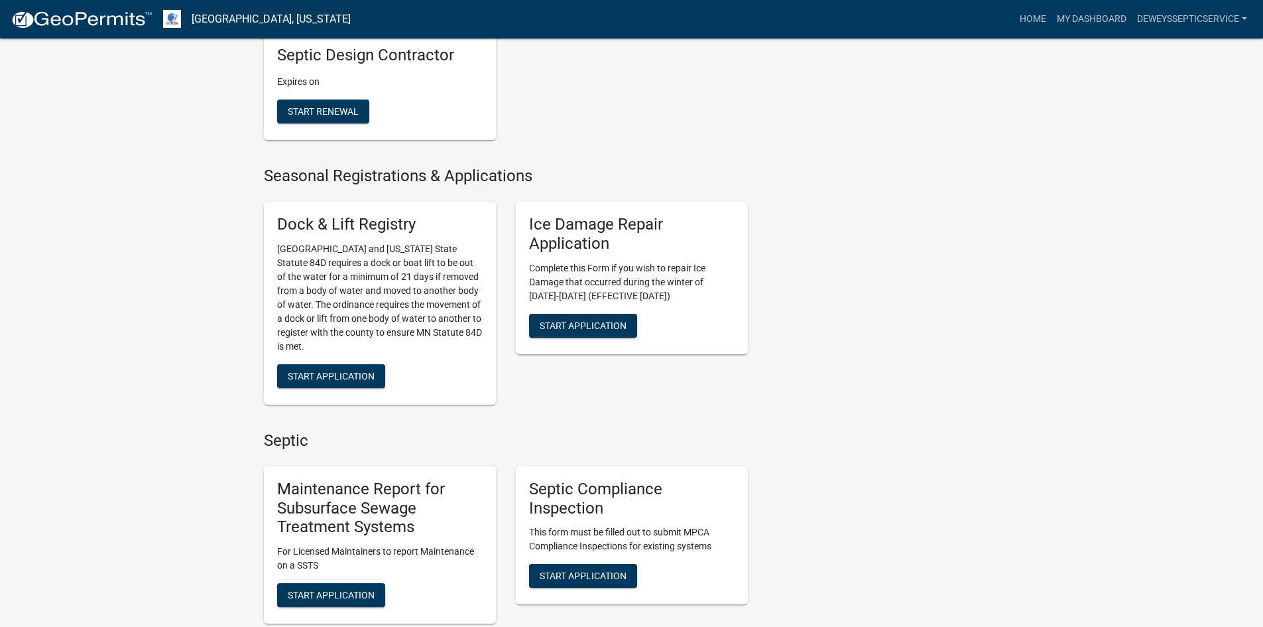
scroll to position [729, 0]
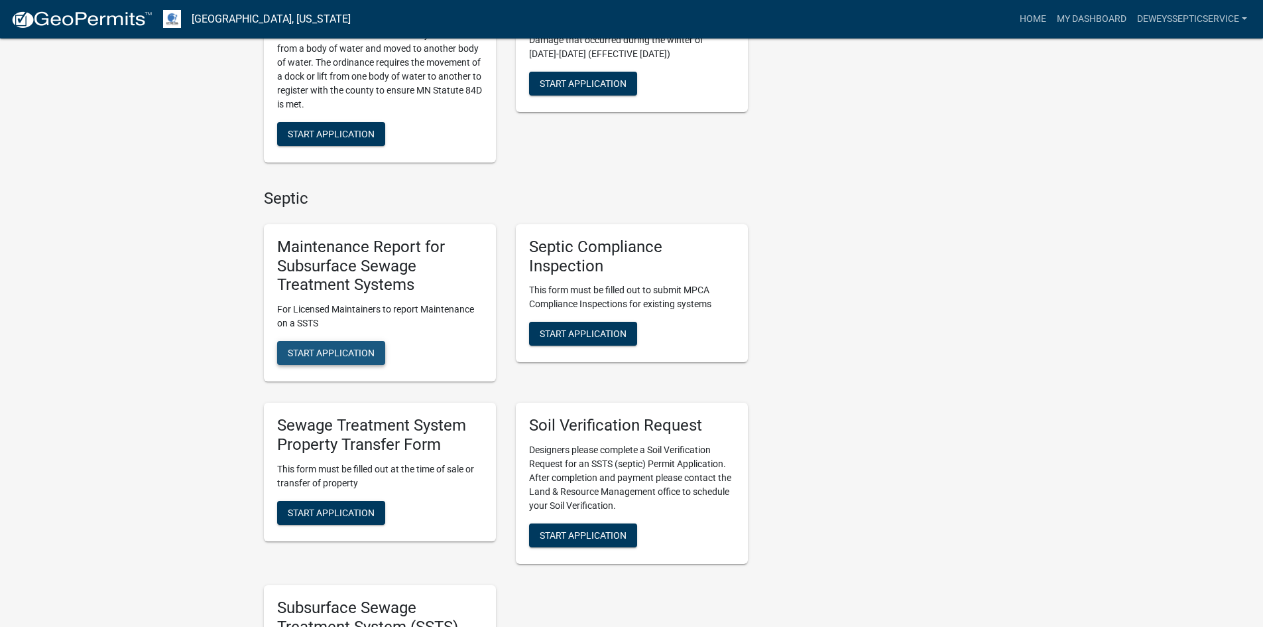
click at [305, 356] on span "Start Application" at bounding box center [331, 352] width 87 height 11
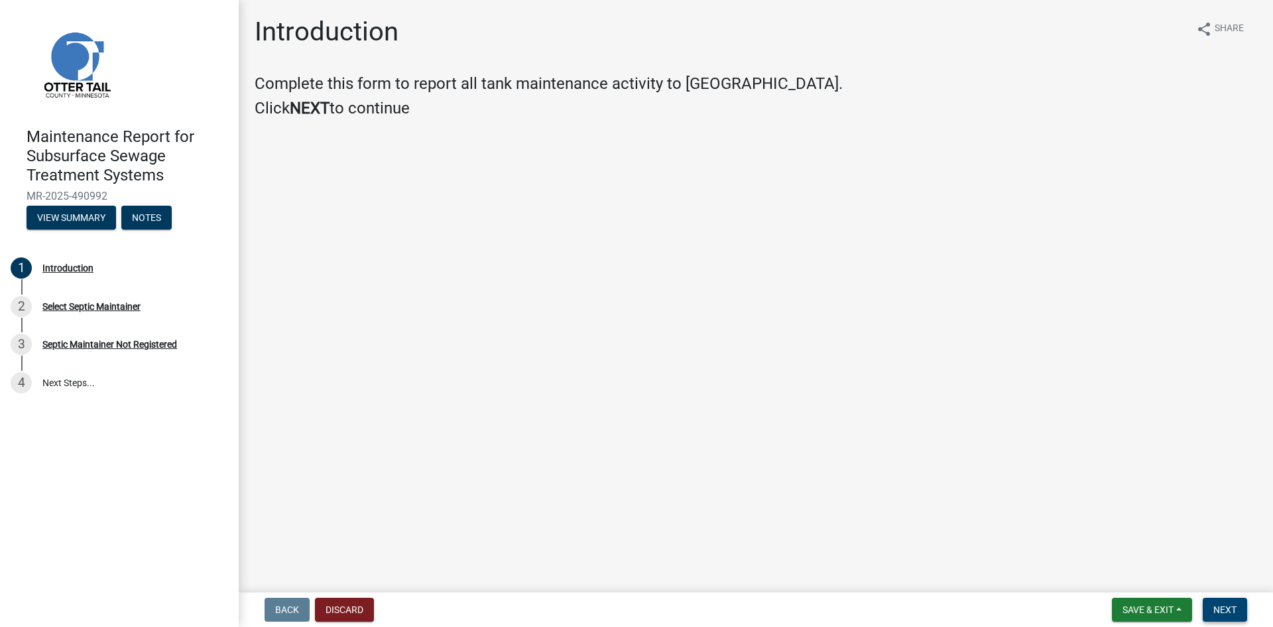
click at [1229, 609] on span "Next" at bounding box center [1224, 609] width 23 height 11
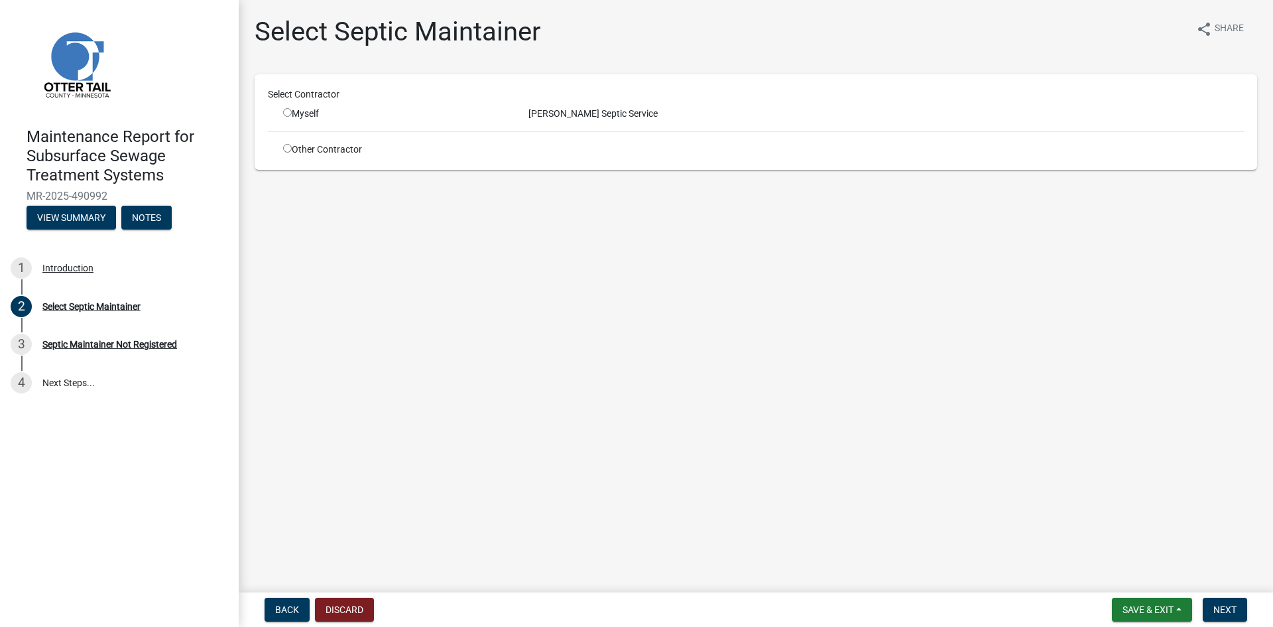
click at [286, 114] on input "radio" at bounding box center [287, 112] width 9 height 9
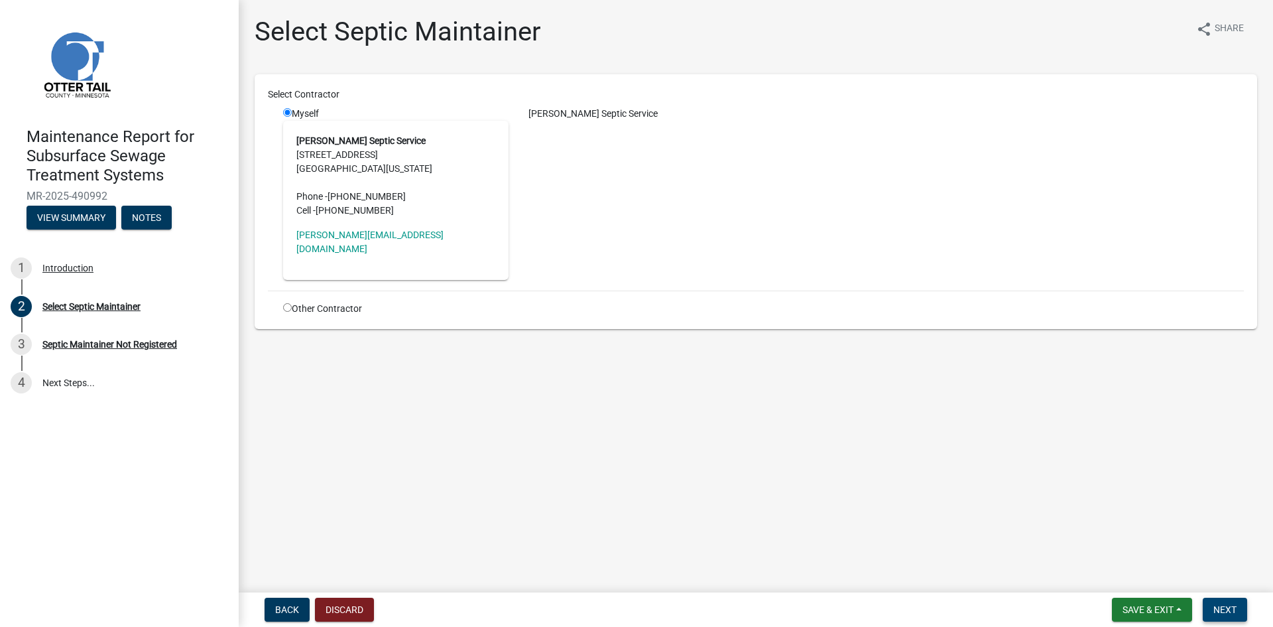
click at [1217, 608] on span "Next" at bounding box center [1224, 609] width 23 height 11
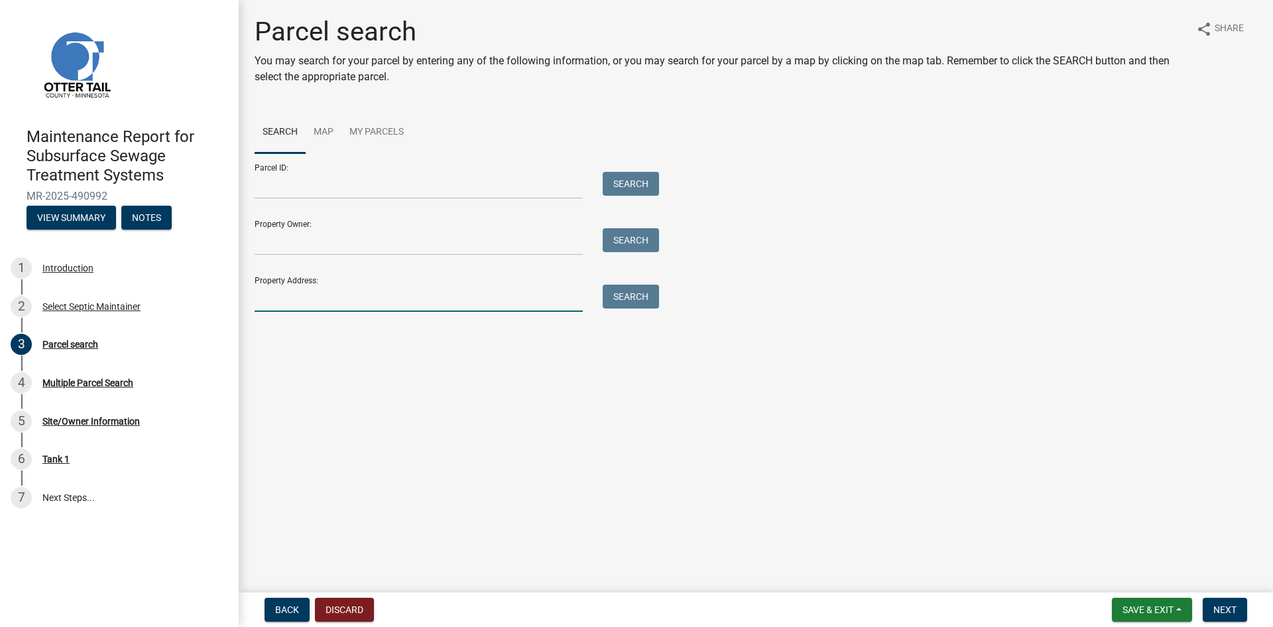
click at [284, 298] on input "Property Address:" at bounding box center [419, 297] width 328 height 27
click at [633, 297] on button "Search" at bounding box center [631, 296] width 56 height 24
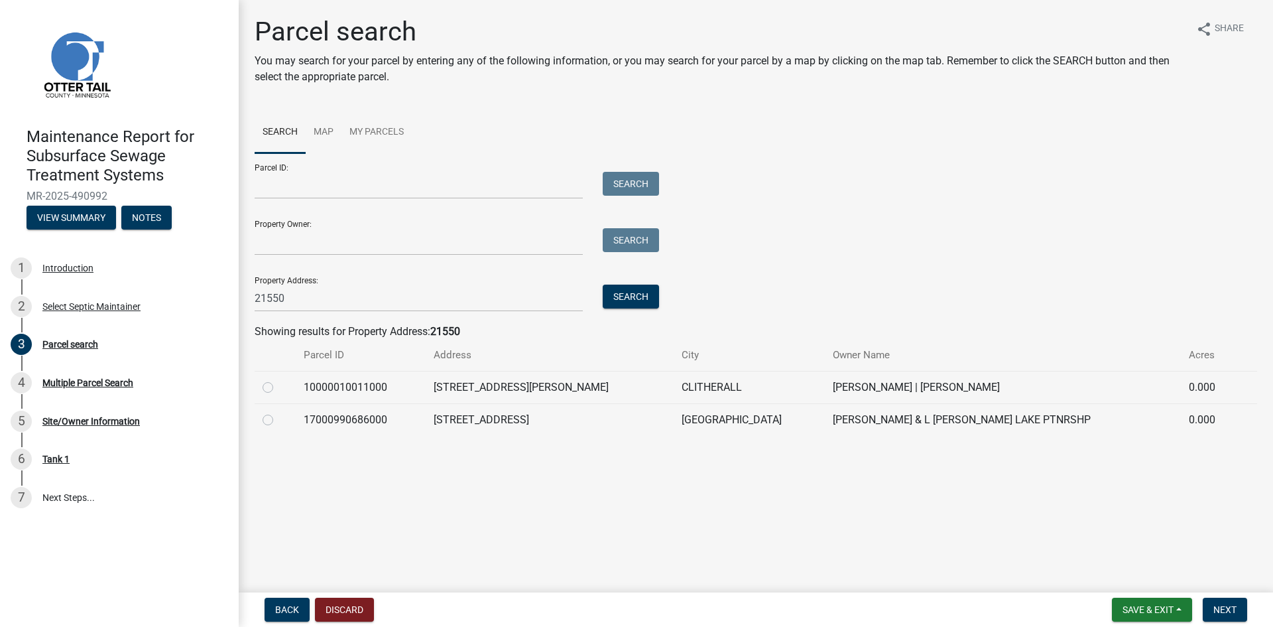
click at [278, 412] on label at bounding box center [278, 412] width 0 height 0
click at [278, 419] on input "radio" at bounding box center [282, 416] width 9 height 9
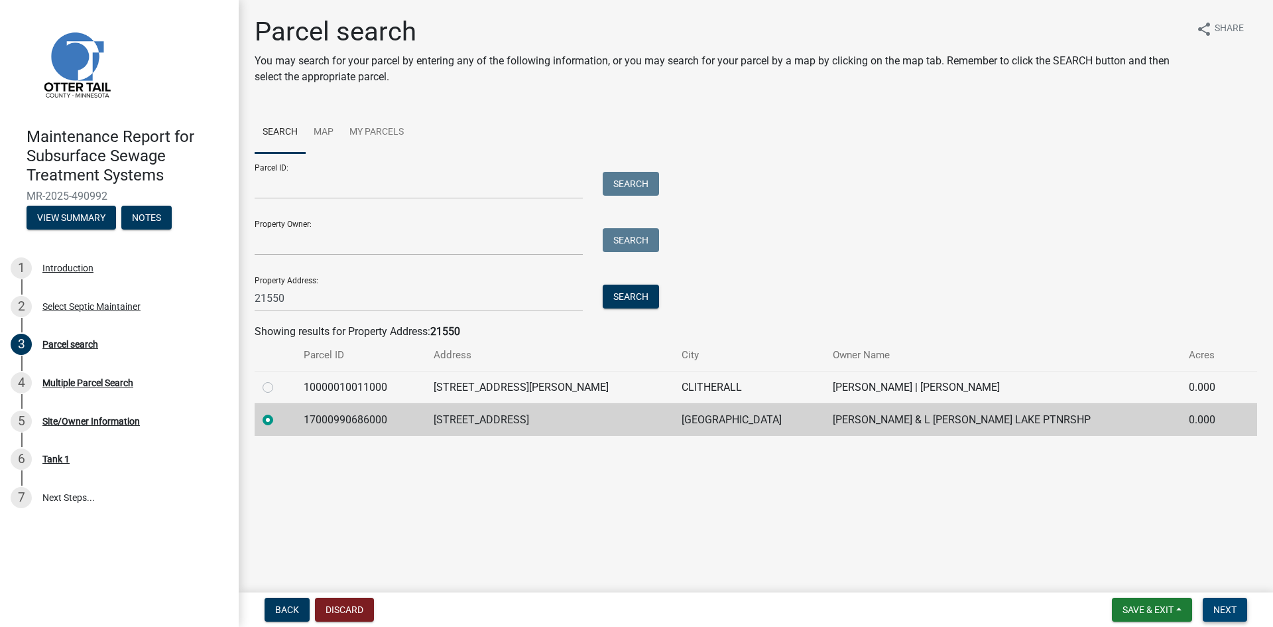
click at [1230, 603] on button "Next" at bounding box center [1225, 609] width 44 height 24
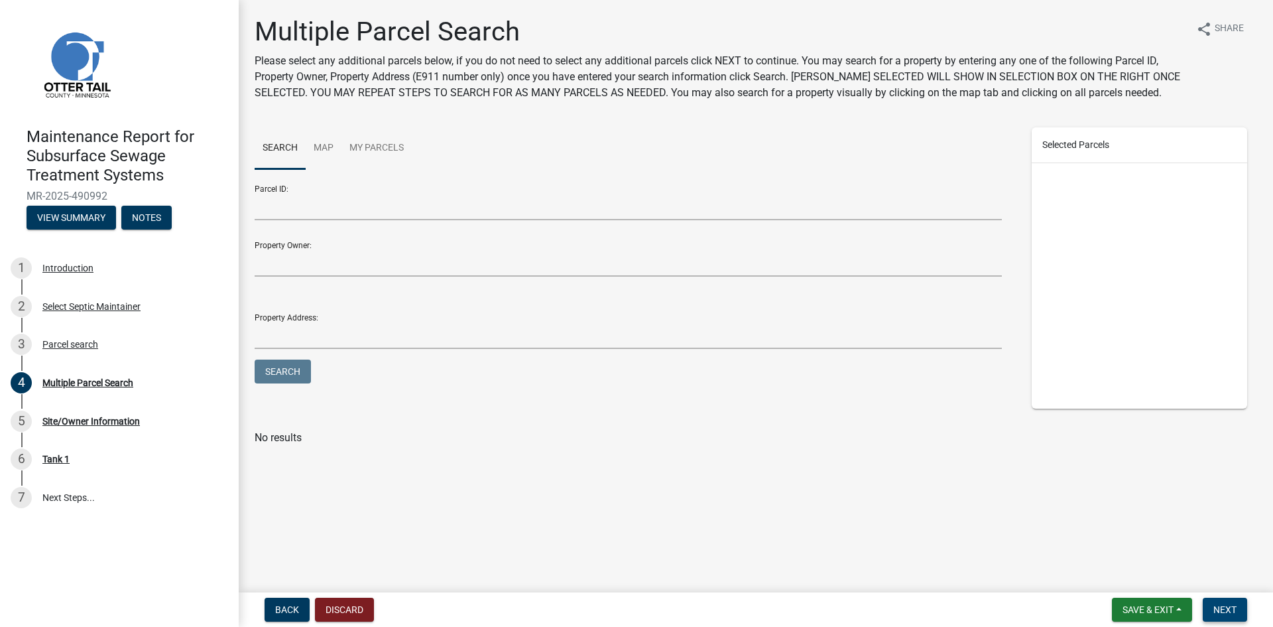
click at [1230, 603] on button "Next" at bounding box center [1225, 609] width 44 height 24
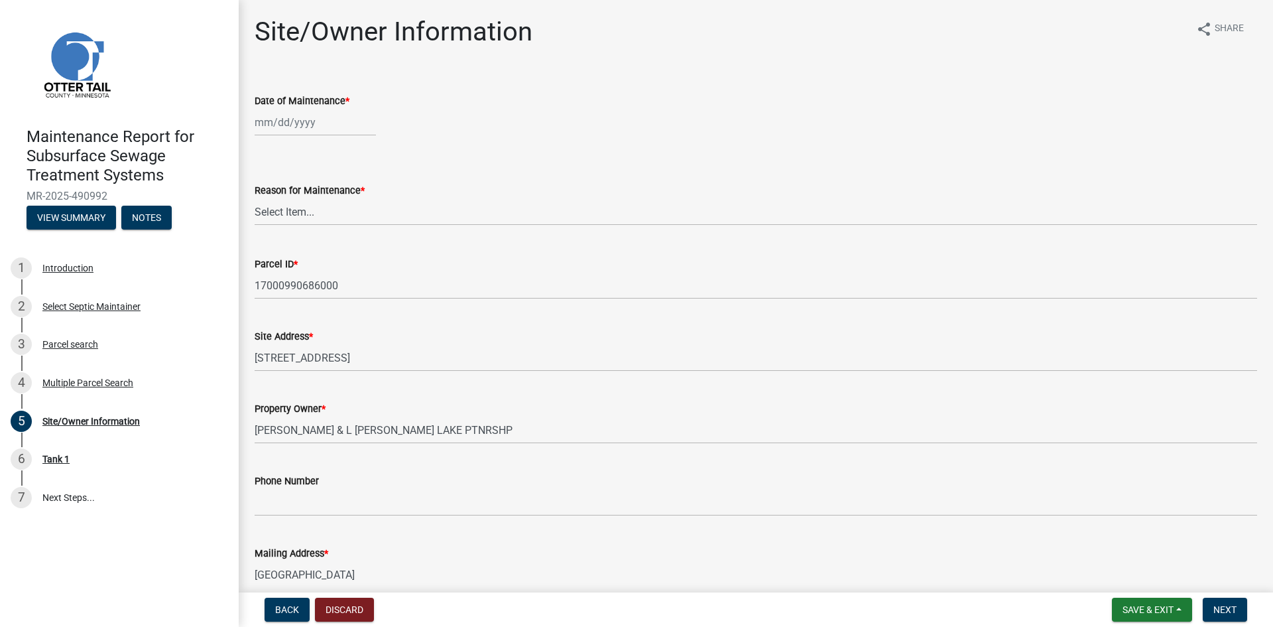
click at [294, 121] on div at bounding box center [315, 122] width 121 height 27
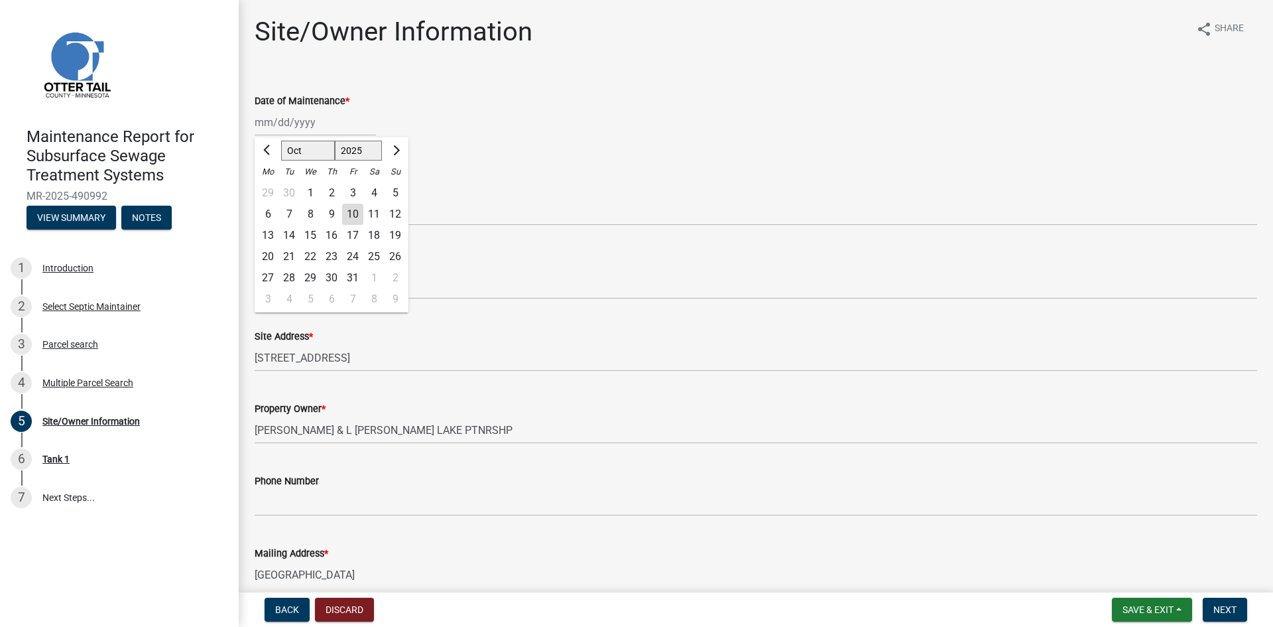
click at [330, 191] on div "2" at bounding box center [331, 192] width 21 height 21
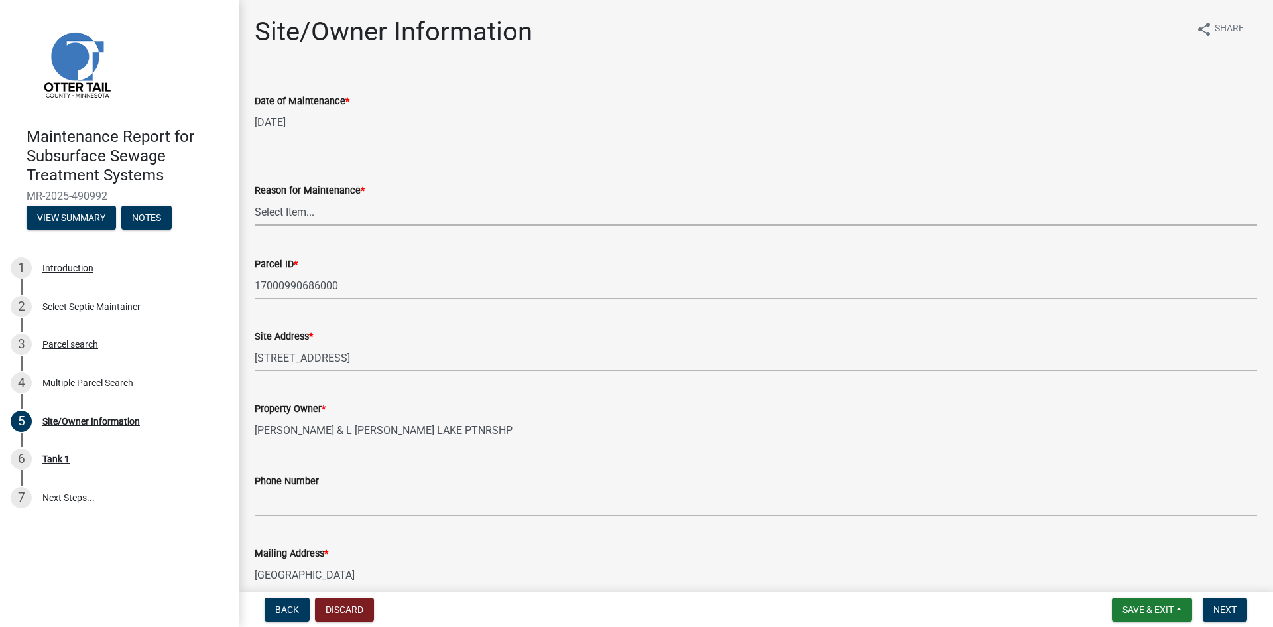
click at [292, 213] on select "Select Item... Called Routine Other" at bounding box center [756, 211] width 1003 height 27
click at [255, 198] on select "Select Item... Called Routine Other" at bounding box center [756, 211] width 1003 height 27
click at [1229, 609] on span "Next" at bounding box center [1224, 609] width 23 height 11
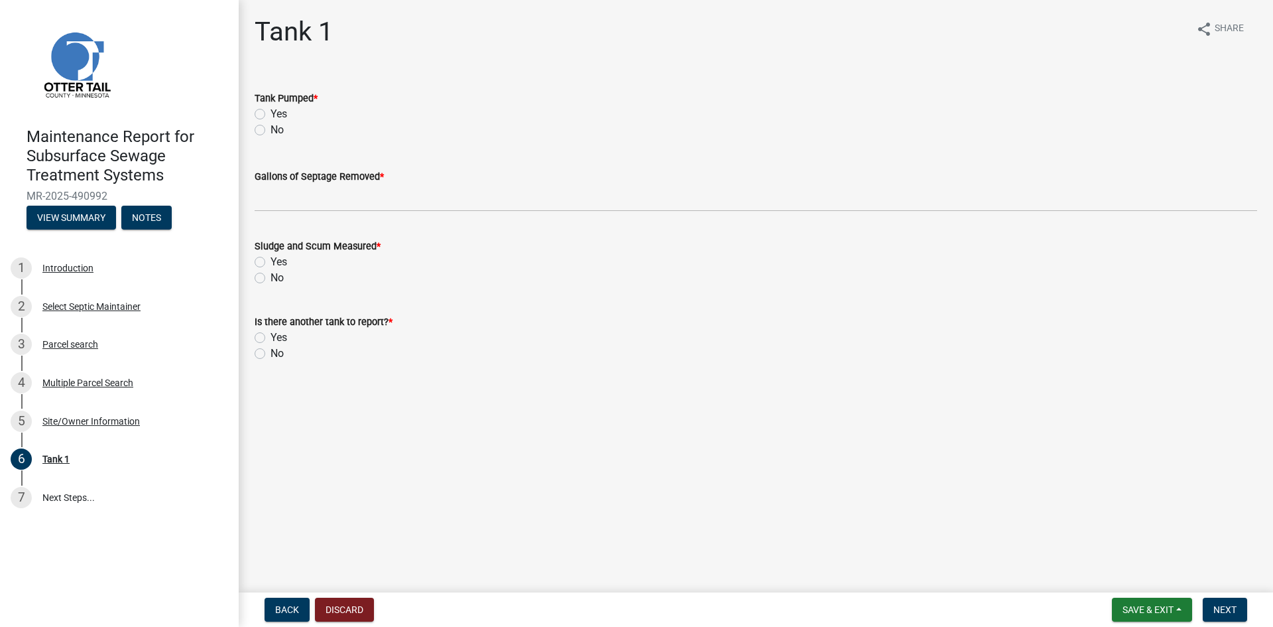
click at [271, 114] on label "Yes" at bounding box center [279, 114] width 17 height 16
click at [271, 114] on input "Yes" at bounding box center [275, 110] width 9 height 9
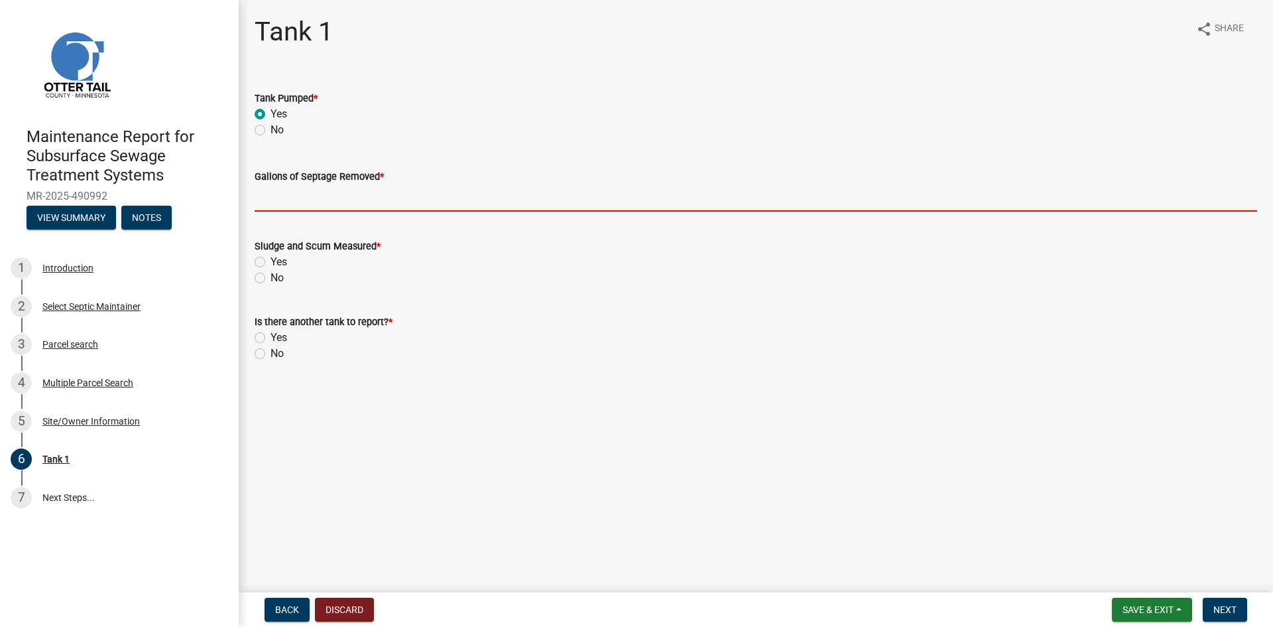
click at [276, 196] on input "Gallons of Septage Removed *" at bounding box center [756, 197] width 1003 height 27
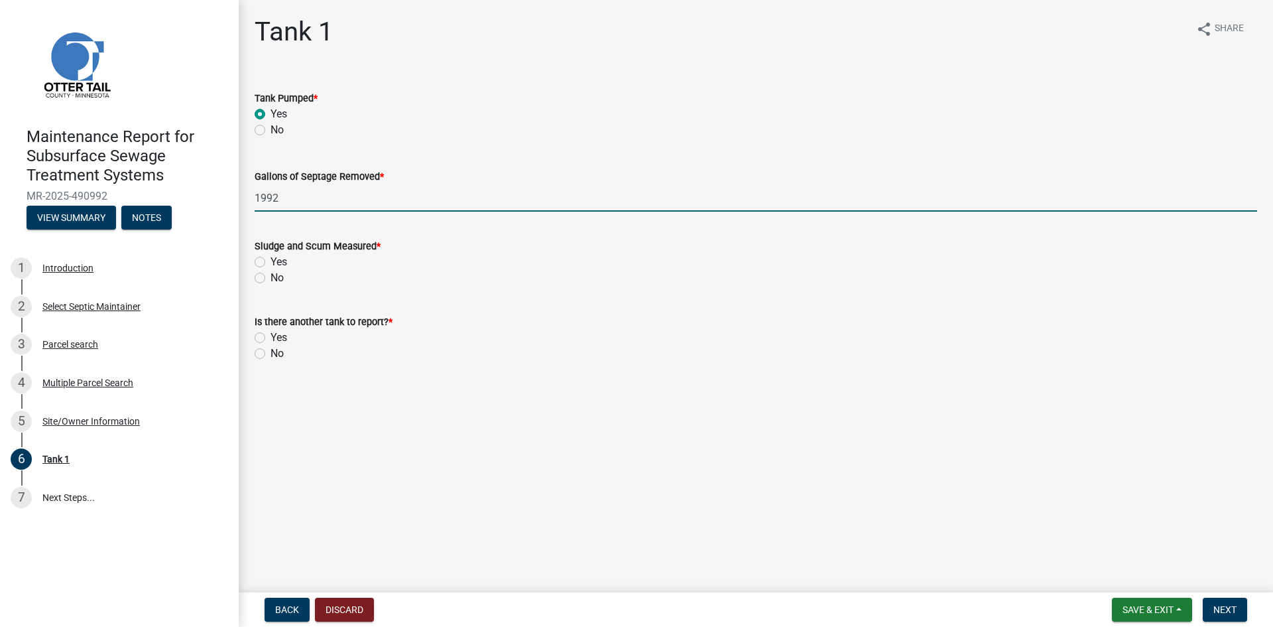
click at [271, 277] on label "No" at bounding box center [277, 278] width 13 height 16
click at [271, 277] on input "No" at bounding box center [275, 274] width 9 height 9
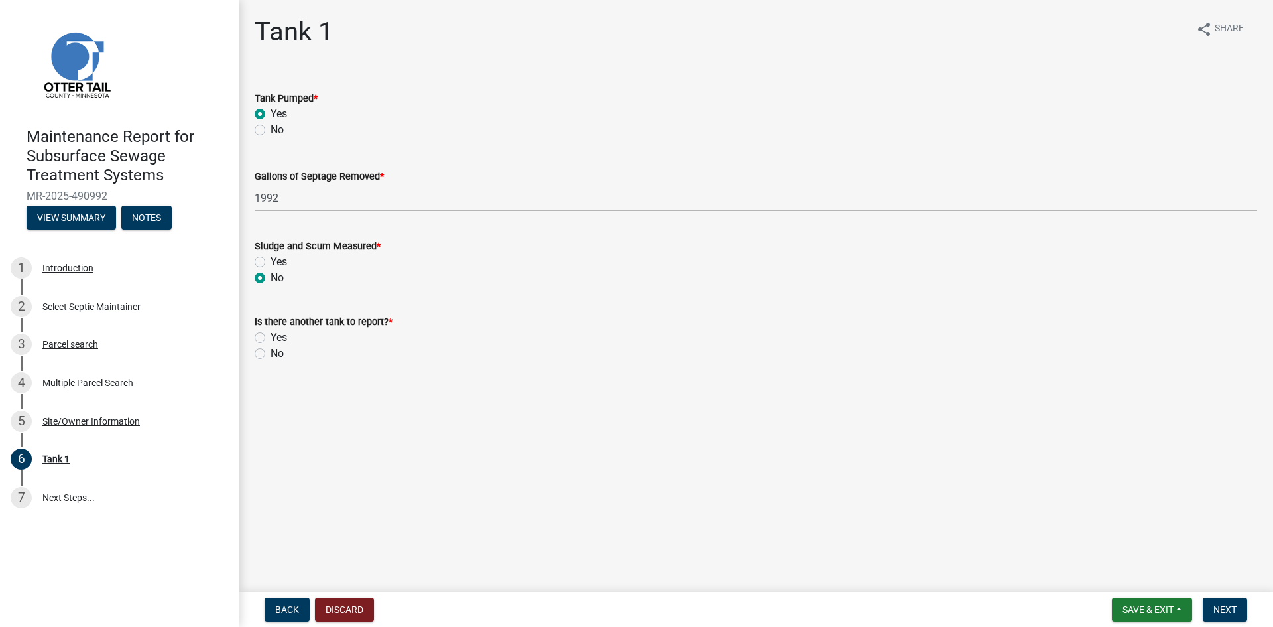
click at [271, 351] on label "No" at bounding box center [277, 353] width 13 height 16
click at [271, 351] on input "No" at bounding box center [275, 349] width 9 height 9
click at [1217, 609] on span "Next" at bounding box center [1224, 609] width 23 height 11
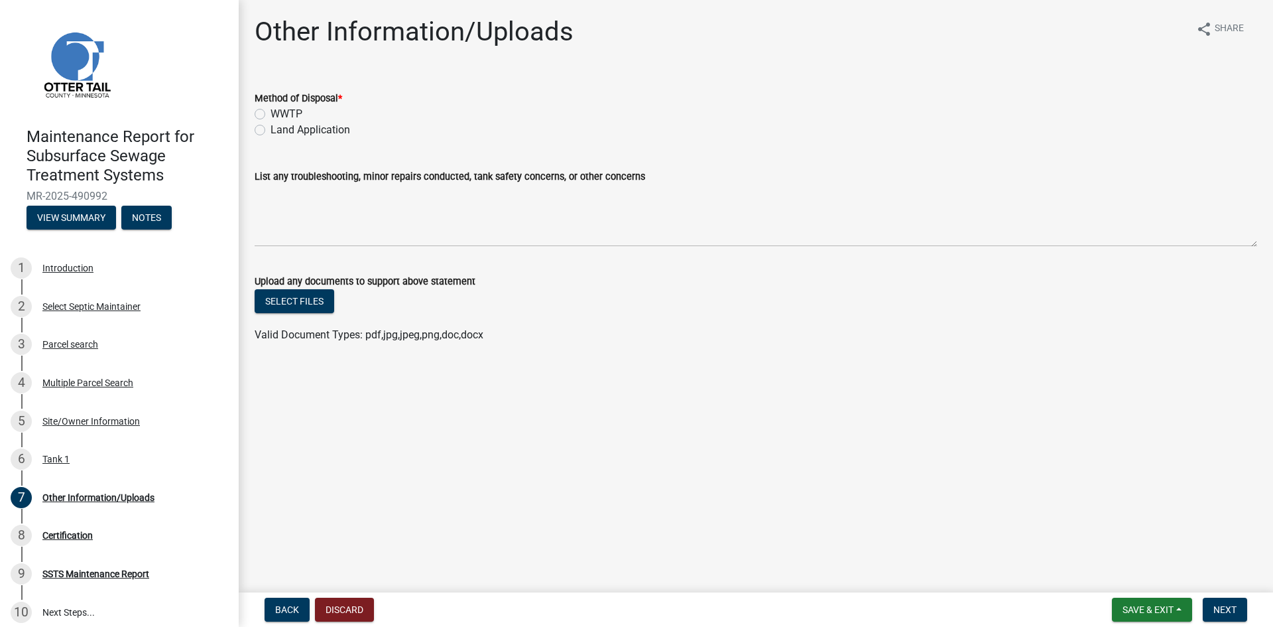
click at [288, 132] on label "Land Application" at bounding box center [311, 130] width 80 height 16
click at [279, 131] on input "Land Application" at bounding box center [275, 126] width 9 height 9
click at [1227, 607] on span "Next" at bounding box center [1224, 609] width 23 height 11
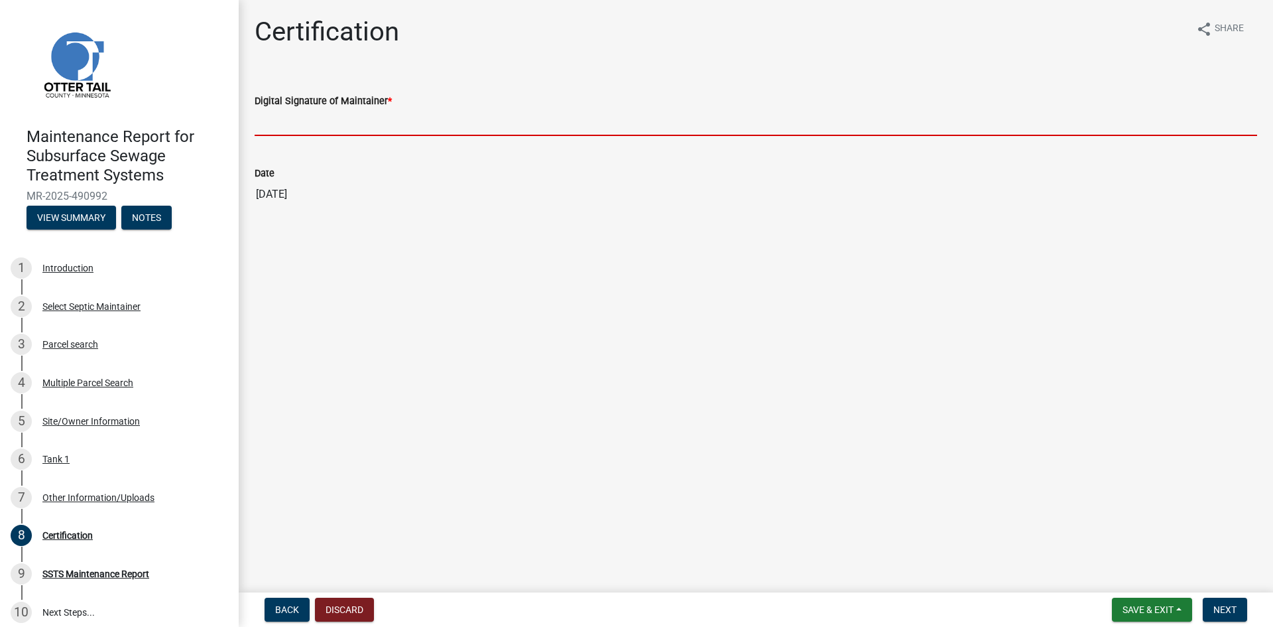
click at [318, 127] on input "Digital Signature of Maintainer *" at bounding box center [756, 122] width 1003 height 27
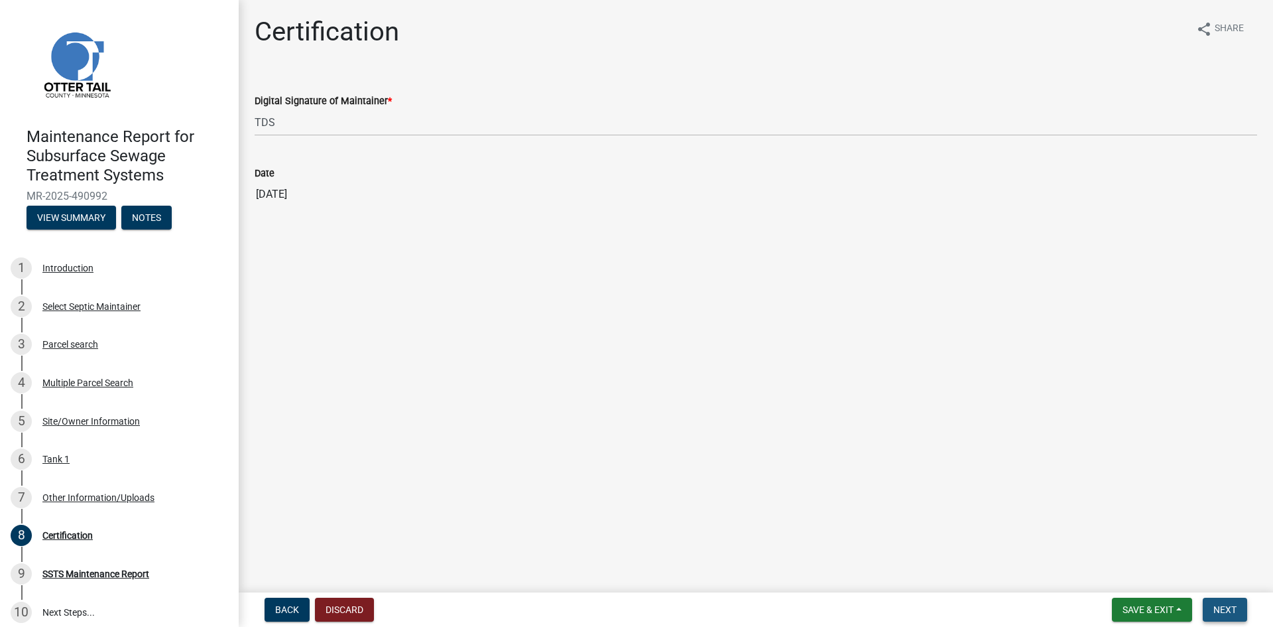
click at [1227, 607] on span "Next" at bounding box center [1224, 609] width 23 height 11
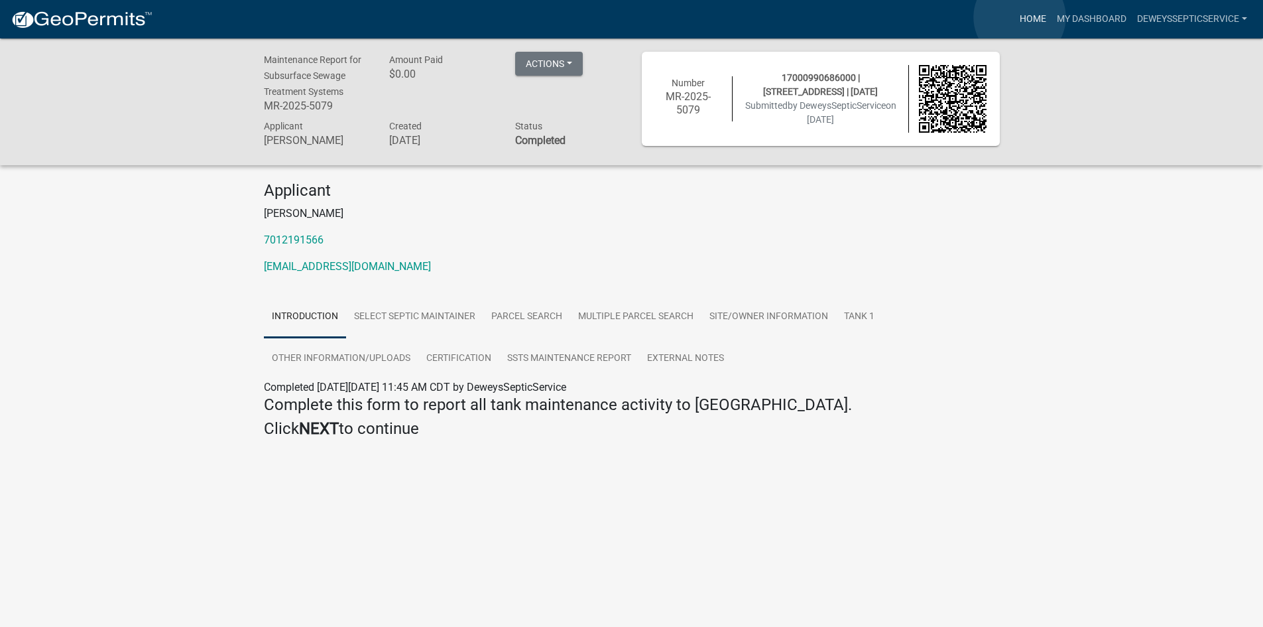
click at [1020, 17] on link "Home" at bounding box center [1032, 19] width 37 height 25
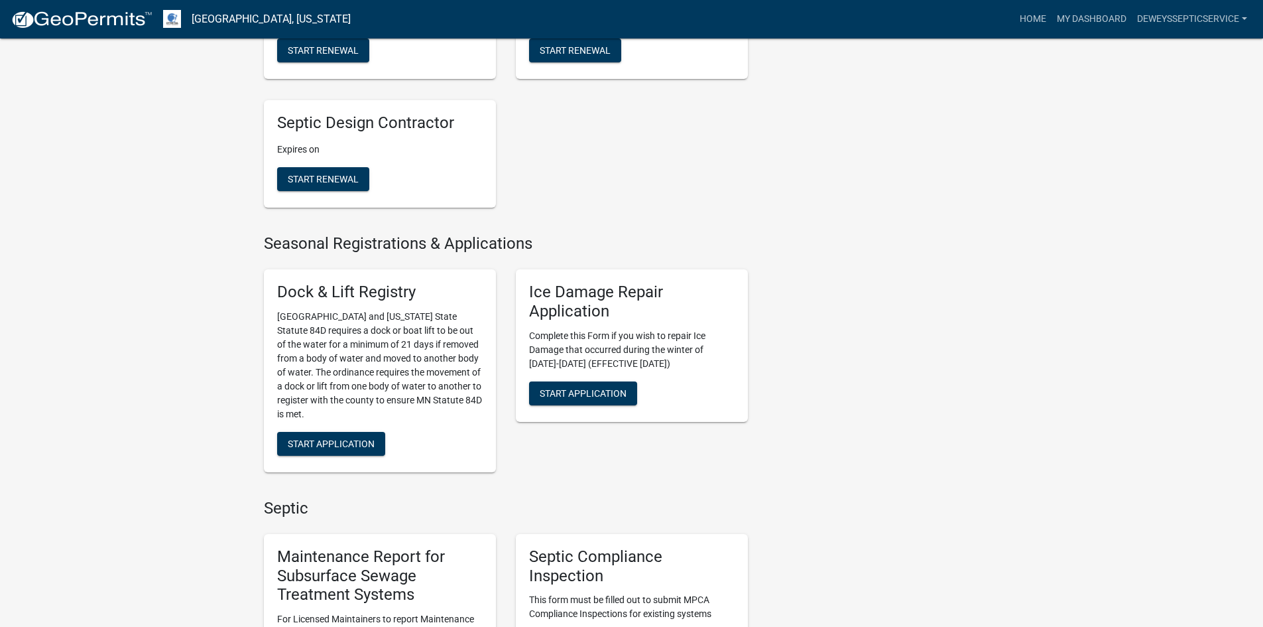
scroll to position [663, 0]
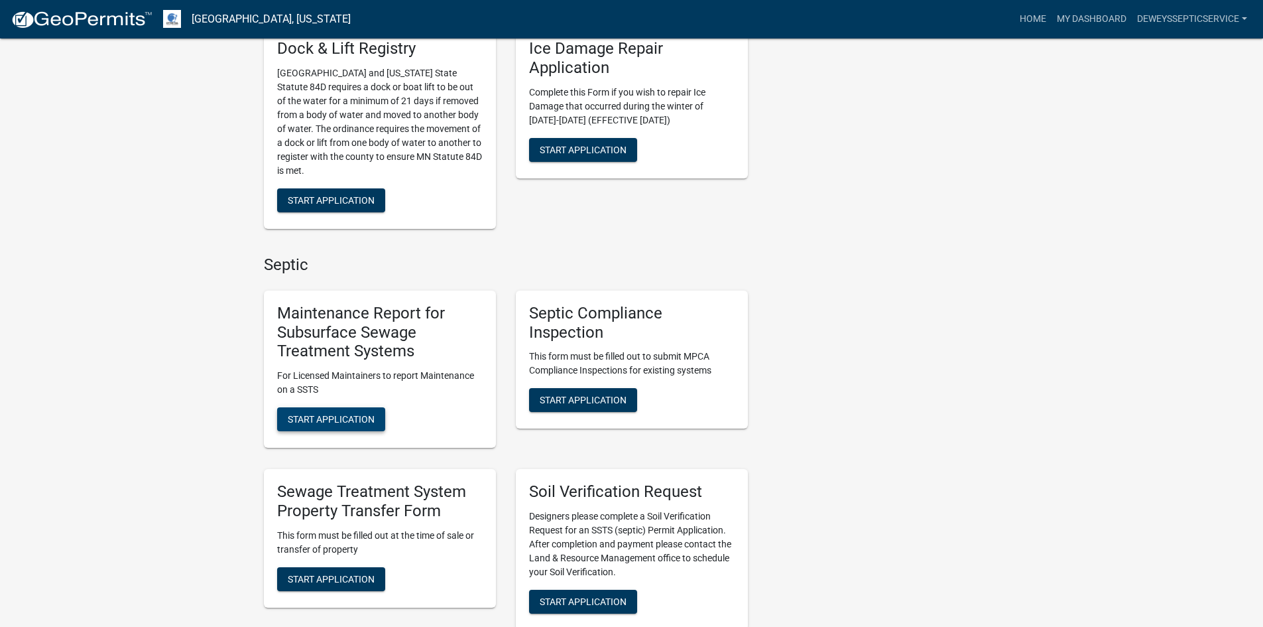
click at [318, 419] on span "Start Application" at bounding box center [331, 419] width 87 height 11
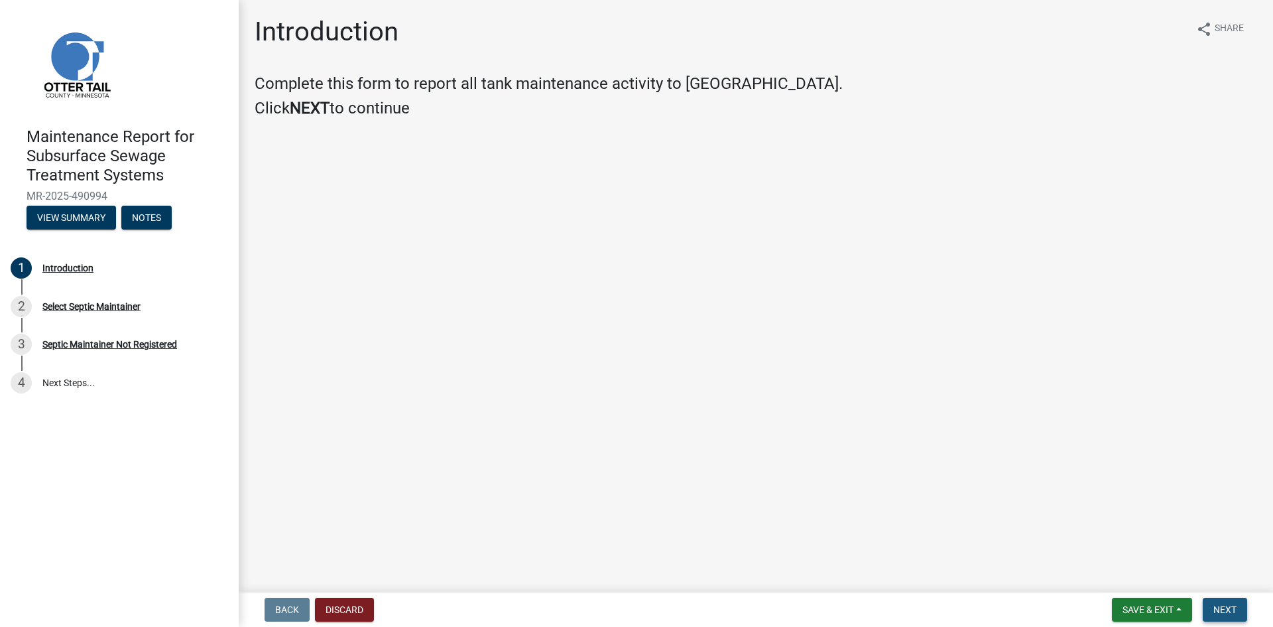
click at [1229, 613] on span "Next" at bounding box center [1224, 609] width 23 height 11
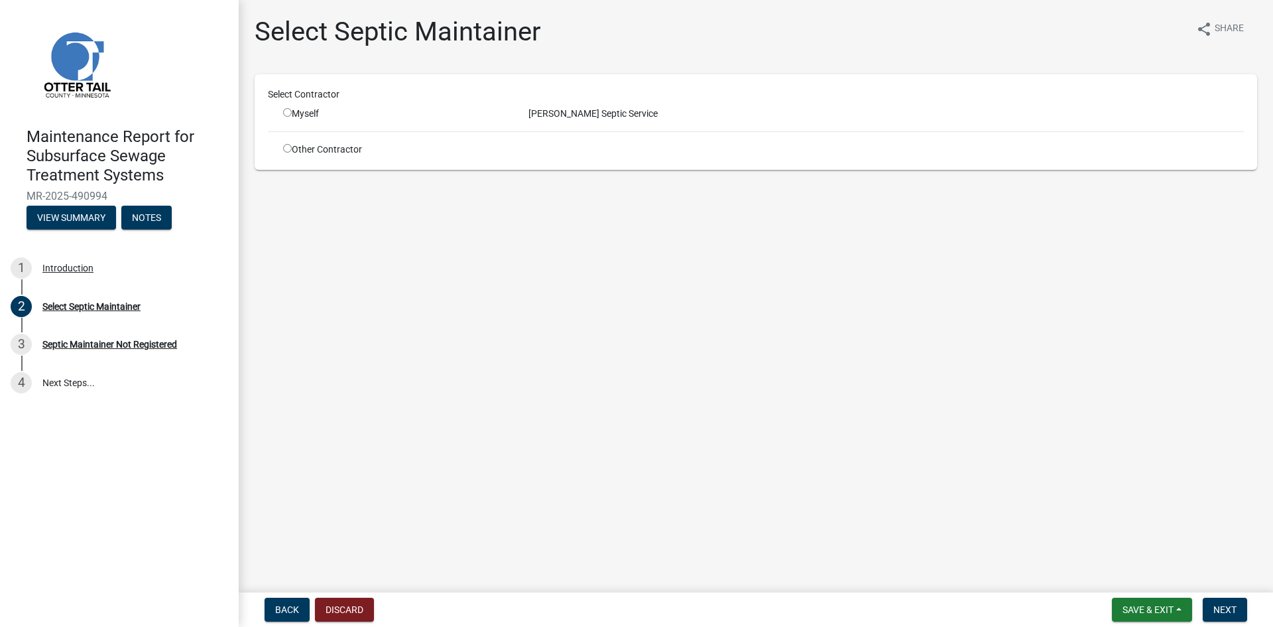
click at [290, 116] on input "radio" at bounding box center [287, 112] width 9 height 9
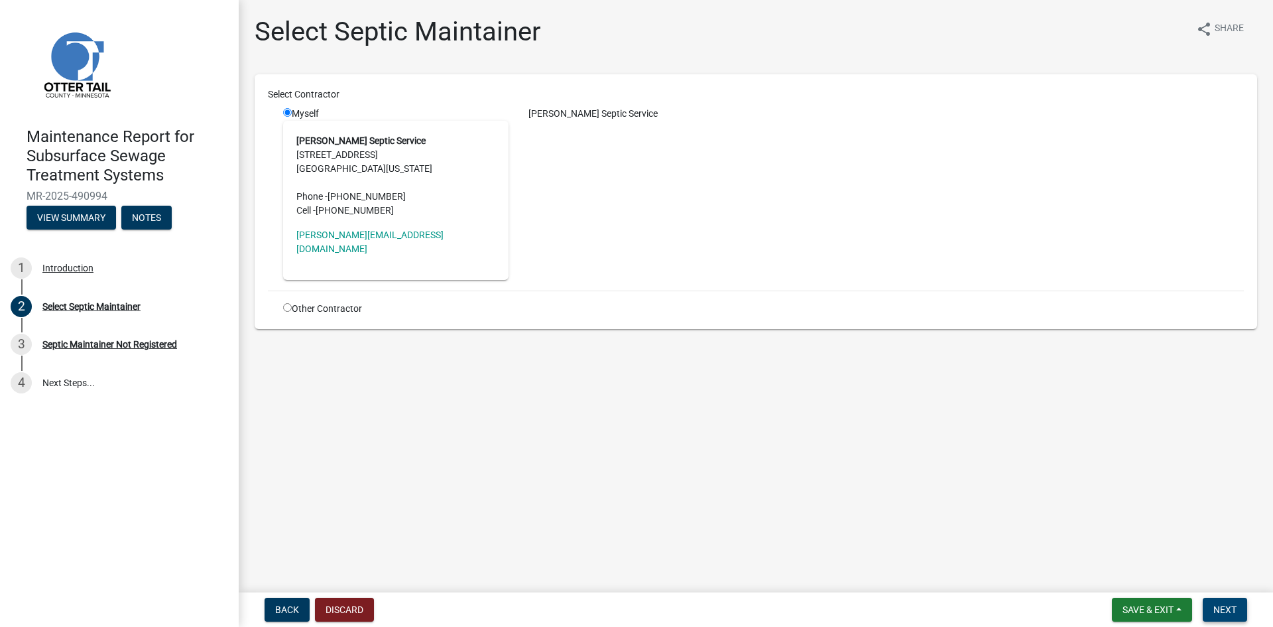
click at [1229, 616] on button "Next" at bounding box center [1225, 609] width 44 height 24
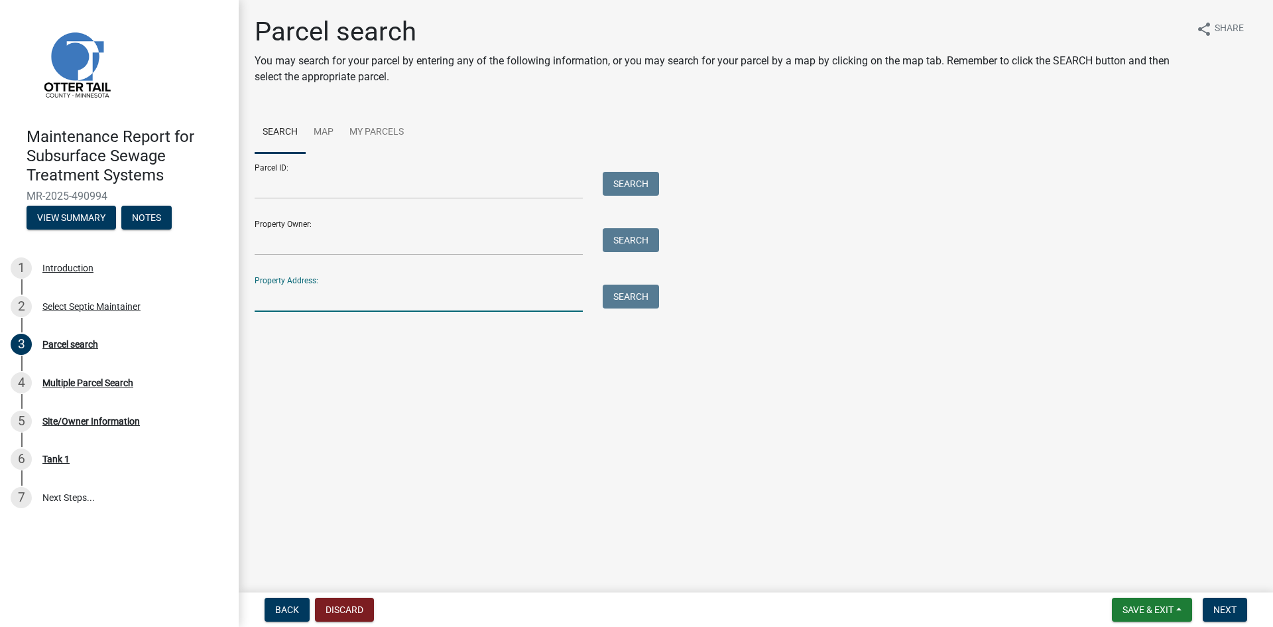
click at [294, 298] on input "Property Address:" at bounding box center [419, 297] width 328 height 27
click at [625, 301] on button "Search" at bounding box center [631, 296] width 56 height 24
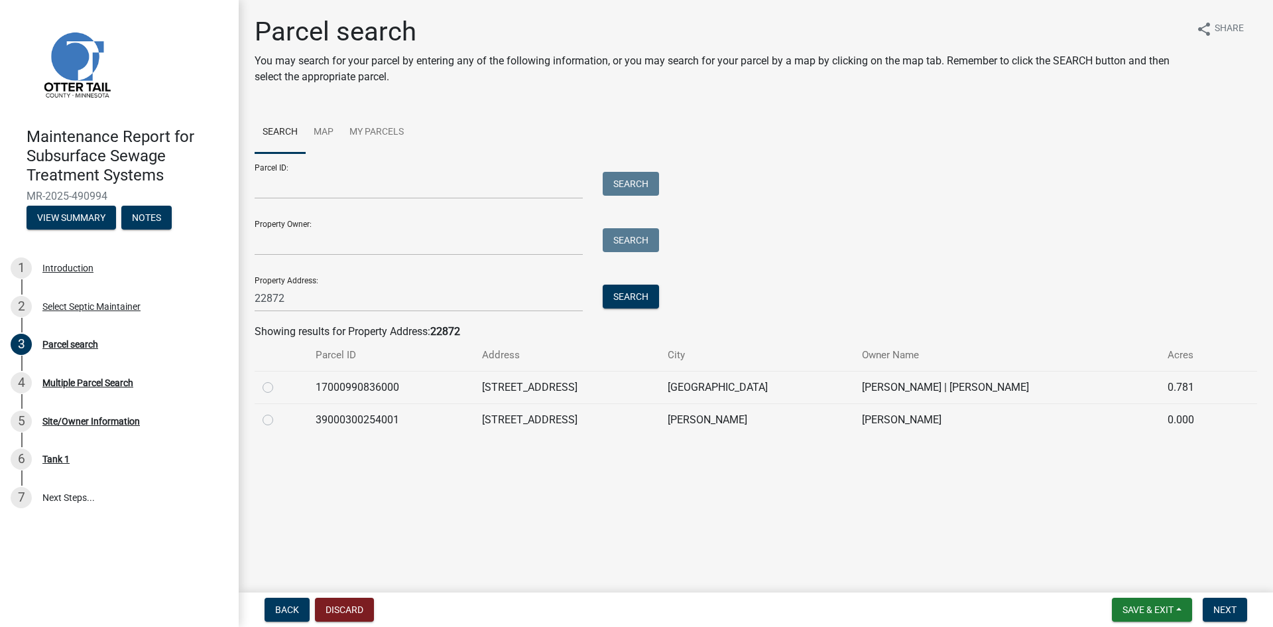
click at [278, 379] on label at bounding box center [278, 379] width 0 height 0
click at [278, 388] on input "radio" at bounding box center [282, 383] width 9 height 9
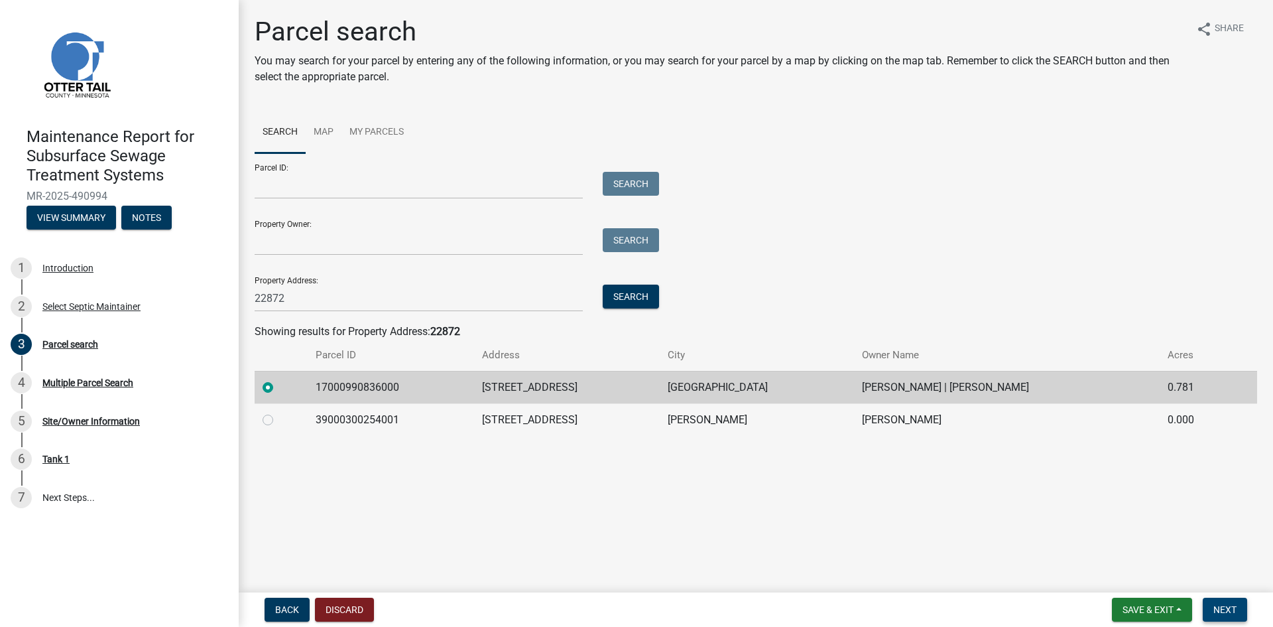
click at [1239, 606] on button "Next" at bounding box center [1225, 609] width 44 height 24
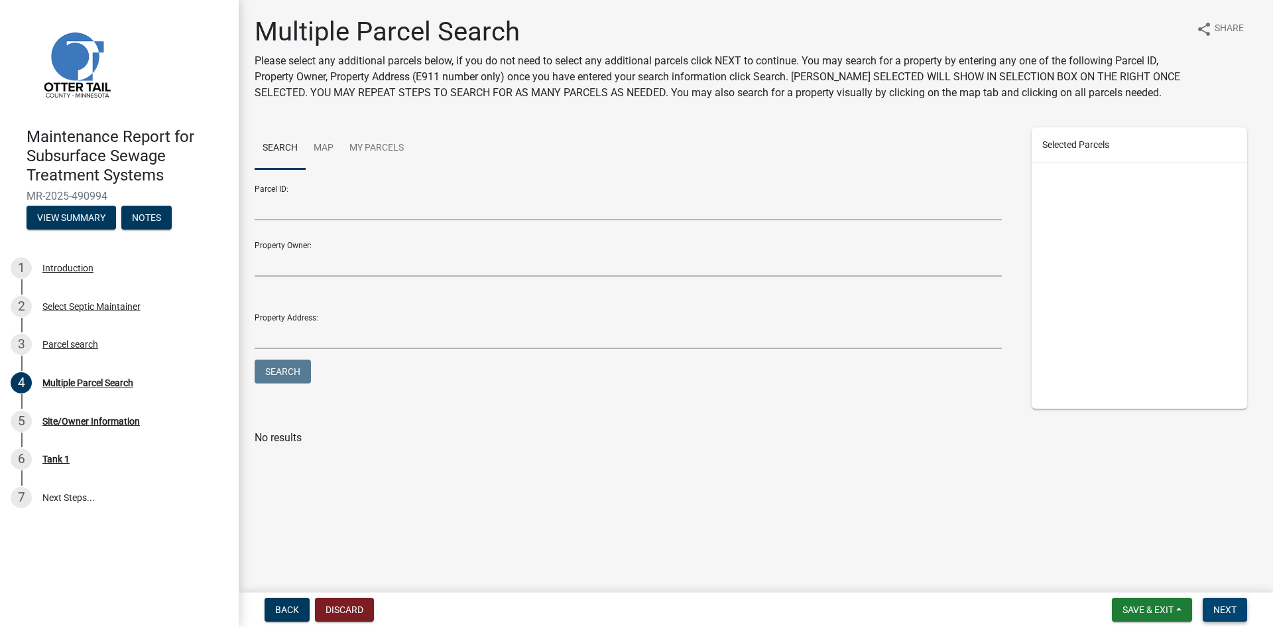
click at [1239, 606] on button "Next" at bounding box center [1225, 609] width 44 height 24
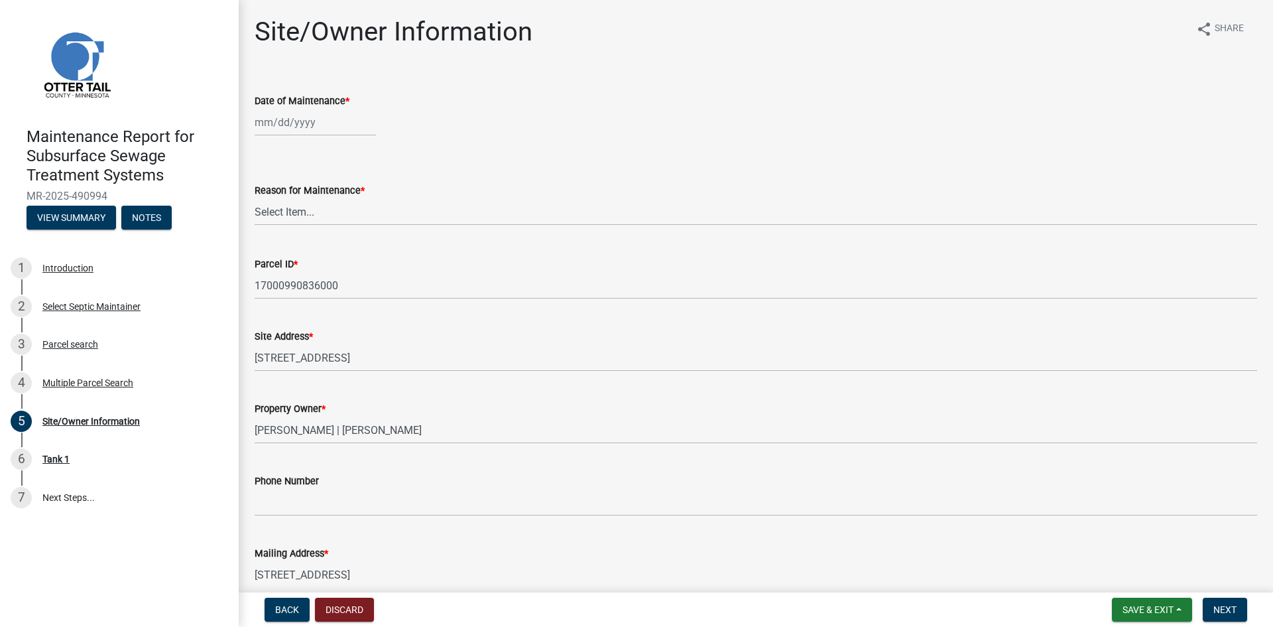
click at [302, 124] on div at bounding box center [315, 122] width 121 height 27
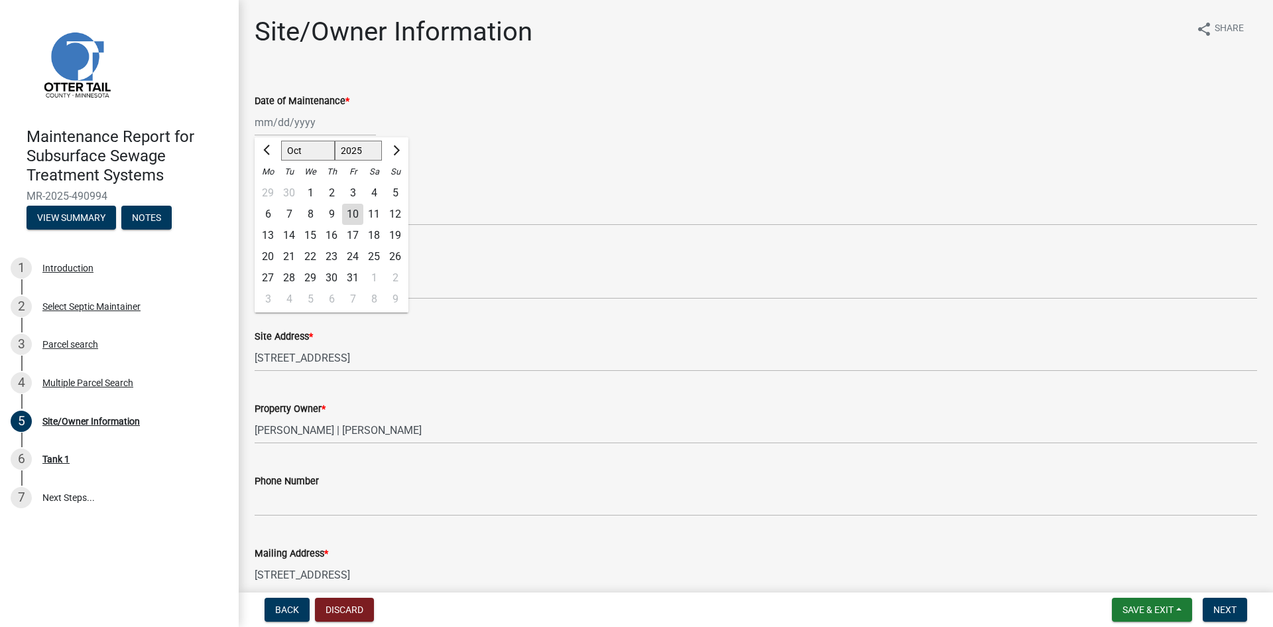
click at [331, 193] on div "2" at bounding box center [331, 192] width 21 height 21
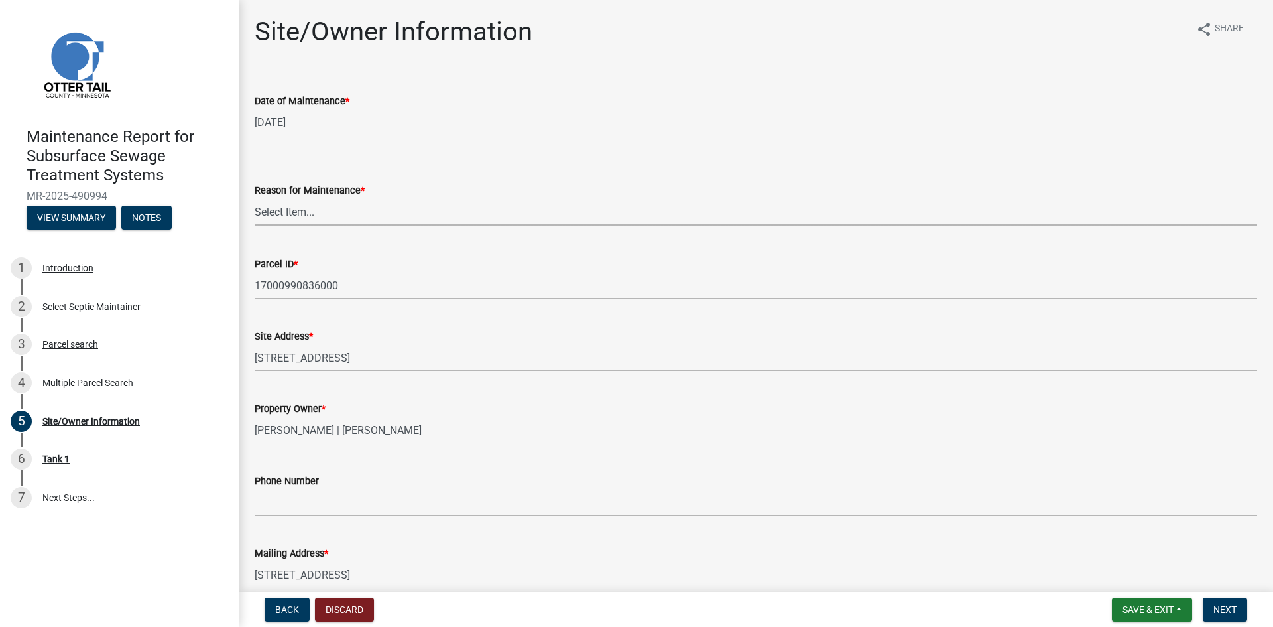
click at [308, 213] on select "Select Item... Called Routine Other" at bounding box center [756, 211] width 1003 height 27
click at [255, 198] on select "Select Item... Called Routine Other" at bounding box center [756, 211] width 1003 height 27
click at [1223, 606] on span "Next" at bounding box center [1224, 609] width 23 height 11
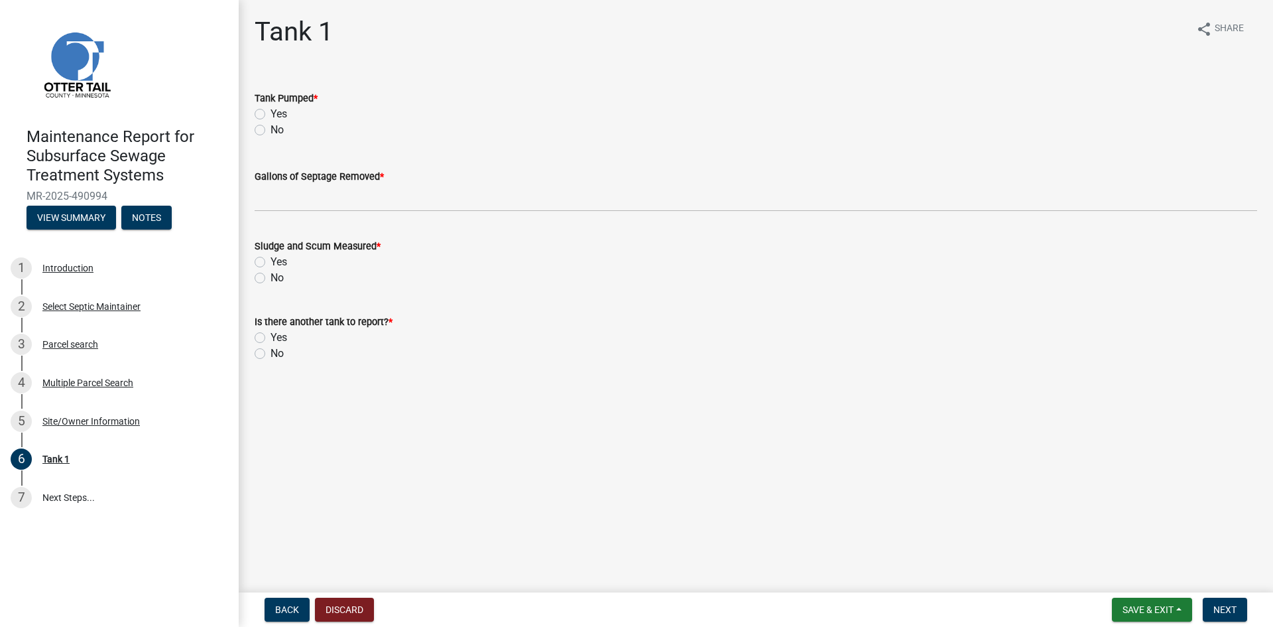
click at [271, 111] on label "Yes" at bounding box center [279, 114] width 17 height 16
click at [271, 111] on input "Yes" at bounding box center [275, 110] width 9 height 9
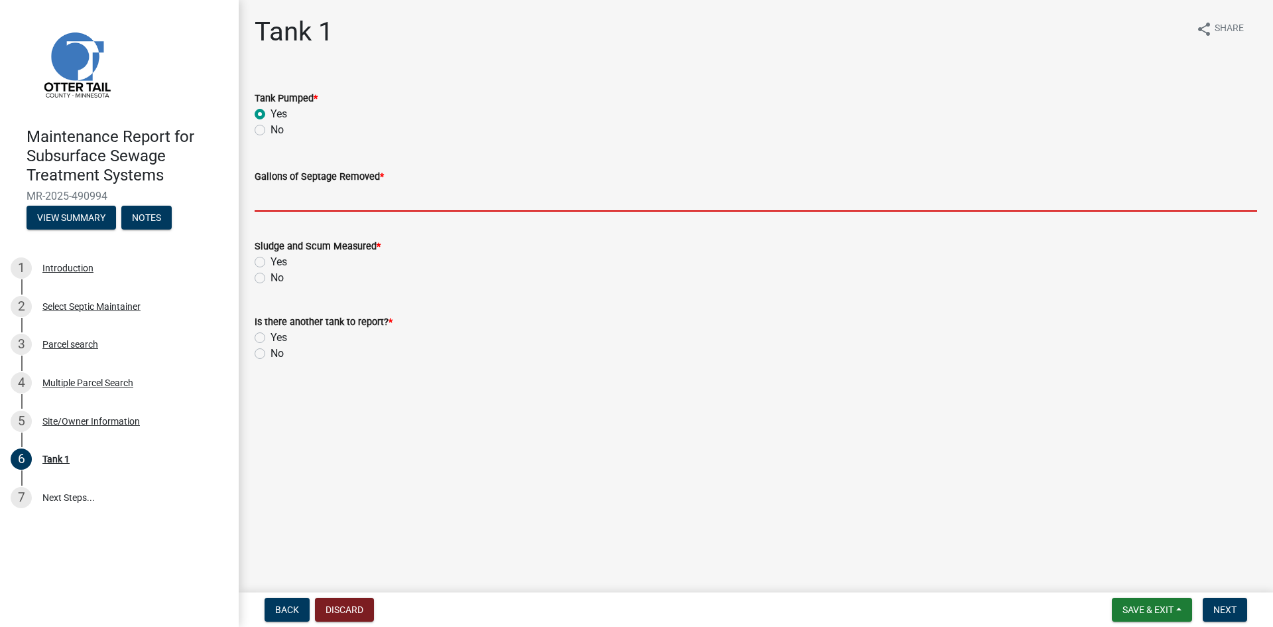
click at [275, 198] on input "Gallons of Septage Removed *" at bounding box center [756, 197] width 1003 height 27
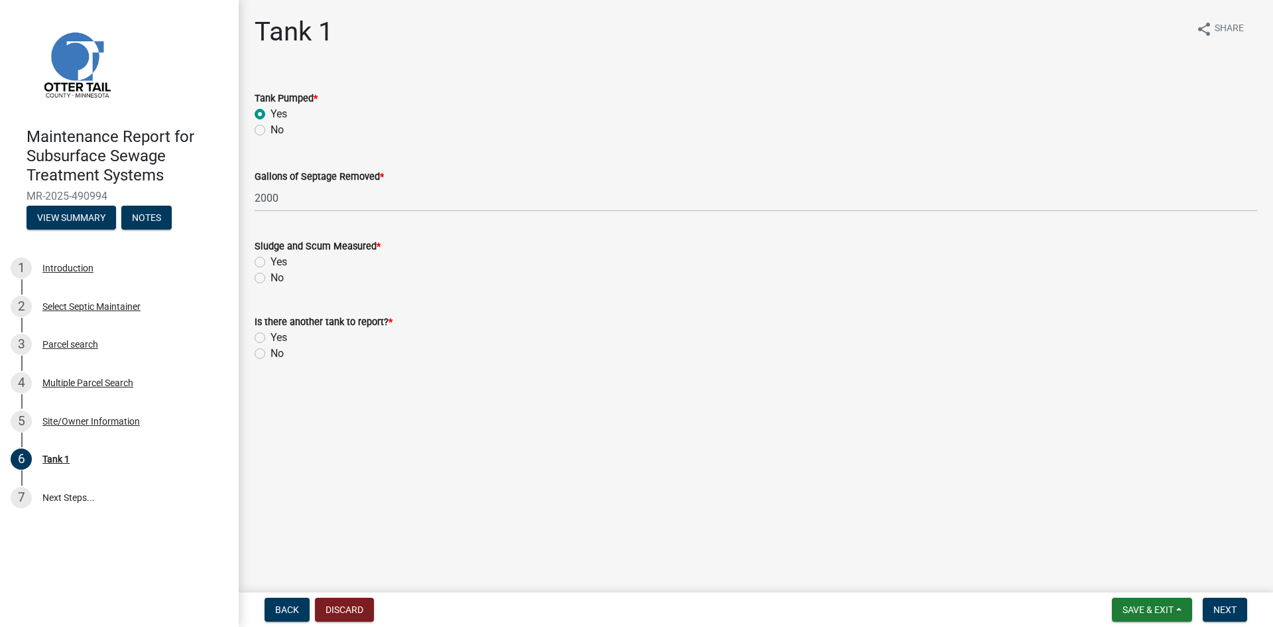
click at [271, 280] on label "No" at bounding box center [277, 278] width 13 height 16
click at [271, 278] on input "No" at bounding box center [275, 274] width 9 height 9
click at [271, 356] on label "No" at bounding box center [277, 353] width 13 height 16
click at [271, 354] on input "No" at bounding box center [275, 349] width 9 height 9
click at [1215, 609] on span "Next" at bounding box center [1224, 609] width 23 height 11
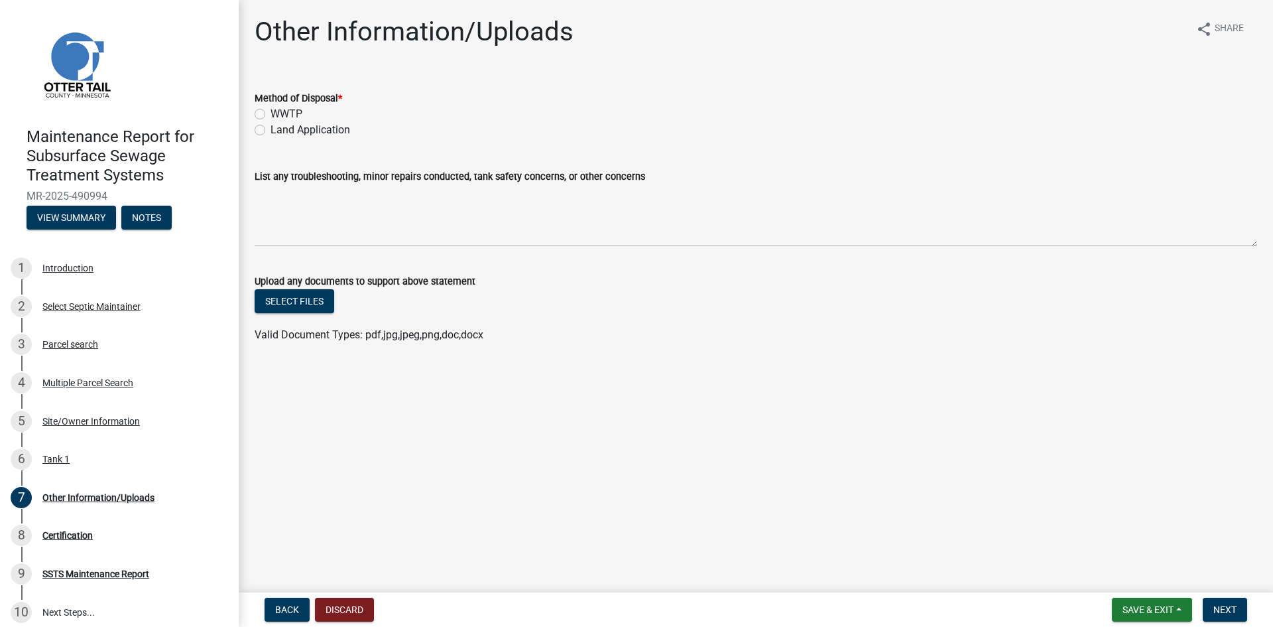
click at [271, 129] on label "Land Application" at bounding box center [311, 130] width 80 height 16
click at [271, 129] on input "Land Application" at bounding box center [275, 126] width 9 height 9
click at [1212, 601] on button "Next" at bounding box center [1225, 609] width 44 height 24
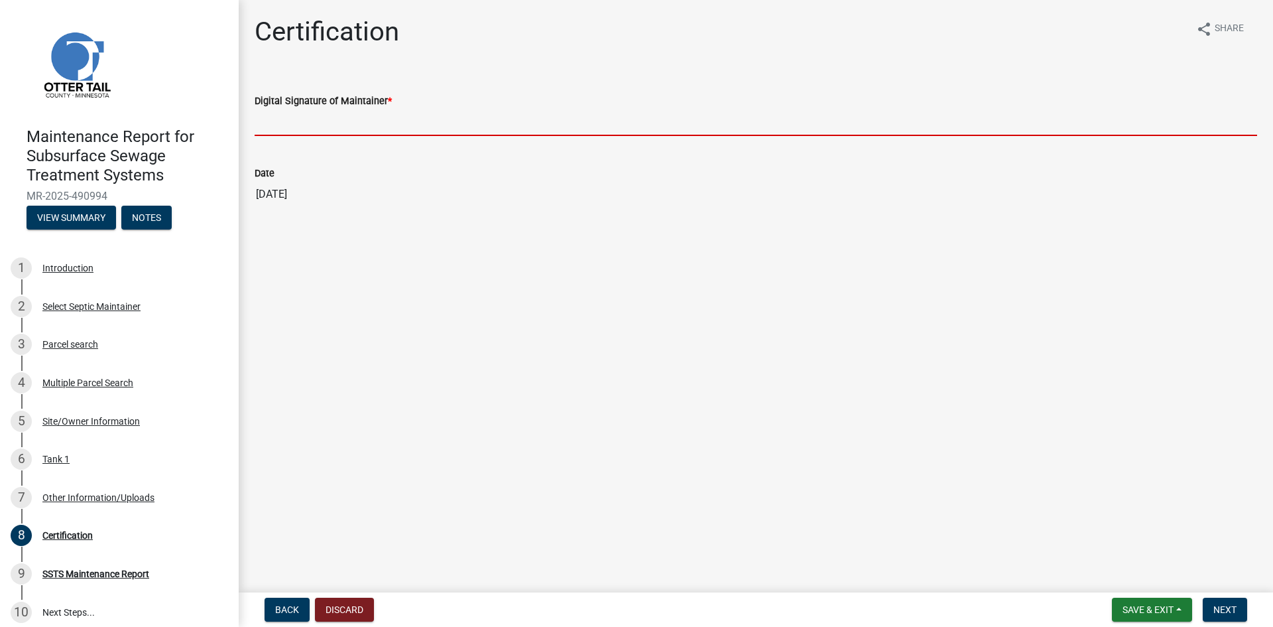
click at [464, 119] on input "Digital Signature of Maintainer *" at bounding box center [756, 122] width 1003 height 27
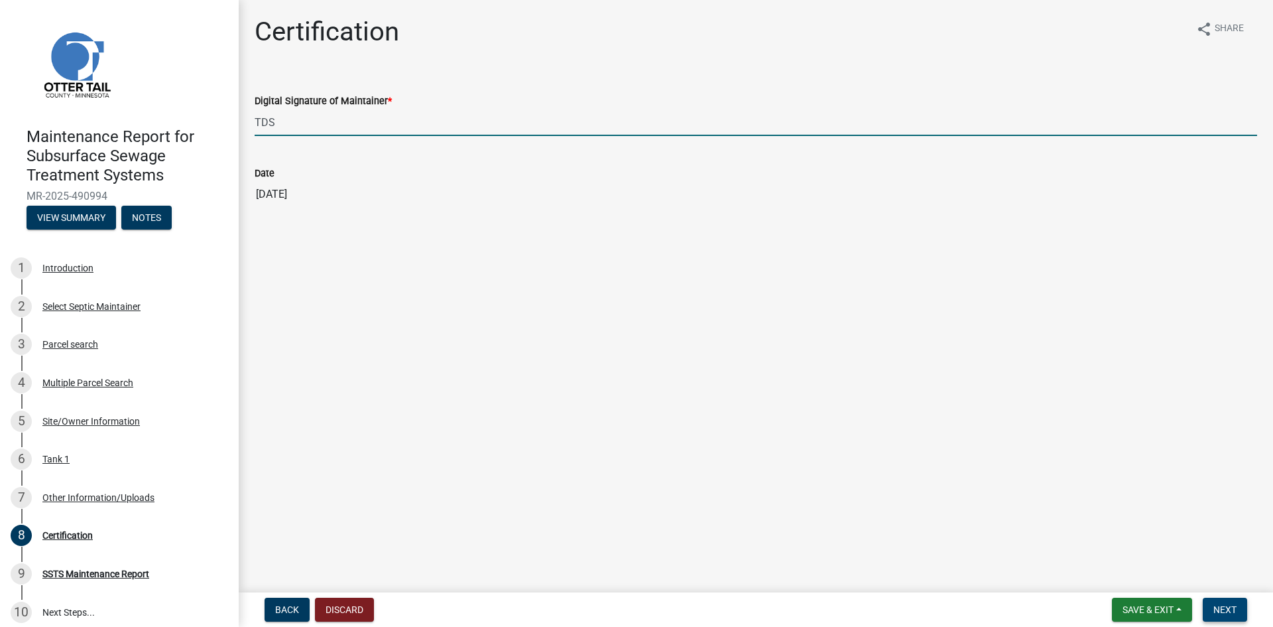
click at [1227, 612] on span "Next" at bounding box center [1224, 609] width 23 height 11
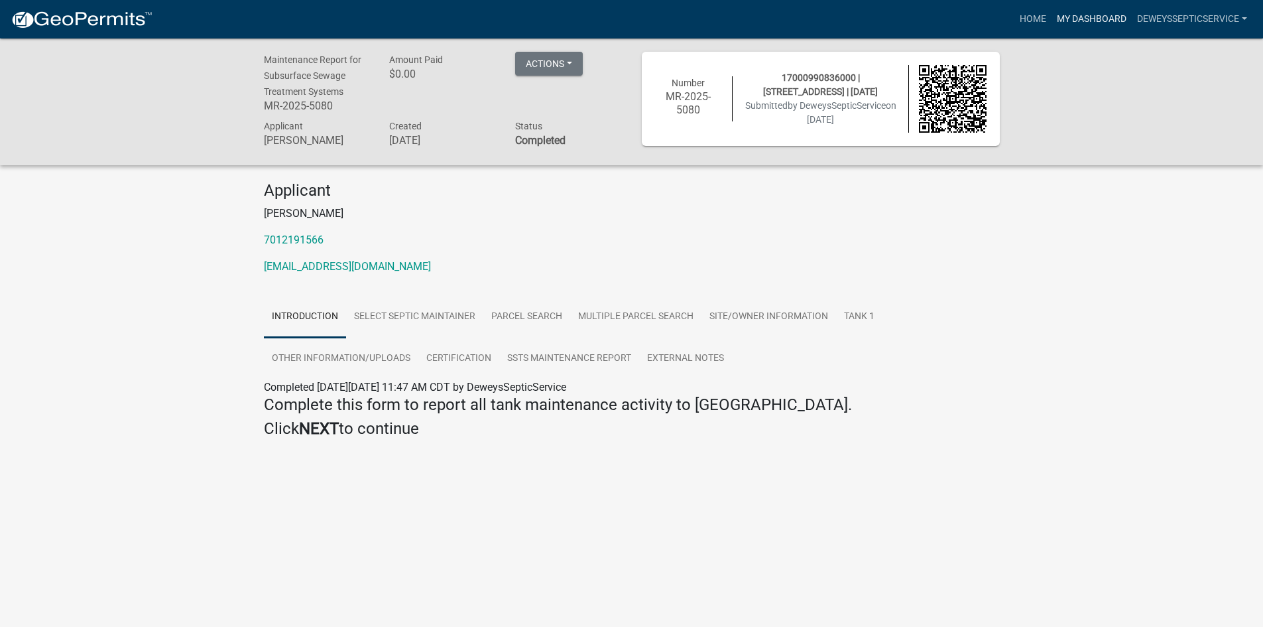
click at [1073, 21] on link "My Dashboard" at bounding box center [1092, 19] width 80 height 25
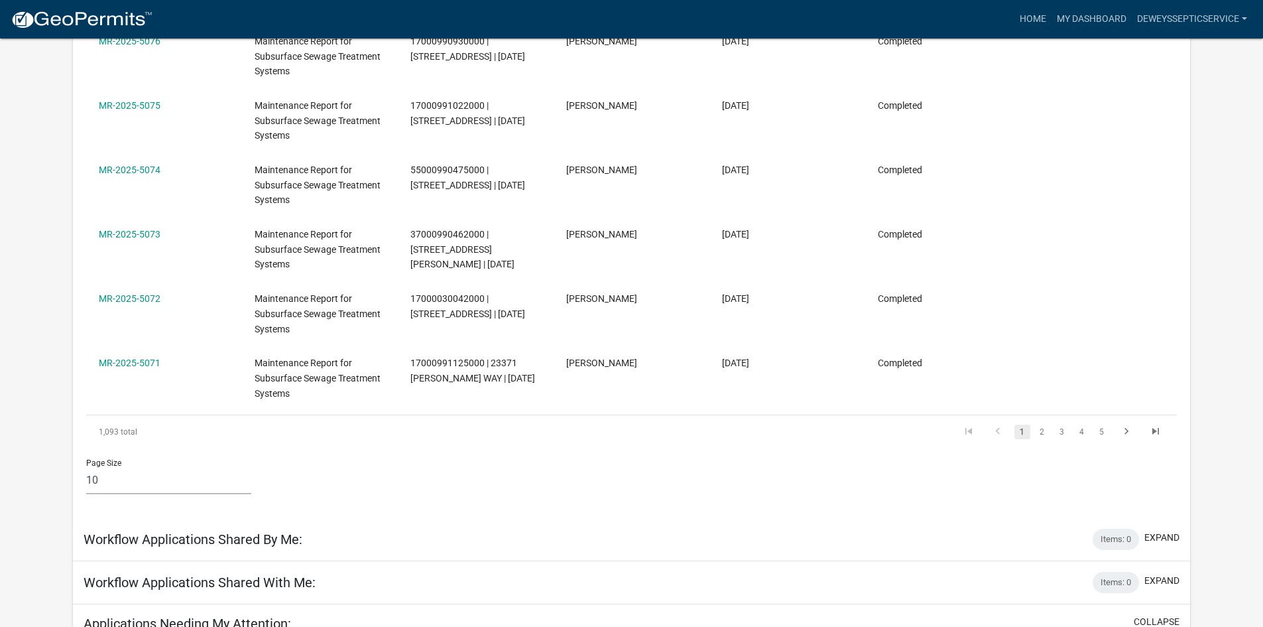
scroll to position [663, 0]
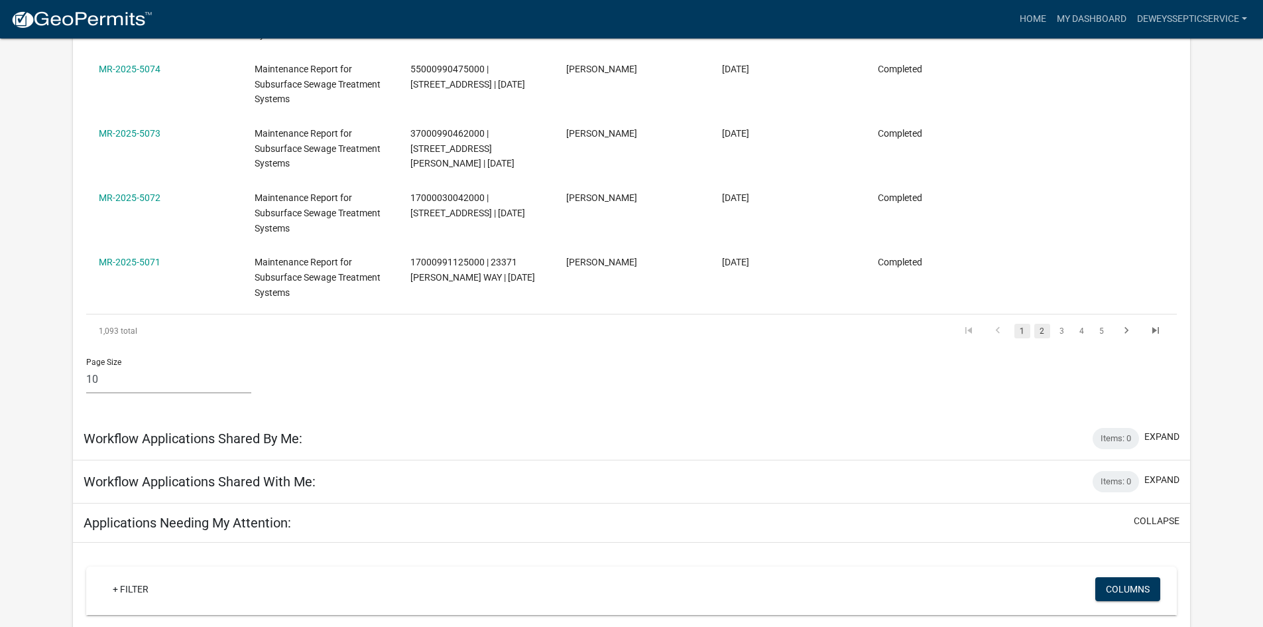
click at [1042, 326] on link "2" at bounding box center [1042, 331] width 16 height 15
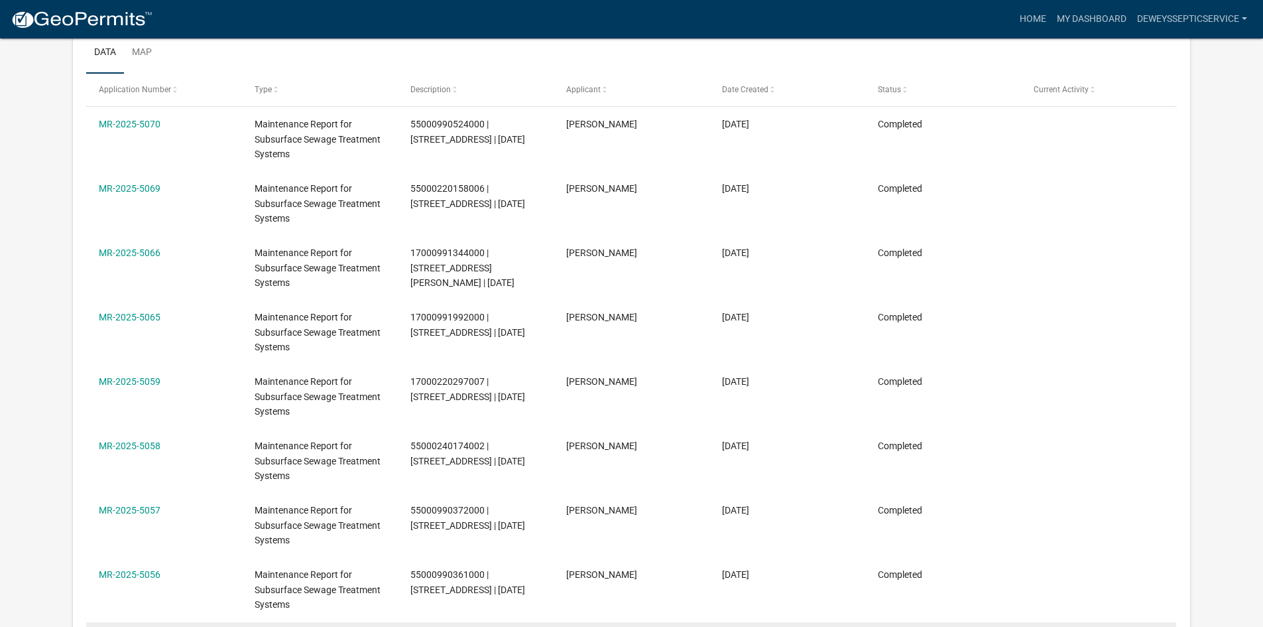
scroll to position [199, 0]
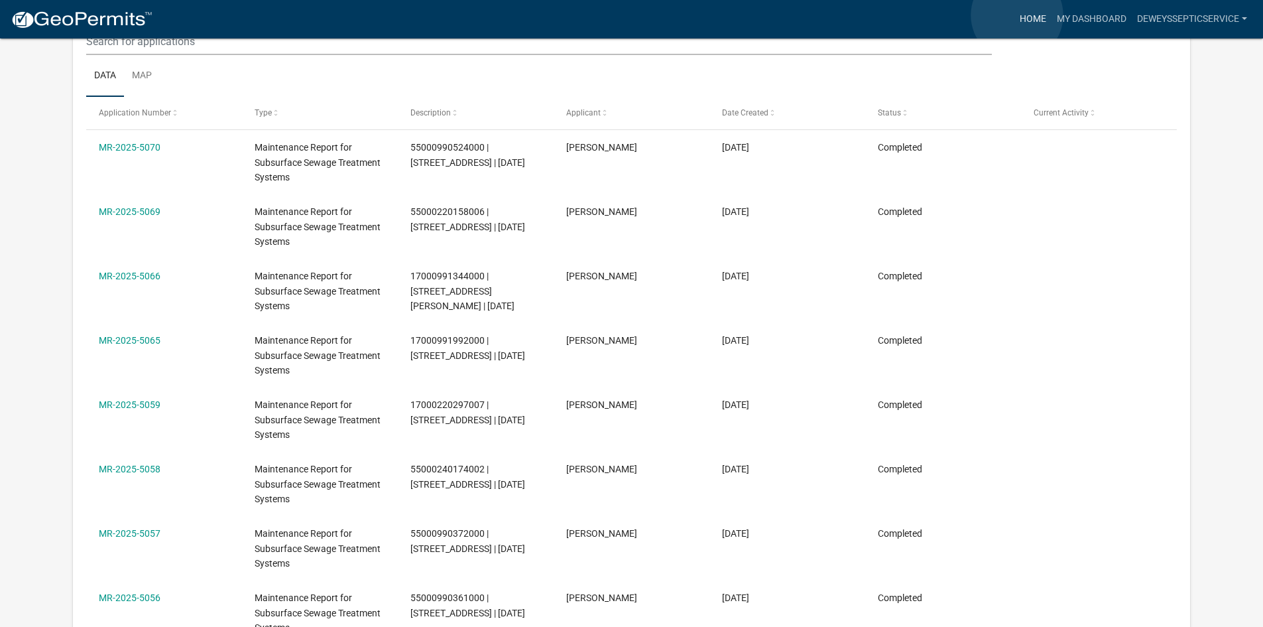
click at [1017, 15] on link "Home" at bounding box center [1032, 19] width 37 height 25
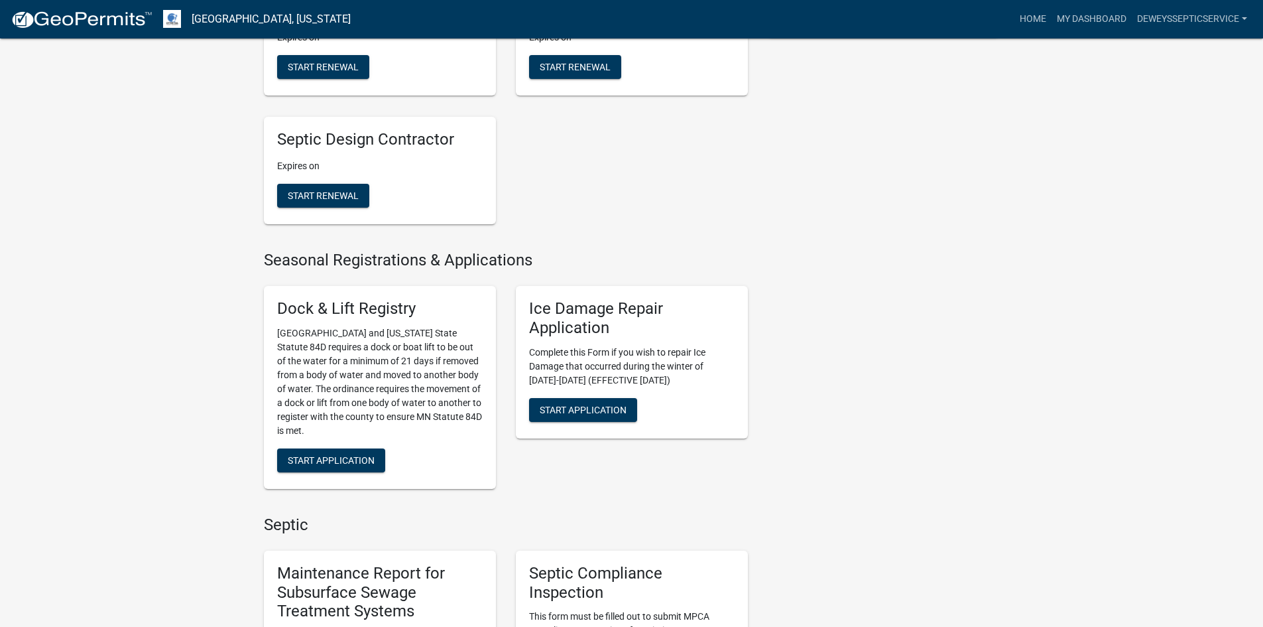
scroll to position [796, 0]
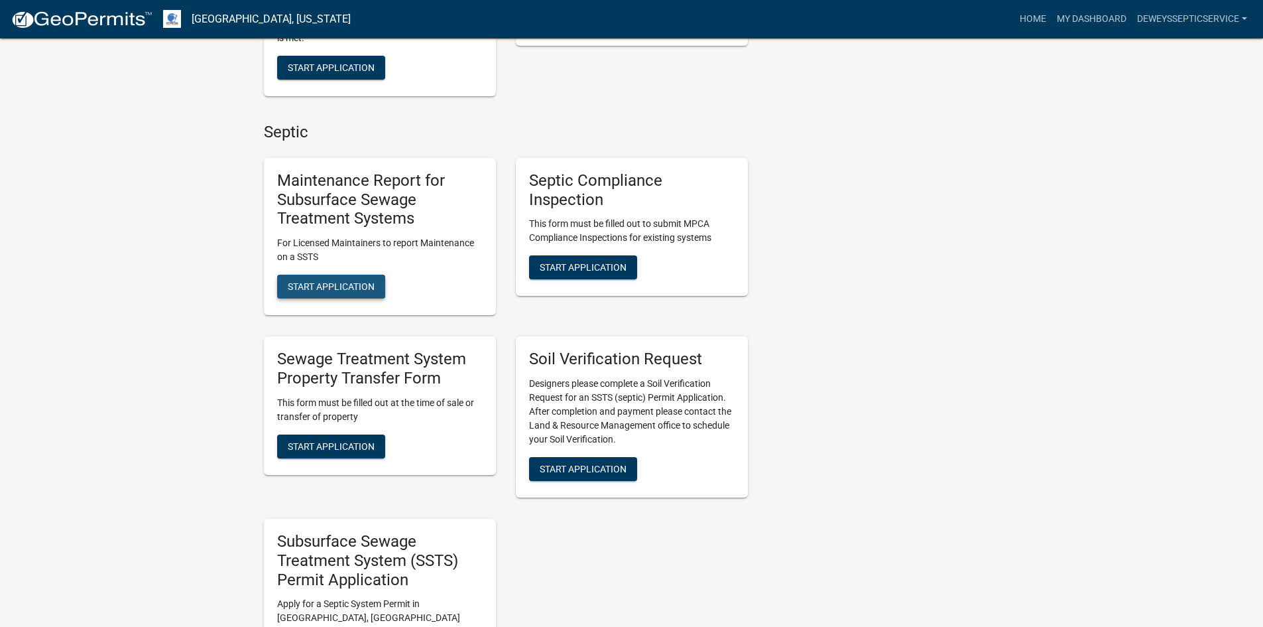
click at [330, 288] on span "Start Application" at bounding box center [331, 286] width 87 height 11
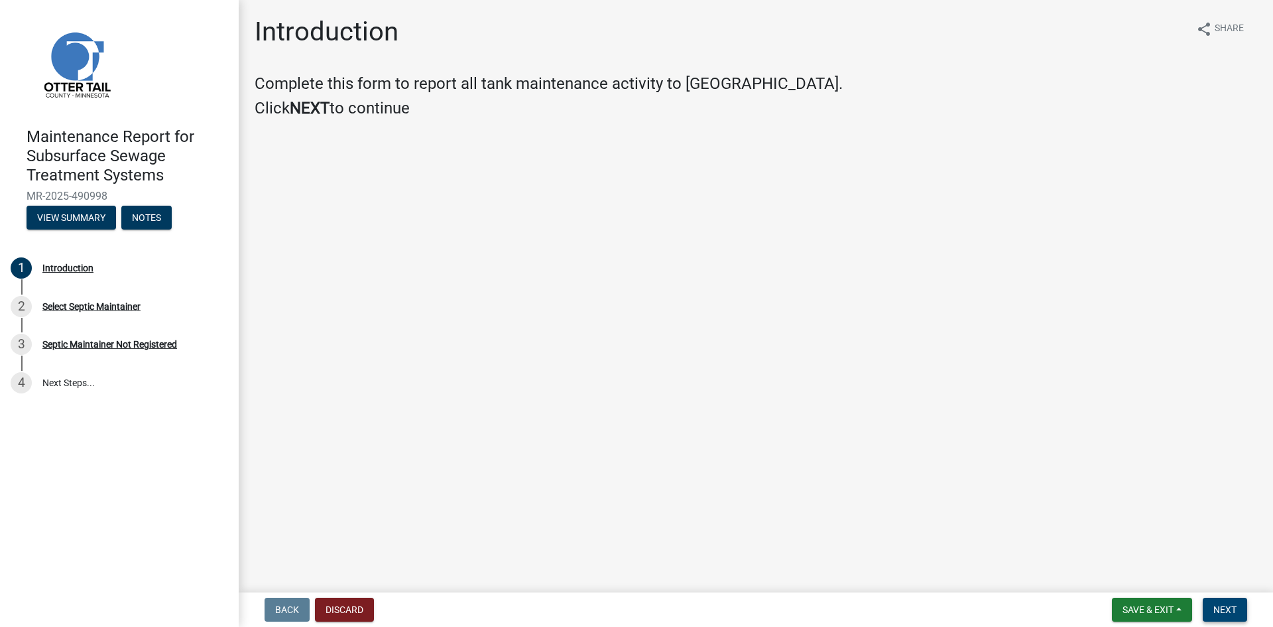
click at [1205, 611] on button "Next" at bounding box center [1225, 609] width 44 height 24
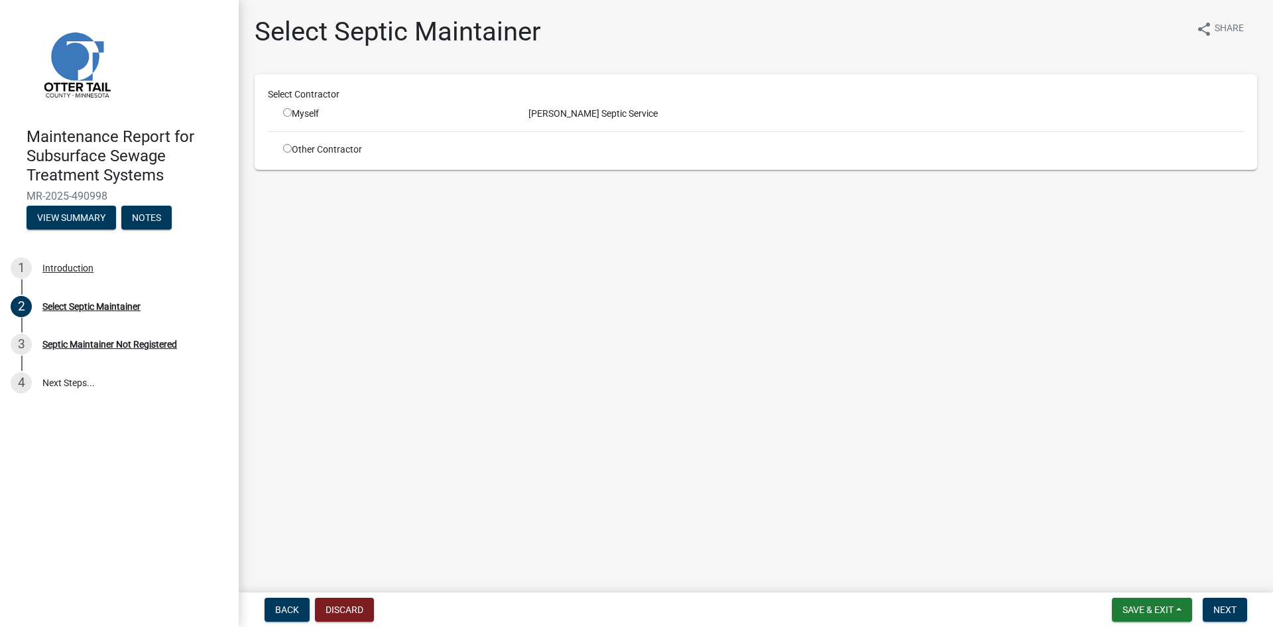
click at [288, 112] on input "radio" at bounding box center [287, 112] width 9 height 9
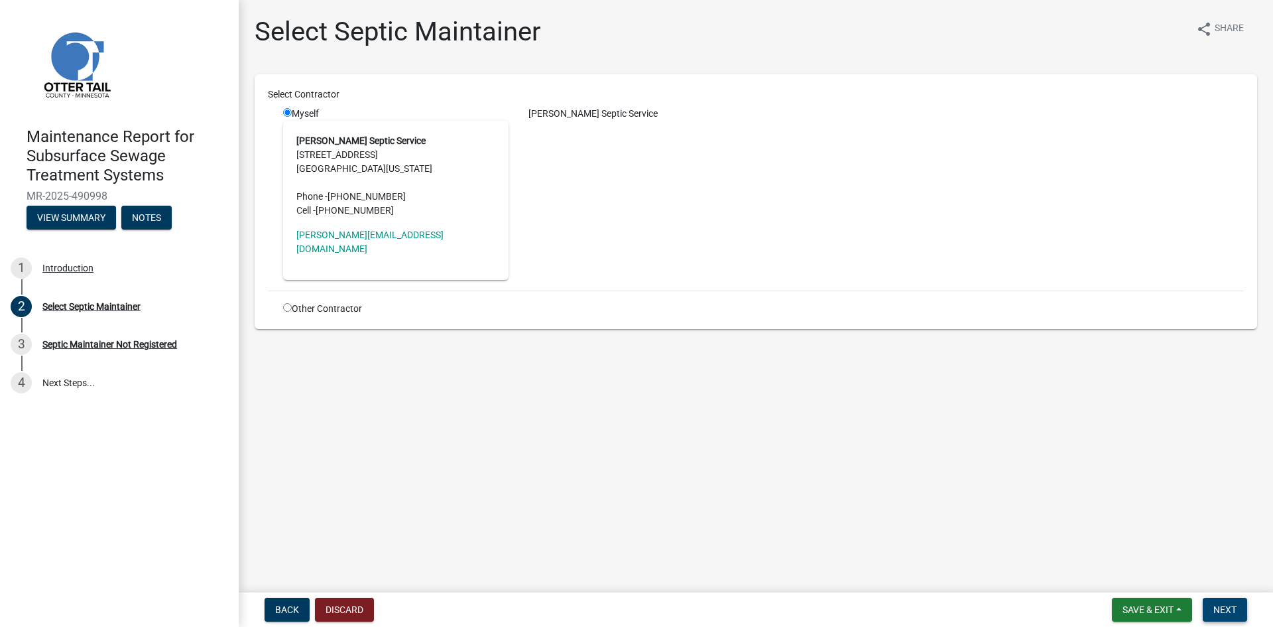
click at [1221, 609] on span "Next" at bounding box center [1224, 609] width 23 height 11
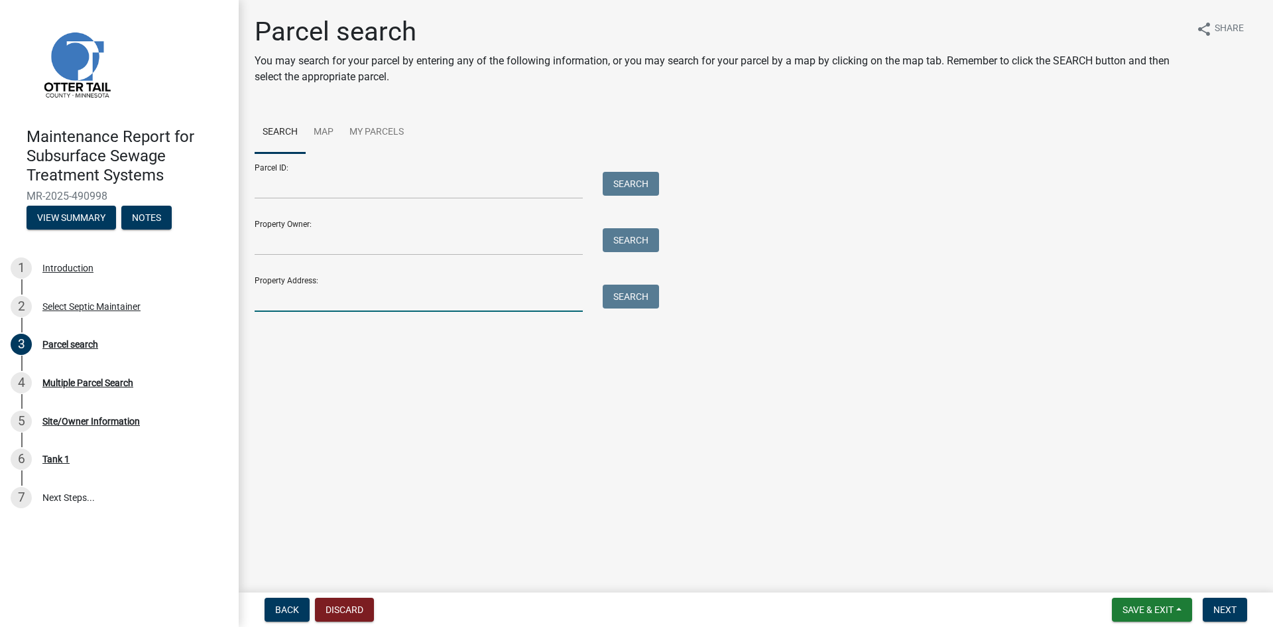
click at [332, 298] on input "Property Address:" at bounding box center [419, 297] width 328 height 27
click at [614, 292] on button "Search" at bounding box center [631, 296] width 56 height 24
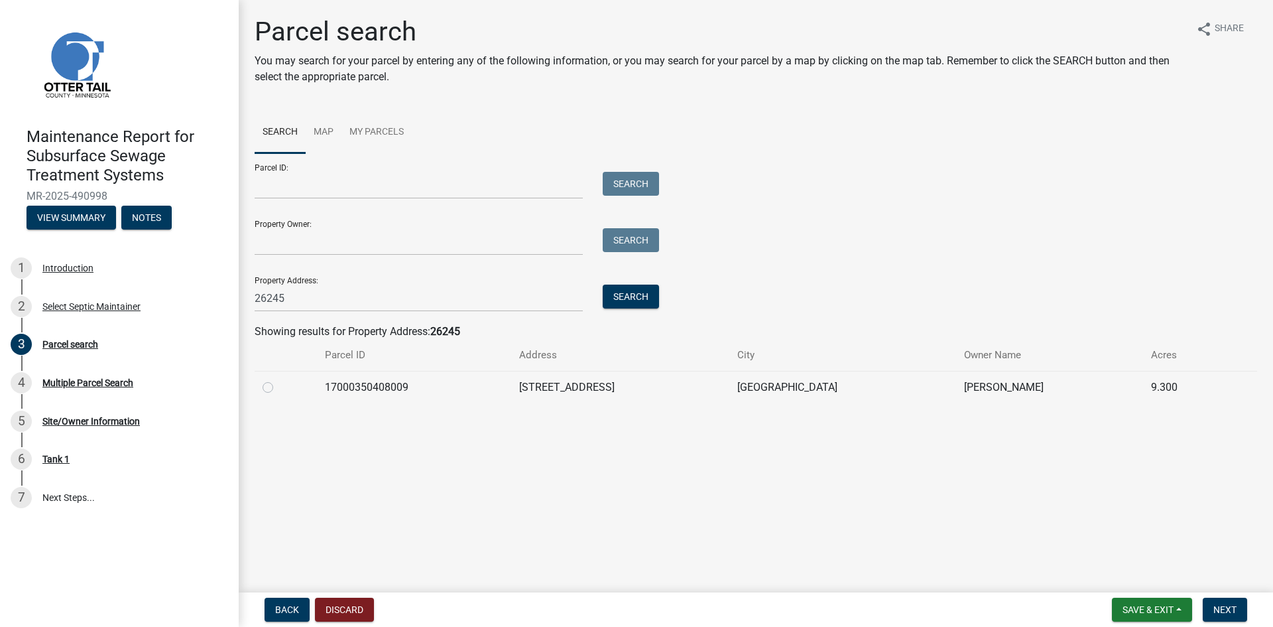
click at [278, 379] on label at bounding box center [278, 379] width 0 height 0
click at [278, 388] on input "radio" at bounding box center [282, 383] width 9 height 9
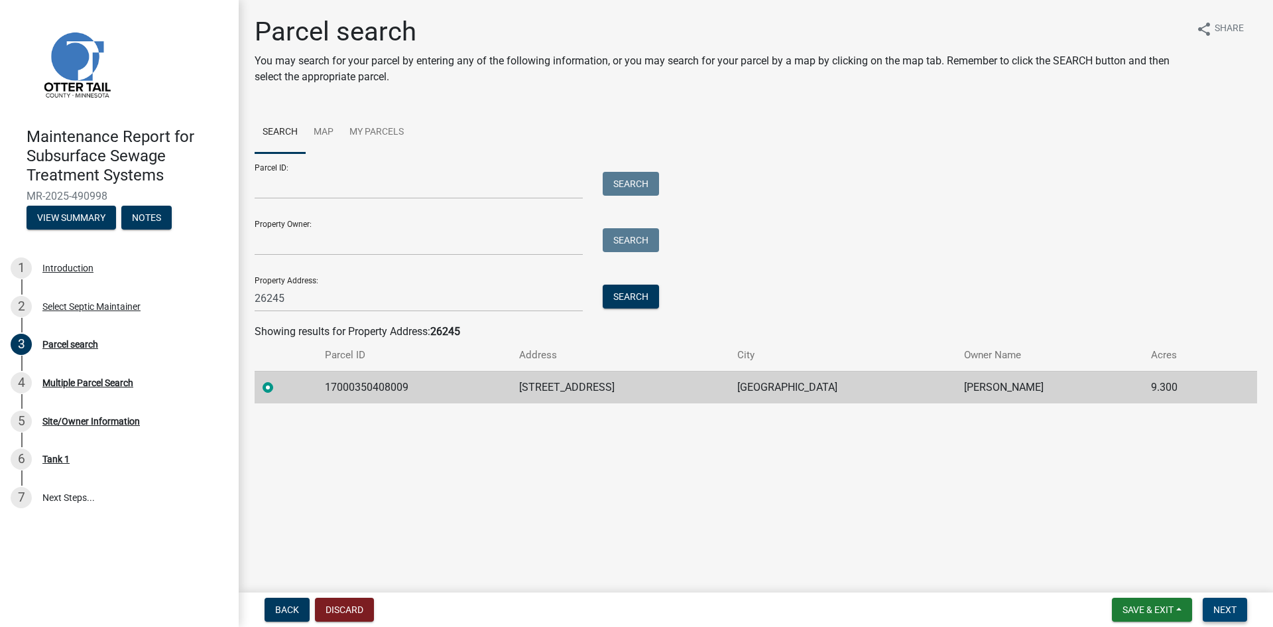
click at [1215, 612] on span "Next" at bounding box center [1224, 609] width 23 height 11
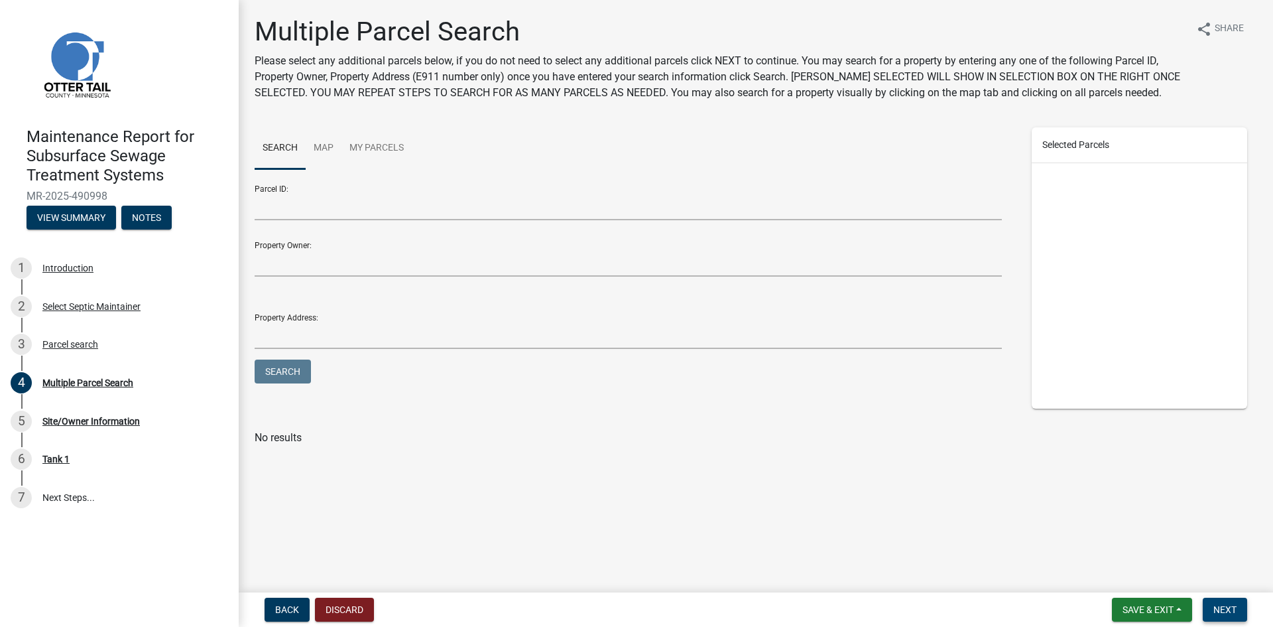
click at [1215, 612] on span "Next" at bounding box center [1224, 609] width 23 height 11
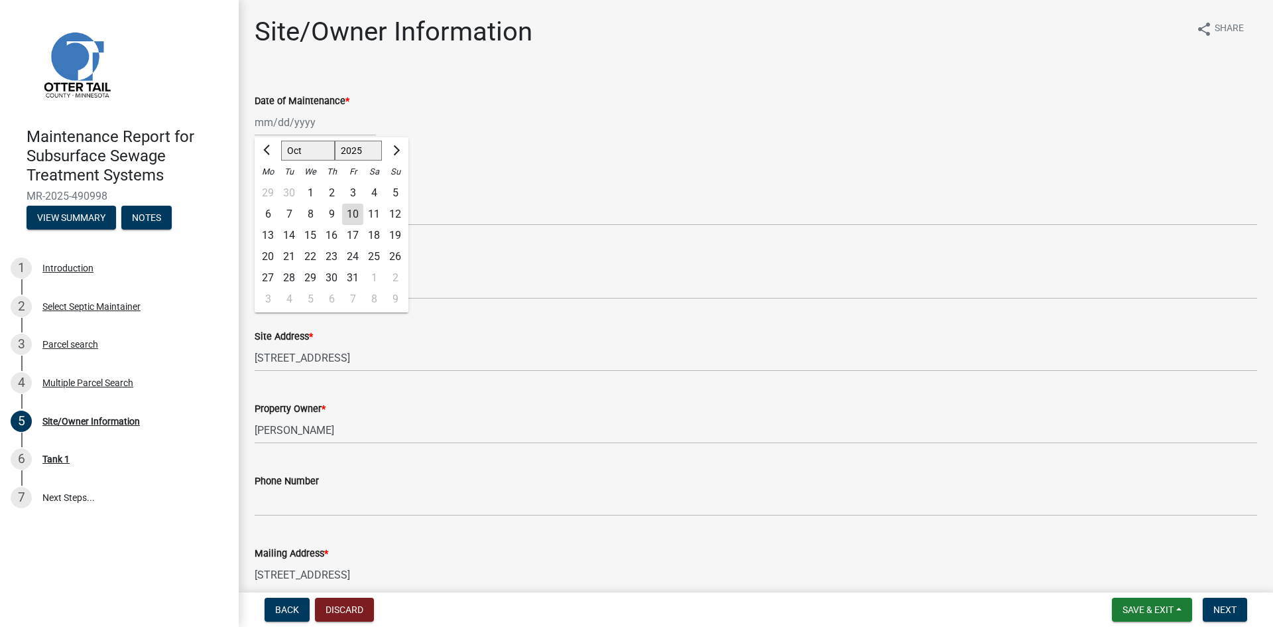
click at [309, 127] on div "[PERSON_NAME] Feb Mar Apr [PERSON_NAME][DATE] Oct Nov [DATE] 1526 1527 1528 152…" at bounding box center [315, 122] width 121 height 27
click at [354, 192] on div "3" at bounding box center [352, 192] width 21 height 21
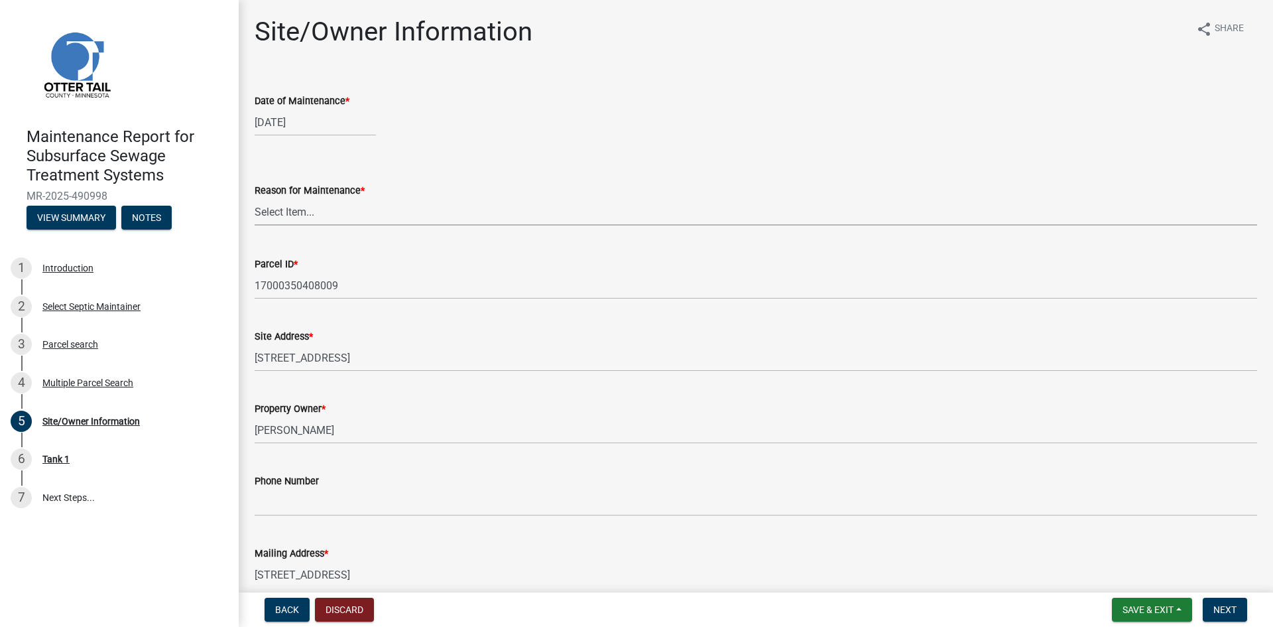
drag, startPoint x: 290, startPoint y: 211, endPoint x: 293, endPoint y: 221, distance: 10.5
click at [290, 211] on select "Select Item... Called Routine Other" at bounding box center [756, 211] width 1003 height 27
click at [255, 198] on select "Select Item... Called Routine Other" at bounding box center [756, 211] width 1003 height 27
click at [1231, 609] on span "Next" at bounding box center [1224, 609] width 23 height 11
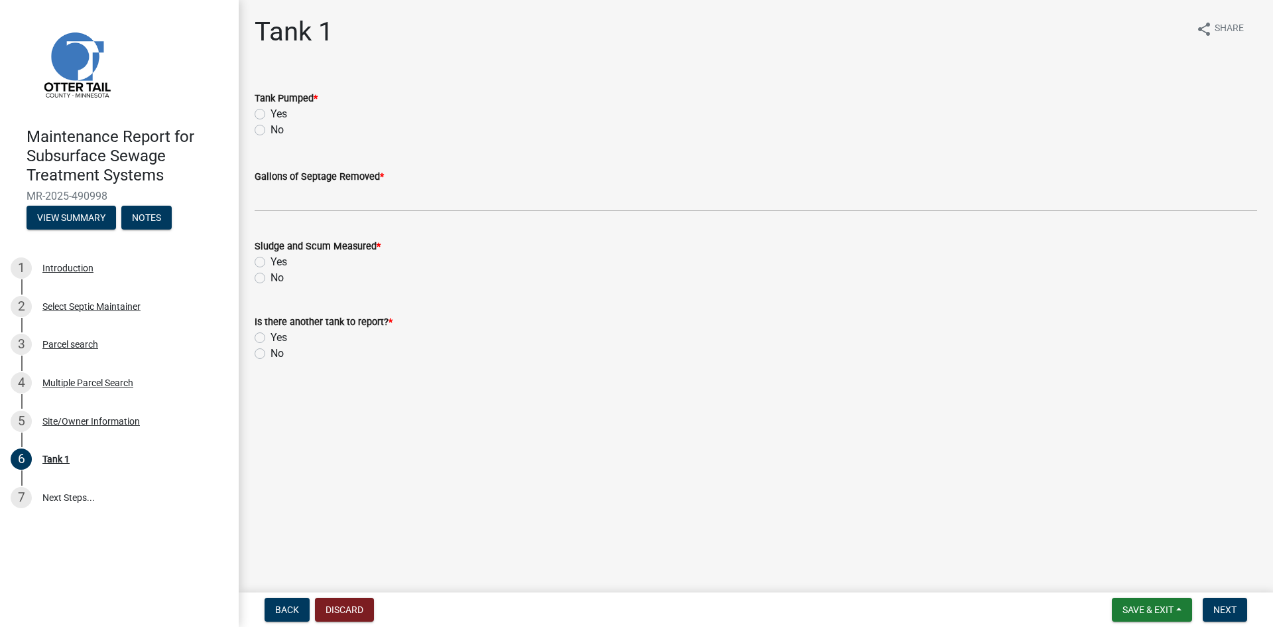
click at [271, 115] on label "Yes" at bounding box center [279, 114] width 17 height 16
click at [271, 115] on input "Yes" at bounding box center [275, 110] width 9 height 9
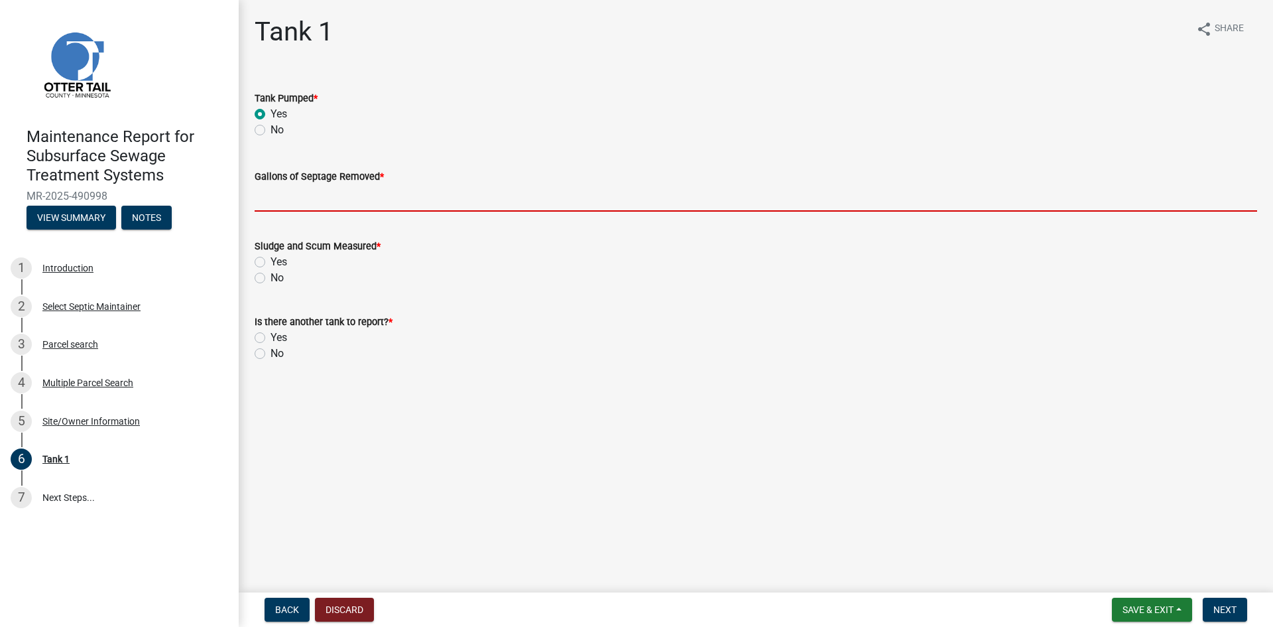
click at [277, 202] on input "Gallons of Septage Removed *" at bounding box center [756, 197] width 1003 height 27
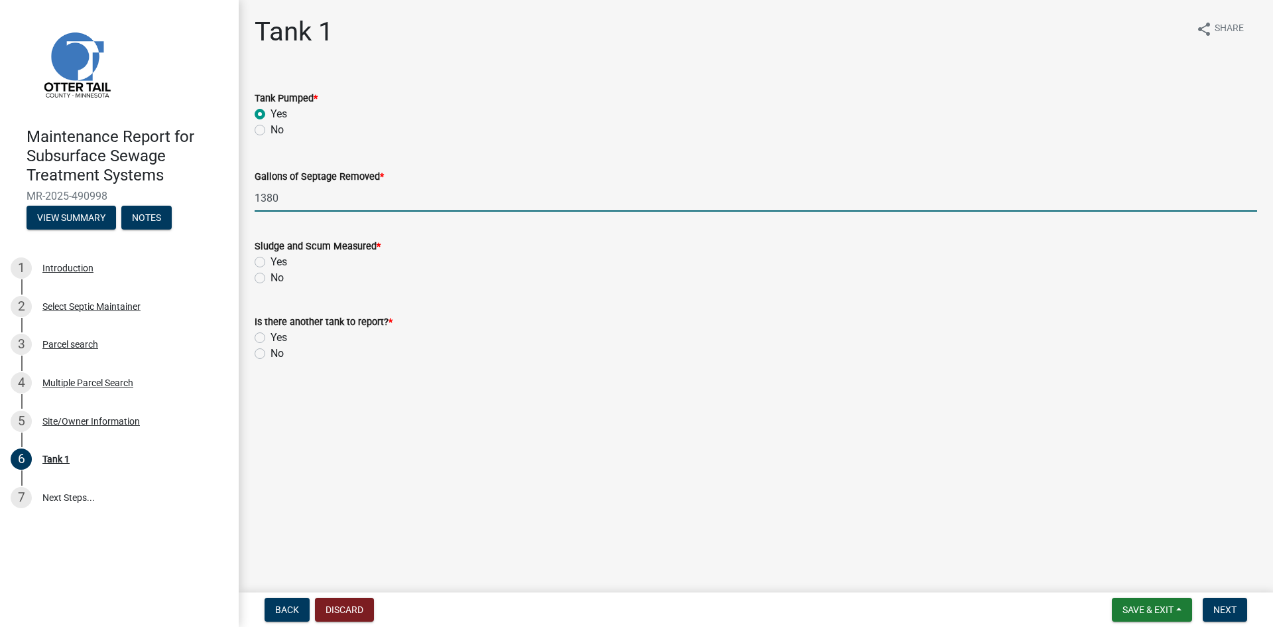
click at [271, 278] on label "No" at bounding box center [277, 278] width 13 height 16
click at [271, 278] on input "No" at bounding box center [275, 274] width 9 height 9
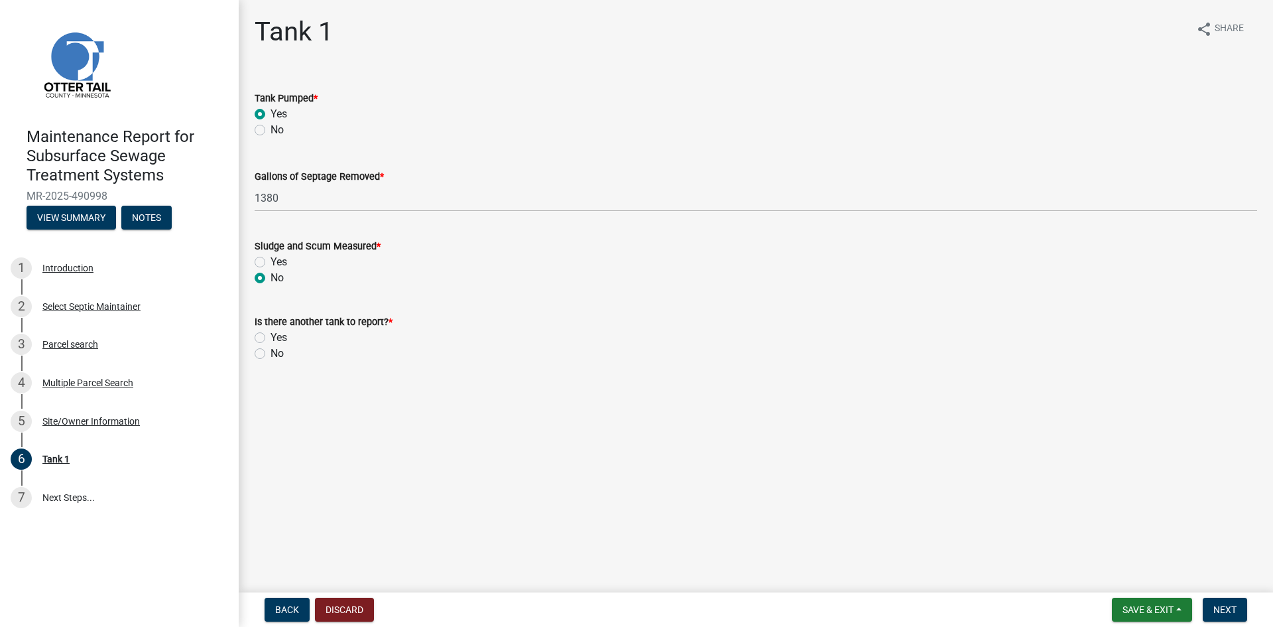
click at [271, 357] on label "No" at bounding box center [277, 353] width 13 height 16
click at [271, 354] on input "No" at bounding box center [275, 349] width 9 height 9
click at [1209, 609] on button "Next" at bounding box center [1225, 609] width 44 height 24
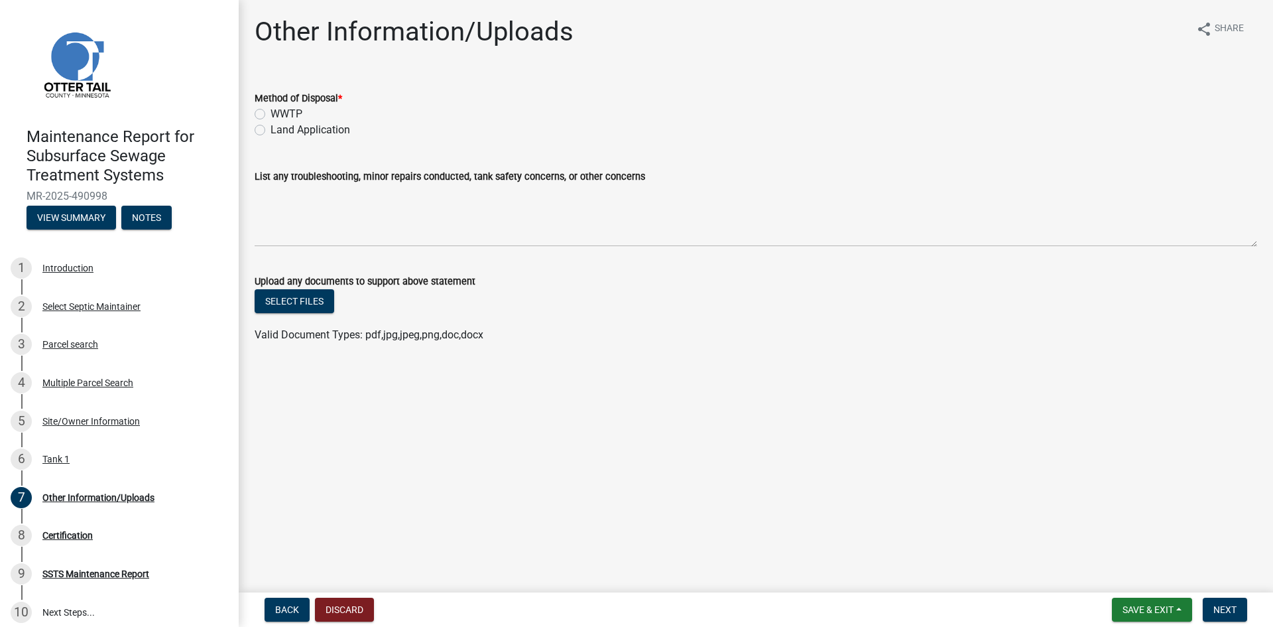
click at [329, 131] on label "Land Application" at bounding box center [311, 130] width 80 height 16
click at [279, 131] on input "Land Application" at bounding box center [275, 126] width 9 height 9
click at [1216, 610] on span "Next" at bounding box center [1224, 609] width 23 height 11
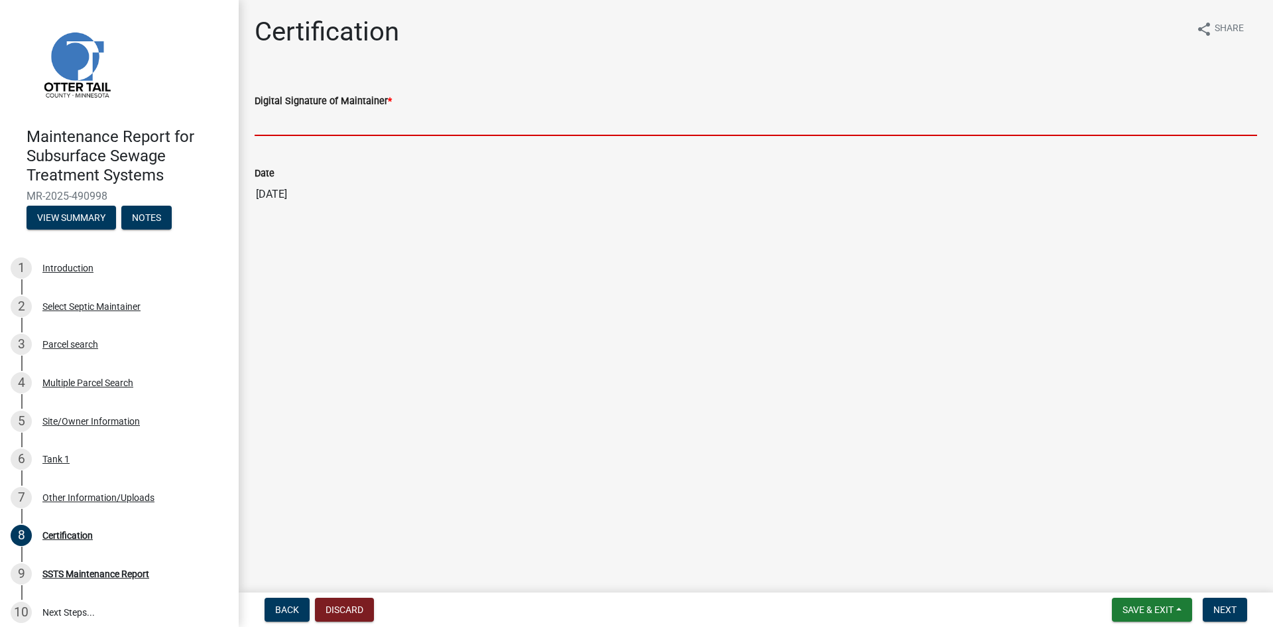
click at [329, 132] on input "Digital Signature of Maintainer *" at bounding box center [756, 122] width 1003 height 27
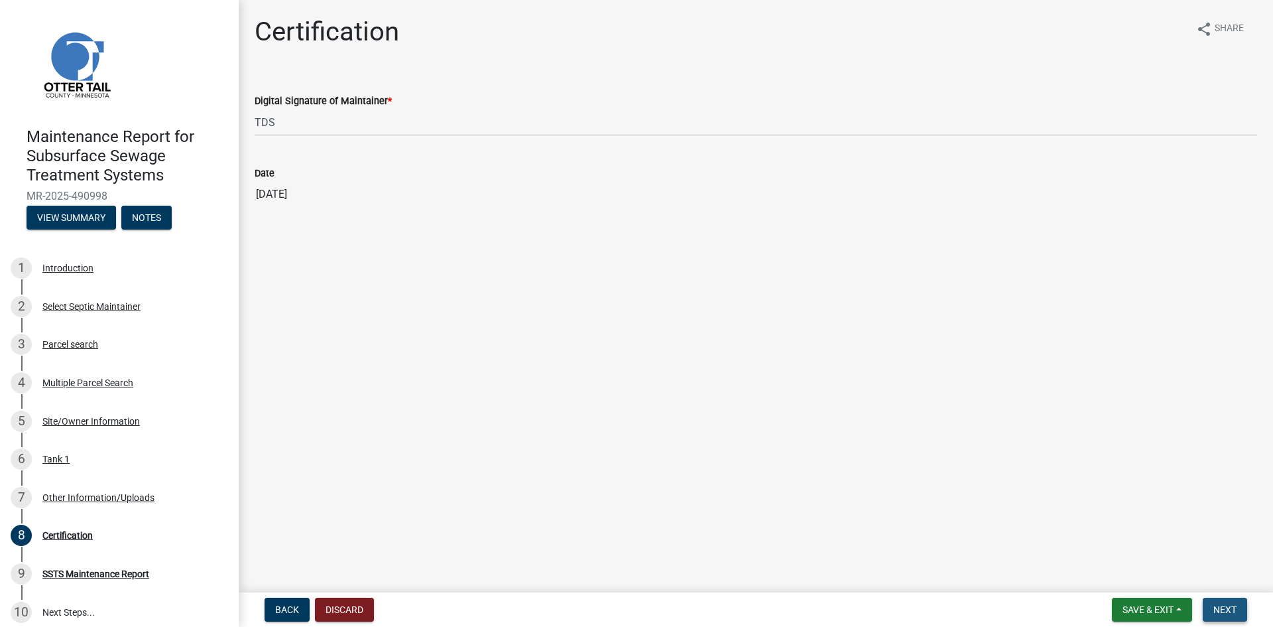
click at [1217, 609] on span "Next" at bounding box center [1224, 609] width 23 height 11
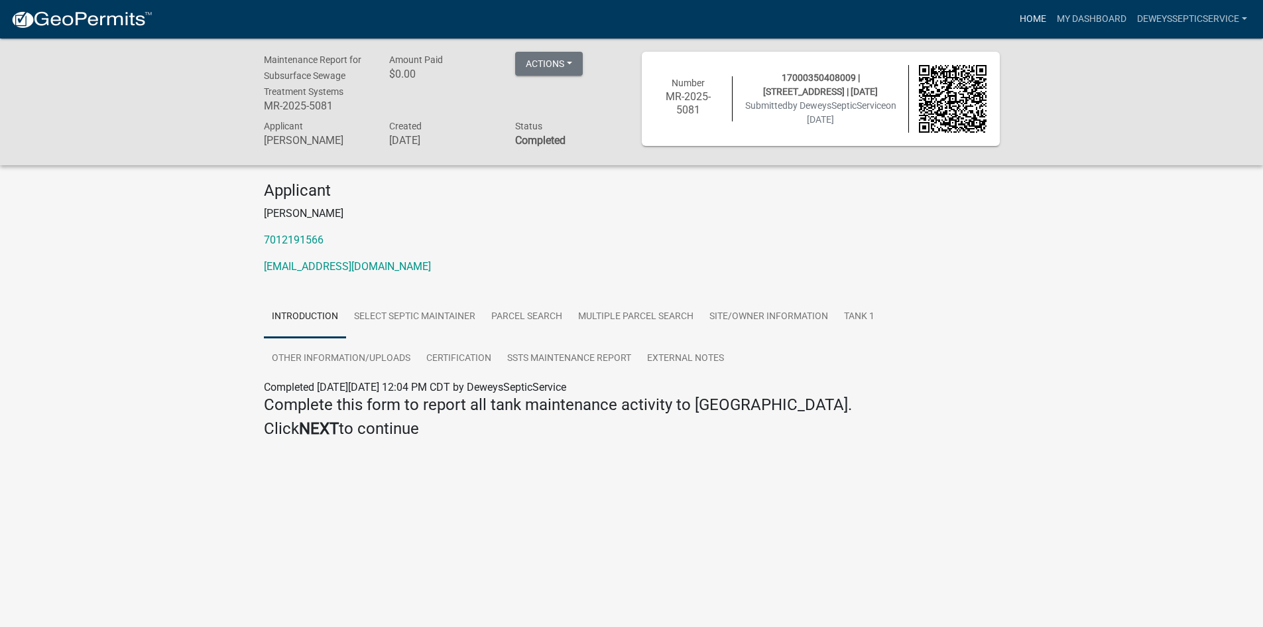
click at [1020, 15] on link "Home" at bounding box center [1032, 19] width 37 height 25
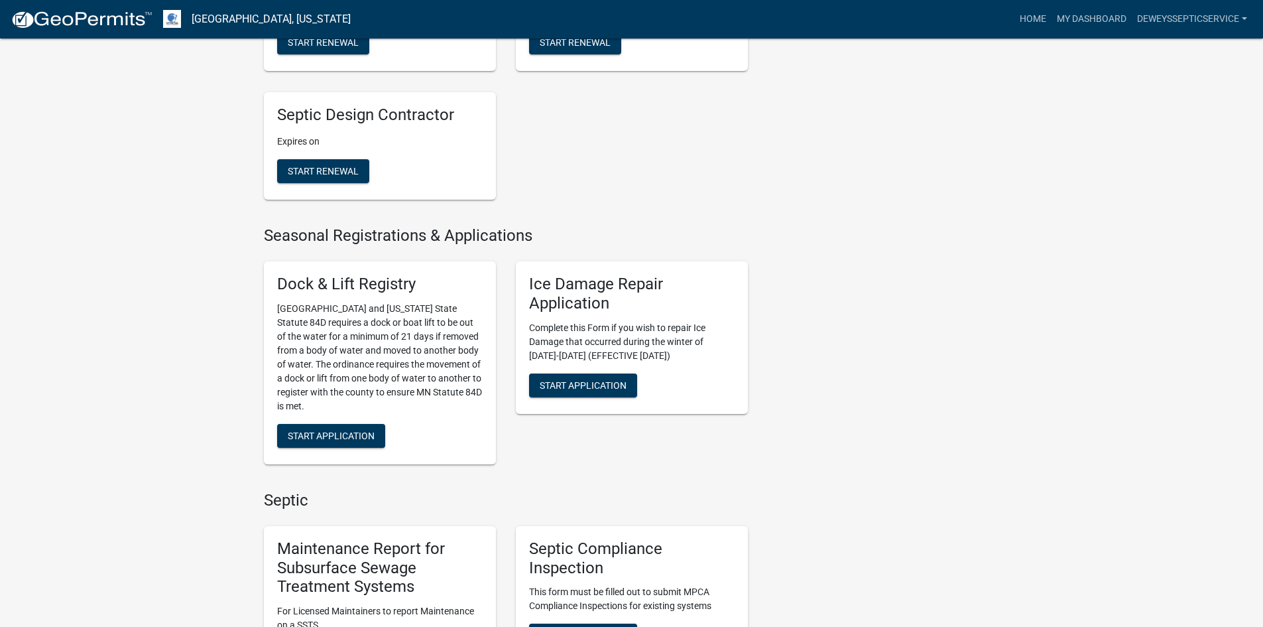
scroll to position [663, 0]
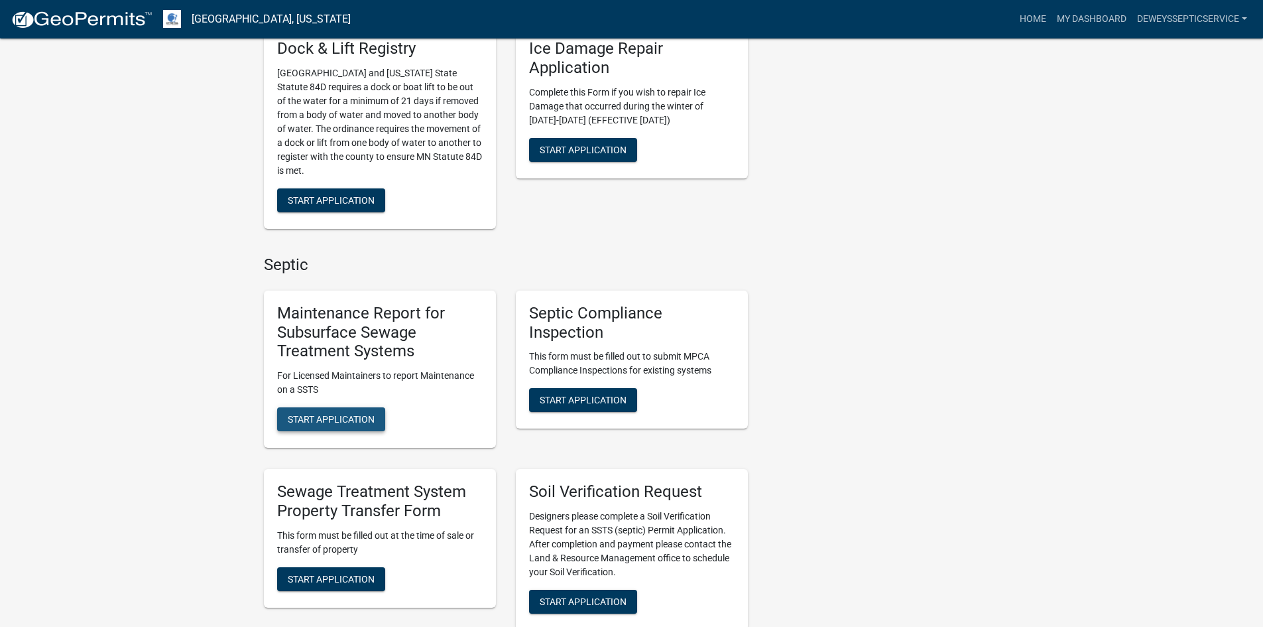
click at [330, 414] on span "Start Application" at bounding box center [331, 419] width 87 height 11
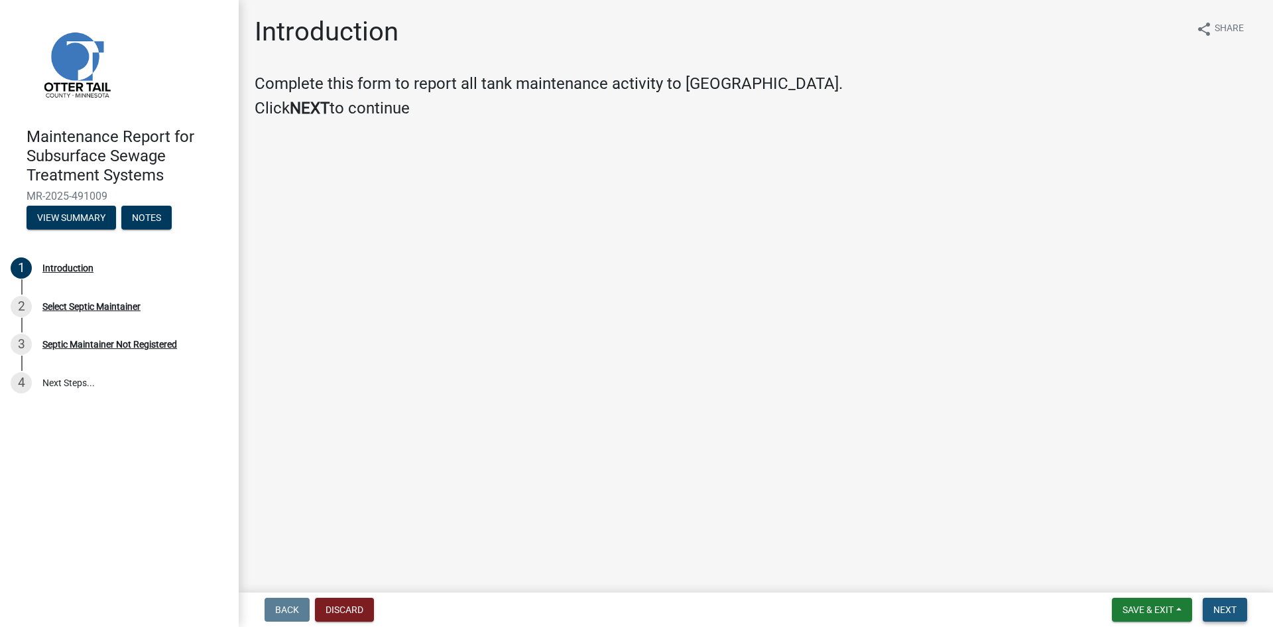
click at [1213, 599] on button "Next" at bounding box center [1225, 609] width 44 height 24
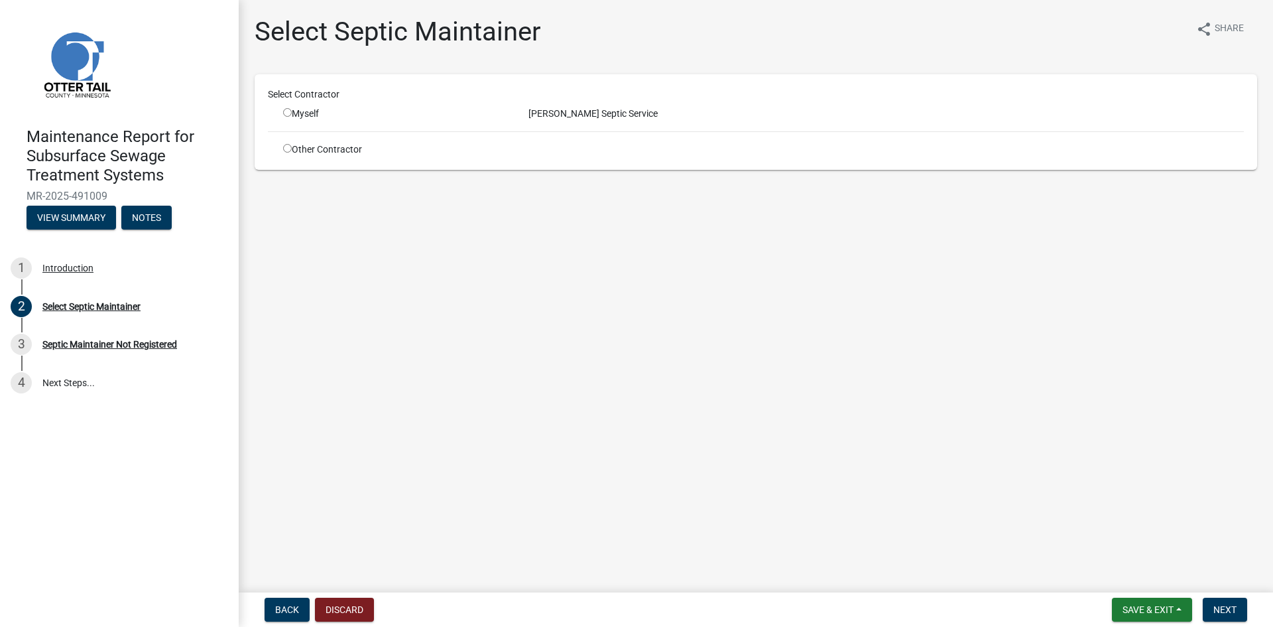
click at [287, 113] on input "radio" at bounding box center [287, 112] width 9 height 9
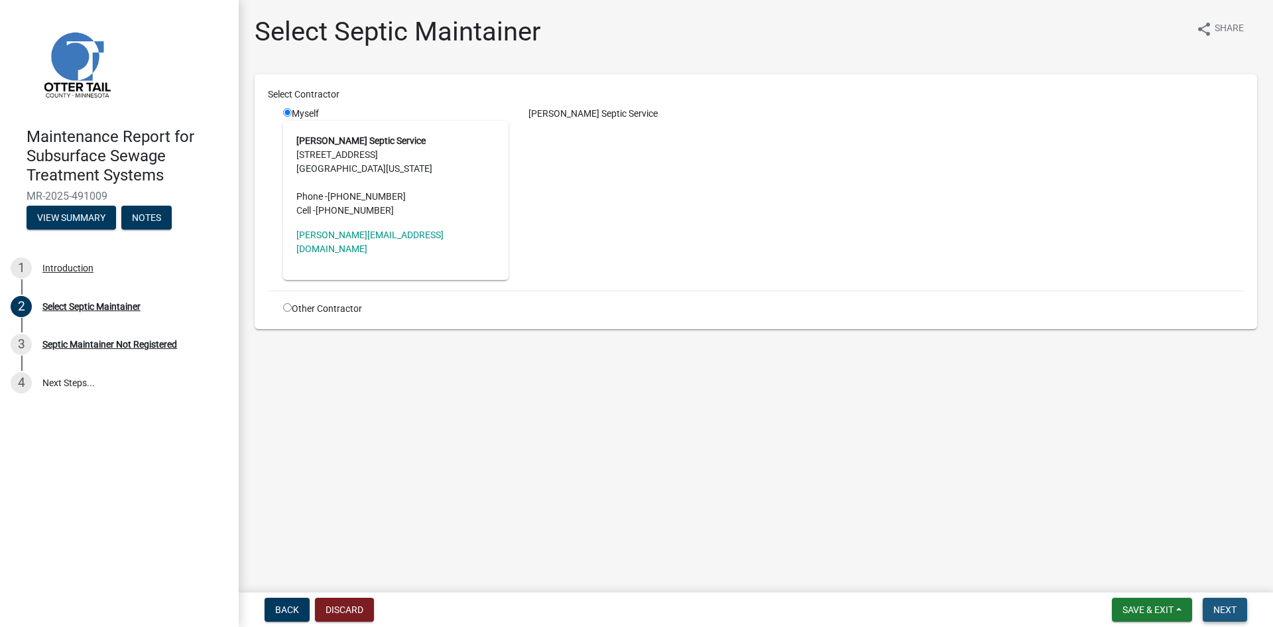
click at [1230, 609] on span "Next" at bounding box center [1224, 609] width 23 height 11
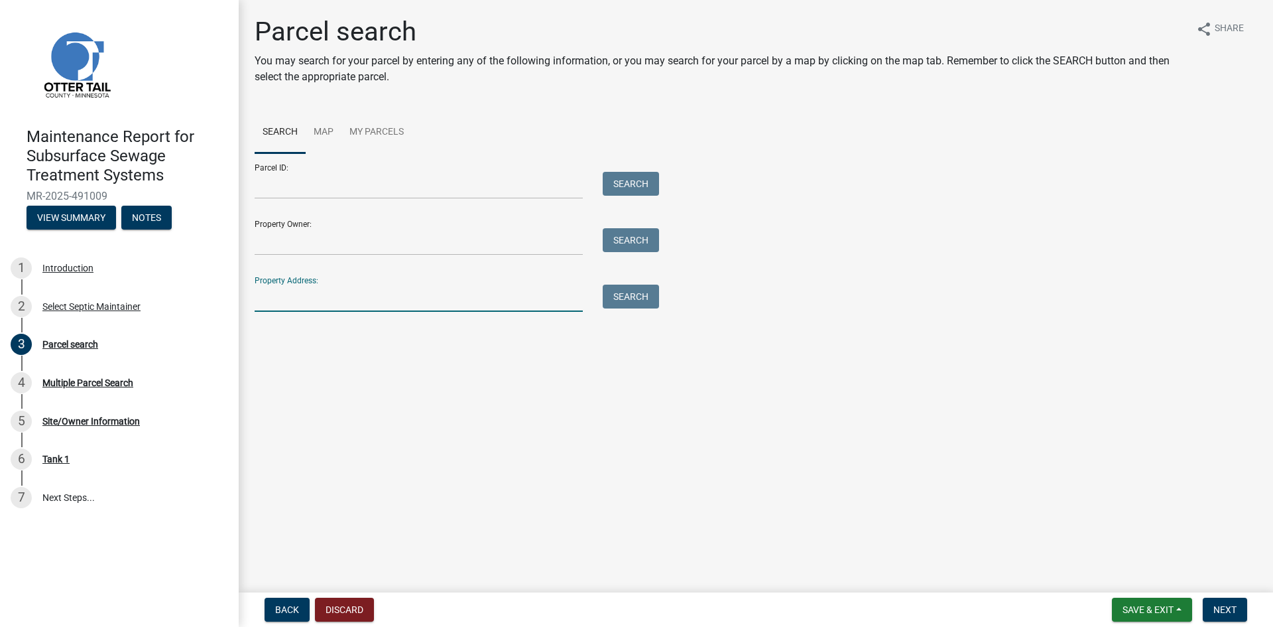
click at [345, 298] on input "Property Address:" at bounding box center [419, 297] width 328 height 27
click at [651, 296] on button "Search" at bounding box center [631, 296] width 56 height 24
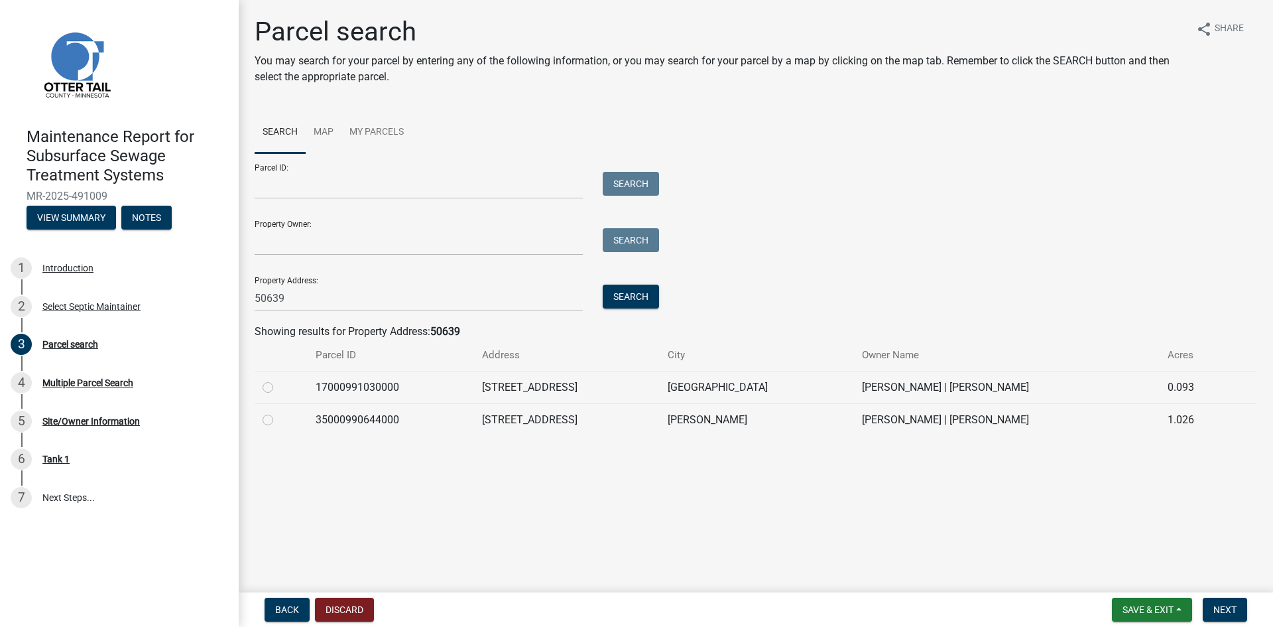
click at [278, 379] on label at bounding box center [278, 379] width 0 height 0
click at [278, 387] on input "radio" at bounding box center [282, 383] width 9 height 9
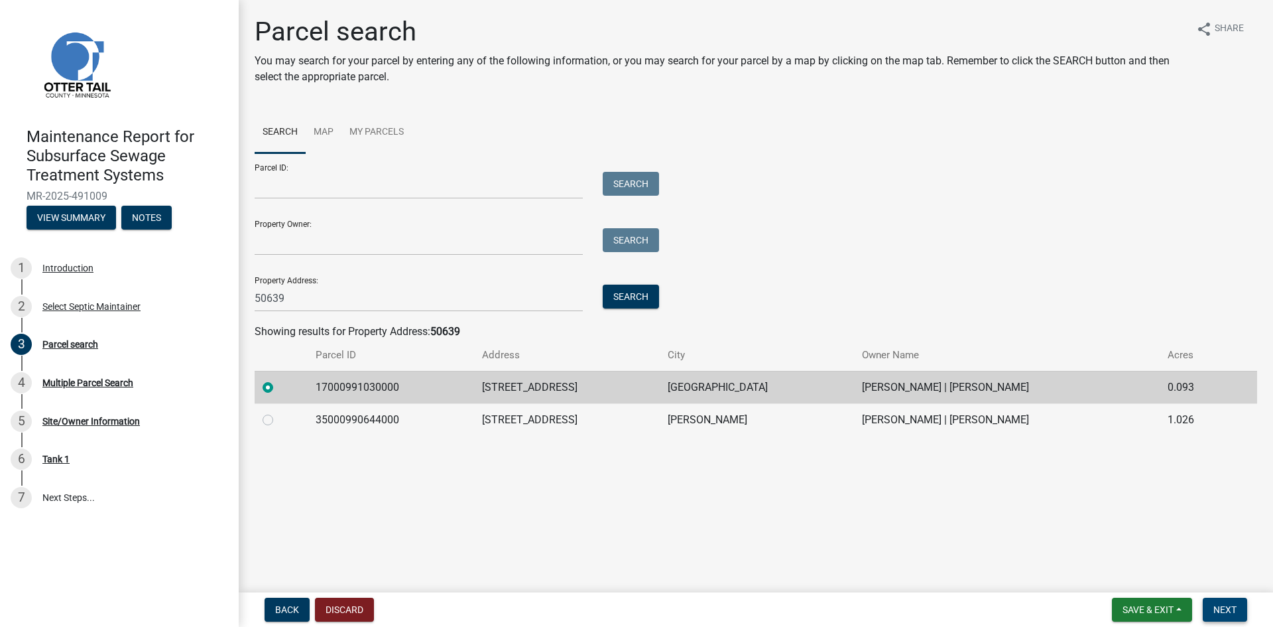
click at [1229, 604] on span "Next" at bounding box center [1224, 609] width 23 height 11
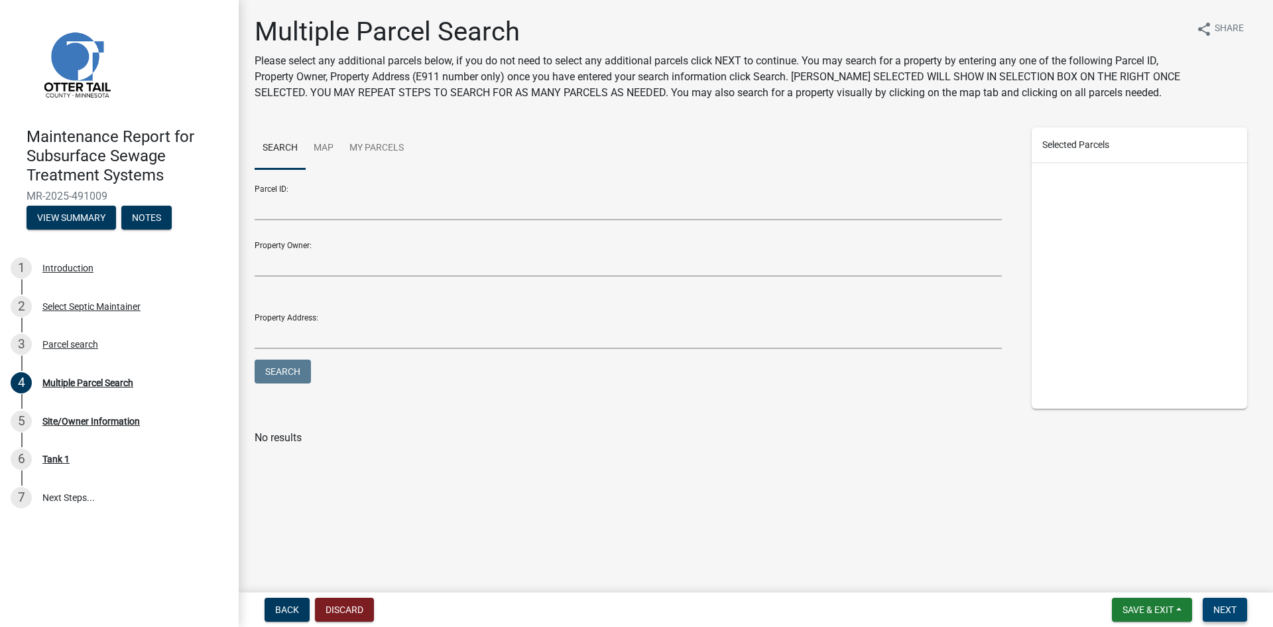
click at [1229, 604] on span "Next" at bounding box center [1224, 609] width 23 height 11
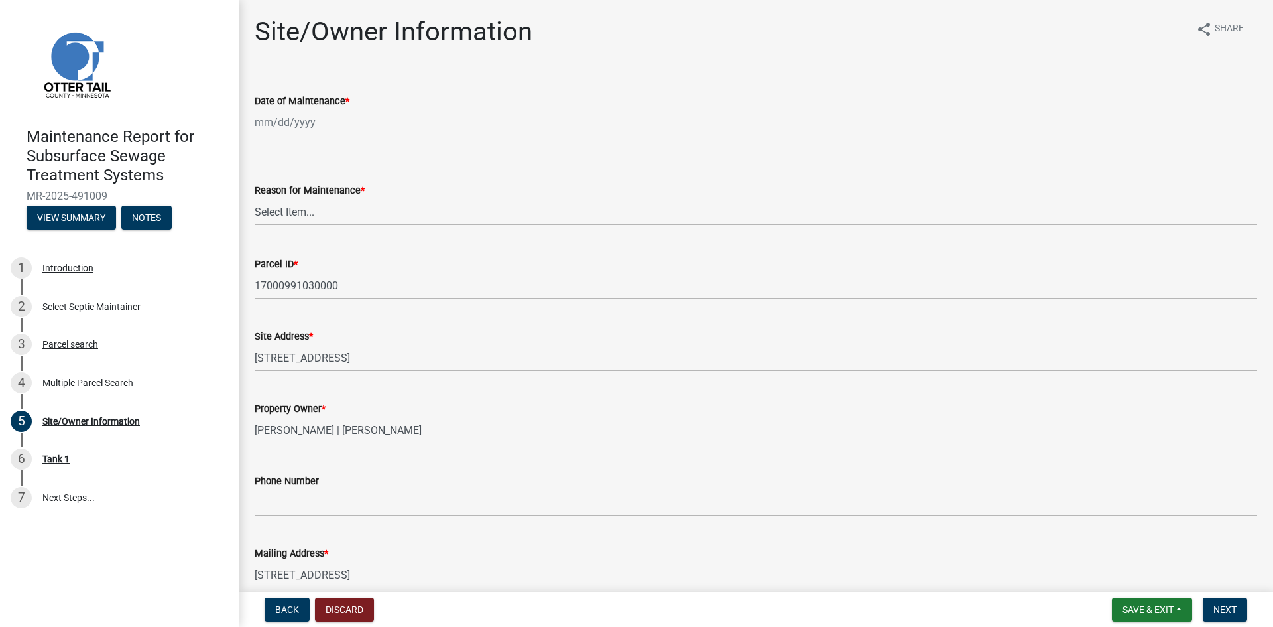
click at [304, 129] on div at bounding box center [315, 122] width 121 height 27
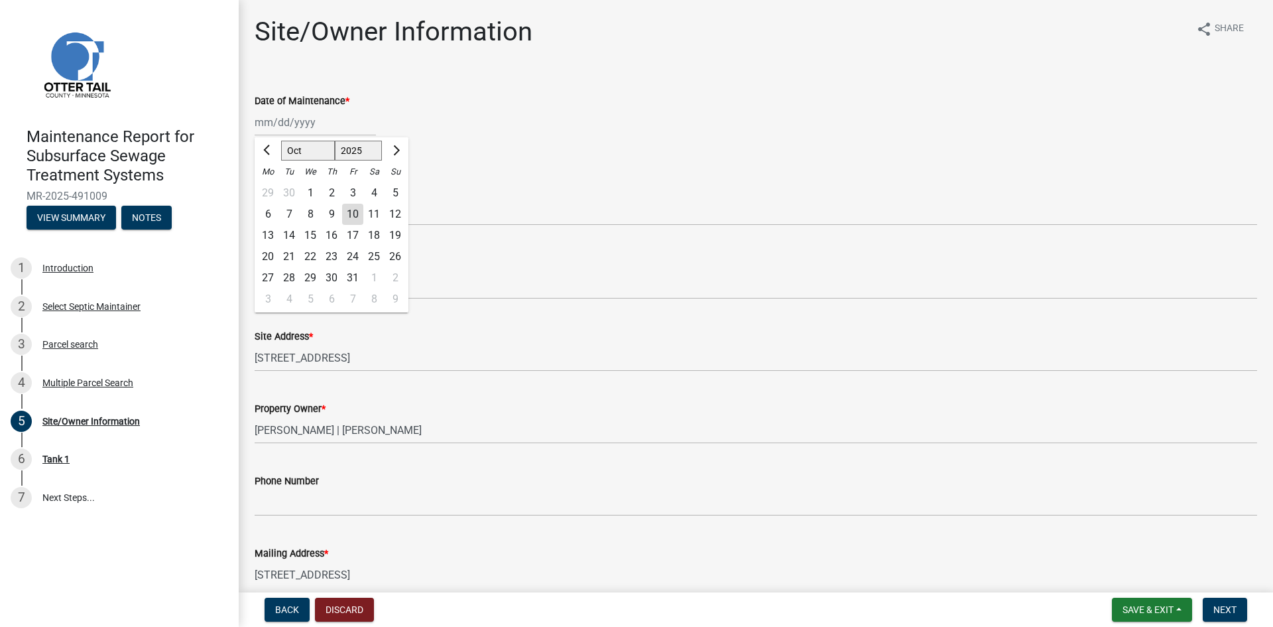
click at [353, 194] on div "3" at bounding box center [352, 192] width 21 height 21
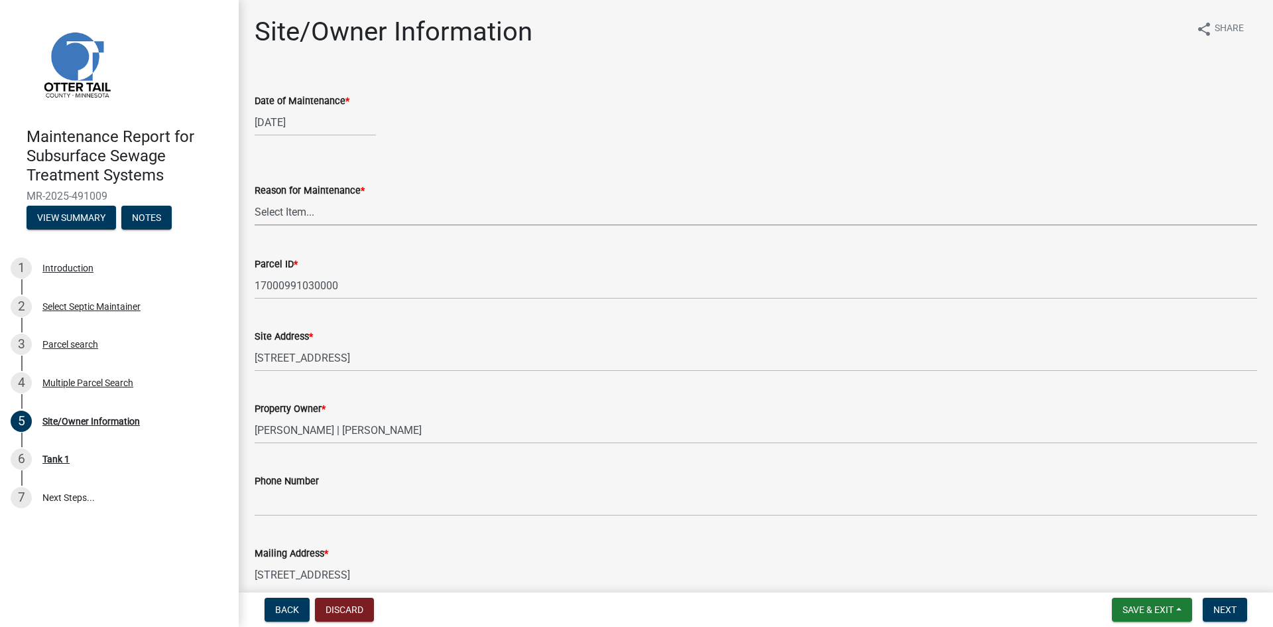
click at [287, 214] on select "Select Item... Called Routine Other" at bounding box center [756, 211] width 1003 height 27
click at [255, 198] on select "Select Item... Called Routine Other" at bounding box center [756, 211] width 1003 height 27
click at [1213, 605] on button "Next" at bounding box center [1225, 609] width 44 height 24
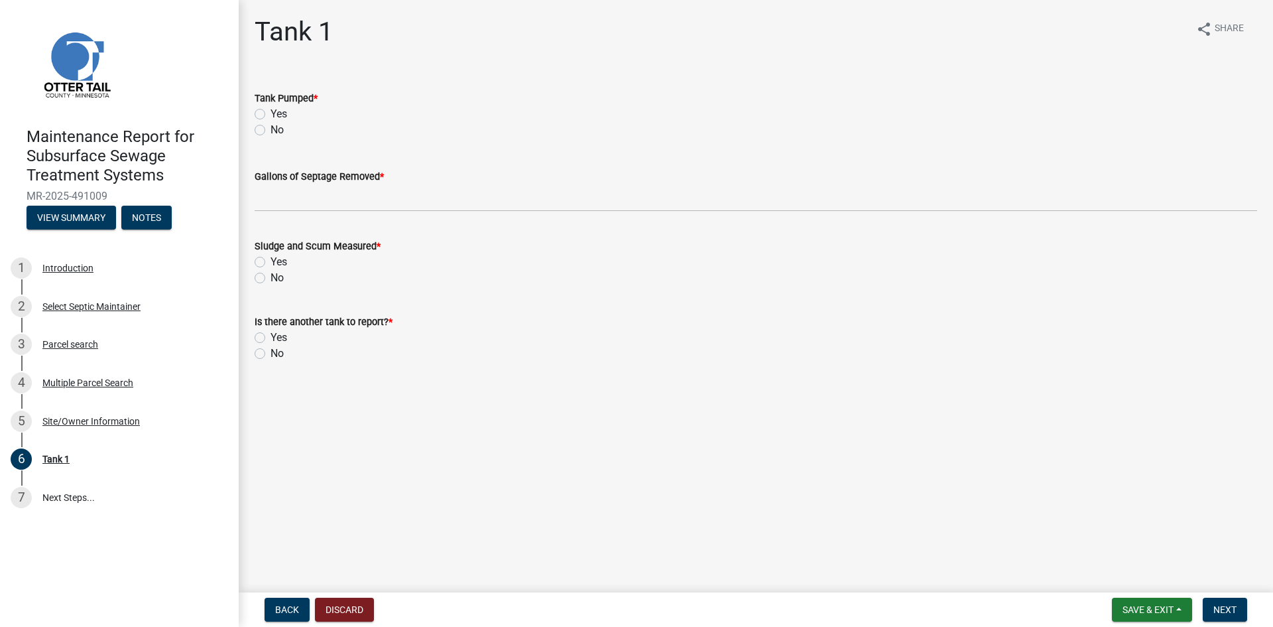
click at [271, 113] on label "Yes" at bounding box center [279, 114] width 17 height 16
click at [271, 113] on input "Yes" at bounding box center [275, 110] width 9 height 9
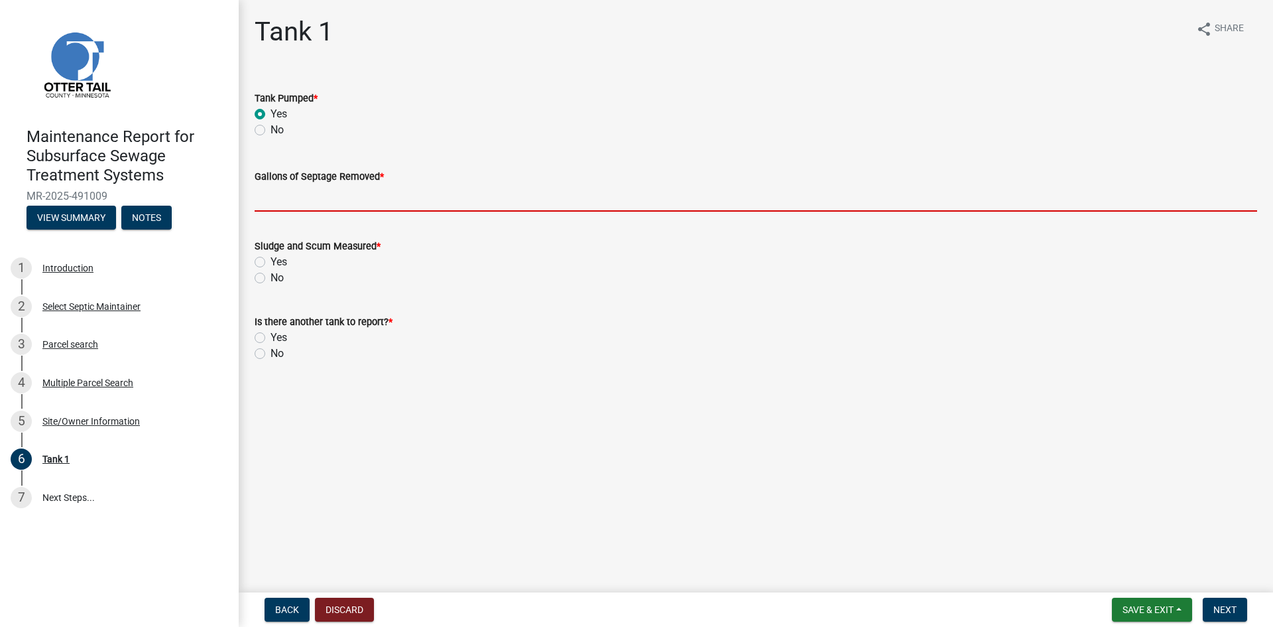
click at [272, 197] on input "Gallons of Septage Removed *" at bounding box center [756, 197] width 1003 height 27
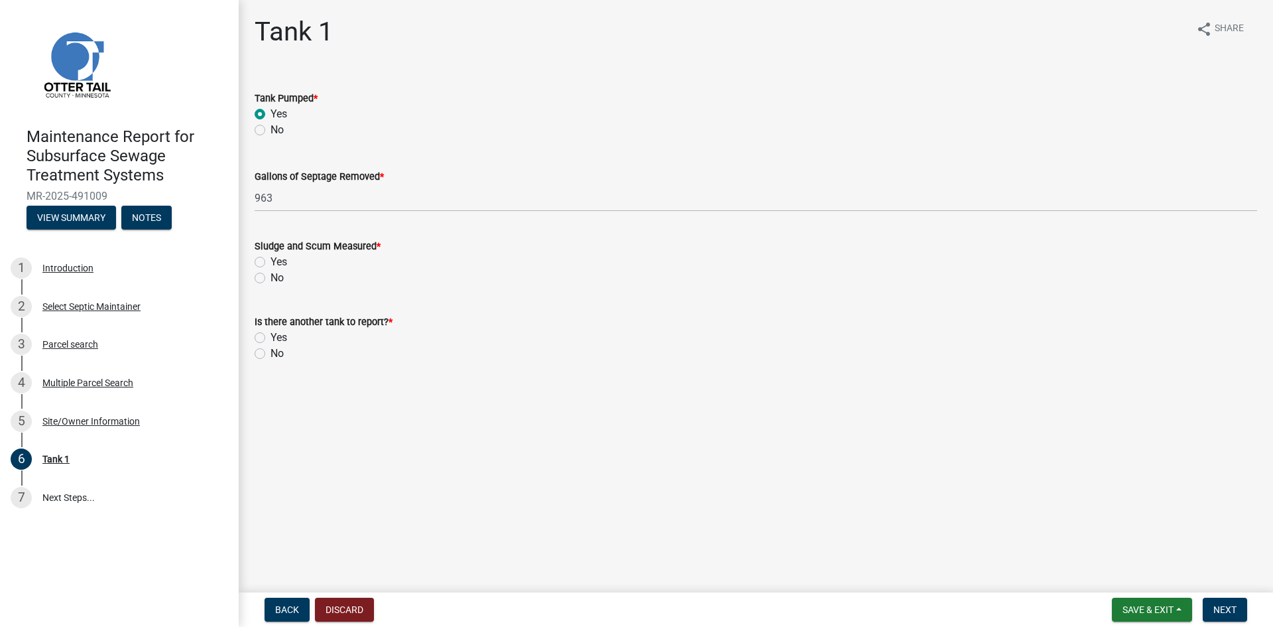
click at [271, 276] on label "No" at bounding box center [277, 278] width 13 height 16
click at [271, 276] on input "No" at bounding box center [275, 274] width 9 height 9
click at [271, 356] on label "No" at bounding box center [277, 353] width 13 height 16
click at [271, 354] on input "No" at bounding box center [275, 349] width 9 height 9
click at [1227, 602] on button "Next" at bounding box center [1225, 609] width 44 height 24
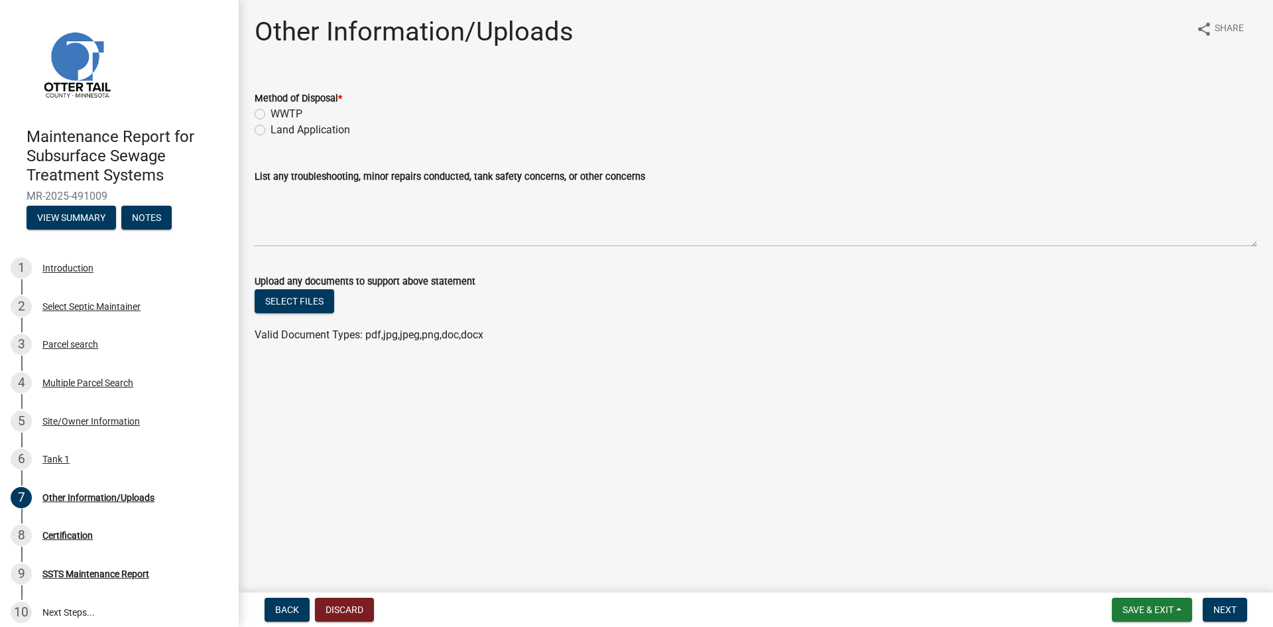
click at [324, 133] on label "Land Application" at bounding box center [311, 130] width 80 height 16
click at [279, 131] on input "Land Application" at bounding box center [275, 126] width 9 height 9
click at [1232, 607] on span "Next" at bounding box center [1224, 609] width 23 height 11
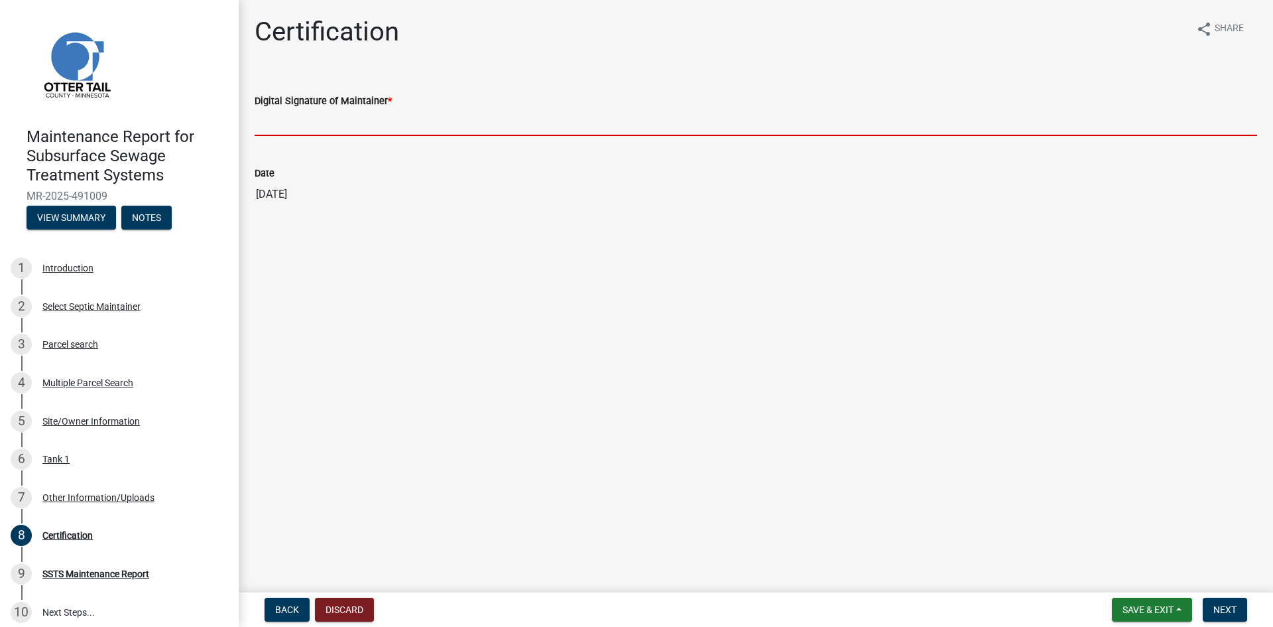
click at [337, 131] on input "Digital Signature of Maintainer *" at bounding box center [756, 122] width 1003 height 27
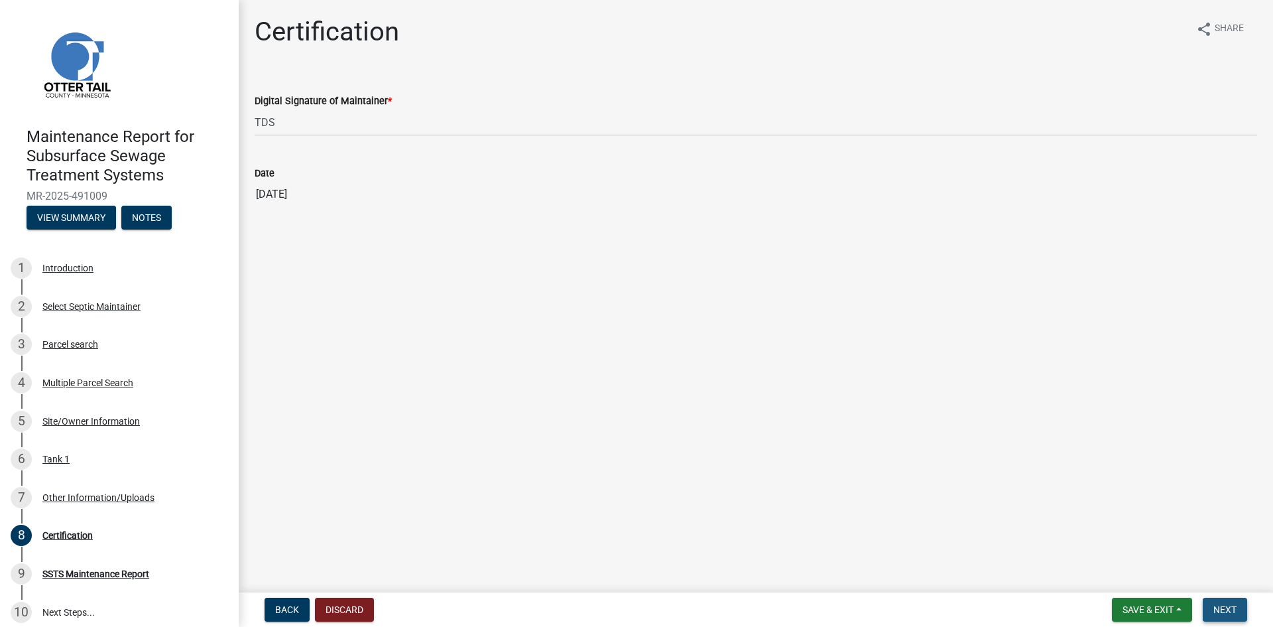
click at [1227, 607] on span "Next" at bounding box center [1224, 609] width 23 height 11
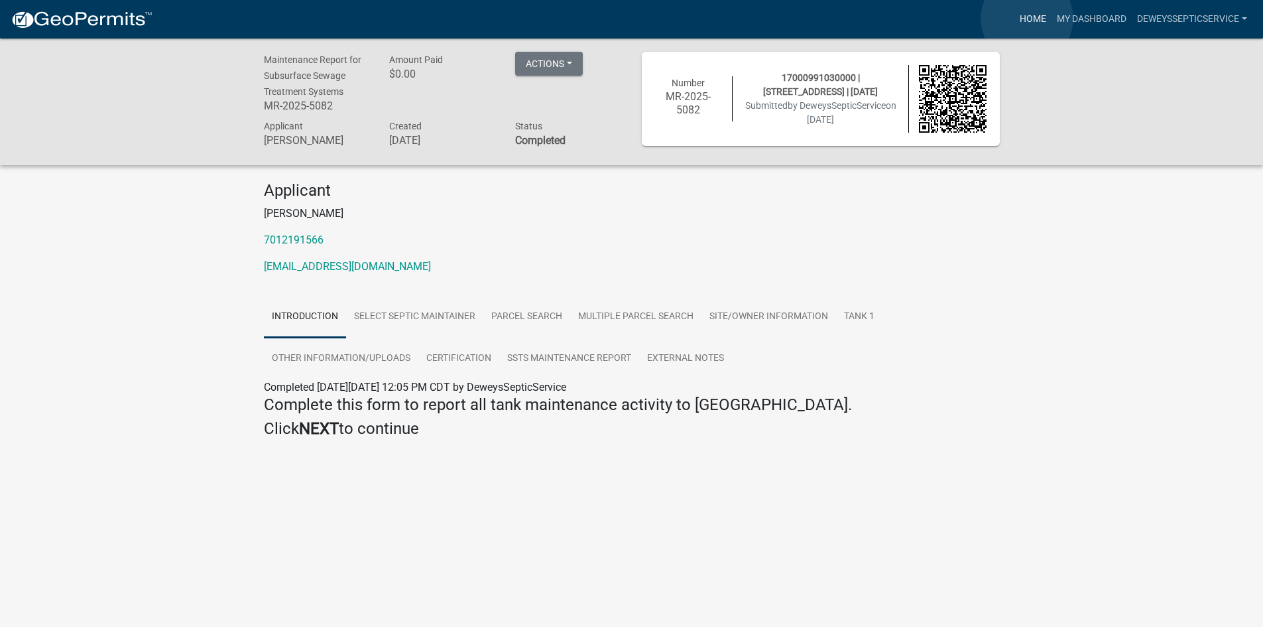
click at [1027, 18] on link "Home" at bounding box center [1032, 19] width 37 height 25
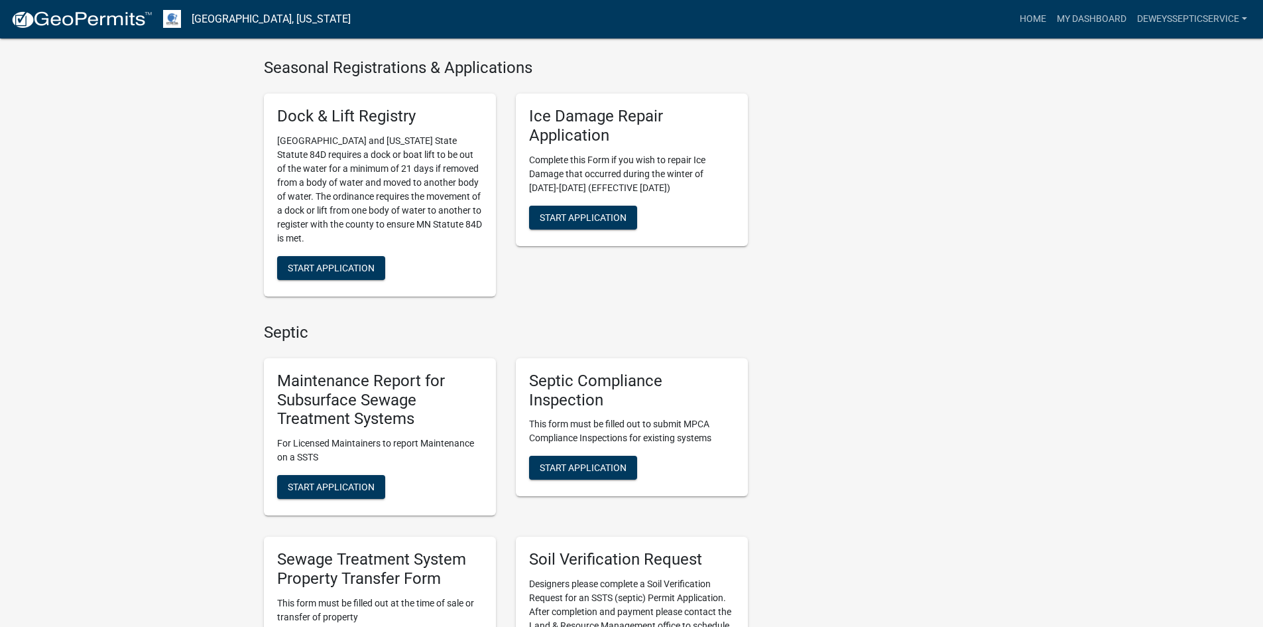
scroll to position [597, 0]
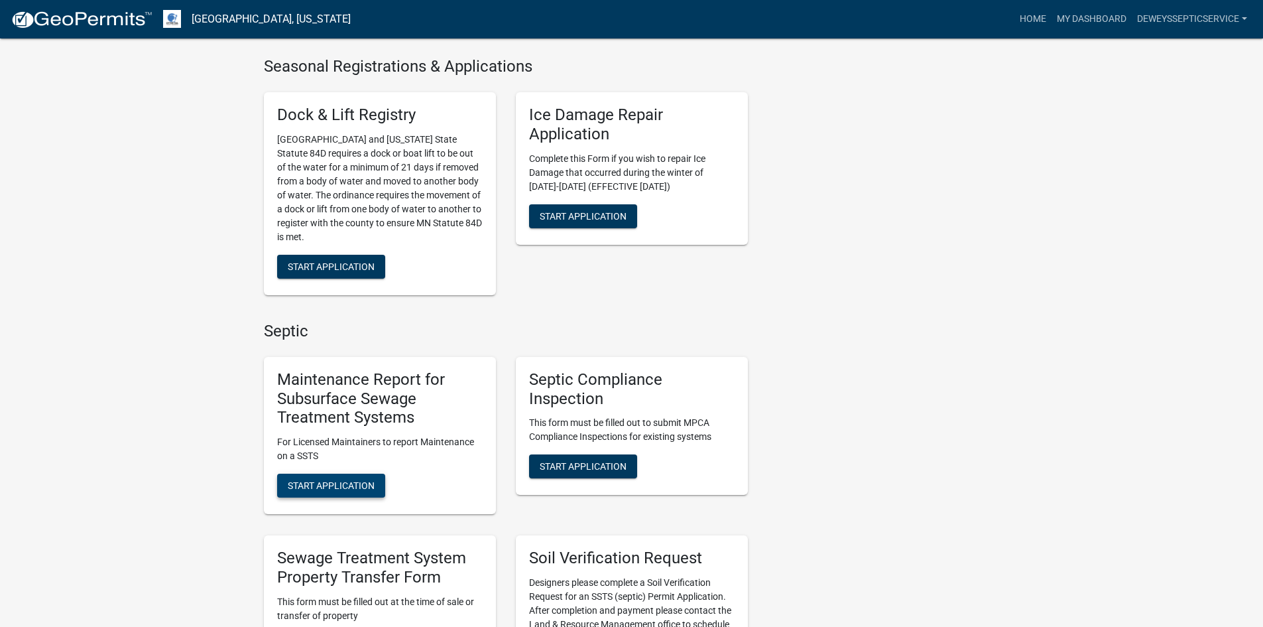
click at [330, 481] on span "Start Application" at bounding box center [331, 485] width 87 height 11
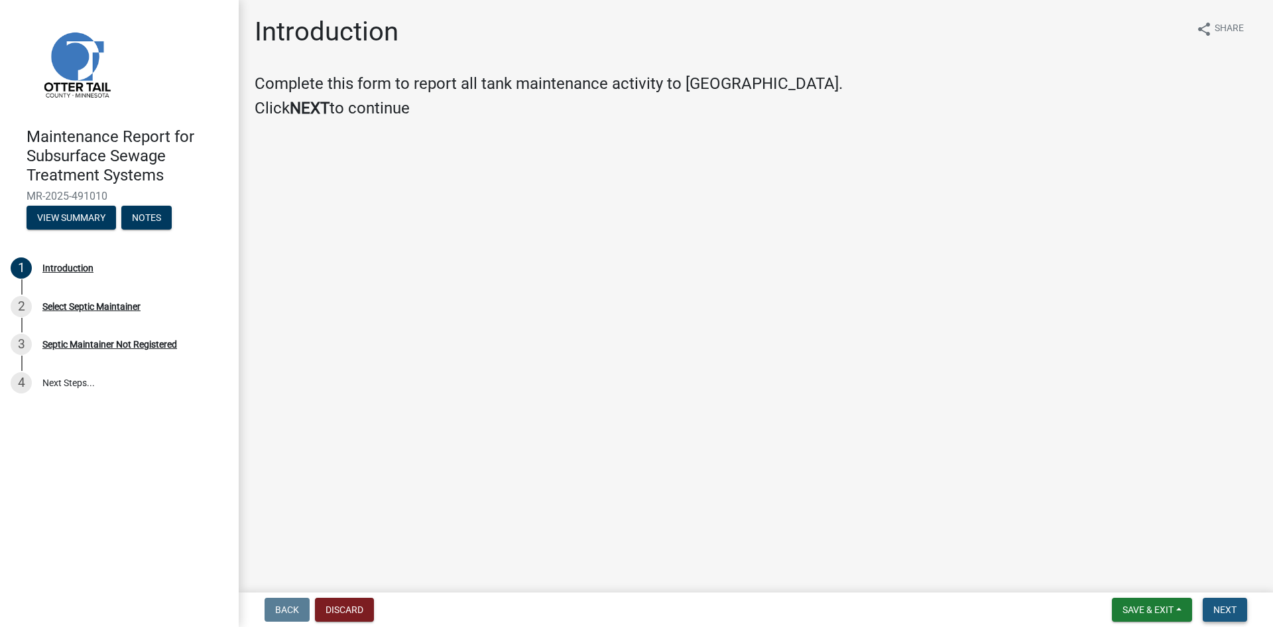
click at [1218, 608] on span "Next" at bounding box center [1224, 609] width 23 height 11
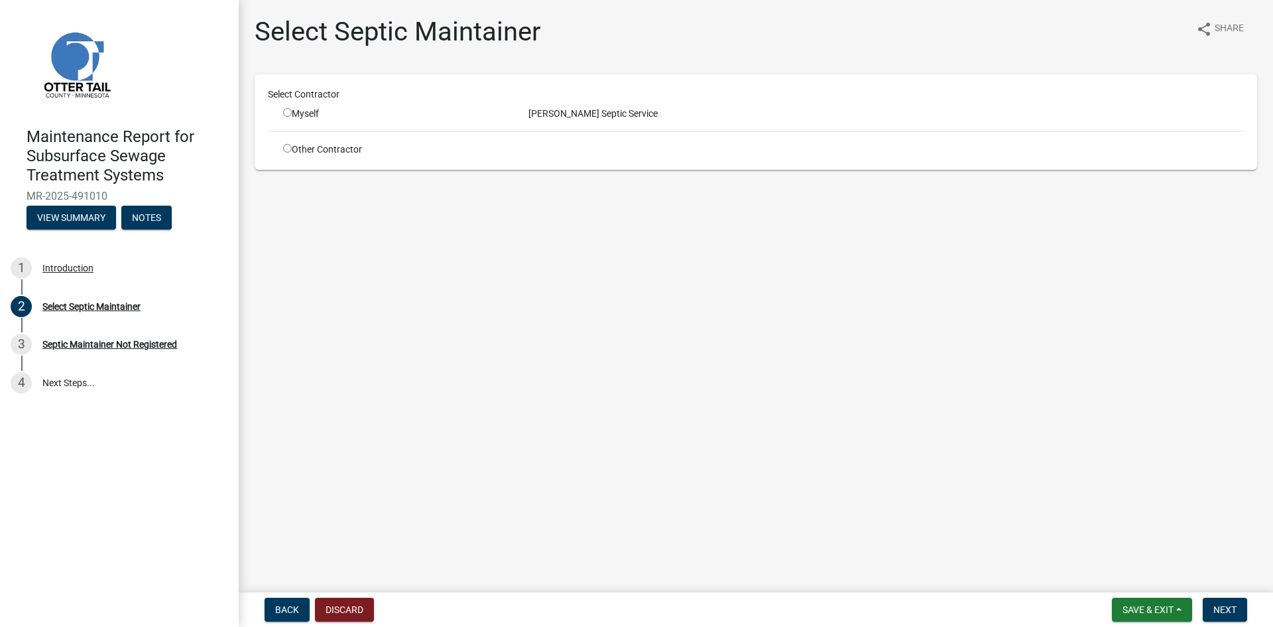
click at [286, 111] on input "radio" at bounding box center [287, 112] width 9 height 9
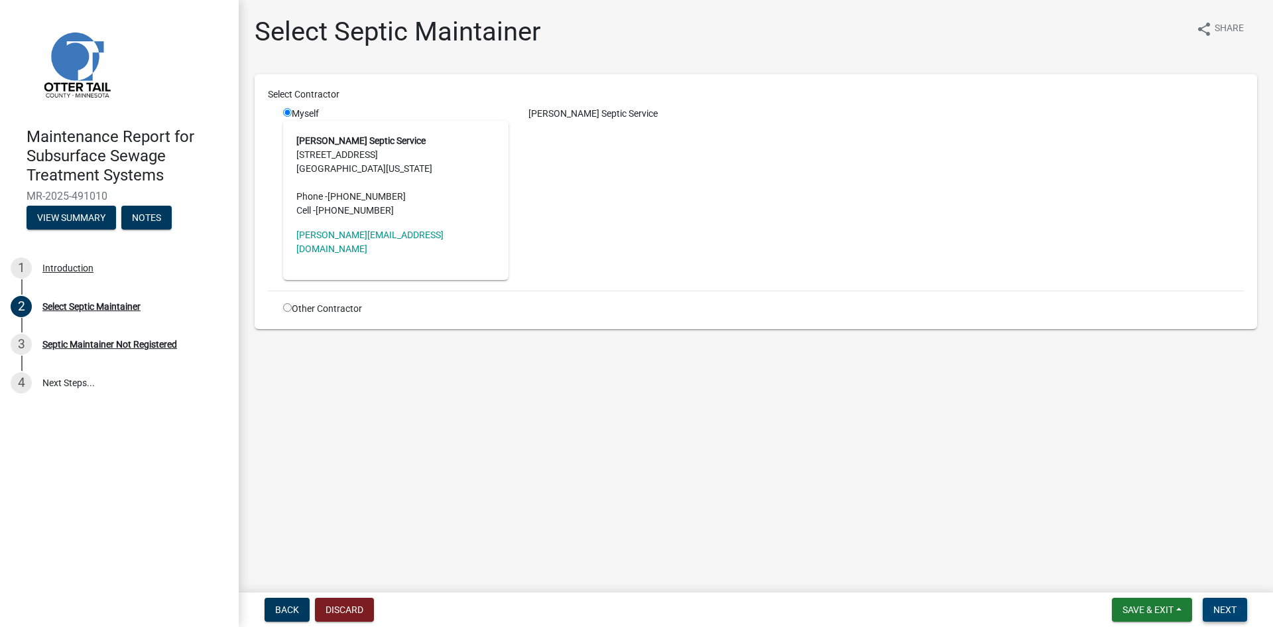
click at [1226, 608] on span "Next" at bounding box center [1224, 609] width 23 height 11
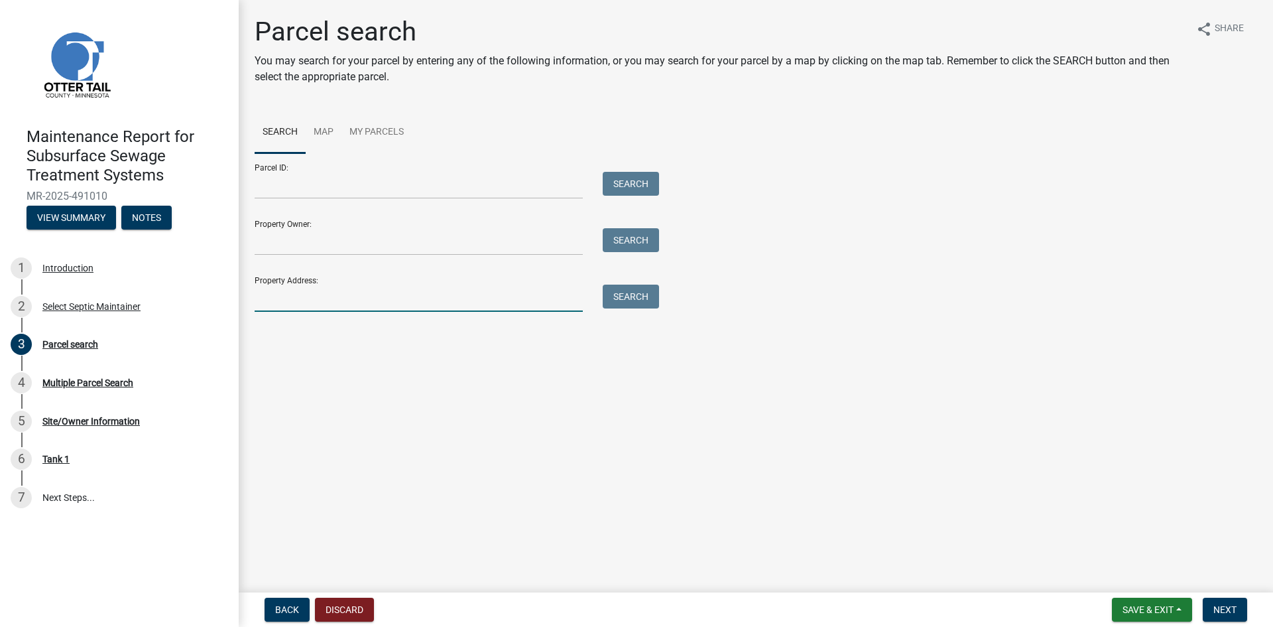
click at [300, 298] on input "Property Address:" at bounding box center [419, 297] width 328 height 27
click at [630, 303] on button "Search" at bounding box center [631, 296] width 56 height 24
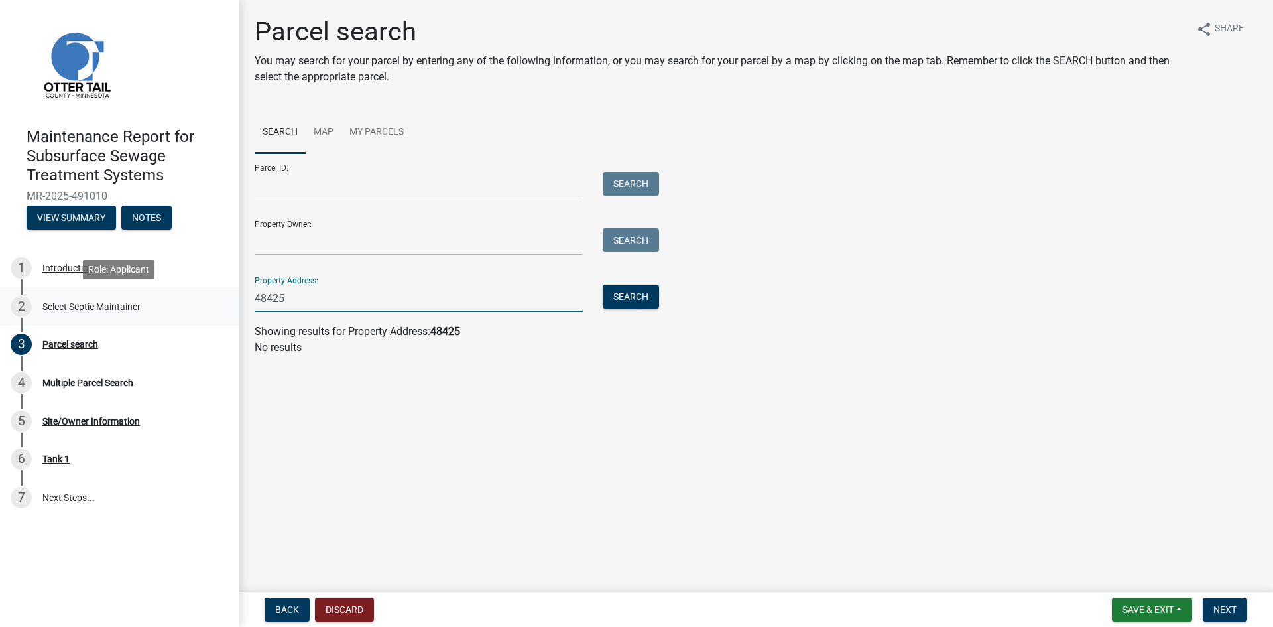
drag, startPoint x: 293, startPoint y: 296, endPoint x: 238, endPoint y: 296, distance: 55.0
click at [238, 296] on div "Maintenance Report for Subsurface Sewage Treatment Systems MR-2025-491010 View …" at bounding box center [636, 313] width 1273 height 627
click at [627, 298] on button "Search" at bounding box center [631, 296] width 56 height 24
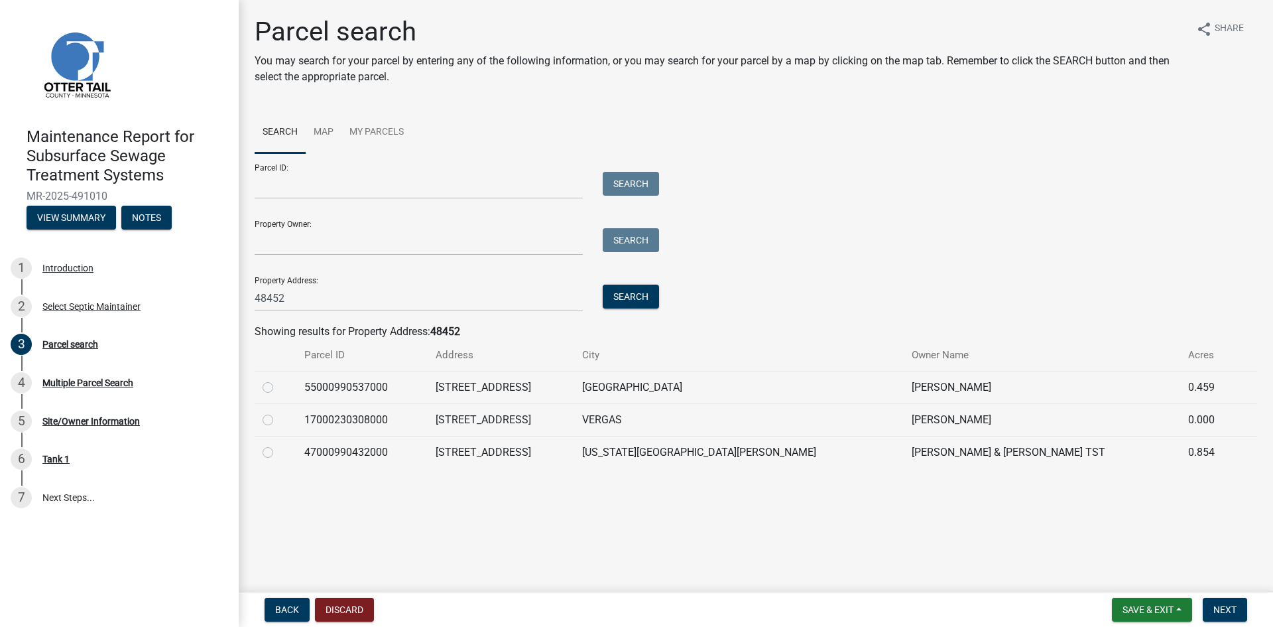
click at [278, 379] on label at bounding box center [278, 379] width 0 height 0
click at [278, 387] on input "radio" at bounding box center [282, 383] width 9 height 9
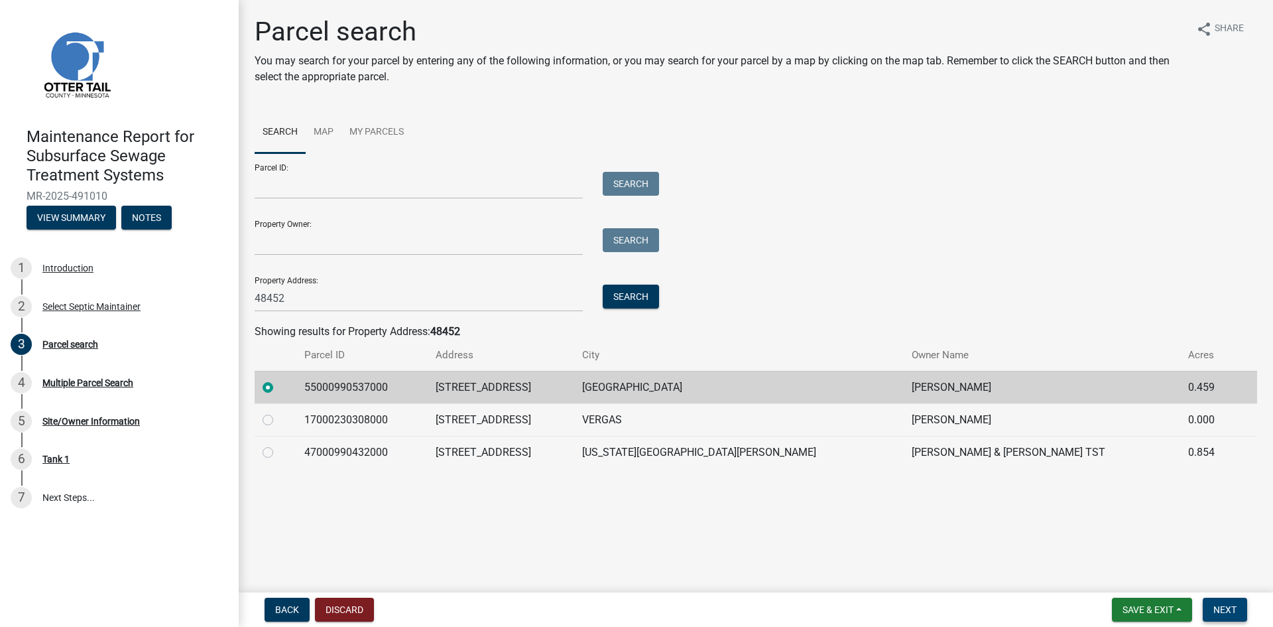
click at [1227, 609] on span "Next" at bounding box center [1224, 609] width 23 height 11
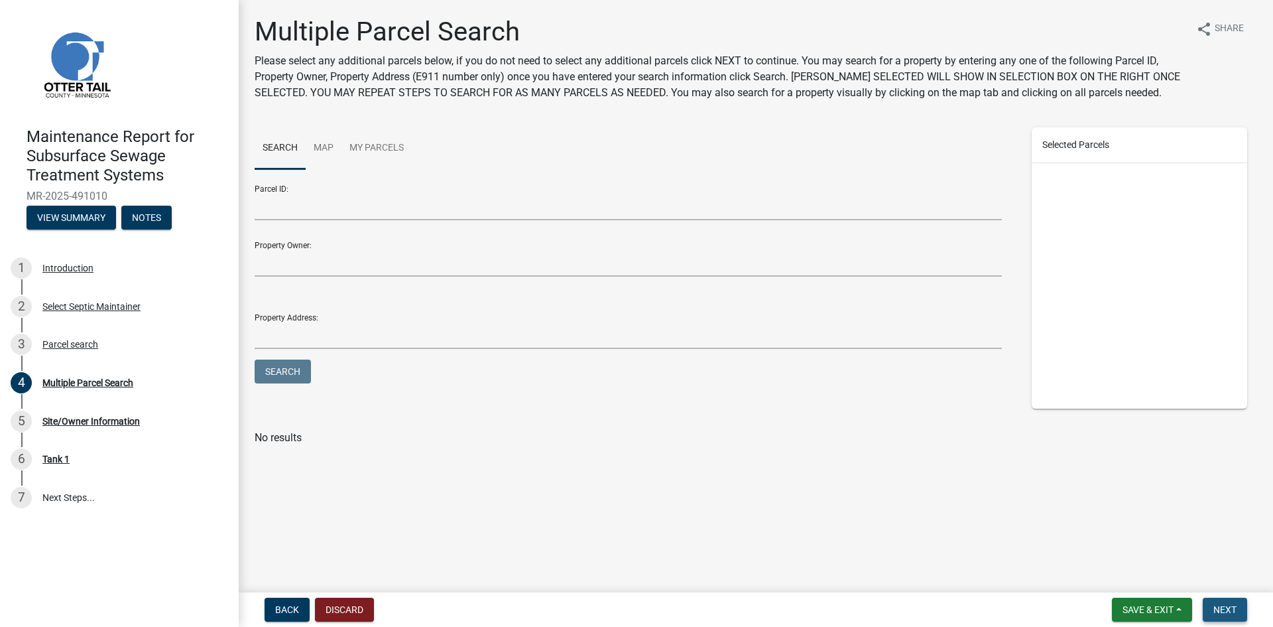
click at [1227, 609] on span "Next" at bounding box center [1224, 609] width 23 height 11
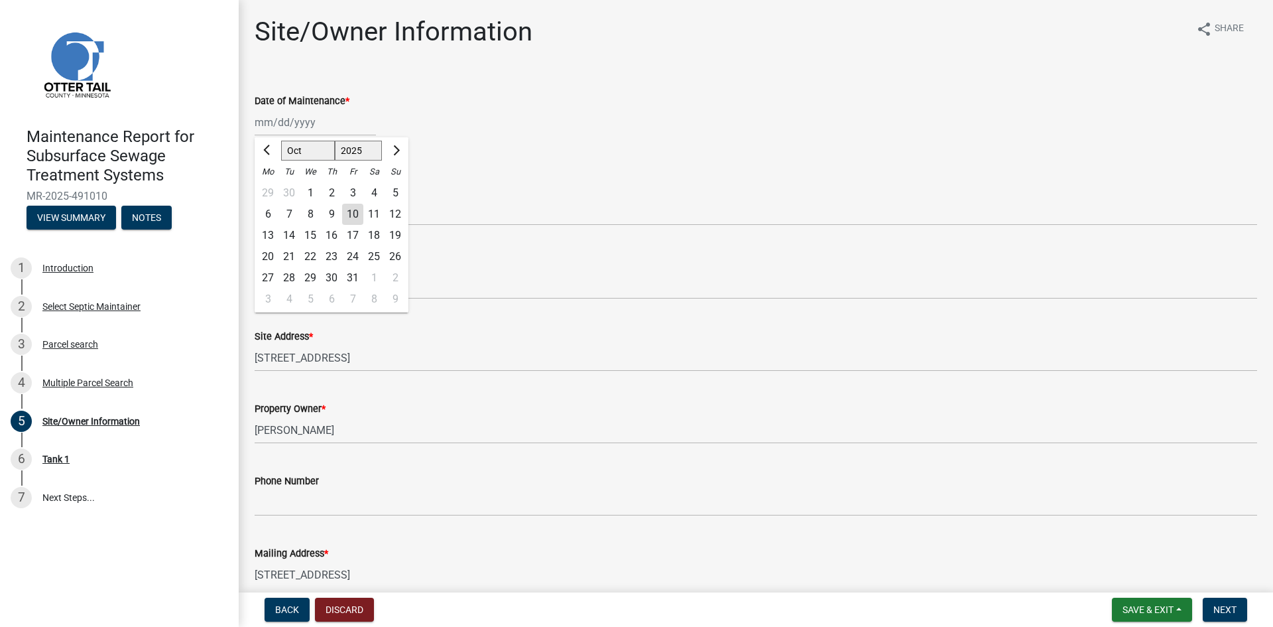
click at [271, 133] on div "[PERSON_NAME] Feb Mar Apr [PERSON_NAME][DATE] Oct Nov [DATE] 1526 1527 1528 152…" at bounding box center [315, 122] width 121 height 27
click at [352, 191] on div "3" at bounding box center [352, 192] width 21 height 21
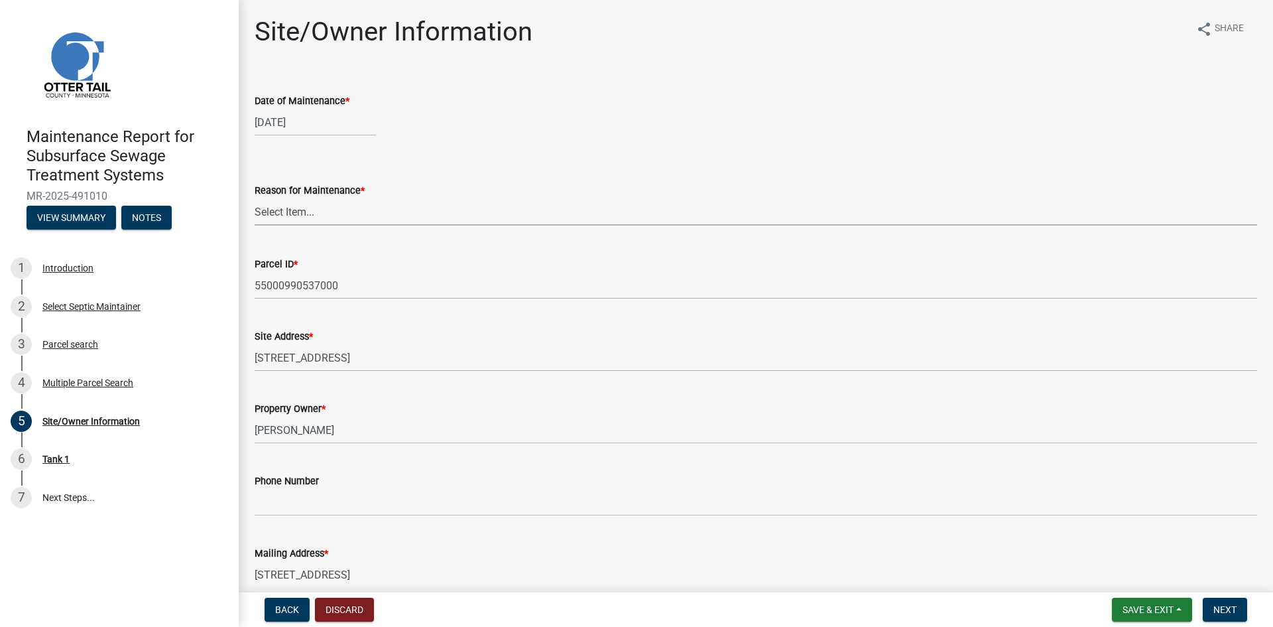
click at [286, 217] on select "Select Item... Called Routine Other" at bounding box center [756, 211] width 1003 height 27
click at [255, 198] on select "Select Item... Called Routine Other" at bounding box center [756, 211] width 1003 height 27
click at [1226, 613] on span "Next" at bounding box center [1224, 609] width 23 height 11
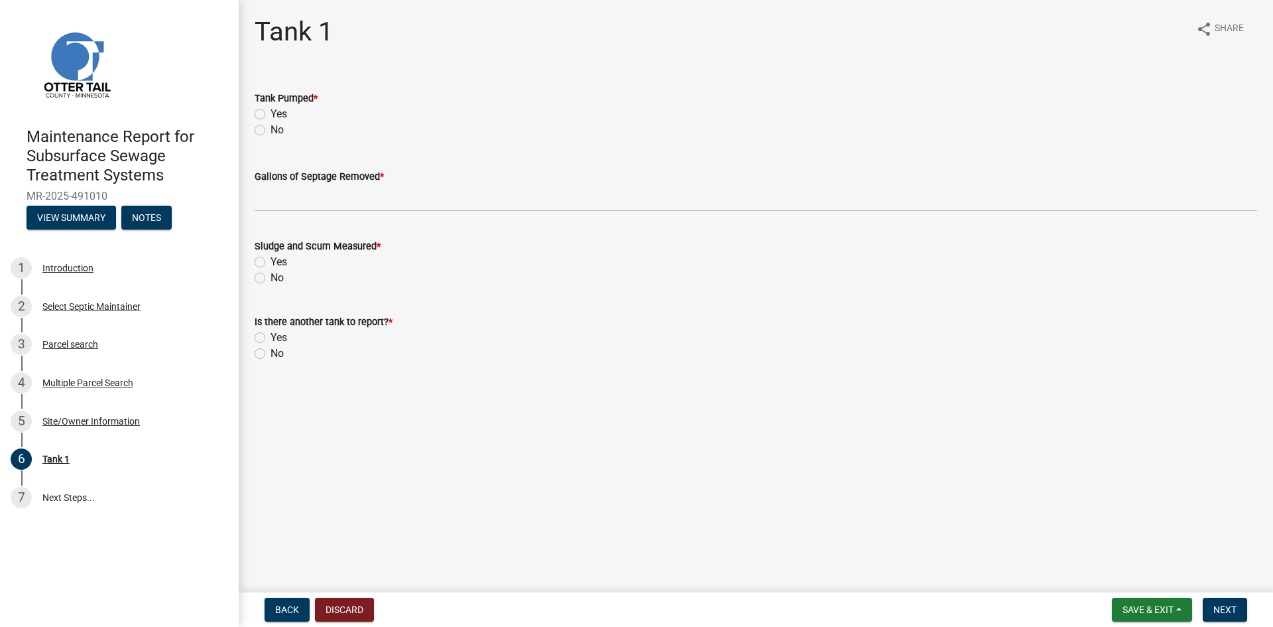
click at [271, 116] on label "Yes" at bounding box center [279, 114] width 17 height 16
click at [271, 115] on input "Yes" at bounding box center [275, 110] width 9 height 9
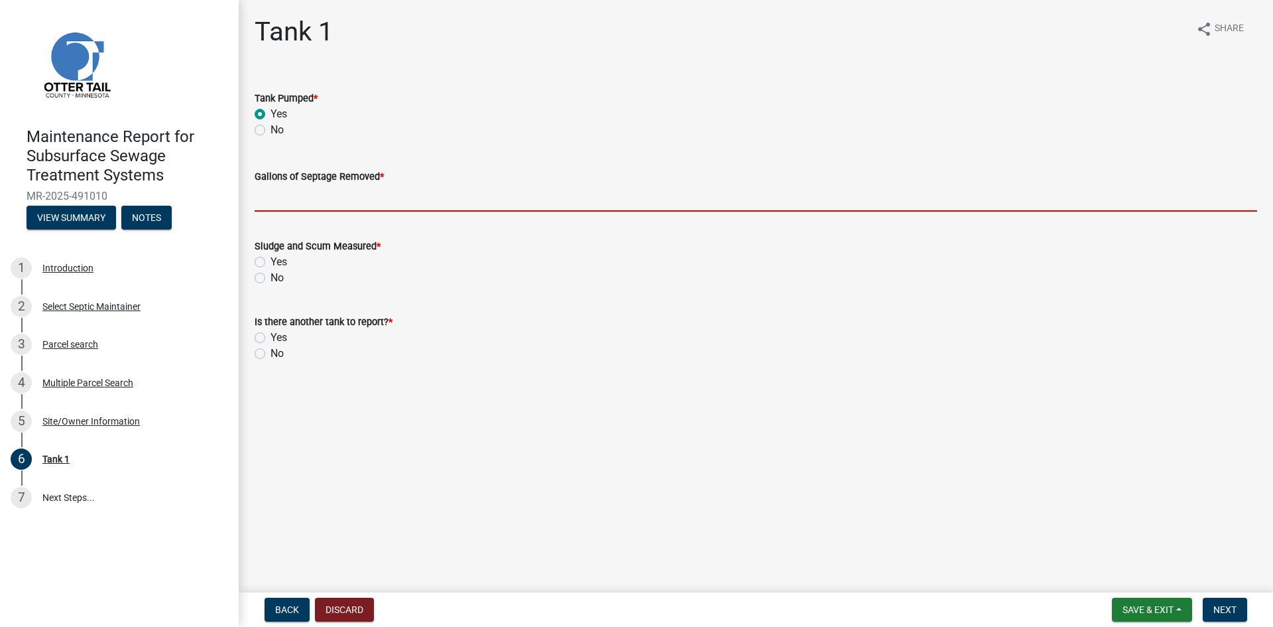
click at [280, 204] on input "Gallons of Septage Removed *" at bounding box center [756, 197] width 1003 height 27
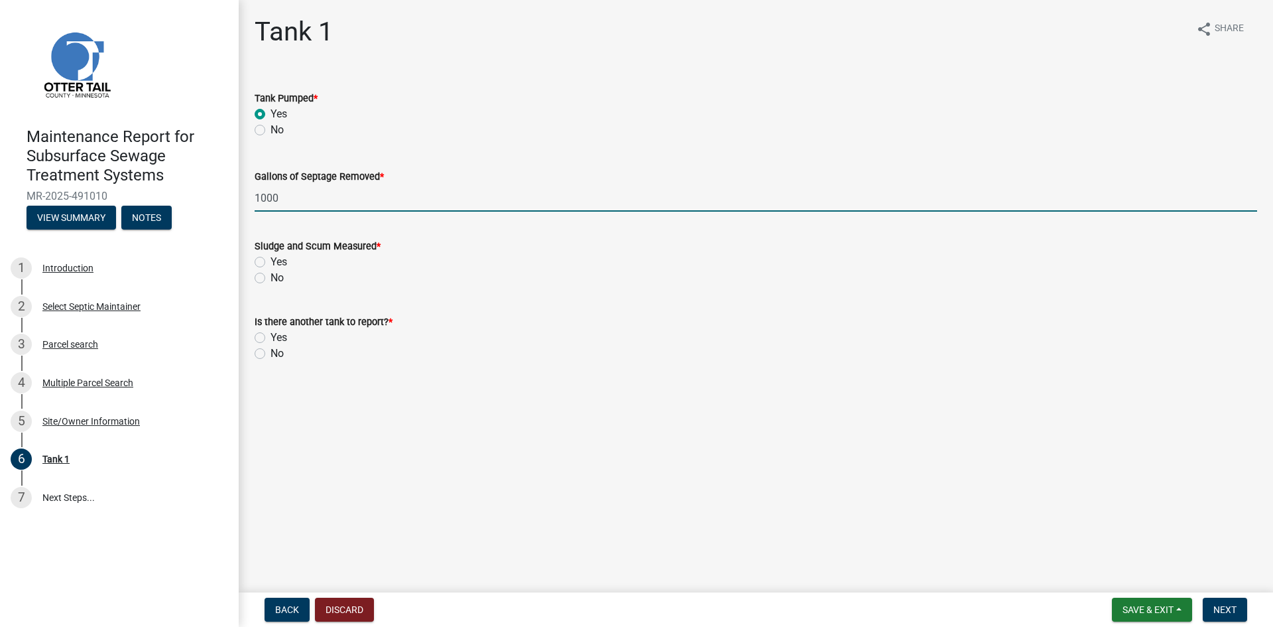
click at [271, 279] on label "No" at bounding box center [277, 278] width 13 height 16
click at [271, 278] on input "No" at bounding box center [275, 274] width 9 height 9
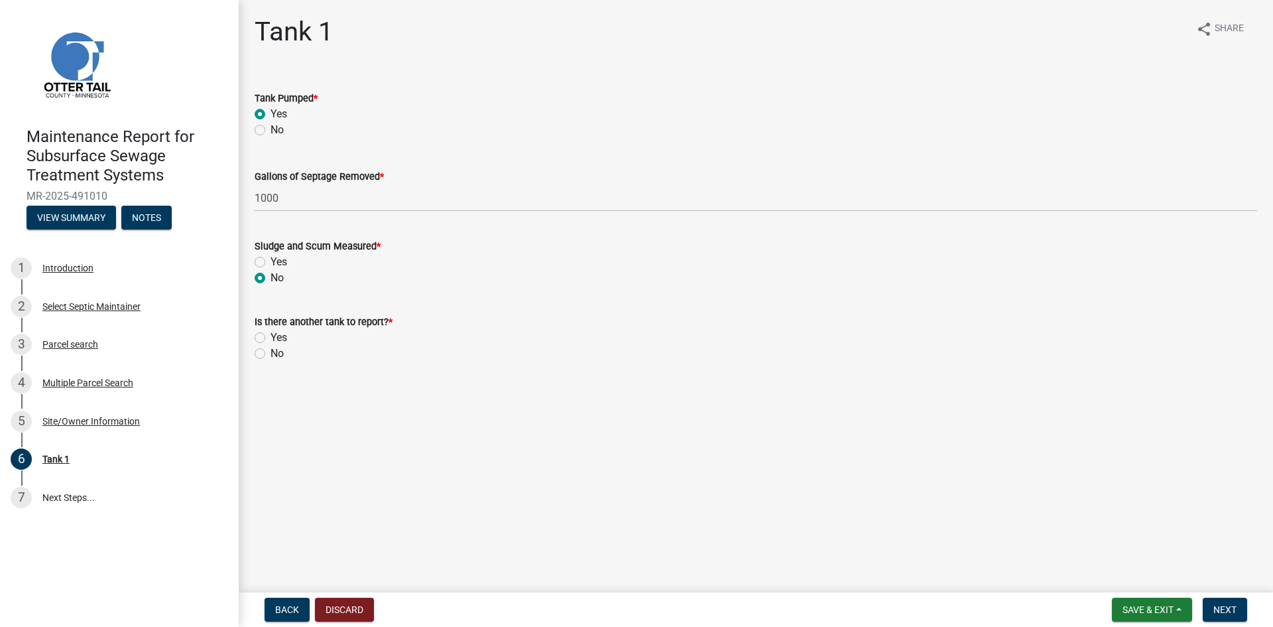
click at [271, 354] on label "No" at bounding box center [277, 353] width 13 height 16
click at [271, 354] on input "No" at bounding box center [275, 349] width 9 height 9
click at [1231, 610] on span "Next" at bounding box center [1224, 609] width 23 height 11
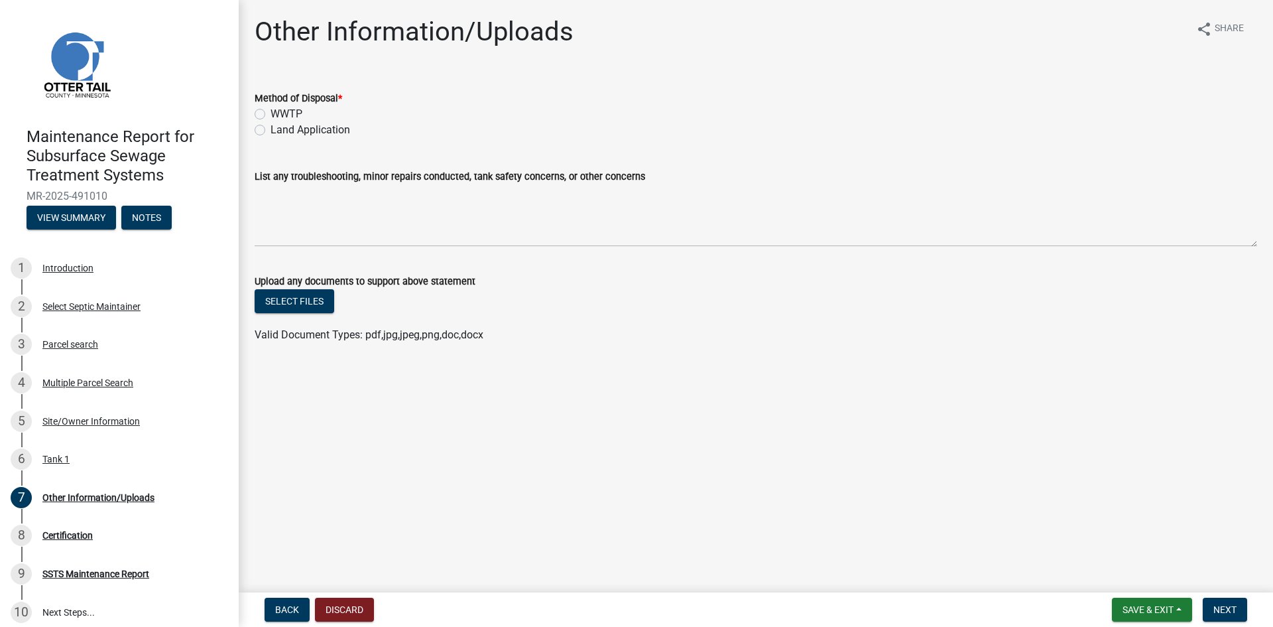
click at [325, 129] on label "Land Application" at bounding box center [311, 130] width 80 height 16
click at [279, 129] on input "Land Application" at bounding box center [275, 126] width 9 height 9
click at [1228, 605] on span "Next" at bounding box center [1224, 609] width 23 height 11
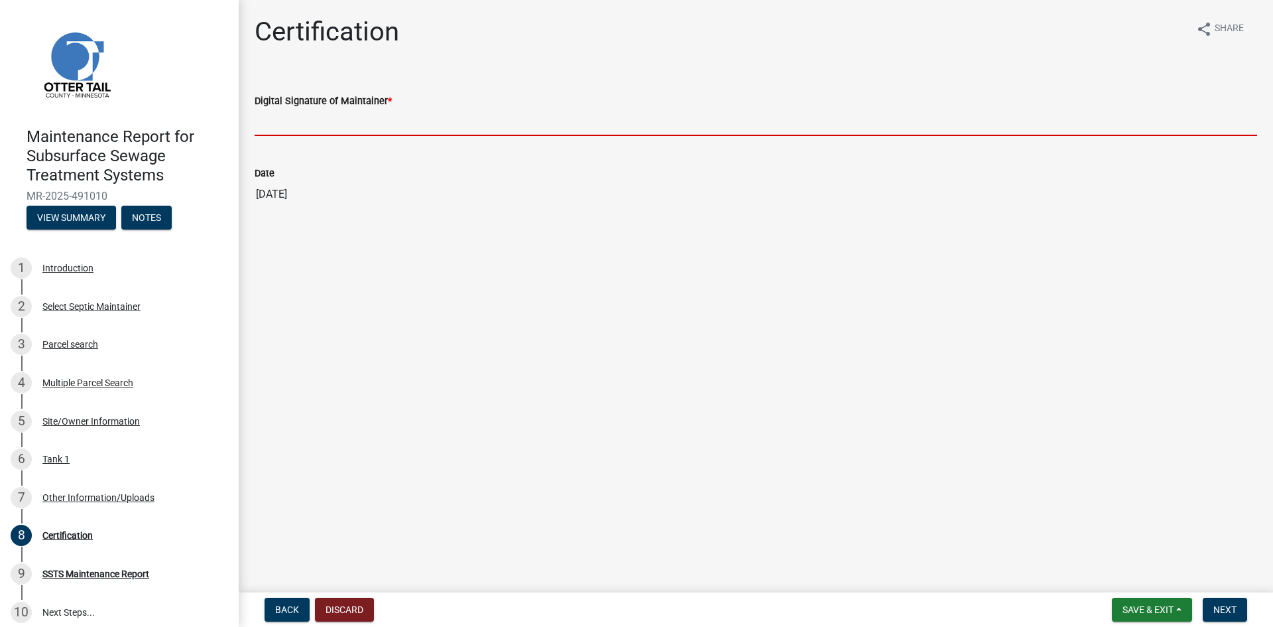
click at [312, 127] on input "Digital Signature of Maintainer *" at bounding box center [756, 122] width 1003 height 27
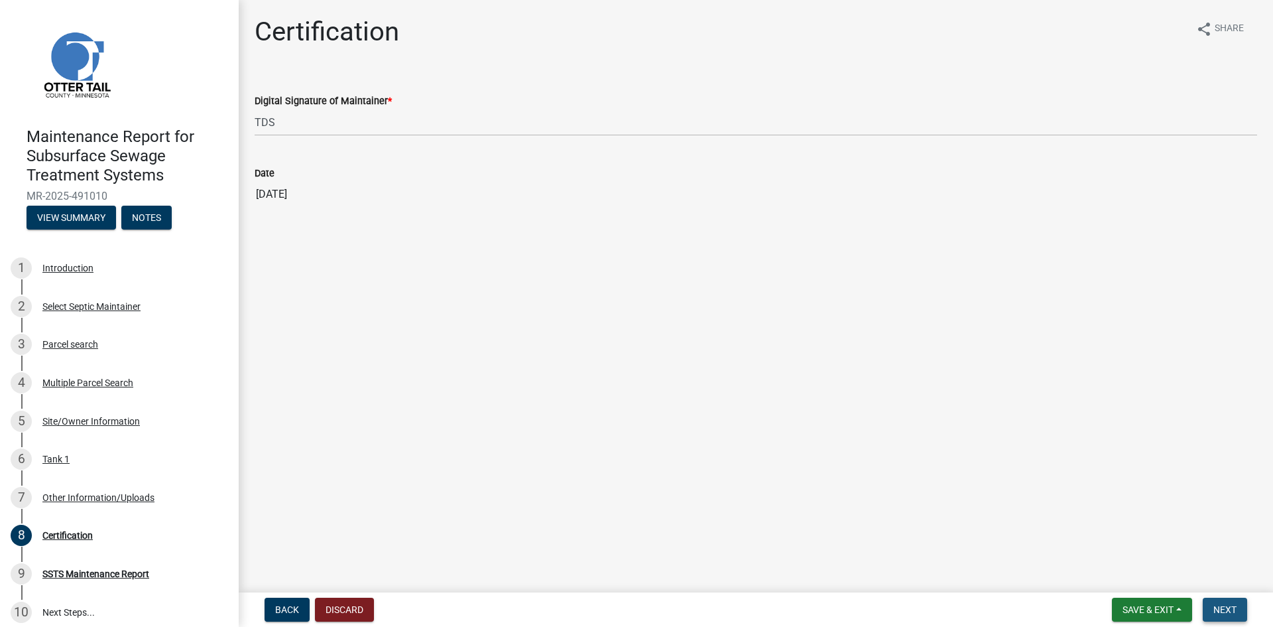
click at [1218, 604] on span "Next" at bounding box center [1224, 609] width 23 height 11
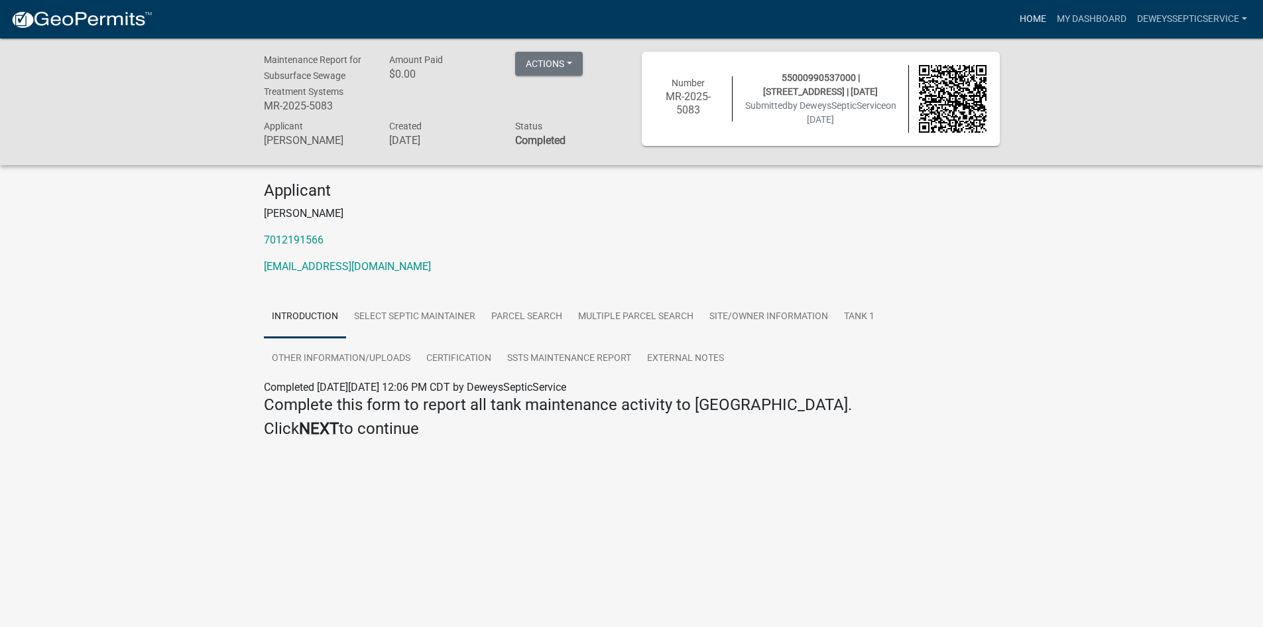
click at [1024, 18] on link "Home" at bounding box center [1032, 19] width 37 height 25
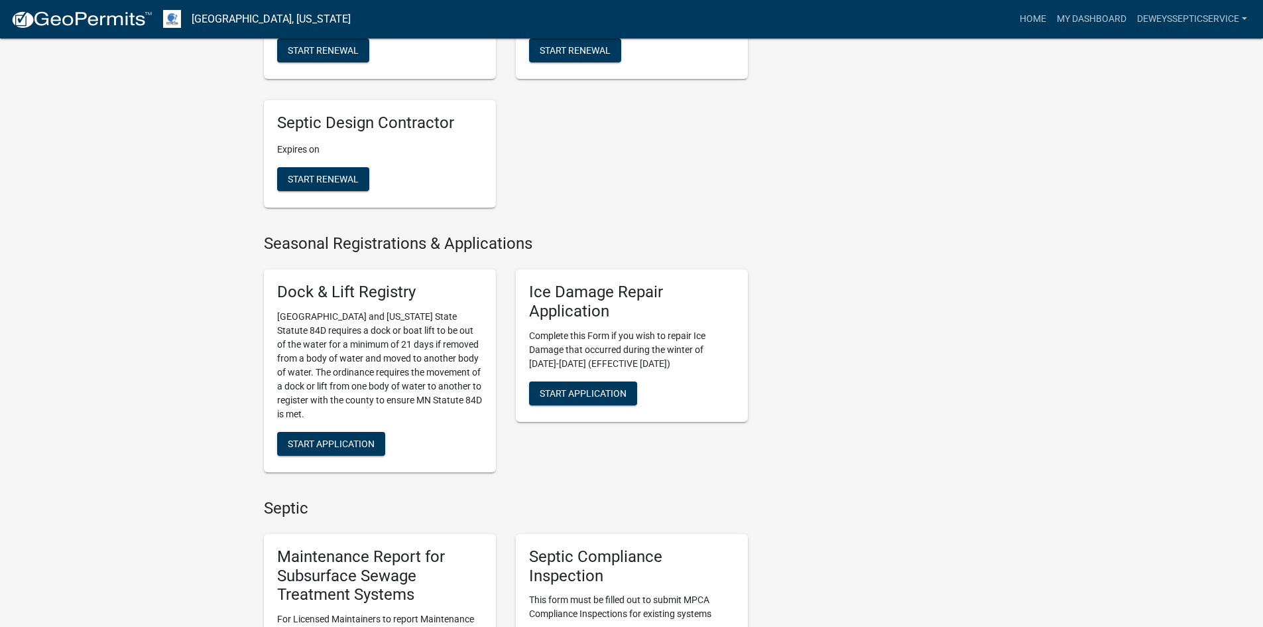
scroll to position [597, 0]
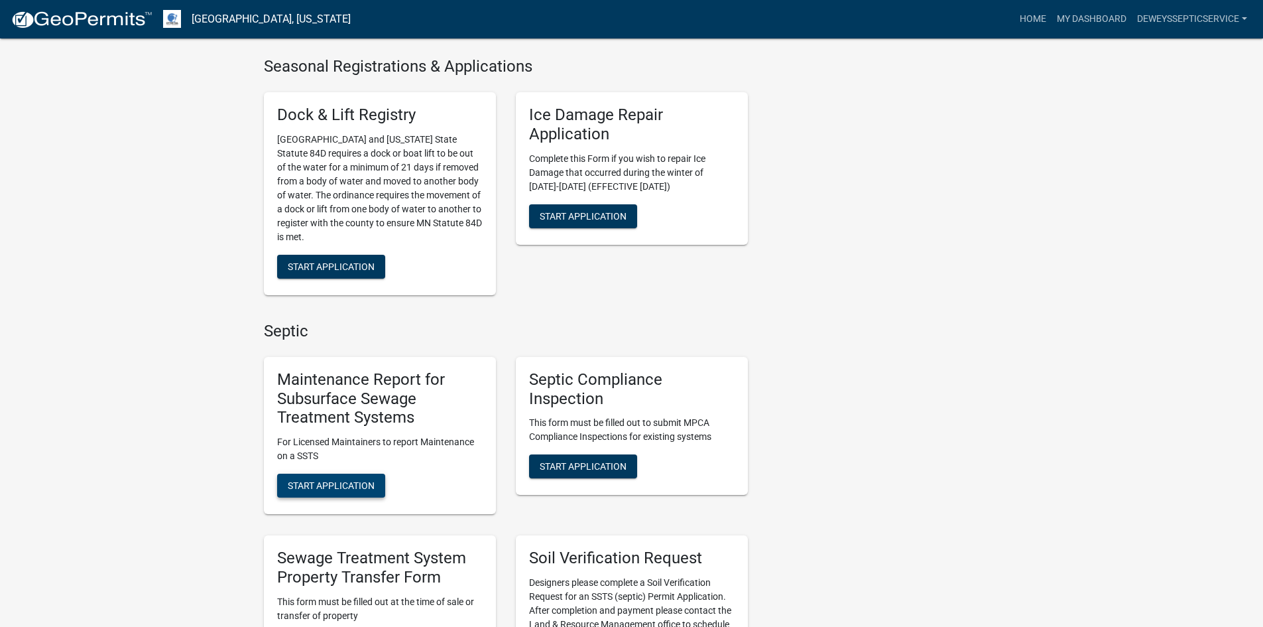
click at [324, 484] on span "Start Application" at bounding box center [331, 485] width 87 height 11
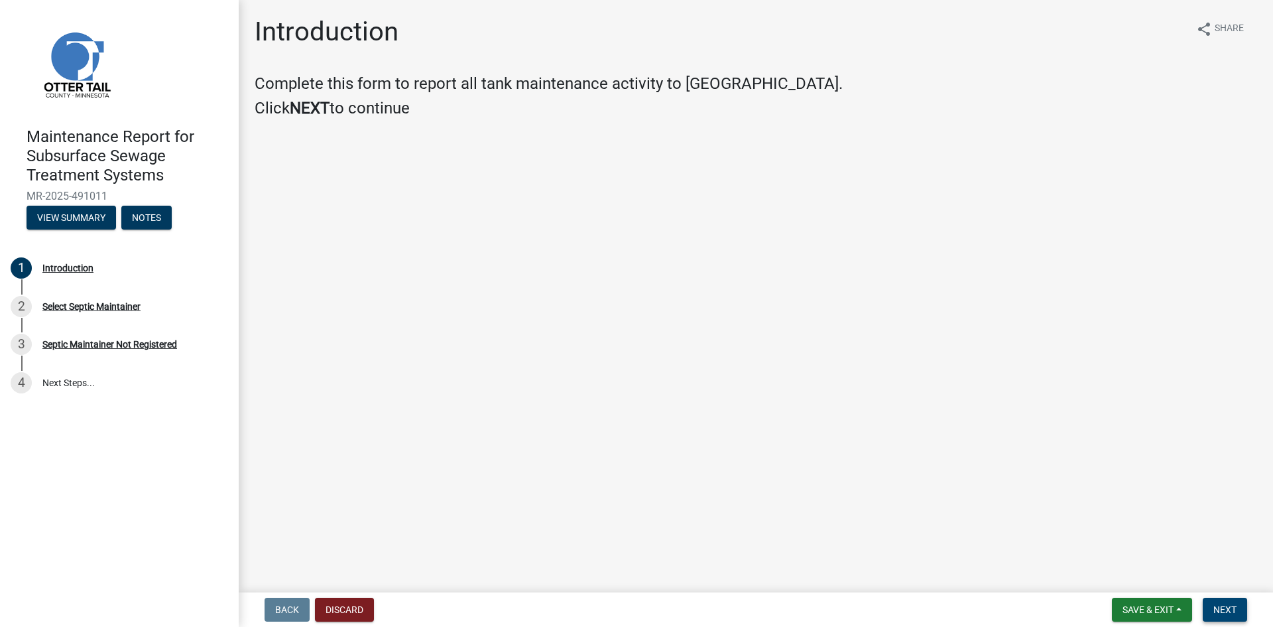
click at [1227, 609] on span "Next" at bounding box center [1224, 609] width 23 height 11
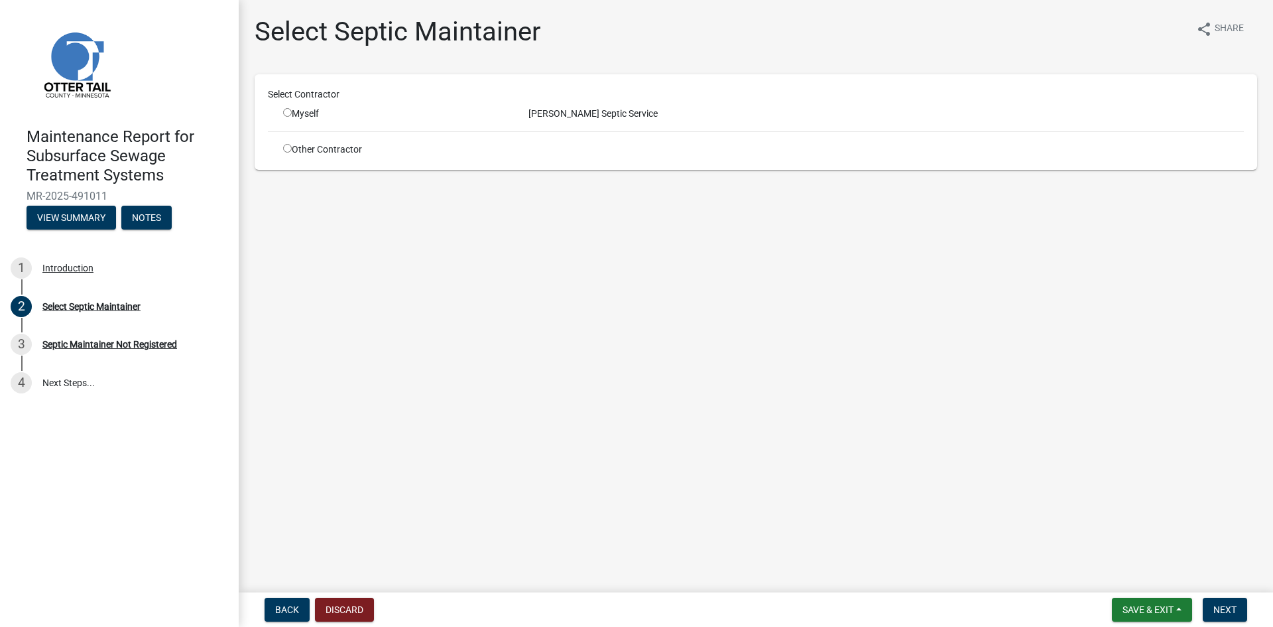
click at [286, 113] on input "radio" at bounding box center [287, 112] width 9 height 9
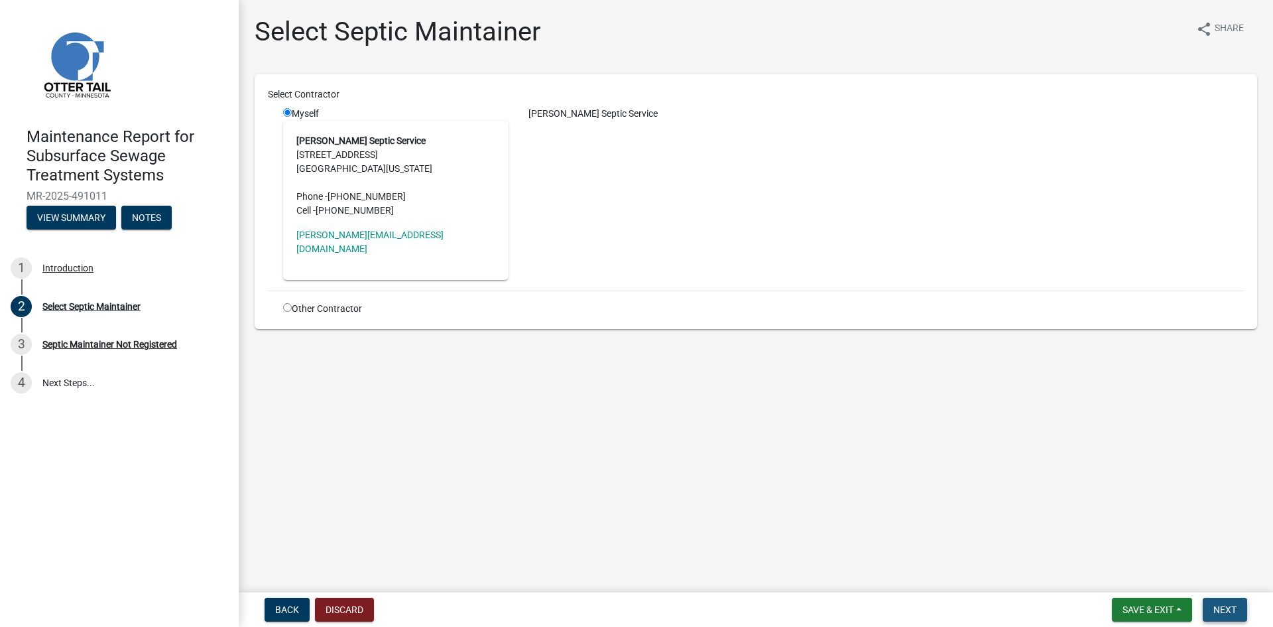
click at [1222, 609] on span "Next" at bounding box center [1224, 609] width 23 height 11
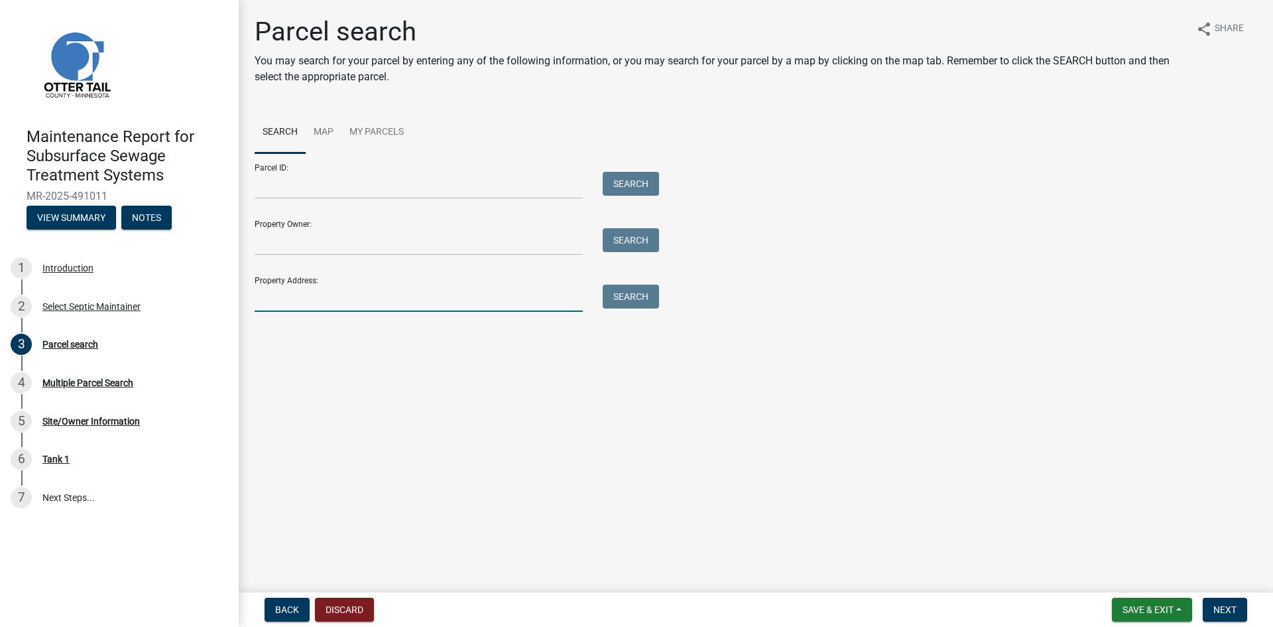
click at [308, 301] on input "Property Address:" at bounding box center [419, 297] width 328 height 27
click at [635, 298] on button "Search" at bounding box center [631, 296] width 56 height 24
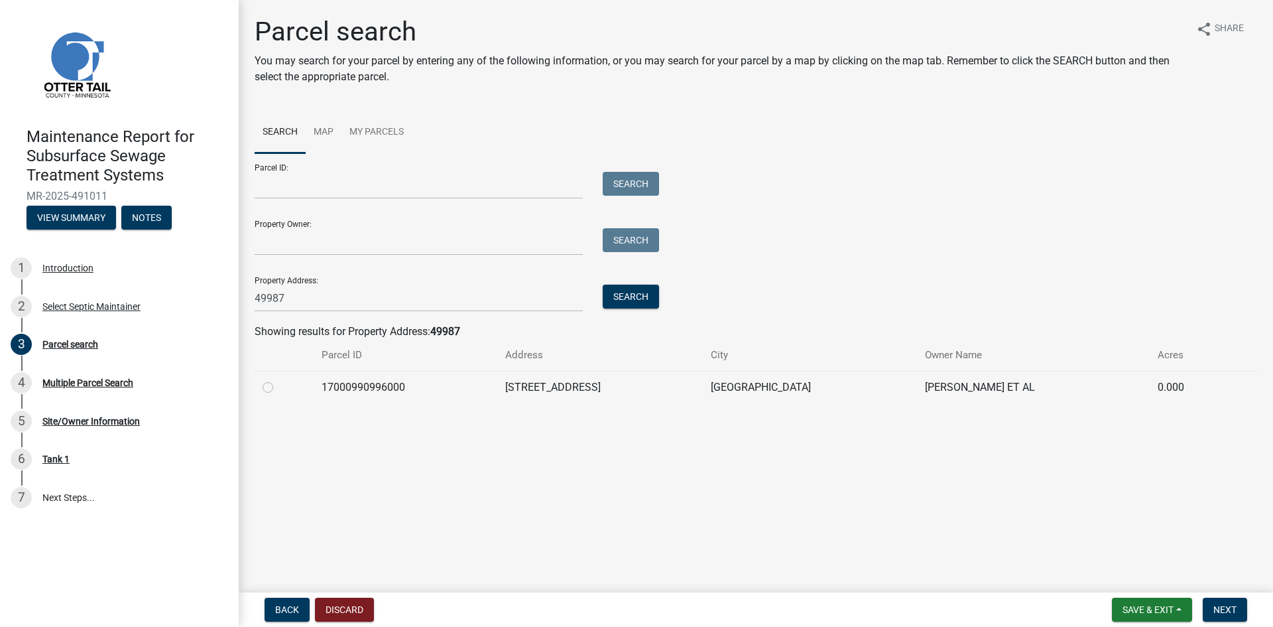
click at [278, 379] on label at bounding box center [278, 379] width 0 height 0
click at [278, 385] on input "radio" at bounding box center [282, 383] width 9 height 9
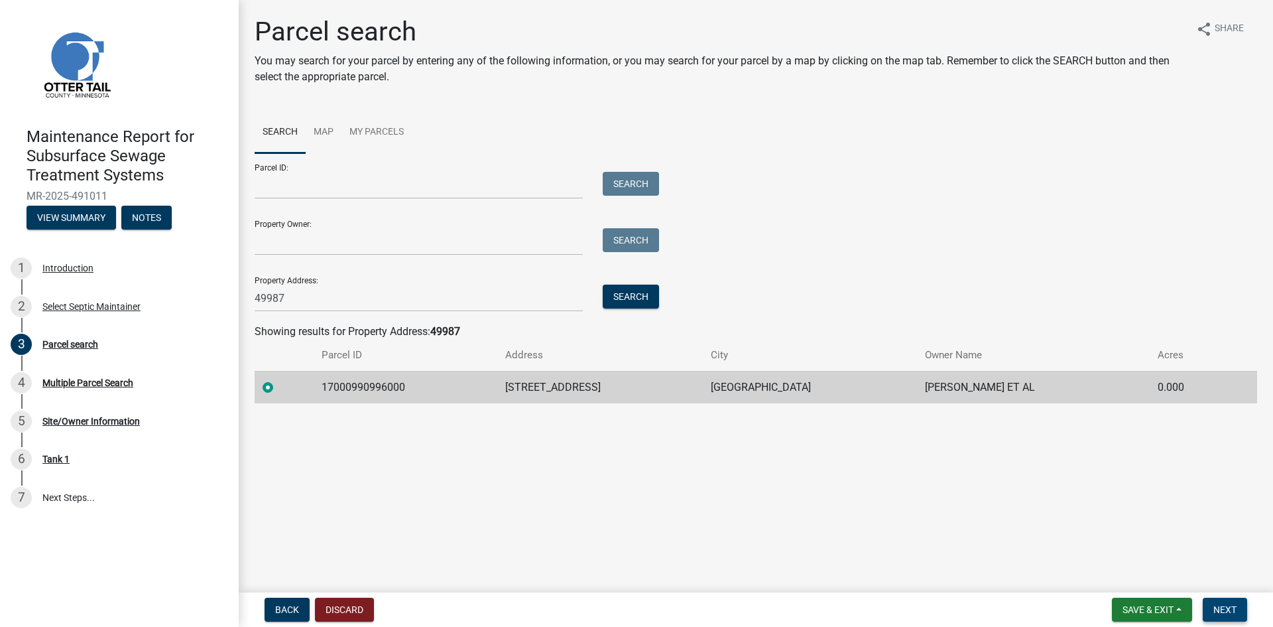
click at [1236, 608] on span "Next" at bounding box center [1224, 609] width 23 height 11
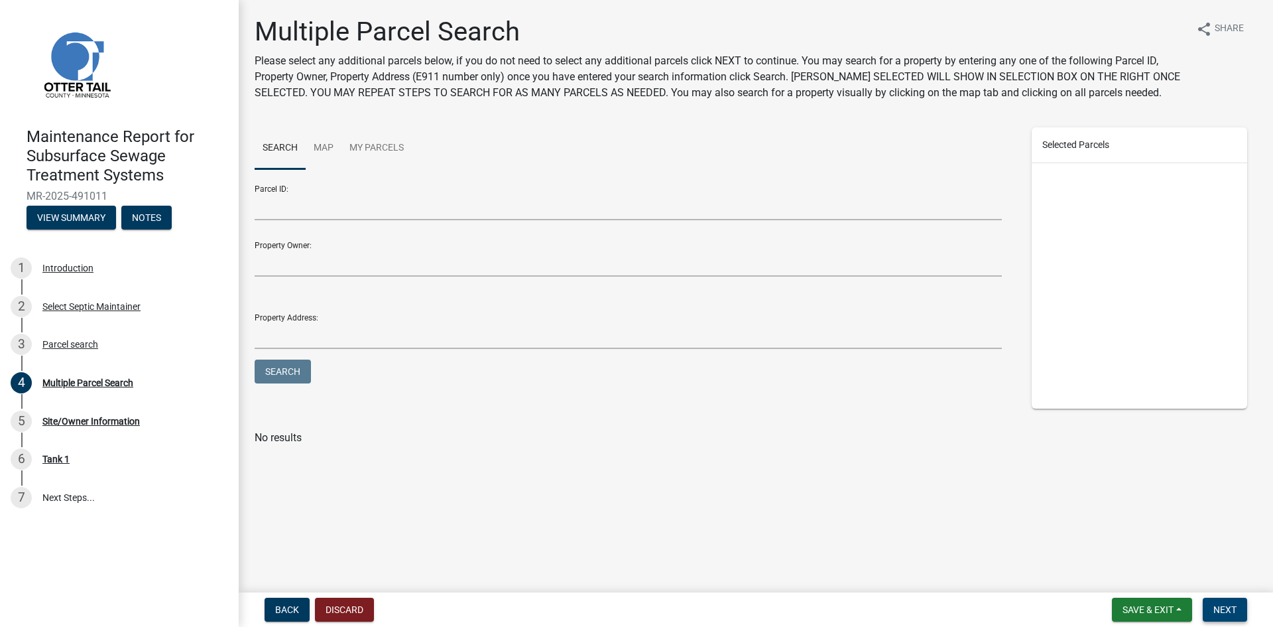
click at [1236, 608] on span "Next" at bounding box center [1224, 609] width 23 height 11
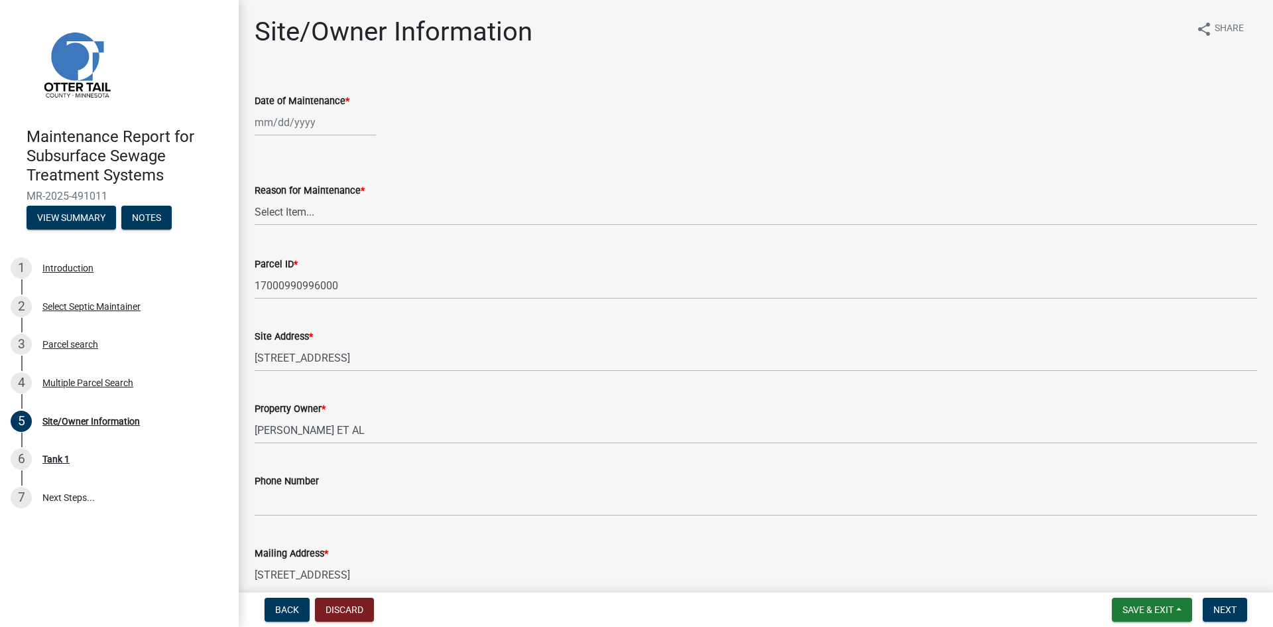
click at [320, 126] on div at bounding box center [315, 122] width 121 height 27
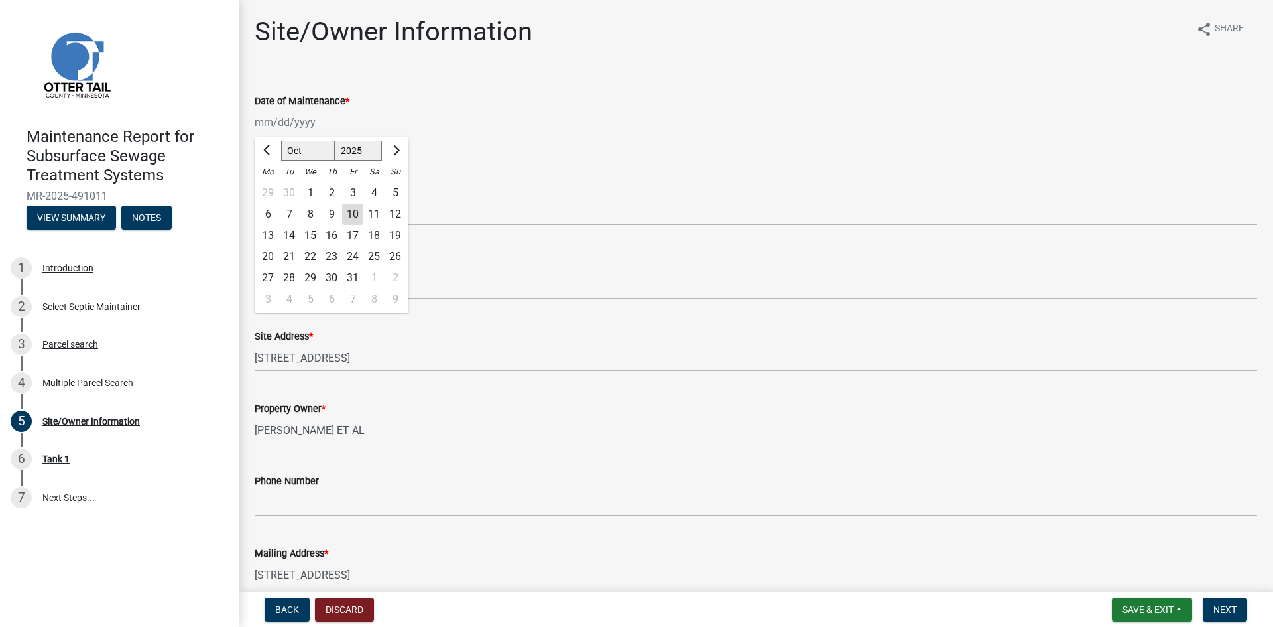
click at [353, 194] on div "3" at bounding box center [352, 192] width 21 height 21
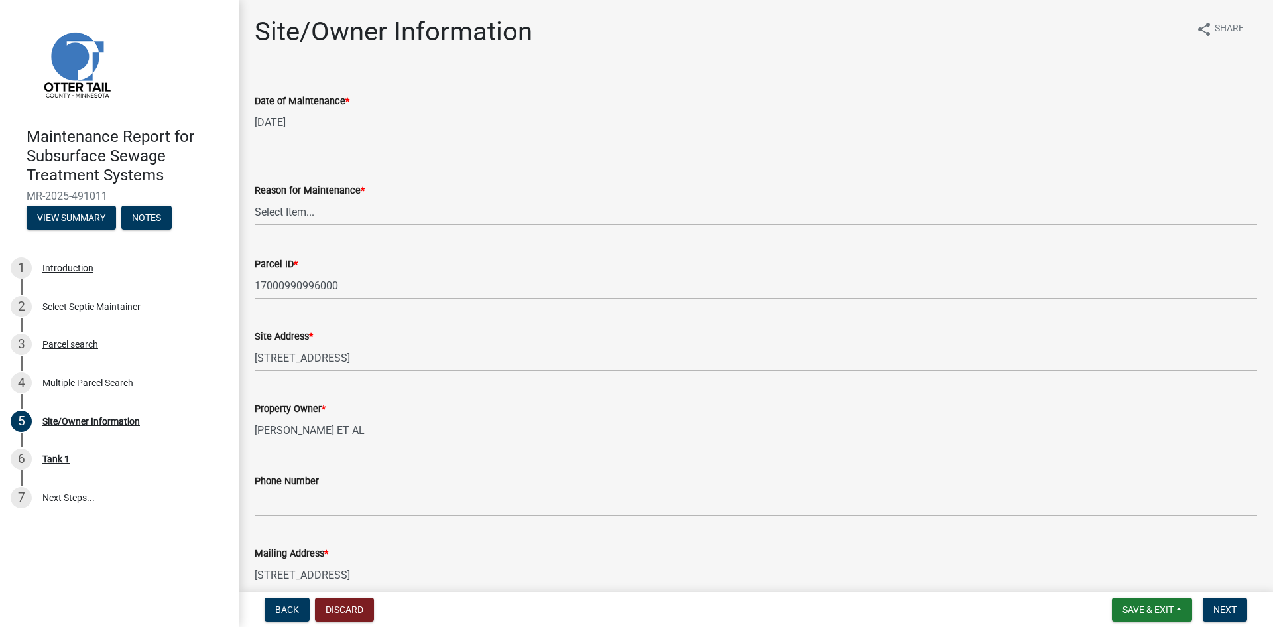
click at [323, 124] on div "[DATE]" at bounding box center [315, 122] width 121 height 27
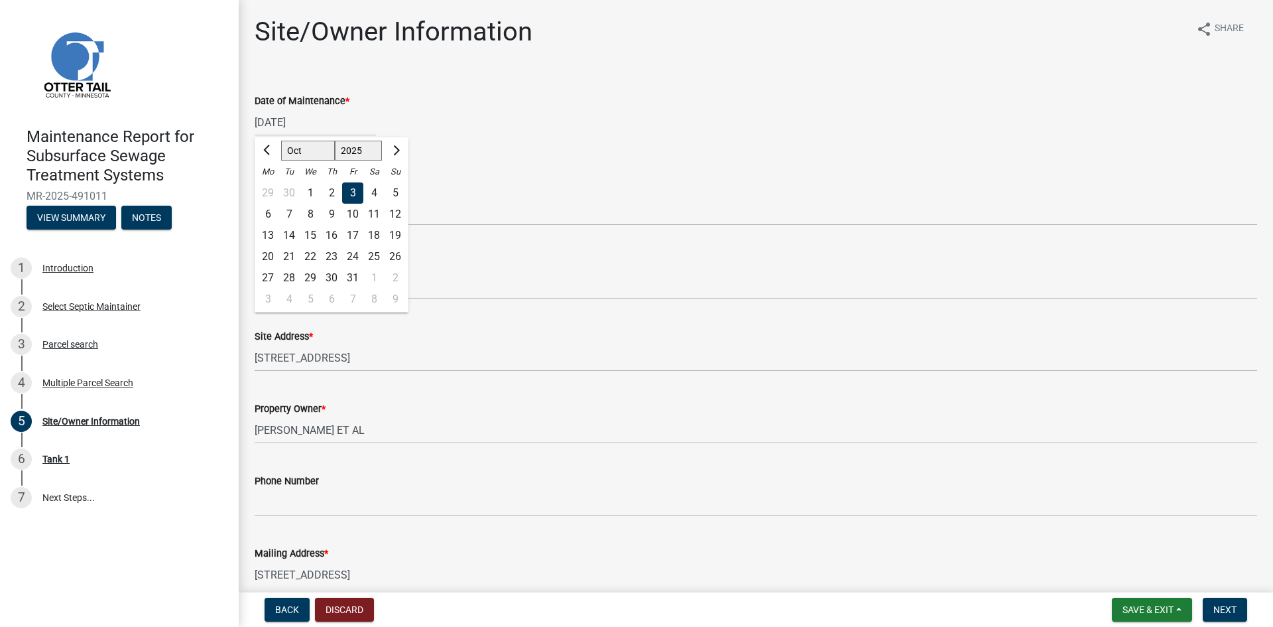
click at [354, 190] on div "3" at bounding box center [352, 192] width 21 height 21
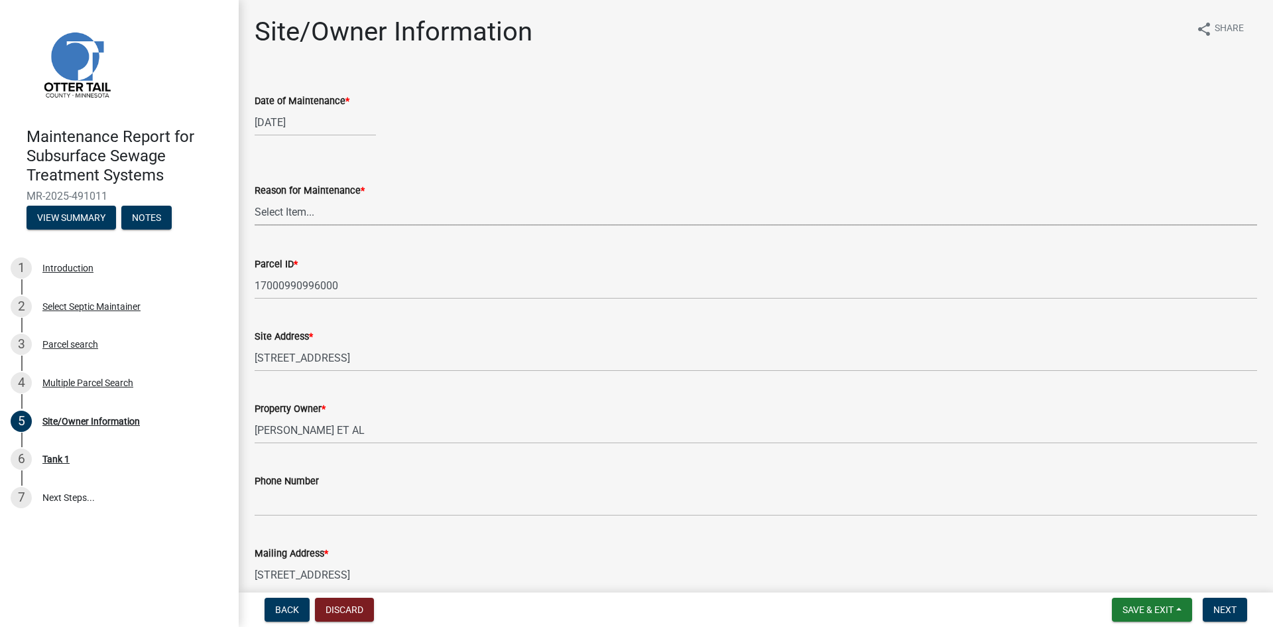
click at [318, 219] on select "Select Item... Called Routine Other" at bounding box center [756, 211] width 1003 height 27
click at [255, 198] on select "Select Item... Called Routine Other" at bounding box center [756, 211] width 1003 height 27
click at [1221, 611] on span "Next" at bounding box center [1224, 609] width 23 height 11
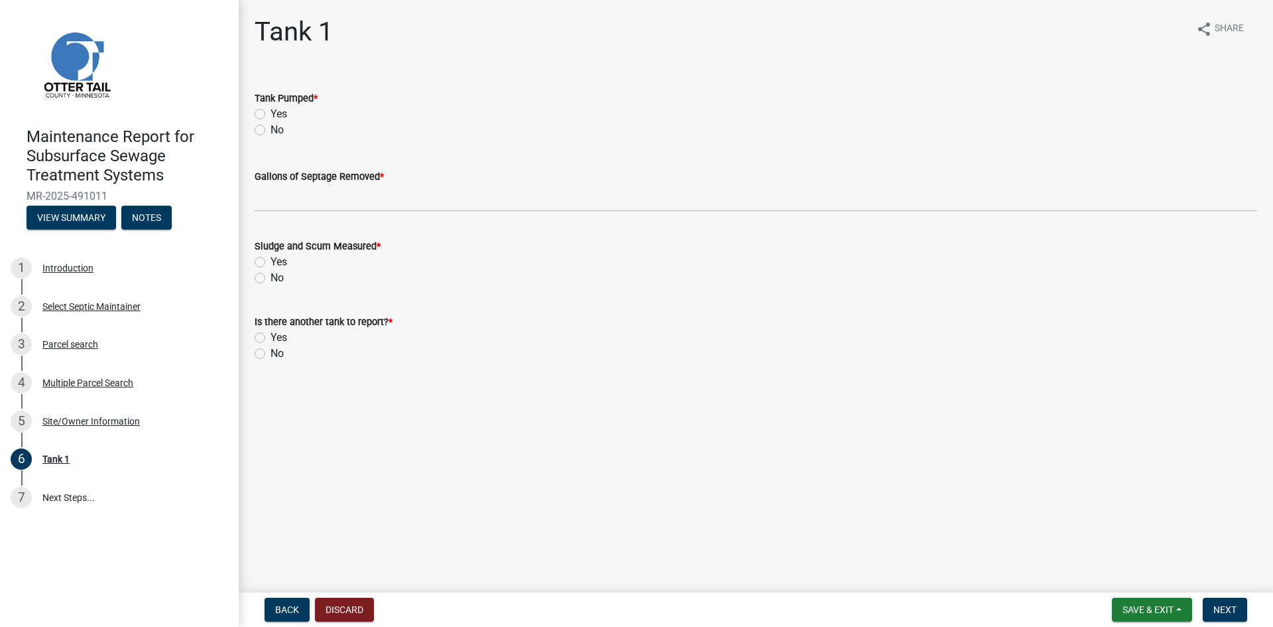
click at [271, 112] on label "Yes" at bounding box center [279, 114] width 17 height 16
click at [271, 112] on input "Yes" at bounding box center [275, 110] width 9 height 9
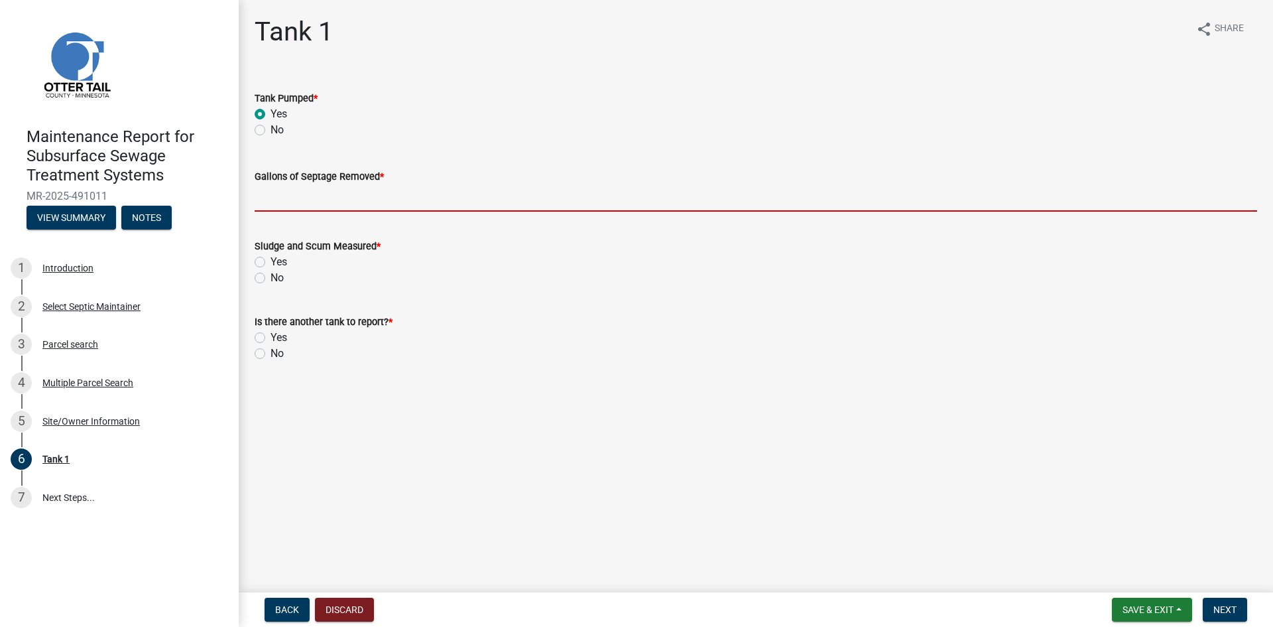
click at [282, 204] on input "Gallons of Septage Removed *" at bounding box center [756, 197] width 1003 height 27
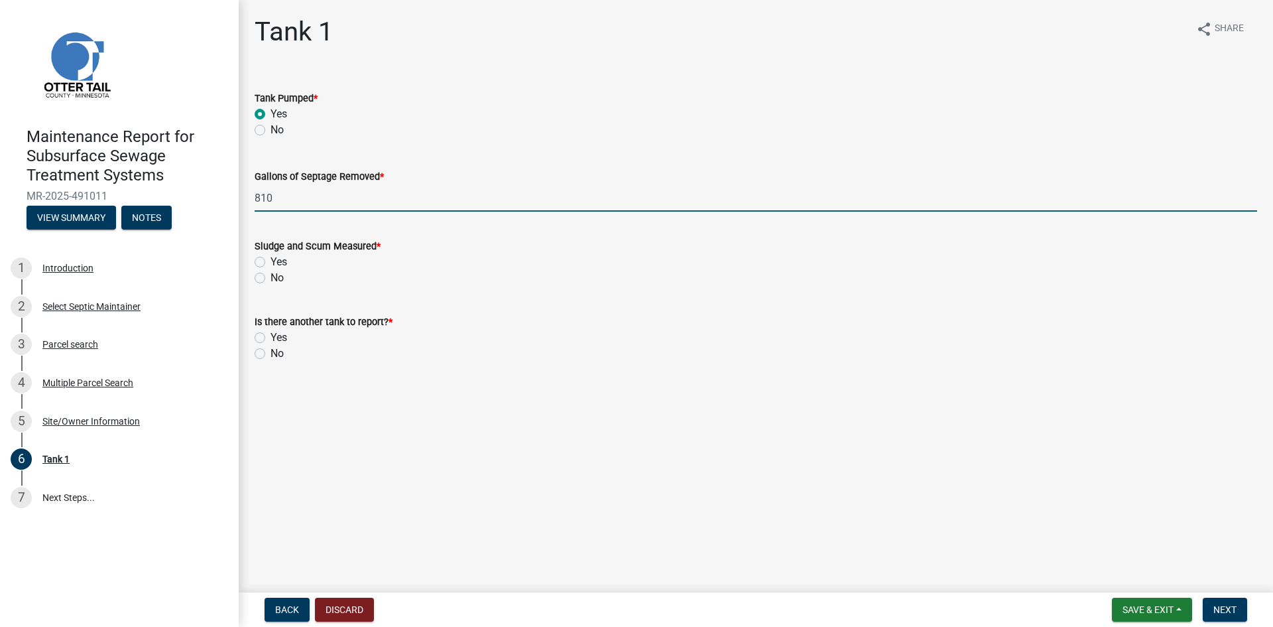
click at [271, 277] on label "No" at bounding box center [277, 278] width 13 height 16
click at [271, 277] on input "No" at bounding box center [275, 274] width 9 height 9
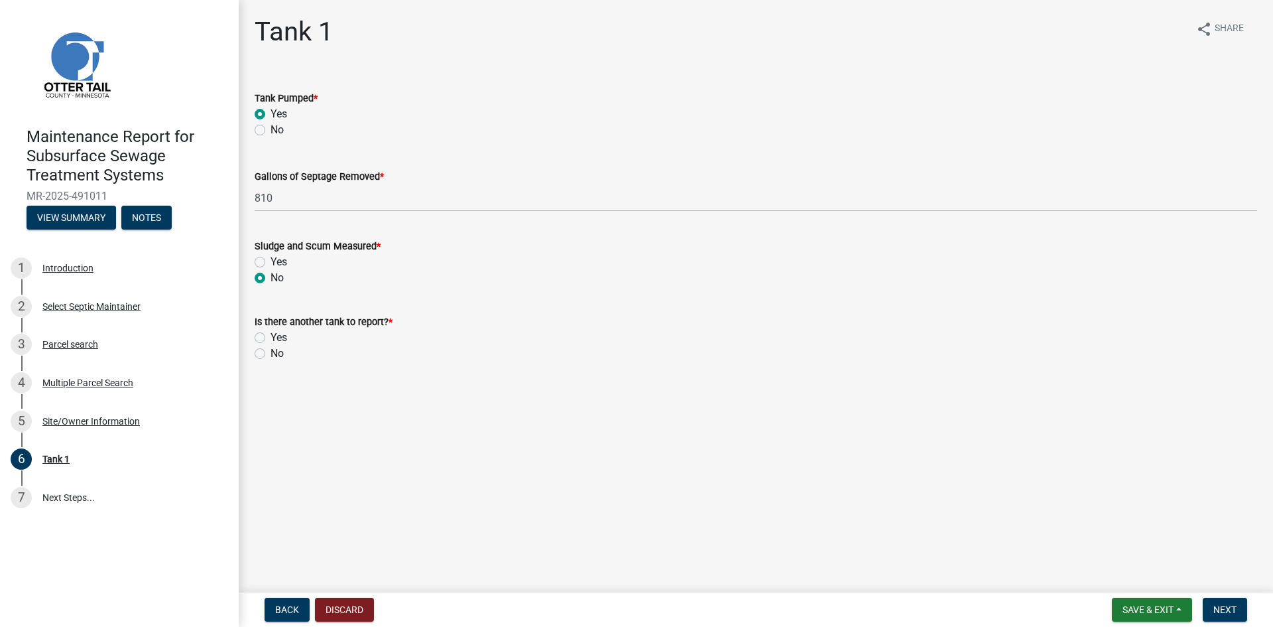
click at [271, 355] on label "No" at bounding box center [277, 353] width 13 height 16
click at [271, 354] on input "No" at bounding box center [275, 349] width 9 height 9
click at [1232, 611] on span "Next" at bounding box center [1224, 609] width 23 height 11
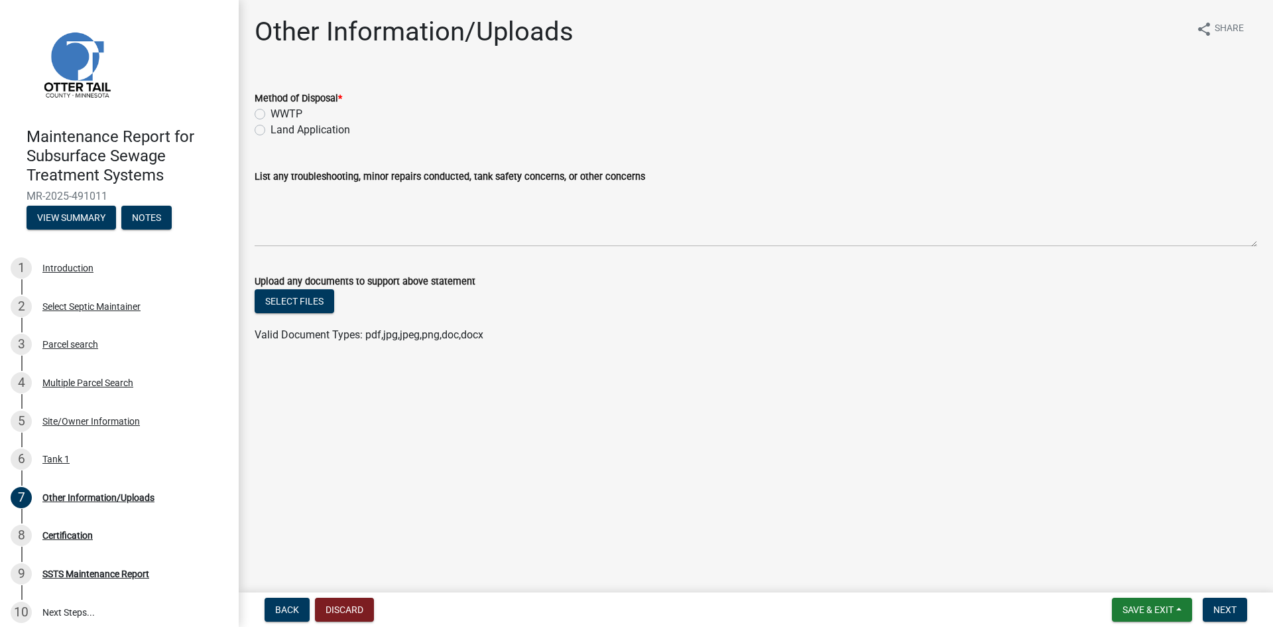
click at [277, 133] on label "Land Application" at bounding box center [311, 130] width 80 height 16
click at [277, 131] on input "Land Application" at bounding box center [275, 126] width 9 height 9
click at [1223, 608] on span "Next" at bounding box center [1224, 609] width 23 height 11
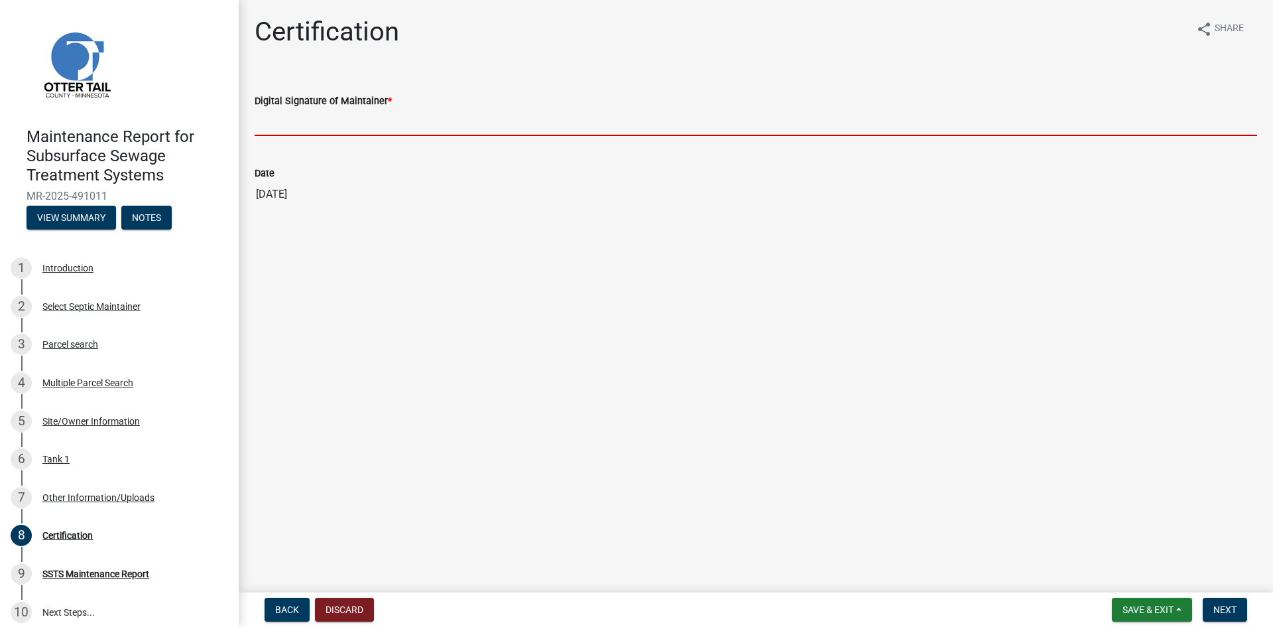
click at [454, 121] on input "Digital Signature of Maintainer *" at bounding box center [756, 122] width 1003 height 27
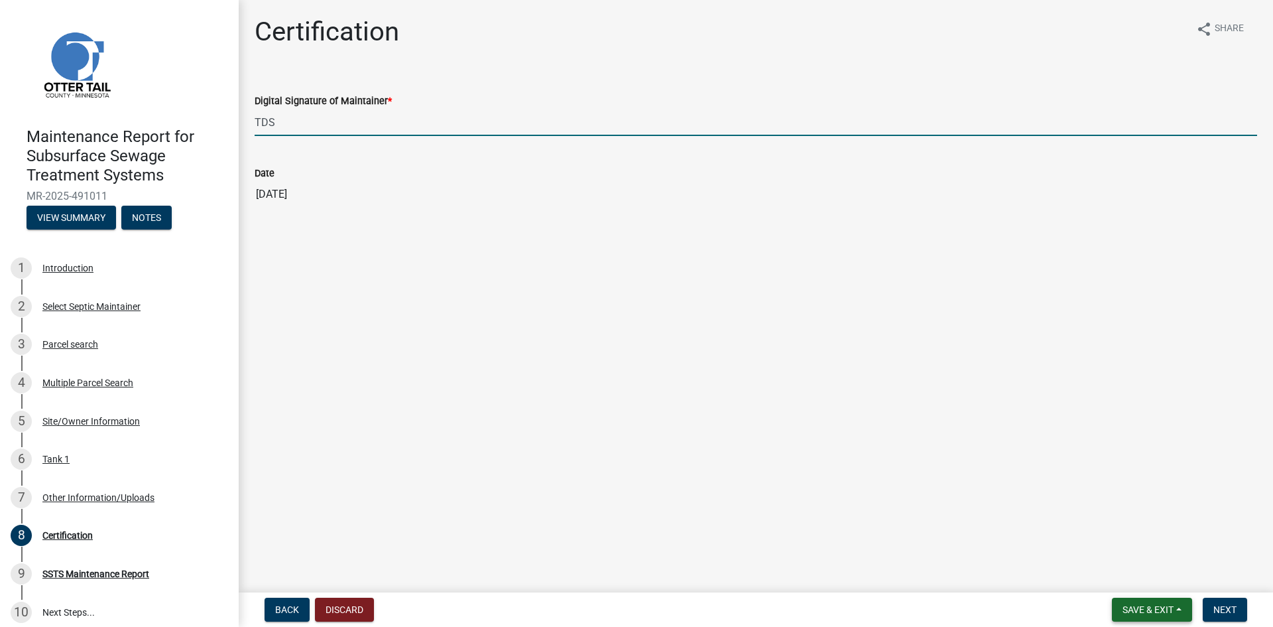
click at [1152, 609] on span "Save & Exit" at bounding box center [1148, 609] width 51 height 11
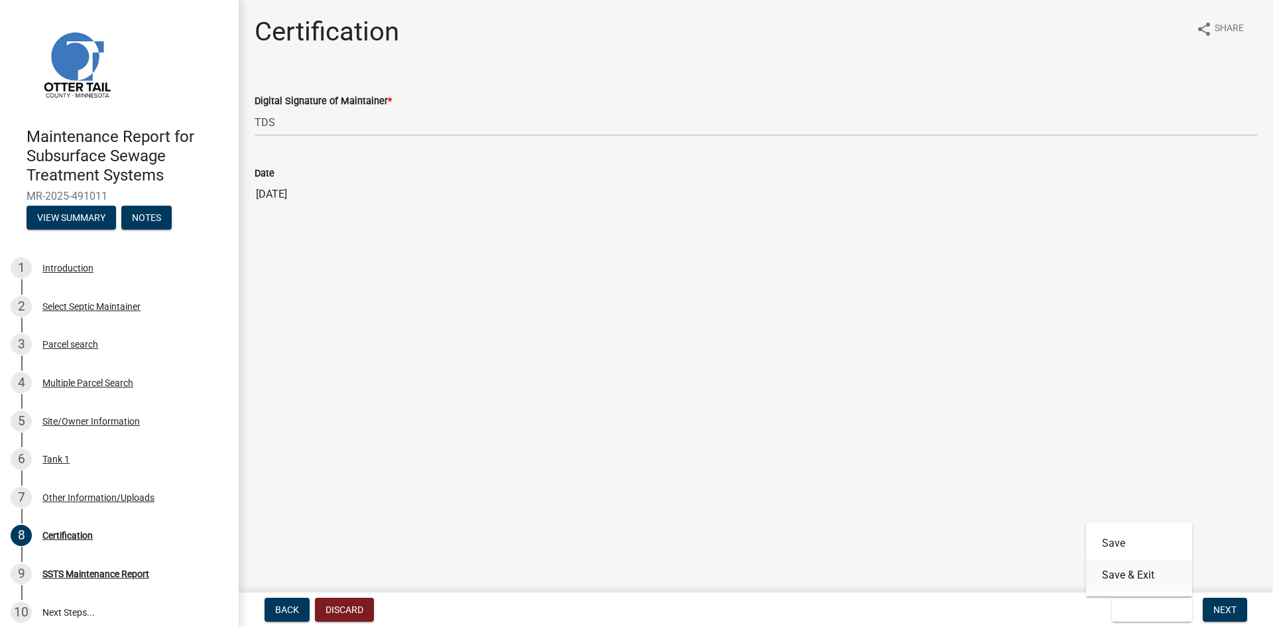
click at [1142, 572] on button "Save & Exit" at bounding box center [1139, 575] width 106 height 32
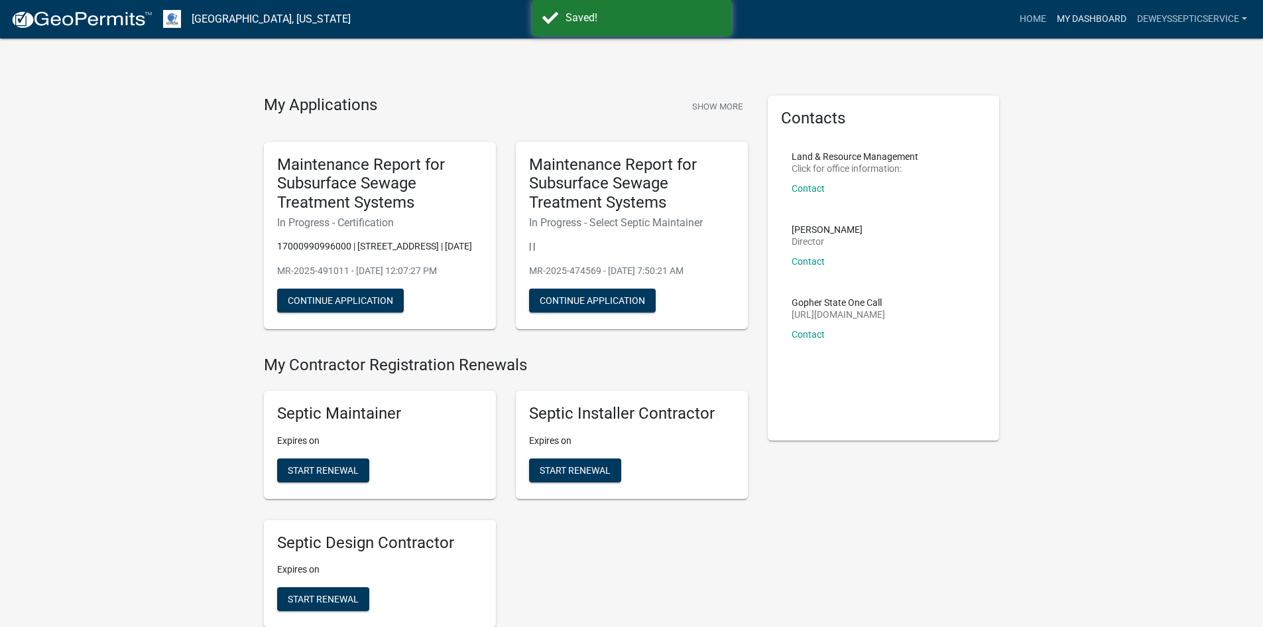
click at [1080, 19] on link "My Dashboard" at bounding box center [1092, 19] width 80 height 25
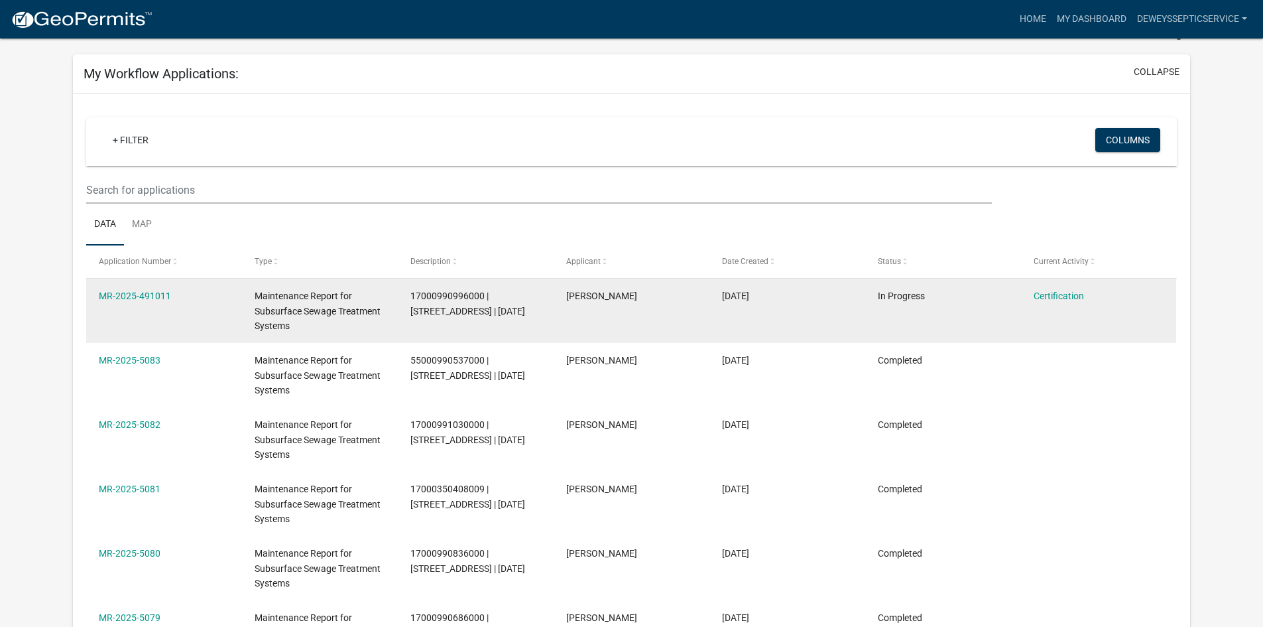
scroll to position [464, 0]
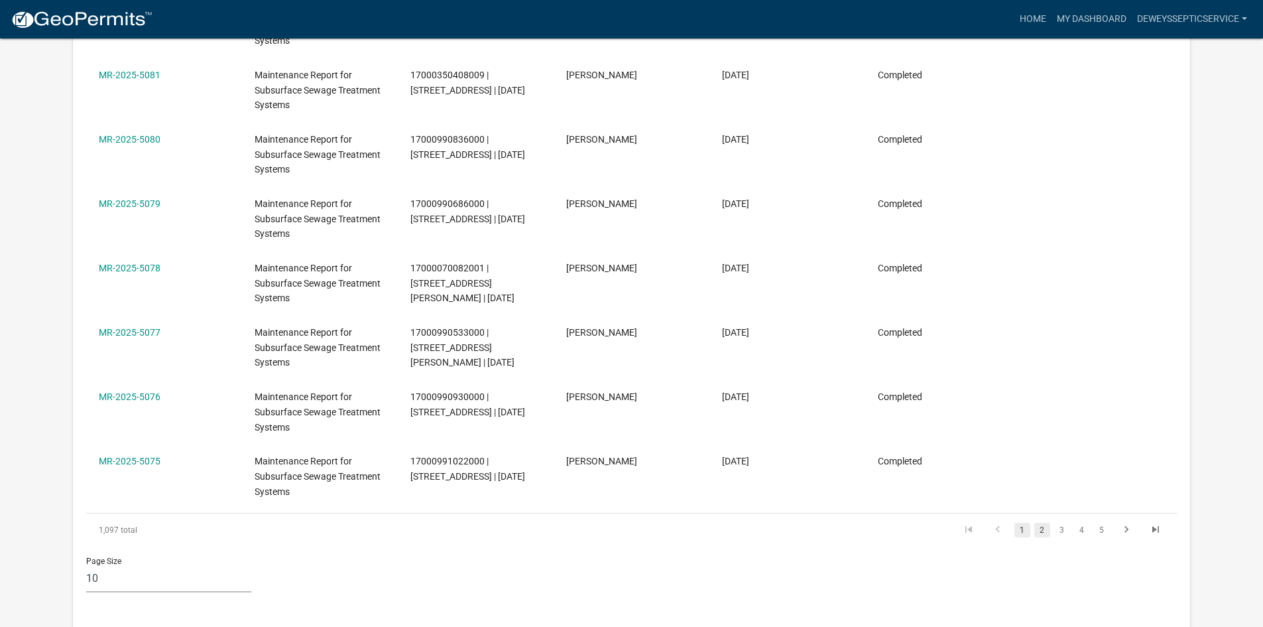
click at [1042, 529] on link "2" at bounding box center [1042, 529] width 16 height 15
click at [1066, 529] on link "3" at bounding box center [1062, 529] width 16 height 15
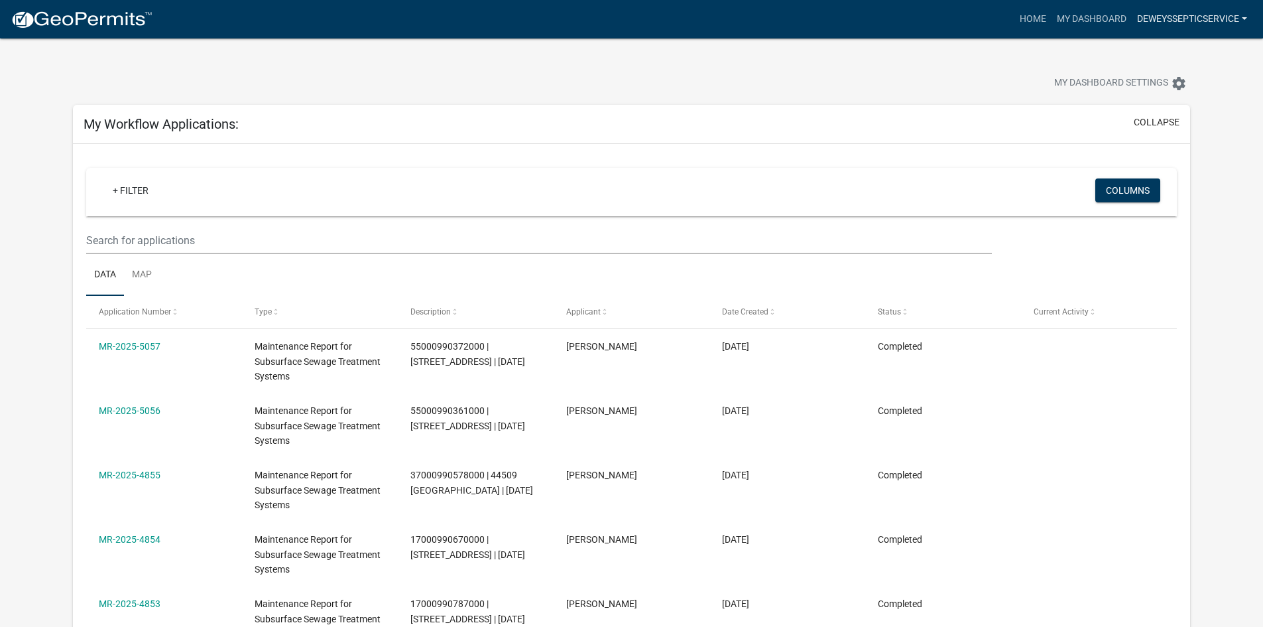
click at [1201, 21] on link "DeweysSepticService" at bounding box center [1192, 19] width 121 height 25
click at [1185, 130] on link "Logout" at bounding box center [1195, 129] width 113 height 32
